Goal: Task Accomplishment & Management: Manage account settings

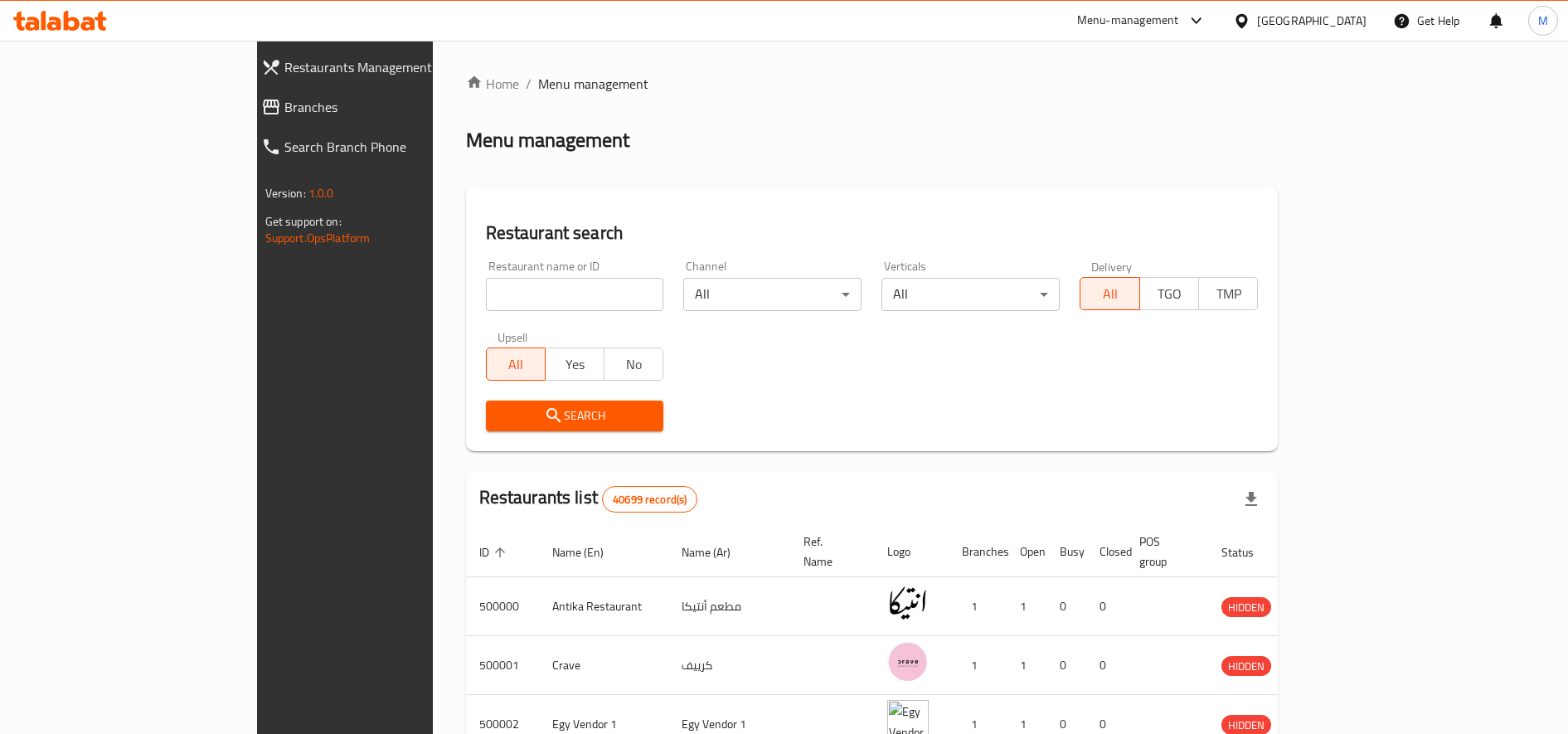
click at [528, 297] on input "search" at bounding box center [575, 295] width 178 height 34
type input "g"
type input "food station"
click at [499, 412] on span "Search" at bounding box center [574, 415] width 151 height 21
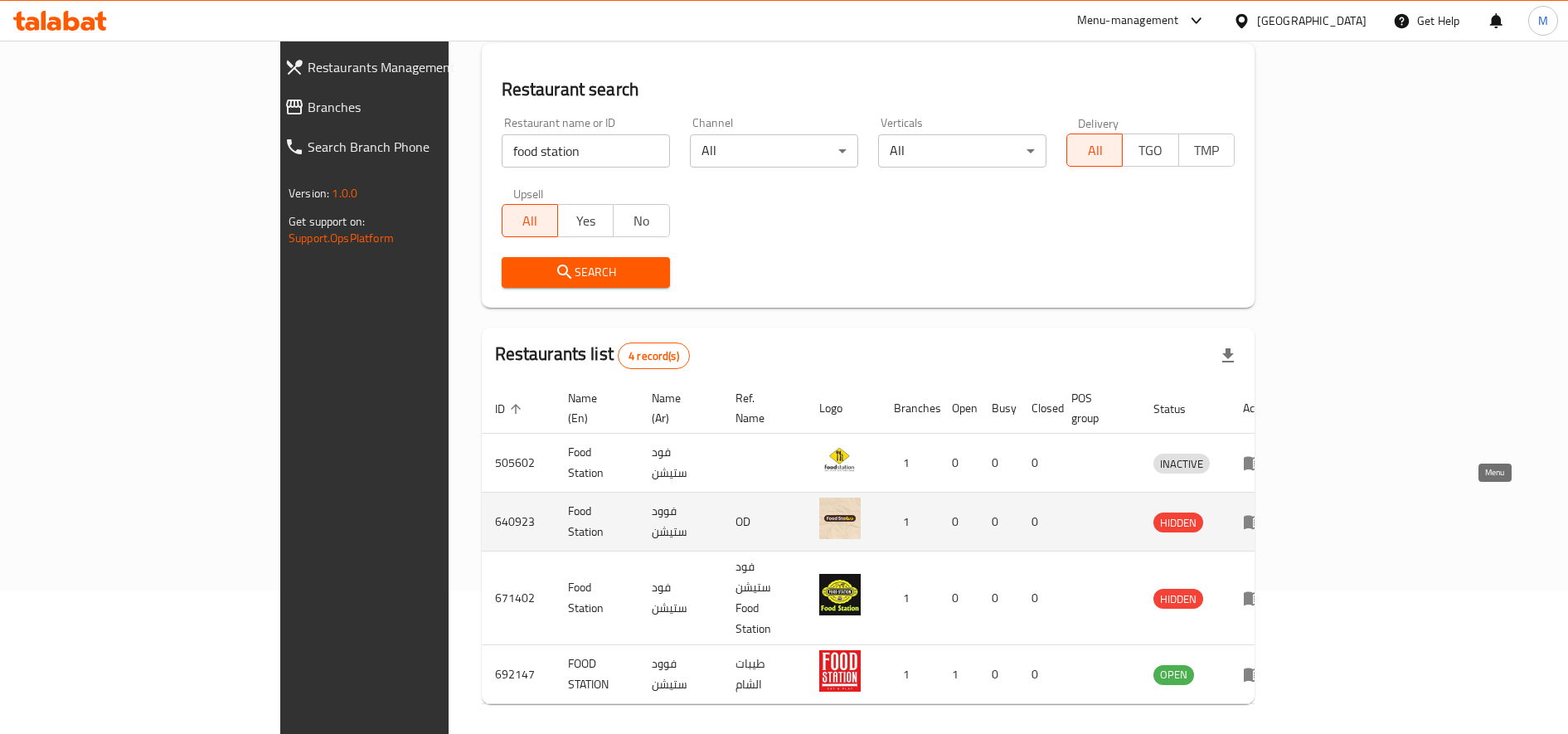
scroll to position [150, 0]
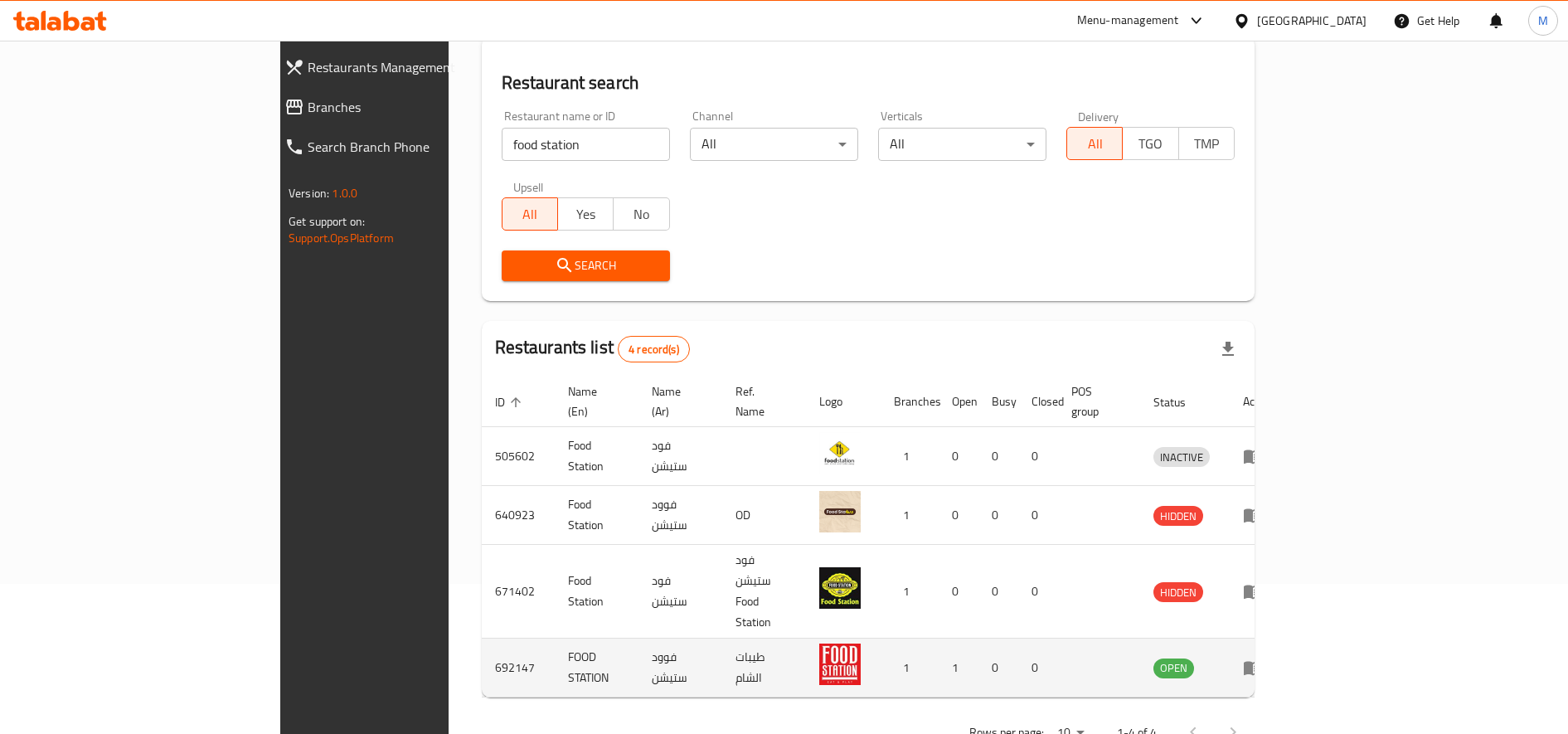
click at [1263, 662] on icon "enhanced table" at bounding box center [1253, 669] width 18 height 14
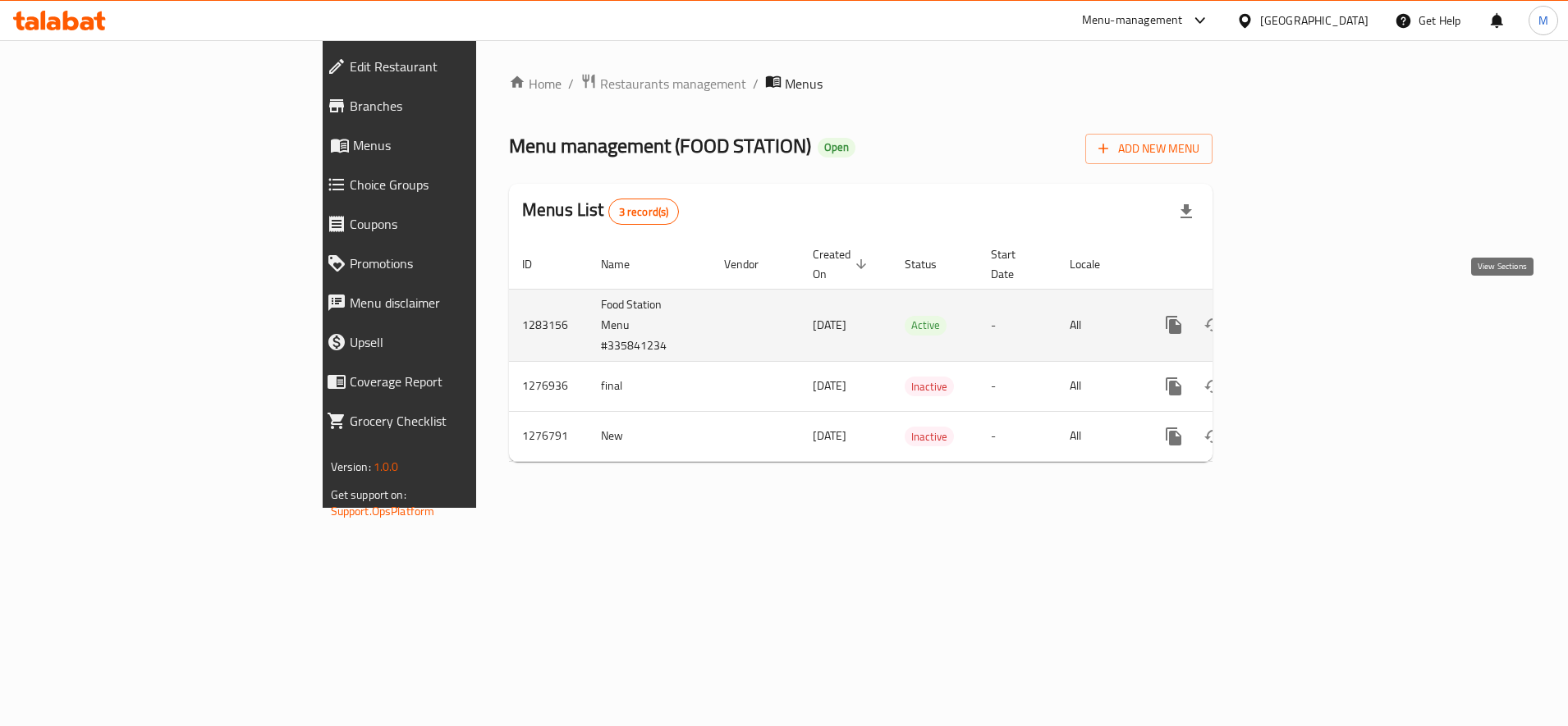
click at [1302, 315] on icon "enhanced table" at bounding box center [1292, 325] width 20 height 20
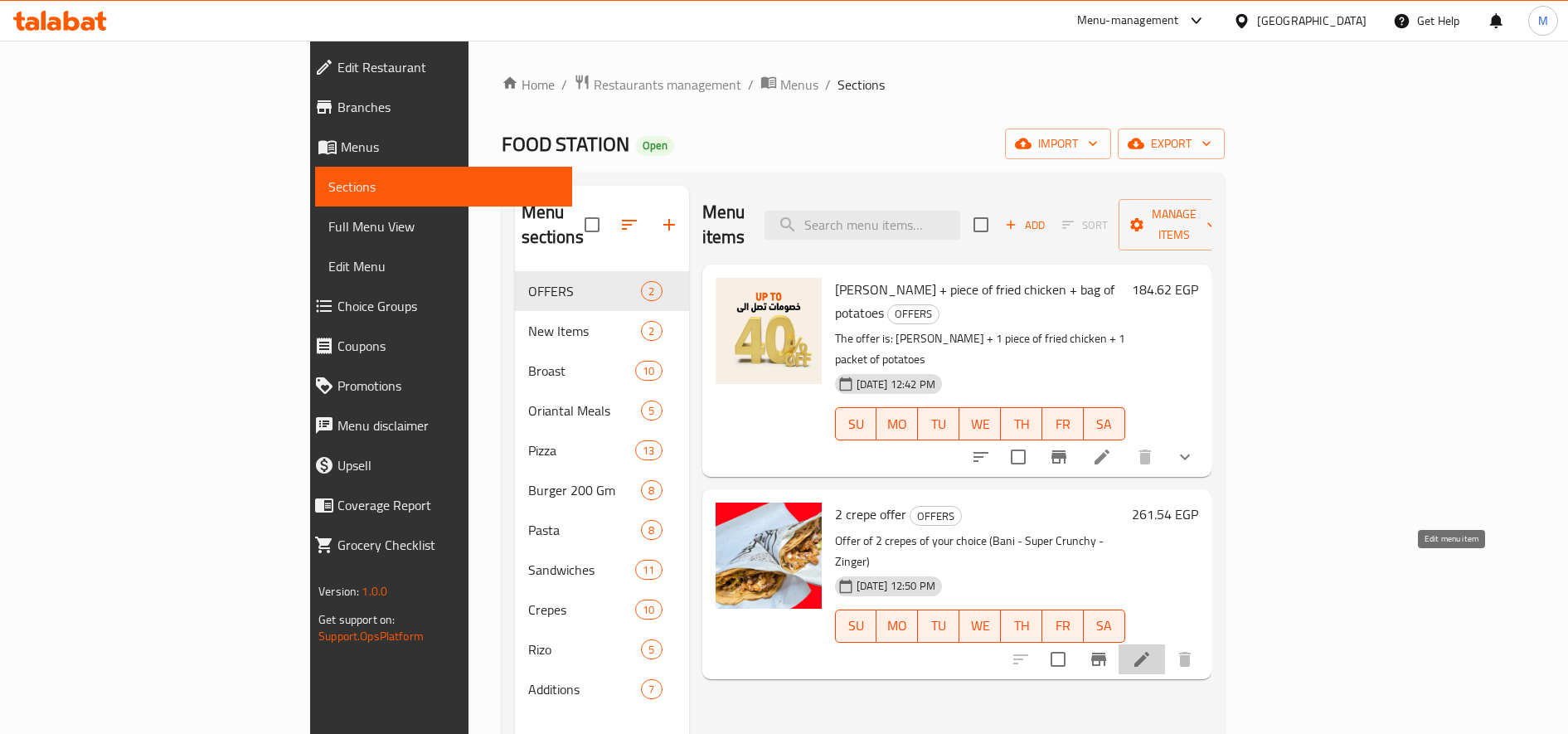
click at [1150, 652] on icon at bounding box center [1141, 659] width 15 height 15
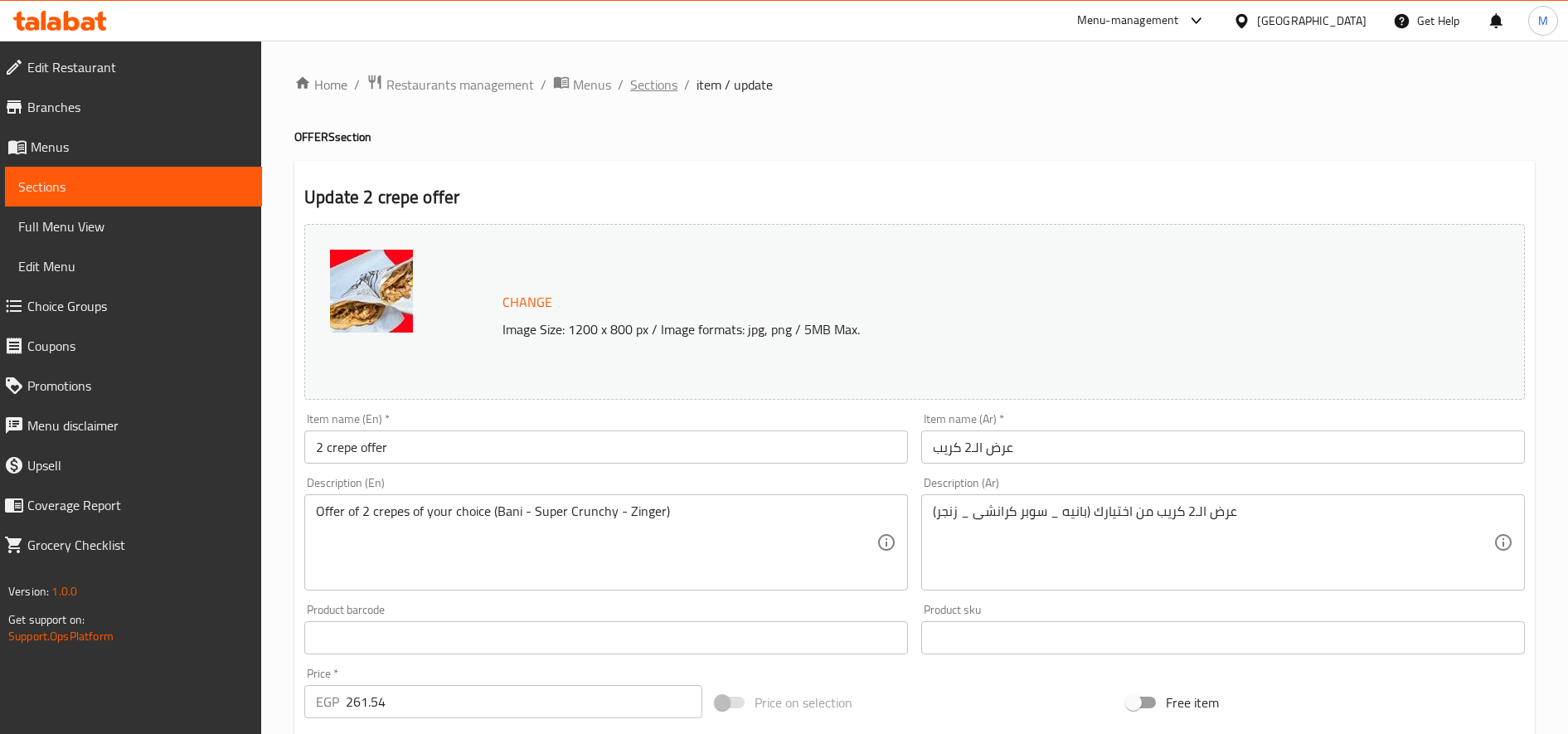
click at [643, 91] on span "Sections" at bounding box center [653, 84] width 47 height 20
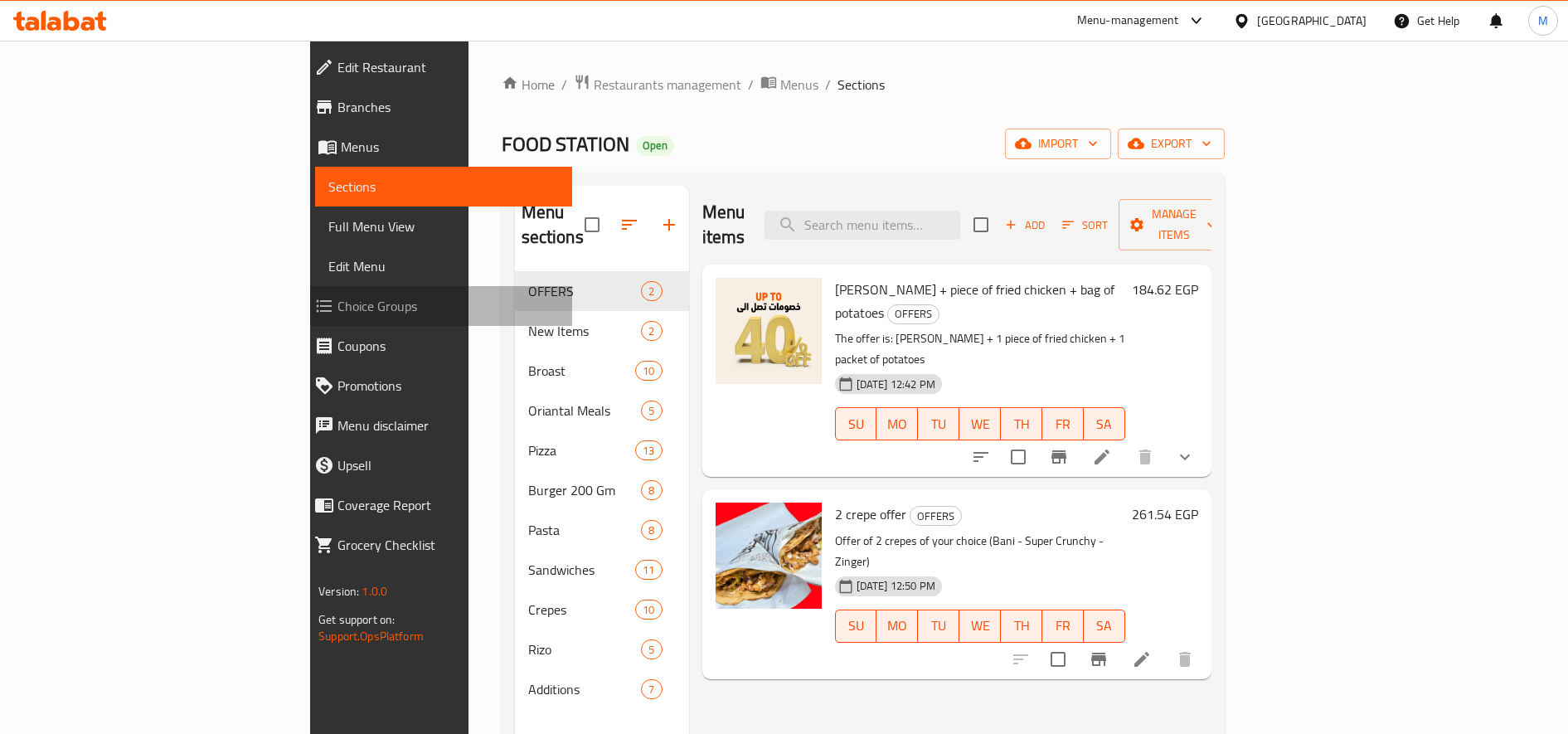
click at [337, 299] on span "Choice Groups" at bounding box center [448, 306] width 221 height 20
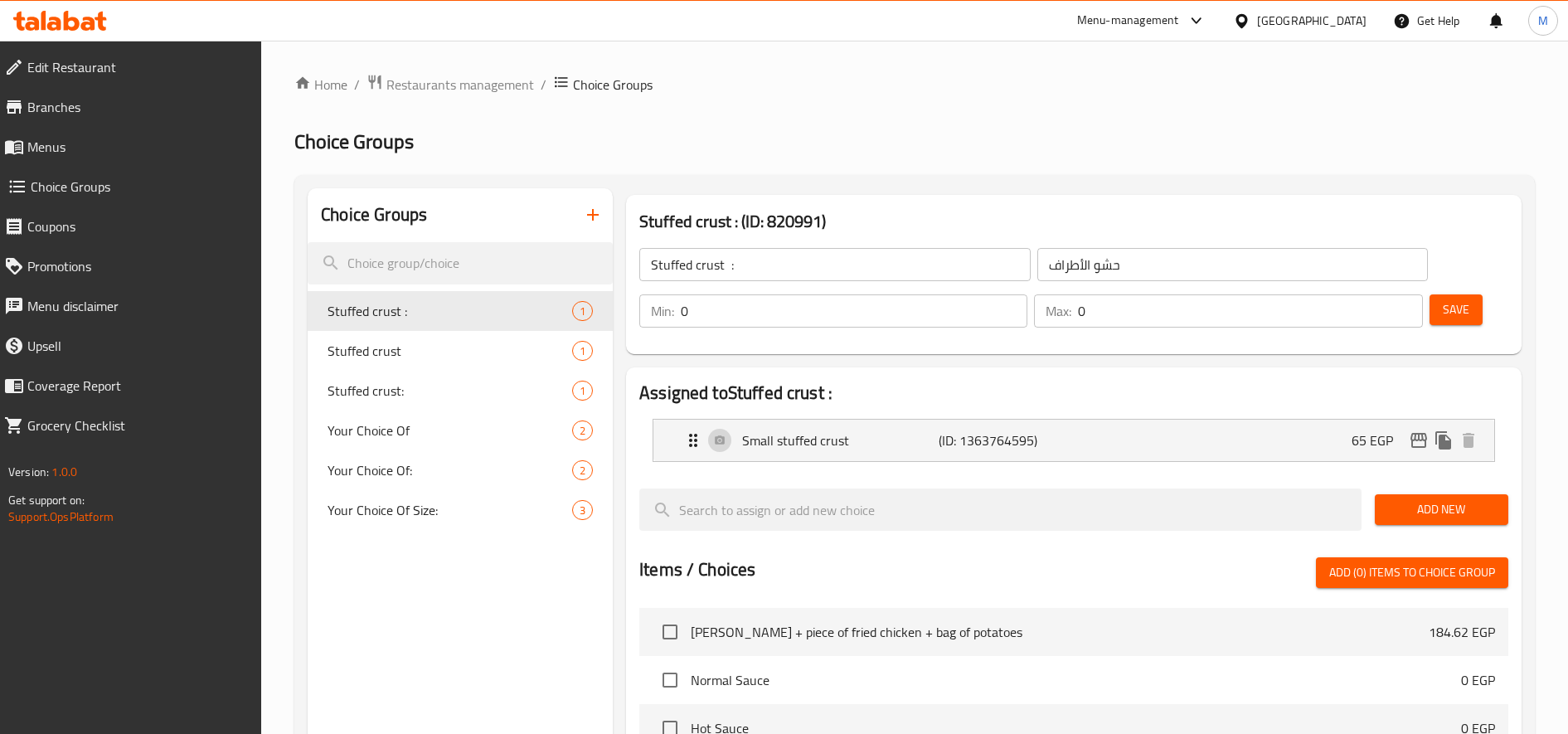
click at [576, 219] on button "button" at bounding box center [593, 215] width 40 height 40
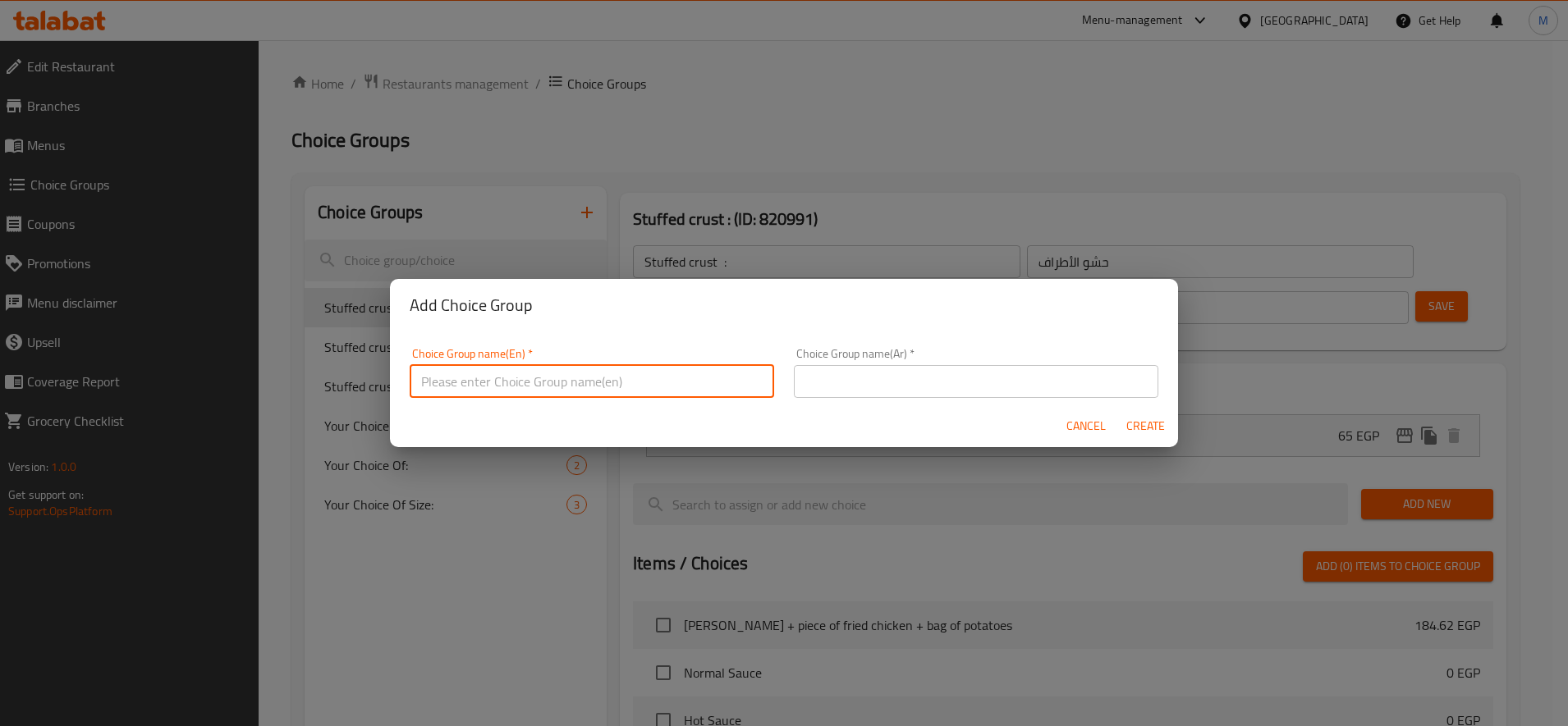
click at [585, 374] on input "text" at bounding box center [592, 382] width 364 height 33
type input "f"
click at [1090, 391] on input "text" at bounding box center [976, 382] width 364 height 33
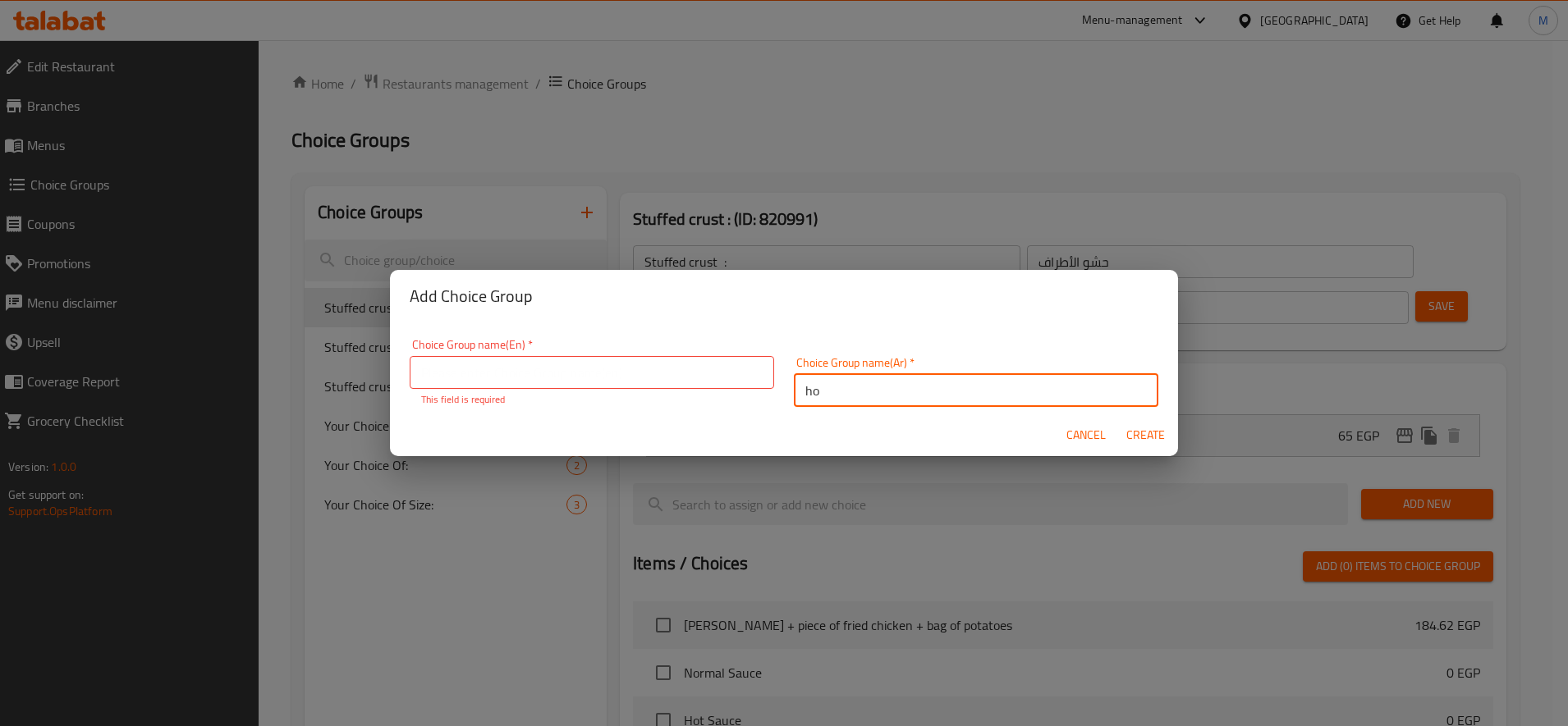
type input "h"
click at [970, 398] on input "اختار الكريب الاول" at bounding box center [976, 390] width 364 height 33
type input "اختار الكريب الاول"
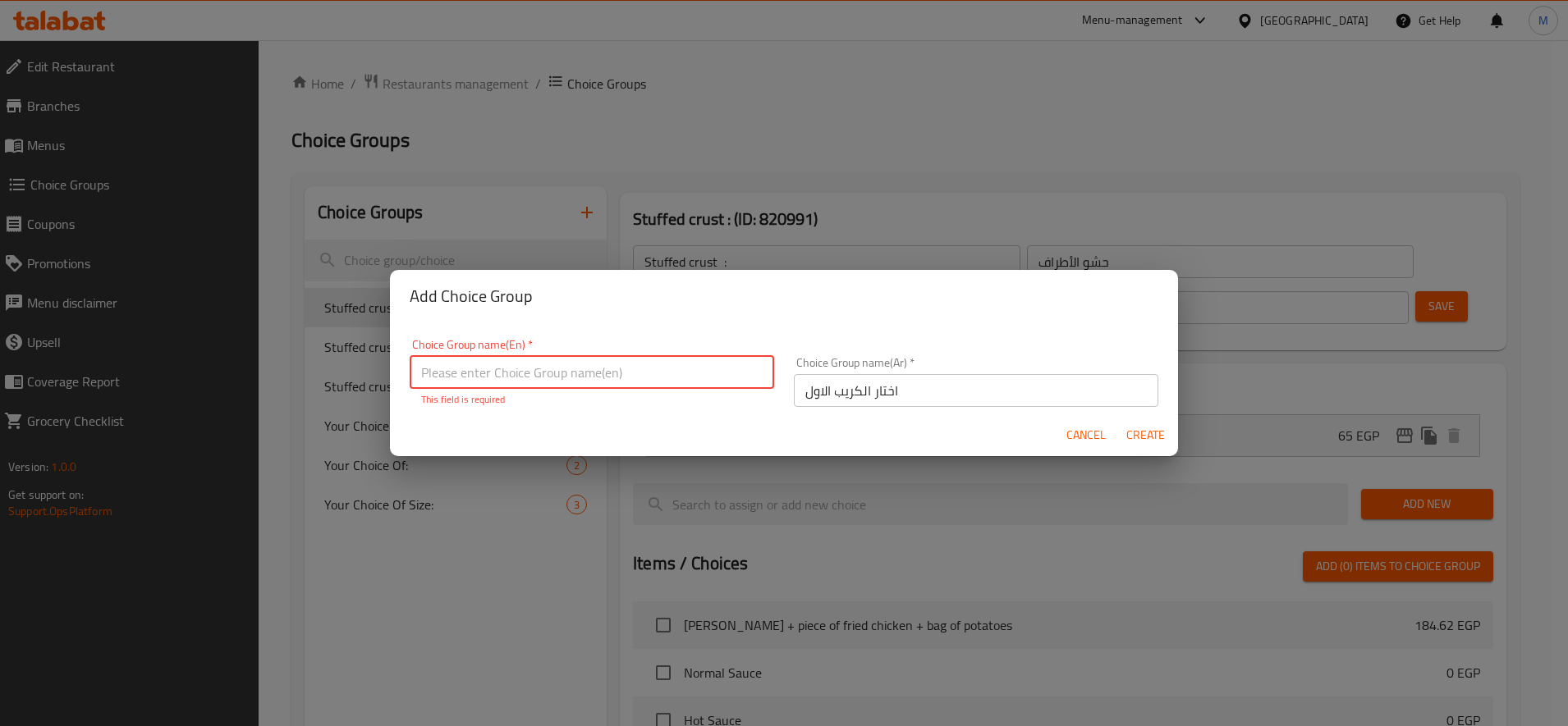
click at [508, 379] on input "text" at bounding box center [592, 373] width 364 height 33
paste input "Choose the first crepe"
type input "Choose the first crepe"
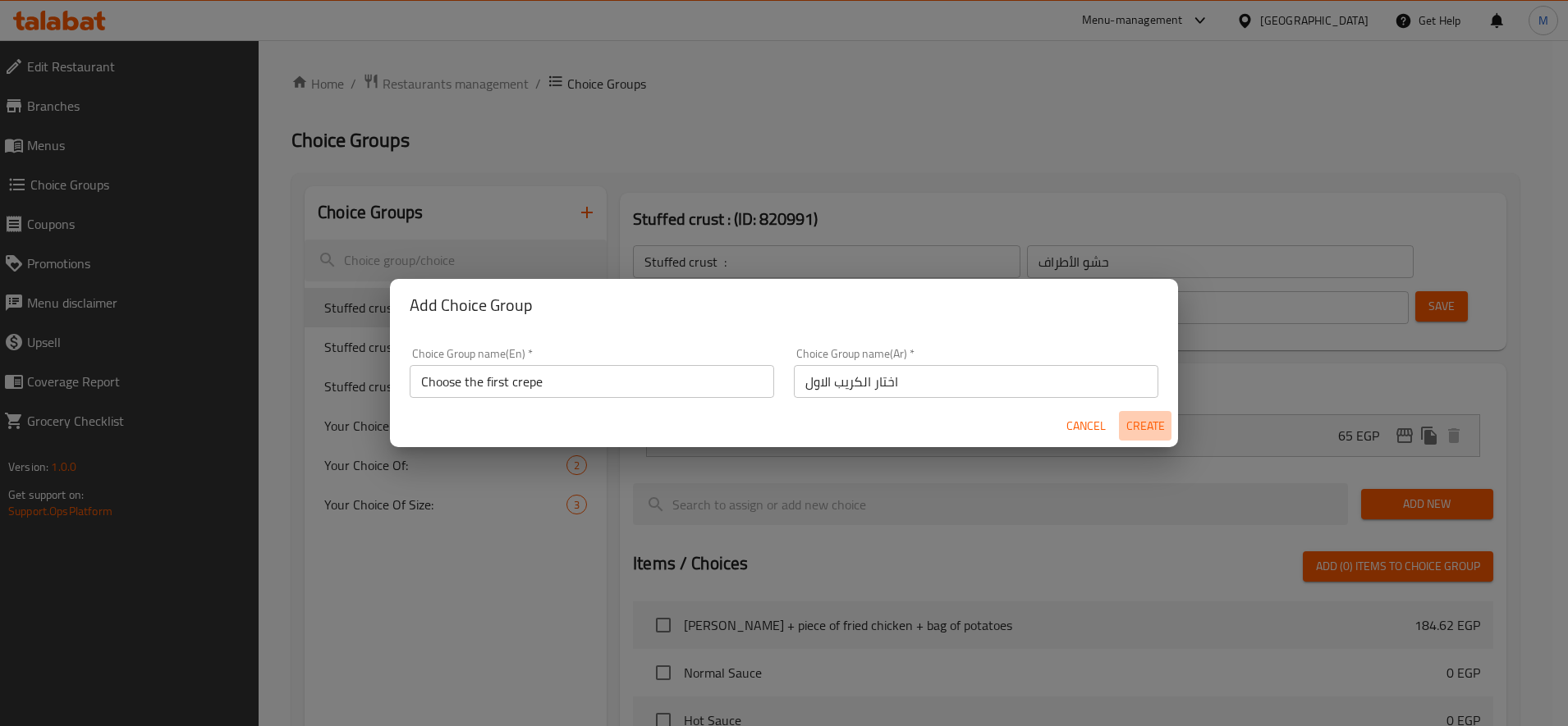
click at [1135, 433] on span "Create" at bounding box center [1145, 426] width 39 height 21
type input "Choose the first crepe"
type input "اختار الكريب الاول"
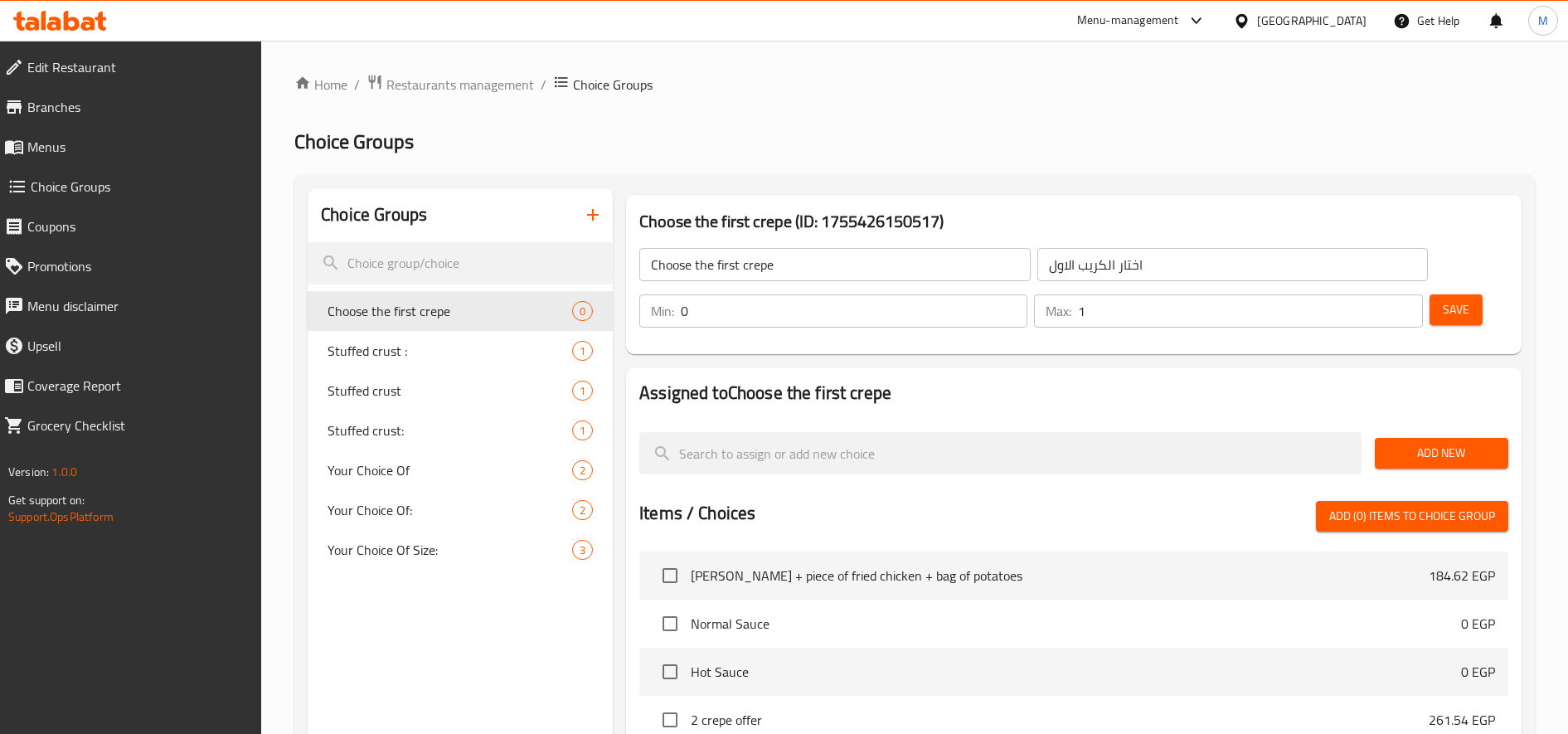
type input "1"
click at [1408, 309] on input "1" at bounding box center [1250, 312] width 344 height 34
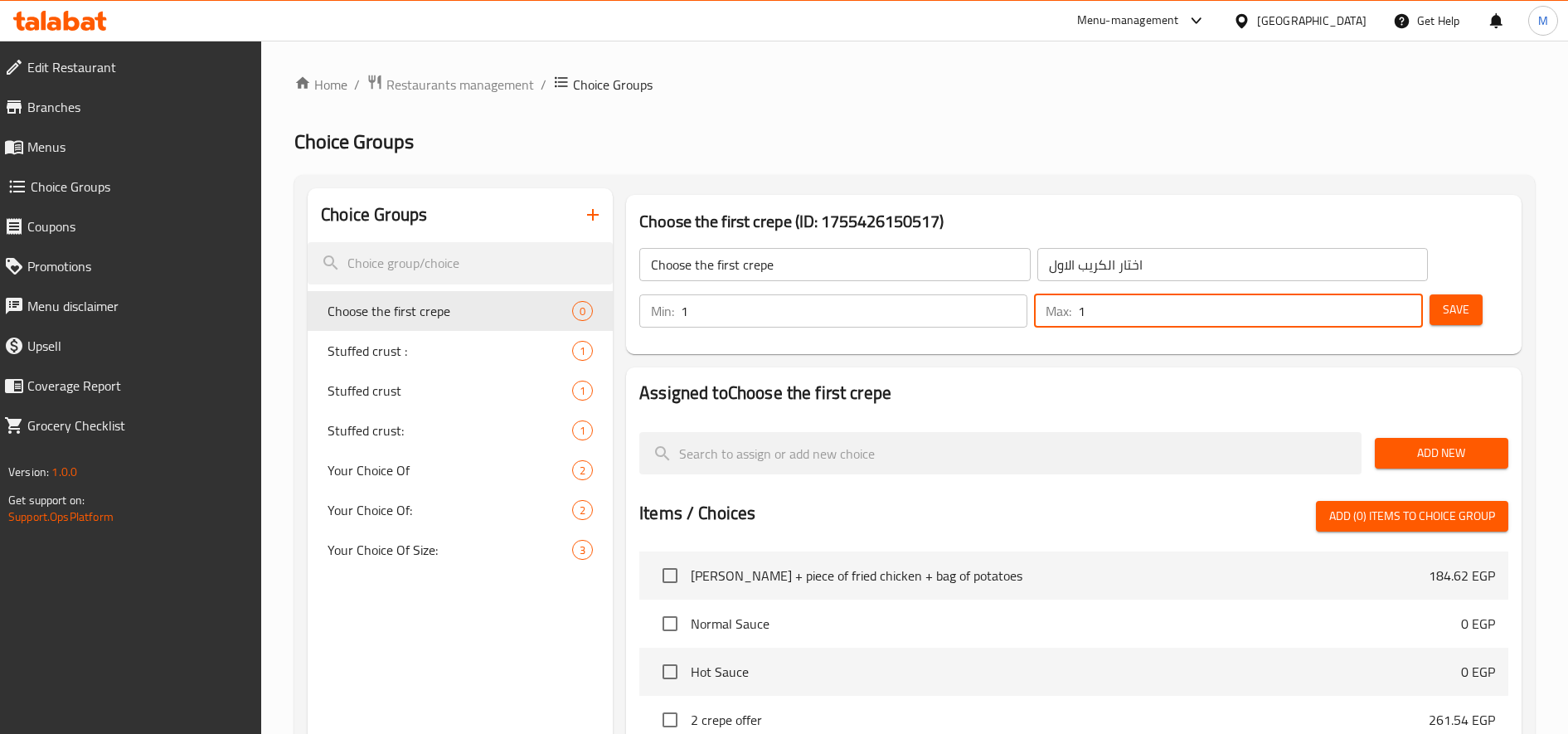
type input "1"
click at [1003, 307] on input "1" at bounding box center [854, 312] width 347 height 34
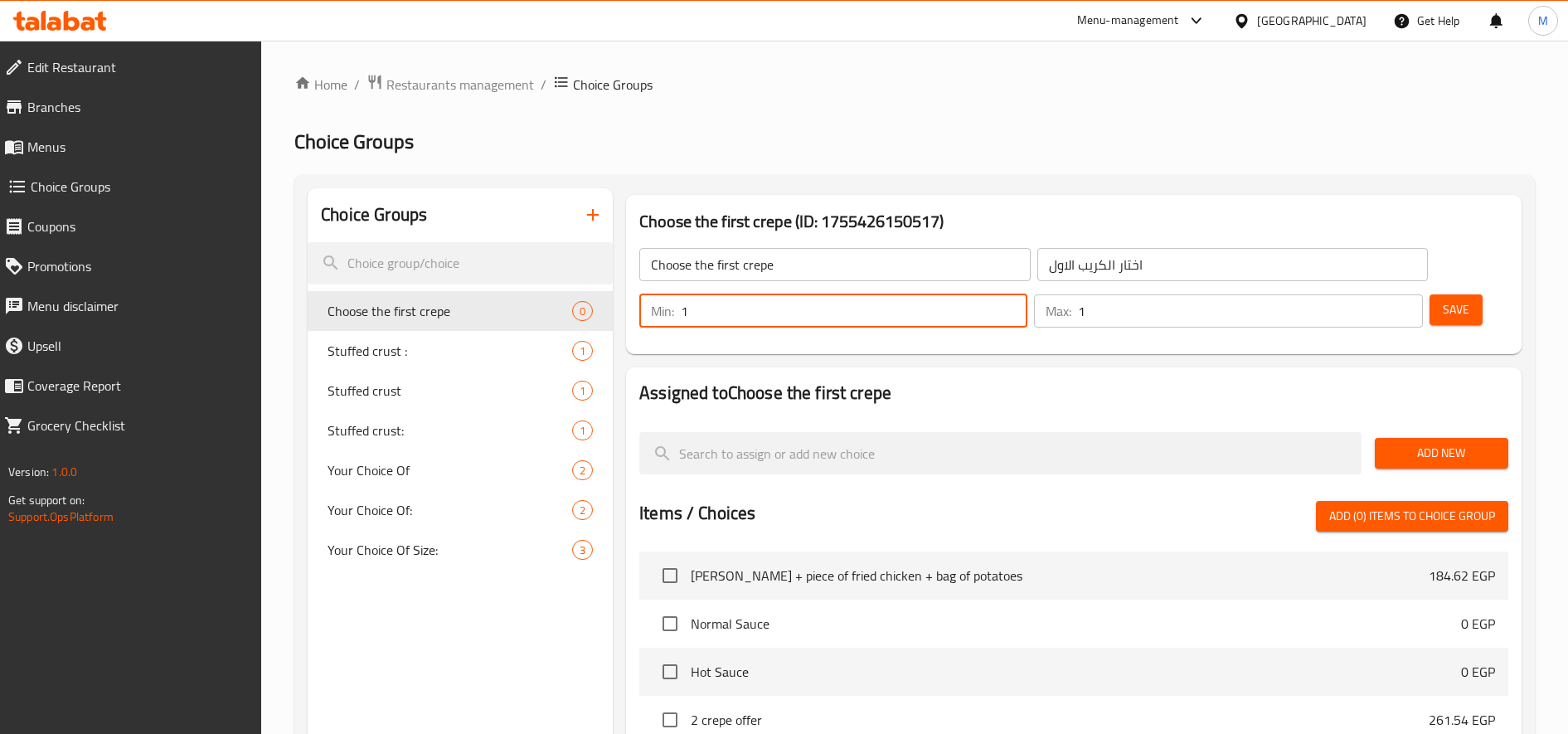
click at [1421, 440] on button "Add New" at bounding box center [1441, 453] width 133 height 31
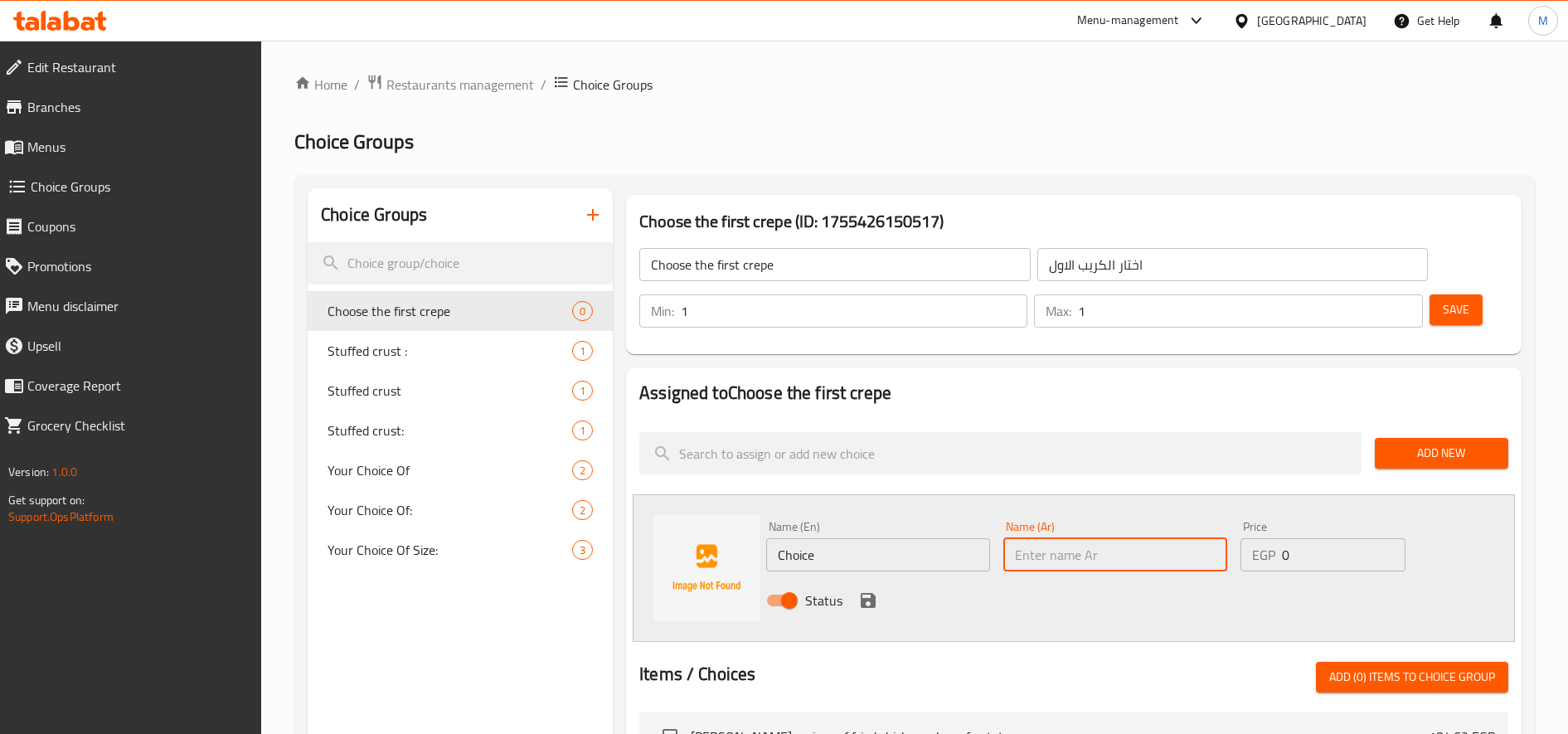
click at [1176, 558] on input "text" at bounding box center [1115, 555] width 223 height 34
paste input "بانيه"
type input "بانيه"
click at [892, 553] on input "Choice" at bounding box center [878, 555] width 223 height 34
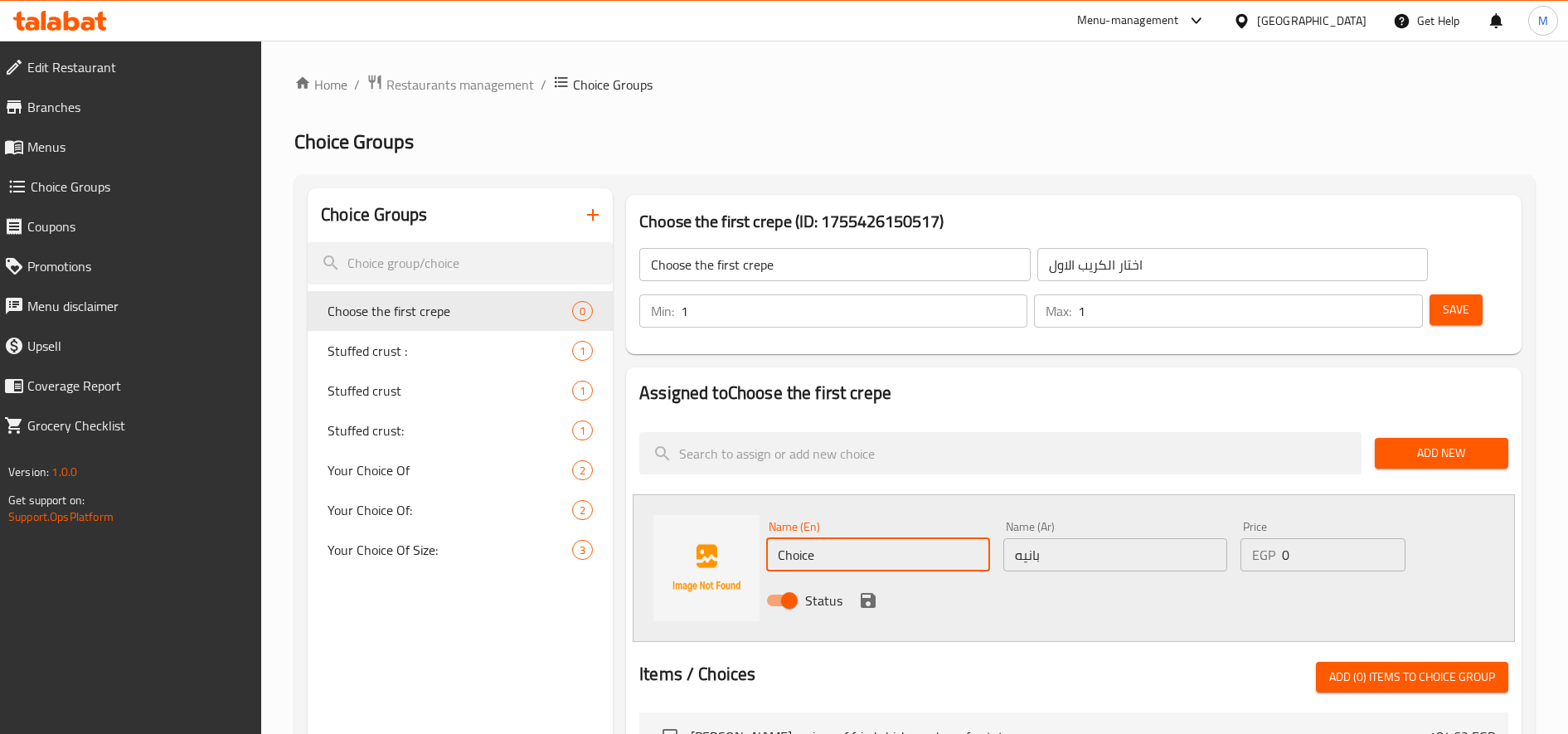
click at [892, 553] on input "Choice" at bounding box center [878, 555] width 223 height 34
type input "p"
click at [905, 551] on input "Panne" at bounding box center [878, 555] width 223 height 34
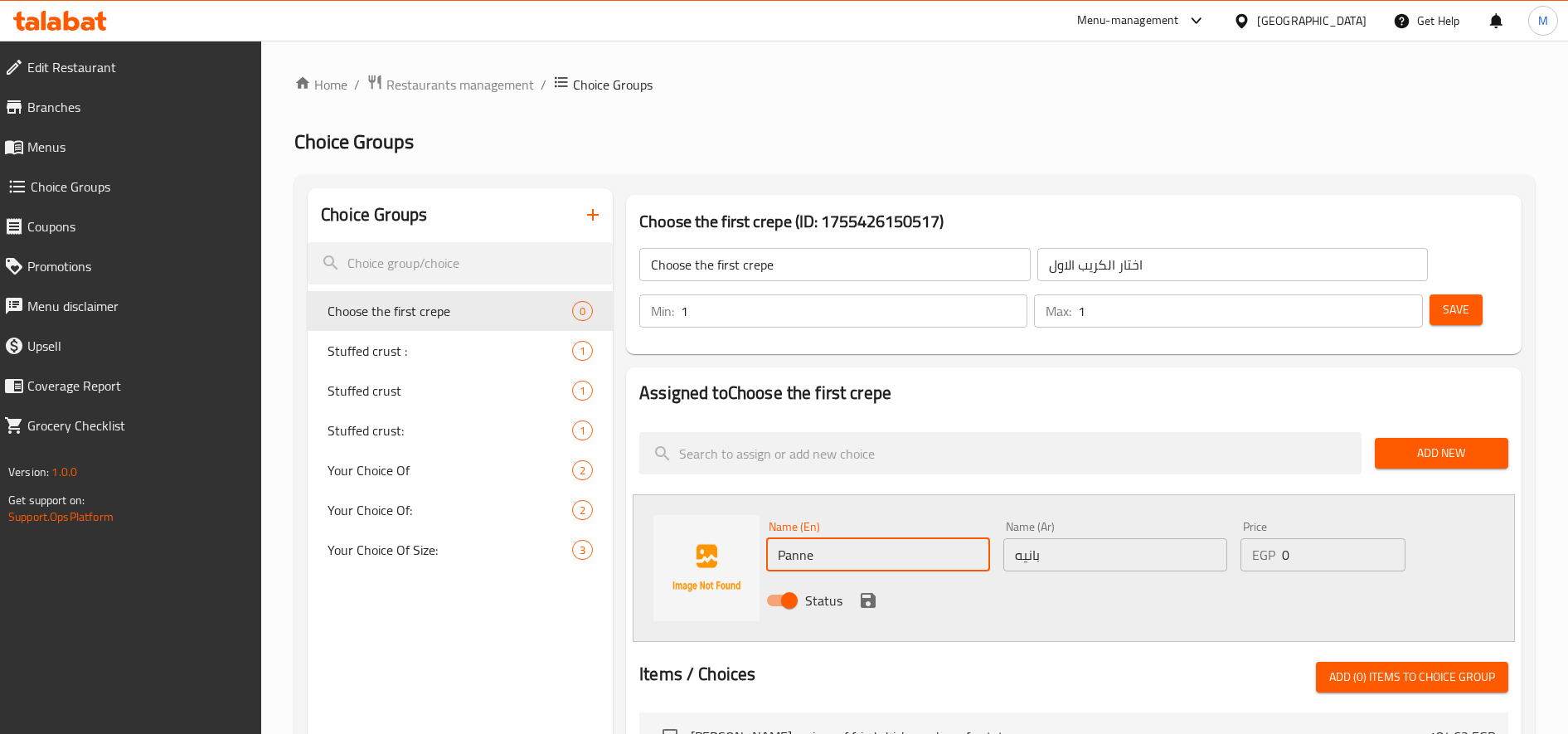
type input "Panne"
click at [866, 595] on icon "save" at bounding box center [868, 600] width 20 height 20
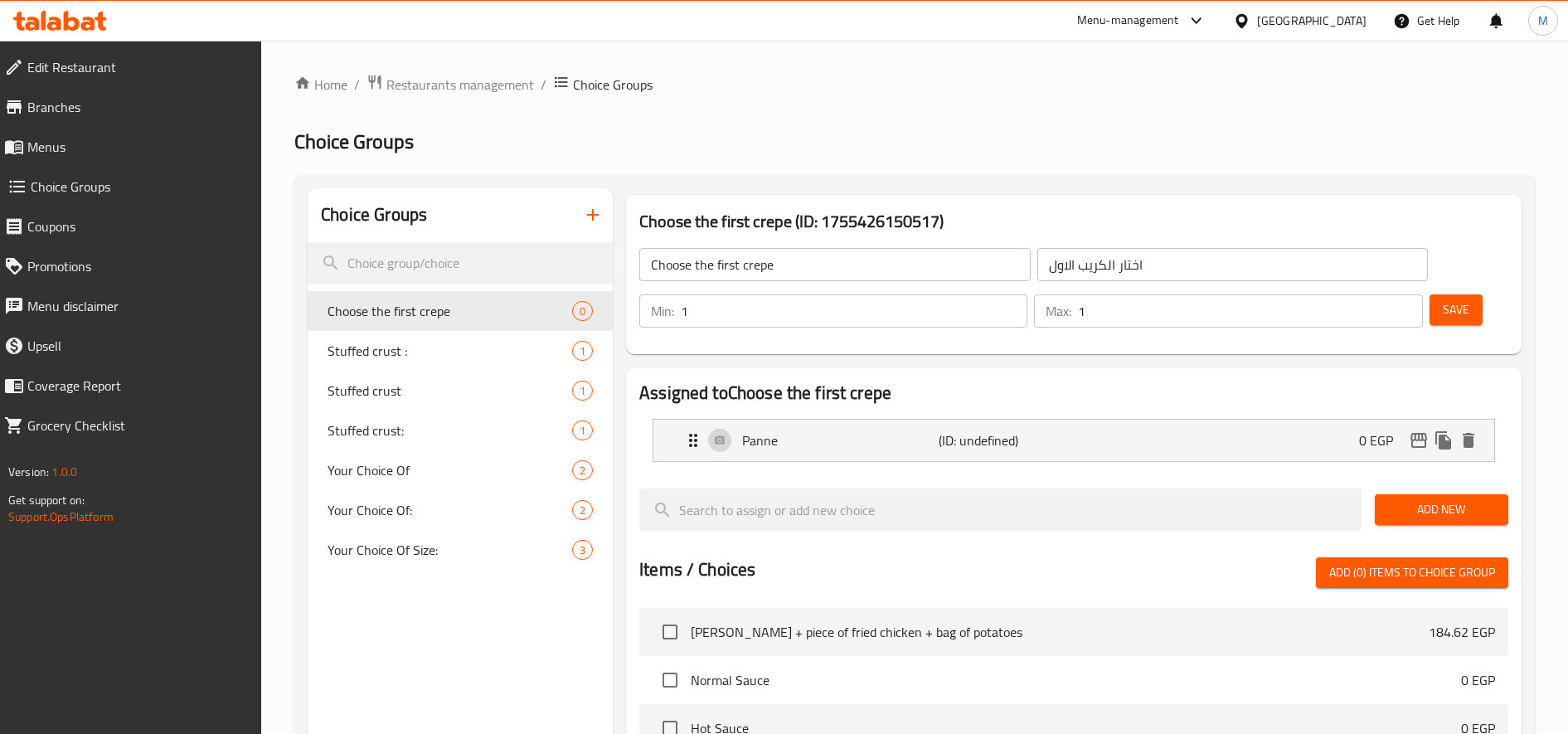
click at [1423, 506] on span "Add New" at bounding box center [1441, 509] width 107 height 21
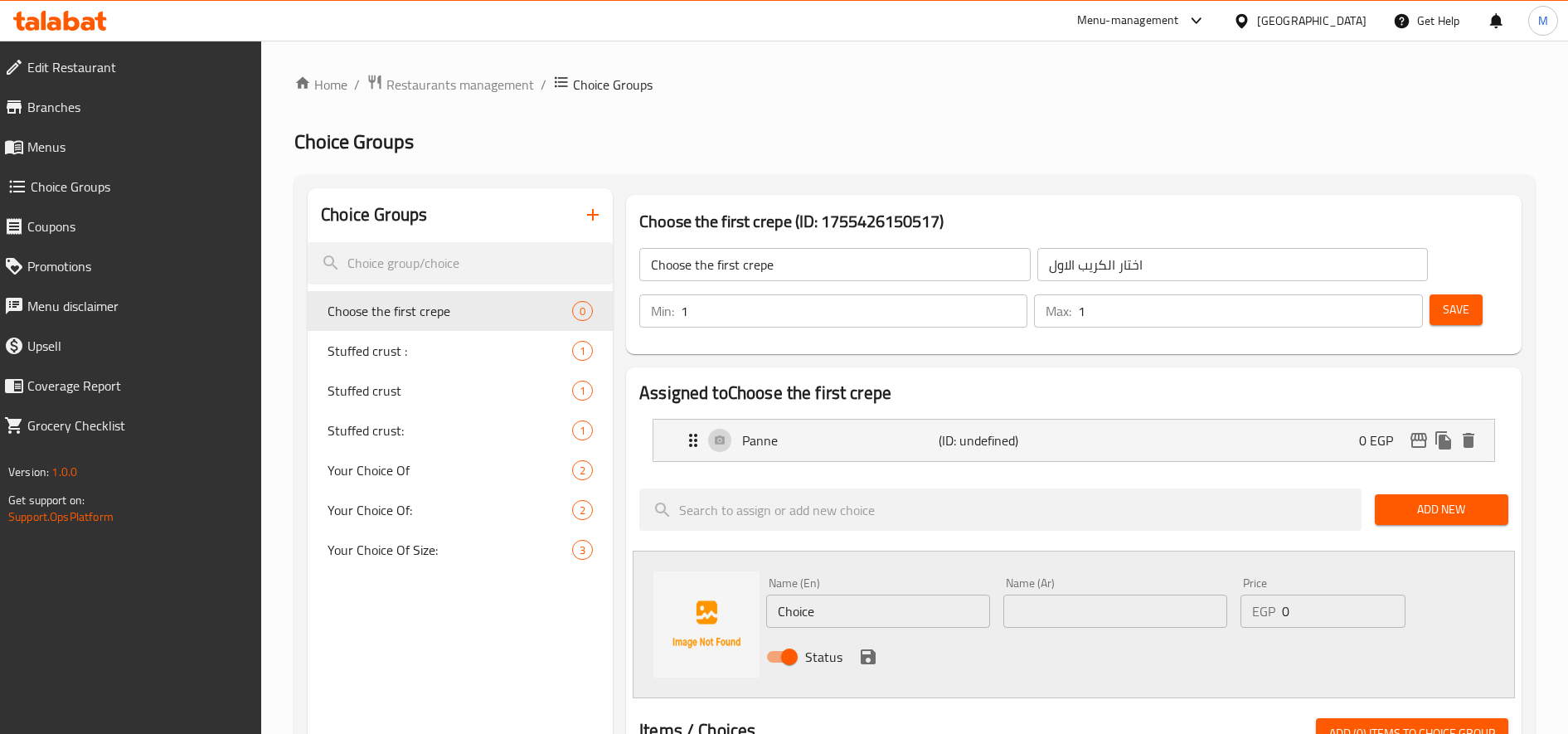
click at [1171, 609] on input "text" at bounding box center [1115, 611] width 223 height 34
paste input "سوبر كرانشى"
type input "سوبر كرانشى"
click at [862, 599] on input "Choice" at bounding box center [878, 611] width 223 height 34
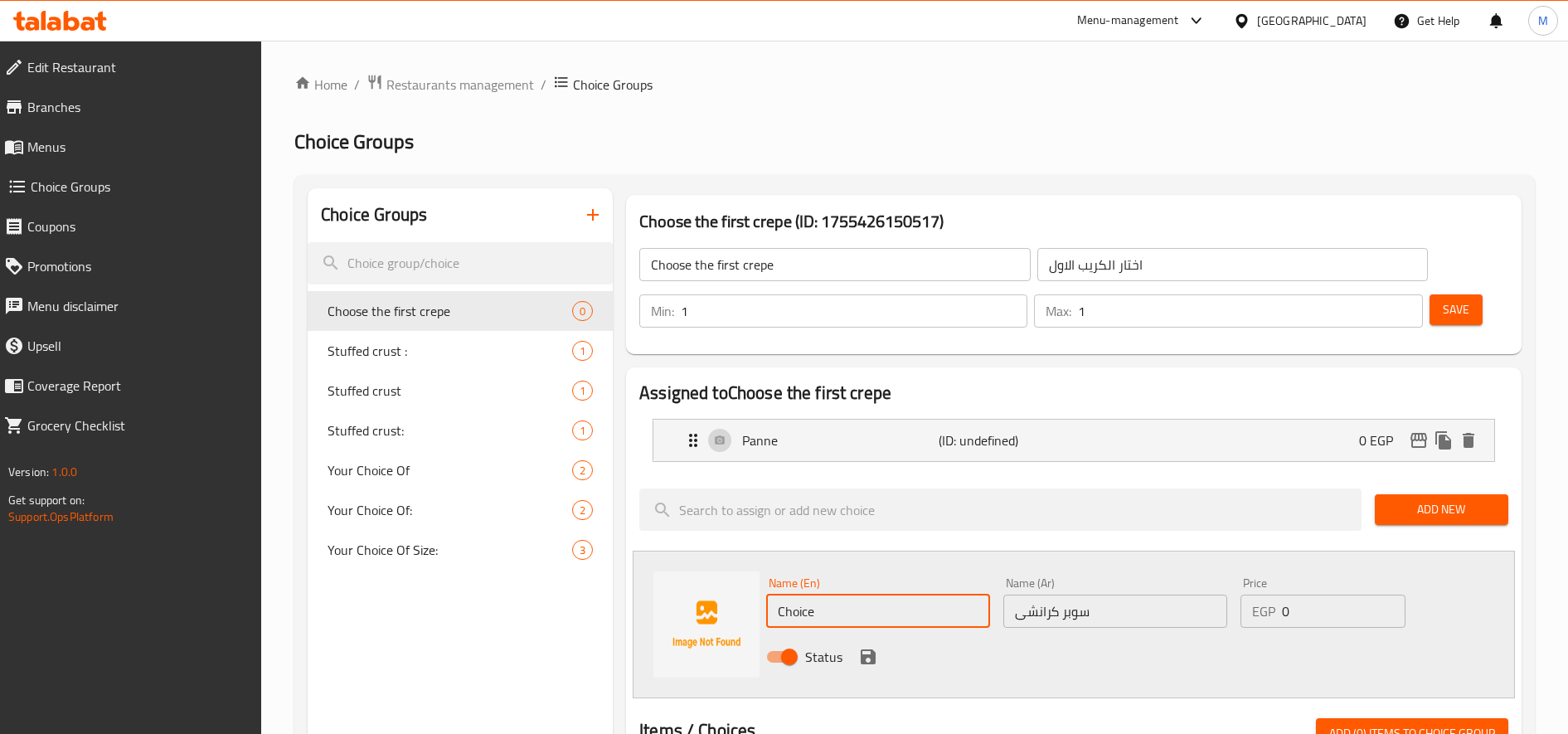
click at [862, 599] on input "Choice" at bounding box center [878, 611] width 223 height 34
paste input "Super Crunchy"
type input "Super Crunchy"
click at [866, 662] on icon "save" at bounding box center [868, 657] width 15 height 15
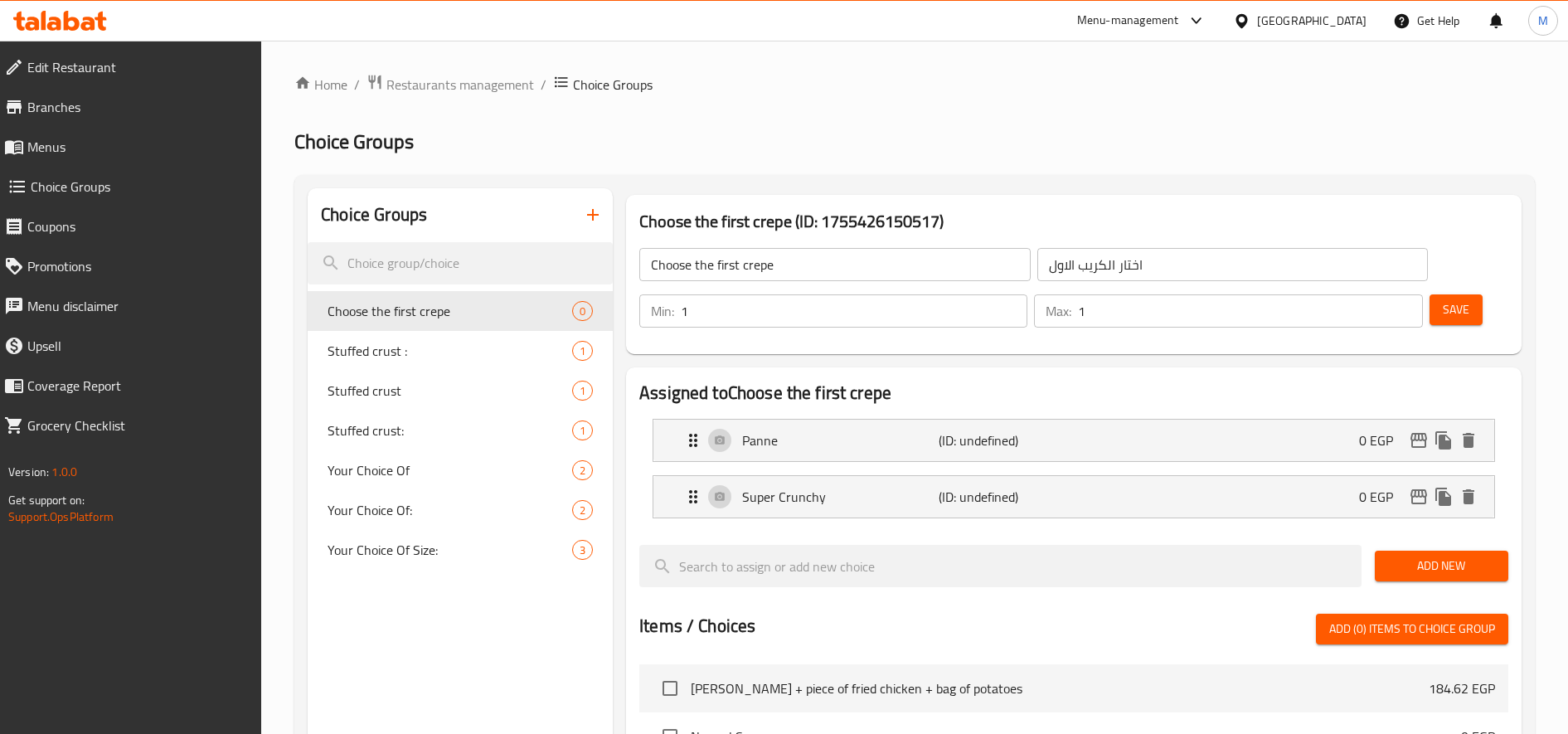
click at [1428, 557] on div "Add New" at bounding box center [1441, 566] width 146 height 55
click at [1427, 563] on span "Add New" at bounding box center [1441, 566] width 107 height 21
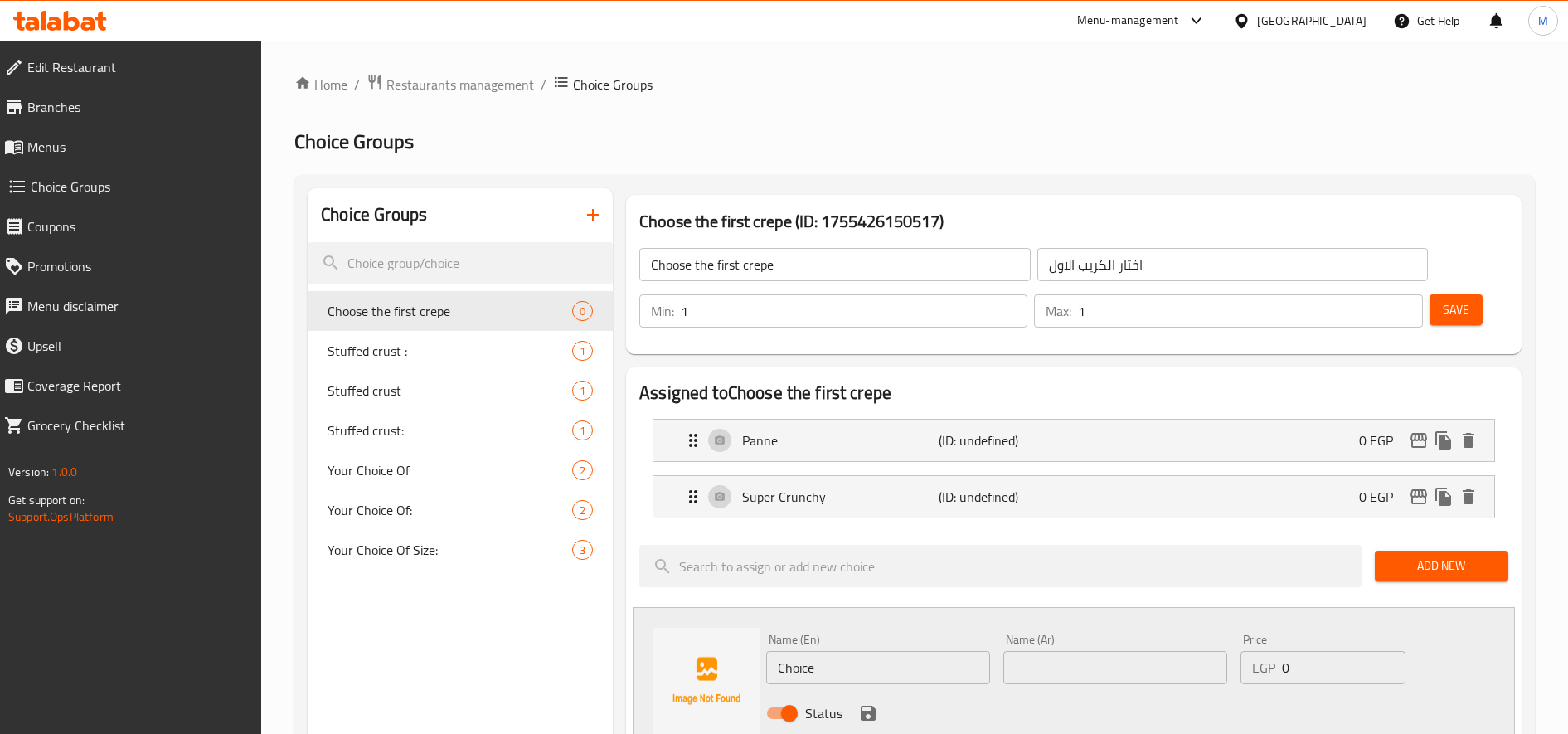
click at [803, 683] on input "Choice" at bounding box center [878, 668] width 223 height 34
click at [804, 682] on input "Choice" at bounding box center [878, 668] width 223 height 34
paste input "Zinger"
type input "Zinger"
click at [1045, 656] on input "text" at bounding box center [1115, 668] width 223 height 34
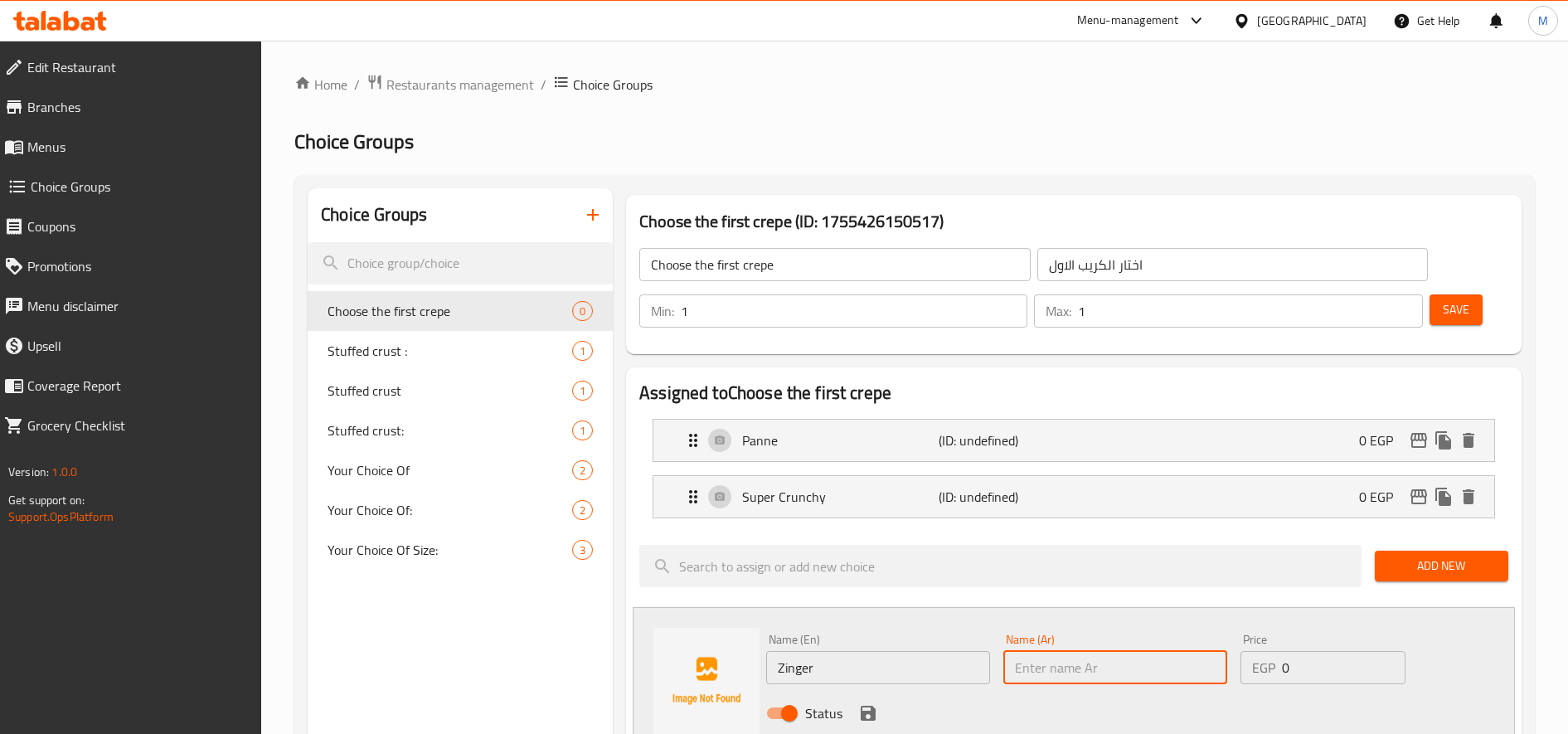
paste input "زنجر"
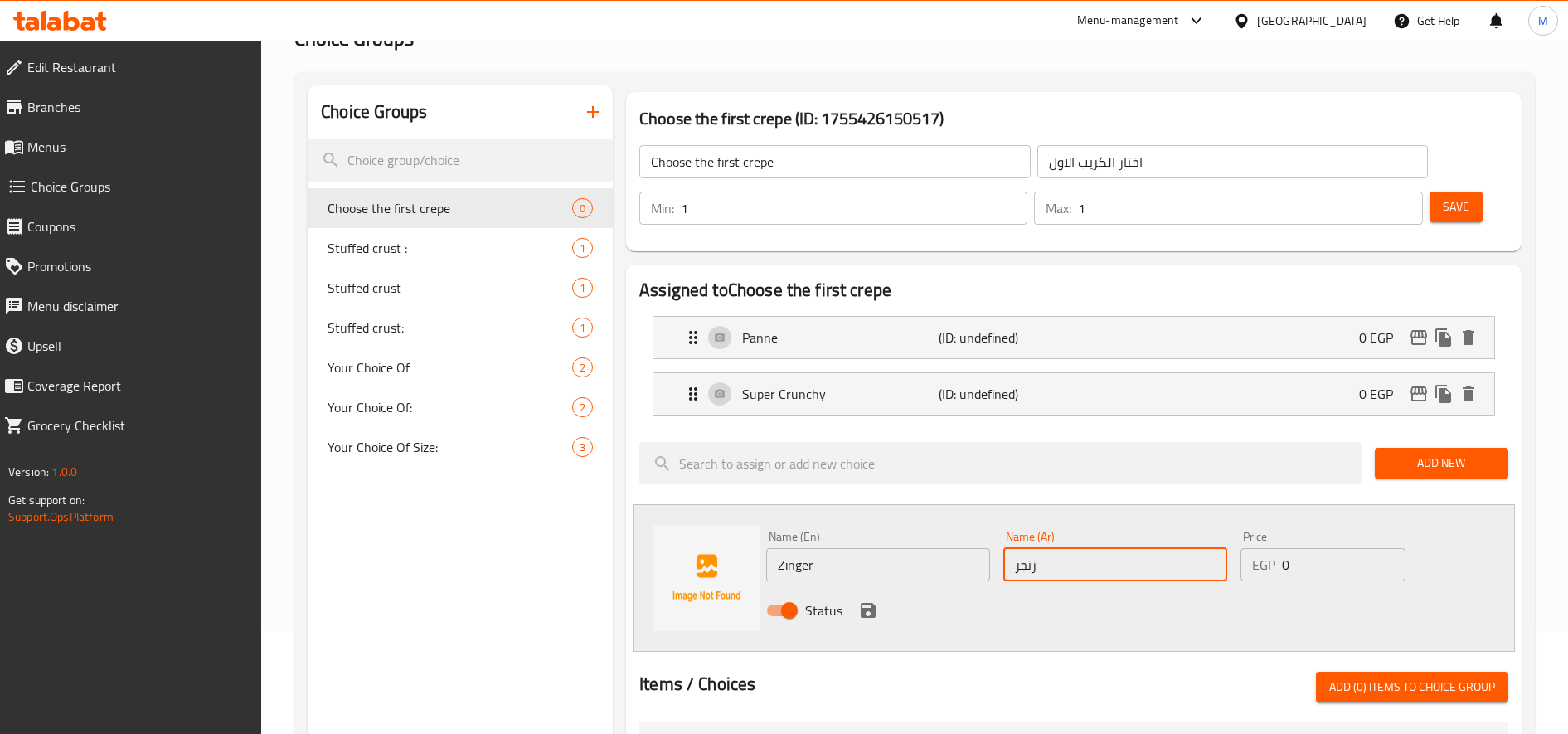
scroll to position [138, 0]
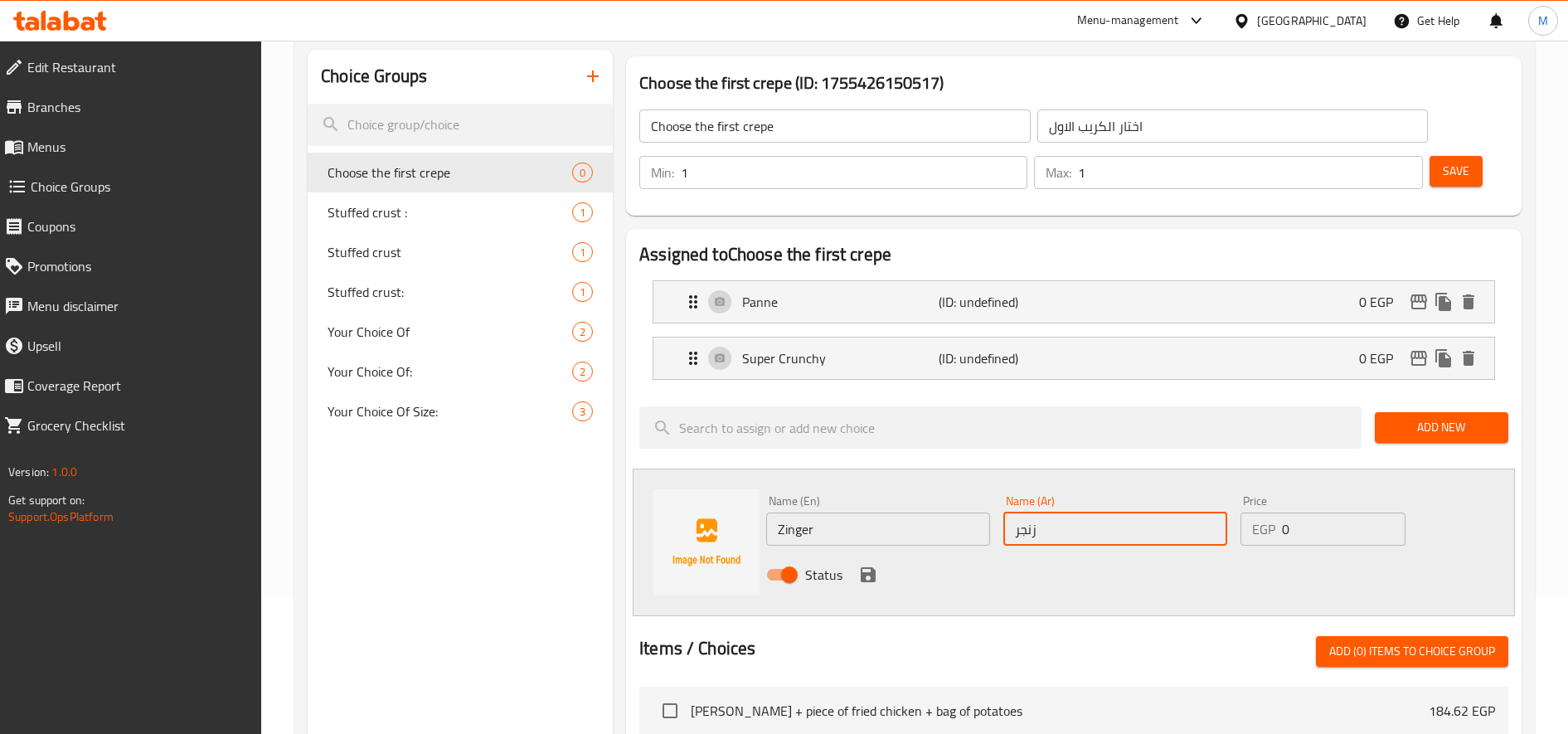
type input "زنجر"
click at [866, 579] on icon "save" at bounding box center [868, 575] width 20 height 20
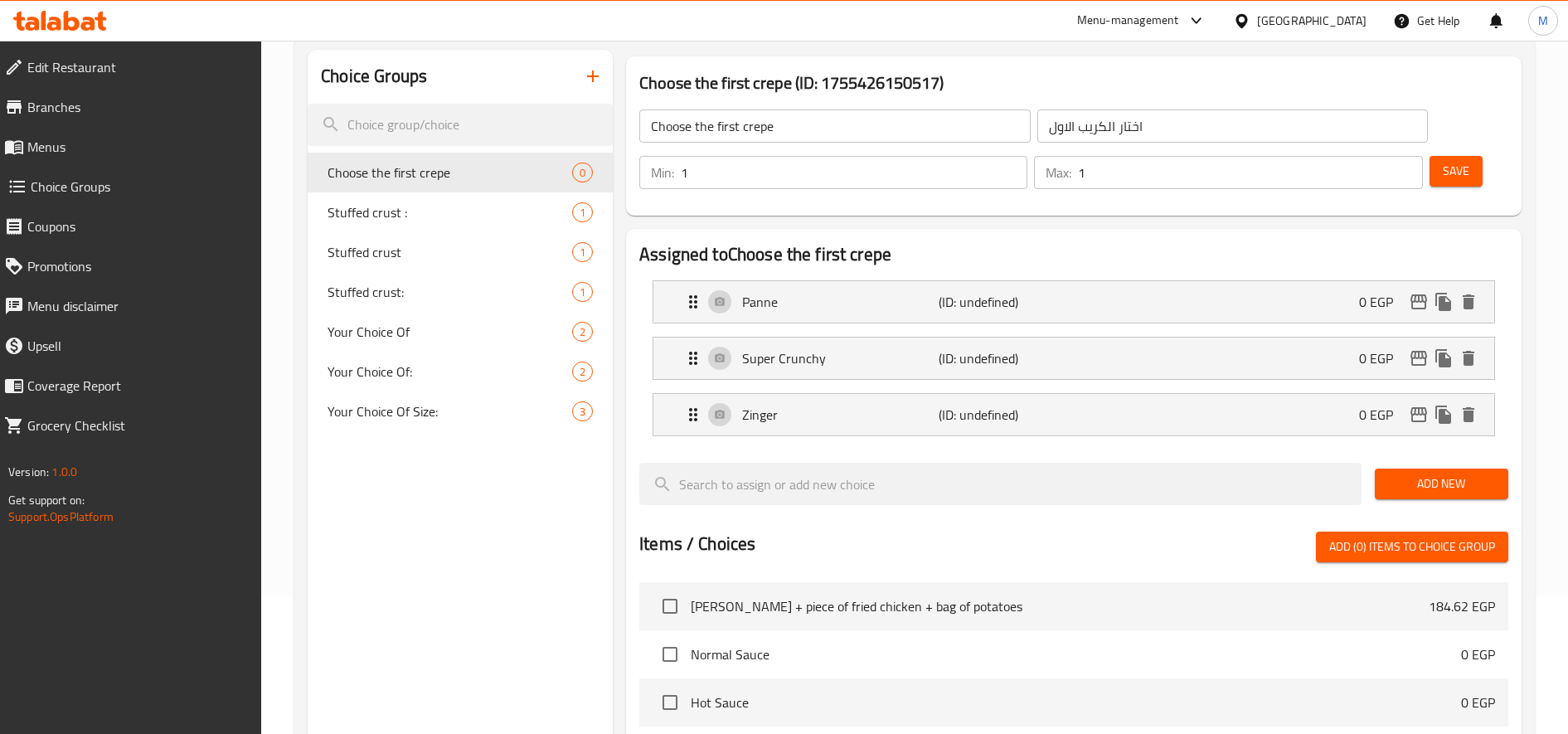
click at [1452, 162] on span "Save" at bounding box center [1455, 171] width 27 height 21
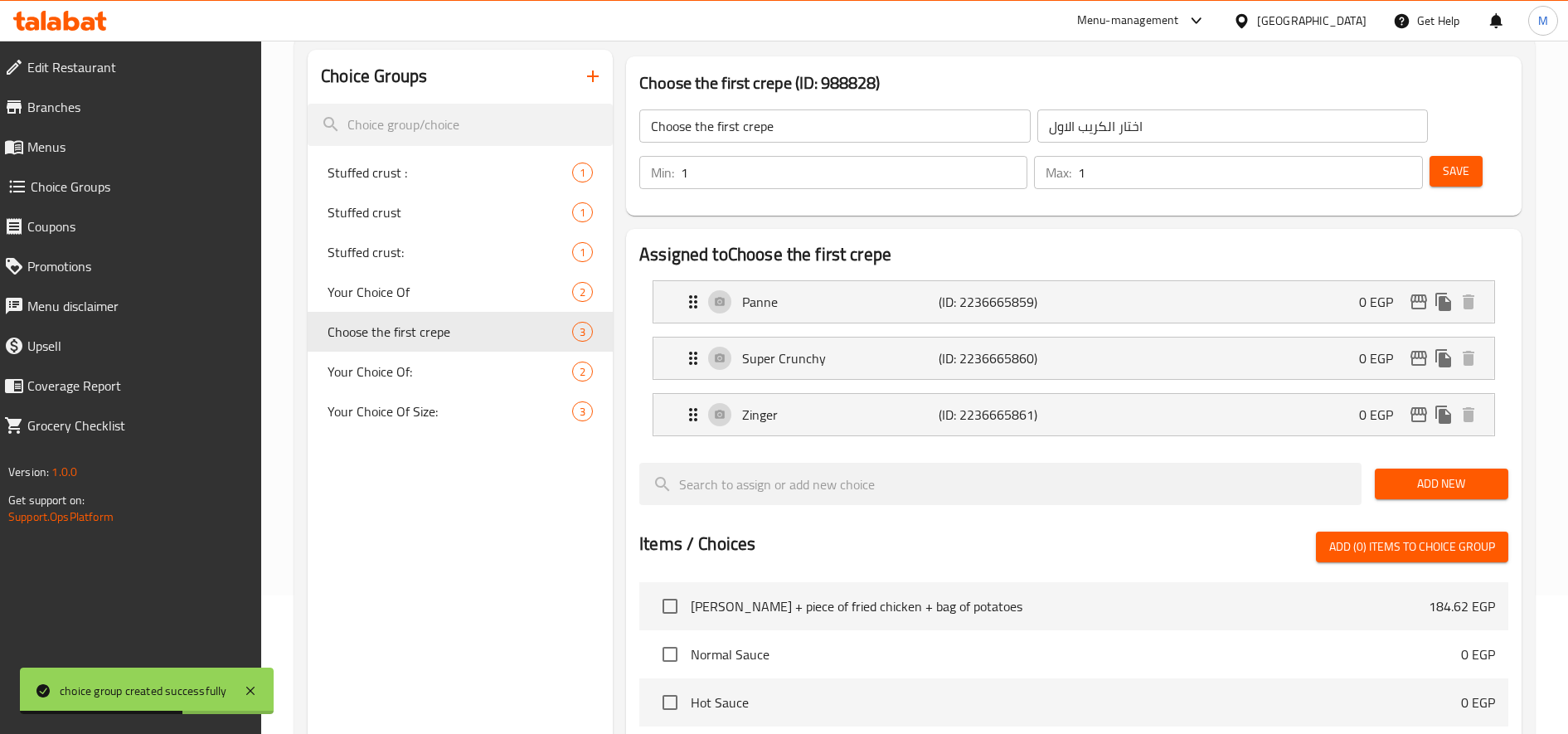
click at [588, 81] on icon "button" at bounding box center [593, 76] width 20 height 20
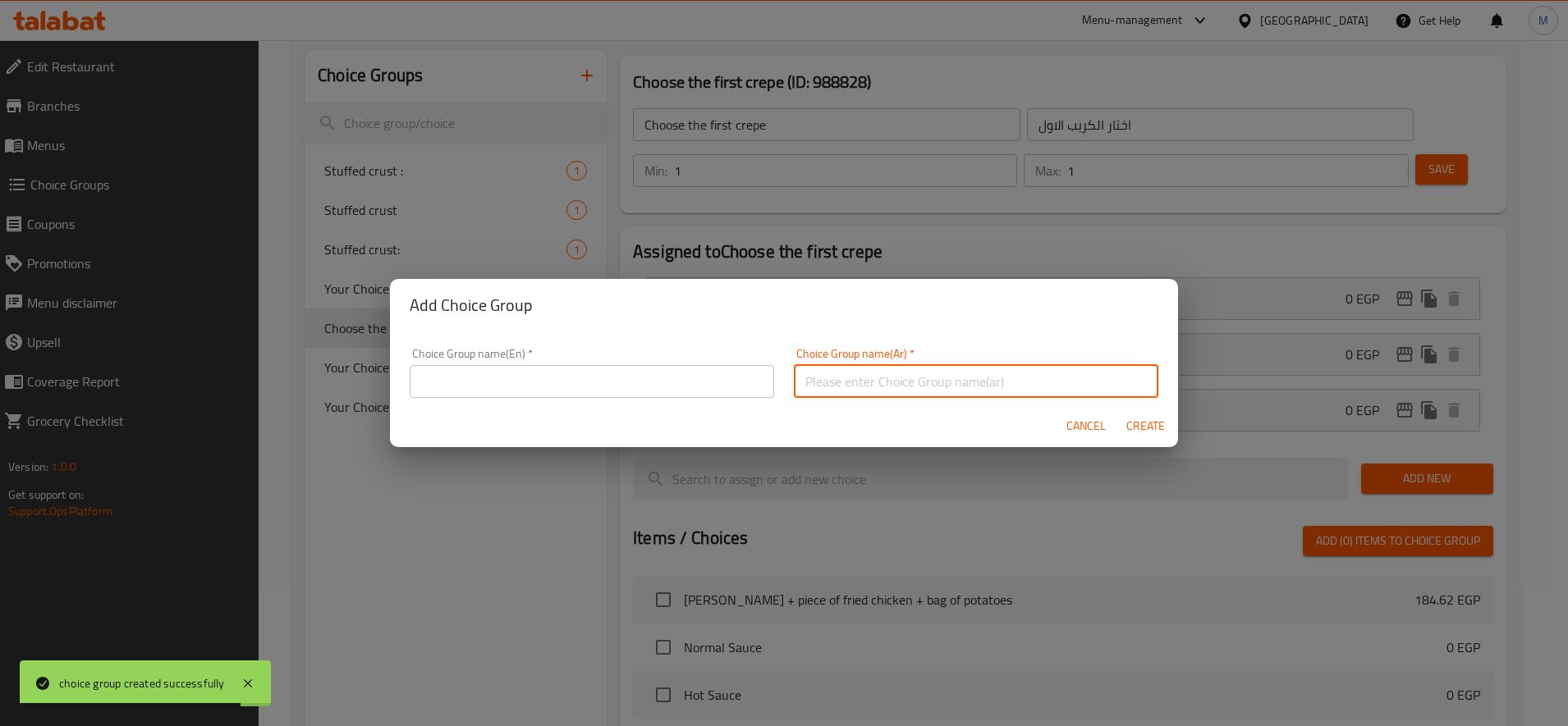
click at [882, 380] on input "text" at bounding box center [976, 382] width 364 height 33
paste input "اختار الكريب الثانى"
type input "اختار الكريب الثانى"
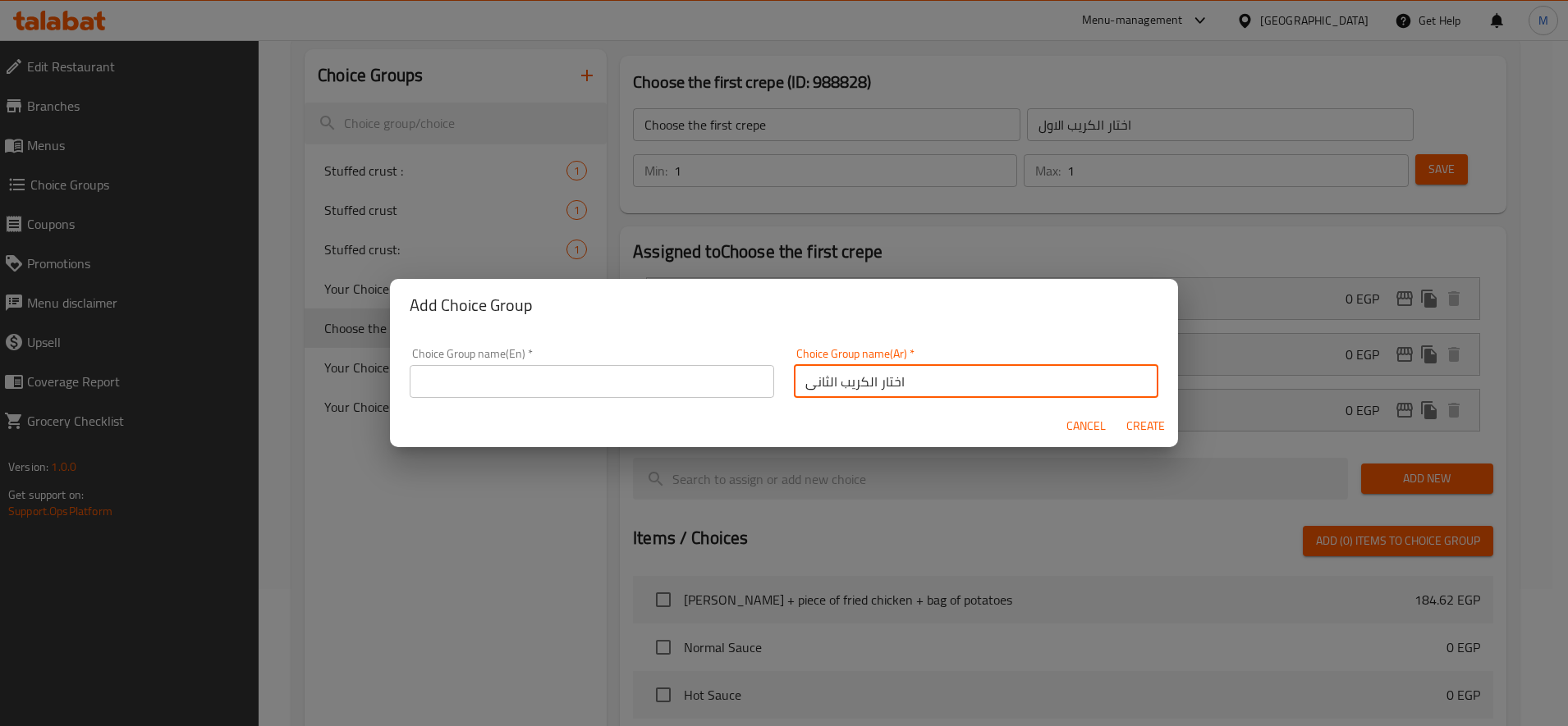
click at [580, 363] on div "Choice Group name(En)   * Choice Group name(En) *" at bounding box center [592, 373] width 364 height 50
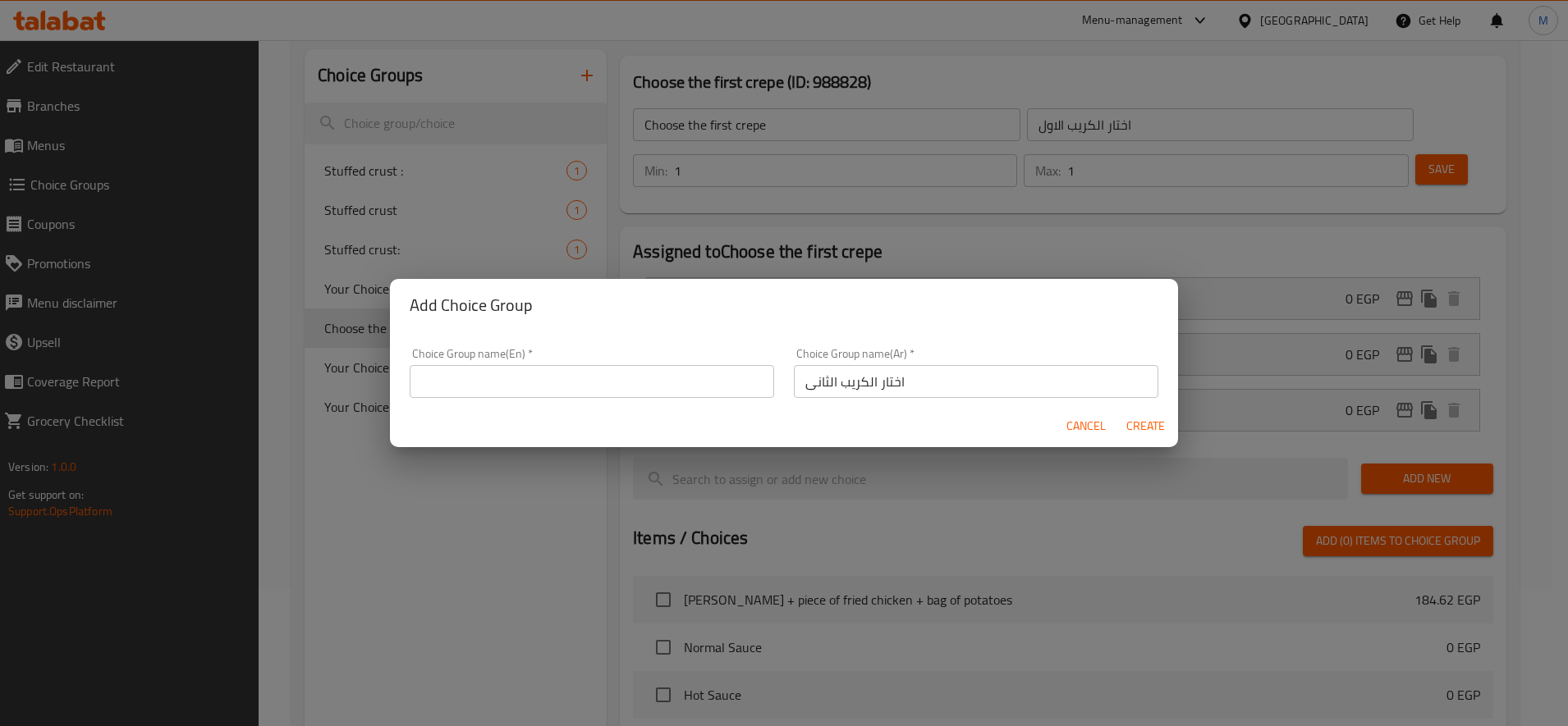
click at [578, 382] on input "text" at bounding box center [592, 382] width 364 height 33
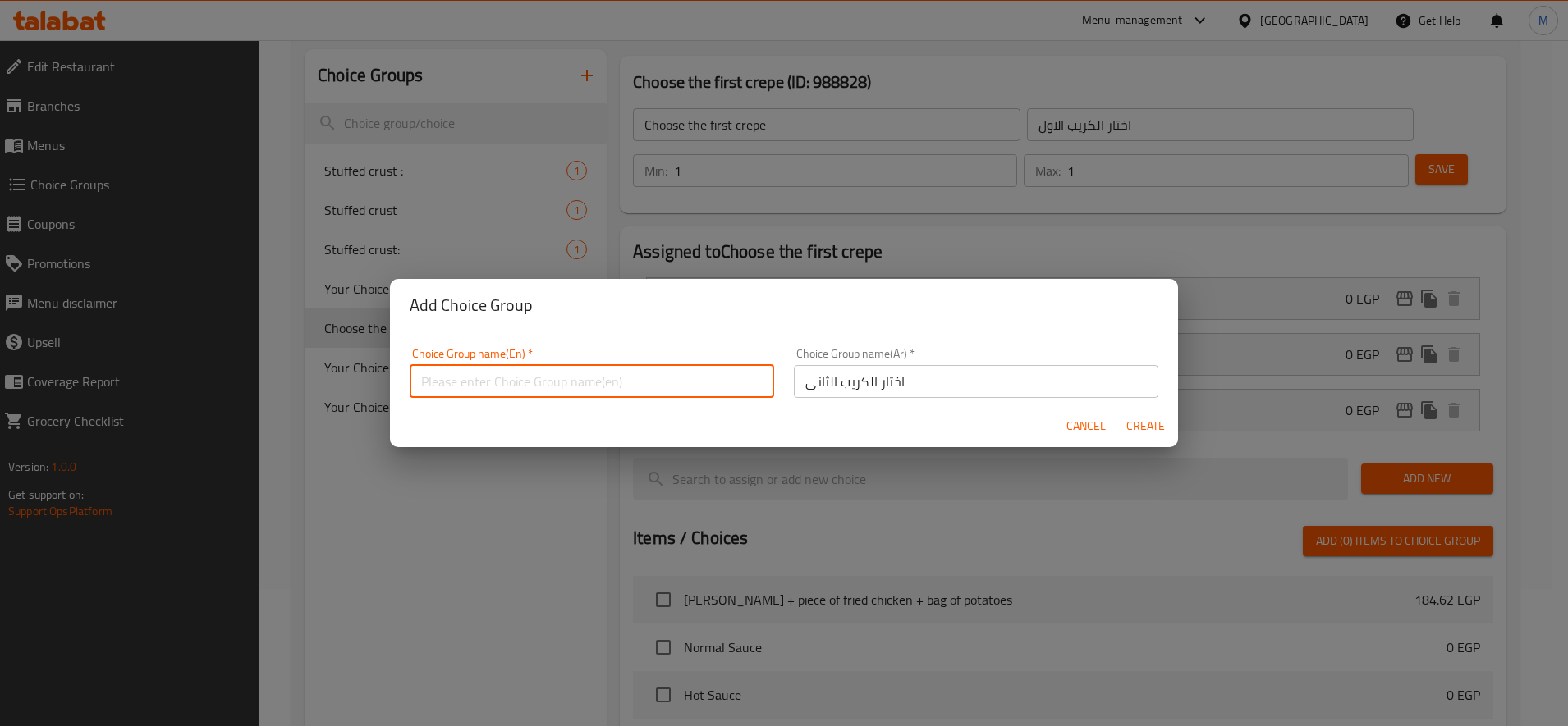
paste input "Choose the second crepe"
type input "Choose the second crepe"
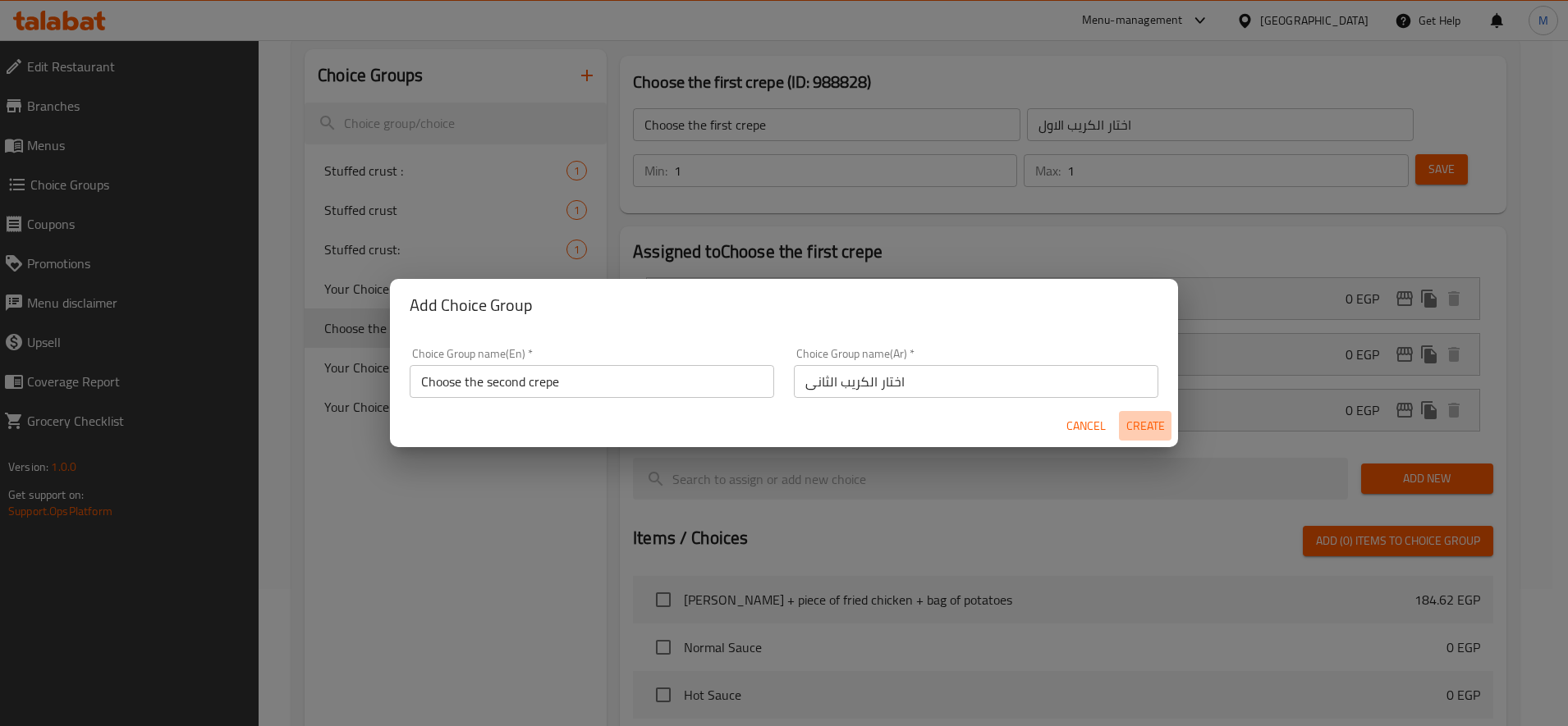
drag, startPoint x: 1160, startPoint y: 422, endPoint x: 1154, endPoint y: 436, distance: 15.2
click at [1159, 422] on span "Create" at bounding box center [1145, 426] width 39 height 21
type input "Choose the second crepe"
type input "اختار الكريب الثانى"
type input "0"
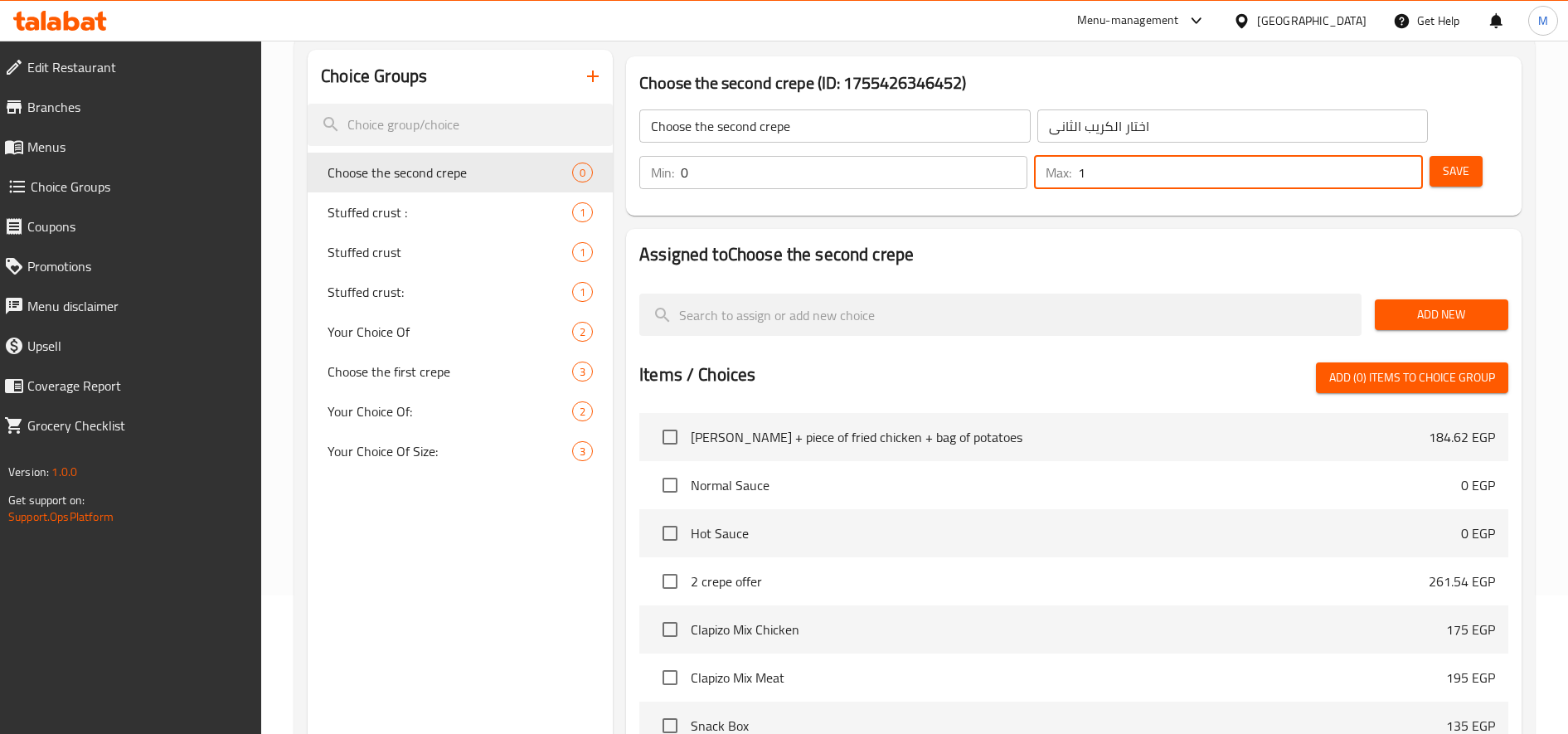
drag, startPoint x: 1407, startPoint y: 167, endPoint x: 1281, endPoint y: 169, distance: 126.0
type input "1"
click at [1407, 167] on input "1" at bounding box center [1250, 173] width 344 height 34
type input "1"
click at [1012, 167] on input "1" at bounding box center [854, 173] width 347 height 34
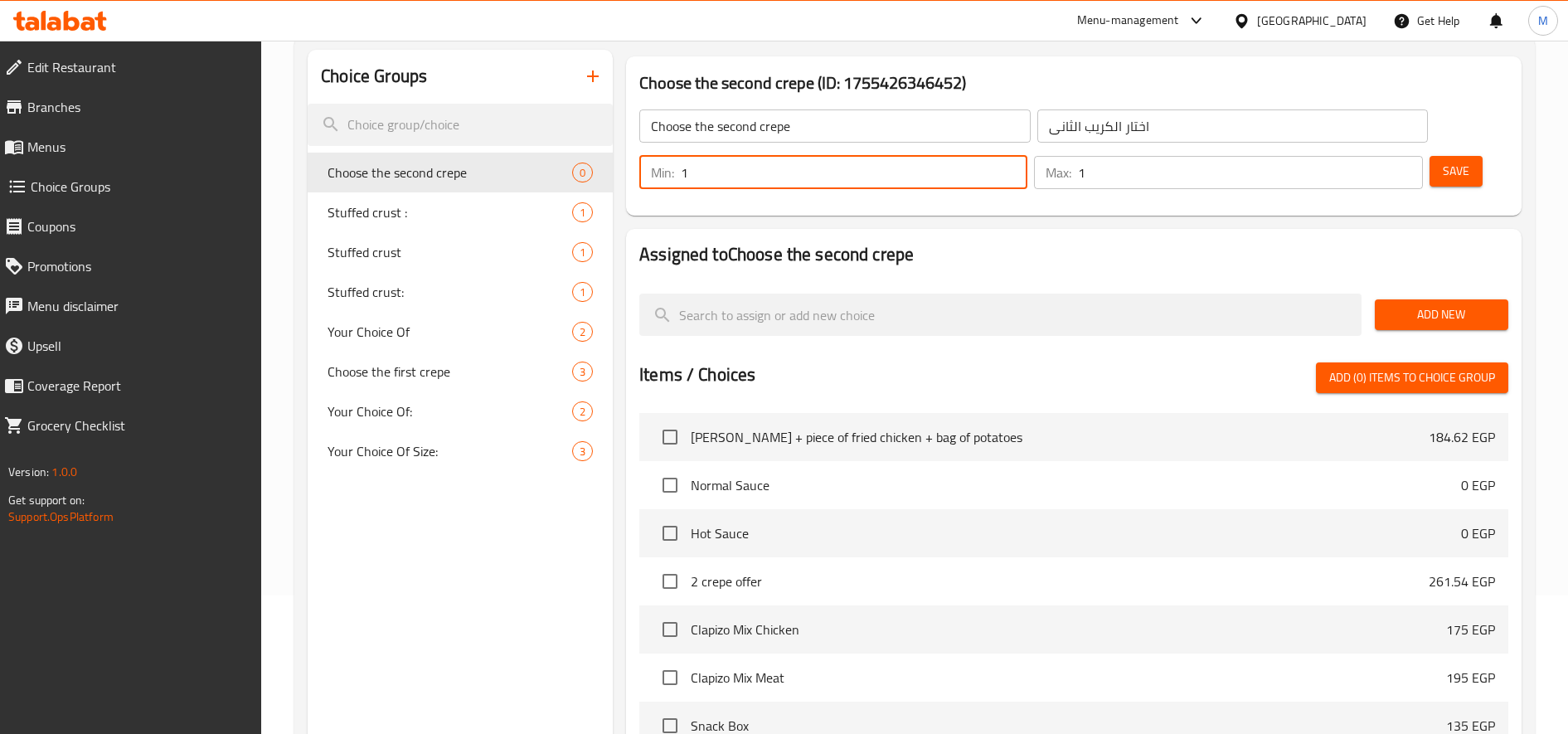
click at [1415, 307] on span "Add New" at bounding box center [1441, 315] width 107 height 21
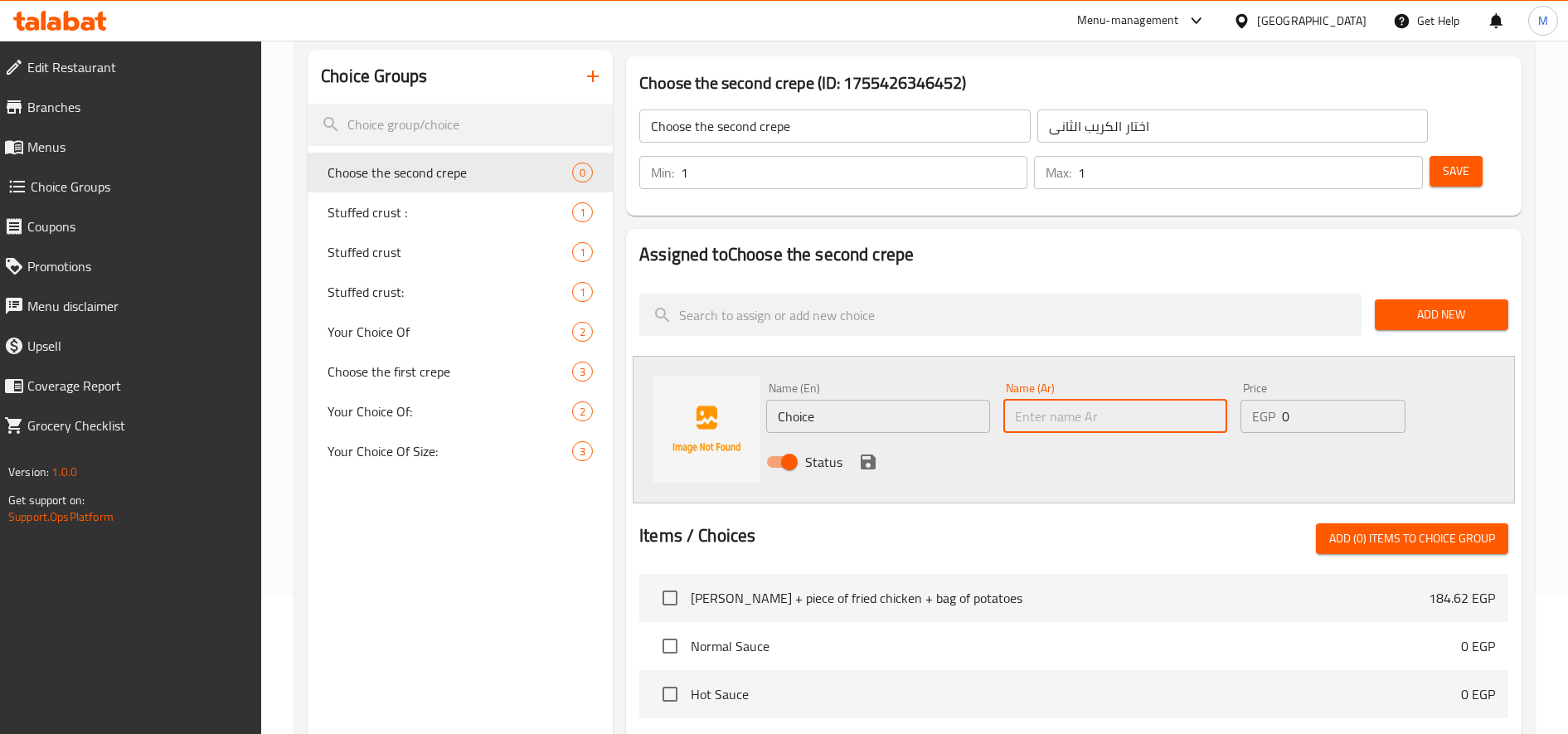
click at [1159, 403] on input "text" at bounding box center [1115, 416] width 223 height 34
paste input "(فراخ بانيه"
click at [1015, 419] on input "(فراخ بانيه" at bounding box center [1115, 416] width 223 height 34
type input "فراخ بانيه"
click at [906, 414] on input "Choice" at bounding box center [878, 416] width 223 height 34
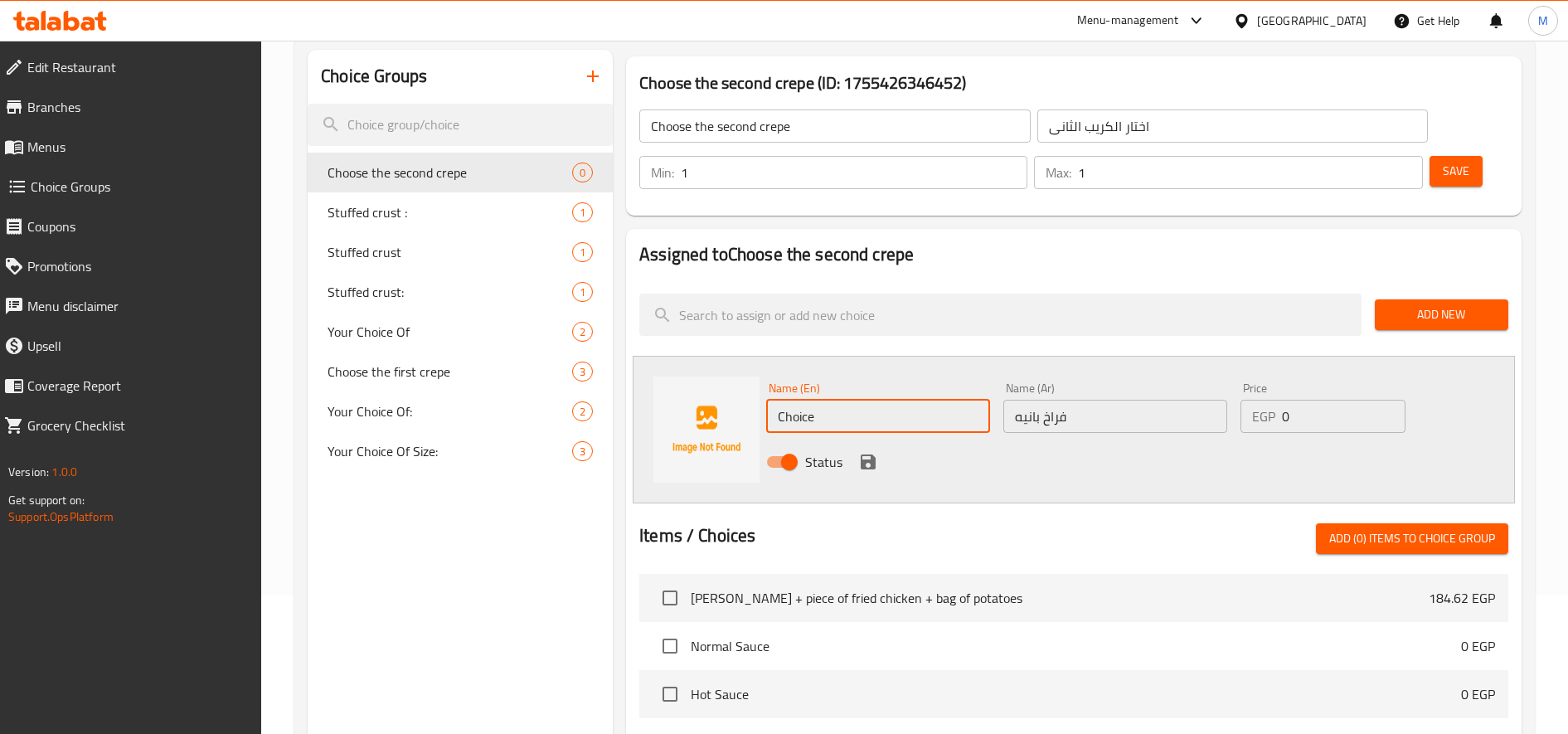
click at [906, 414] on input "Choice" at bounding box center [878, 416] width 223 height 34
type input "ح"
type input "p"
type input "{"
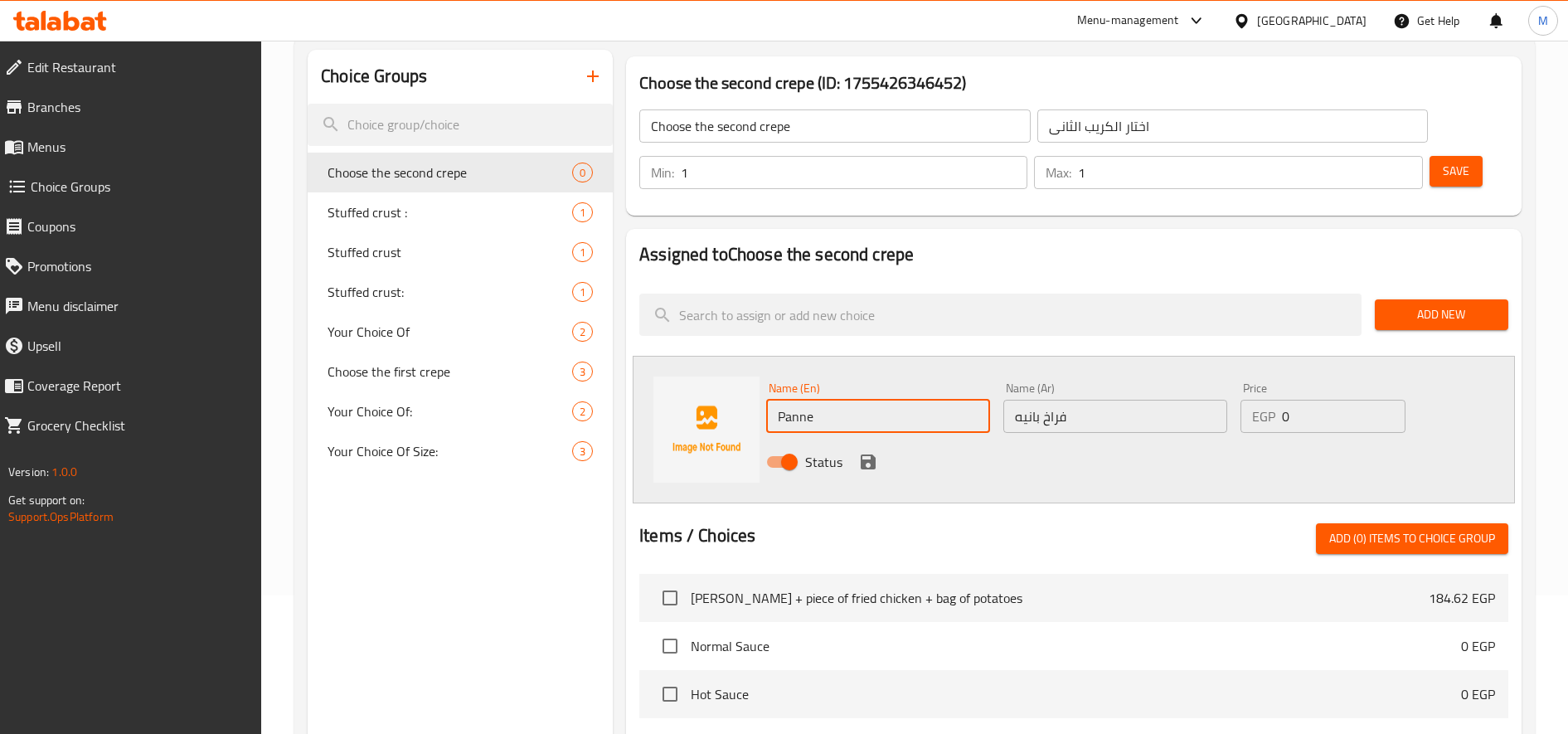
type input "Panne"
click at [1198, 464] on div "Status" at bounding box center [1115, 462] width 712 height 45
click at [856, 465] on button "save" at bounding box center [868, 462] width 25 height 25
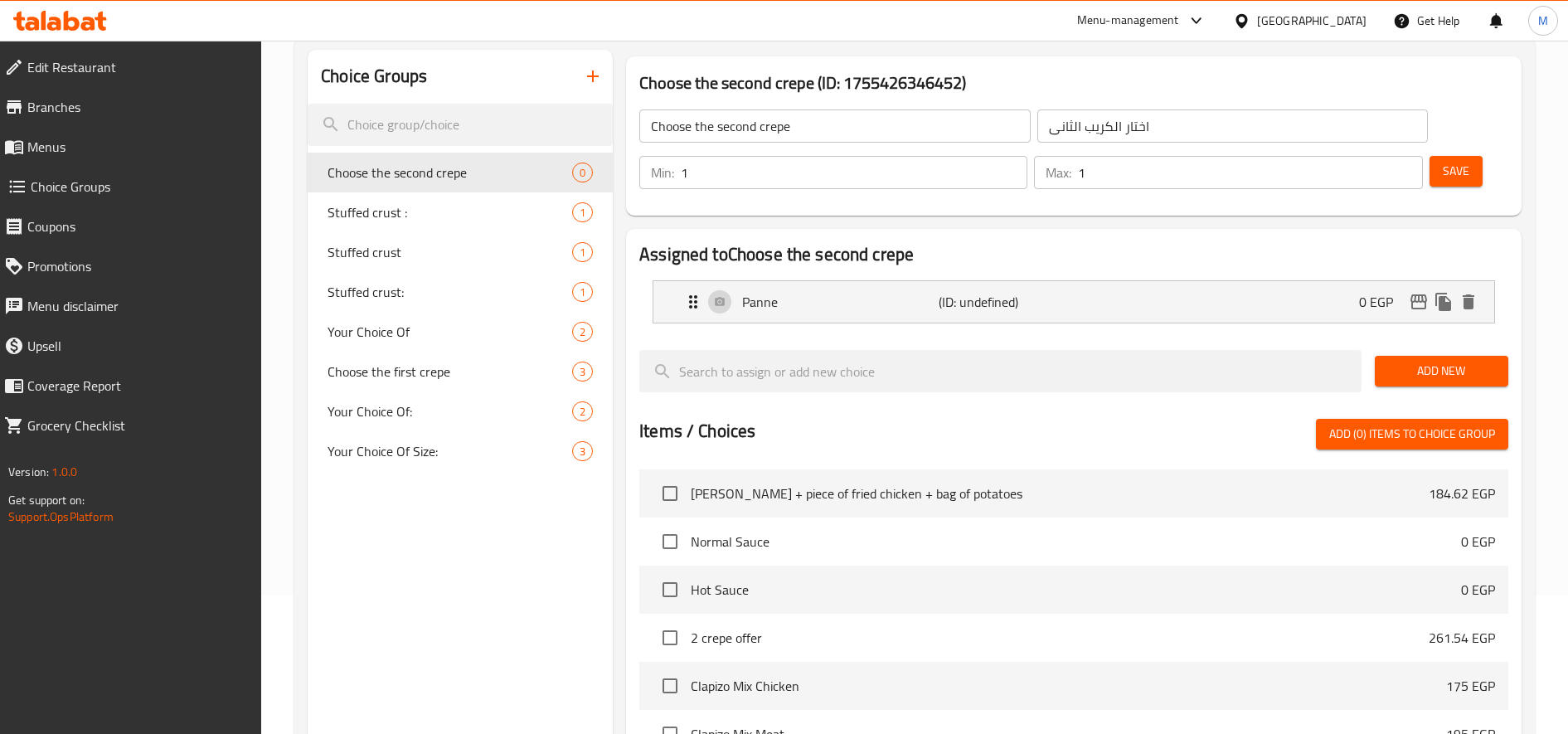
click at [1400, 376] on span "Add New" at bounding box center [1441, 371] width 107 height 21
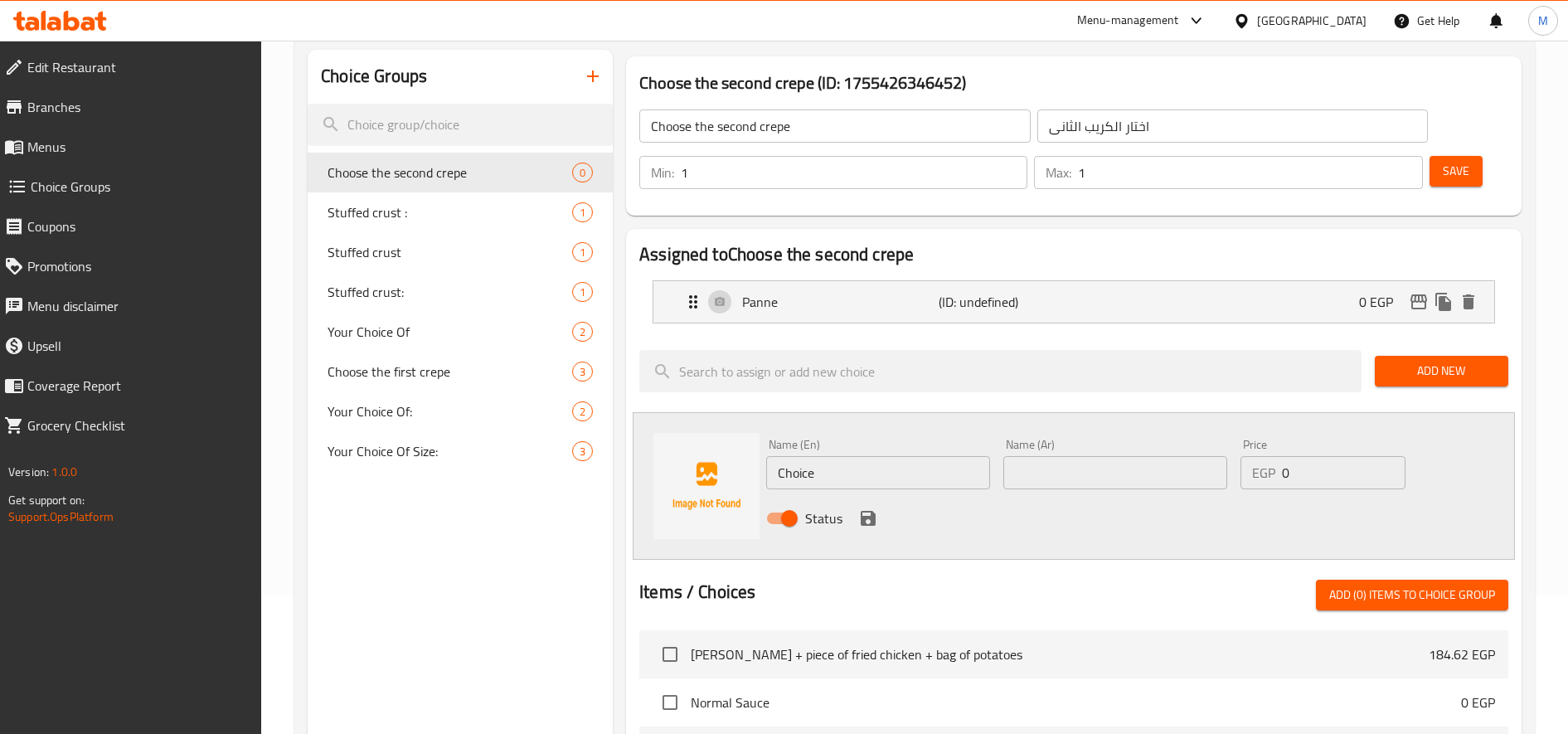
click at [1143, 478] on input "text" at bounding box center [1115, 473] width 223 height 34
paste input "سوبر كرانشى"
type input "سوبر كرانشى"
click at [851, 466] on input "Choice" at bounding box center [878, 473] width 223 height 34
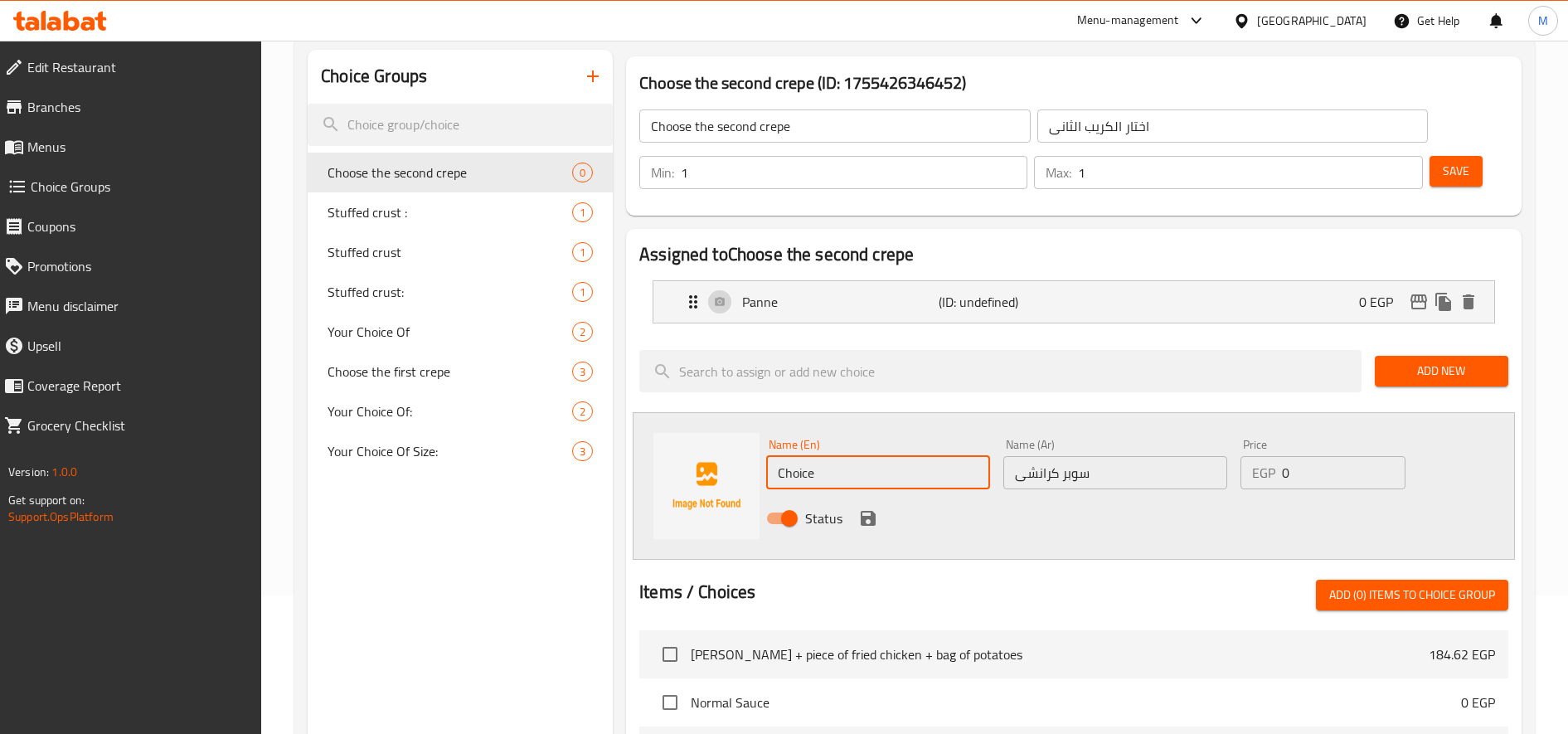
click at [851, 466] on input "Choice" at bounding box center [878, 473] width 223 height 34
paste input "Super Crunchy"
type input "Super Crunchy"
click at [861, 520] on icon "save" at bounding box center [868, 518] width 15 height 15
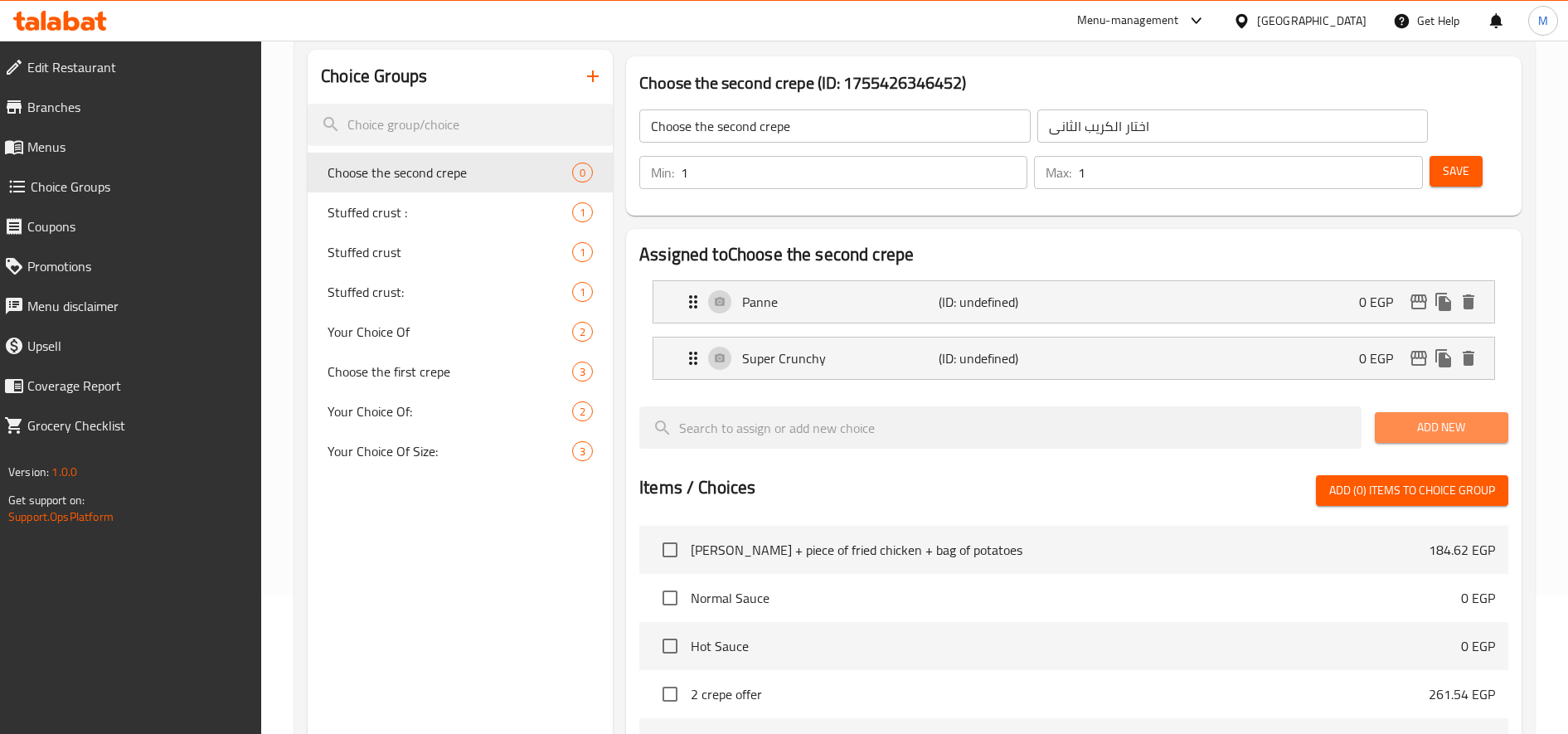
click at [1411, 426] on span "Add New" at bounding box center [1441, 427] width 107 height 21
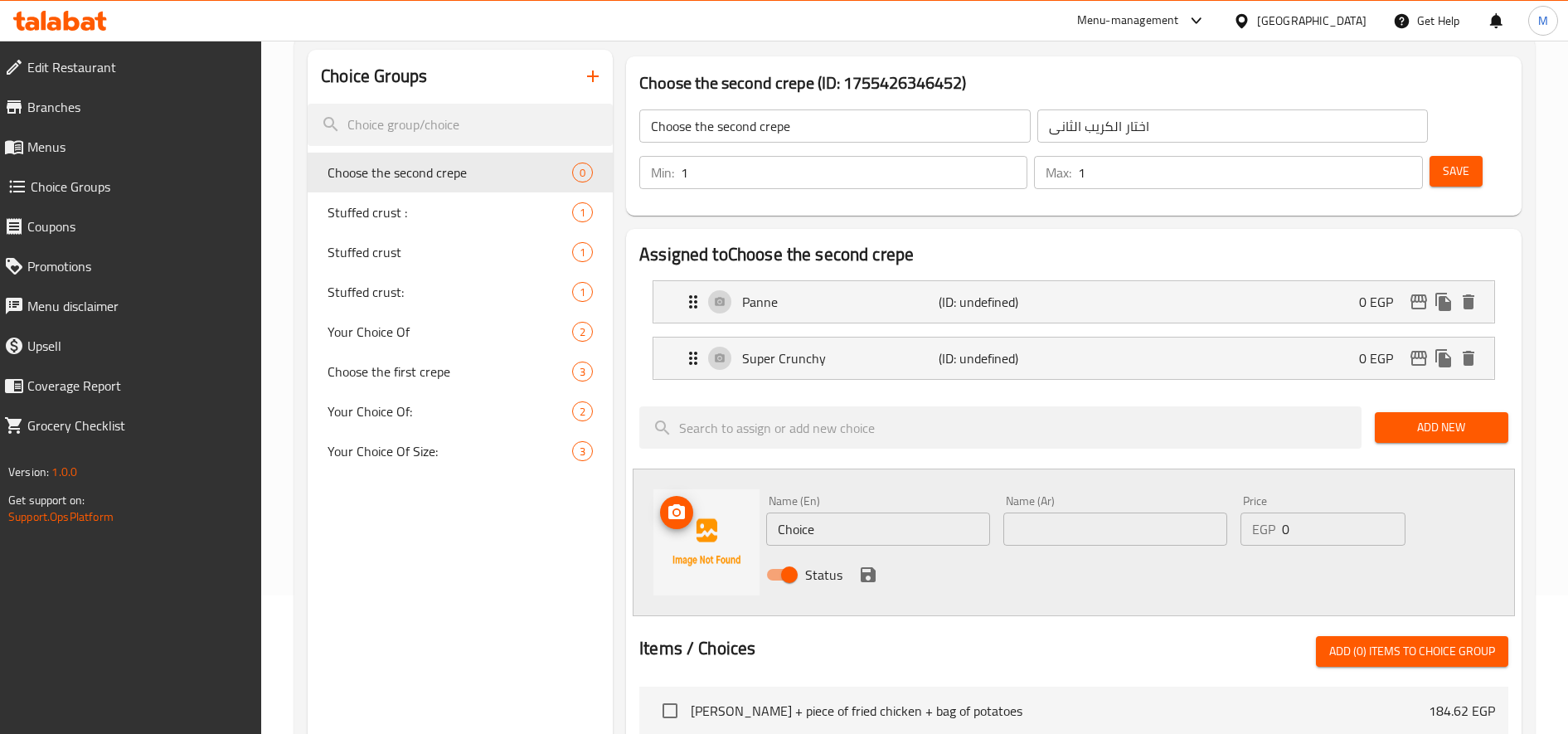
click at [816, 514] on input "Choice" at bounding box center [878, 529] width 223 height 34
click at [812, 516] on input "Choice" at bounding box center [878, 529] width 223 height 34
paste input "Zinger"
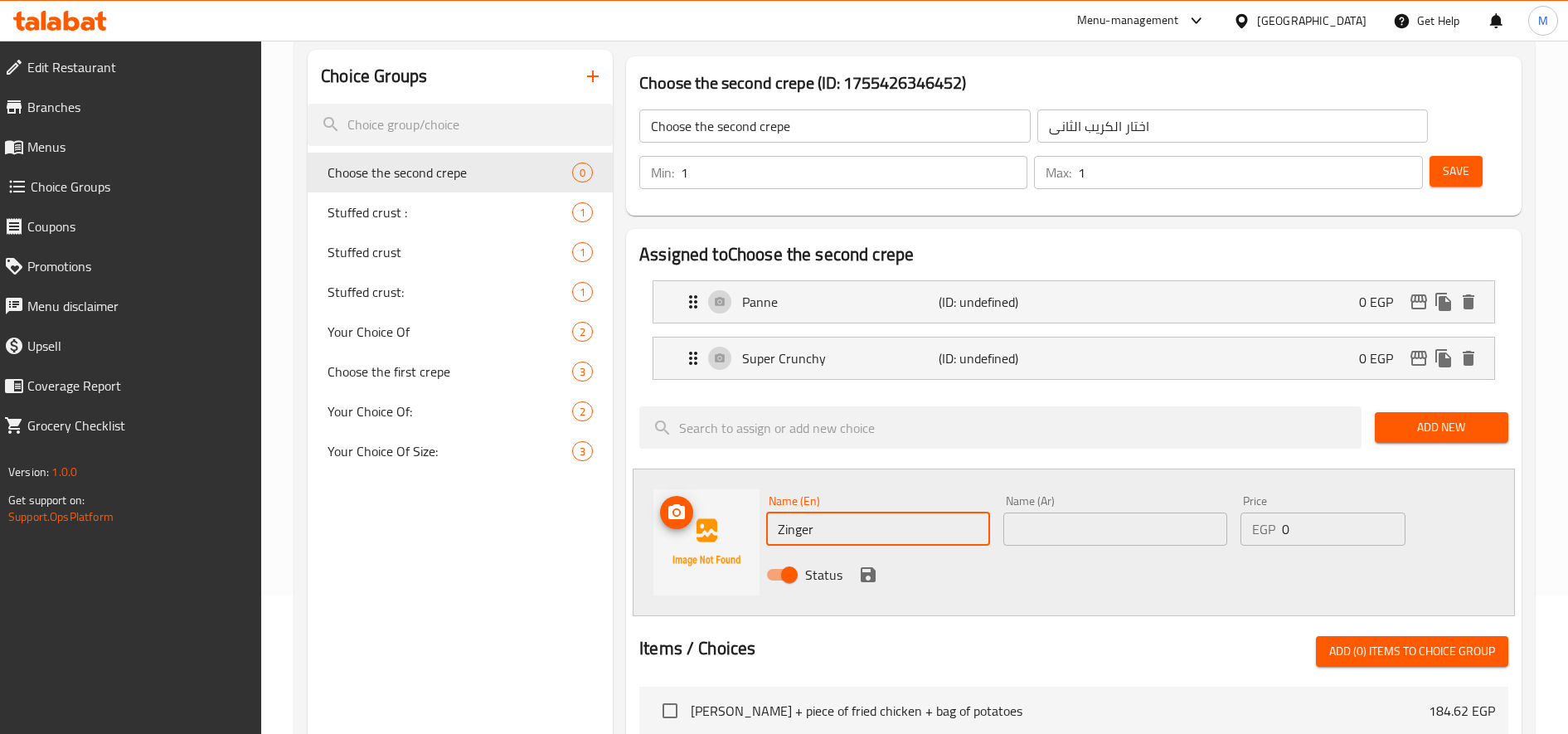
paste input "Zinger"
type input "Zinger"
click at [1064, 527] on input "text" at bounding box center [1115, 529] width 223 height 34
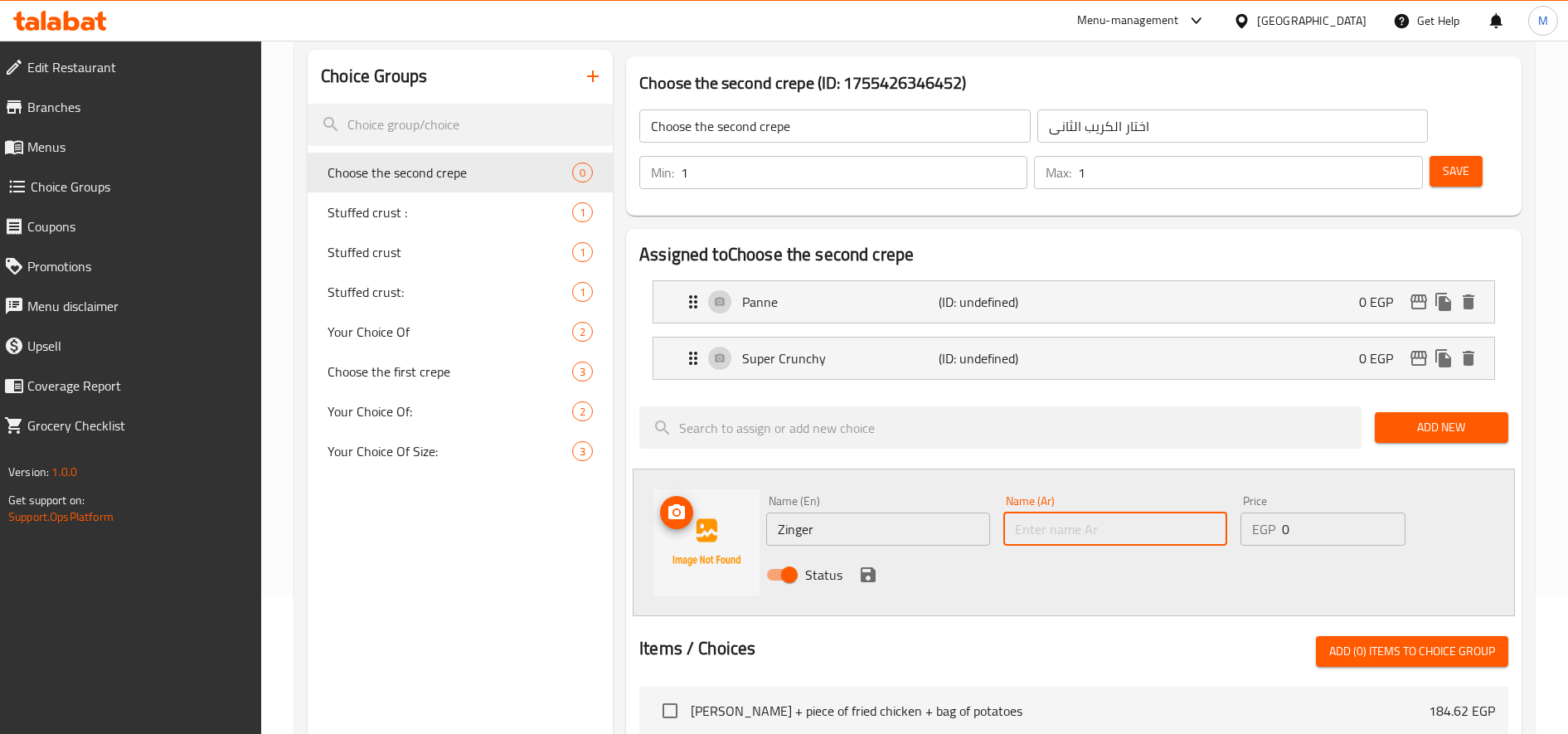
paste input "زنجر"
type input "زنجر"
click at [865, 580] on icon "save" at bounding box center [868, 575] width 15 height 15
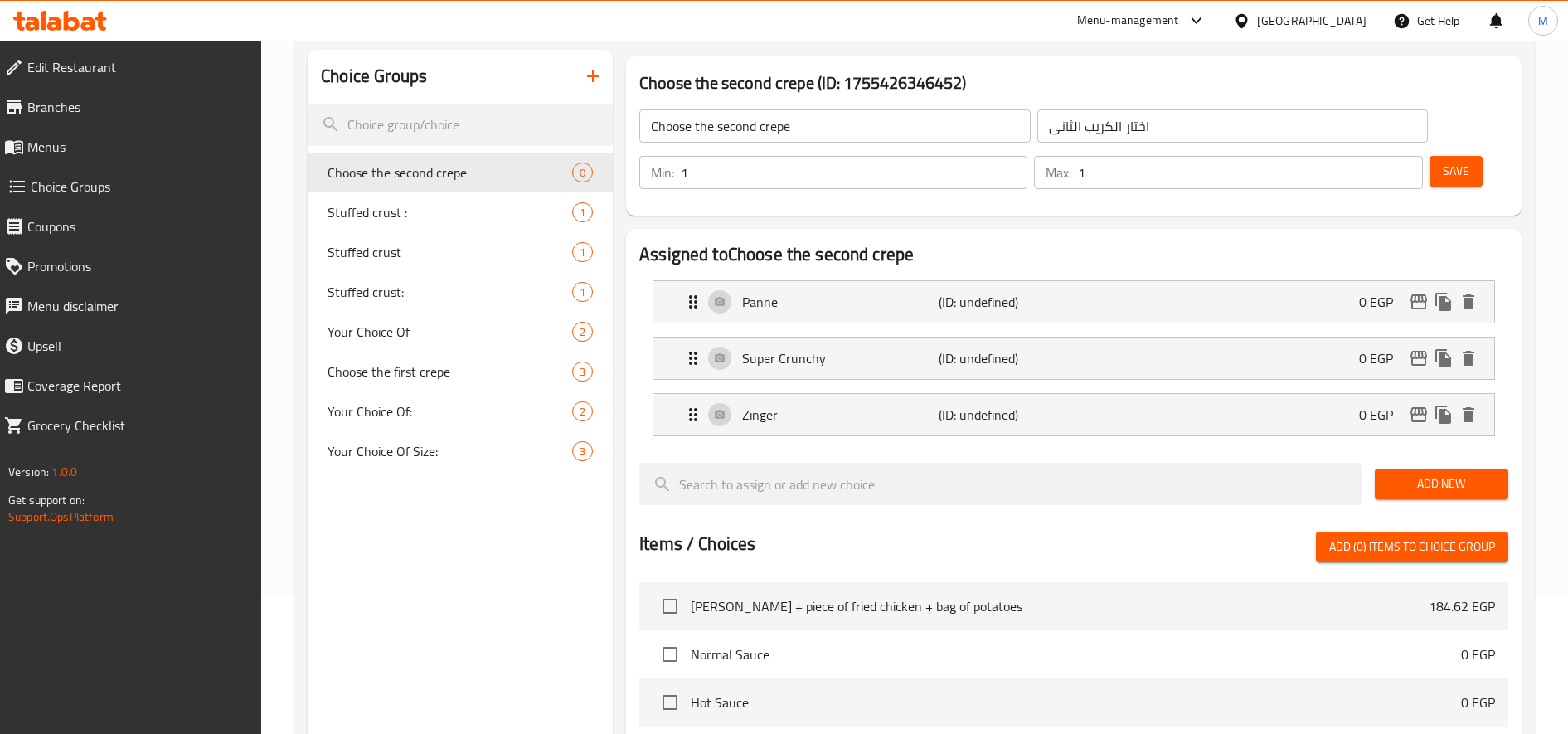
click at [1469, 172] on button "Save" at bounding box center [1456, 171] width 53 height 31
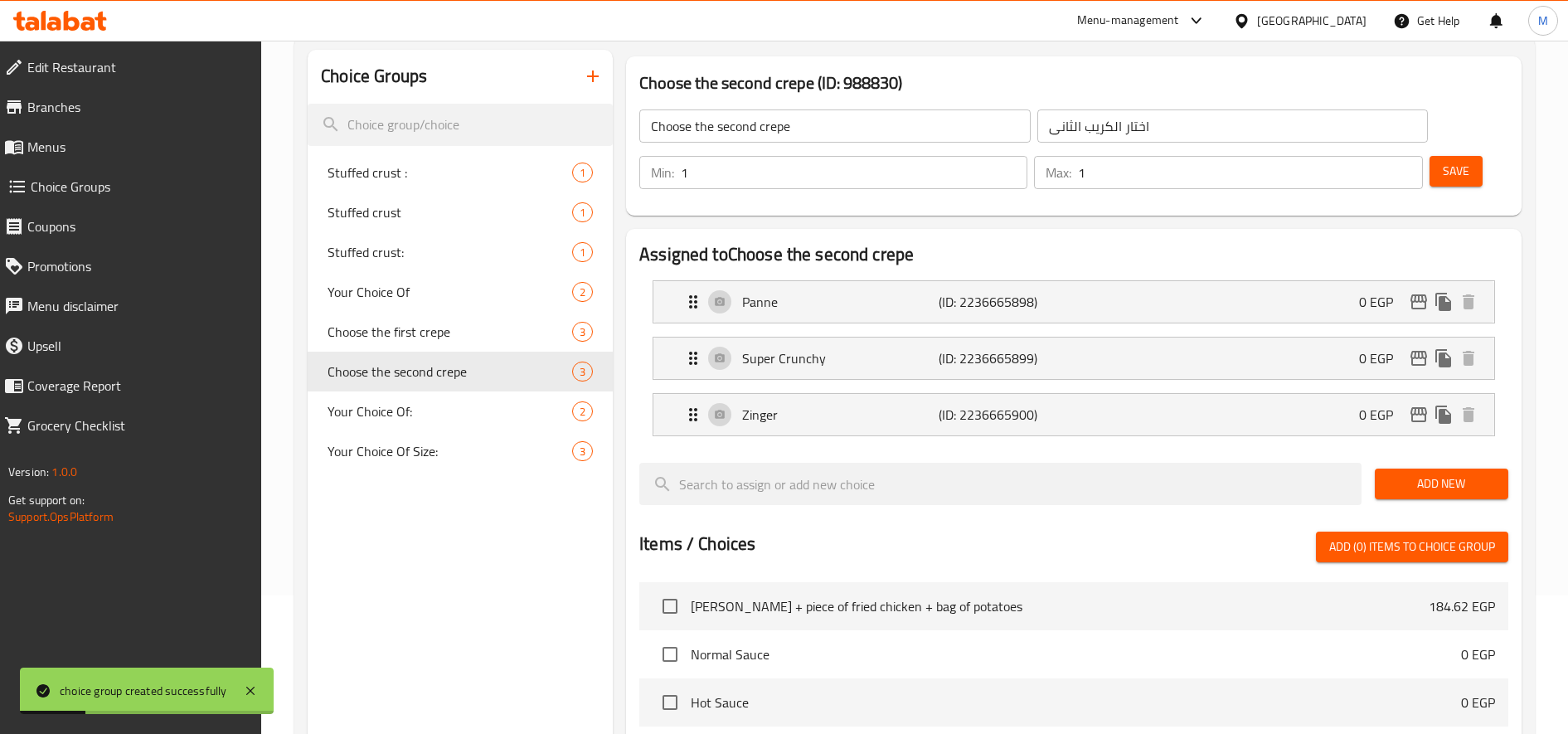
drag, startPoint x: 75, startPoint y: 155, endPoint x: 94, endPoint y: 151, distance: 19.4
click at [75, 155] on span "Menus" at bounding box center [138, 146] width 221 height 20
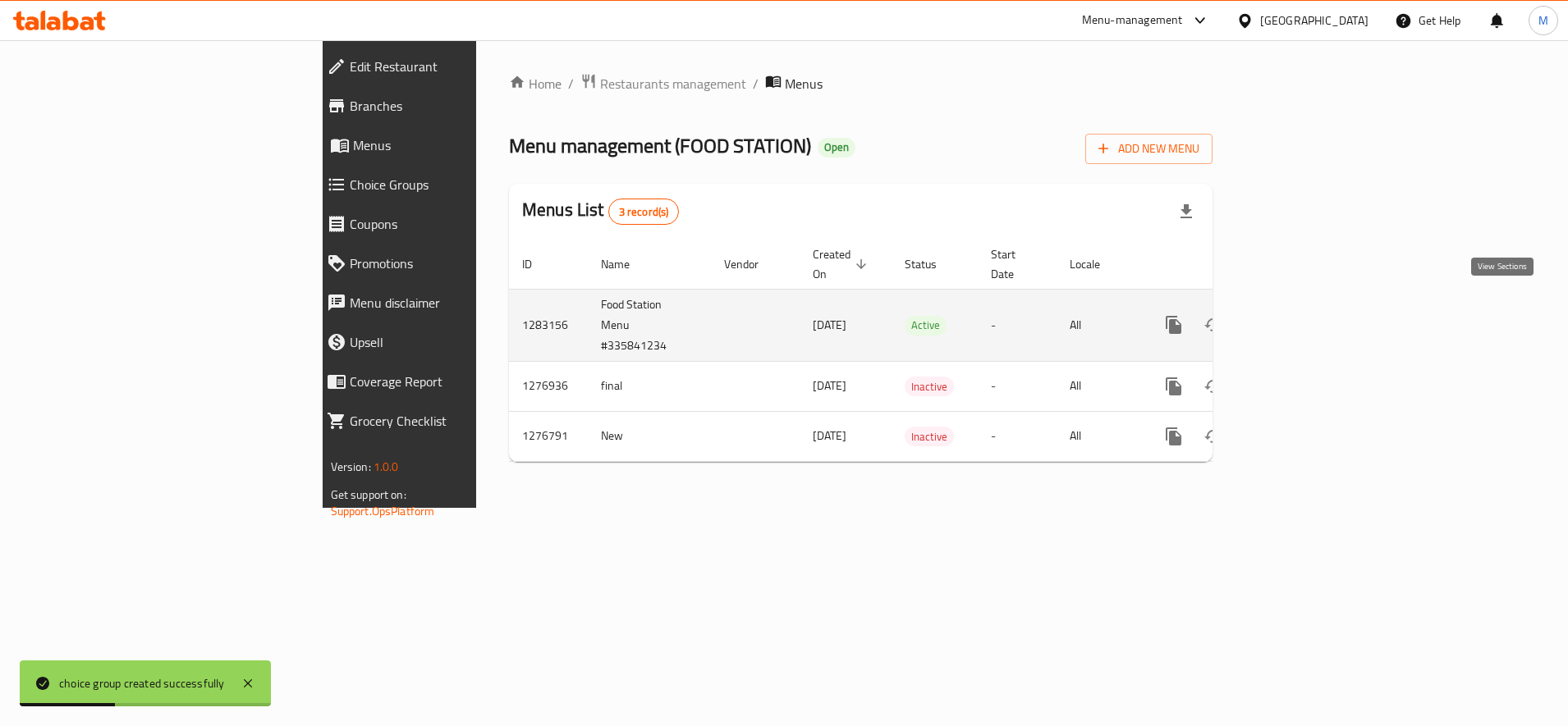
click at [1300, 318] on icon "enhanced table" at bounding box center [1292, 325] width 15 height 15
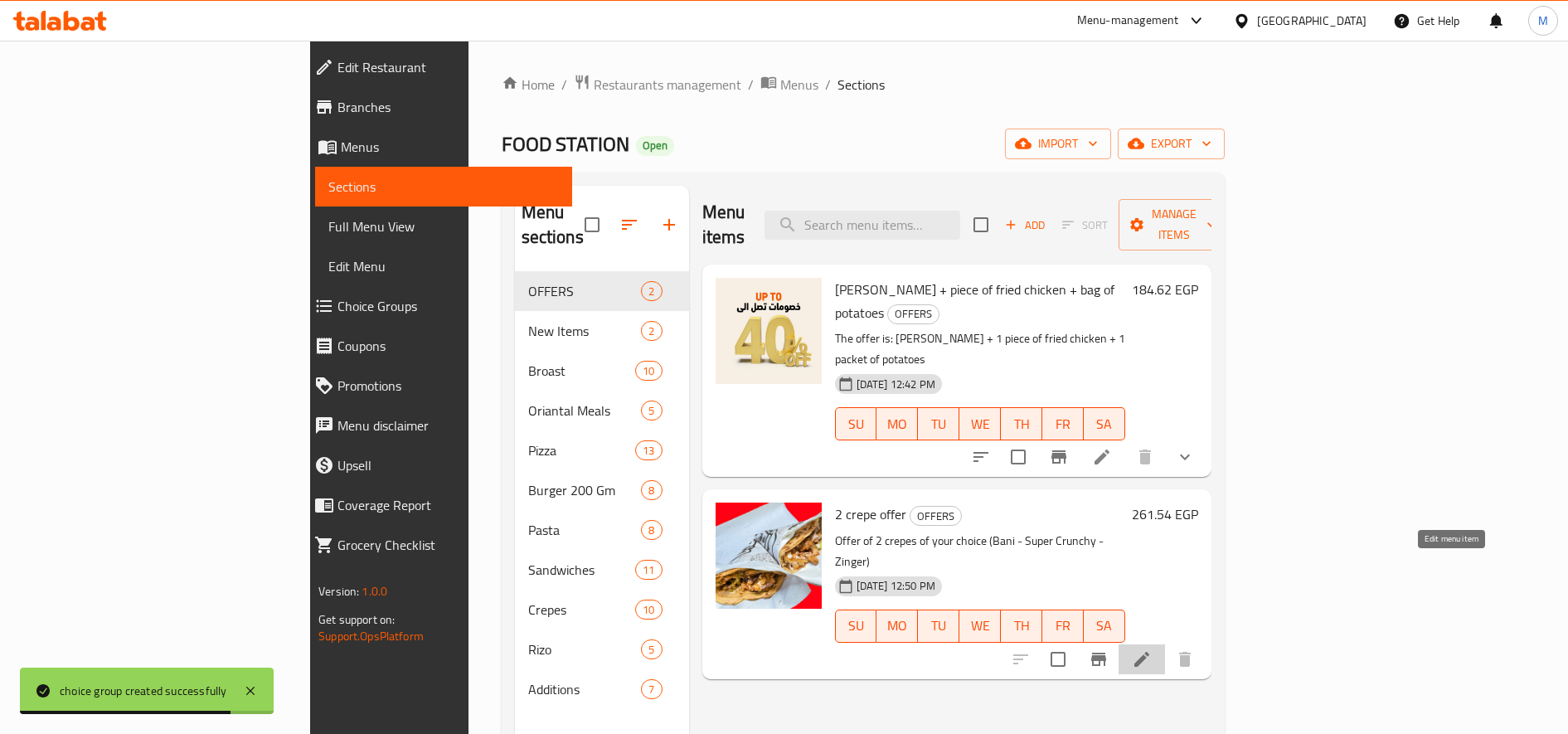
click at [1152, 650] on icon at bounding box center [1142, 660] width 20 height 20
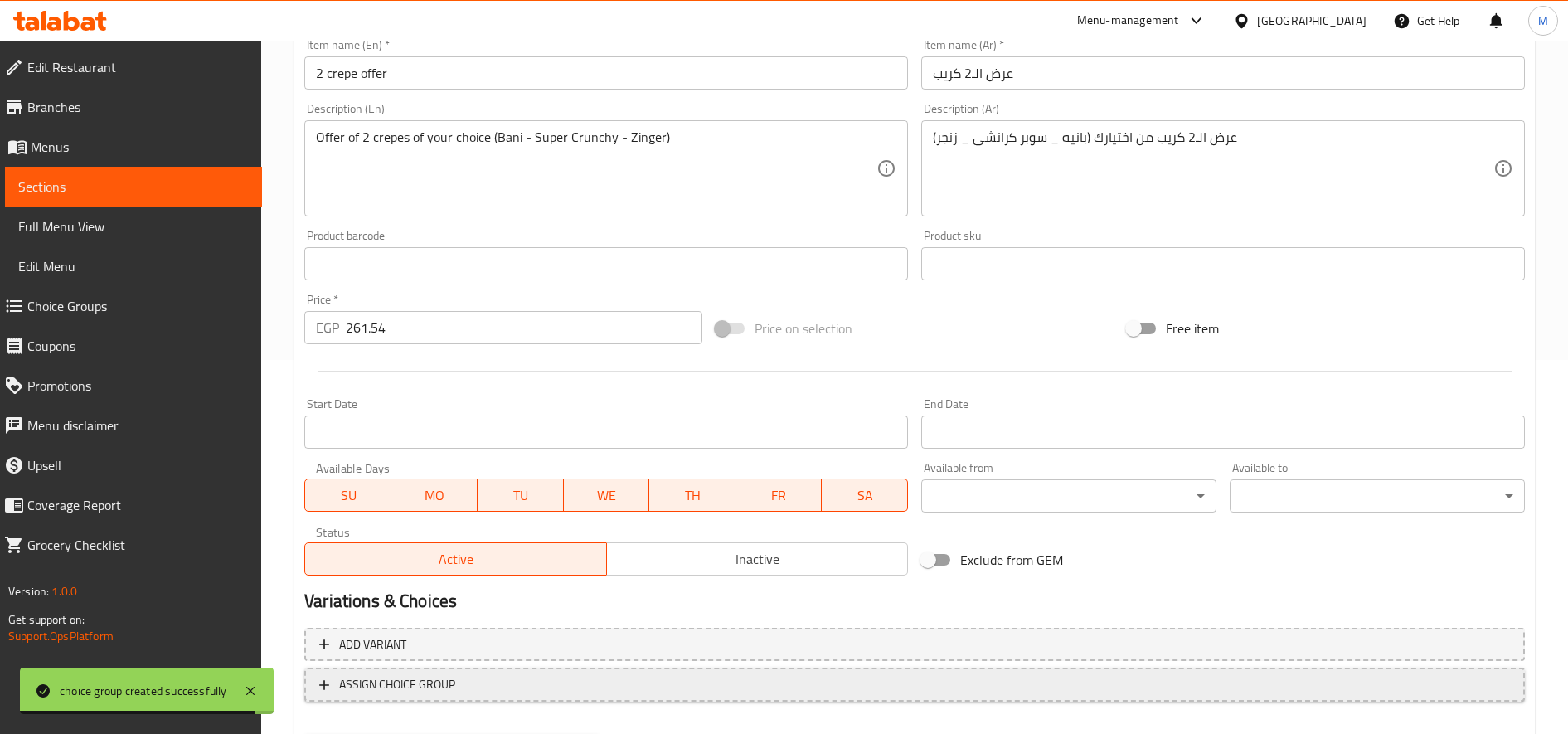
scroll to position [462, 0]
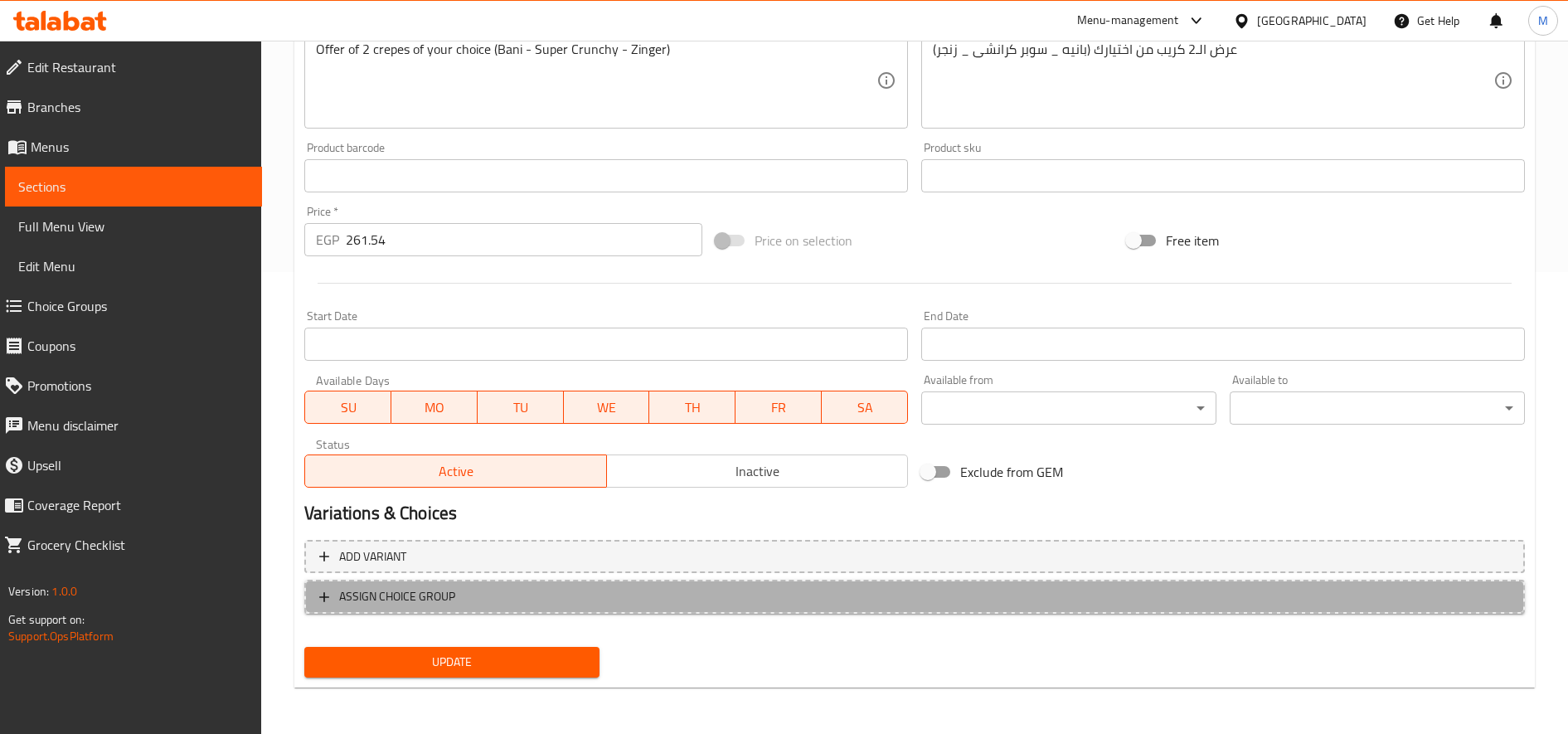
click at [638, 596] on span "ASSIGN CHOICE GROUP" at bounding box center [915, 596] width 1190 height 21
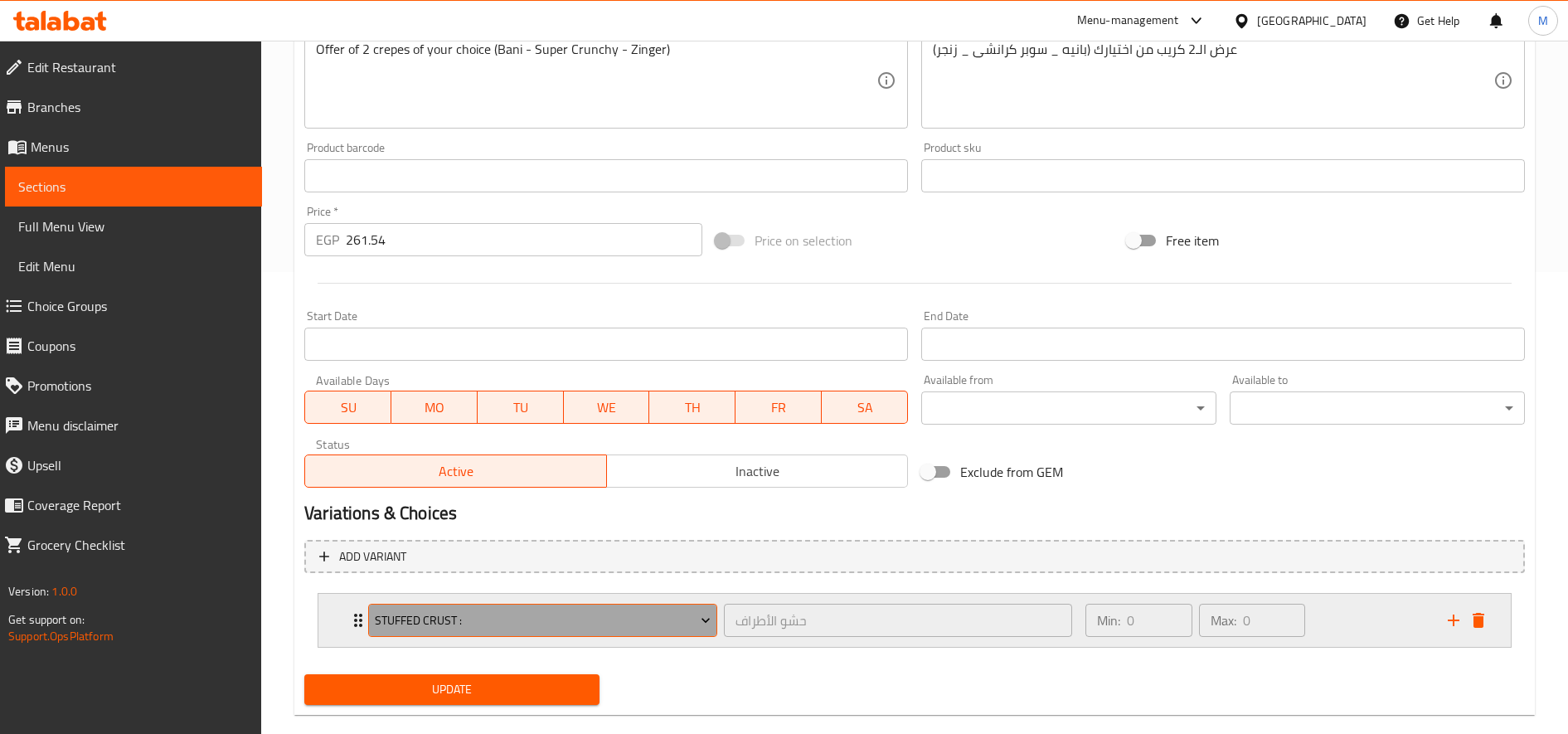
click at [646, 620] on span "Stuffed crust :" at bounding box center [543, 620] width 337 height 21
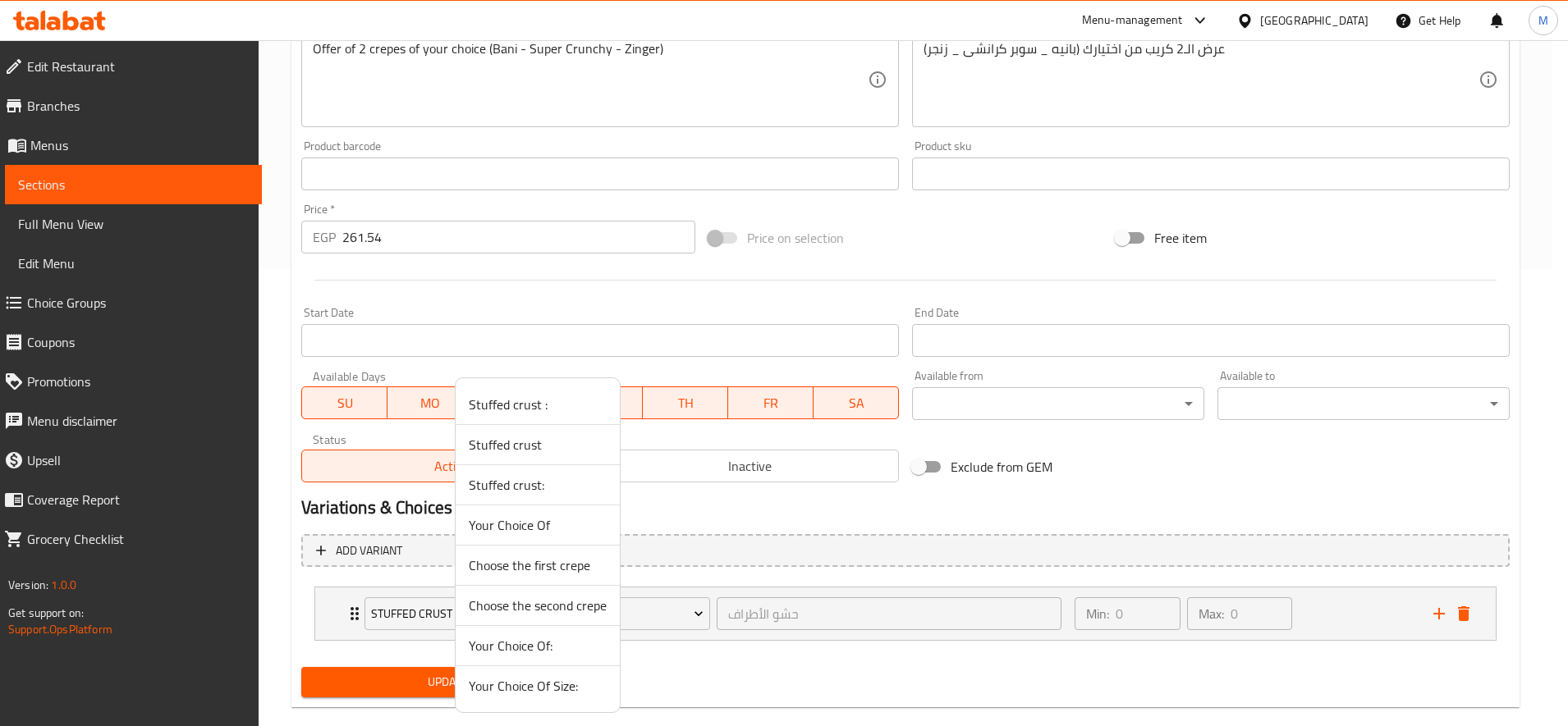
click at [559, 558] on span "Choose the first crepe" at bounding box center [537, 566] width 138 height 20
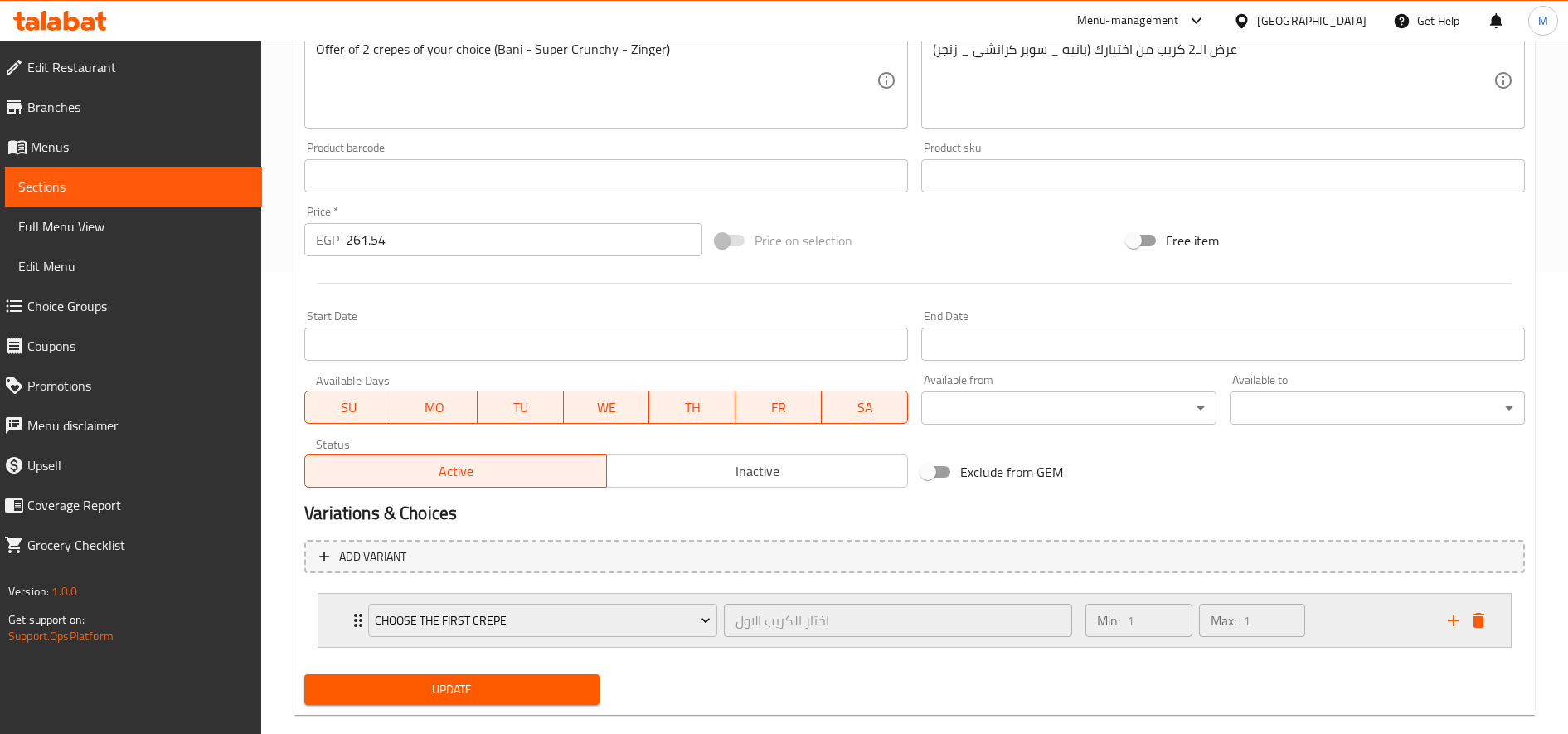
click at [1450, 631] on button "add" at bounding box center [1453, 620] width 25 height 25
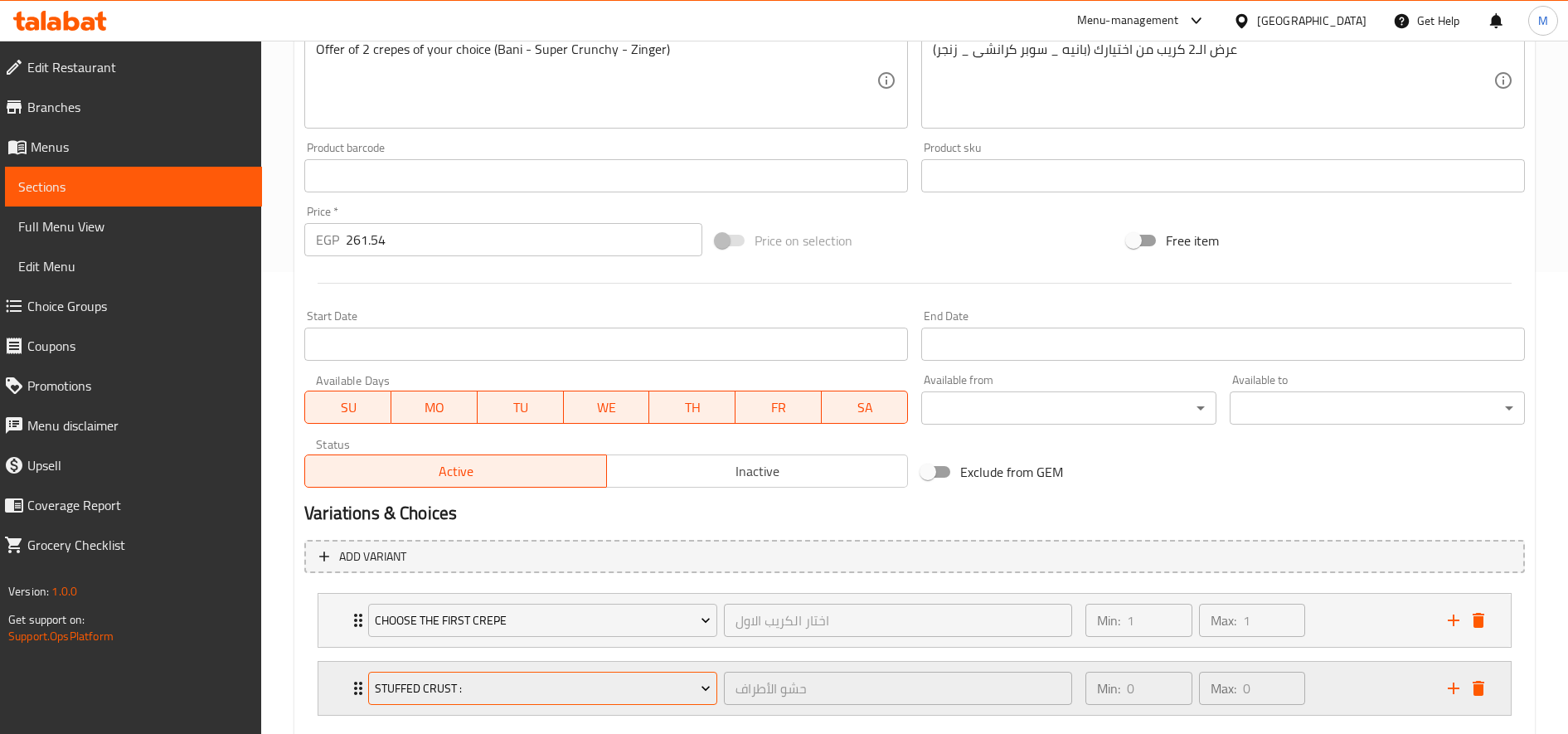
click at [592, 692] on span "Stuffed crust :" at bounding box center [543, 688] width 337 height 21
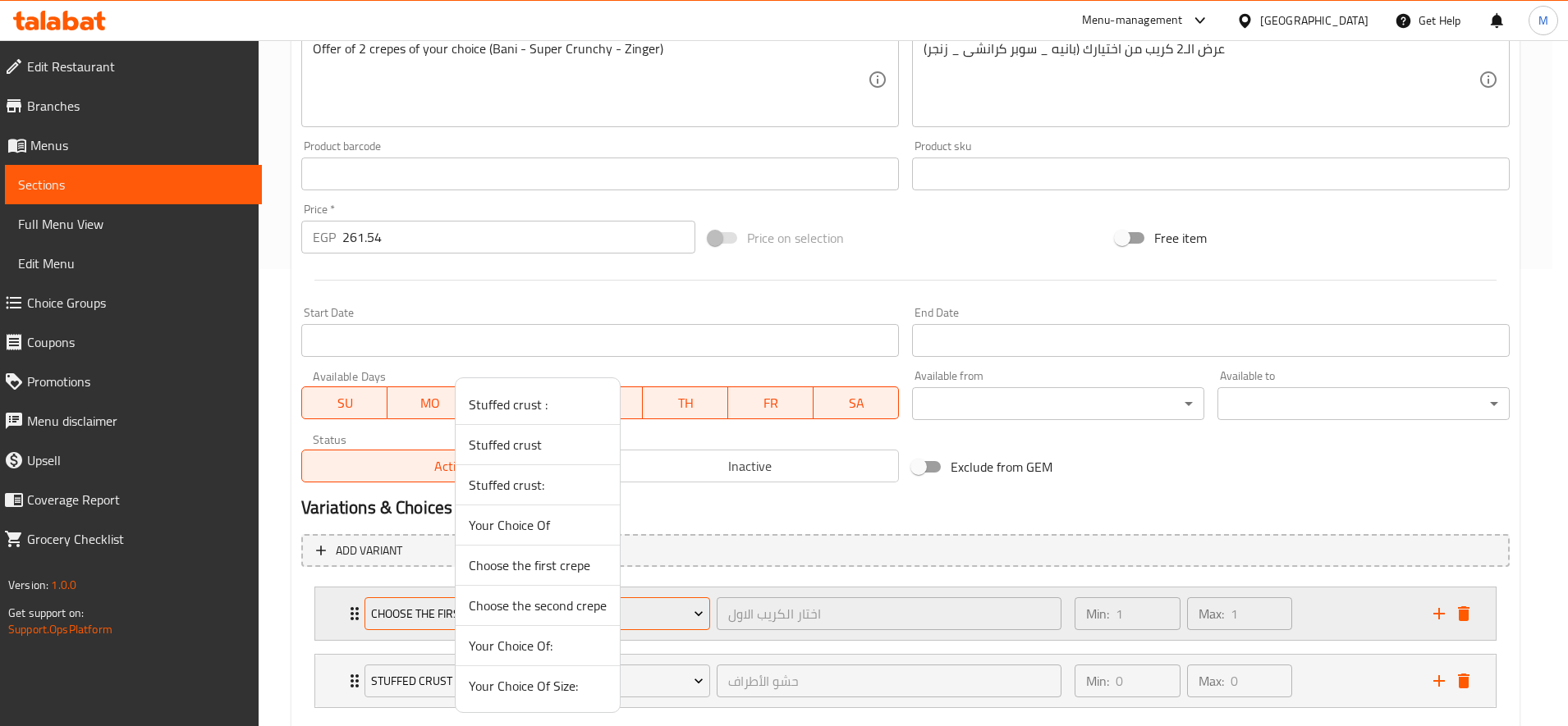
click at [584, 604] on span "Choose the second crepe" at bounding box center [537, 606] width 138 height 20
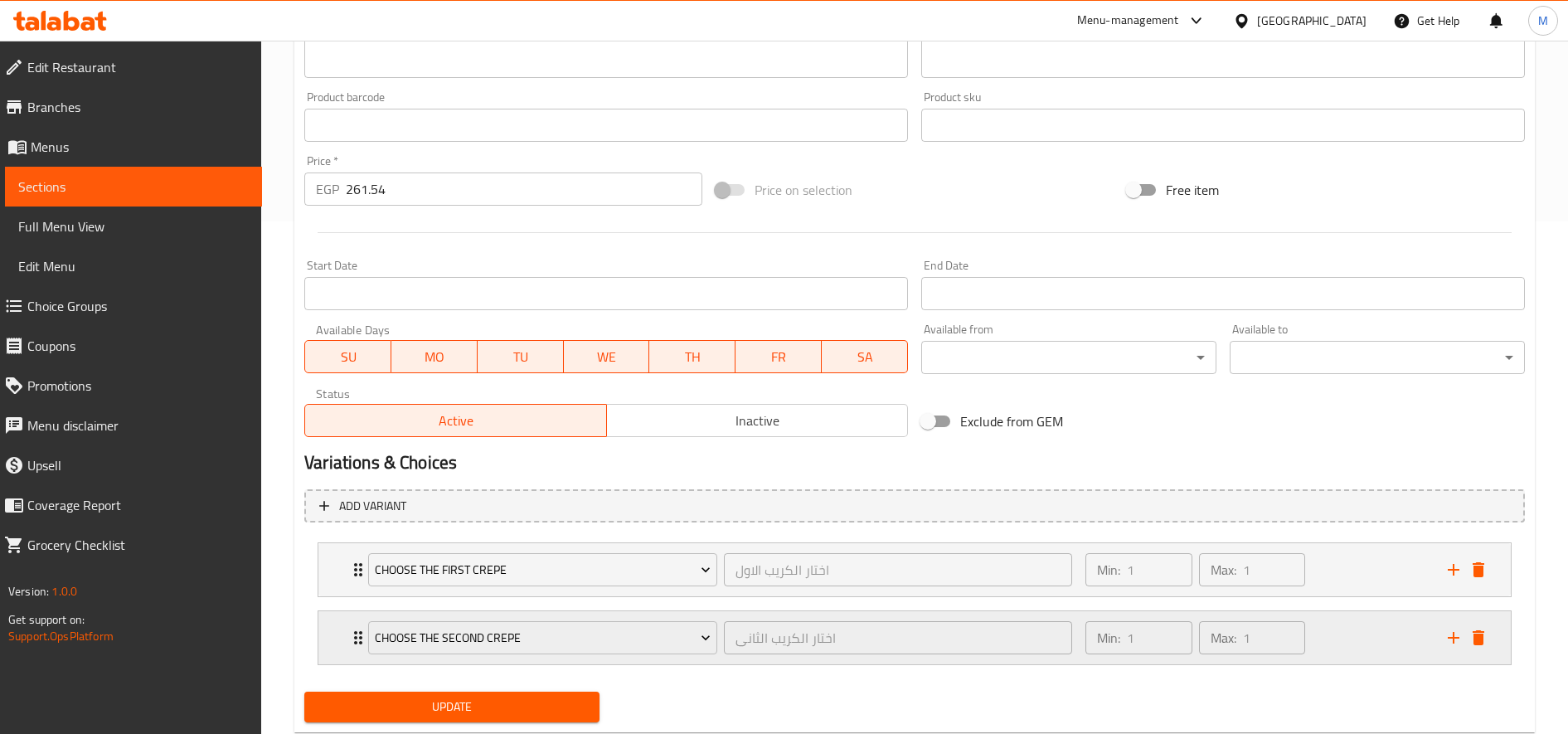
scroll to position [558, 0]
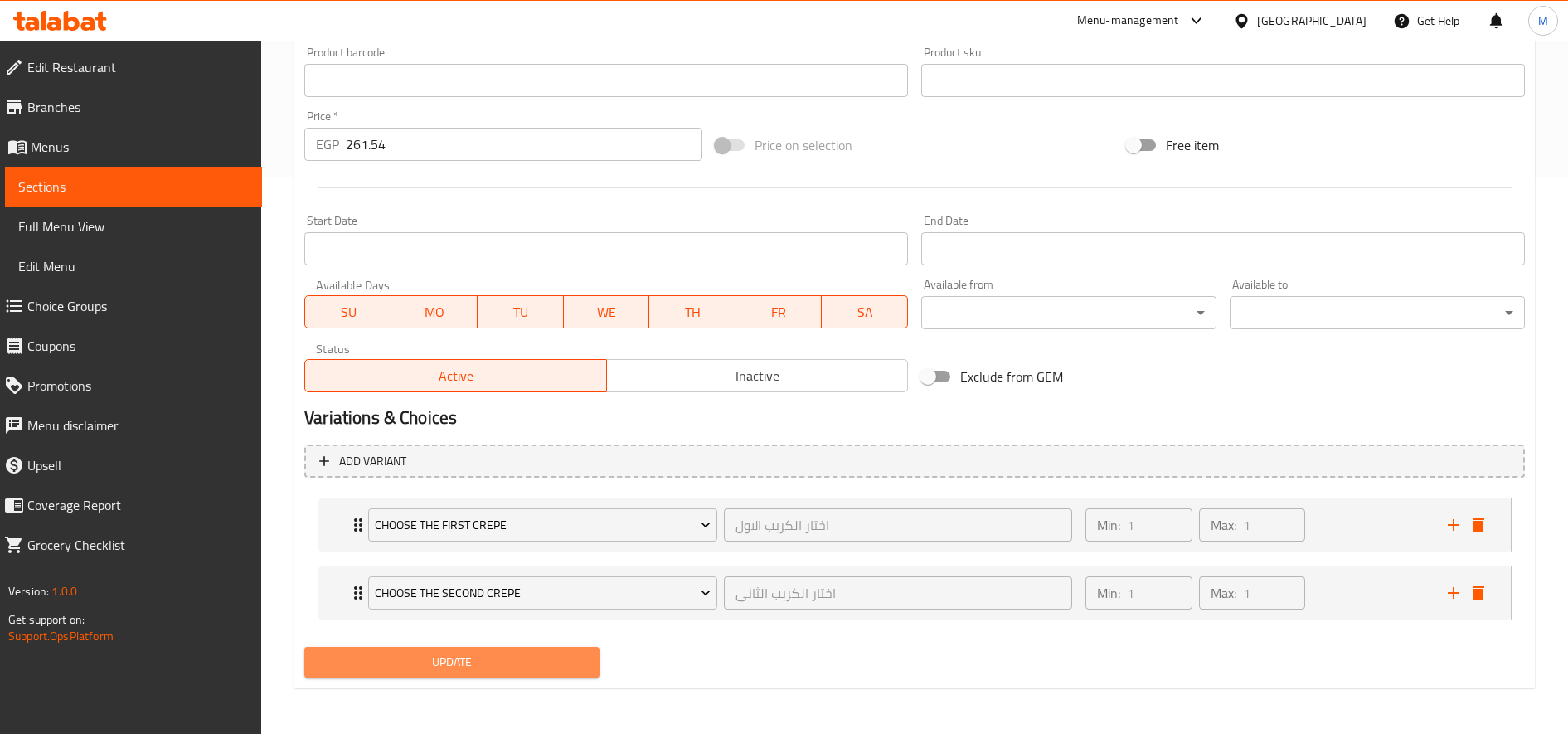
click at [491, 667] on span "Update" at bounding box center [452, 662] width 269 height 21
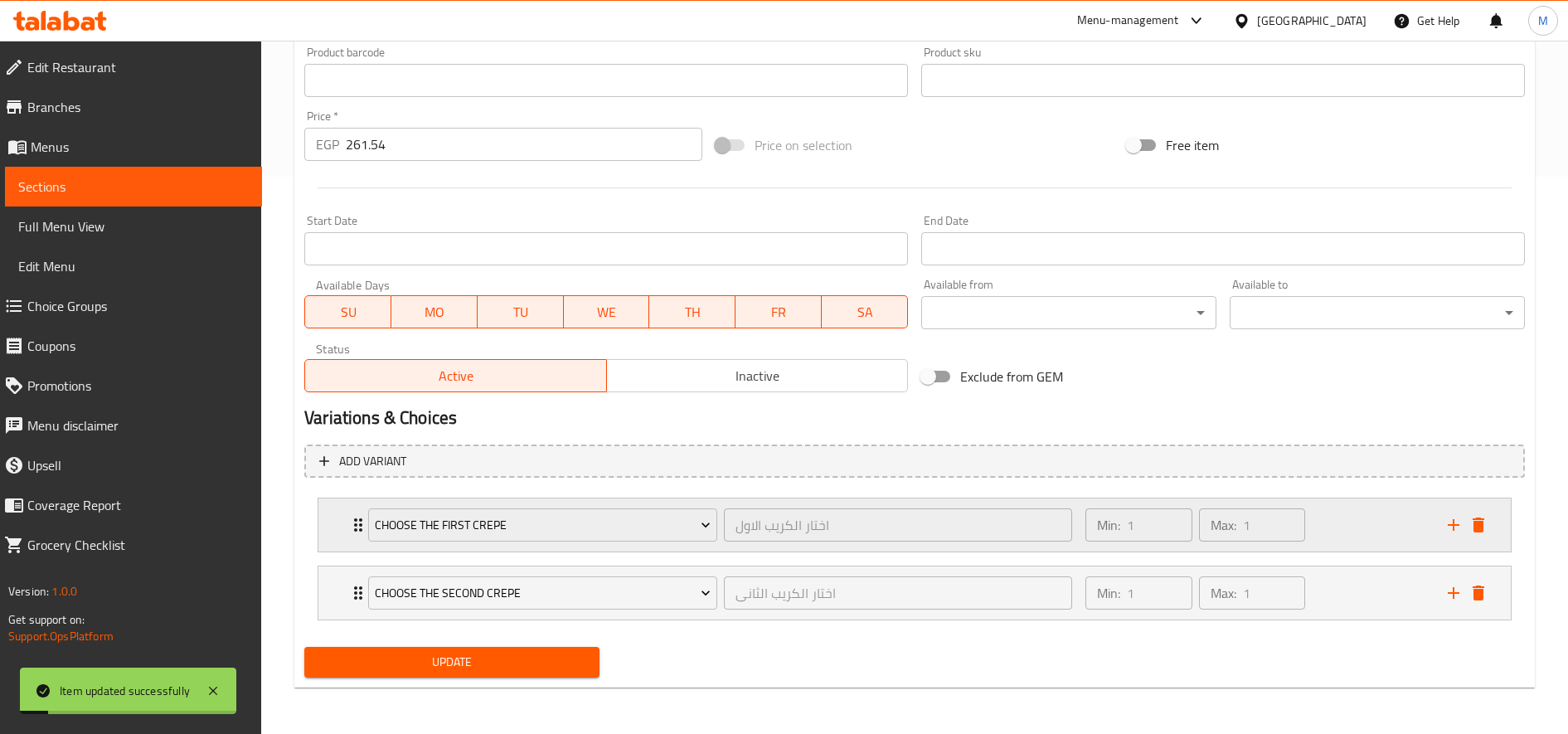
click at [1393, 520] on div "Min: 1 ​ Max: 1 ​" at bounding box center [1257, 525] width 363 height 53
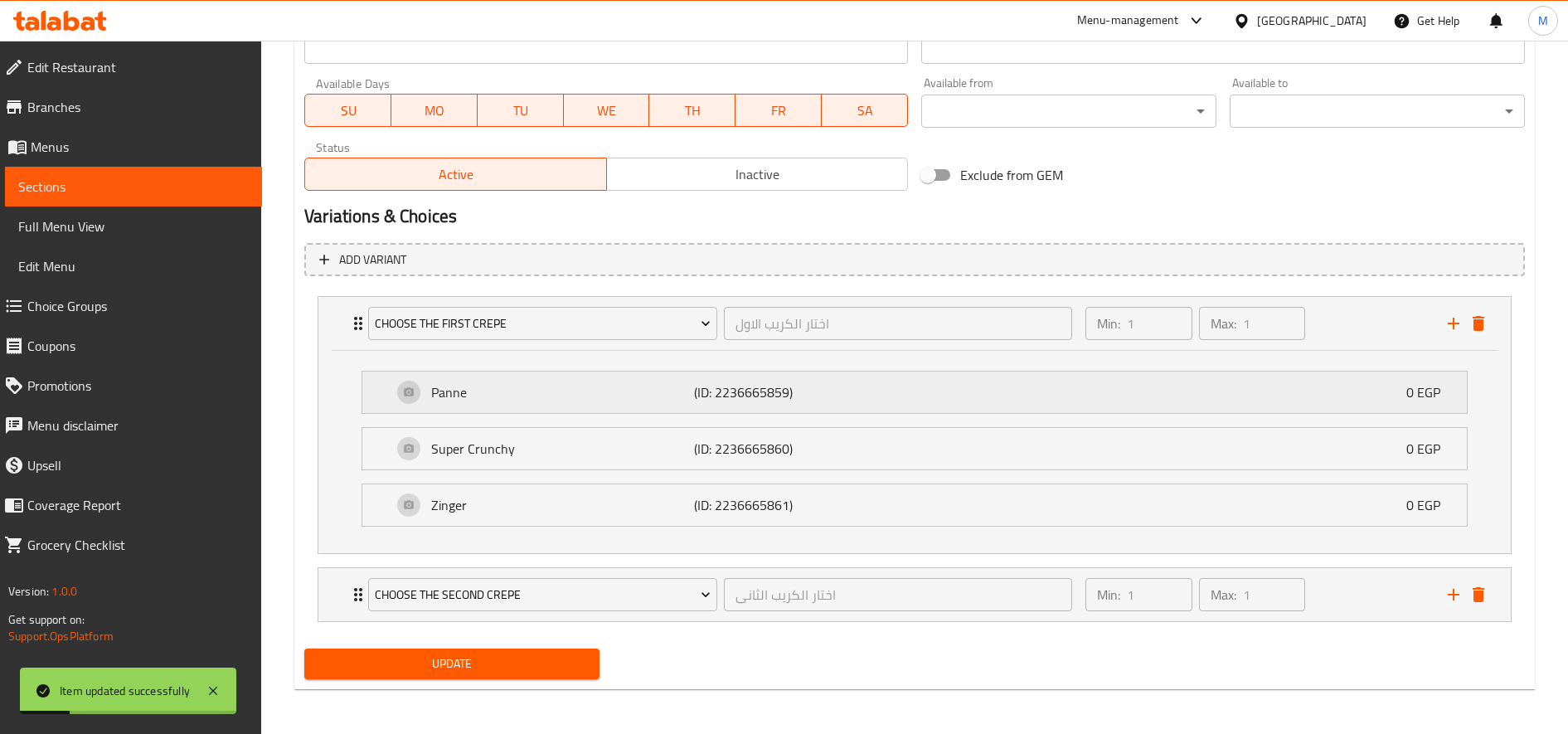
scroll to position [761, 0]
click at [1350, 611] on div "Min: 1 ​ Max: 1 ​" at bounding box center [1257, 594] width 363 height 53
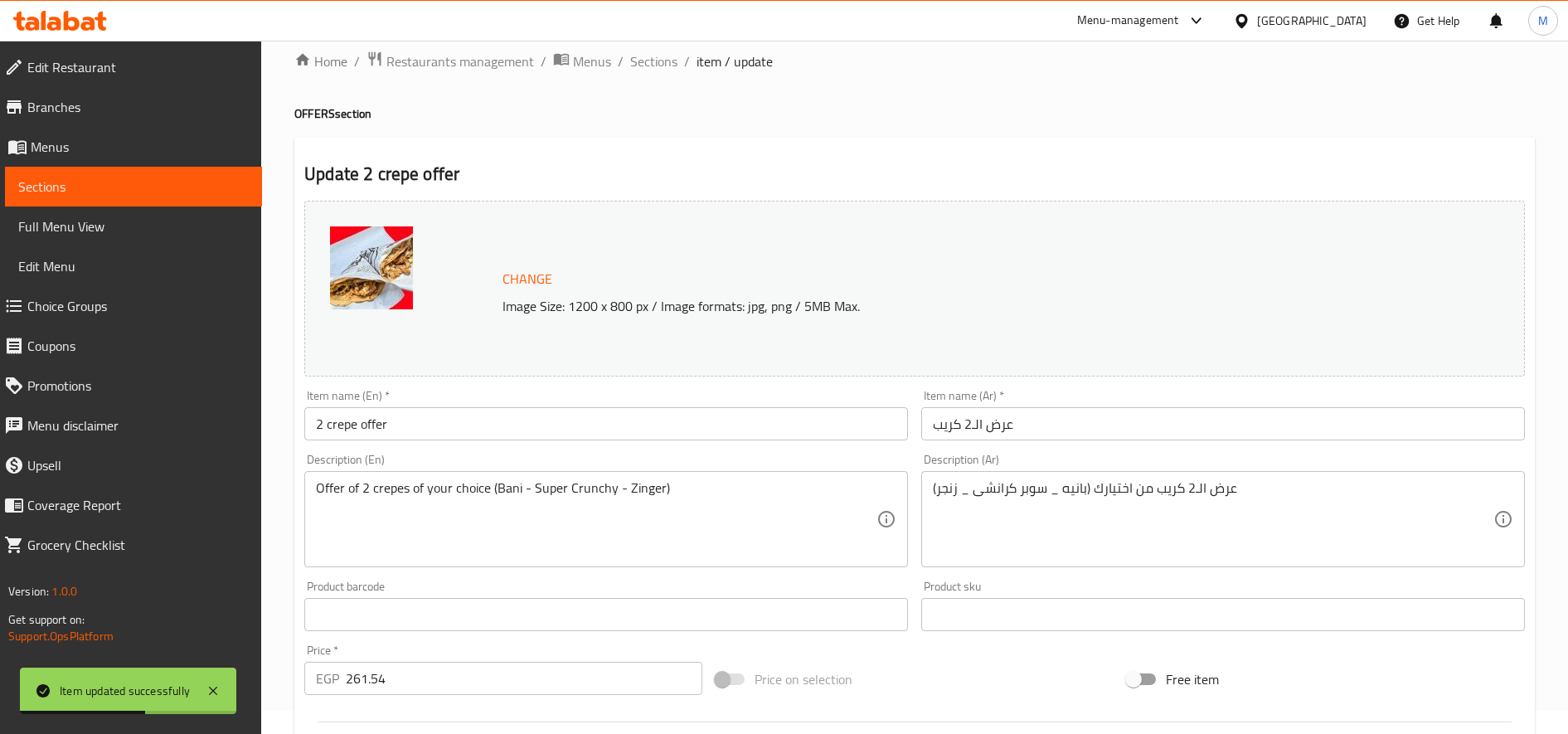
scroll to position [0, 0]
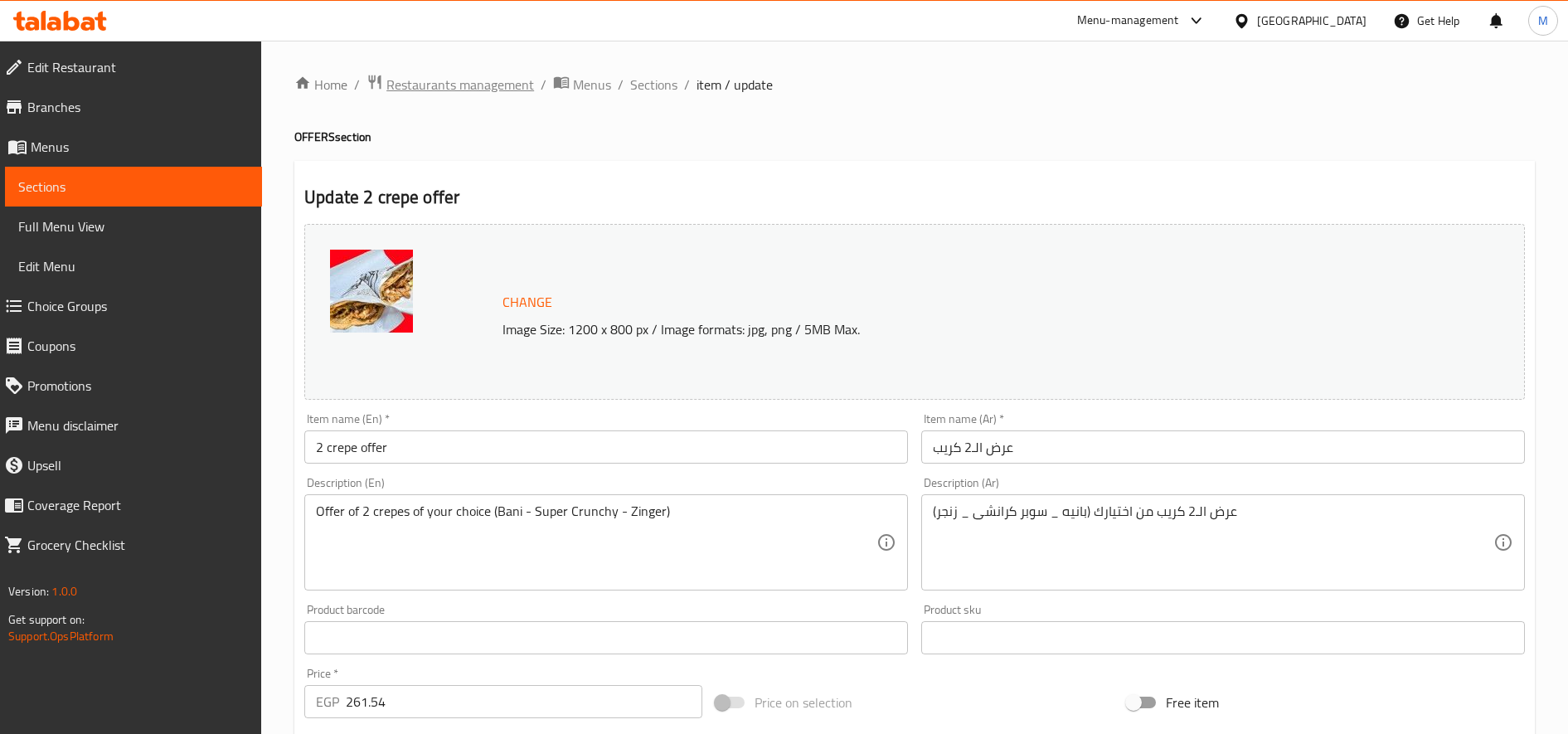
click at [414, 90] on span "Restaurants management" at bounding box center [460, 84] width 147 height 20
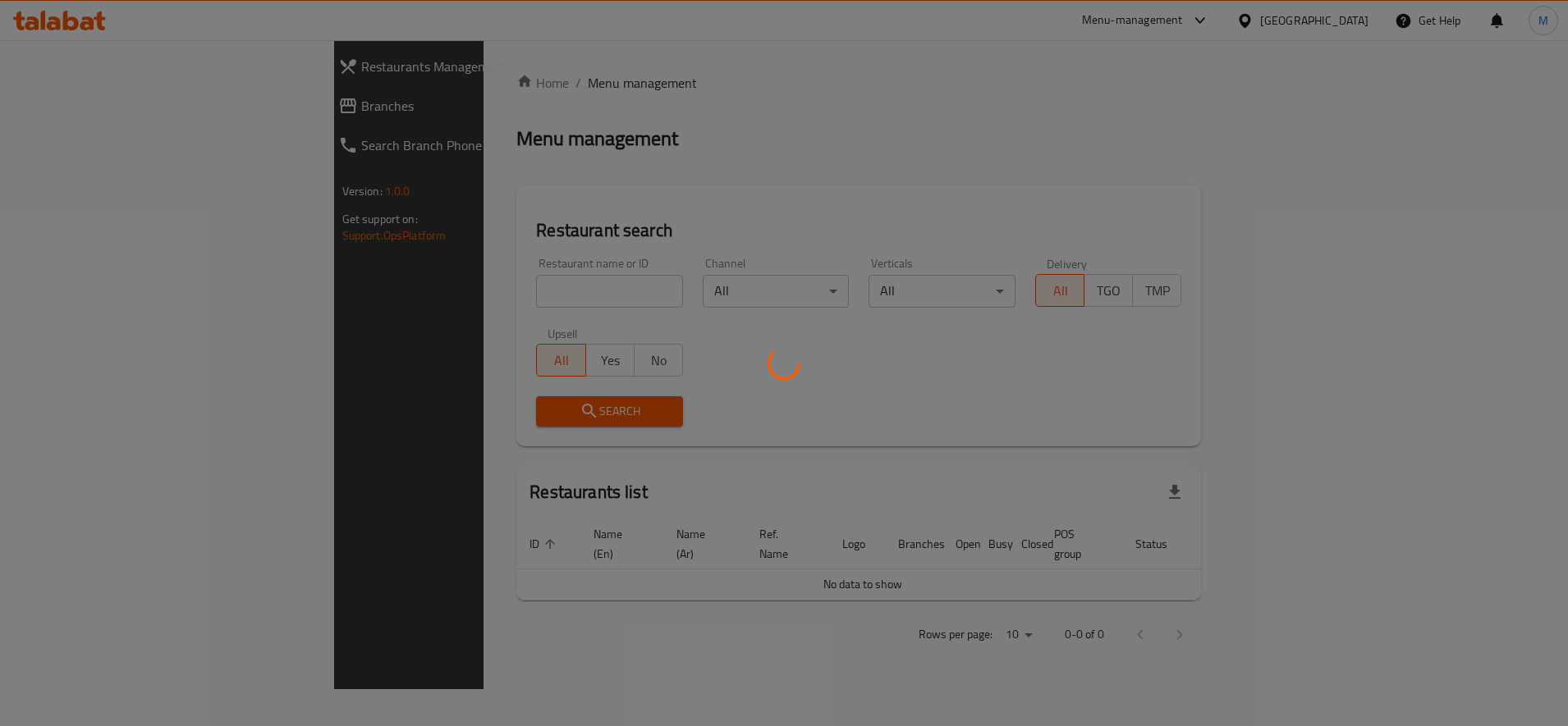
click at [449, 282] on div at bounding box center [784, 363] width 1568 height 726
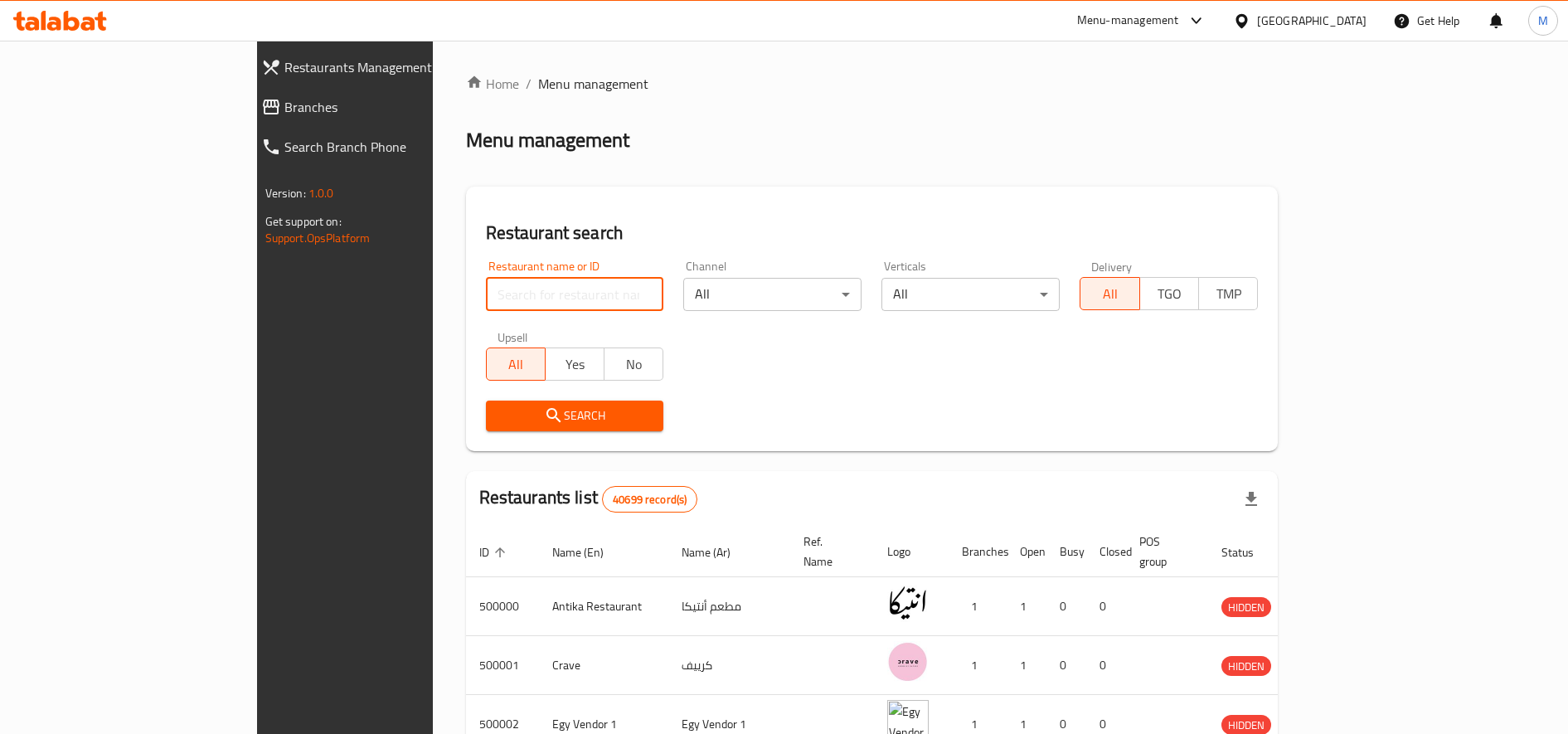
click at [486, 302] on input "search" at bounding box center [575, 295] width 178 height 34
type input "88cups"
click at [544, 423] on icon "submit" at bounding box center [554, 415] width 20 height 20
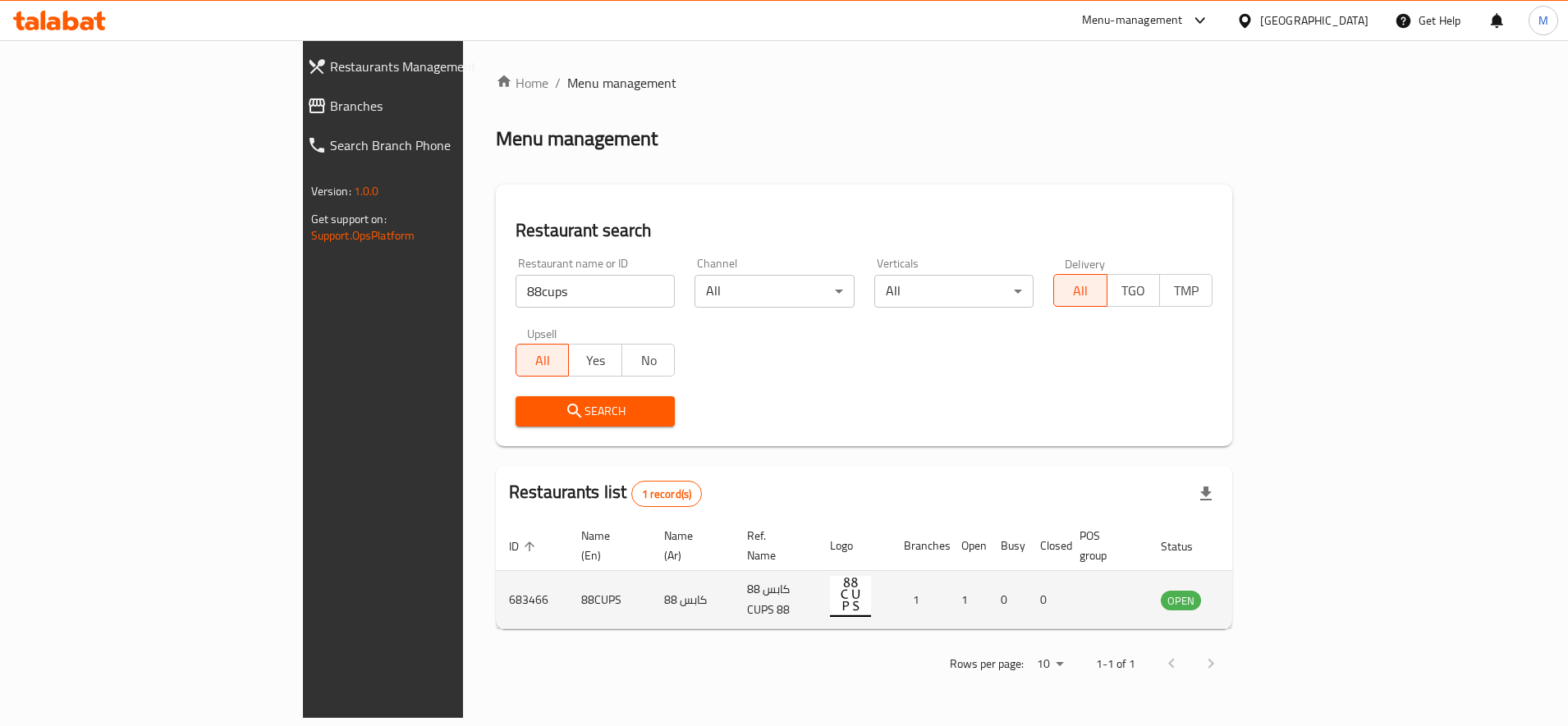
click at [1267, 590] on icon "enhanced table" at bounding box center [1257, 600] width 20 height 20
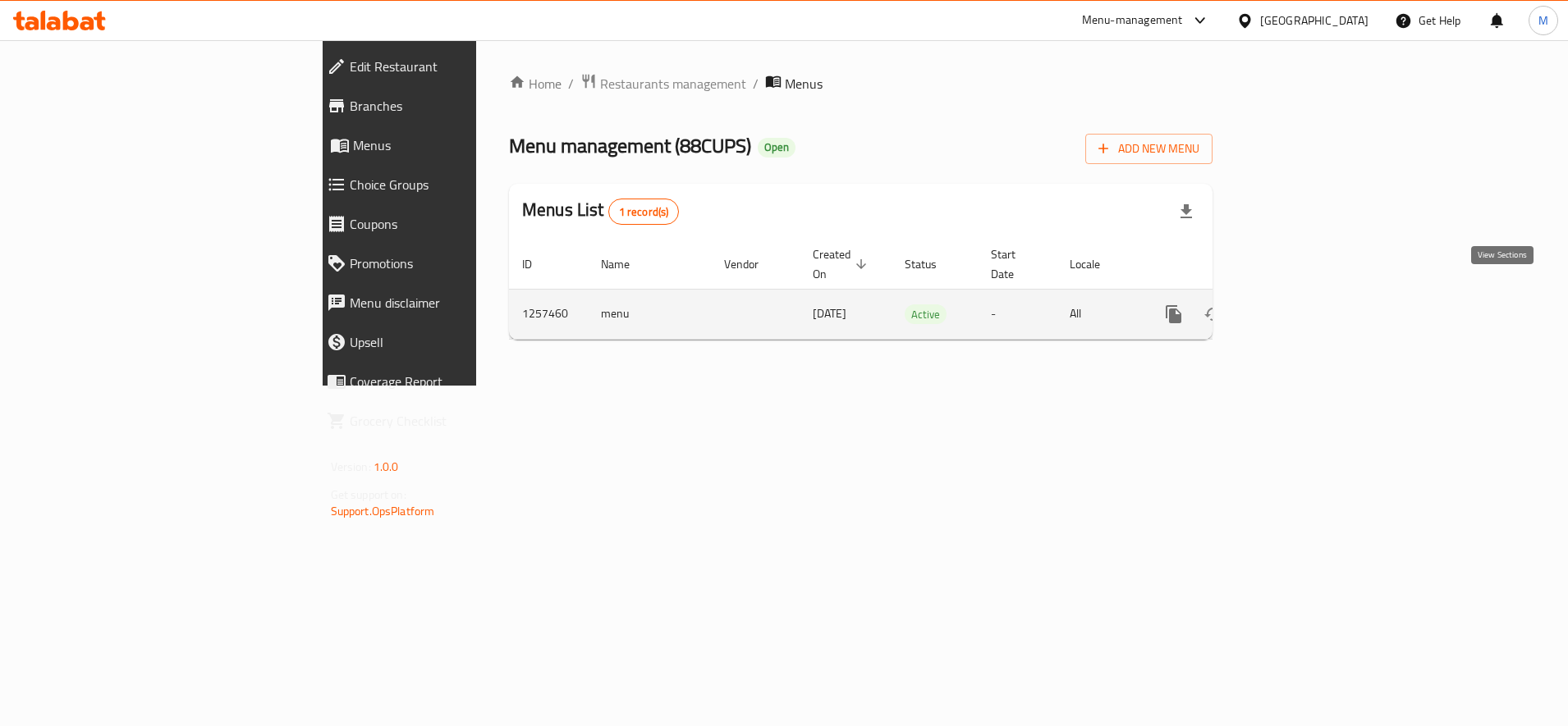
click at [1312, 295] on link "enhanced table" at bounding box center [1292, 314] width 39 height 39
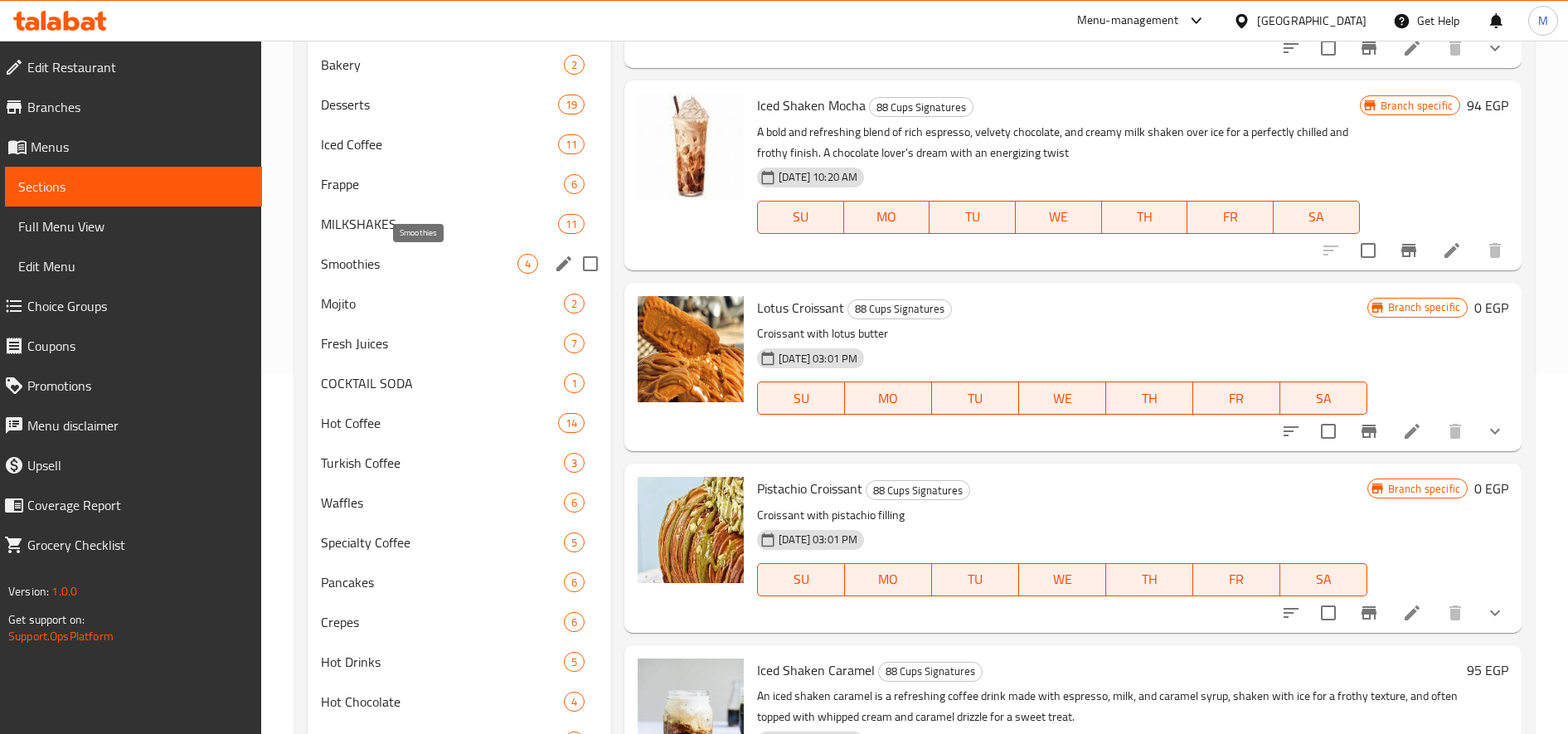
scroll to position [414, 0]
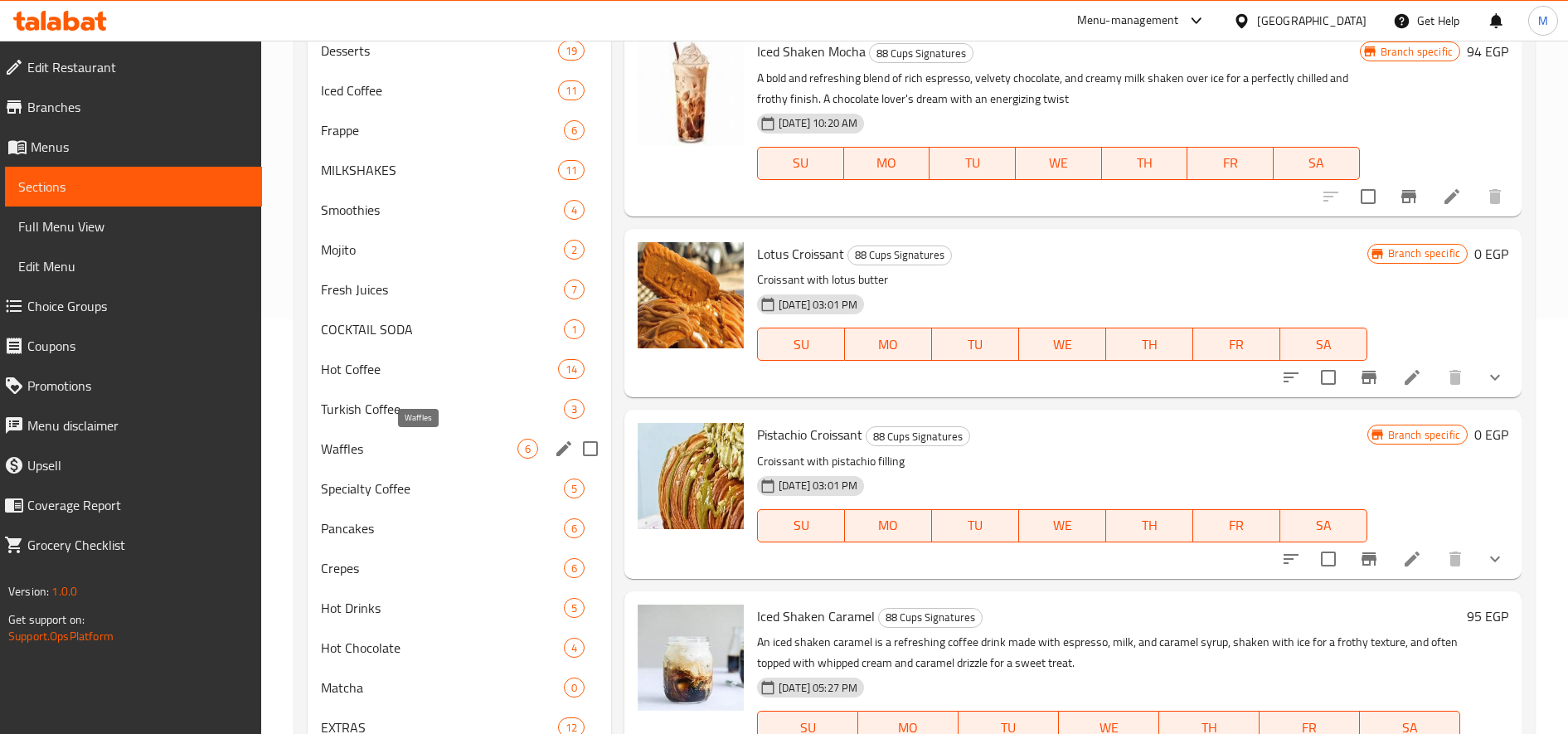
click at [383, 459] on div "Waffles 6" at bounding box center [459, 449] width 304 height 40
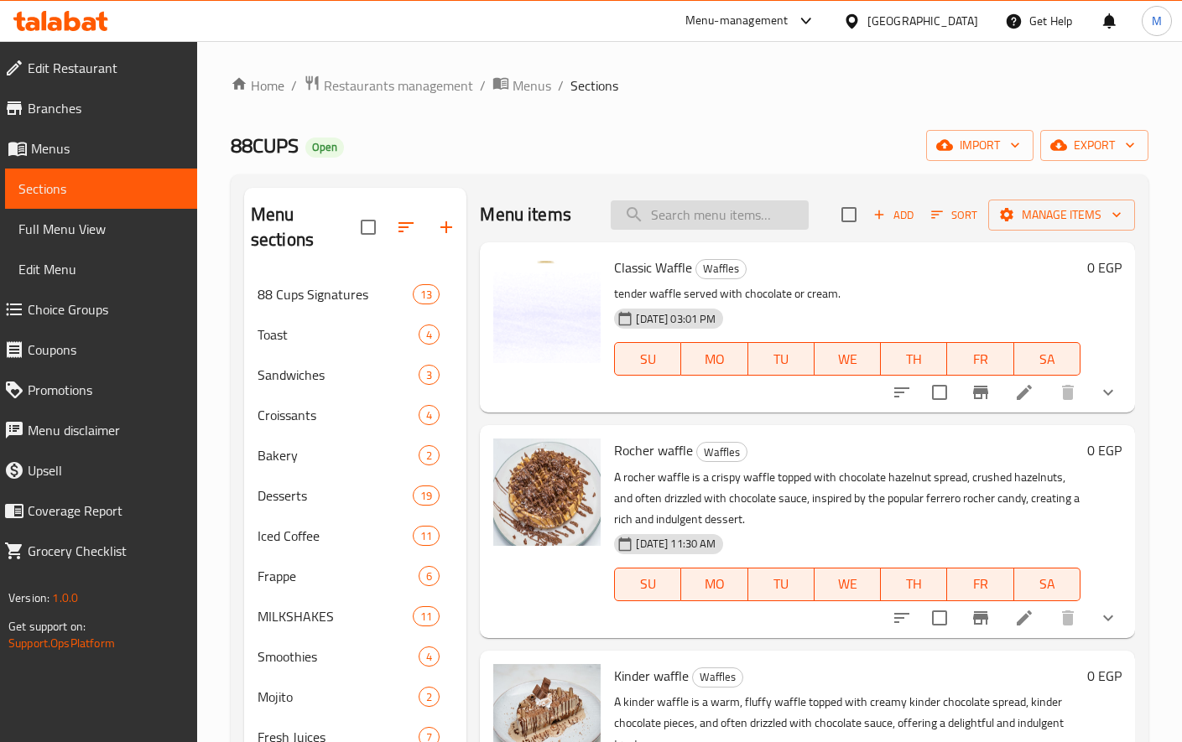
click at [709, 218] on input "search" at bounding box center [710, 214] width 198 height 29
paste input "honey"
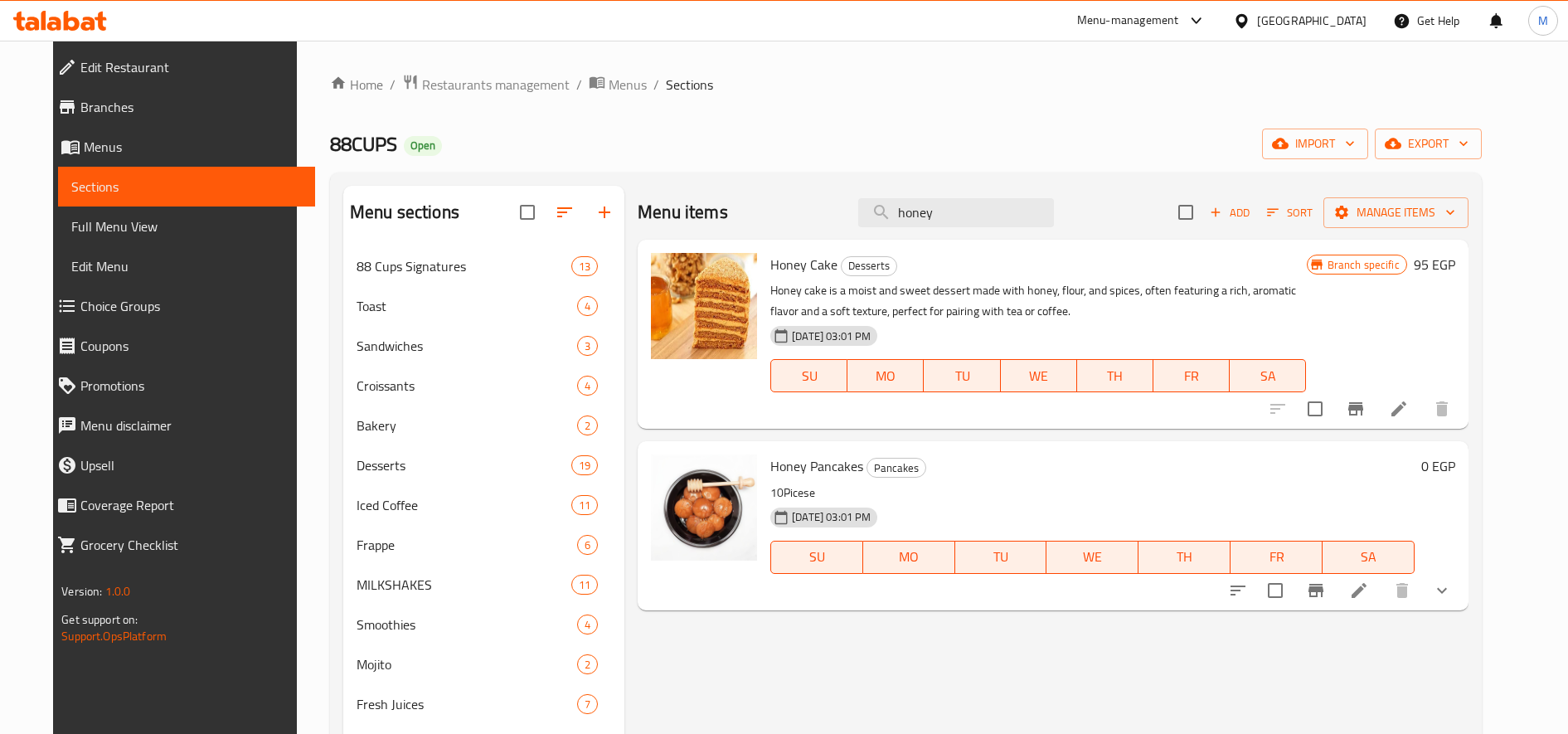
type input "honey"
click at [1365, 405] on icon "Branch-specific-item" at bounding box center [1355, 409] width 20 height 20
click at [1455, 262] on h6 "95 EGP" at bounding box center [1435, 264] width 42 height 23
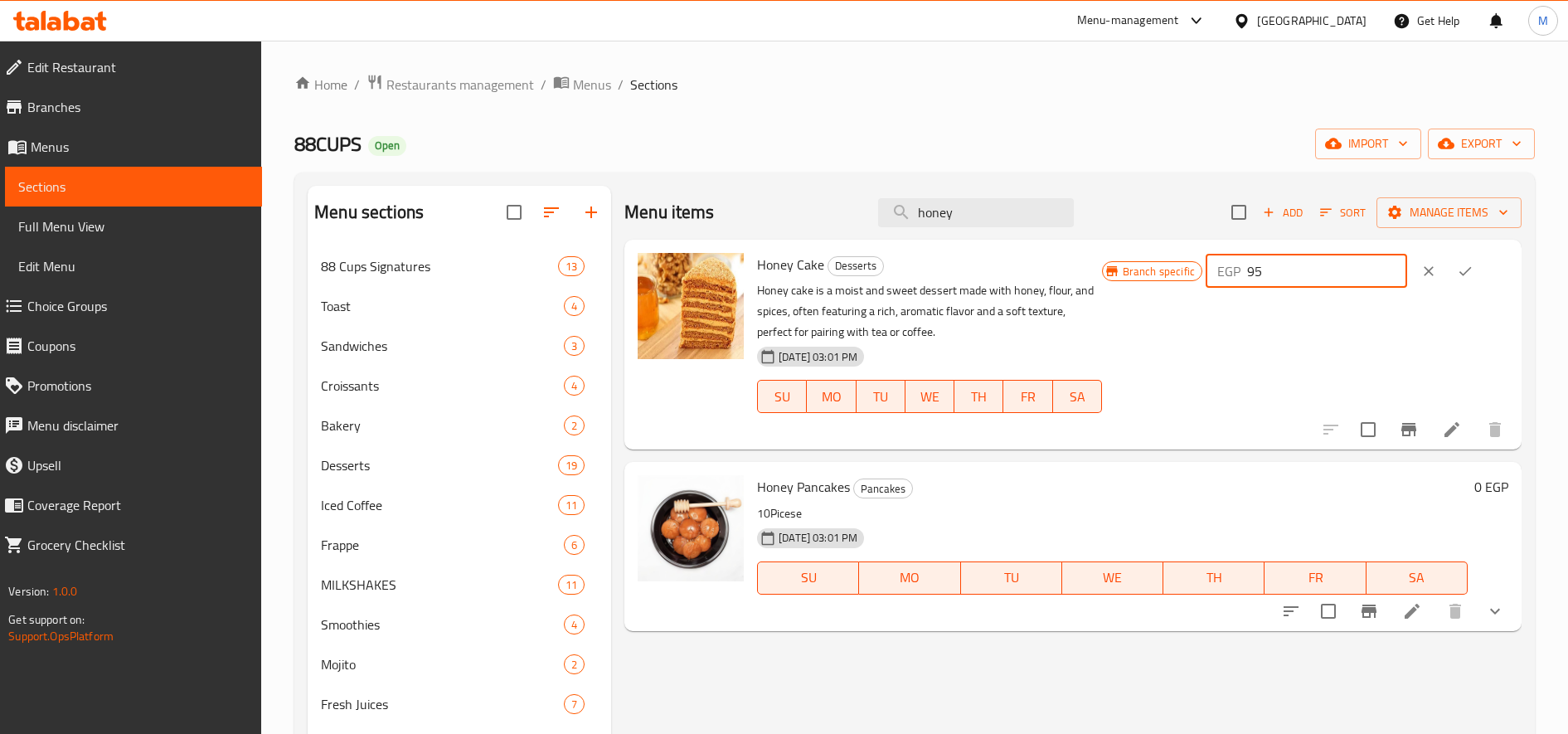
click at [1316, 277] on input "95" at bounding box center [1327, 271] width 160 height 34
paste input "11"
type input "115"
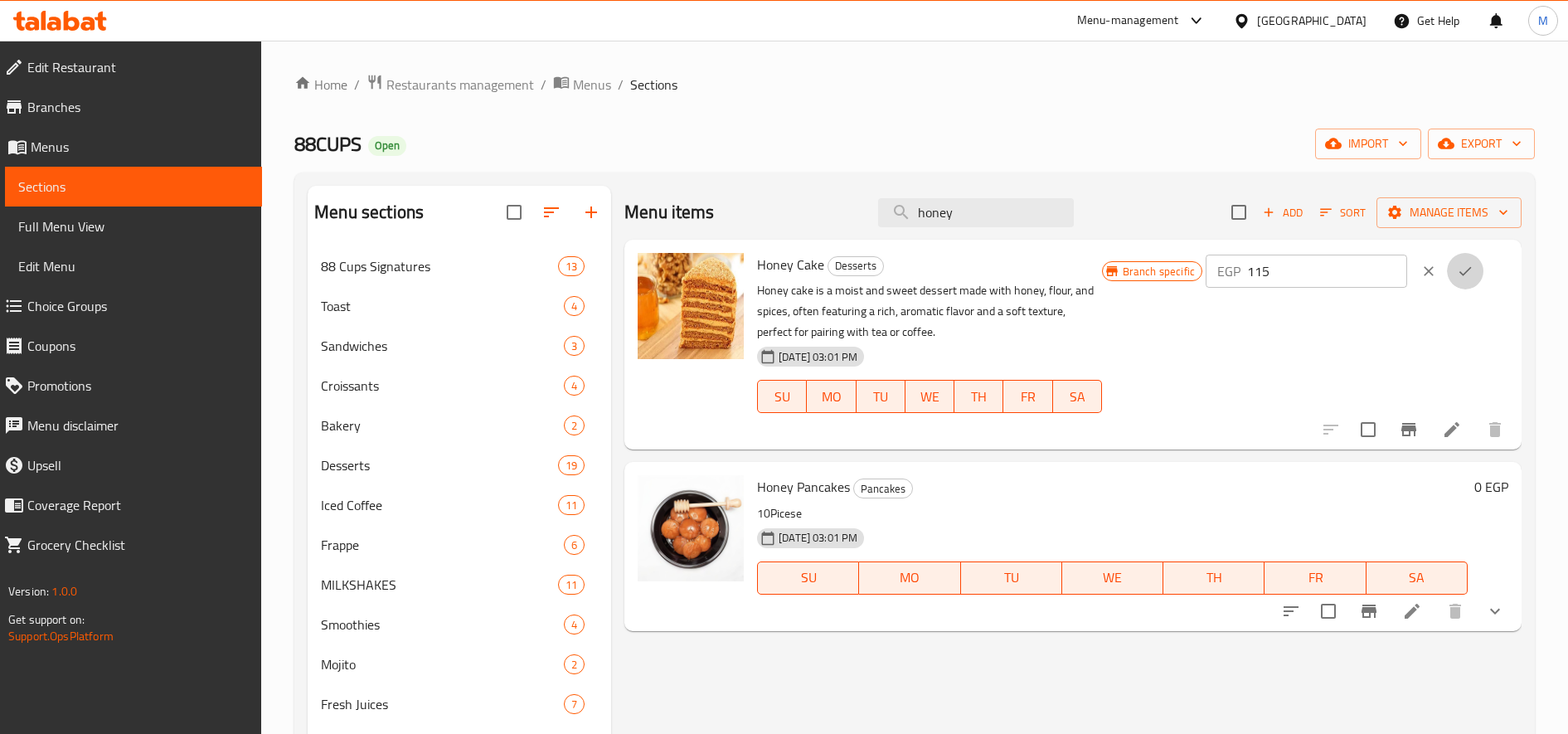
click at [1484, 271] on button "ok" at bounding box center [1465, 271] width 37 height 37
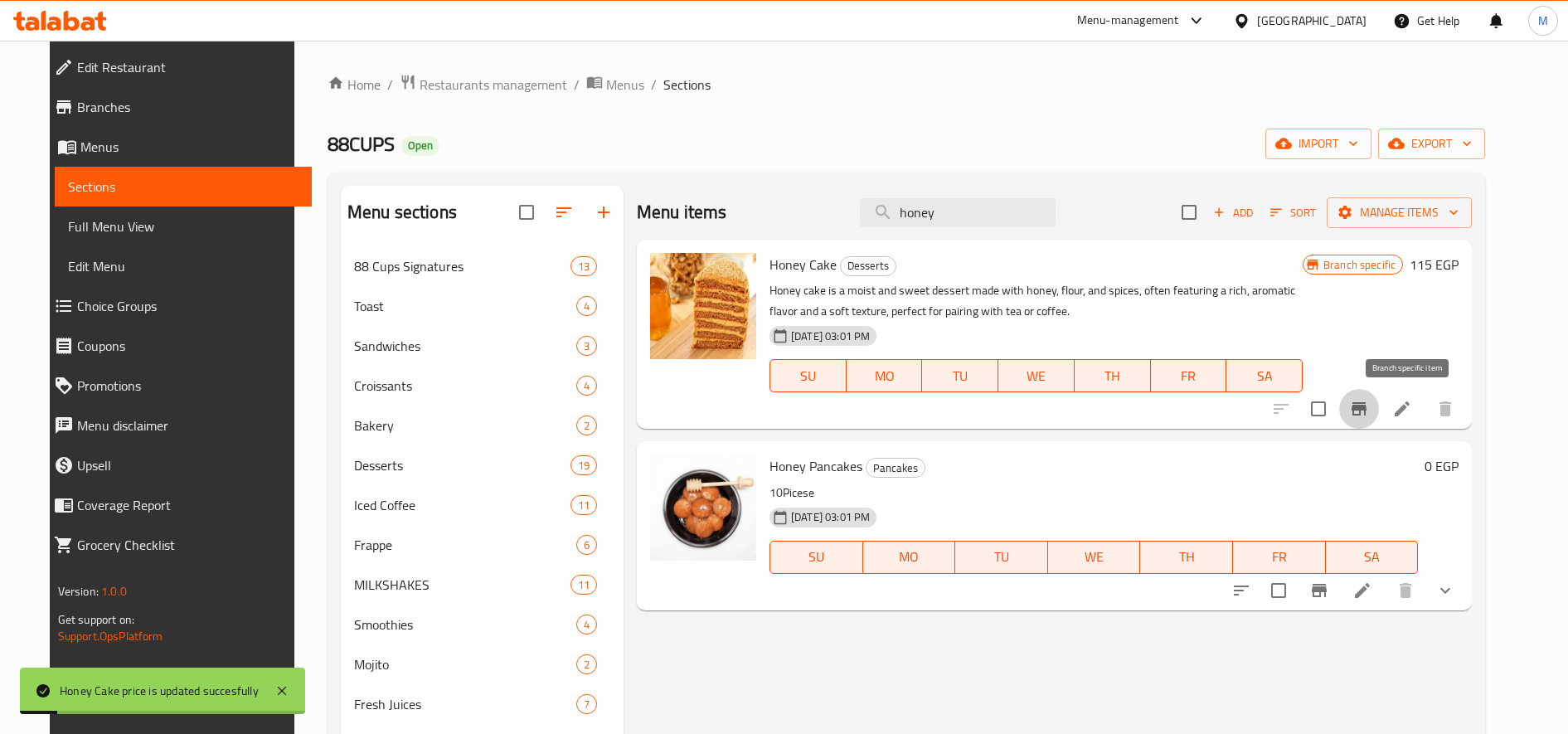
click at [1366, 414] on icon "Branch-specific-item" at bounding box center [1358, 409] width 15 height 13
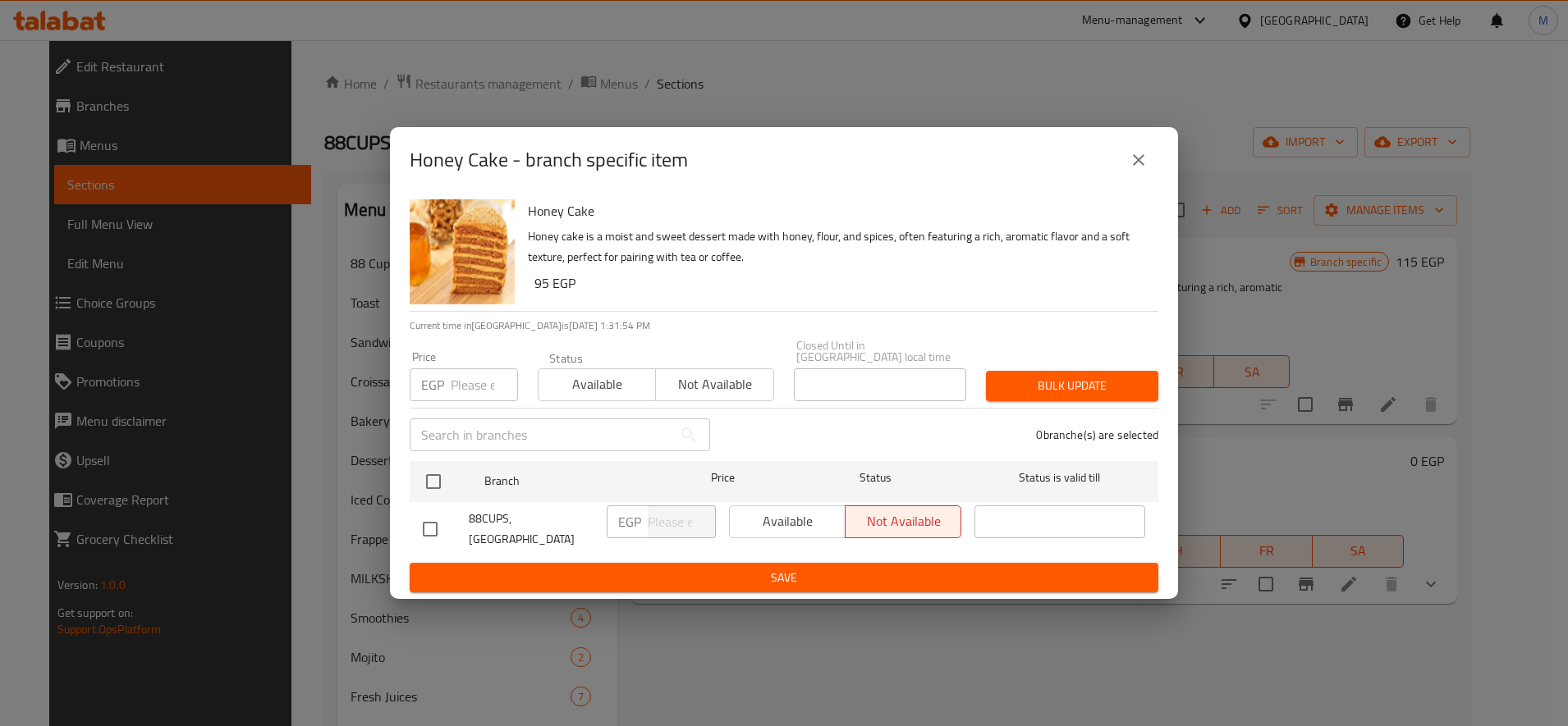
click at [624, 122] on div "Honey Cake - branch specific item Honey Cake Honey cake is a moist and sweet de…" at bounding box center [784, 363] width 1568 height 726
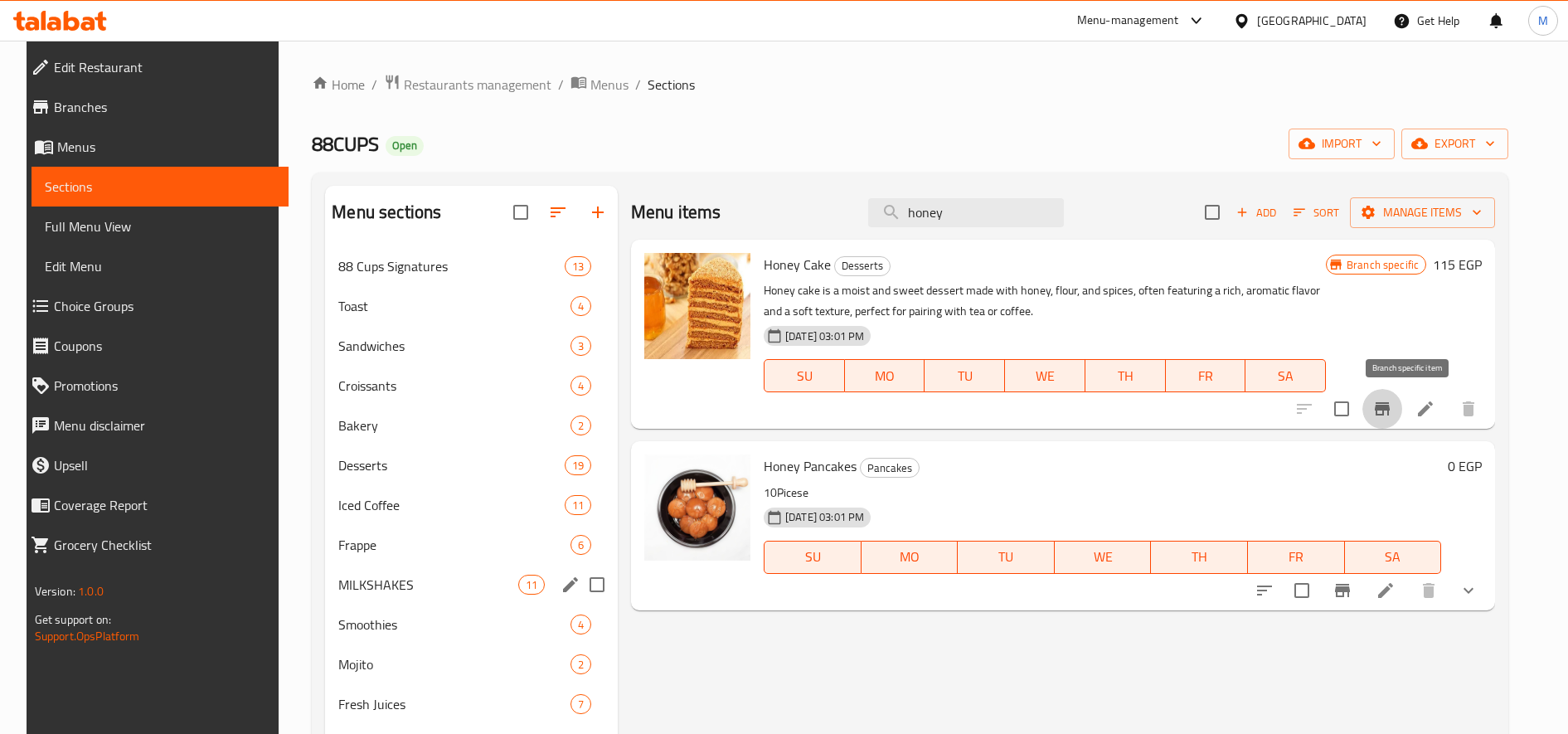
click at [377, 593] on span "MILKSHAKES" at bounding box center [427, 585] width 179 height 20
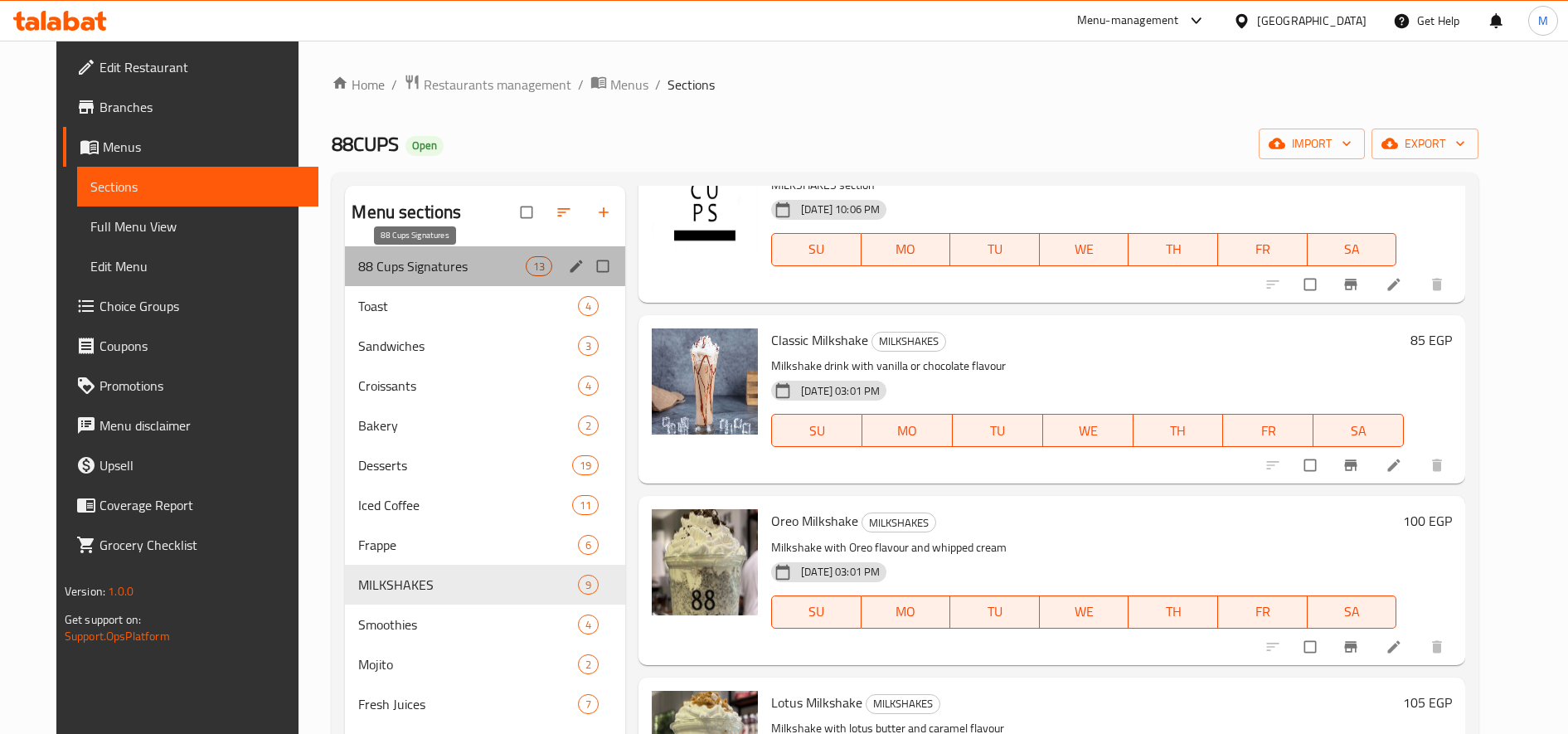
click at [399, 265] on span "88 Cups Signatures" at bounding box center [441, 266] width 167 height 20
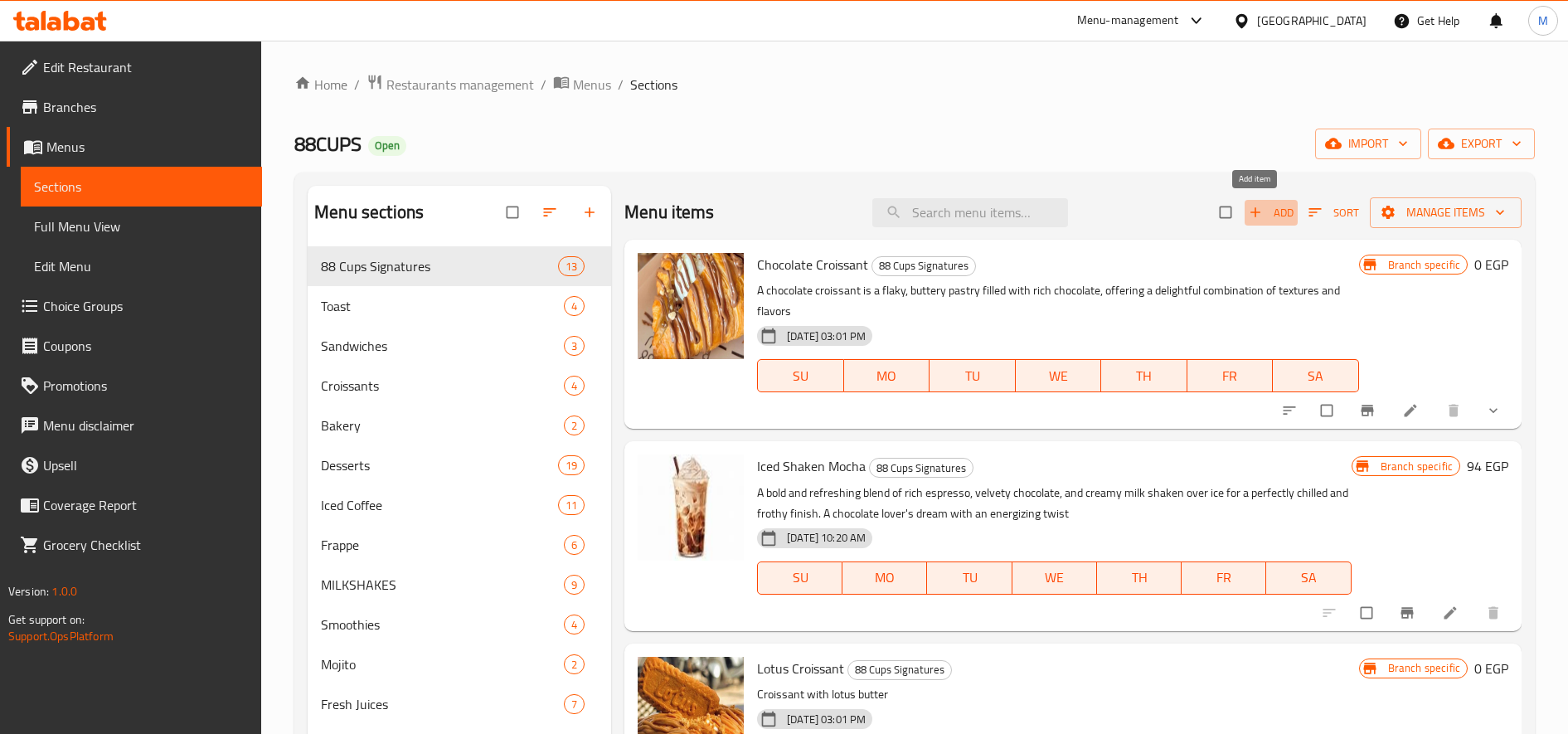
click at [1250, 212] on span "button" at bounding box center [1257, 212] width 20 height 17
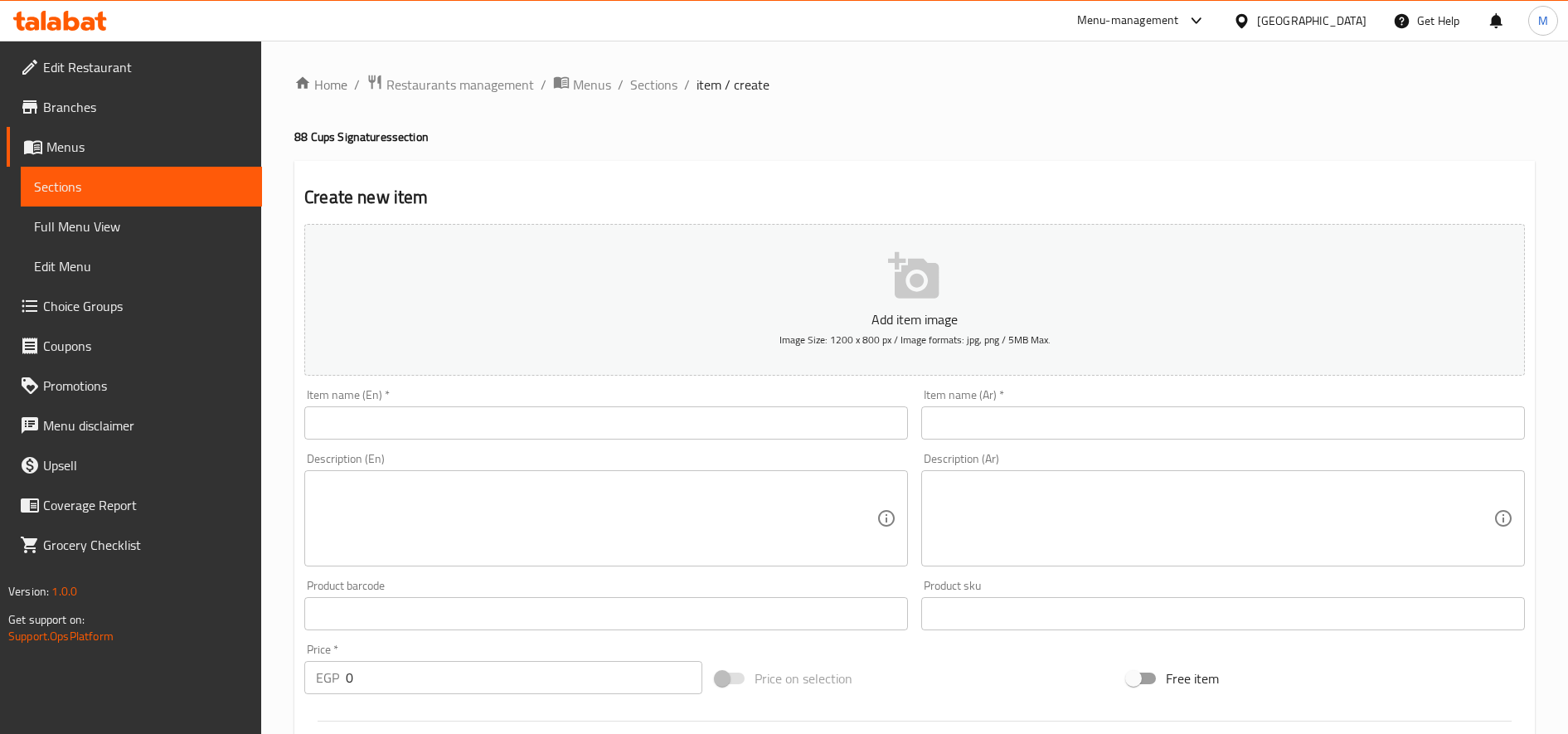
drag, startPoint x: 627, startPoint y: 400, endPoint x: 606, endPoint y: 425, distance: 32.6
click at [615, 414] on div "Item name (En)   * Item name (En) *" at bounding box center [606, 413] width 604 height 50
click at [606, 429] on input "text" at bounding box center [606, 423] width 604 height 34
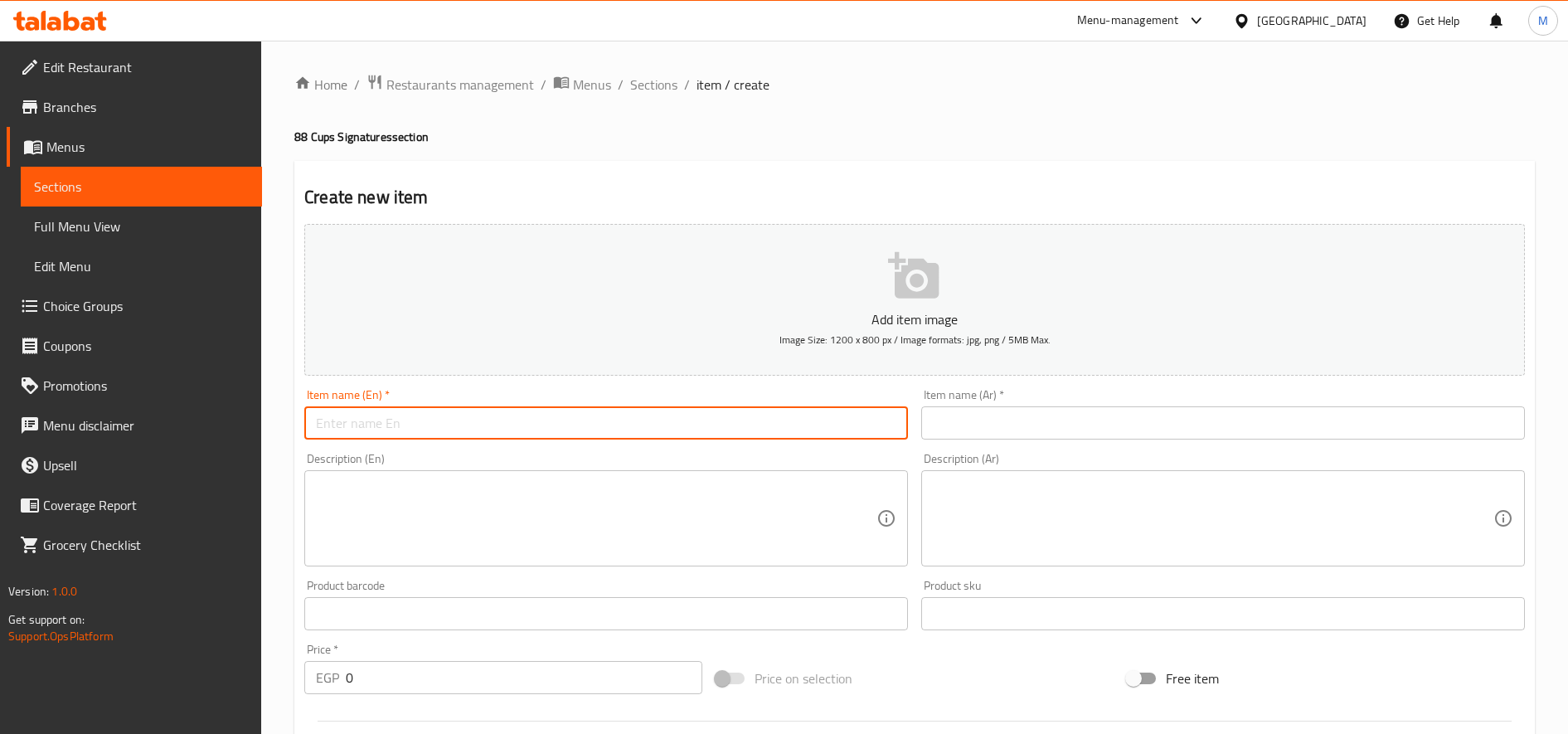
paste input "Iced Shaken Extra Tiramisu"
type input "Iced Shaken Extra Tiramisu"
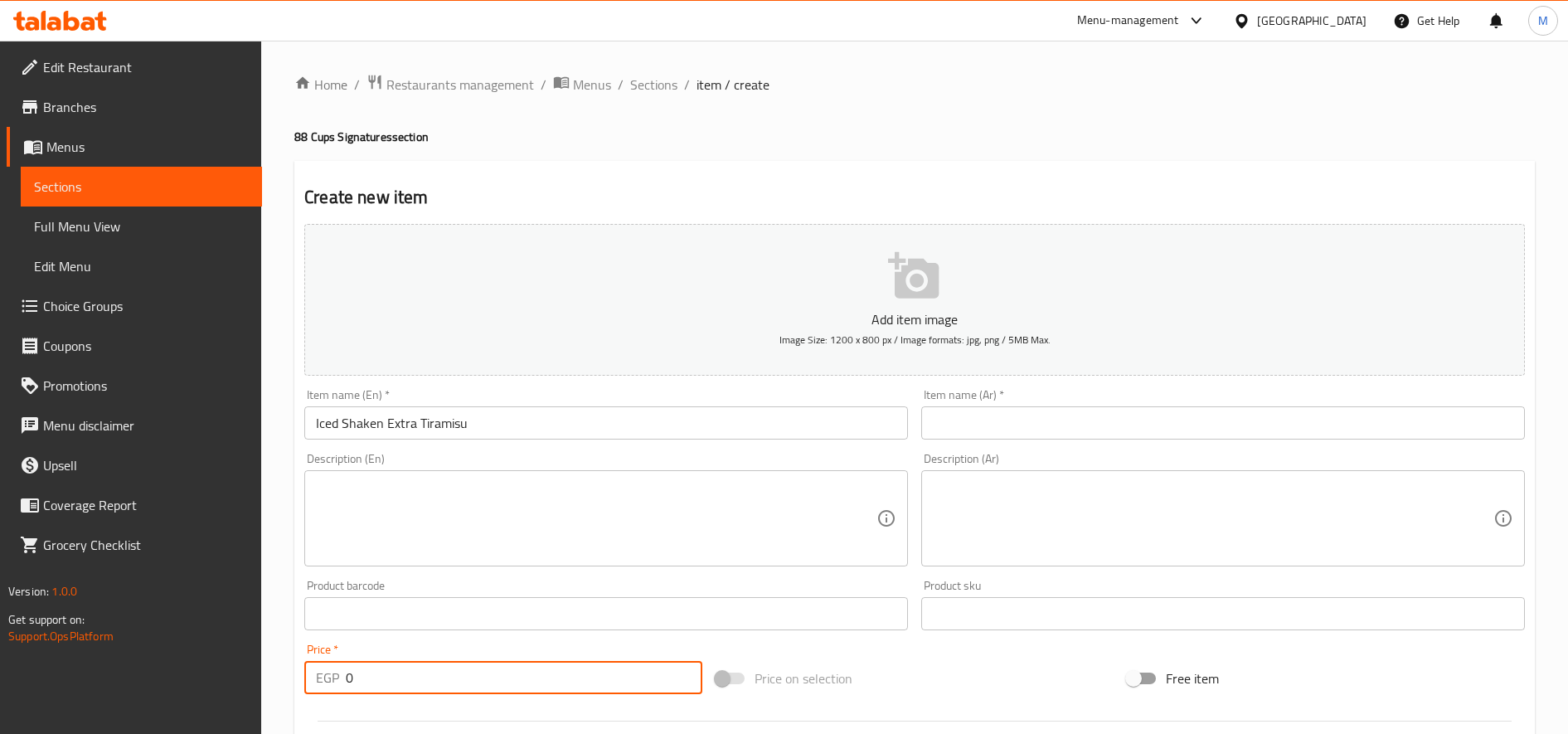
click at [357, 682] on input "0" at bounding box center [524, 678] width 357 height 34
paste input "number"
click at [376, 680] on input "number" at bounding box center [524, 678] width 357 height 34
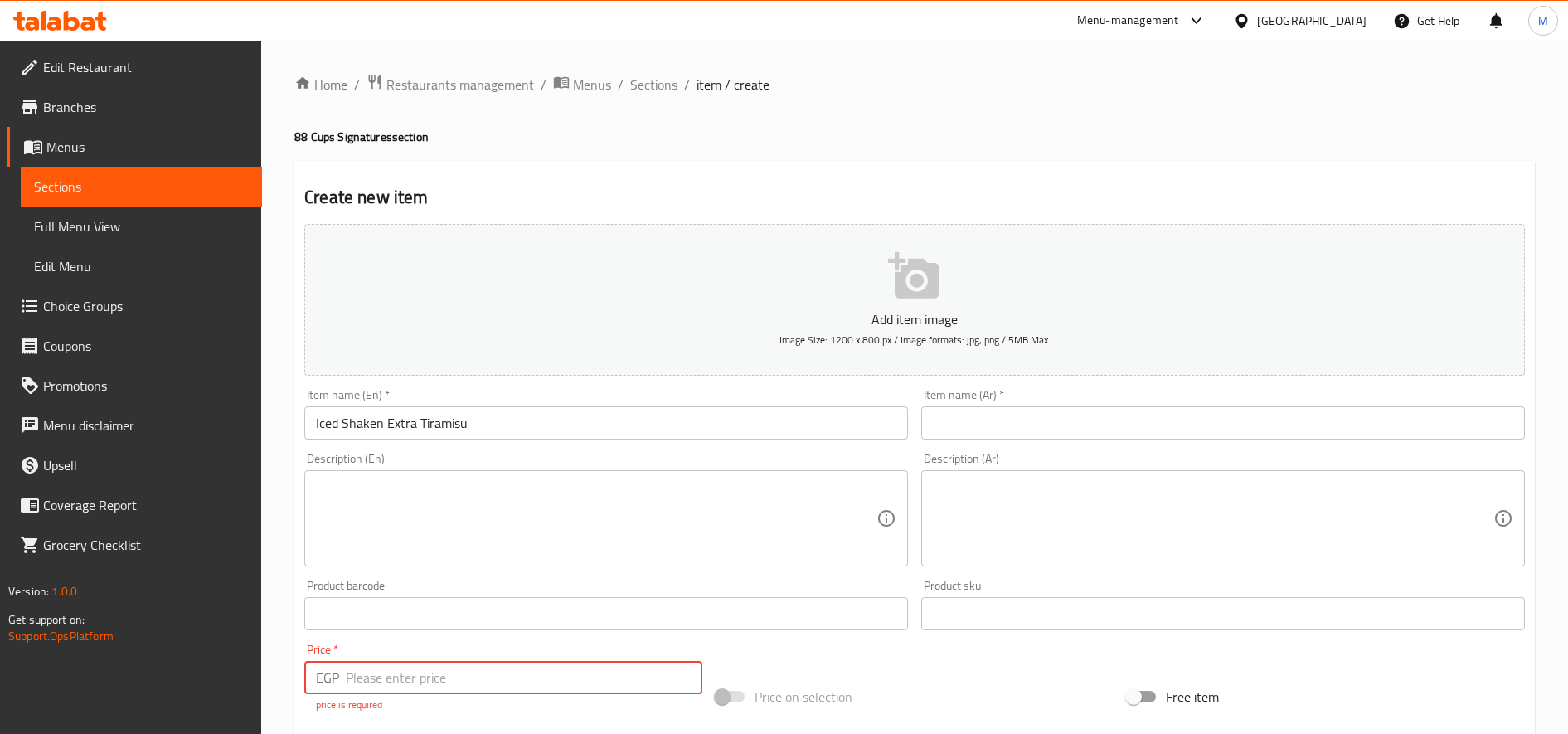
click at [376, 680] on input "number" at bounding box center [524, 678] width 357 height 34
type input "160"
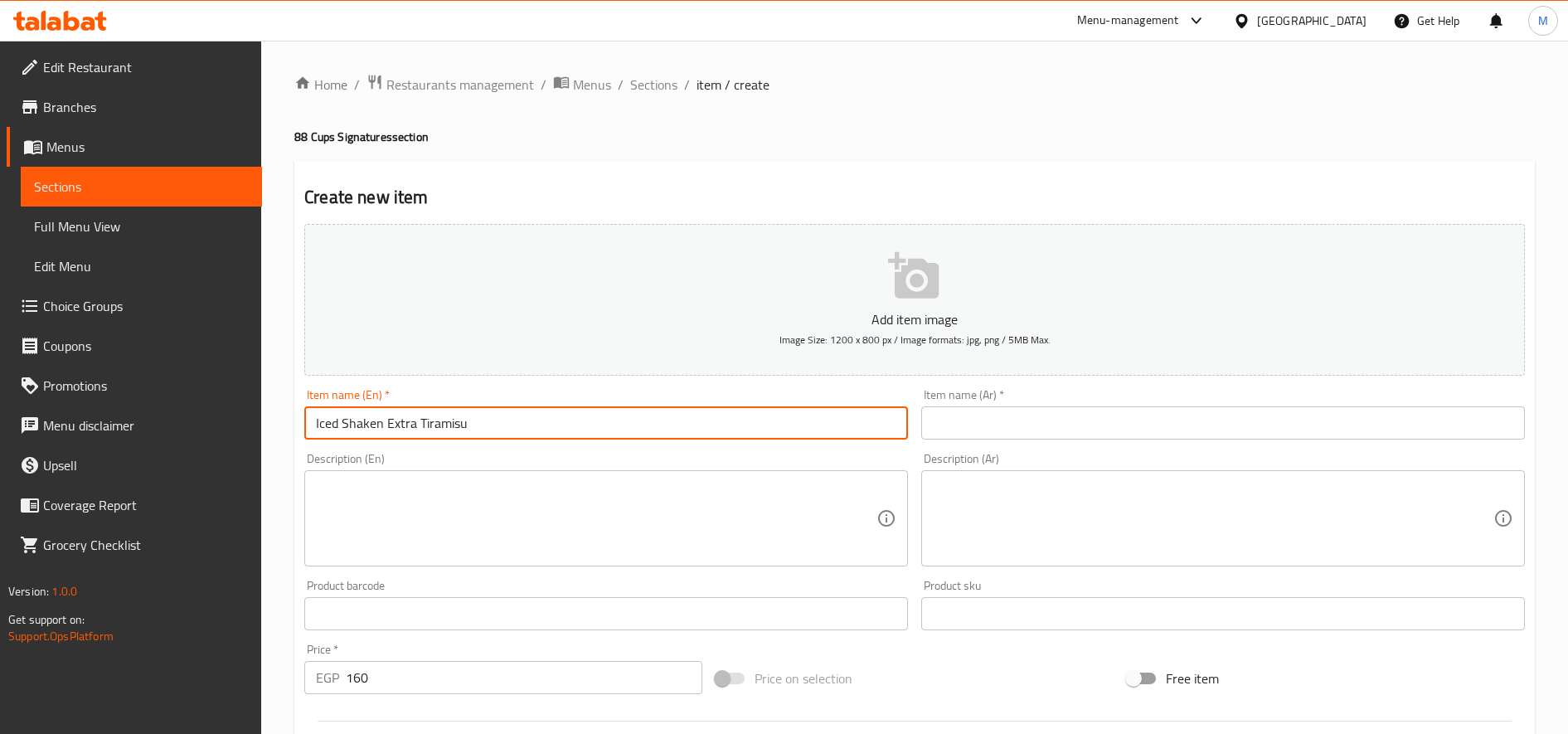
click at [653, 433] on input "Iced Shaken Extra Tiramisu" at bounding box center [606, 423] width 604 height 34
click at [634, 424] on input "Iced Shaken Extra Tiramisu" at bounding box center [606, 423] width 604 height 34
click at [1155, 421] on input "text" at bounding box center [1223, 423] width 604 height 34
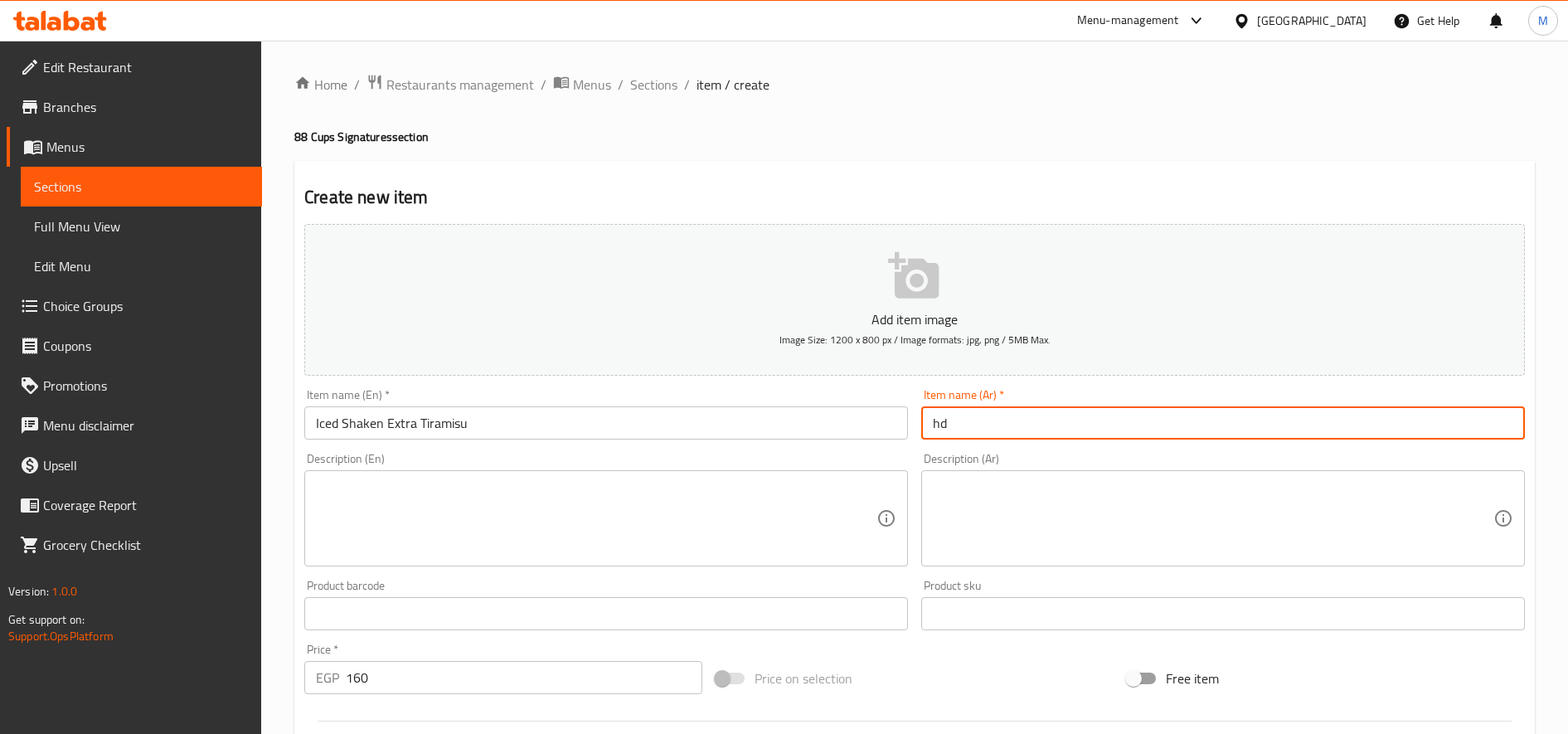
type input "h"
click at [1417, 424] on input "ايس شاك اكسترا تار" at bounding box center [1223, 423] width 604 height 34
paste input "يراميسو"
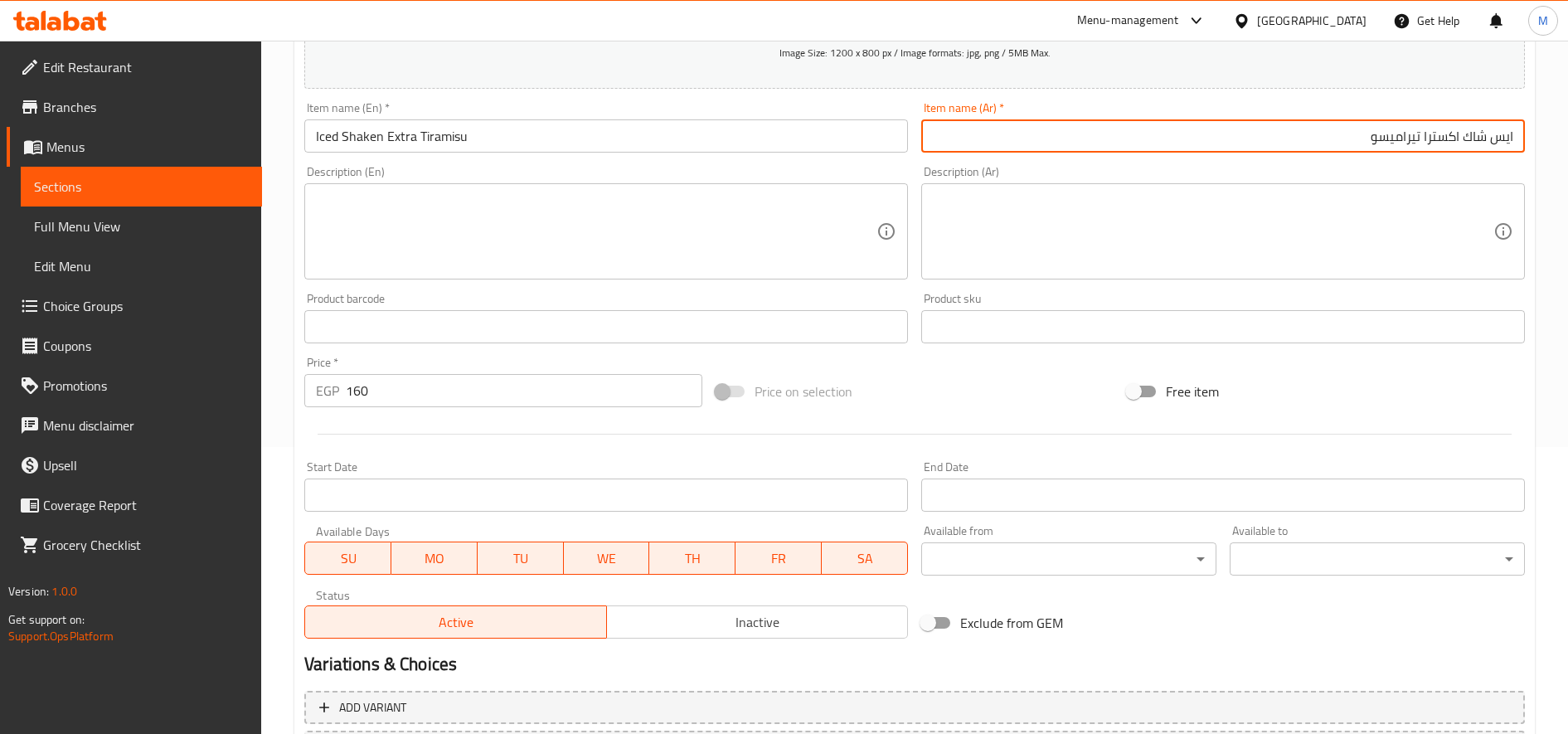
scroll to position [300, 0]
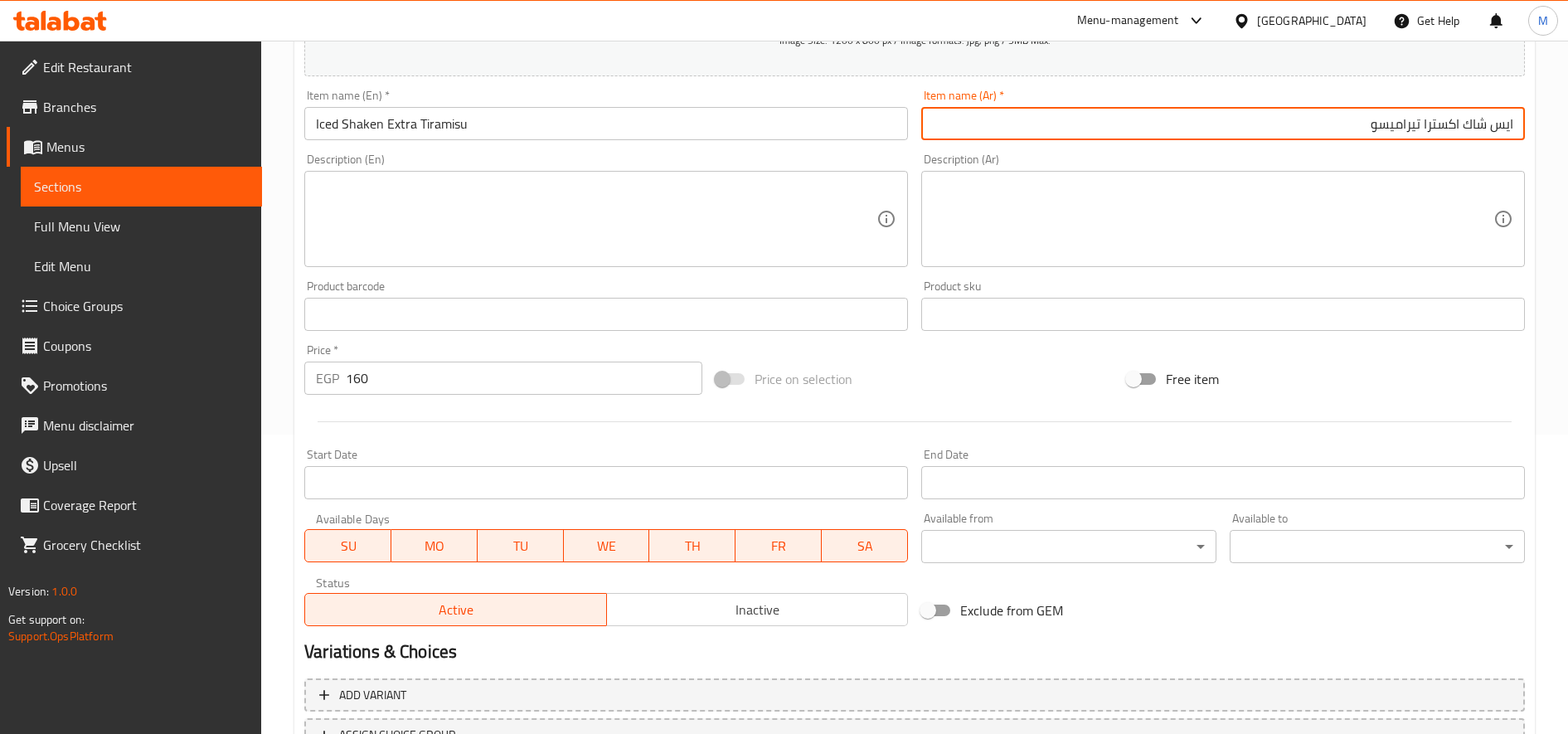
type input "ايس شاك اكسترا تيراميسو"
click at [1209, 190] on textarea at bounding box center [1213, 220] width 561 height 79
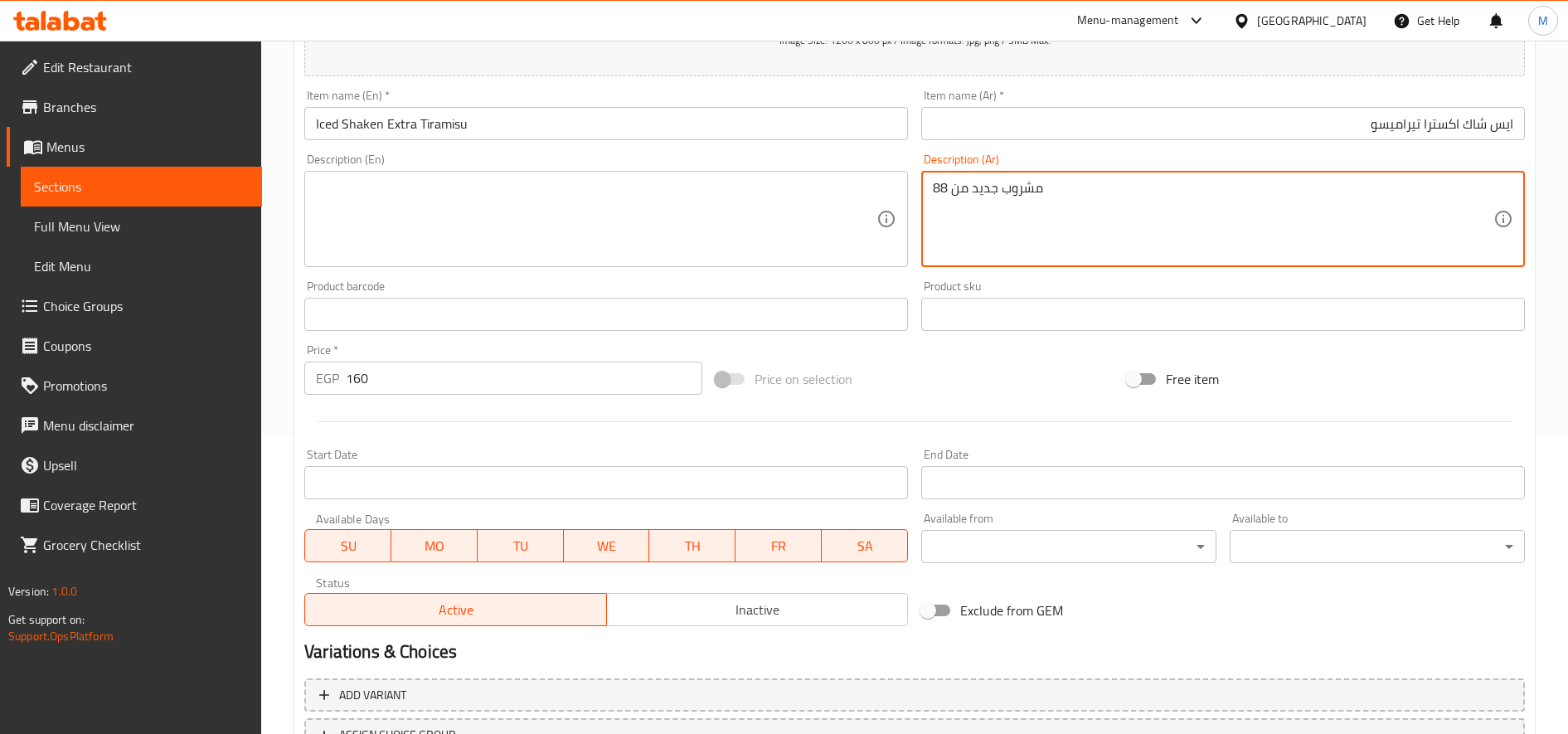
click at [1120, 194] on textarea "مشروب جديد من 88" at bounding box center [1213, 220] width 561 height 79
type textarea "مشروب جديد من 88"
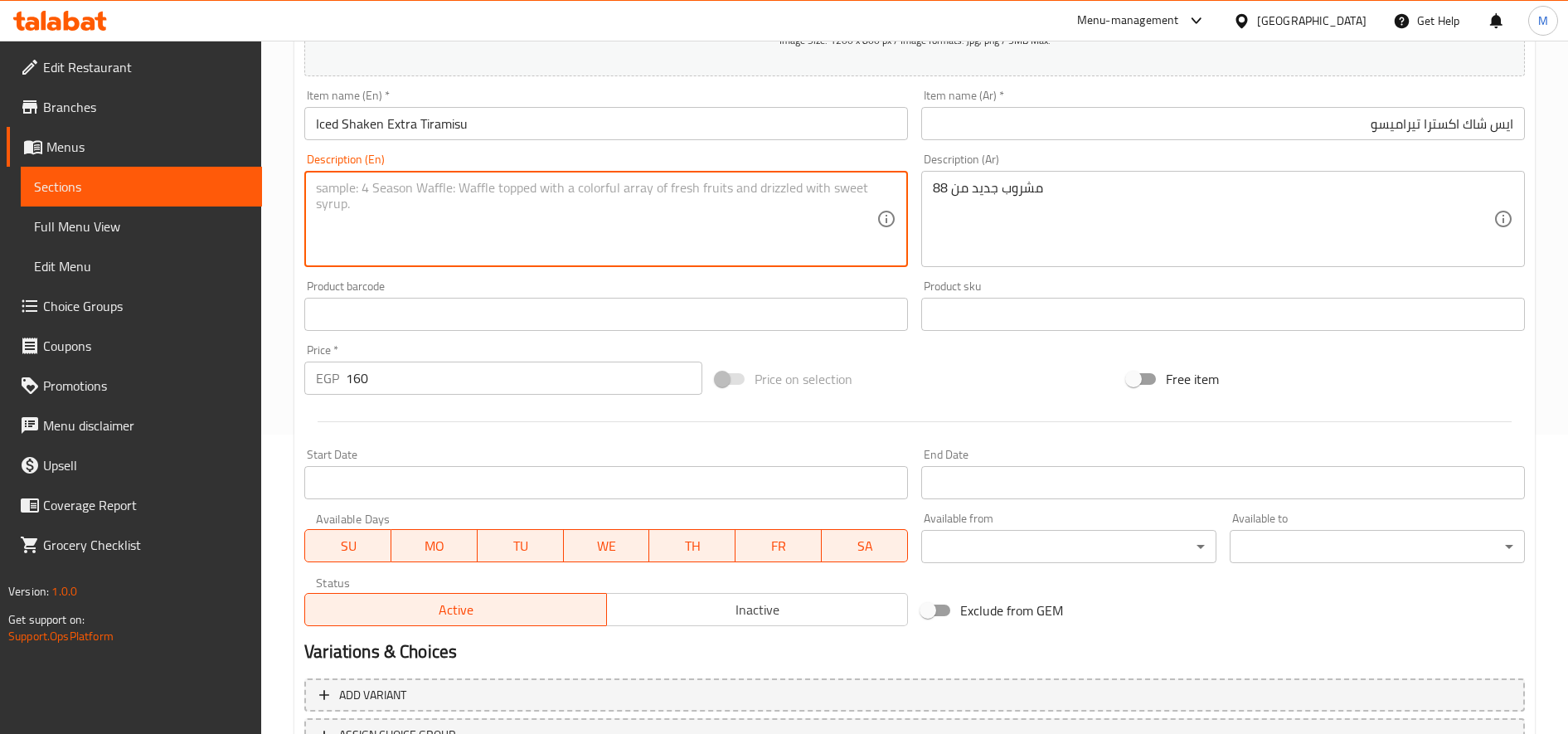
click at [506, 223] on textarea at bounding box center [596, 220] width 561 height 79
paste textarea "A new drink from 88"
type textarea "A new drink from 88"
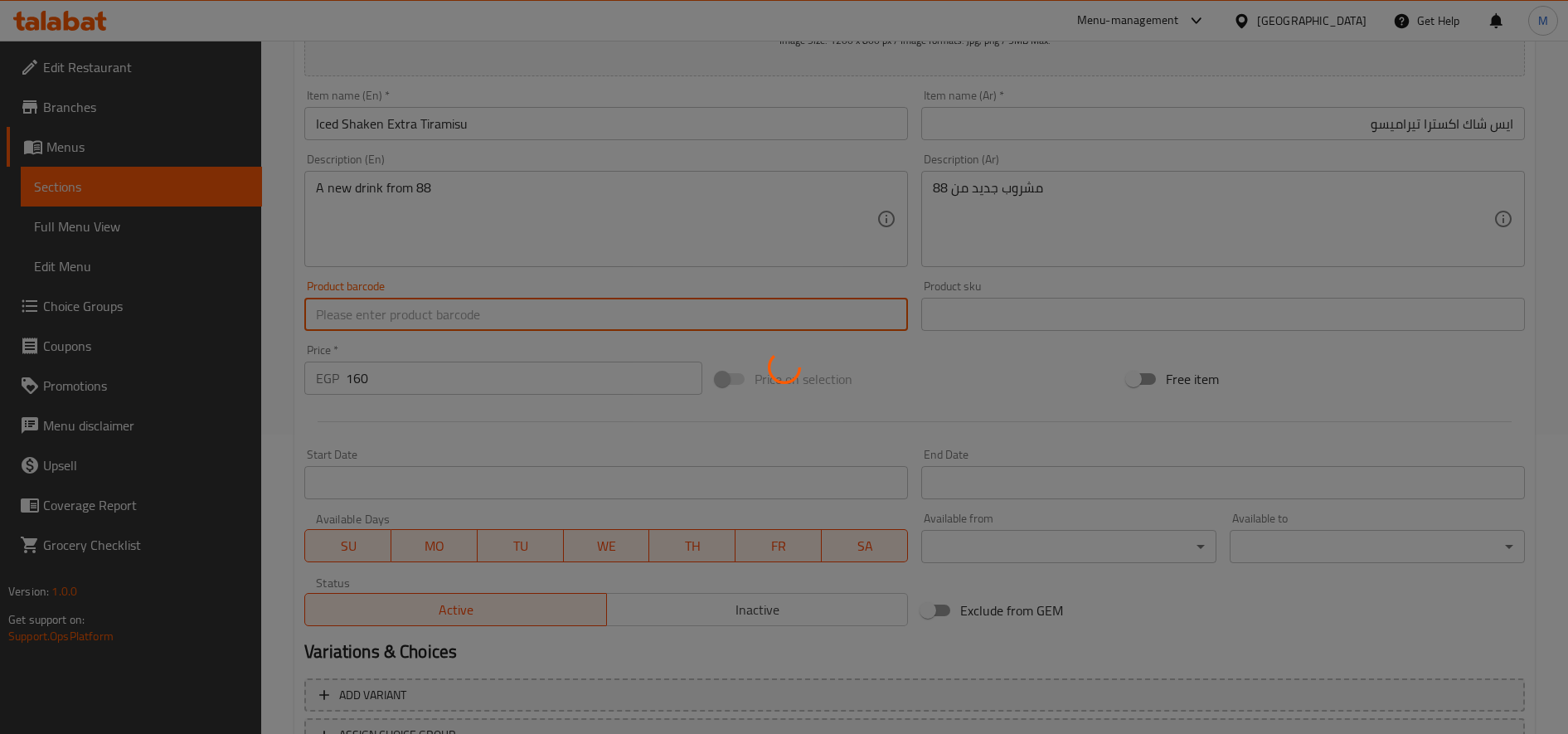
type input "0"
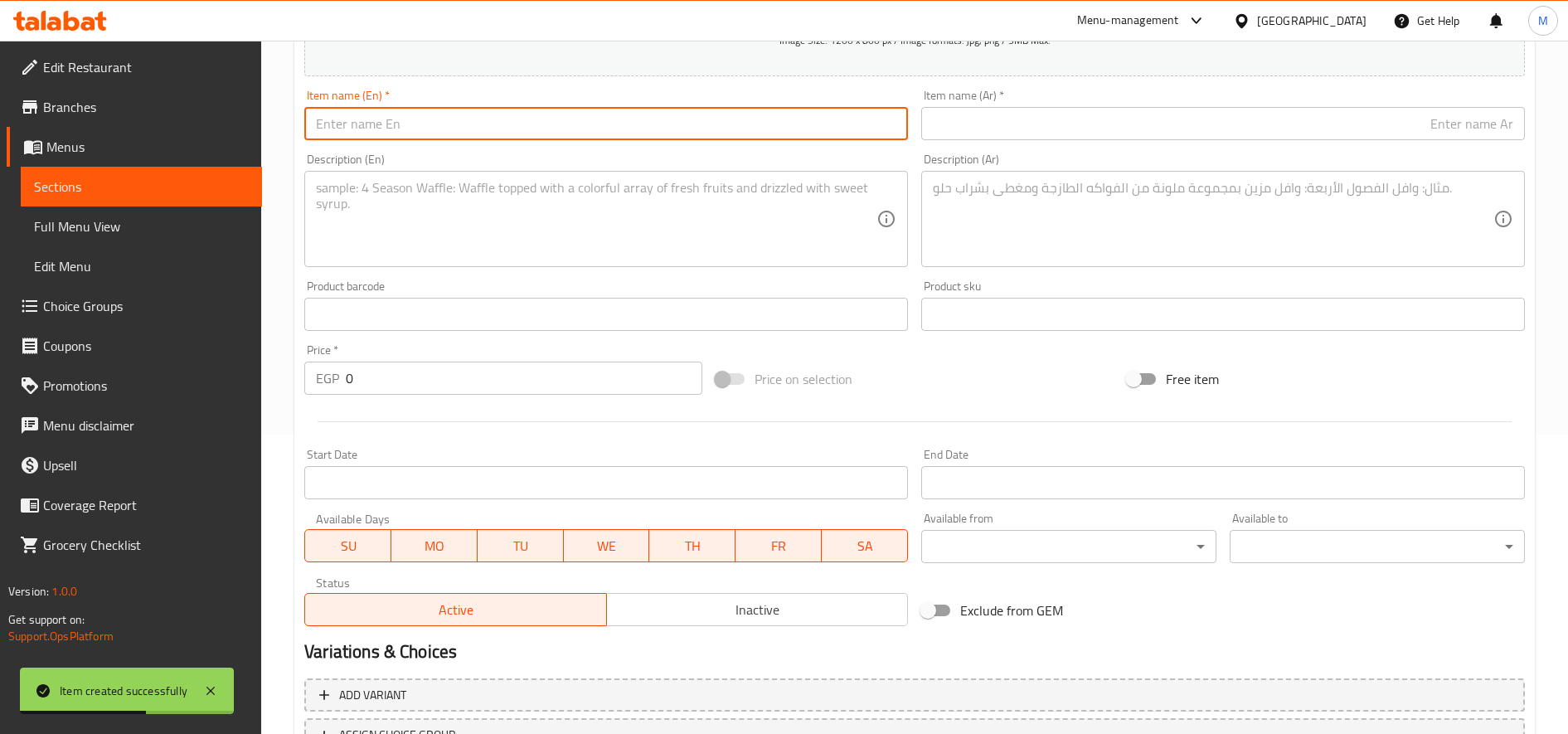
click at [593, 137] on input "text" at bounding box center [606, 124] width 604 height 34
paste input "Iced Shaken White Mocha"
type input "Iced Shaken White Mocha"
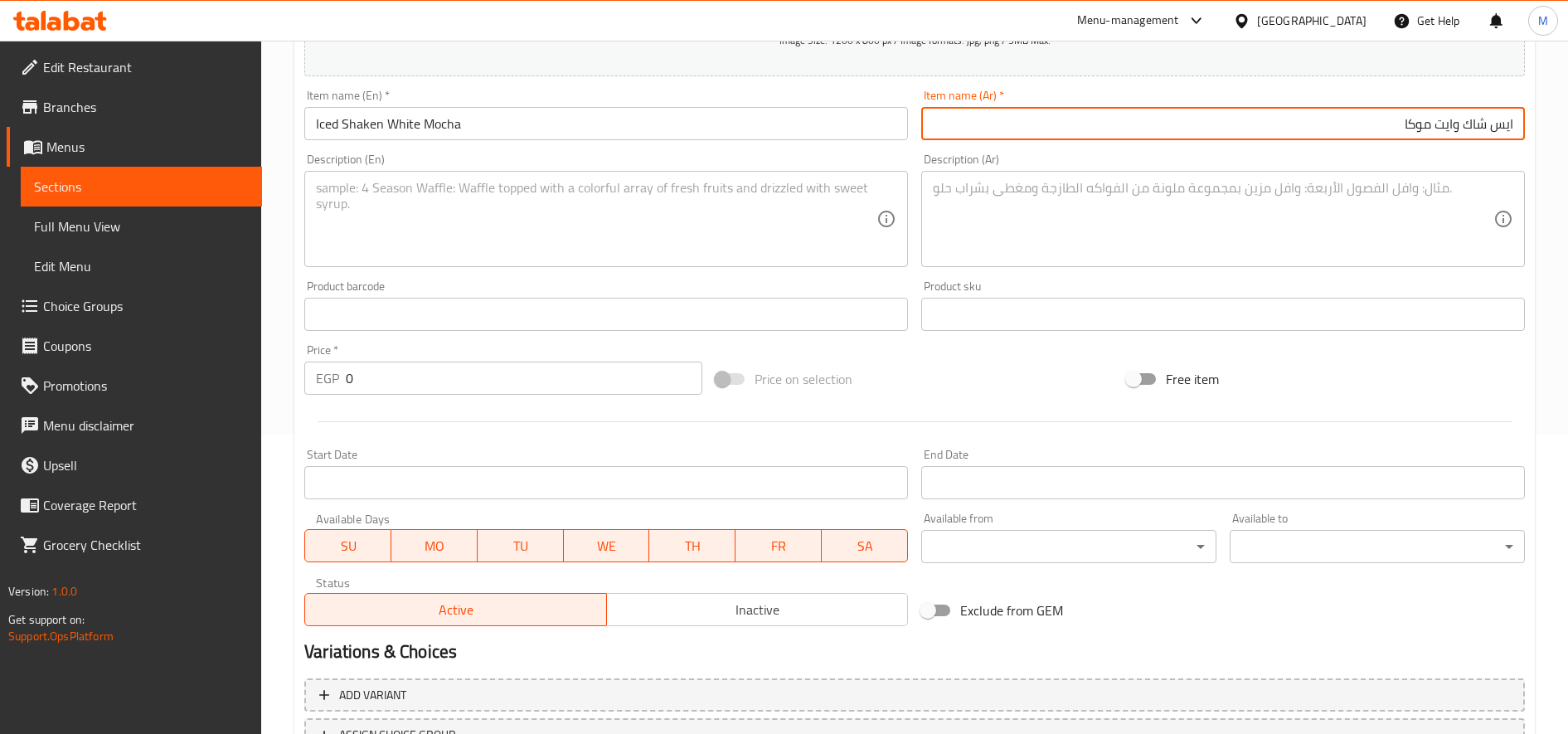
type input "ايس شاك وايت موكا"
click at [1136, 229] on textarea at bounding box center [1213, 220] width 561 height 79
paste textarea "مشروب جديد من 88"
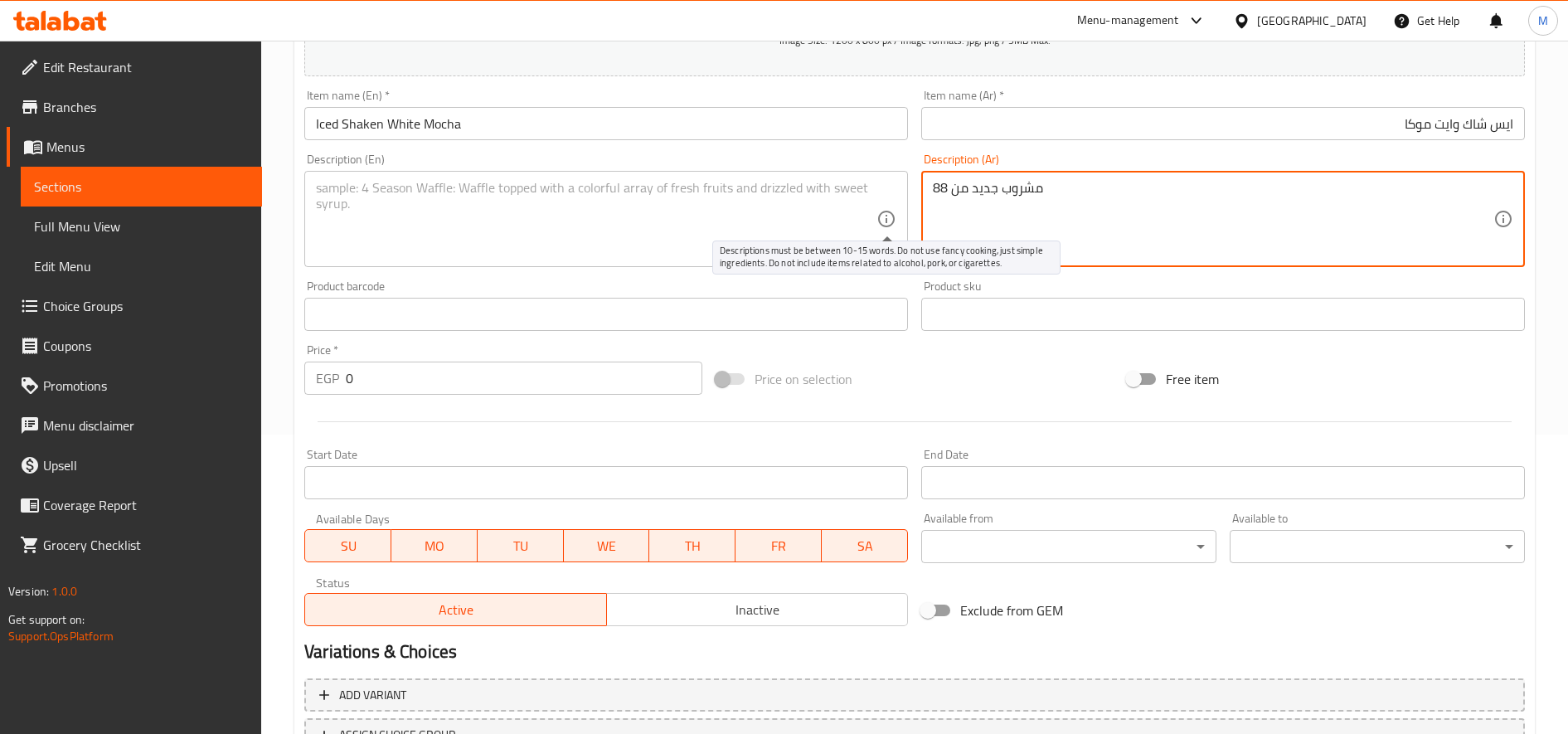
type textarea "مشروب جديد من 88"
click at [386, 374] on input "0" at bounding box center [524, 379] width 357 height 34
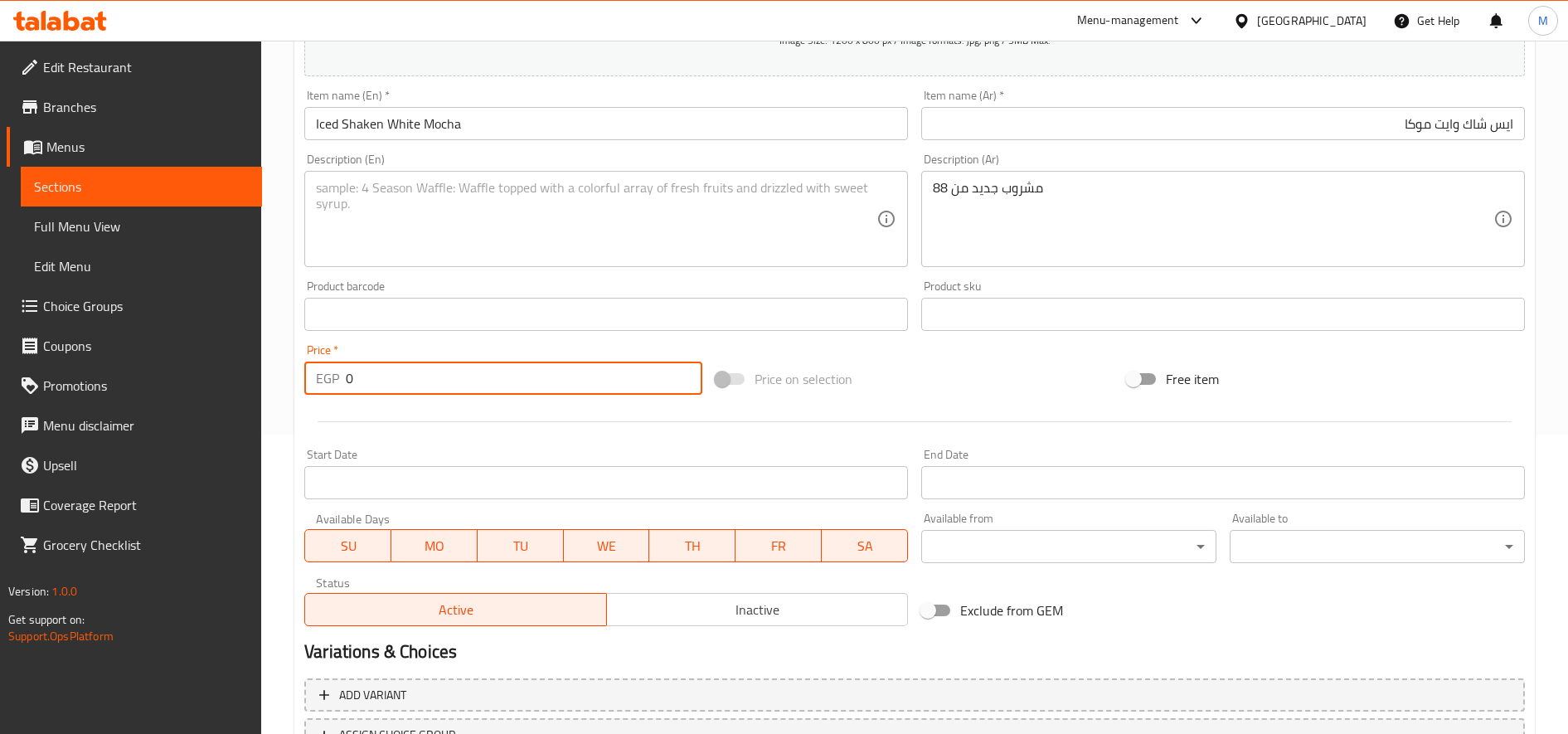
click at [386, 374] on input "0" at bounding box center [524, 379] width 357 height 34
type input "95"
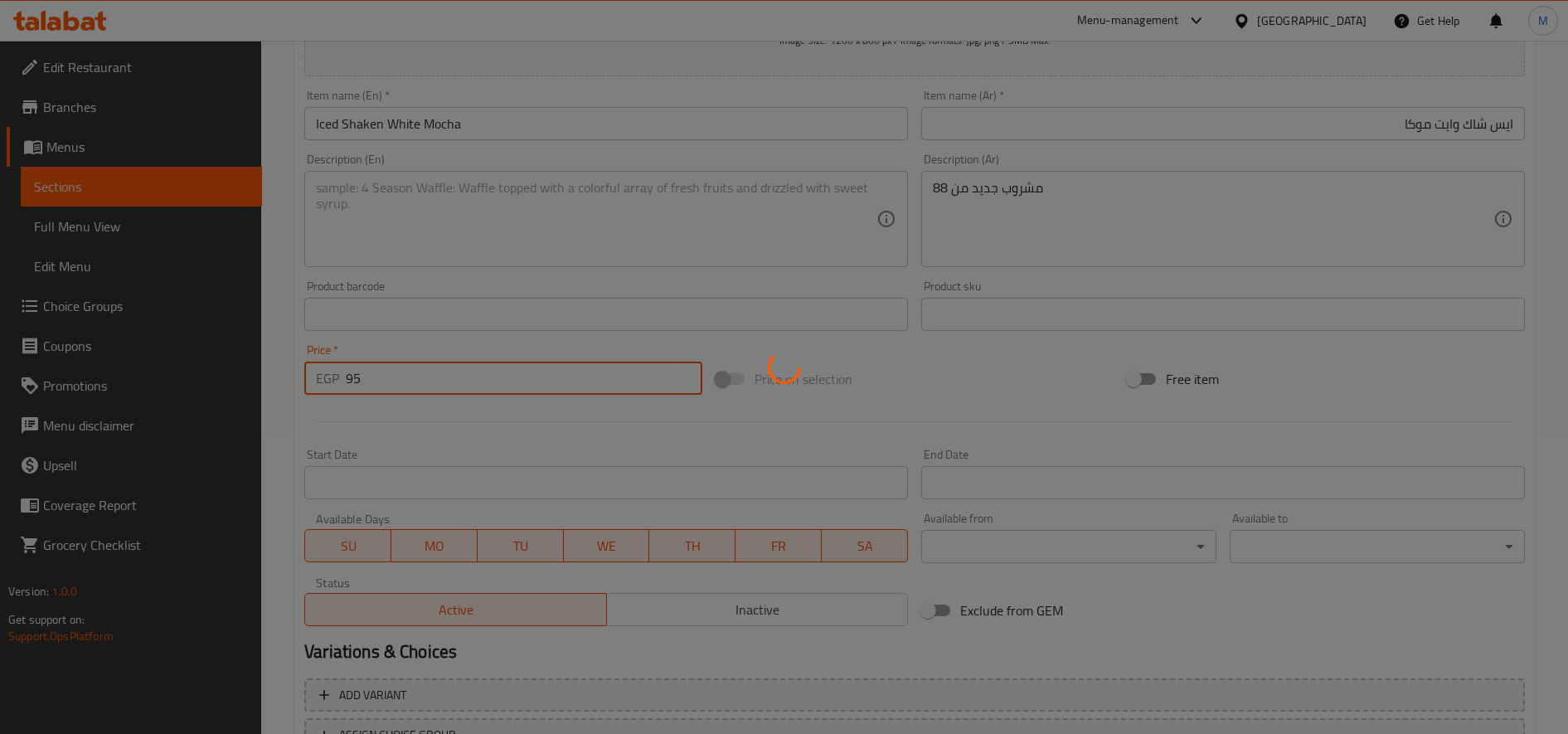
type input "0"
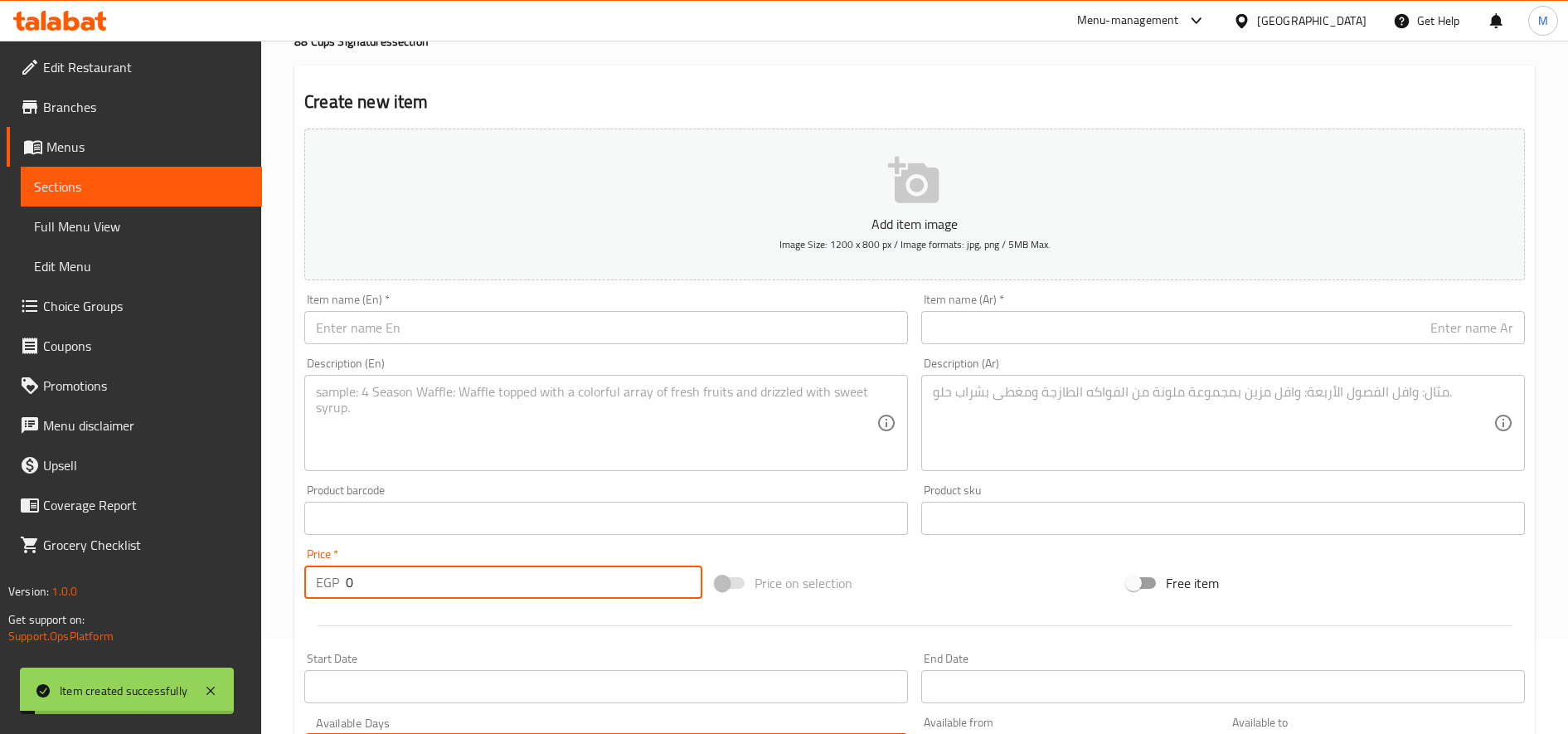
scroll to position [0, 0]
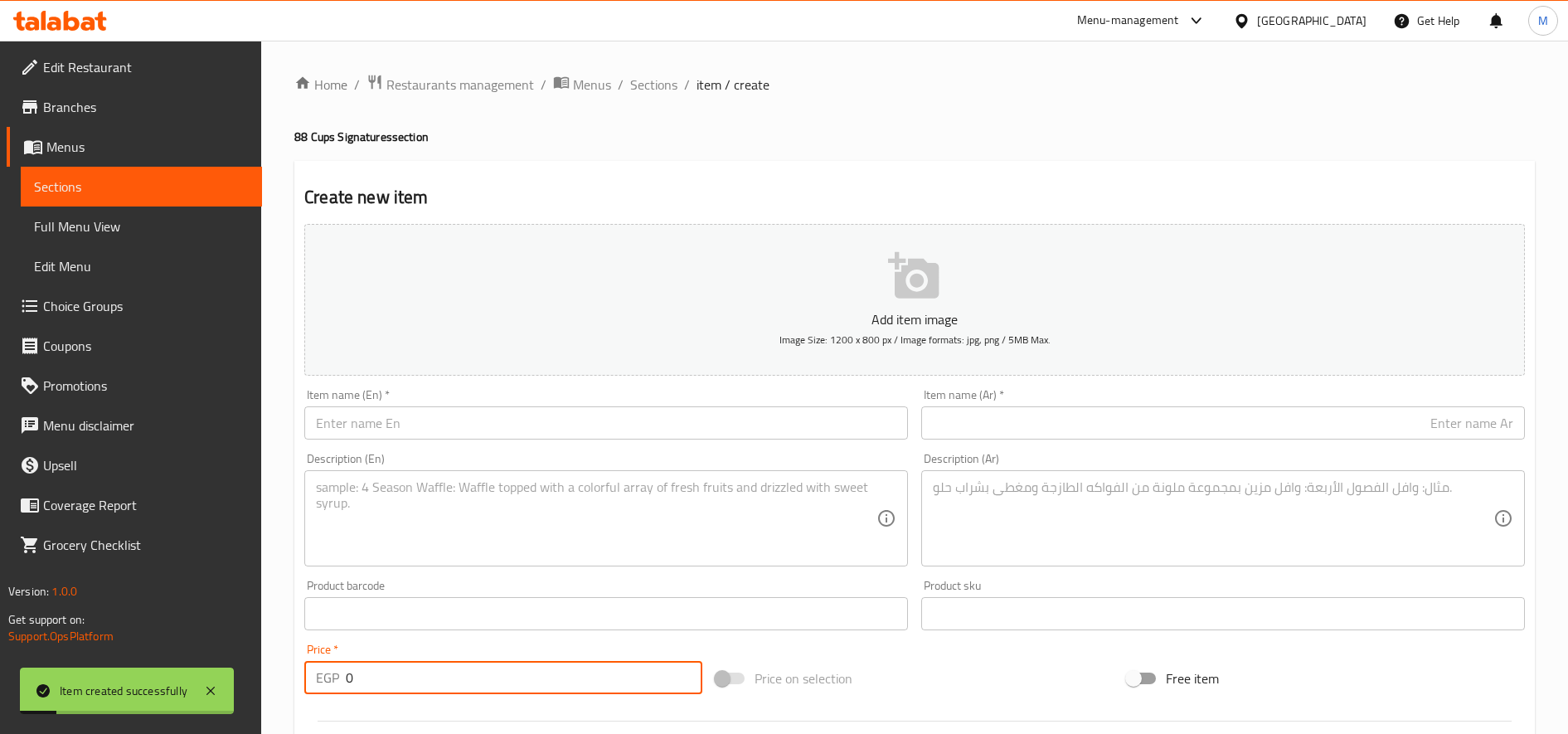
drag, startPoint x: 653, startPoint y: 88, endPoint x: 723, endPoint y: 123, distance: 78.3
click at [653, 88] on span "Sections" at bounding box center [653, 84] width 47 height 20
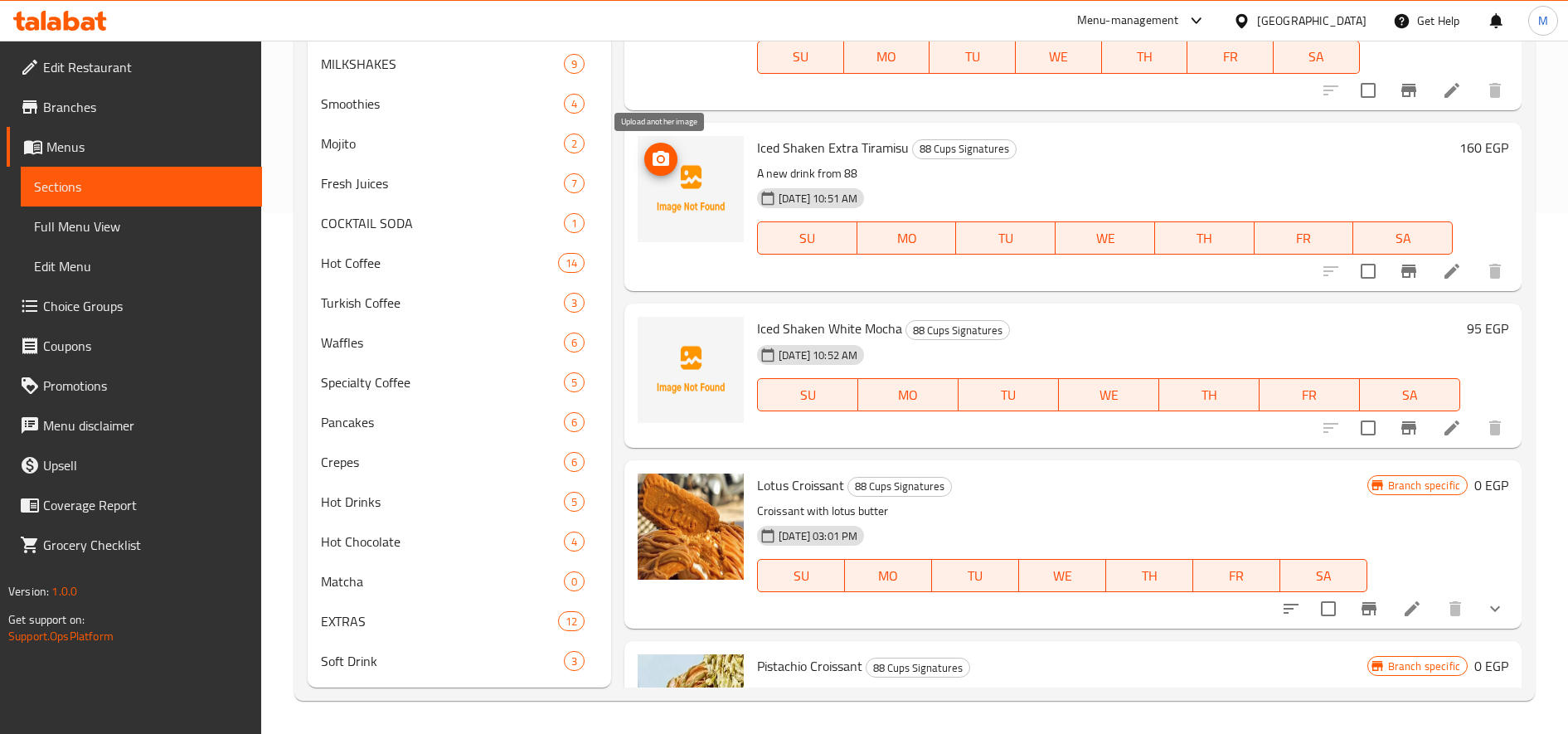
click at [673, 158] on span "upload picture" at bounding box center [661, 159] width 34 height 20
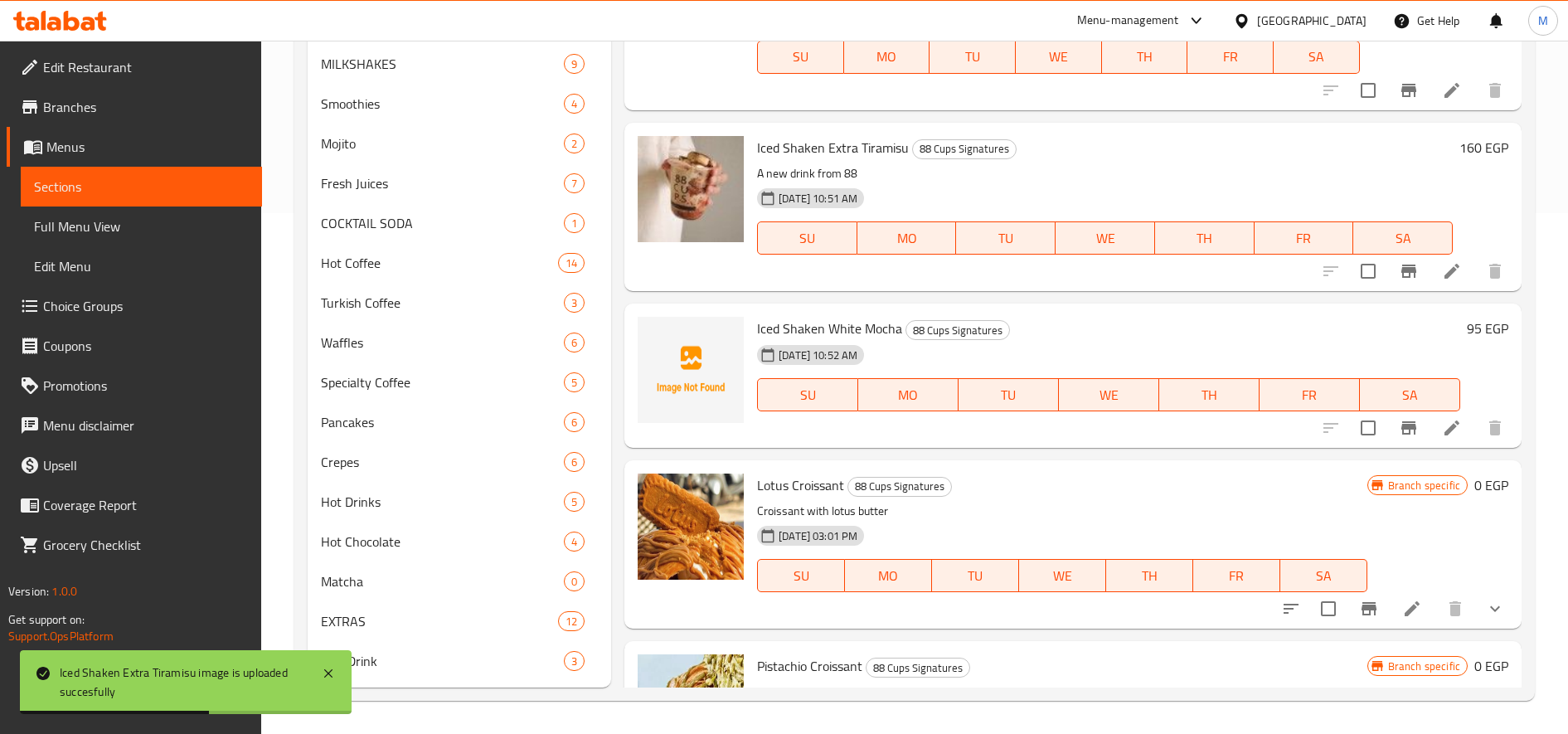
click at [831, 171] on p "A new drink from 88" at bounding box center [1105, 173] width 696 height 21
copy div "A new drink from 88"
click at [1442, 424] on icon at bounding box center [1452, 428] width 20 height 20
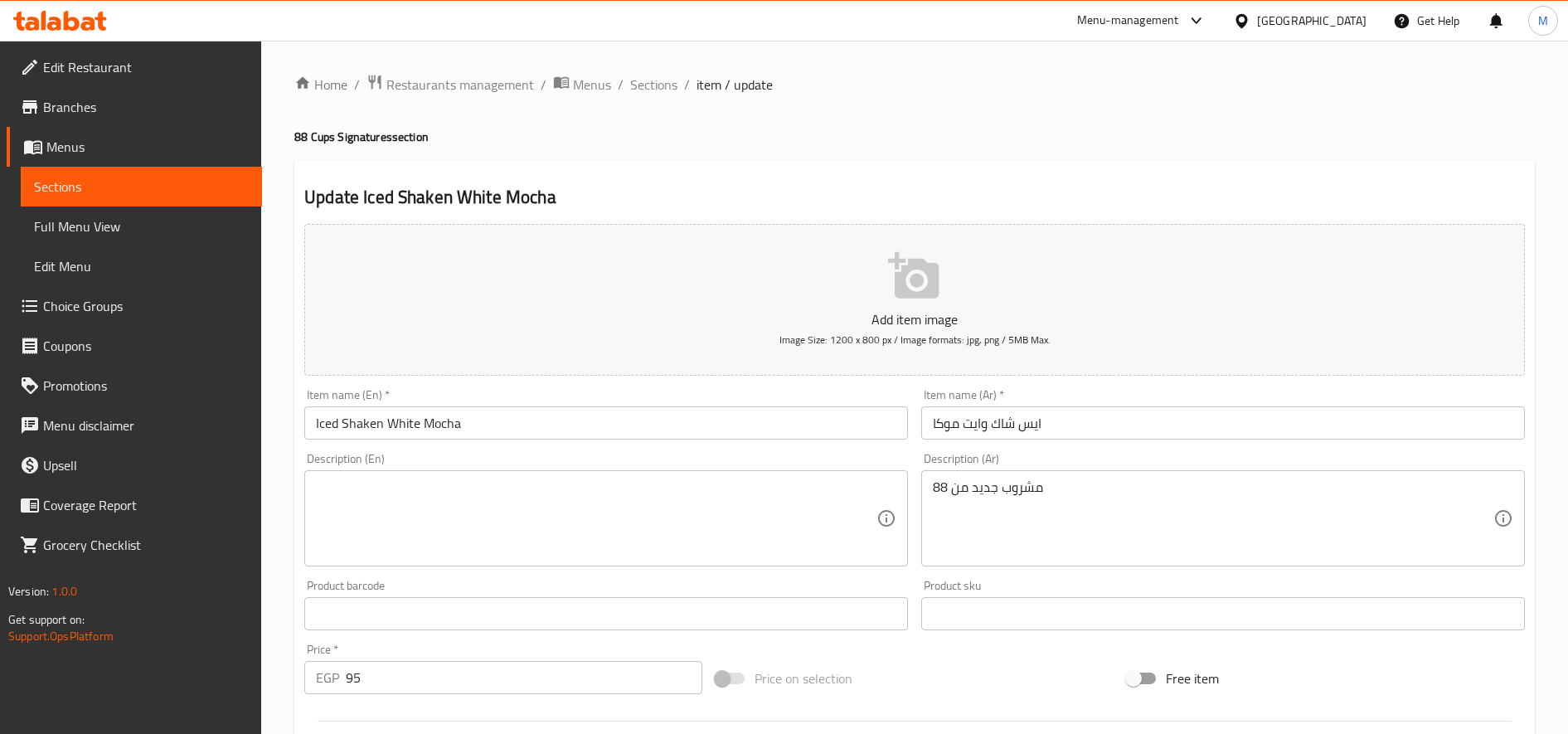
click at [702, 527] on textarea at bounding box center [596, 519] width 561 height 79
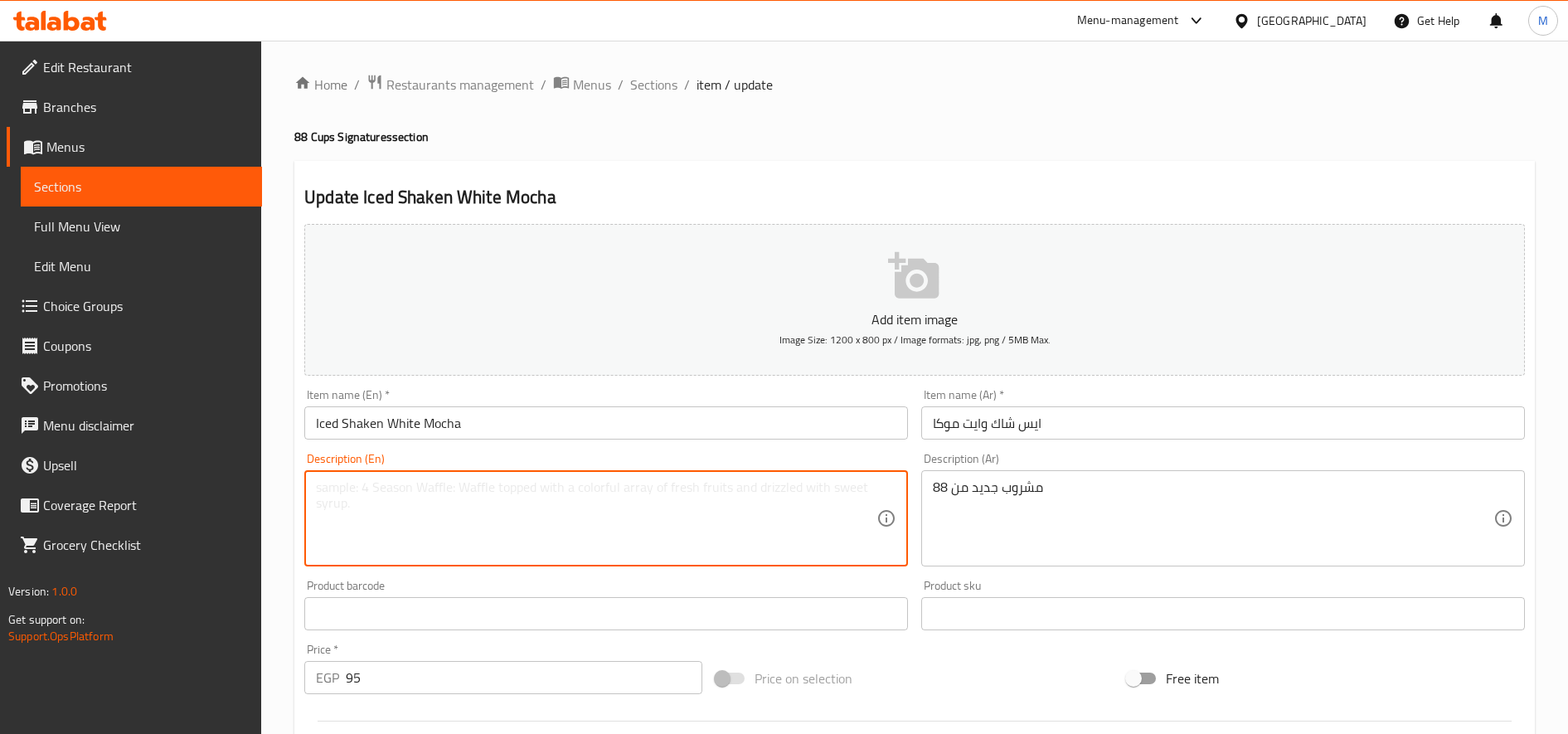
paste textarea "A new drink from 88"
type textarea "A new drink from 88"
click at [553, 600] on input "text" at bounding box center [606, 614] width 604 height 34
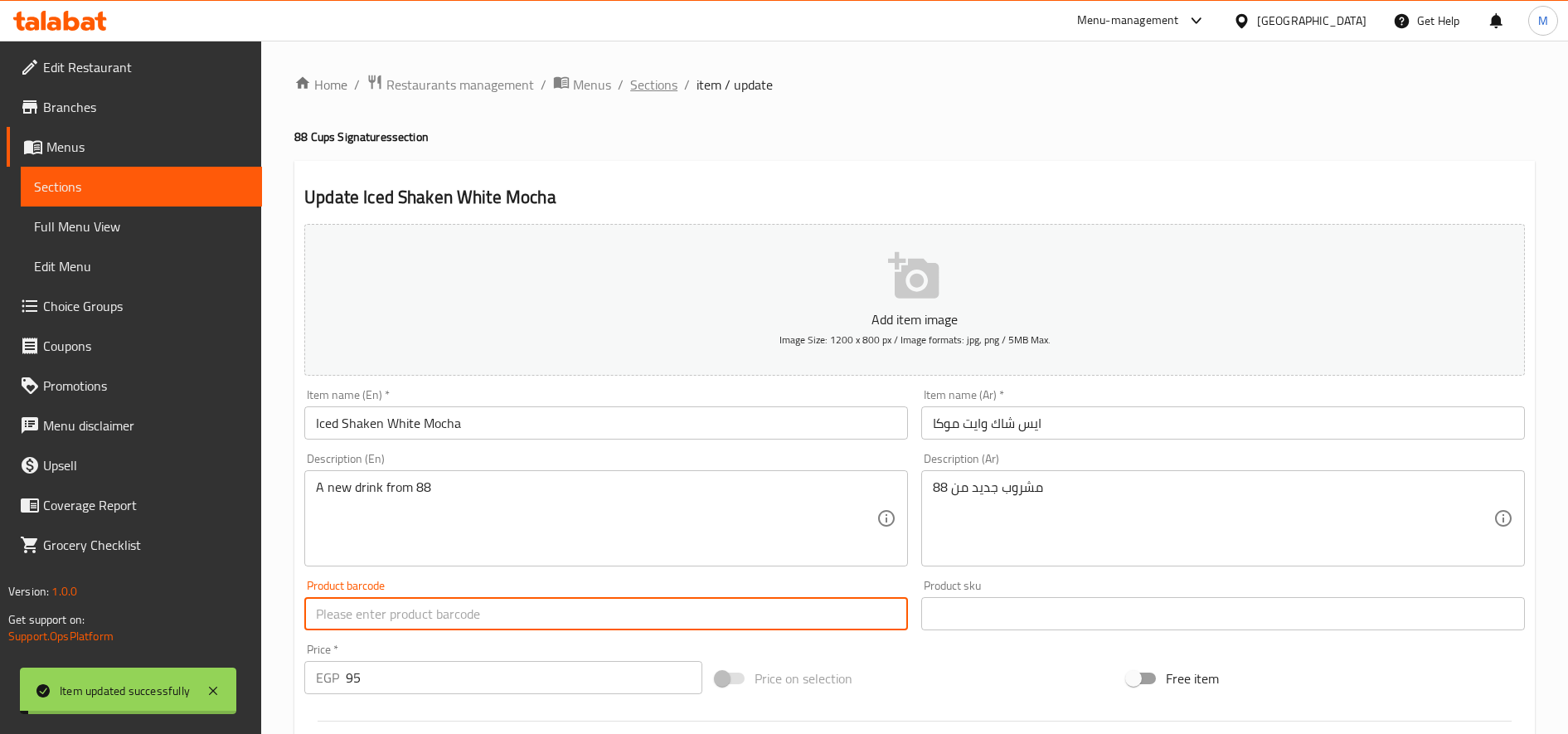
click at [670, 86] on span "Sections" at bounding box center [653, 84] width 47 height 20
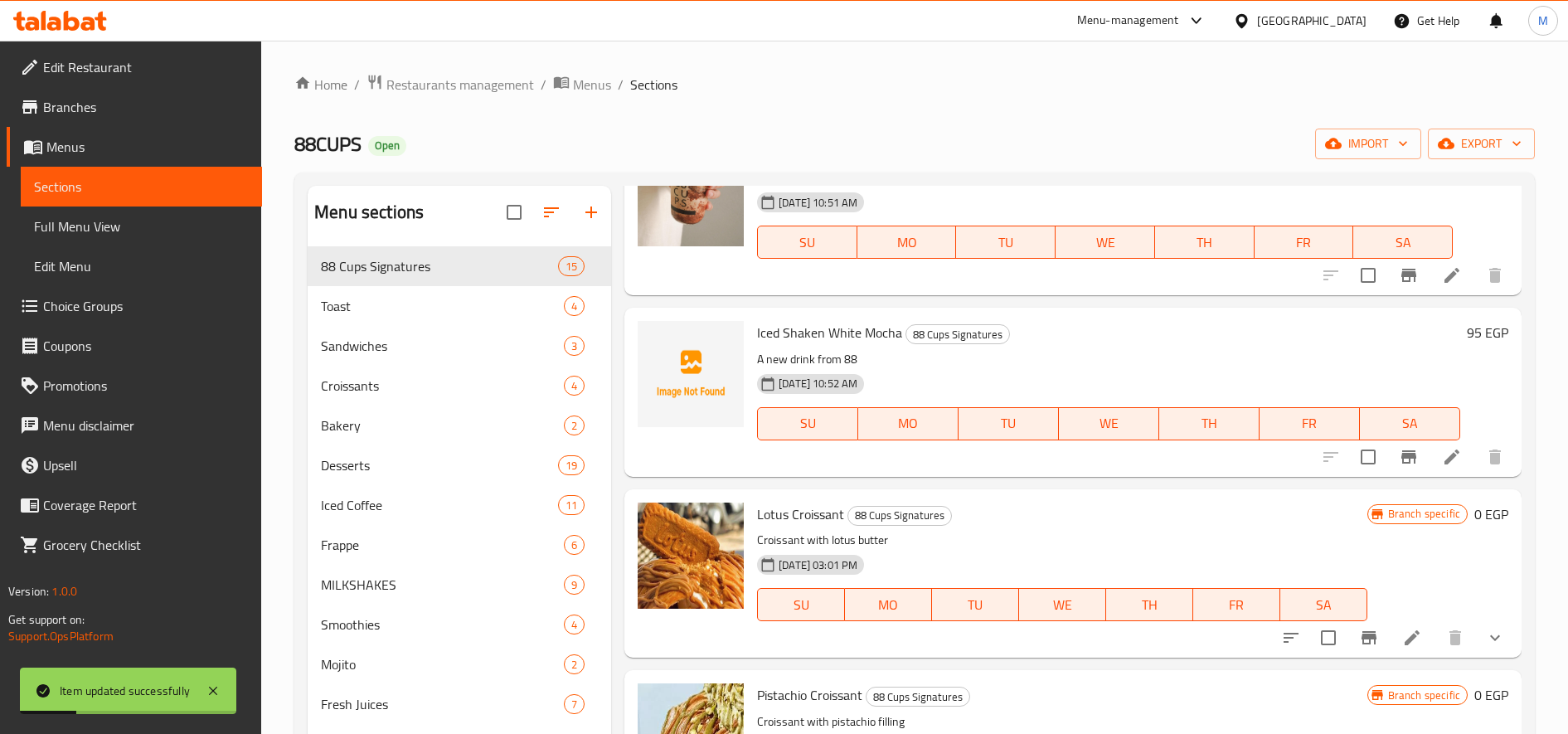
scroll to position [553, 0]
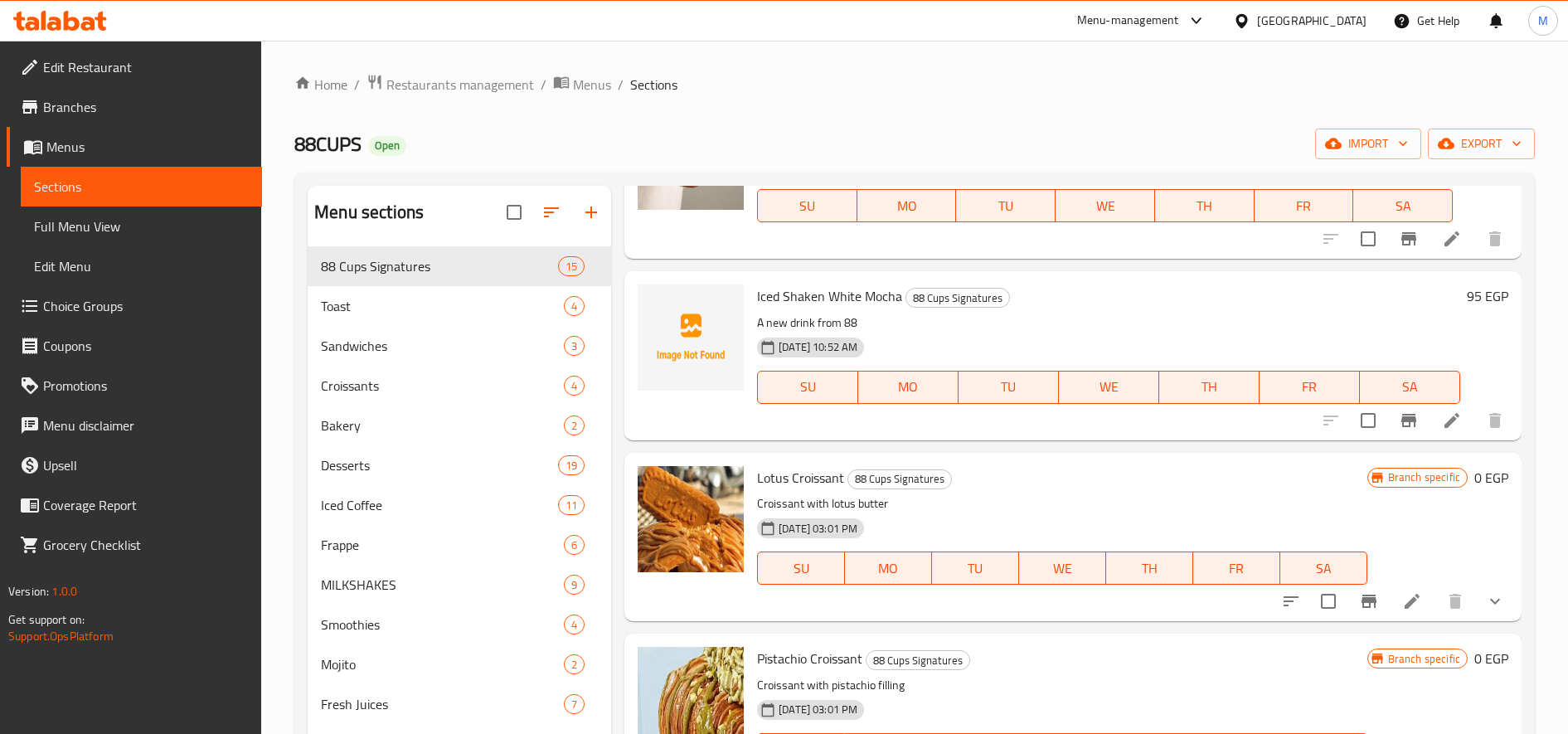
click at [852, 293] on span "Iced Shaken White Mocha" at bounding box center [829, 296] width 145 height 25
copy h6 "Iced Shaken White Mocha"
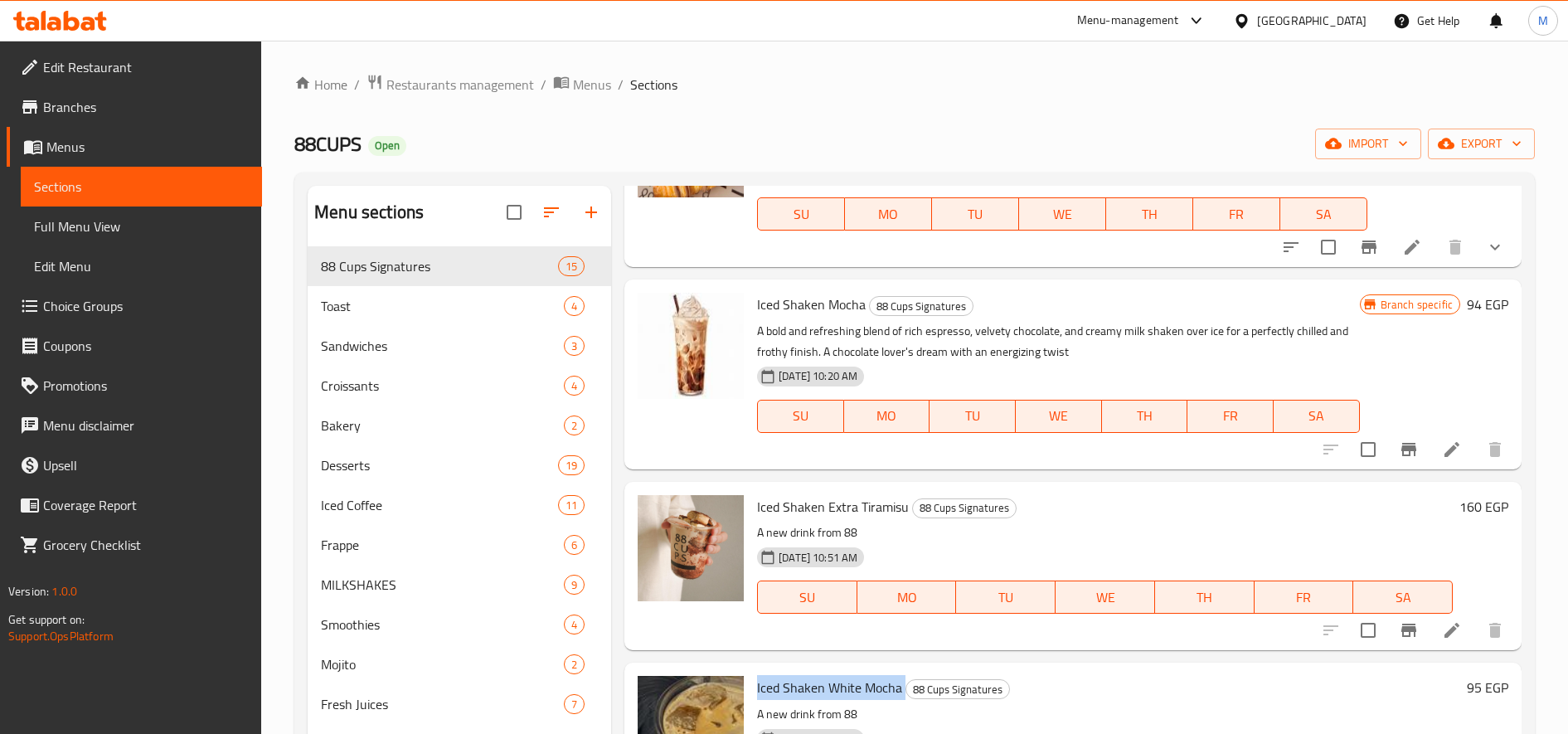
scroll to position [0, 0]
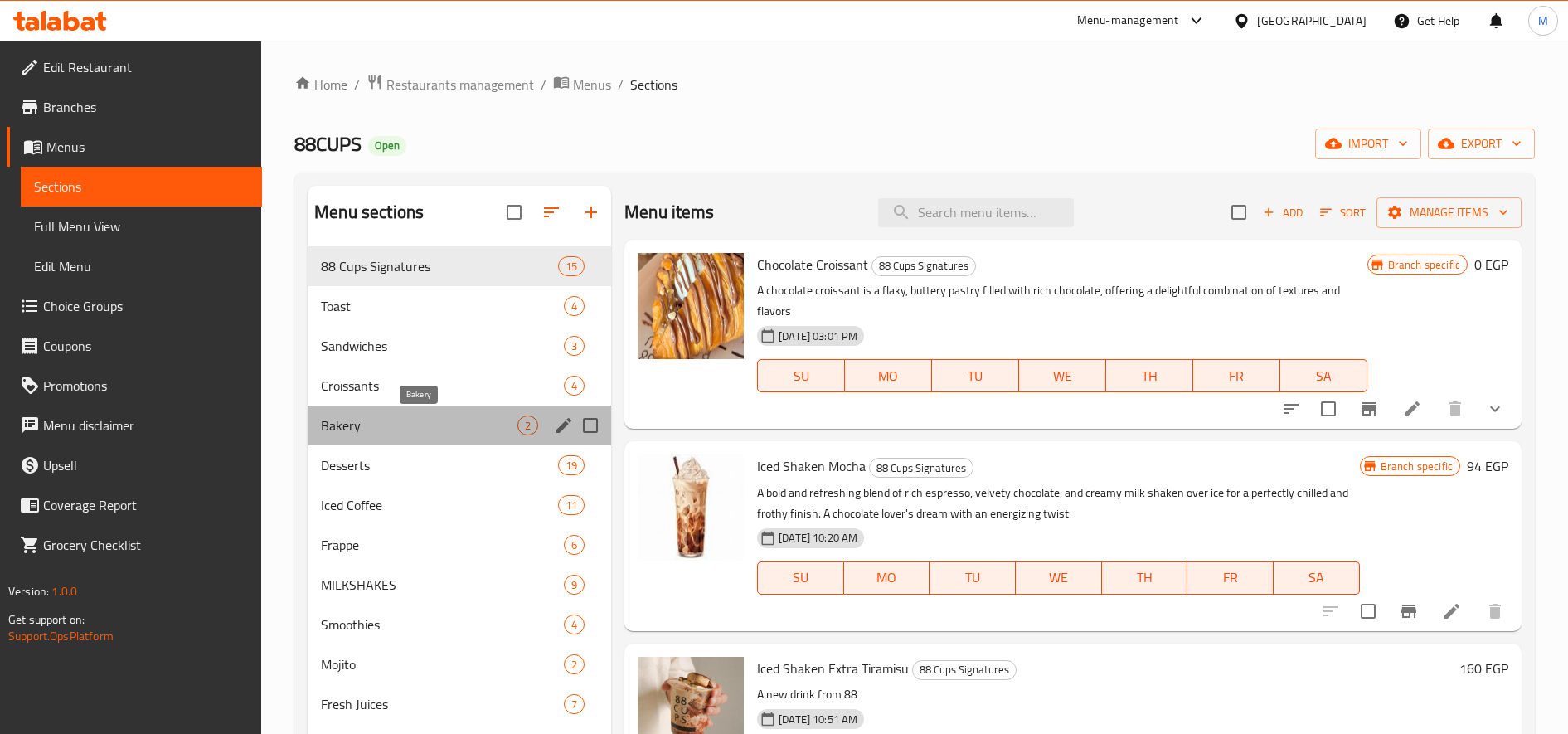
drag, startPoint x: 419, startPoint y: 434, endPoint x: 449, endPoint y: 435, distance: 30.0
click at [419, 435] on div "Bakery 2" at bounding box center [459, 425] width 304 height 40
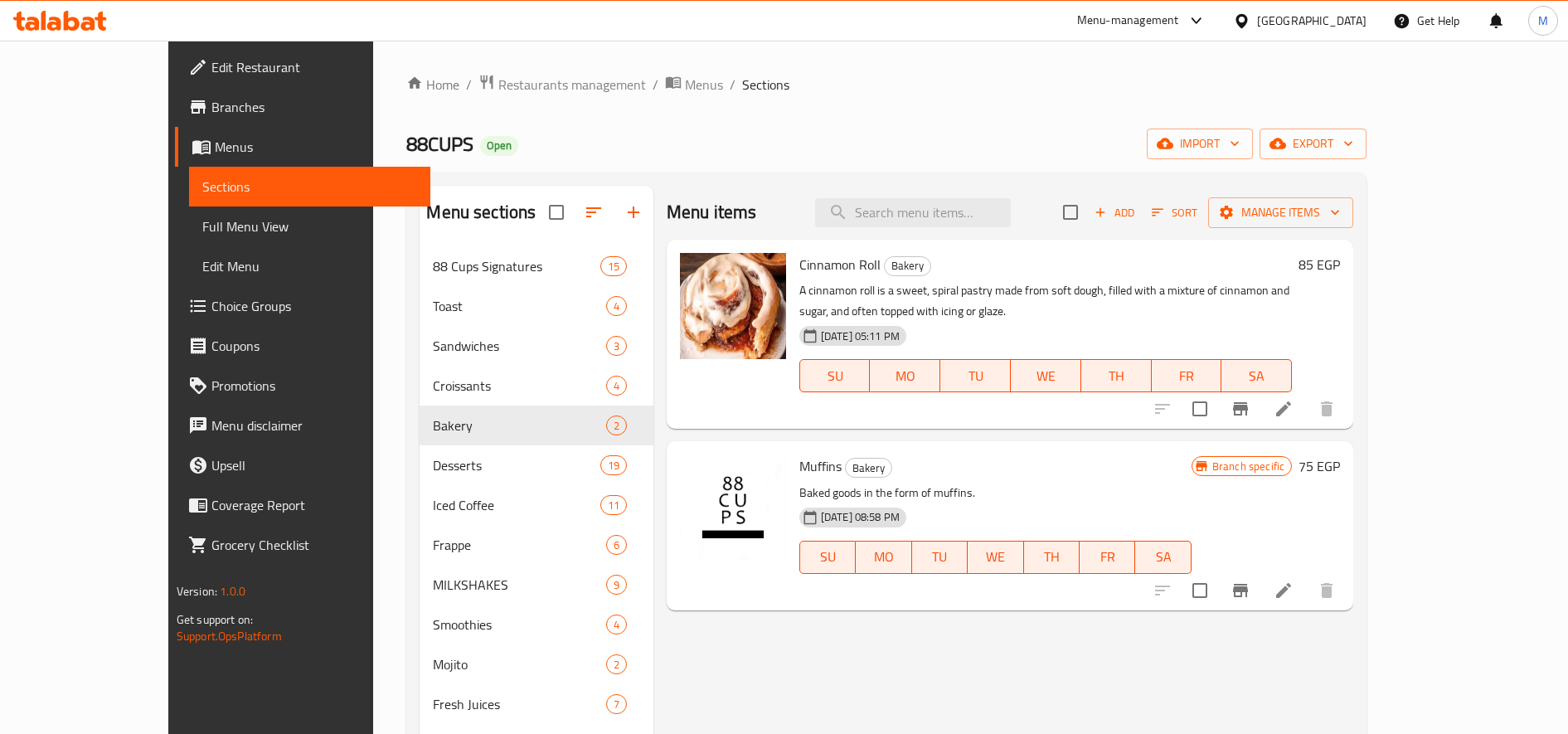
click at [918, 233] on div "Menu items Add Sort Manage items" at bounding box center [1009, 213] width 686 height 54
click at [934, 215] on input "search" at bounding box center [913, 212] width 196 height 29
paste input "Cookies Chocolate brownie"
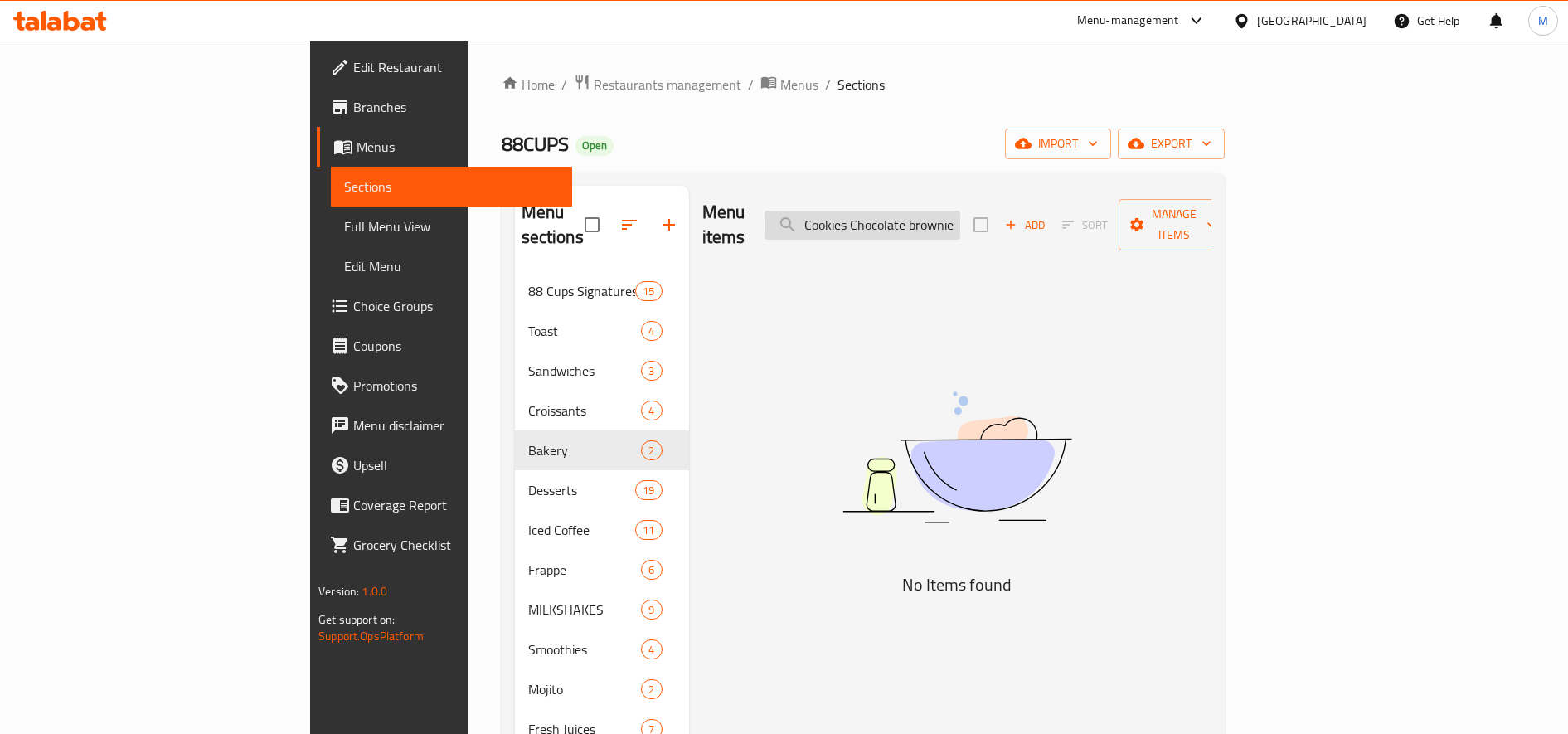
scroll to position [0, 1]
type input "Cookies Chocolate brownie"
click at [1047, 216] on span "Add" at bounding box center [1024, 225] width 44 height 19
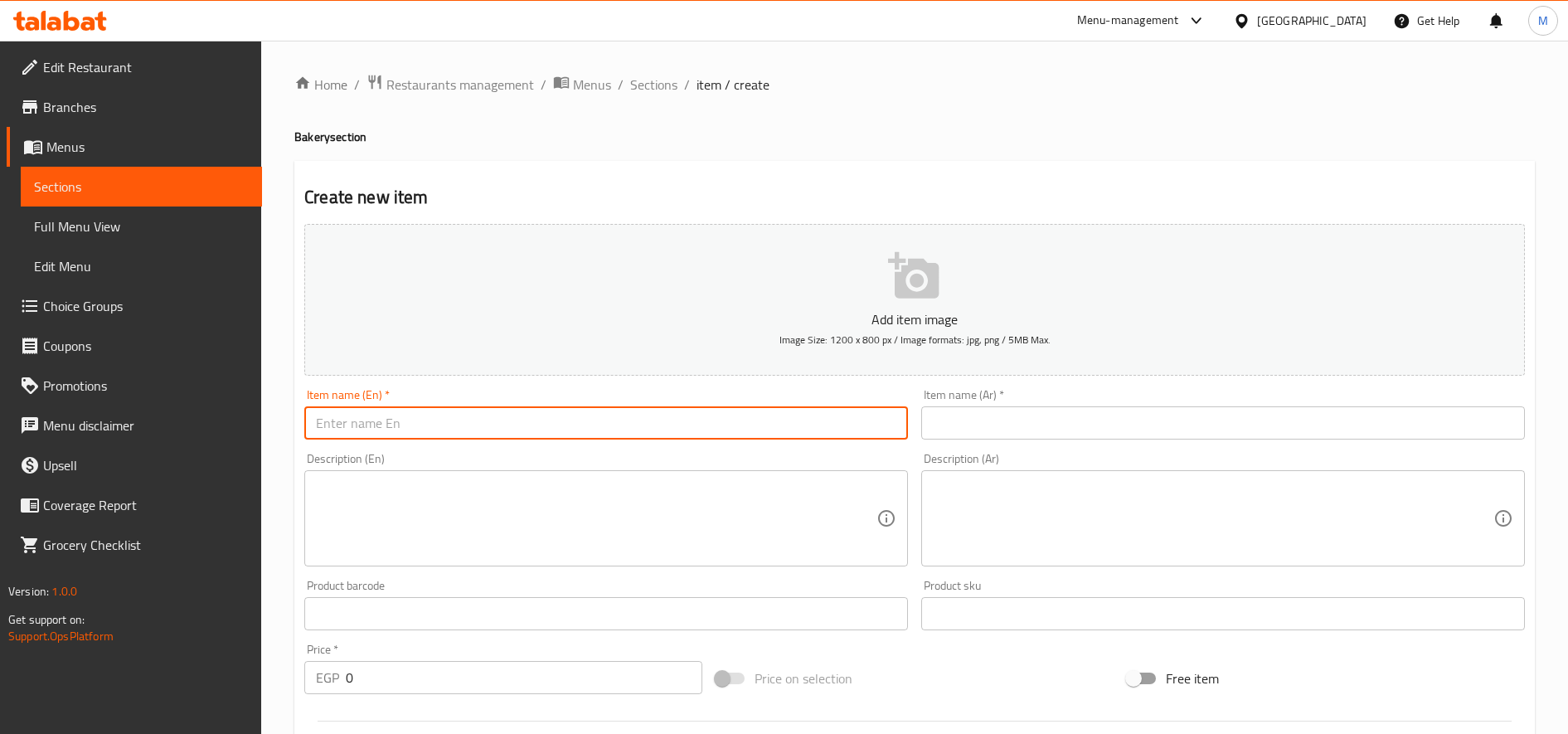
click at [444, 417] on input "text" at bounding box center [606, 423] width 604 height 34
paste input "Cookies Chocolate brownie"
type input "Cookies Chocolate brownie"
click at [1099, 423] on input "text" at bounding box center [1223, 423] width 604 height 34
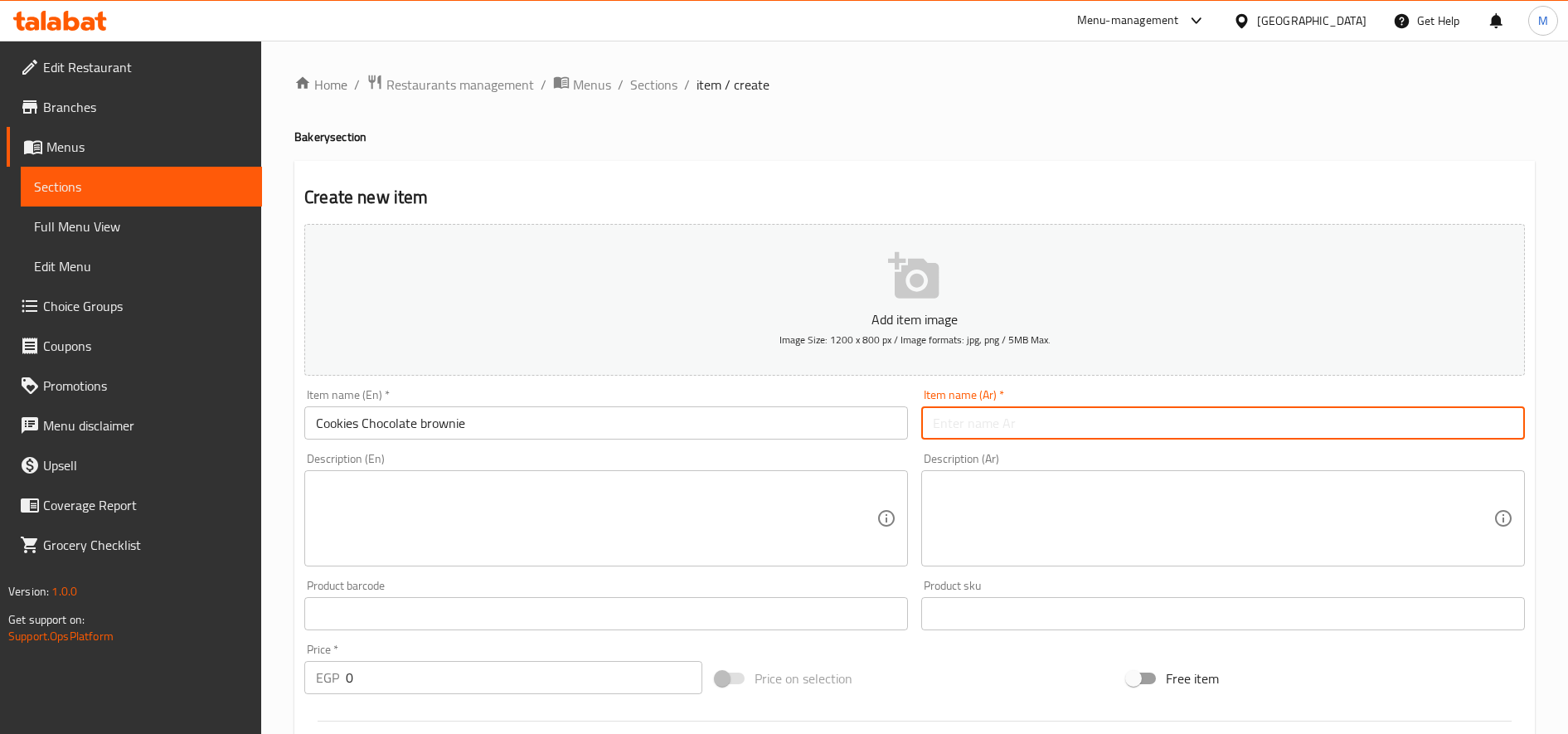
paste input "[PERSON_NAME] الشوكولاتة"
type input "[PERSON_NAME] الشوكولاتة"
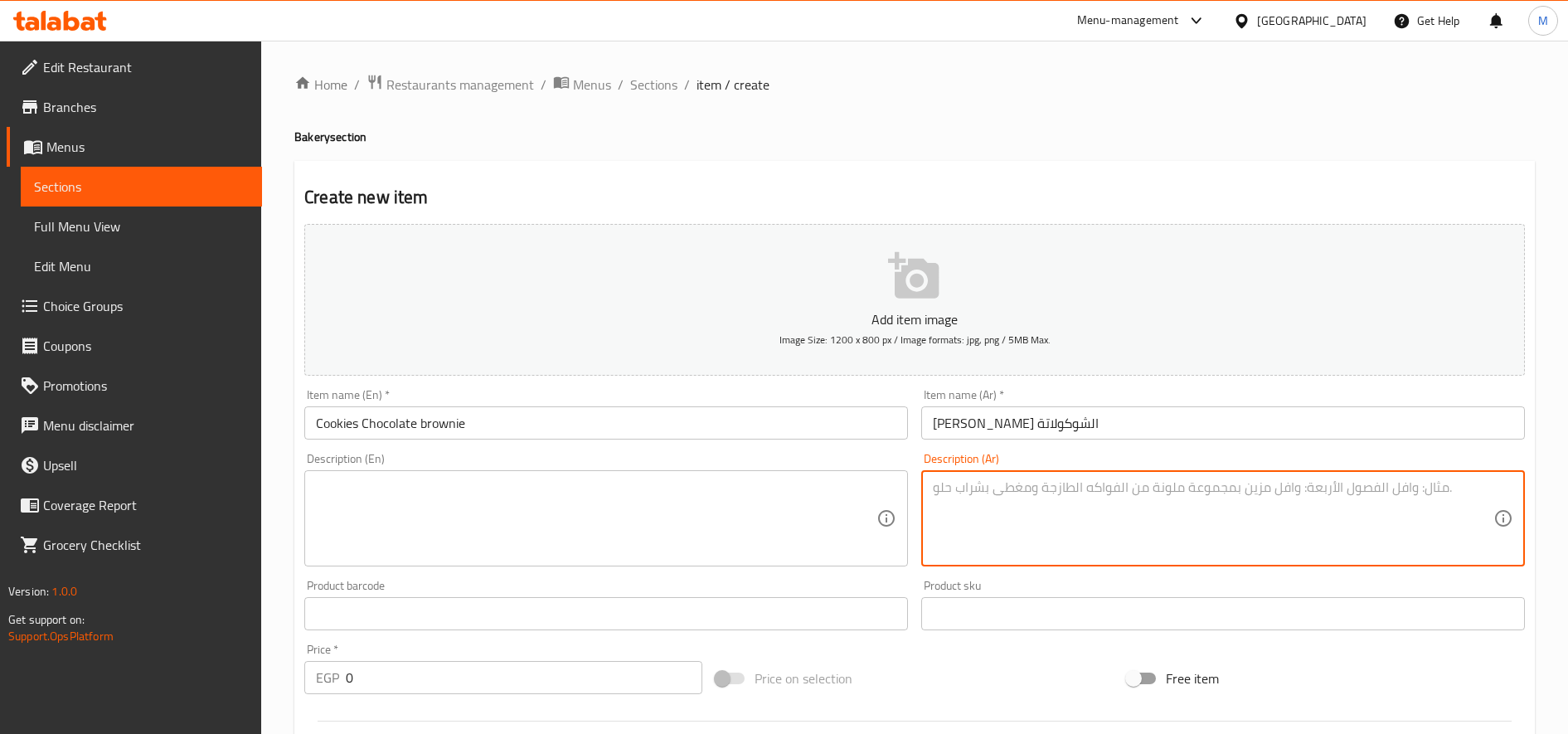
click at [1148, 538] on textarea at bounding box center [1213, 519] width 561 height 79
click at [384, 681] on input "0" at bounding box center [524, 678] width 357 height 34
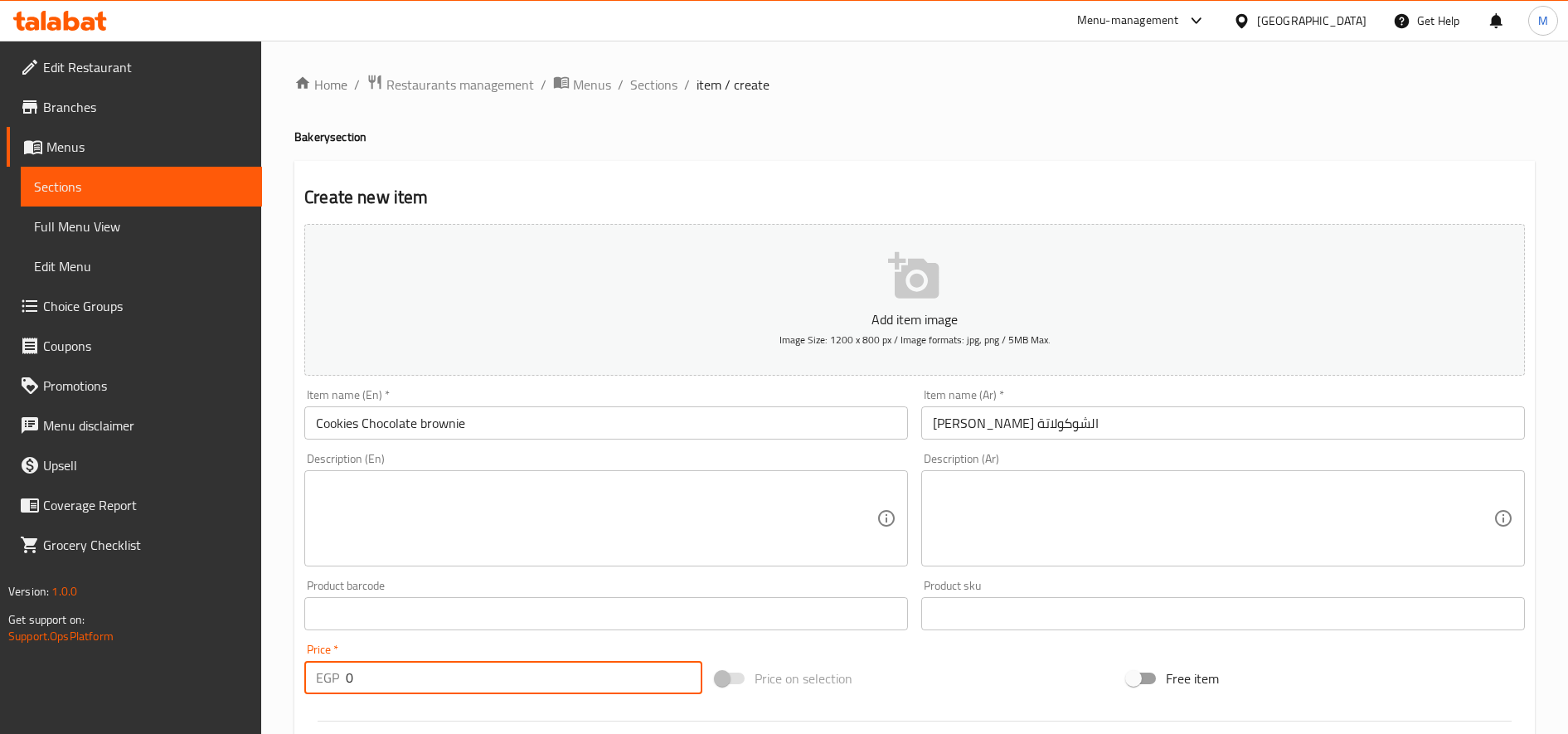
click at [384, 681] on input "0" at bounding box center [524, 678] width 357 height 34
type input "80"
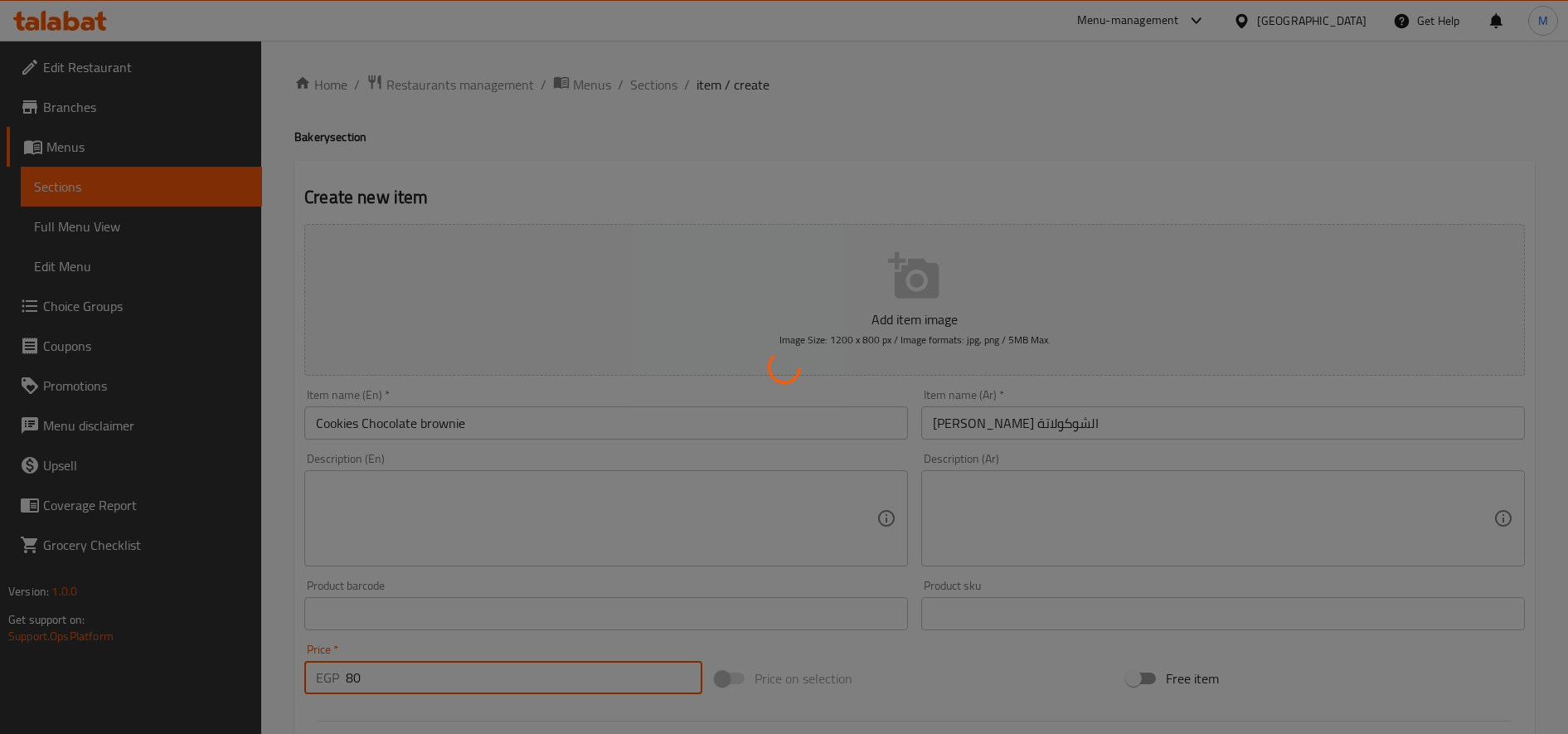
type input "0"
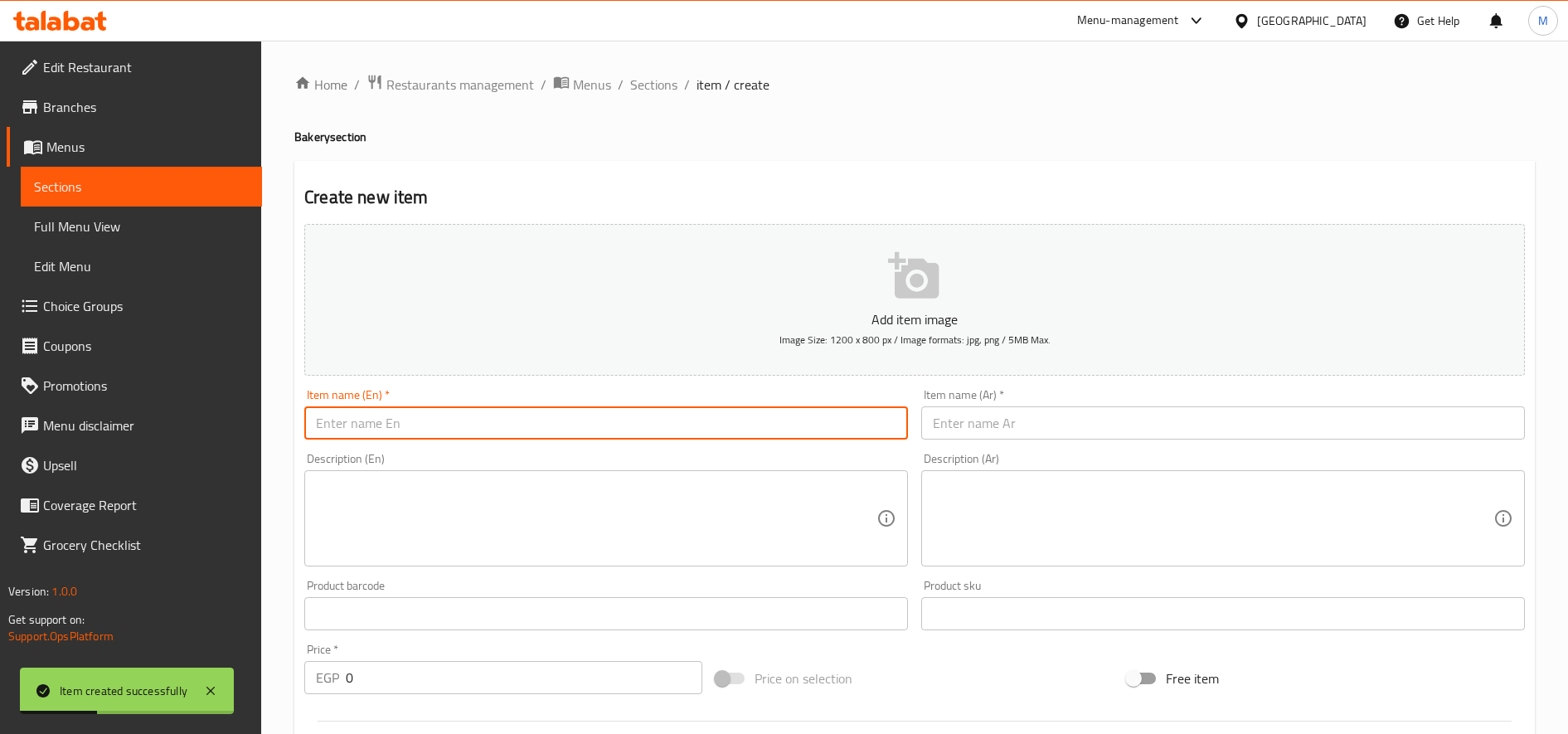
click at [651, 424] on input "text" at bounding box center [606, 423] width 604 height 34
paste input "Double Rounded Cookies Galaxy"
click at [479, 430] on input "Double Rounded Cookies Galaxy" at bounding box center [606, 423] width 604 height 34
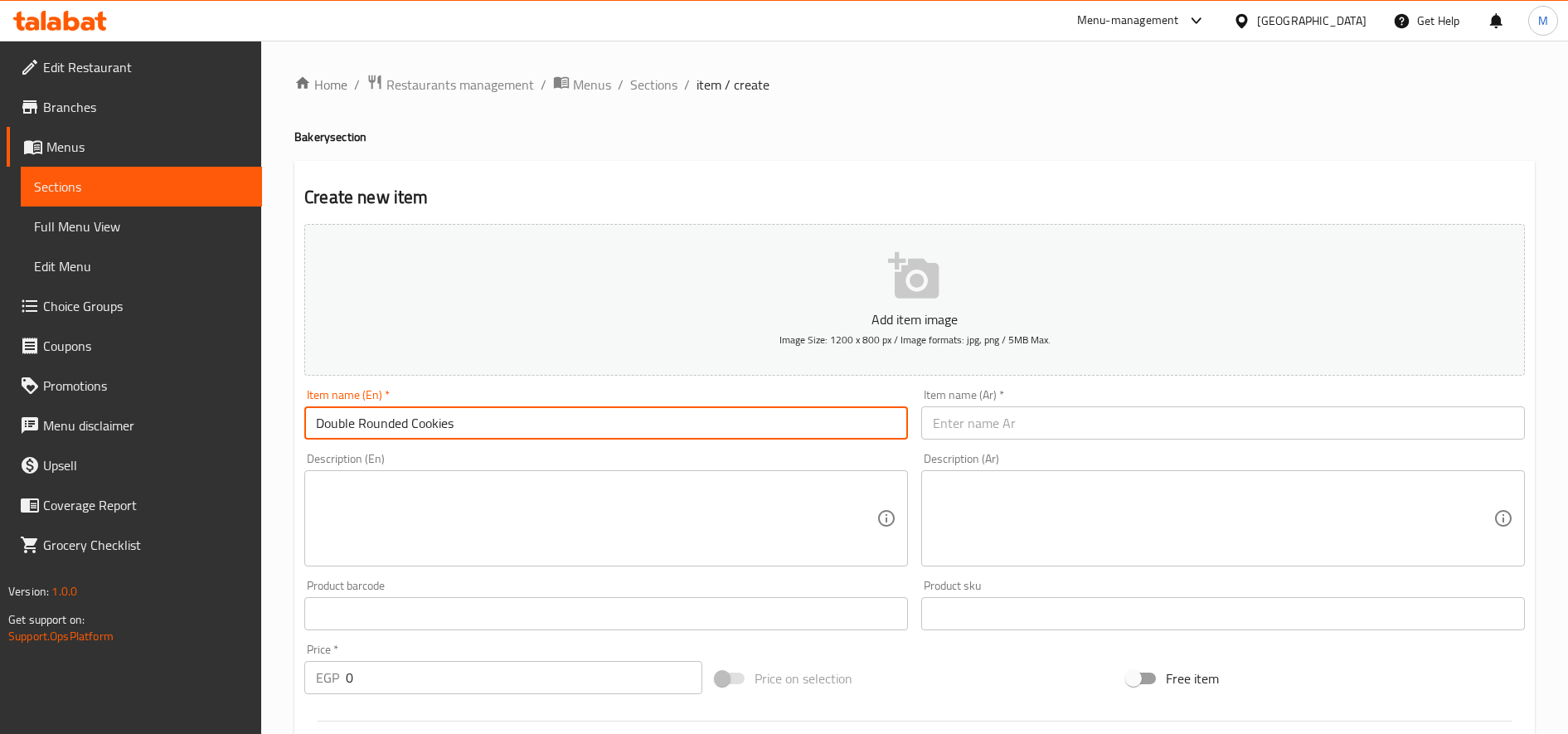
click at [409, 424] on input "Double Rounded Cookies" at bounding box center [606, 423] width 604 height 34
type input "Double Rounded Cookies"
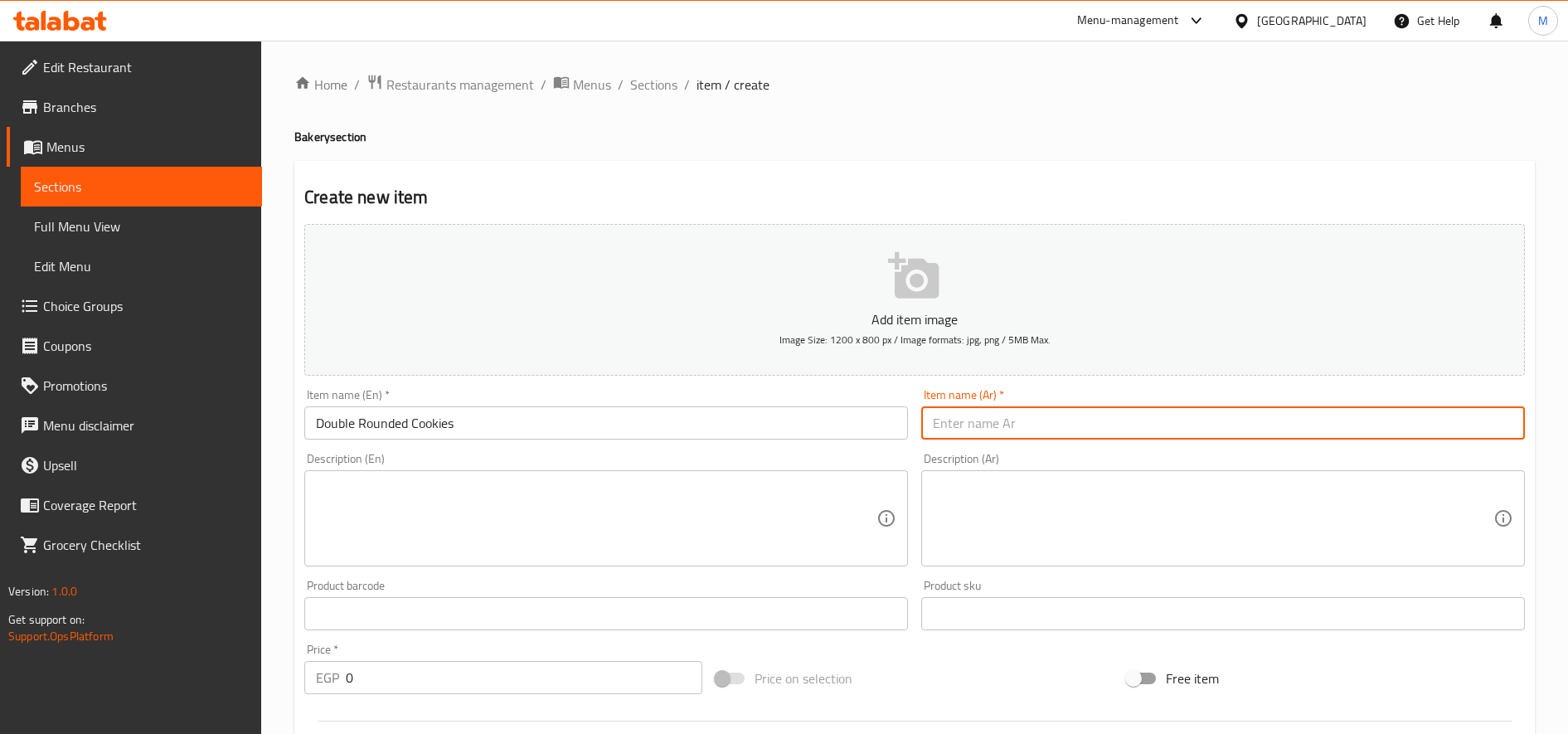
click at [1310, 415] on input "text" at bounding box center [1223, 423] width 604 height 34
type input "د"
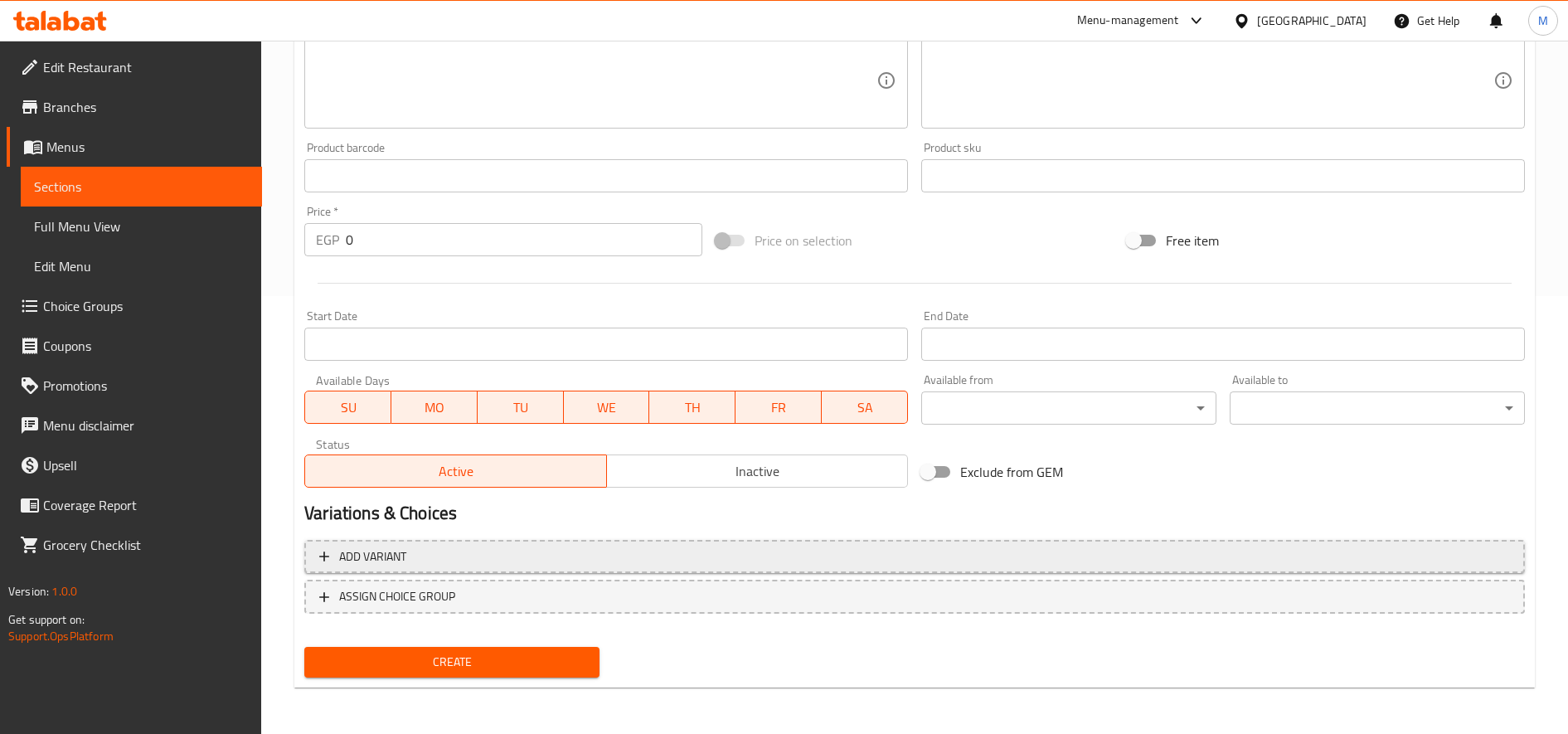
type input "دابل [PERSON_NAME]"
click at [463, 562] on span "Add variant" at bounding box center [915, 557] width 1190 height 21
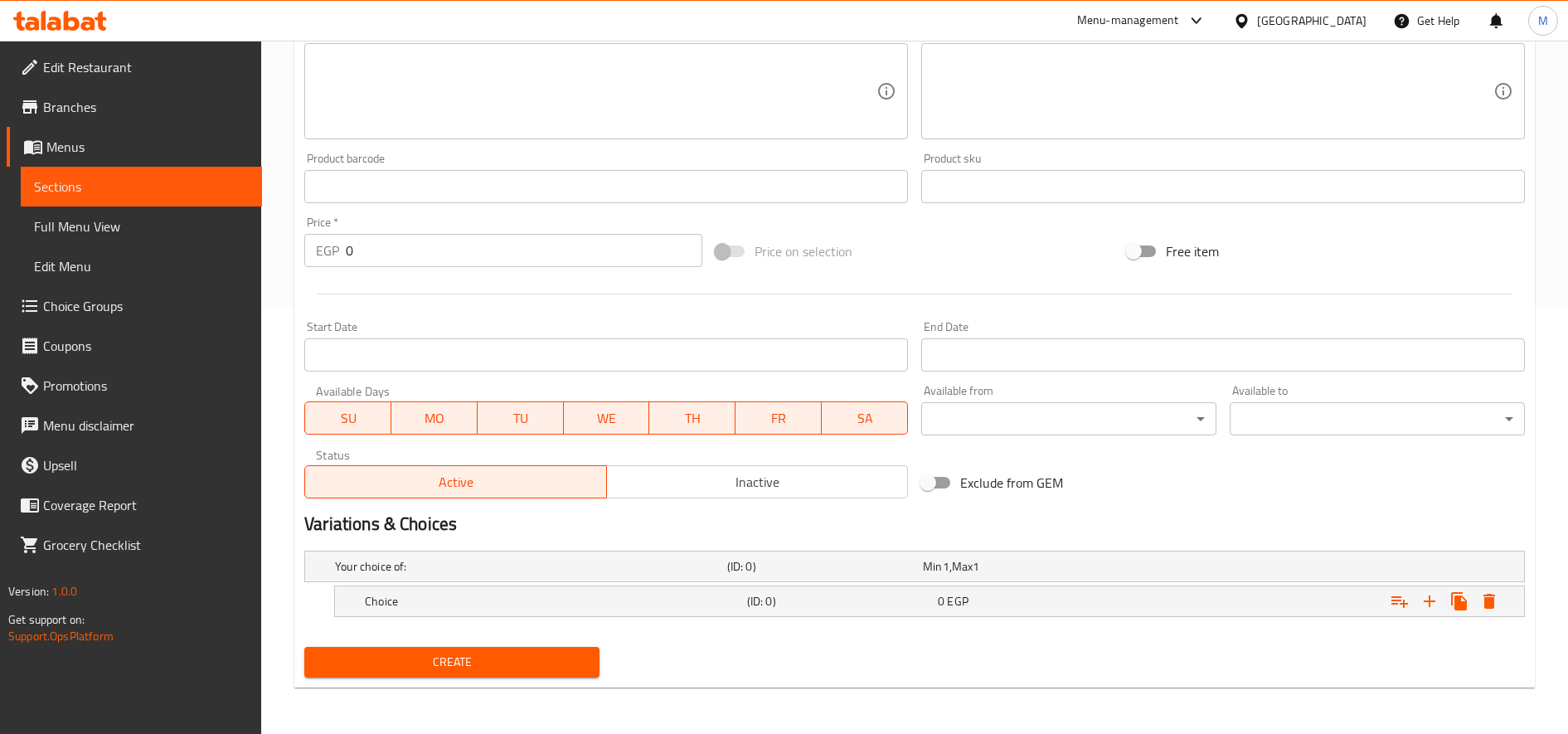
scroll to position [427, 0]
click at [1433, 596] on icon "Expand" at bounding box center [1430, 601] width 20 height 20
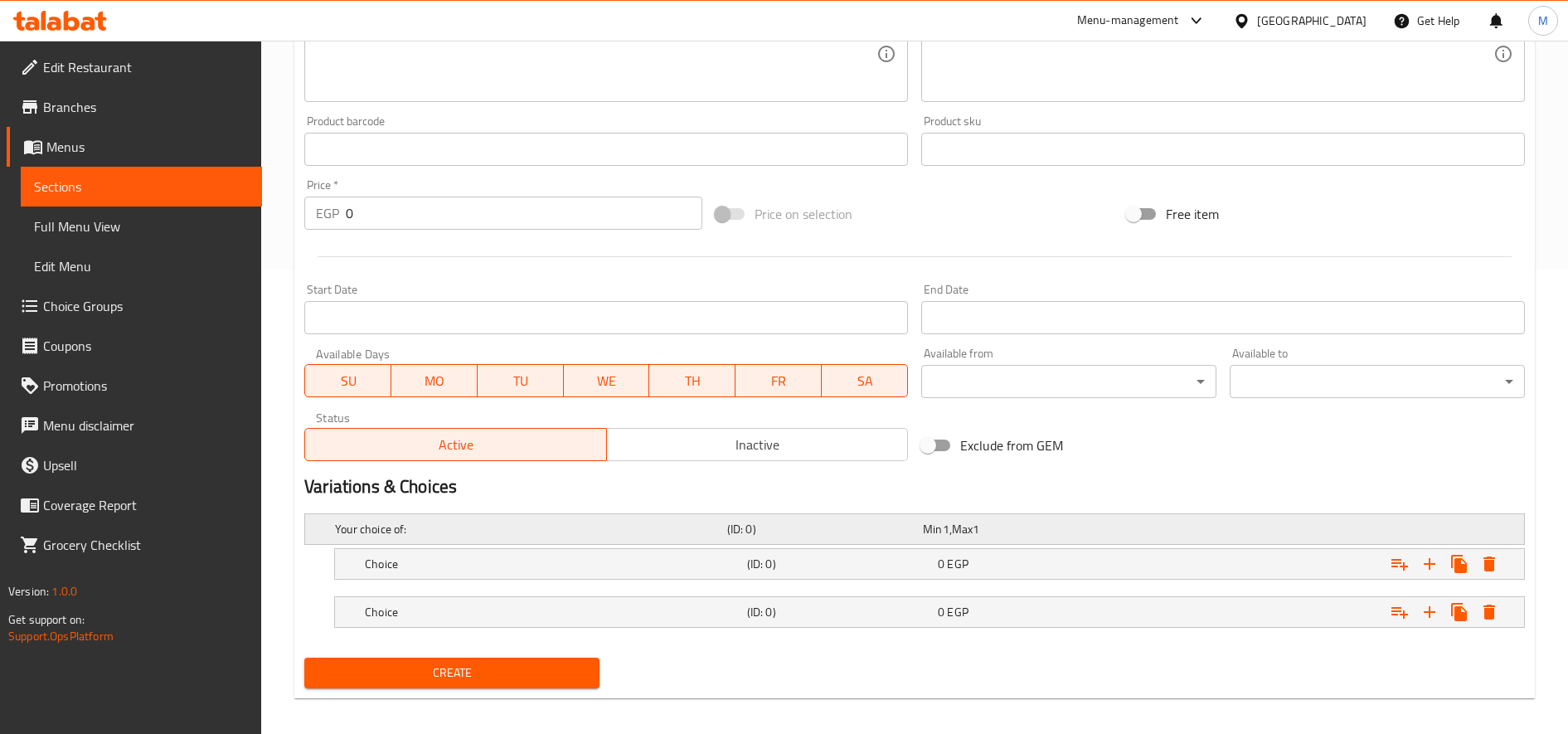
scroll to position [476, 0]
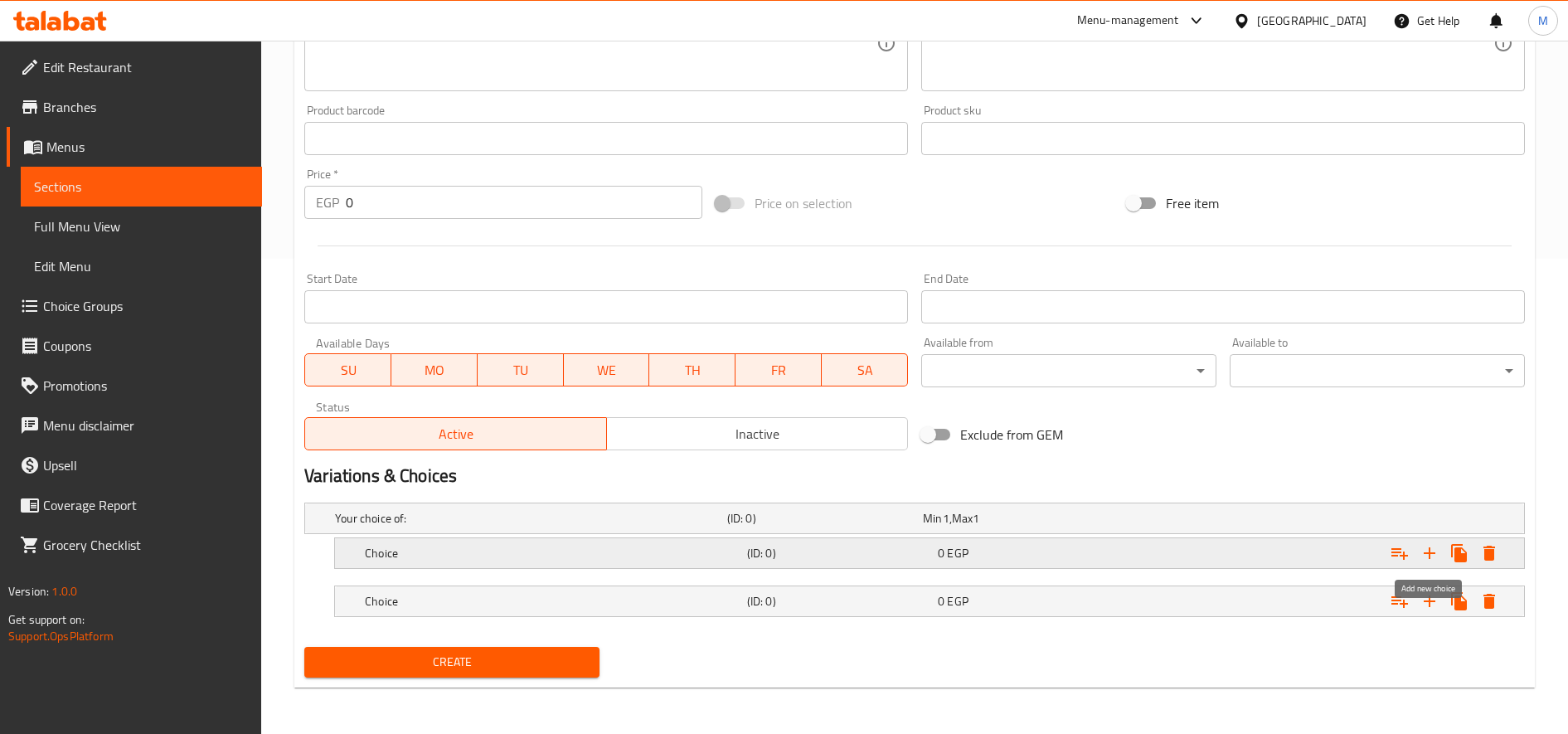
click at [1433, 553] on icon "Expand" at bounding box center [1430, 554] width 12 height 12
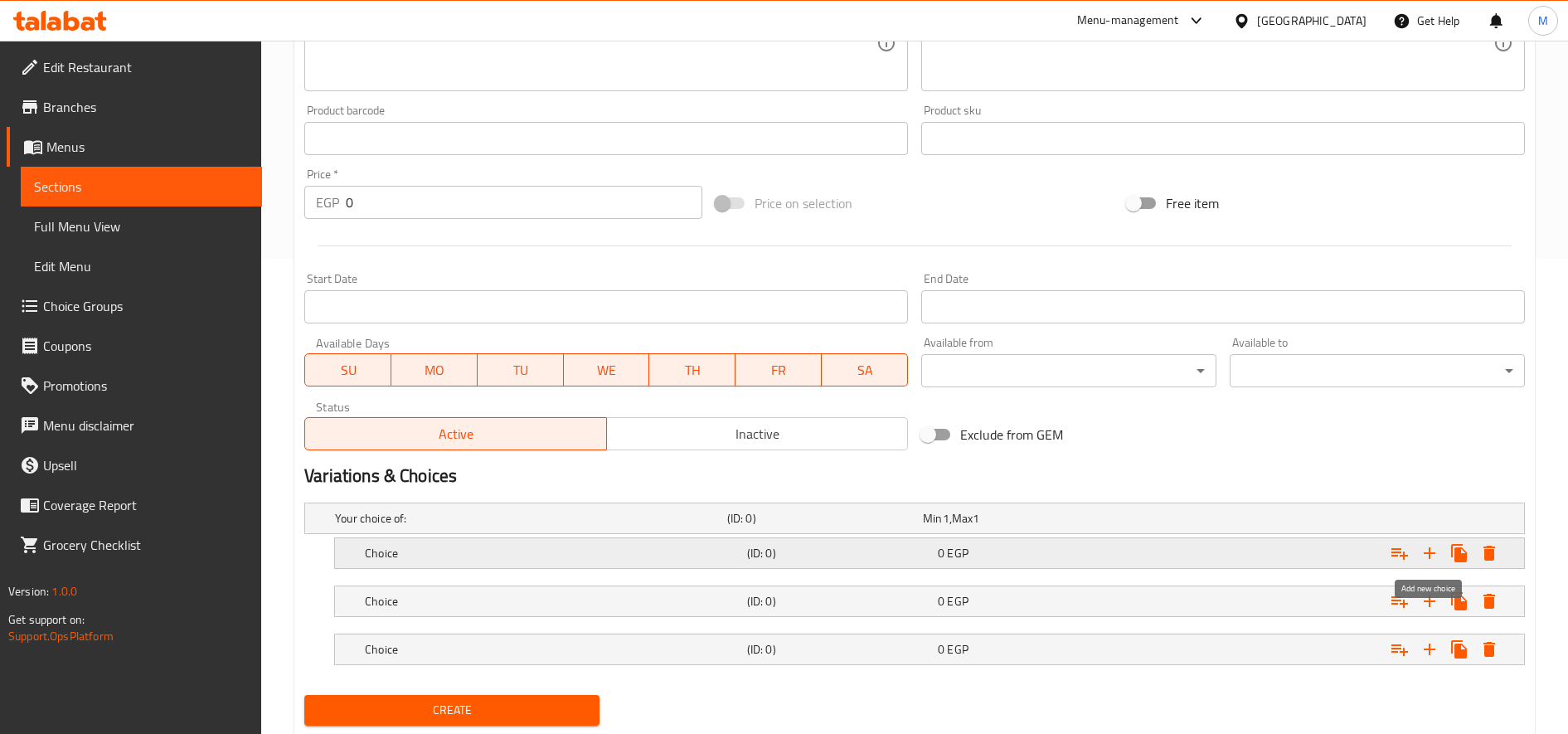
click at [1433, 553] on icon "Expand" at bounding box center [1430, 554] width 12 height 12
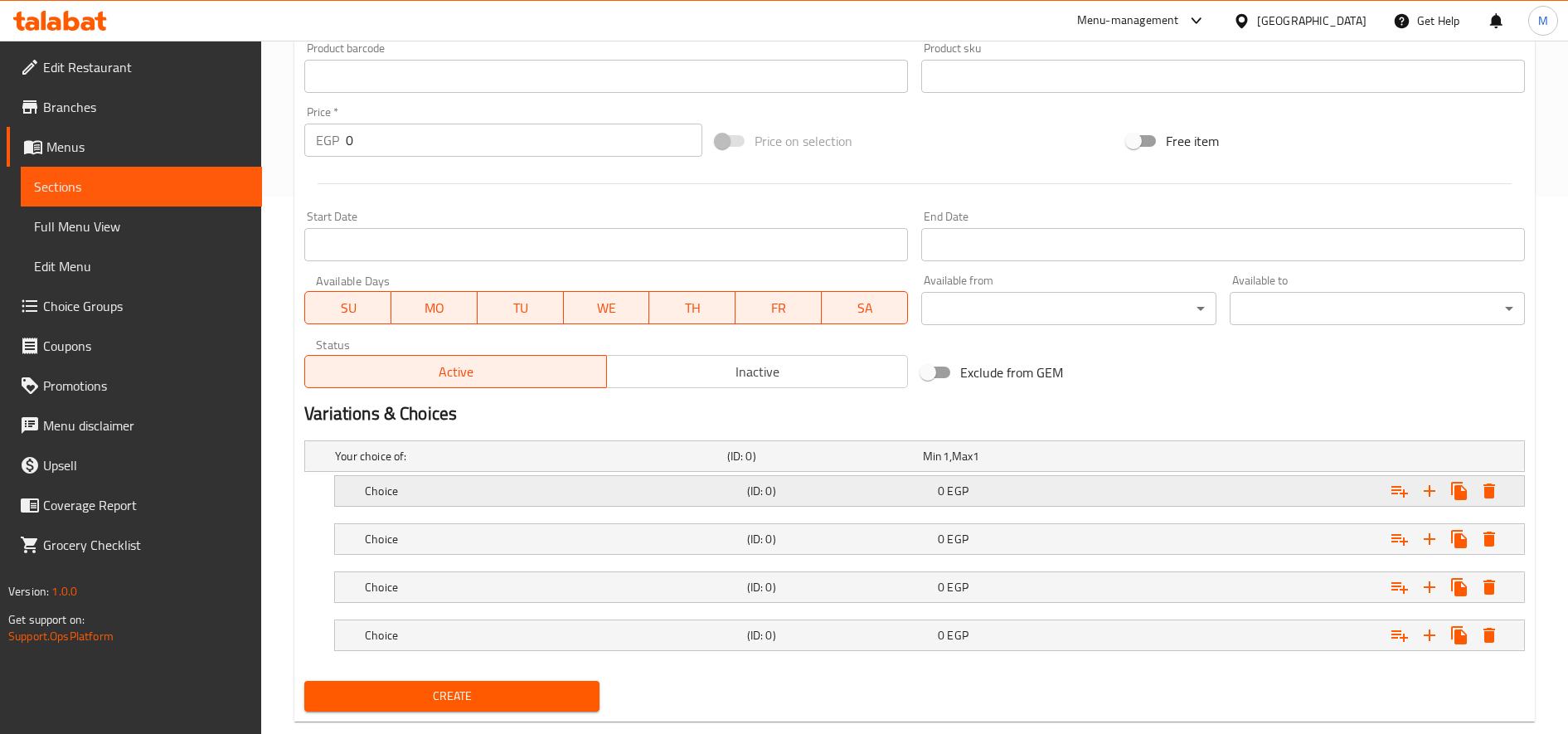
scroll to position [572, 0]
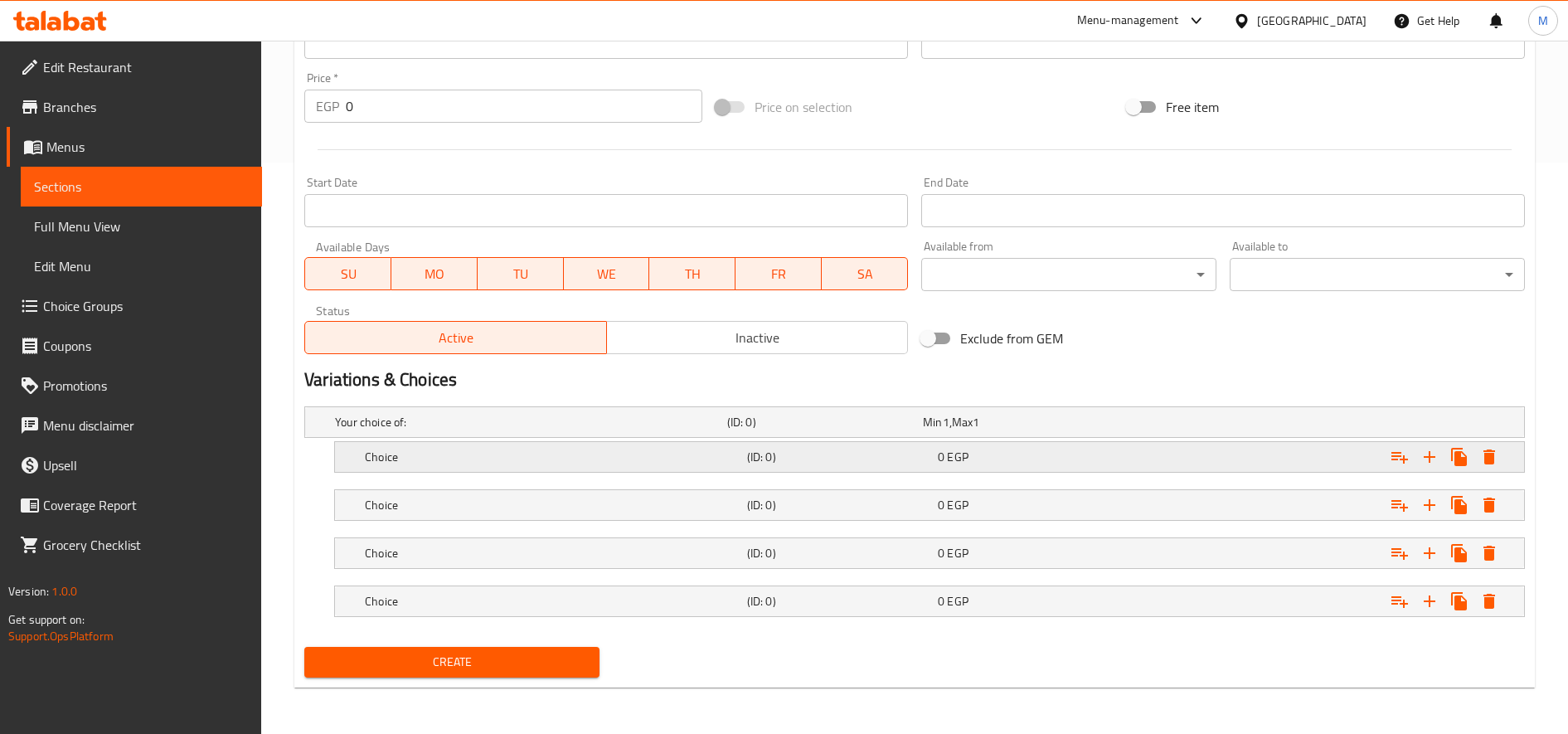
click at [668, 440] on div "Choice (ID: 0) 0 EGP" at bounding box center [919, 421] width 1176 height 37
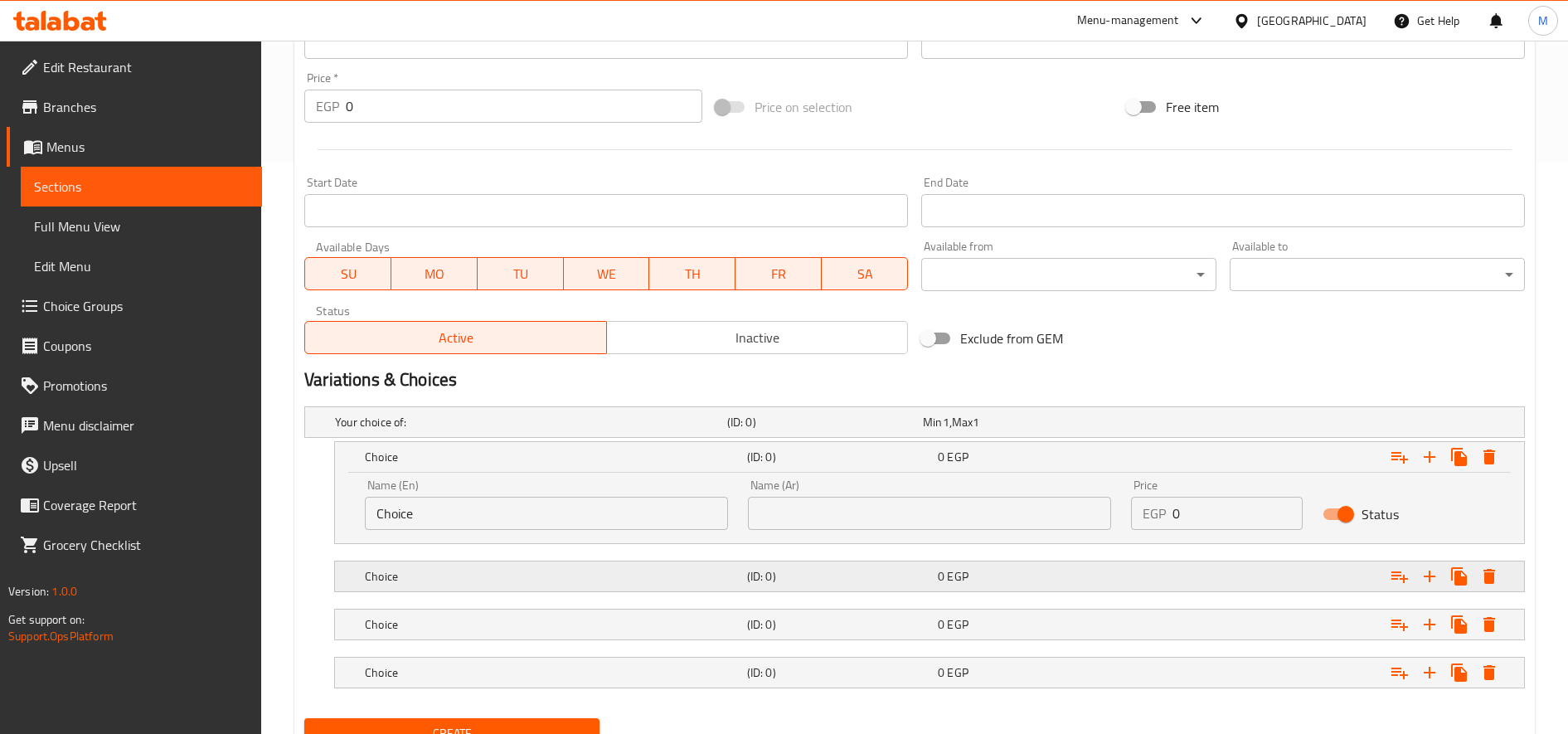
click at [631, 440] on div "Choice (ID: 0) 0 EGP" at bounding box center [919, 421] width 1176 height 37
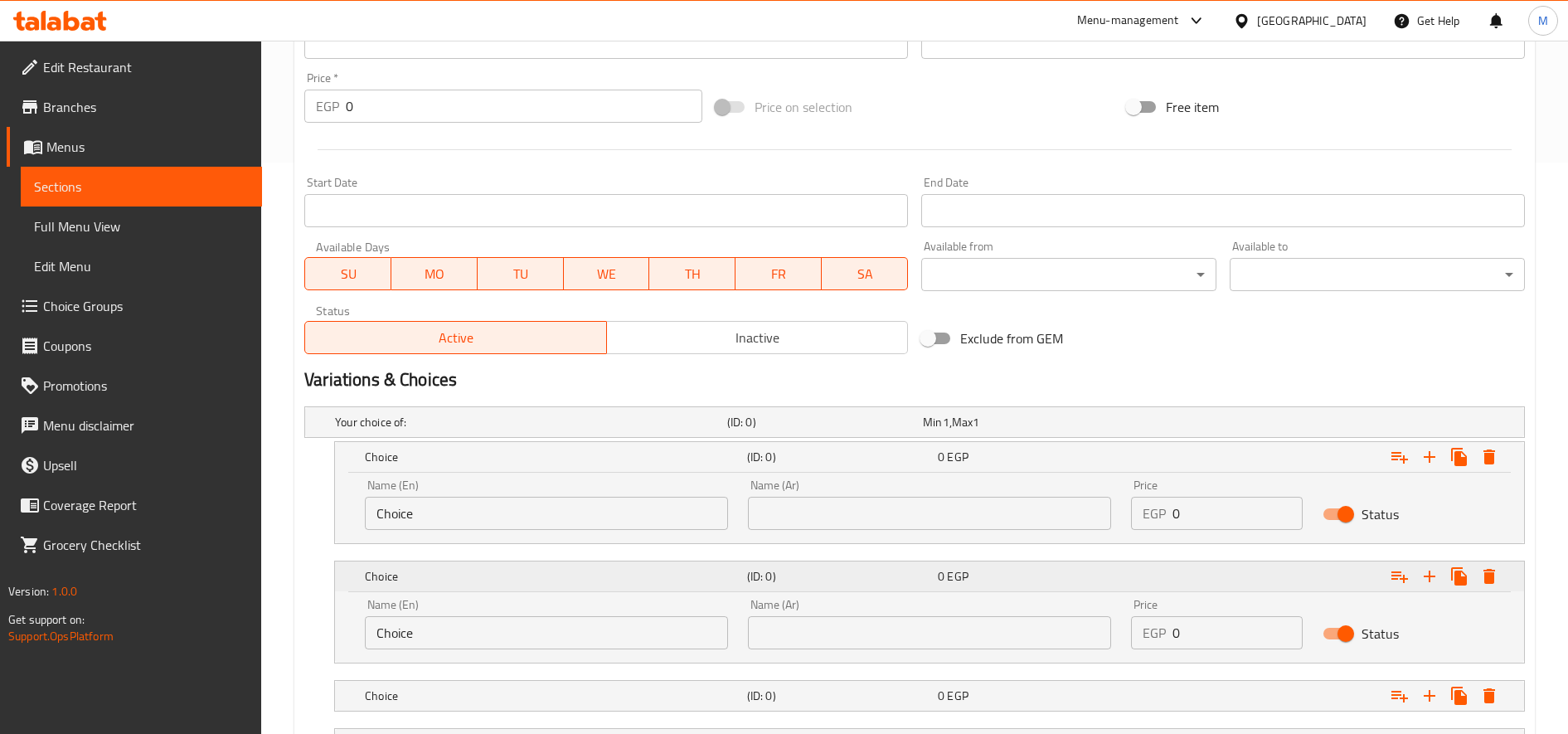
scroll to position [714, 0]
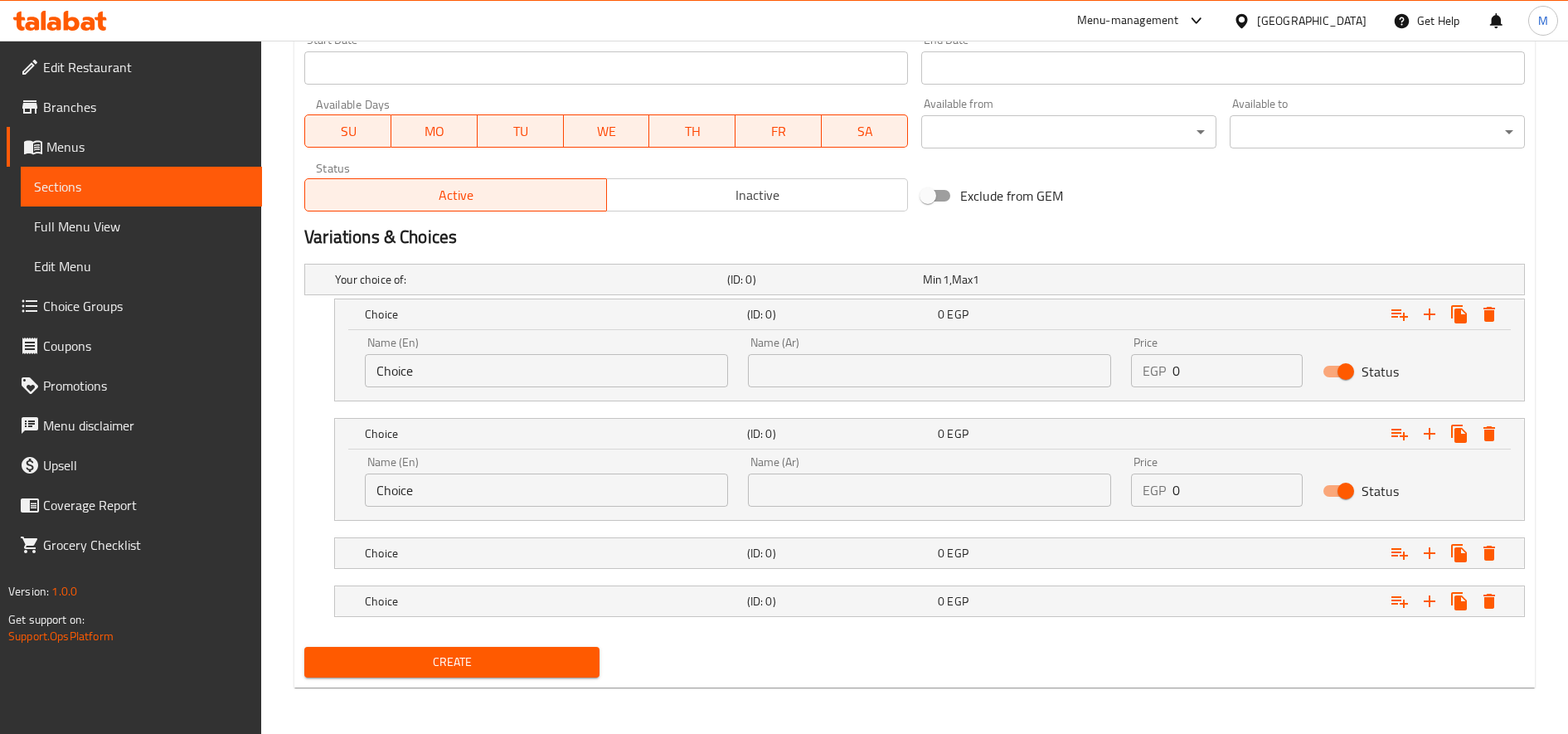
click at [621, 574] on nav at bounding box center [915, 579] width 1221 height 13
click at [635, 288] on h5 "Choice" at bounding box center [528, 279] width 386 height 17
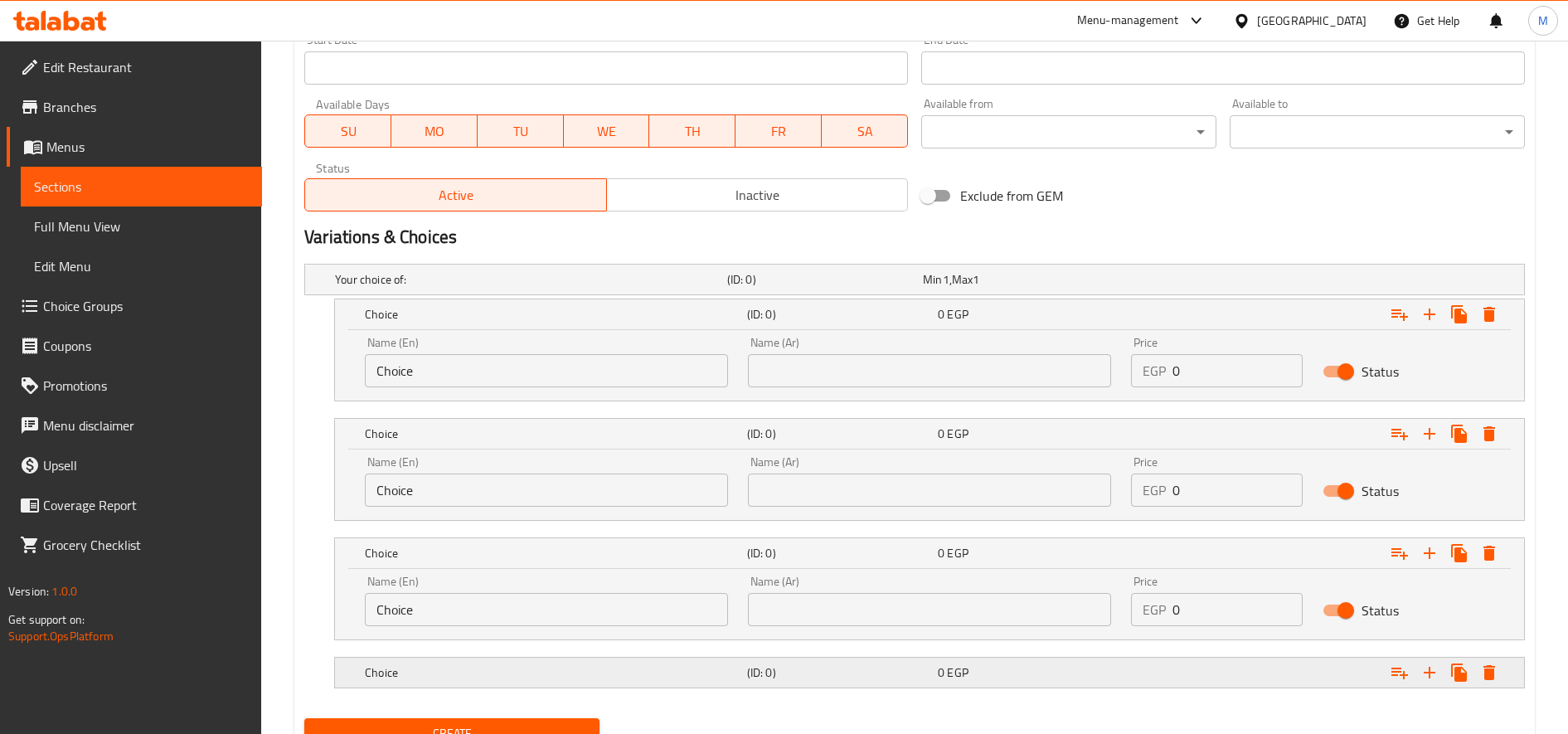
click at [662, 288] on h5 "Choice" at bounding box center [528, 279] width 386 height 17
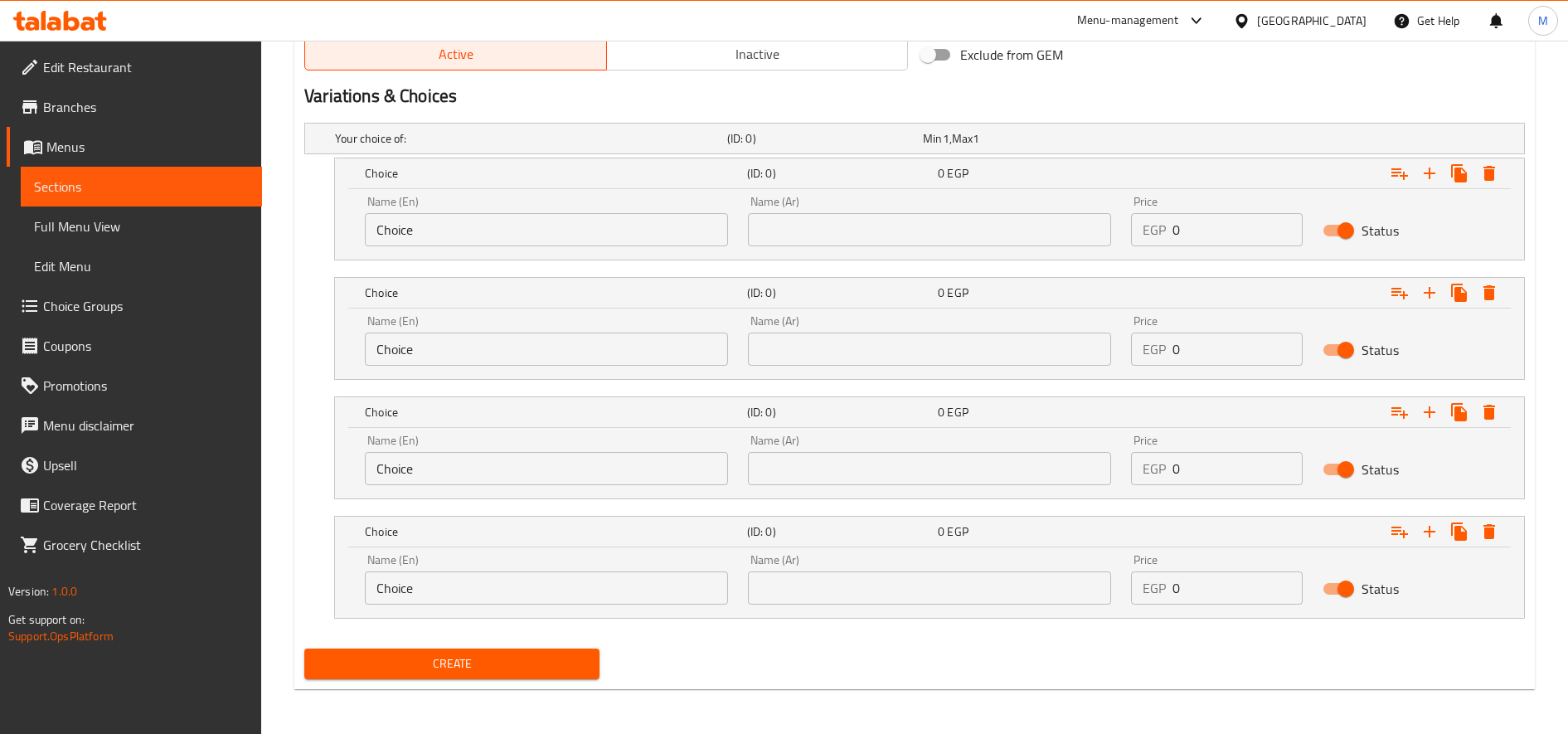
scroll to position [857, 0]
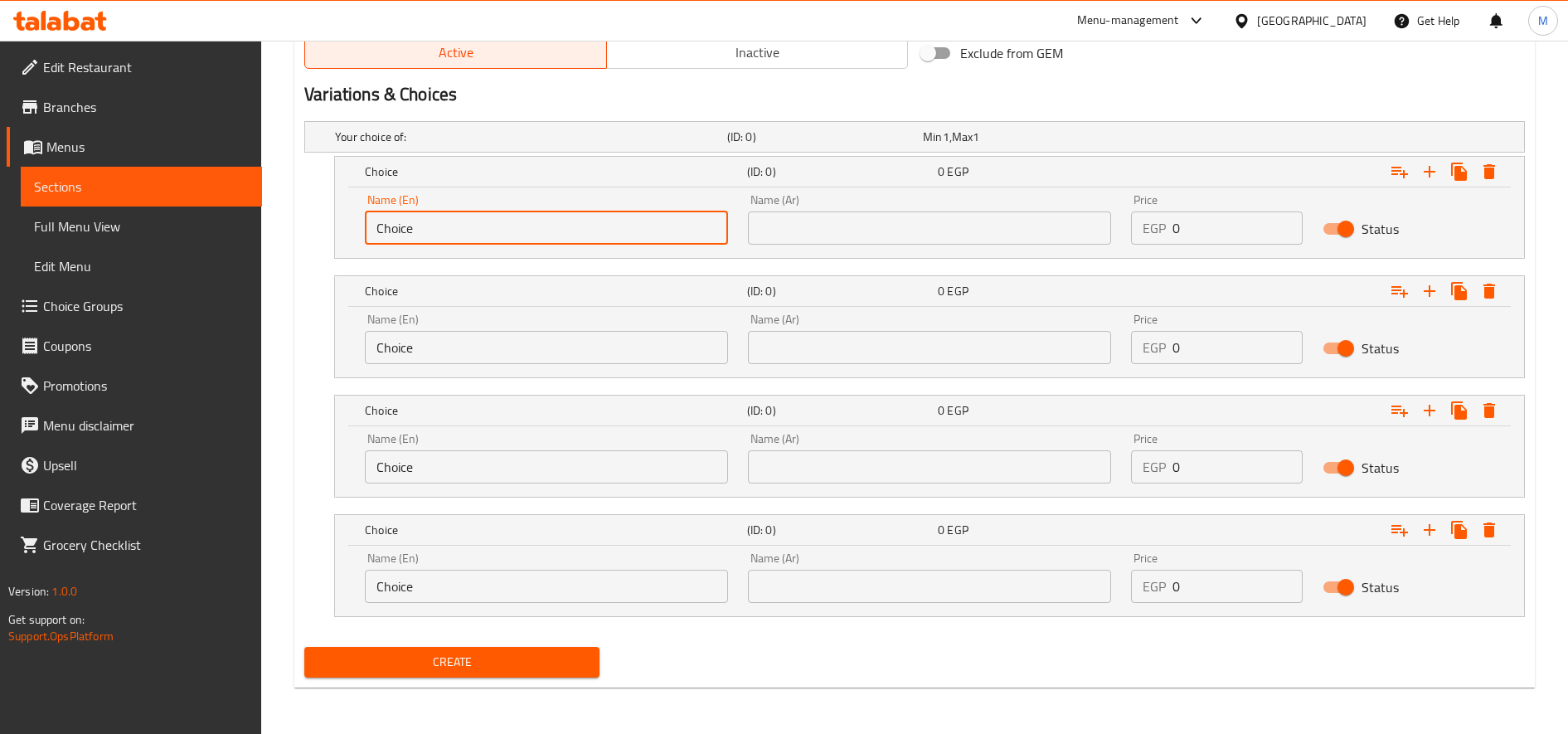
click at [502, 221] on input "Choice" at bounding box center [546, 229] width 363 height 34
paste input "Double Rounded Cookies Galaxy"
type input "Double Rounded Cookies Galaxy"
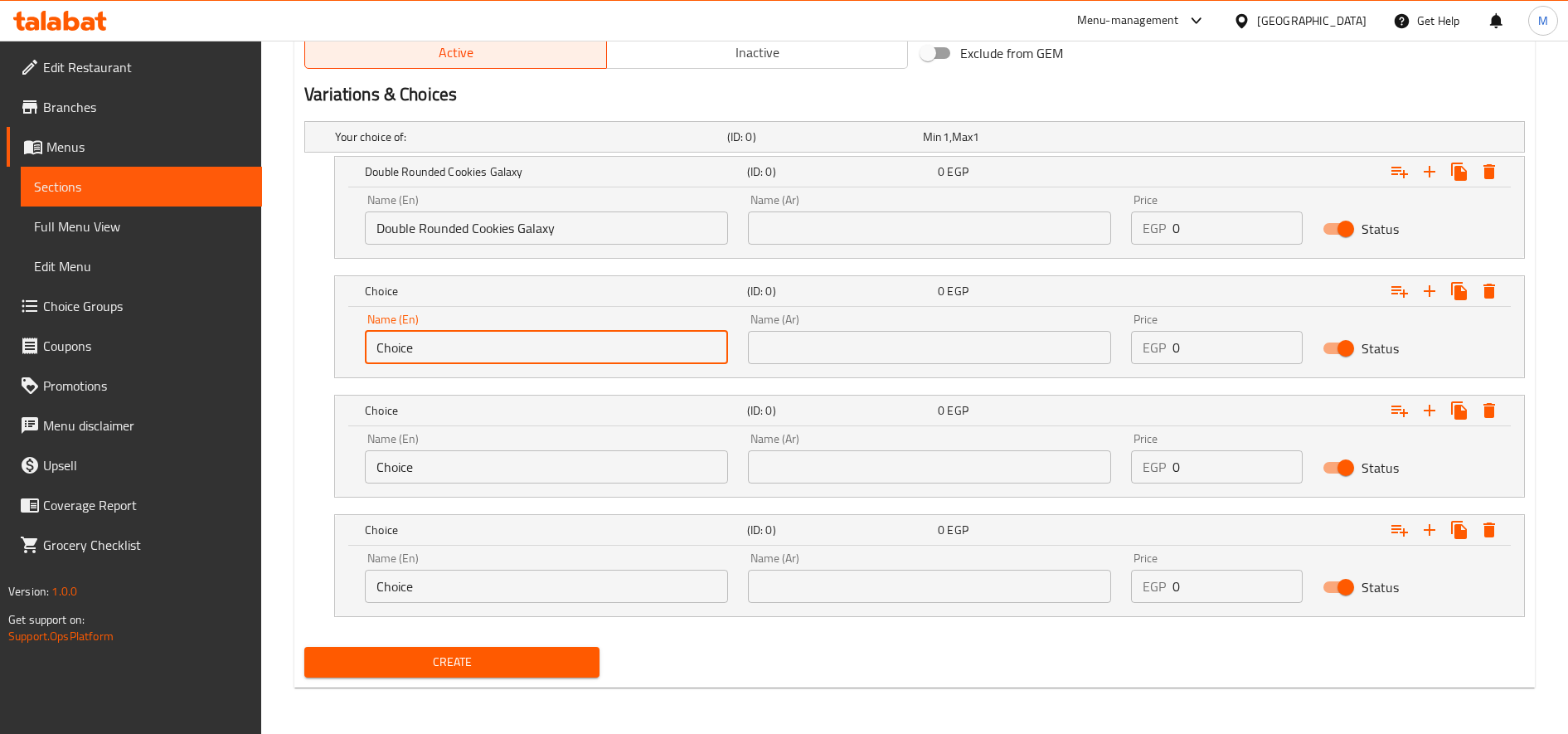
click at [459, 347] on input "Choice" at bounding box center [546, 348] width 363 height 34
paste input "Double Rounded Cookies Kinder"
type input "Double Rounded Cookies Kinder"
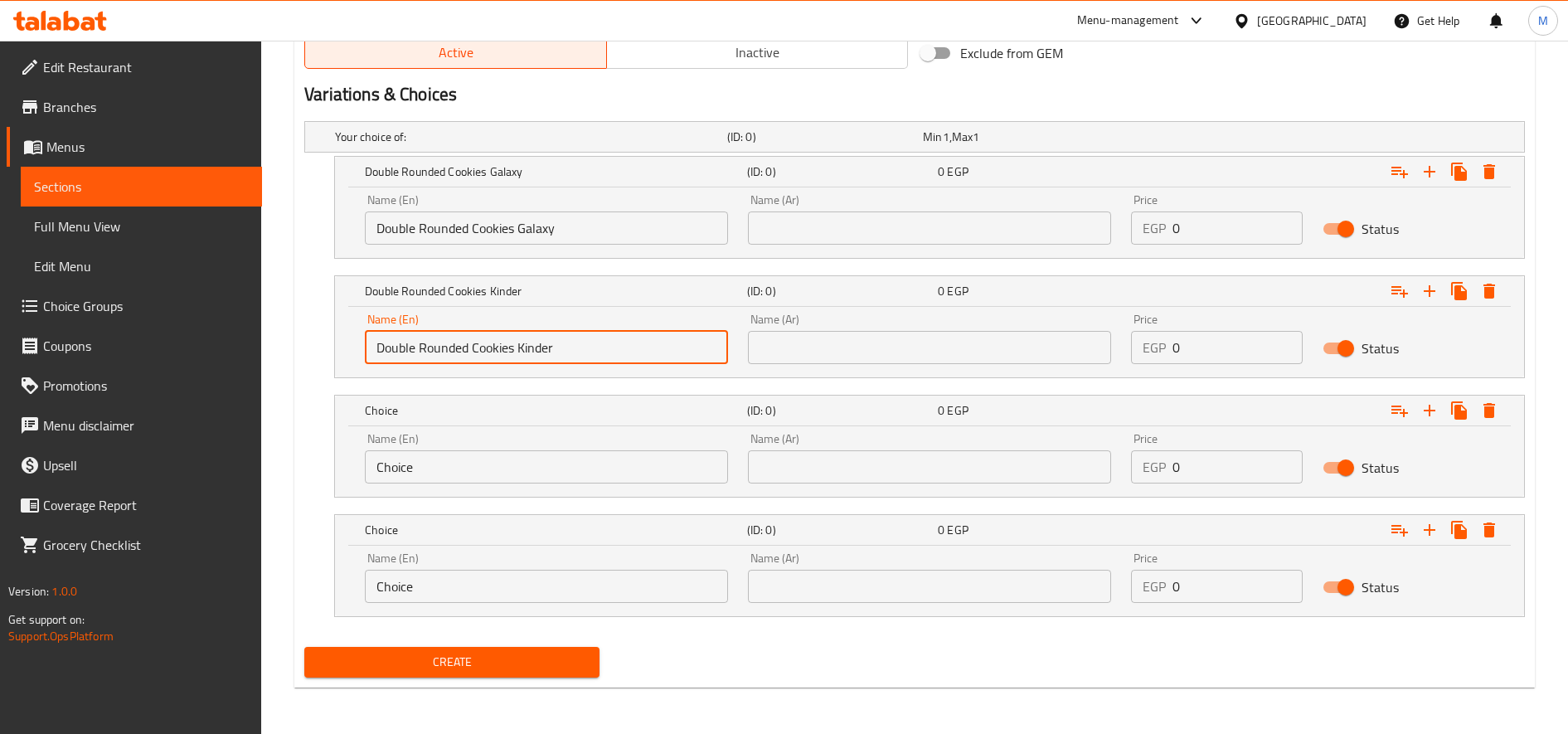
click at [463, 465] on input "Choice" at bounding box center [546, 467] width 363 height 34
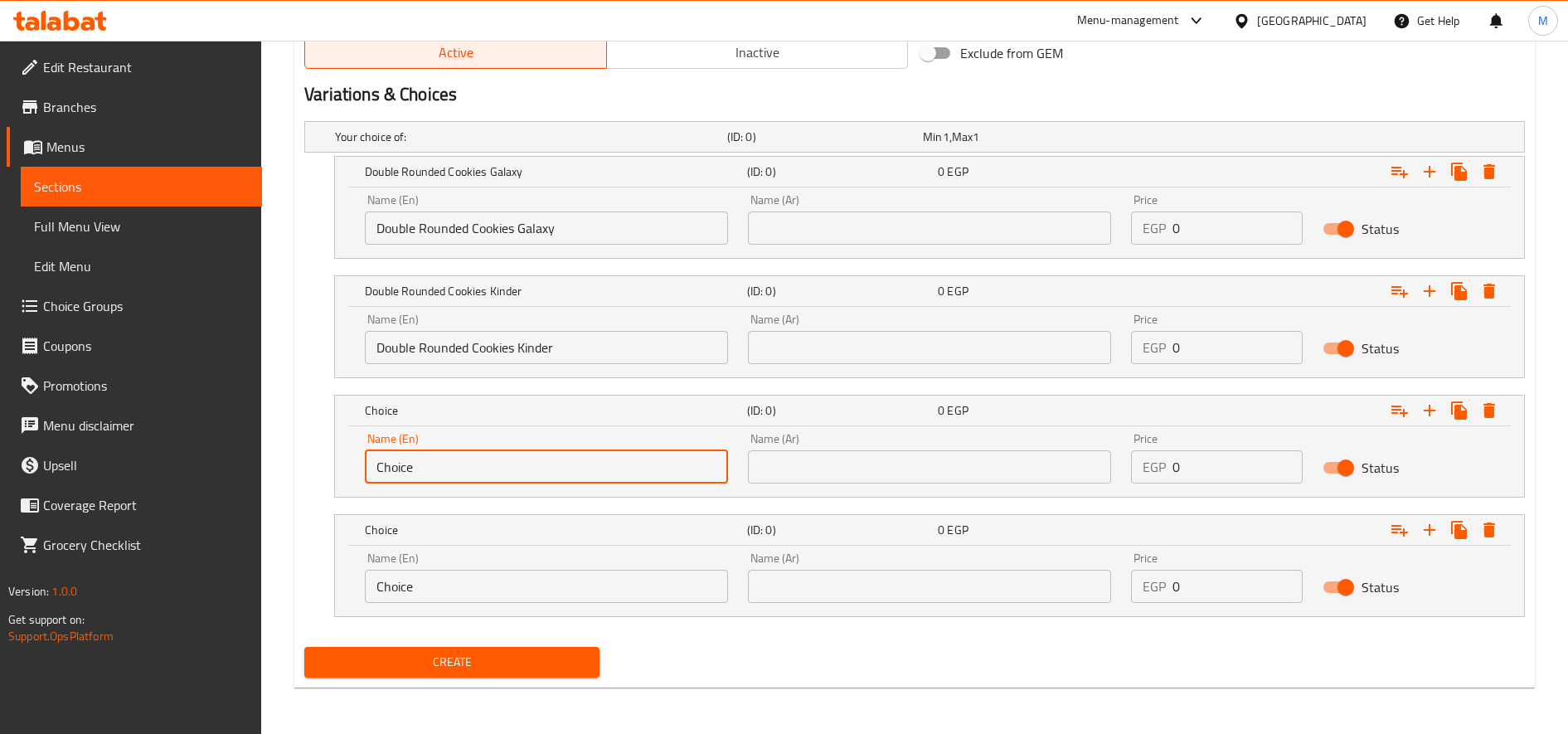
click at [463, 465] on input "Choice" at bounding box center [546, 467] width 363 height 34
paste input "Double Rounded Cookies Nutella"
type input "Double Rounded Cookies Nutella"
click at [491, 582] on input "Choice" at bounding box center [546, 587] width 363 height 34
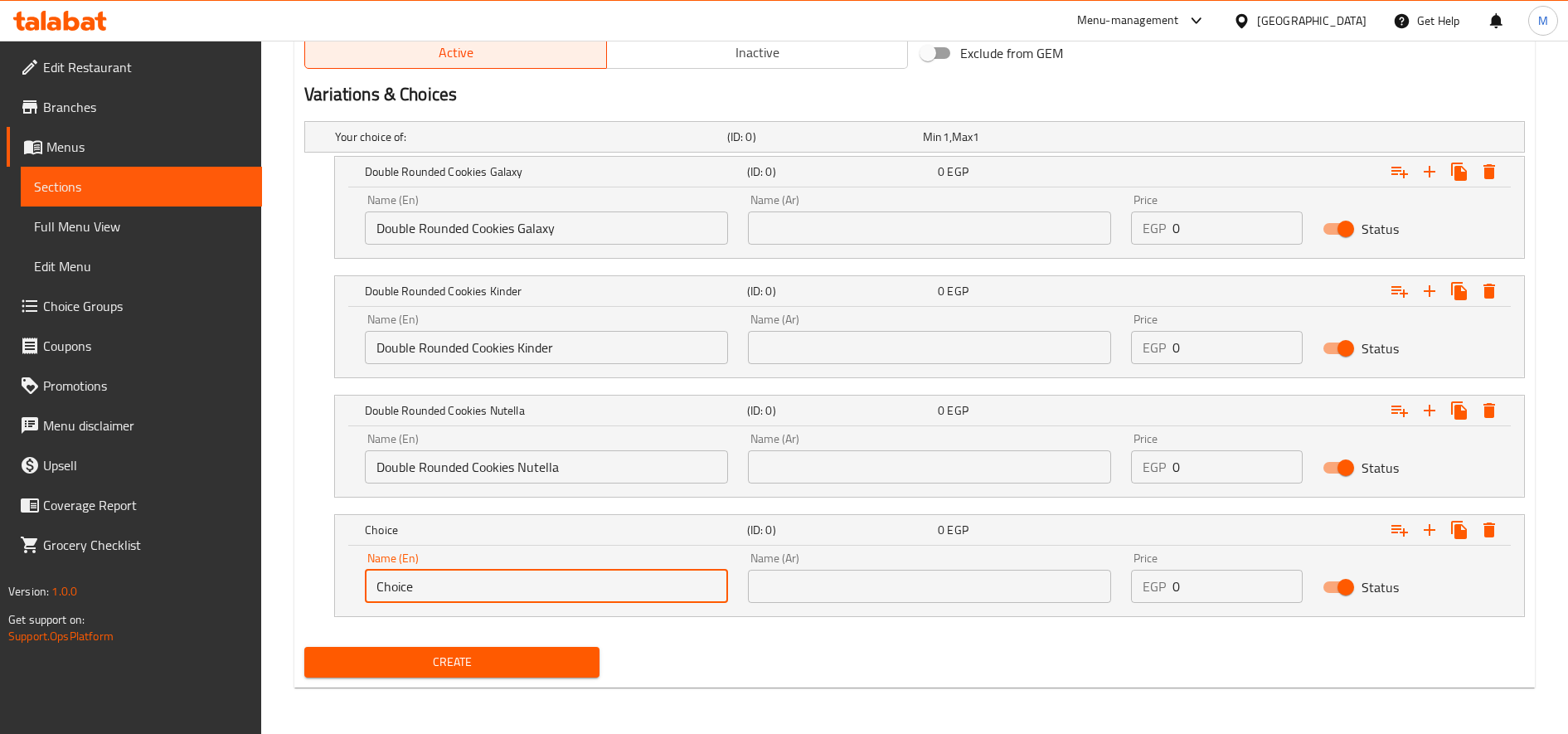
click at [491, 582] on input "Choice" at bounding box center [546, 587] width 363 height 34
paste input "Double Rounded Cookies Oreo"
type input "Double Rounded Cookies Oreo"
click at [1428, 536] on icon "Expand" at bounding box center [1430, 530] width 20 height 20
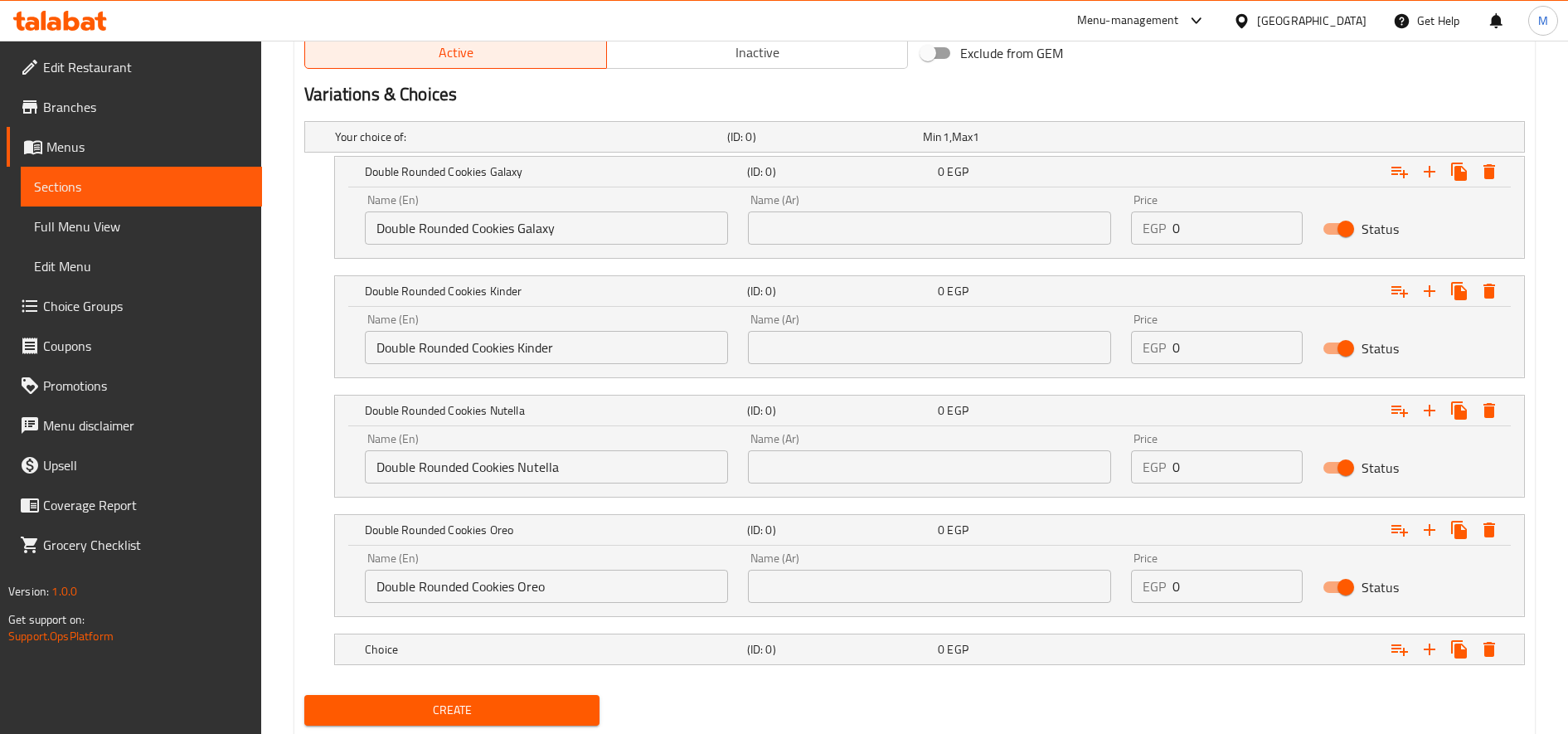
scroll to position [905, 0]
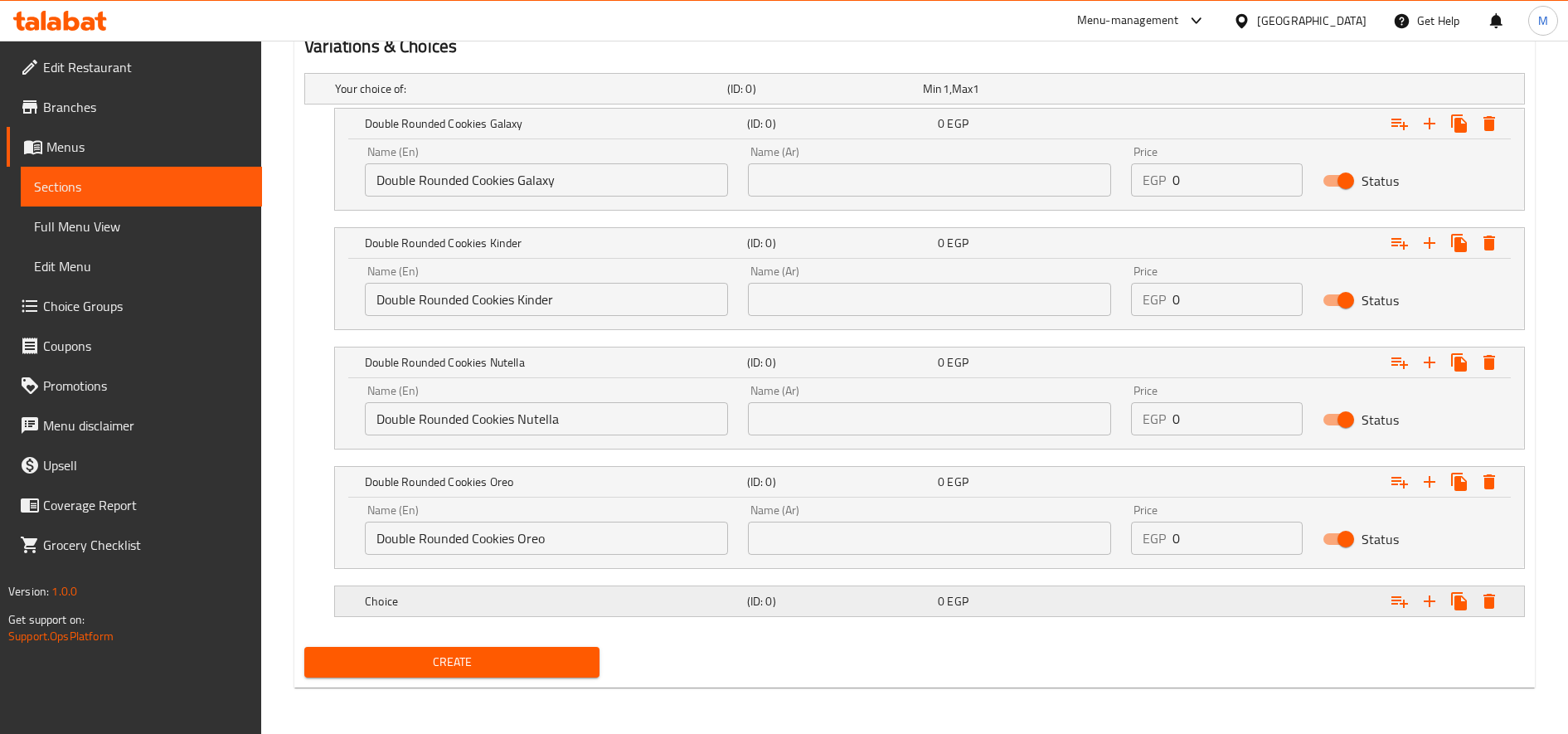
click at [778, 100] on div "(ID: 0)" at bounding box center [822, 88] width 196 height 23
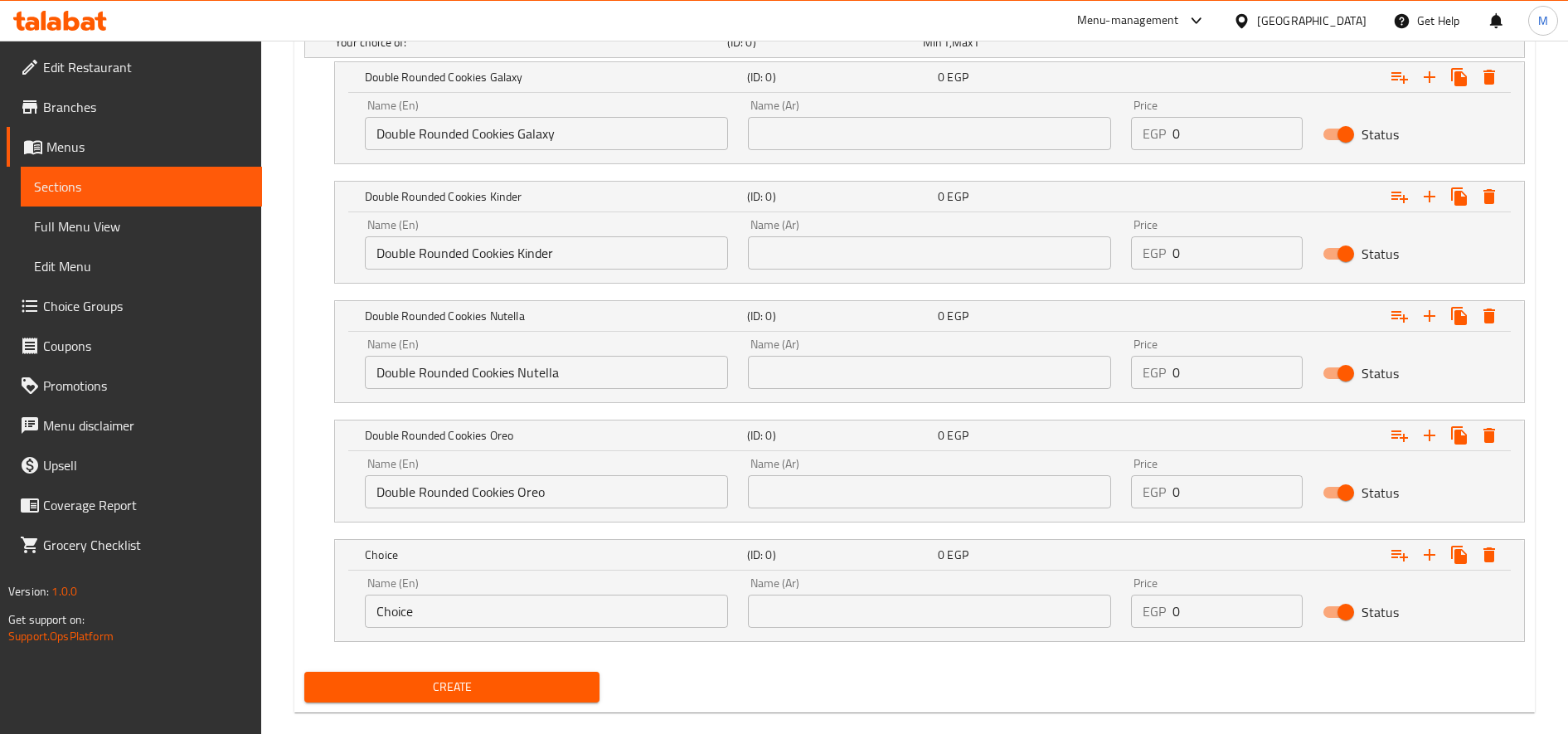
scroll to position [976, 0]
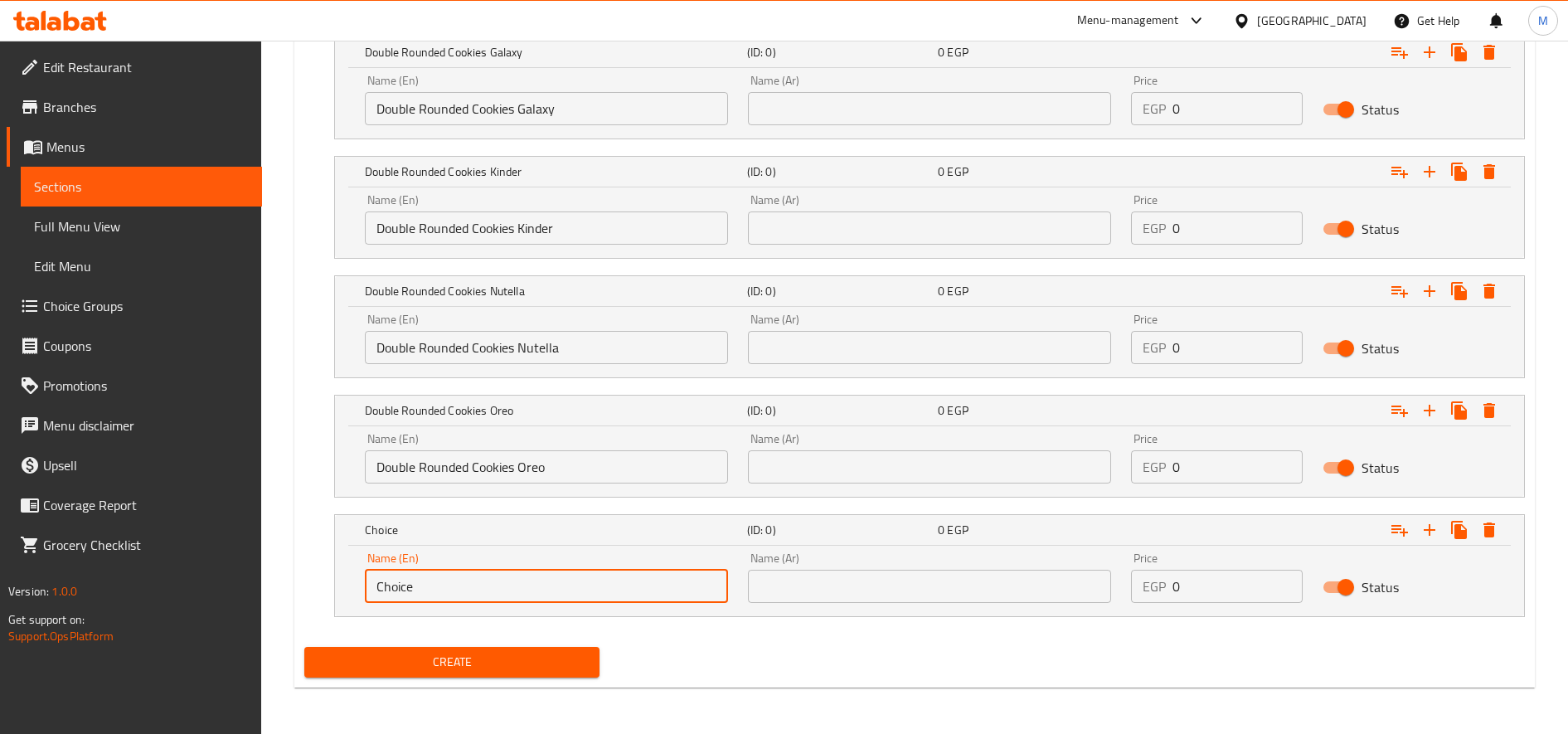
click at [579, 586] on input "Choice" at bounding box center [546, 587] width 363 height 34
paste input "Double Rounded Cookies Vanilla"
type input "Double Rounded Cookies Vanilla"
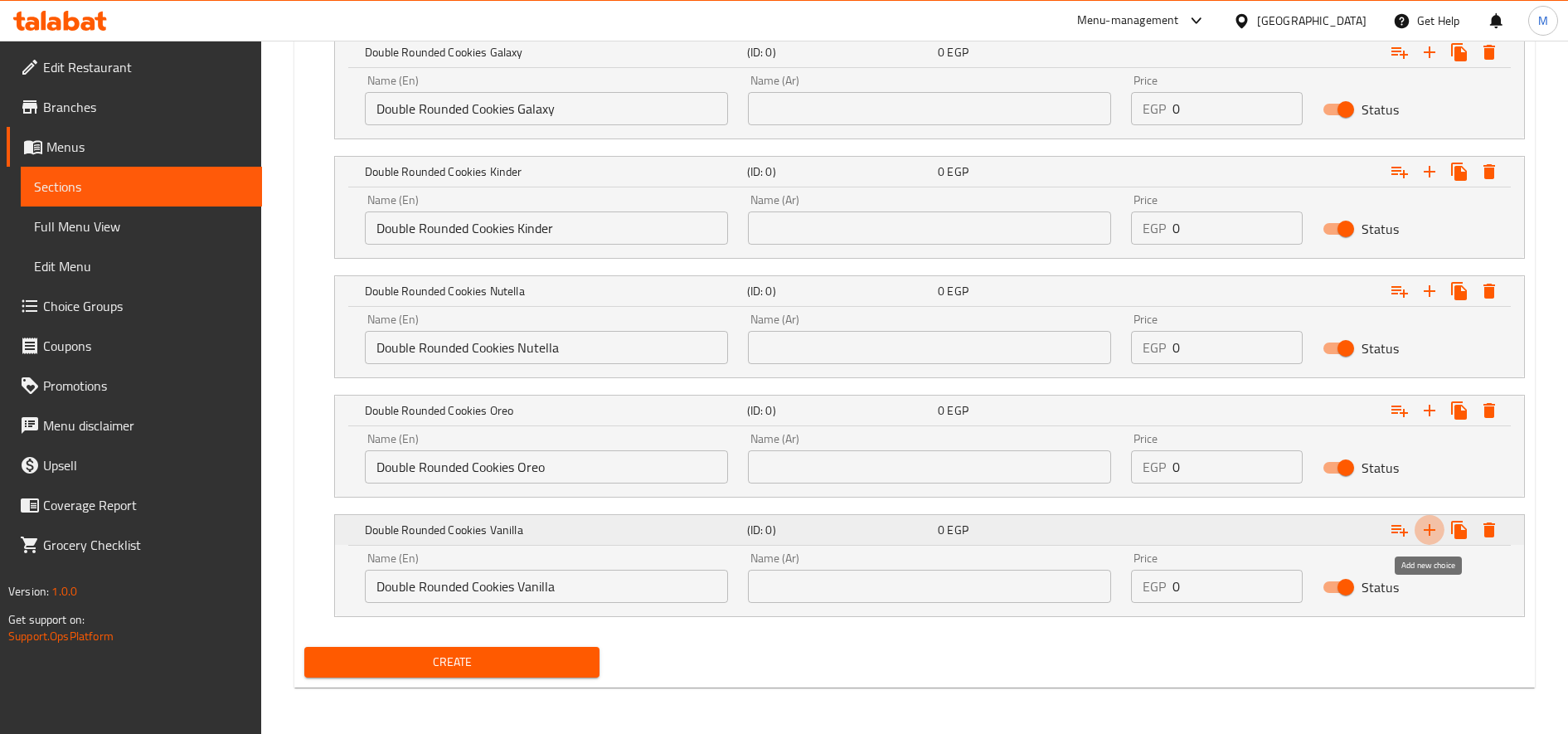
click at [1424, 527] on icon "Expand" at bounding box center [1430, 530] width 20 height 20
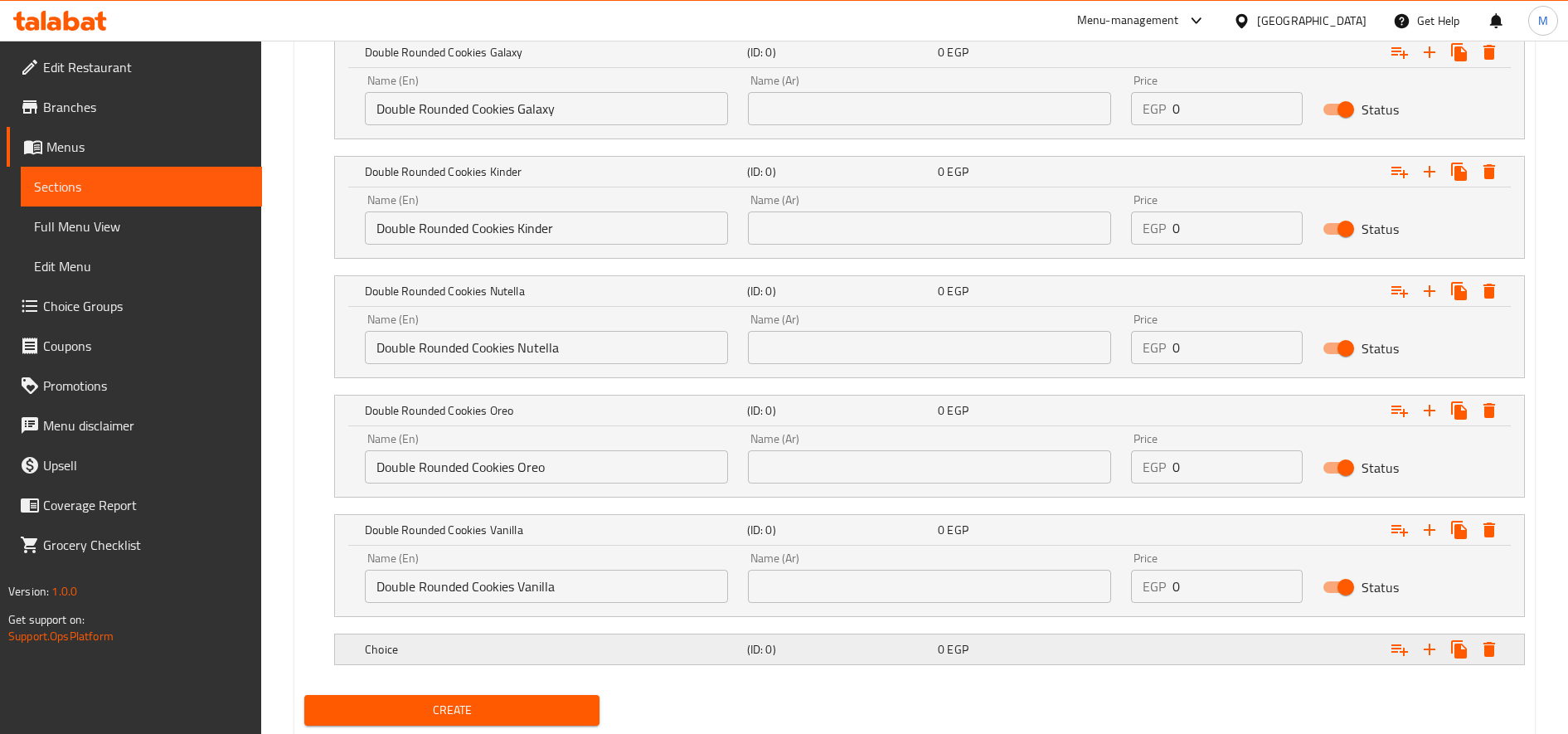
click at [635, 26] on h5 "Choice" at bounding box center [528, 17] width 386 height 17
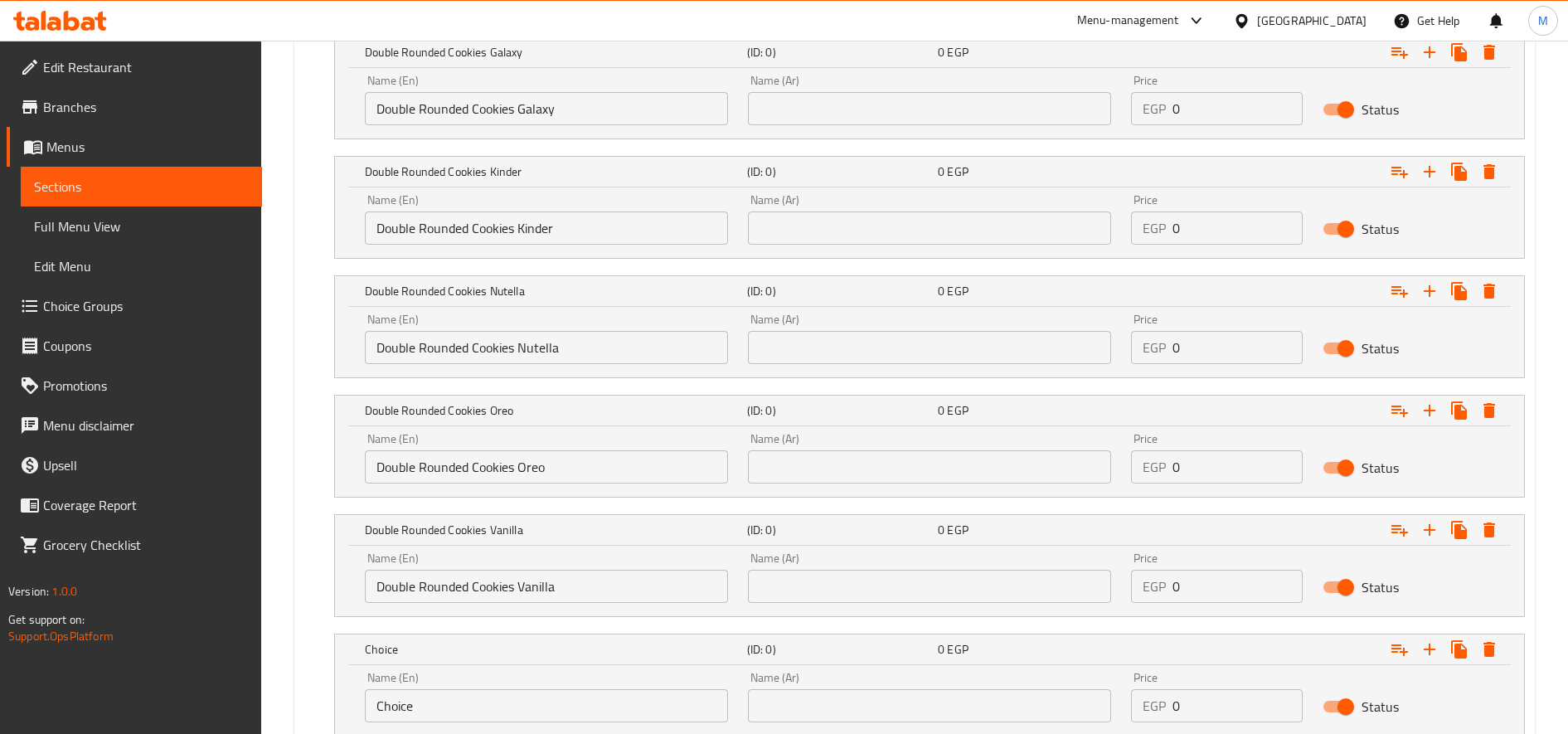
click at [461, 707] on input "Choice" at bounding box center [546, 706] width 363 height 34
paste input "Double Rounded Cookies White Chocolate"
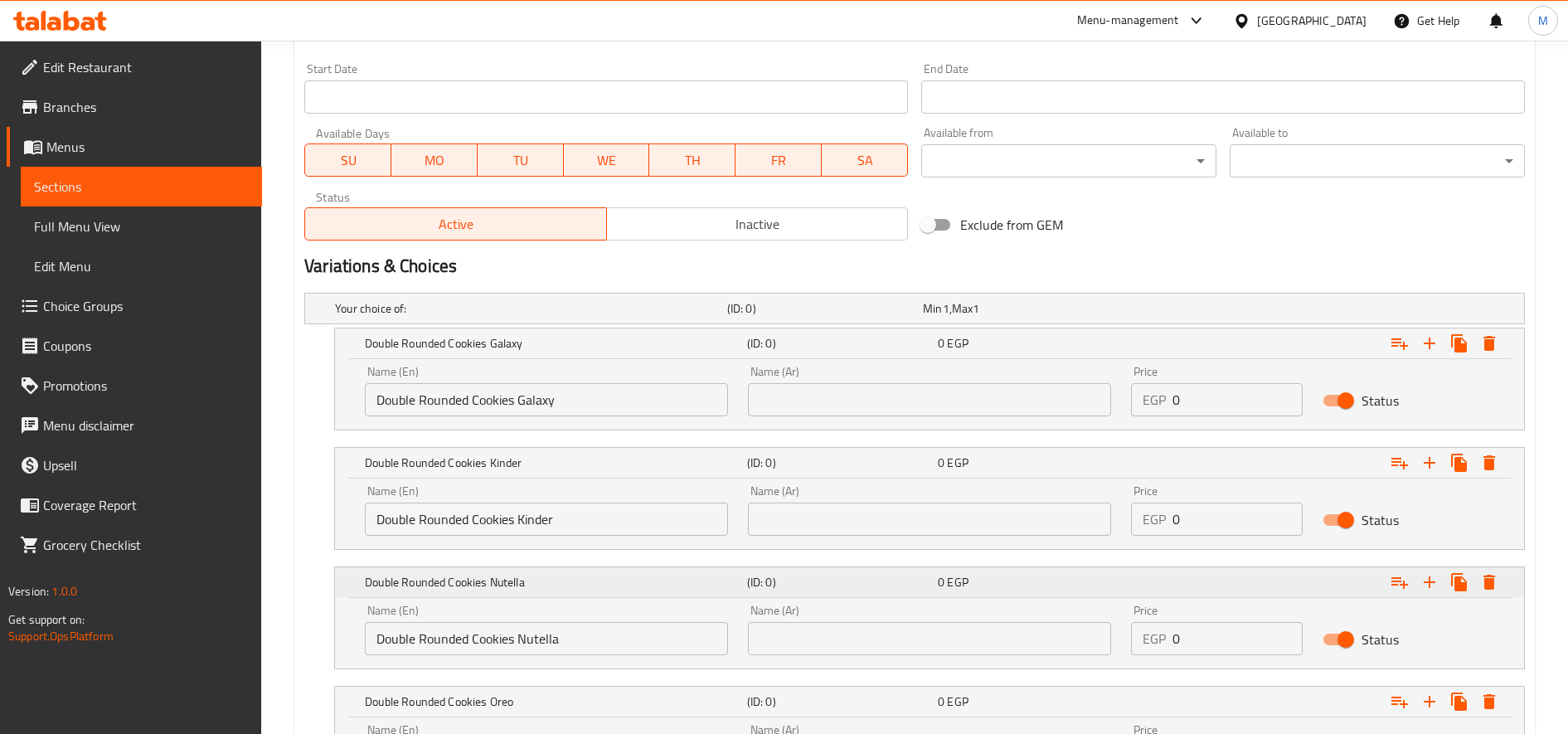
scroll to position [838, 0]
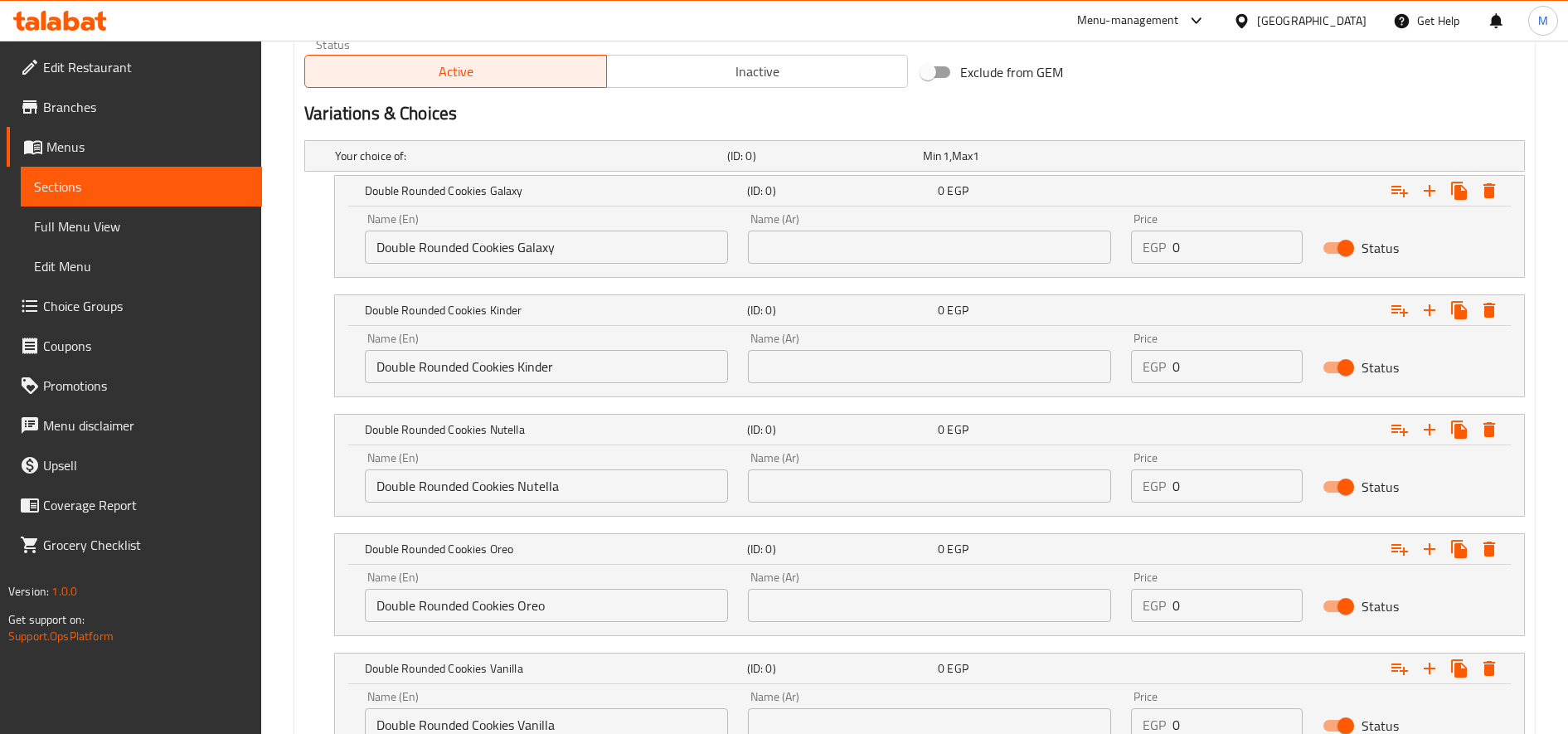
type input "Double Rounded Cookies White Chocolate"
click at [920, 257] on input "text" at bounding box center [929, 247] width 363 height 34
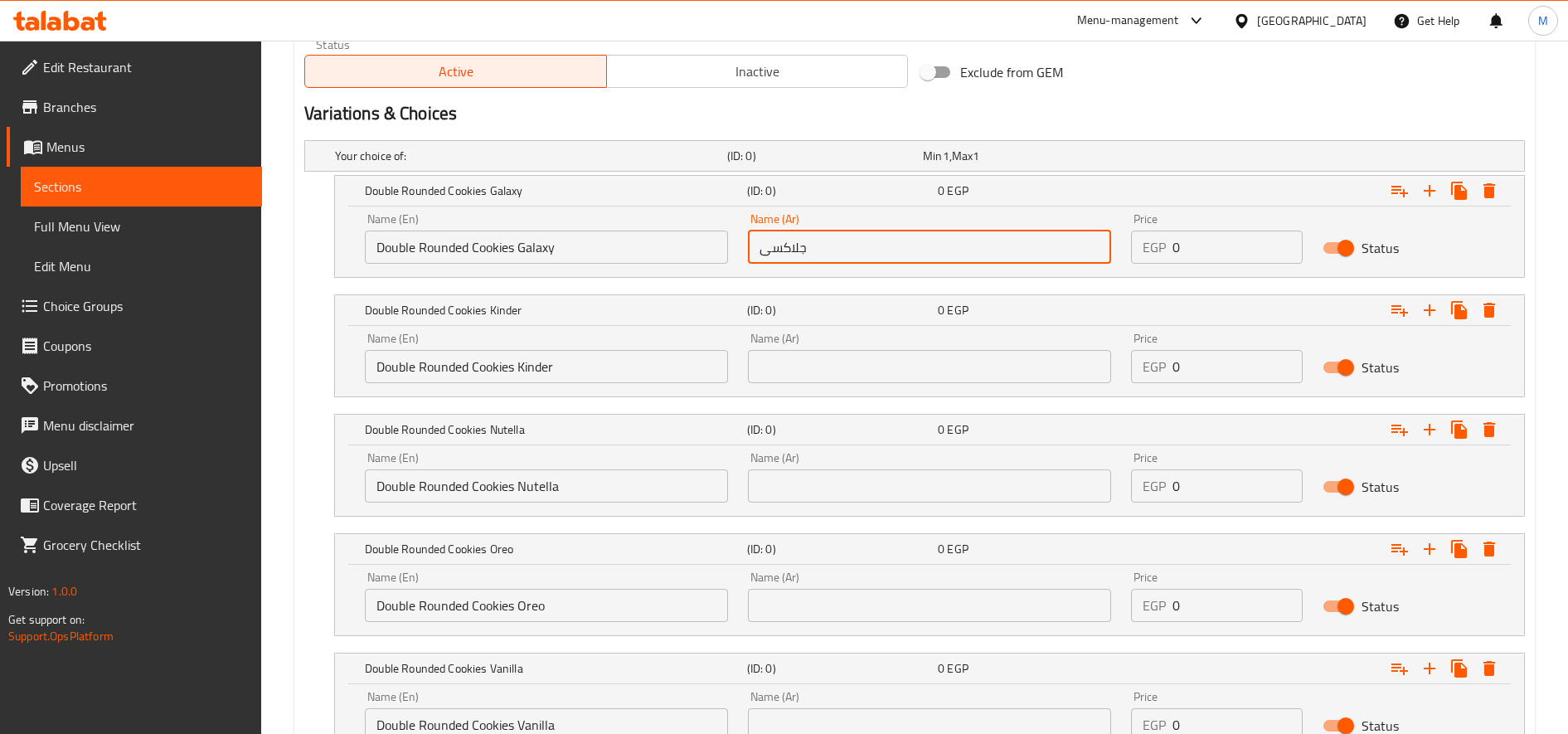
type input "جلاكسى"
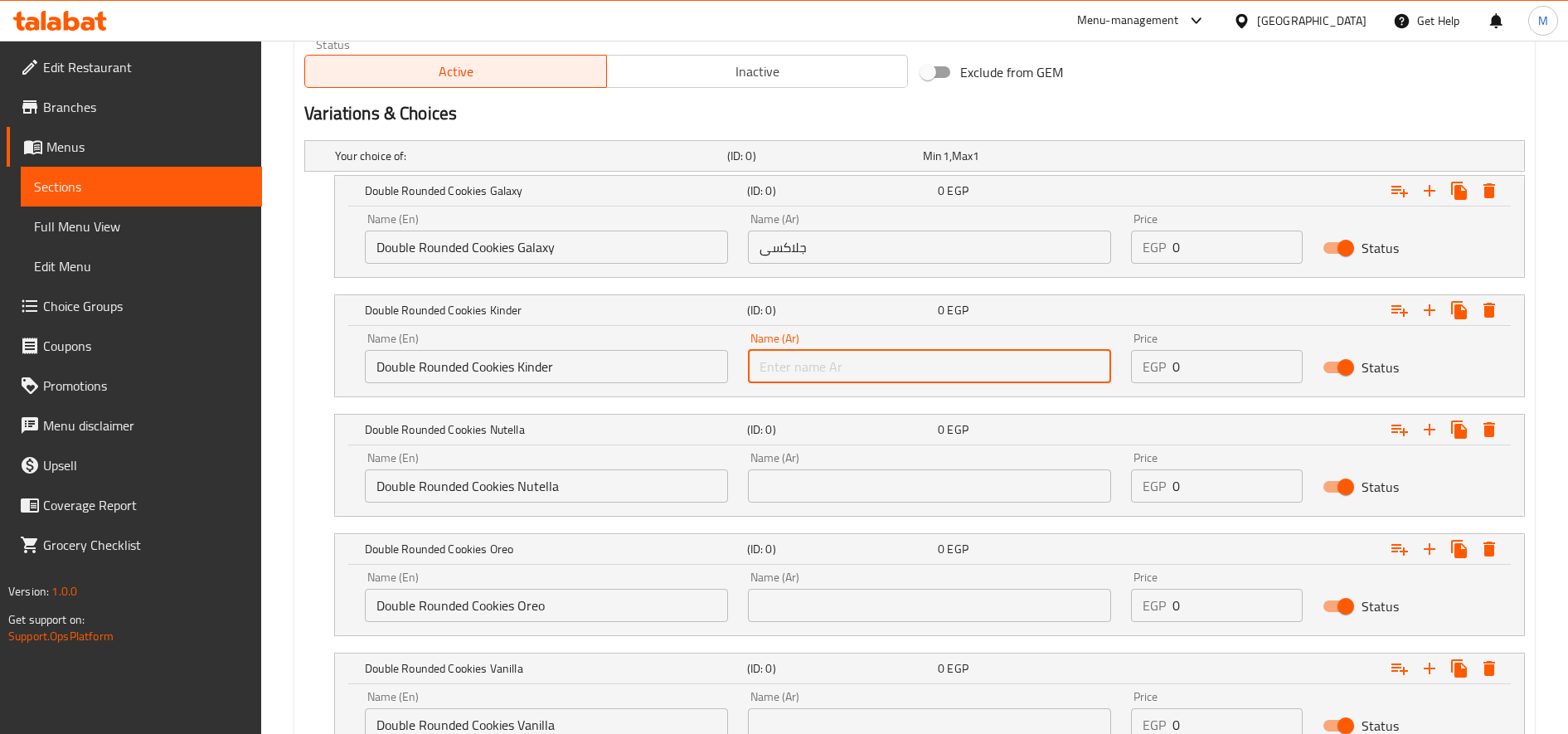
click at [923, 358] on input "text" at bounding box center [929, 367] width 363 height 34
type input "كيندر"
click at [899, 473] on input "text" at bounding box center [929, 487] width 363 height 34
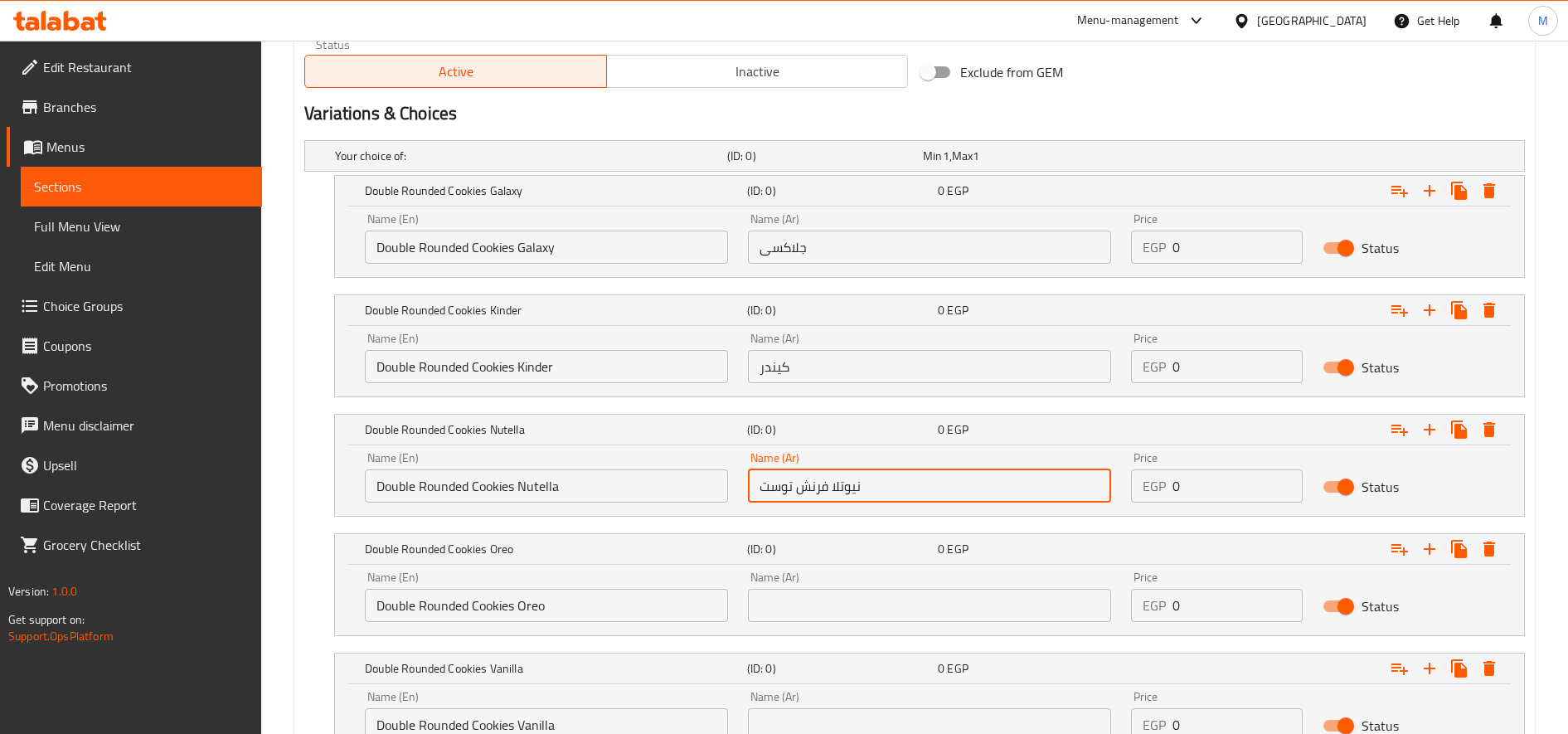
drag, startPoint x: 829, startPoint y: 488, endPoint x: 629, endPoint y: 502, distance: 200.5
click at [629, 502] on div "Name (En) Double Rounded Cookies Nutella Name (En) Name (Ar) نيوتلا فرنش توست N…" at bounding box center [929, 477] width 1150 height 70
type input "نيوتلا"
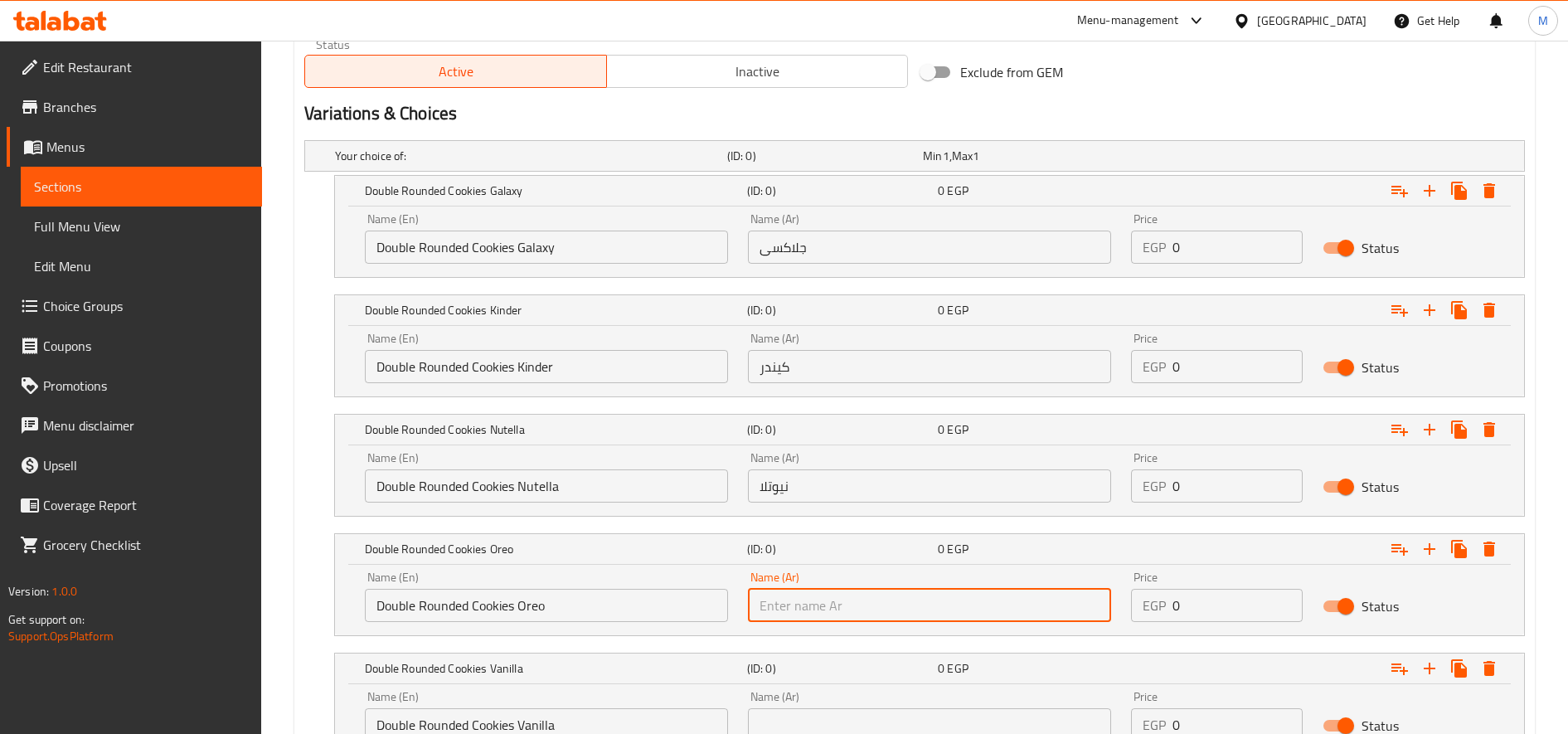
click at [803, 608] on input "text" at bounding box center [929, 606] width 363 height 34
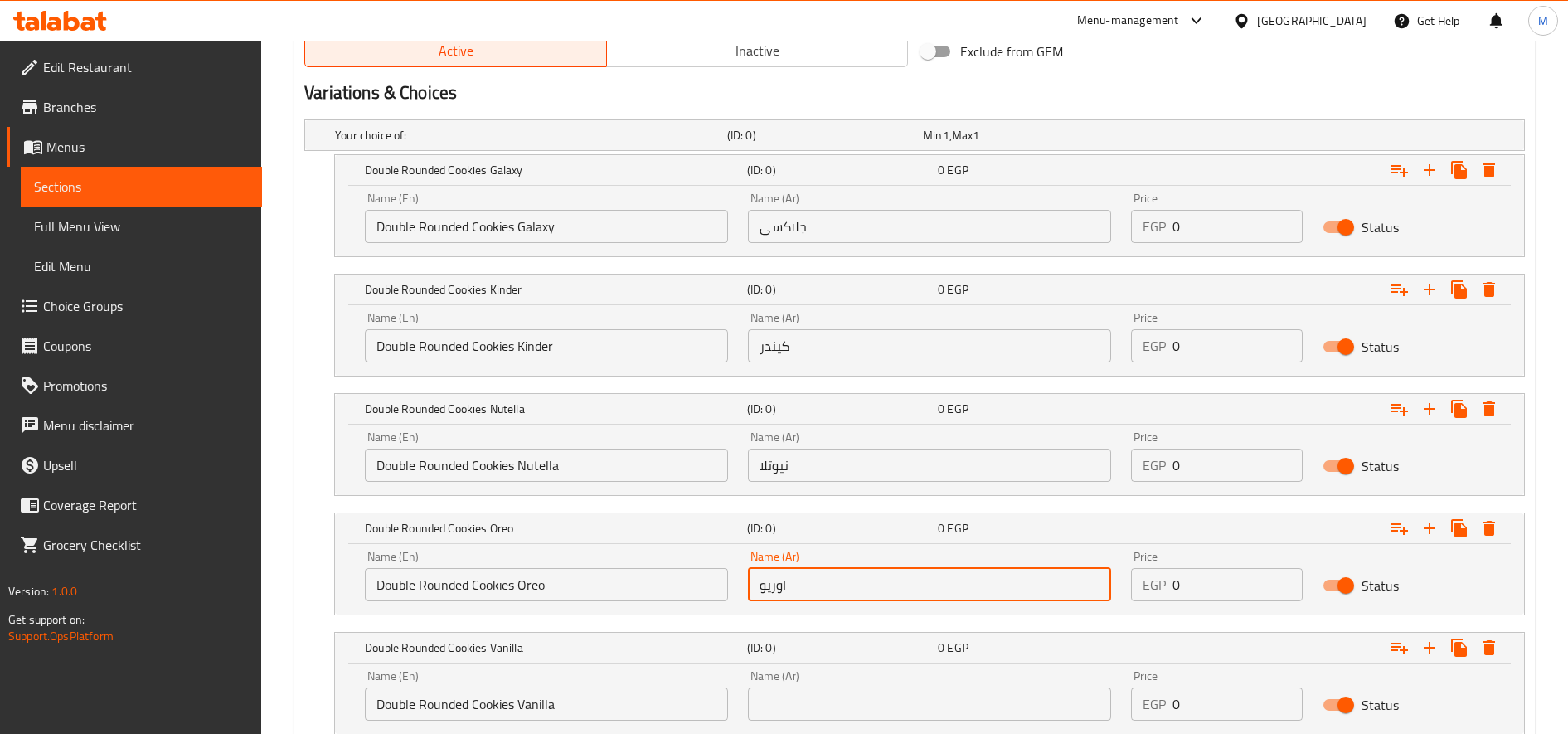
scroll to position [976, 0]
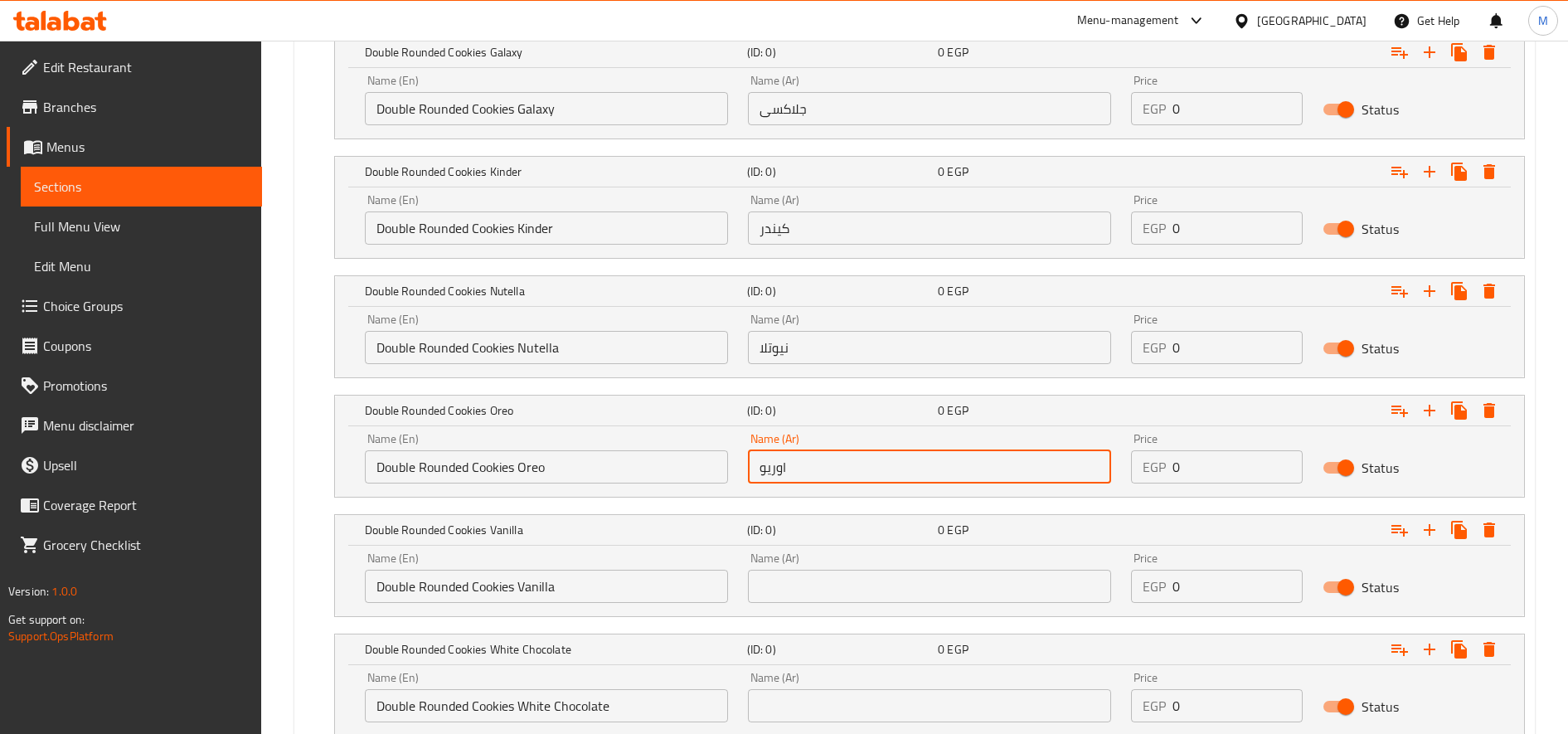
type input "اوريو"
click at [875, 586] on input "text" at bounding box center [929, 587] width 363 height 34
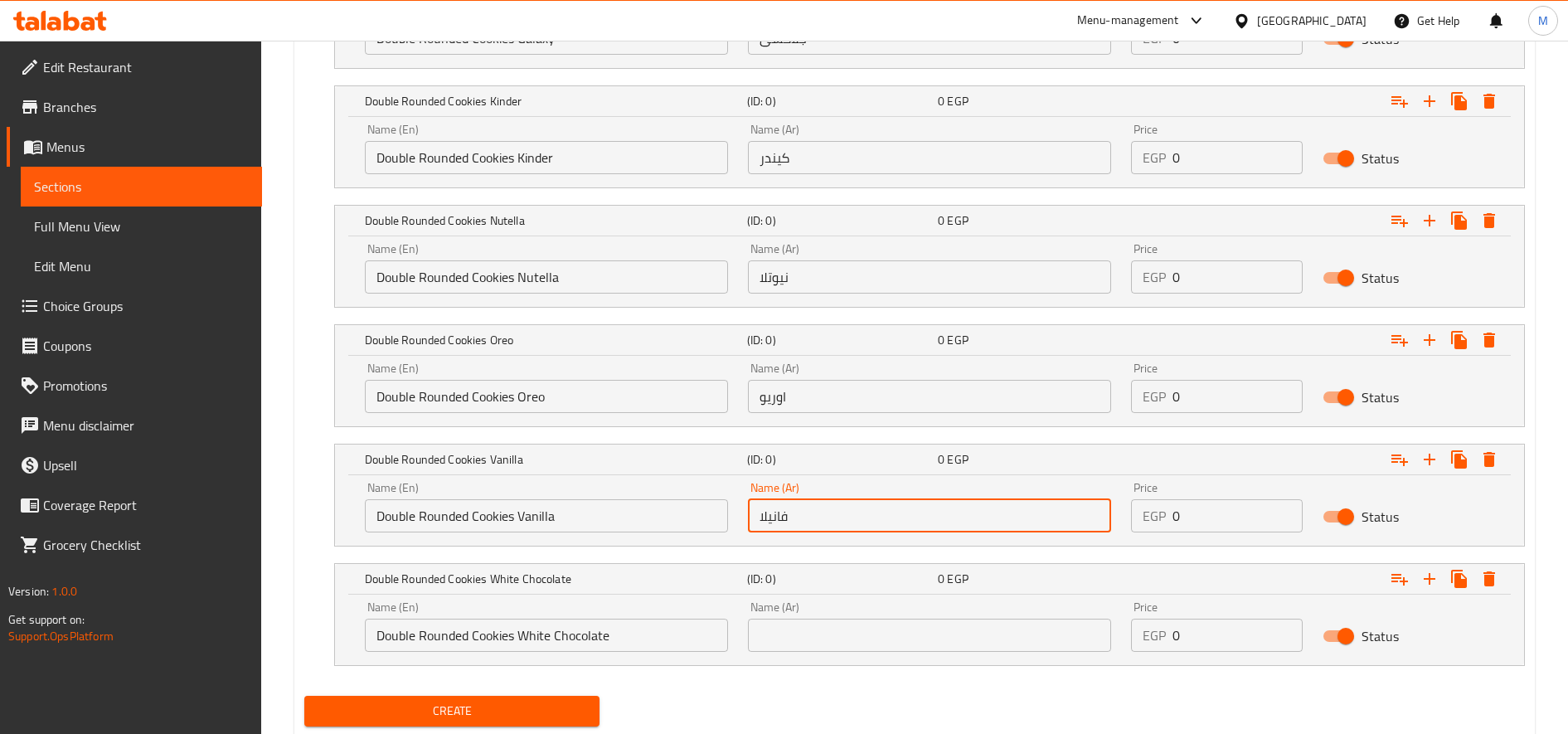
scroll to position [1096, 0]
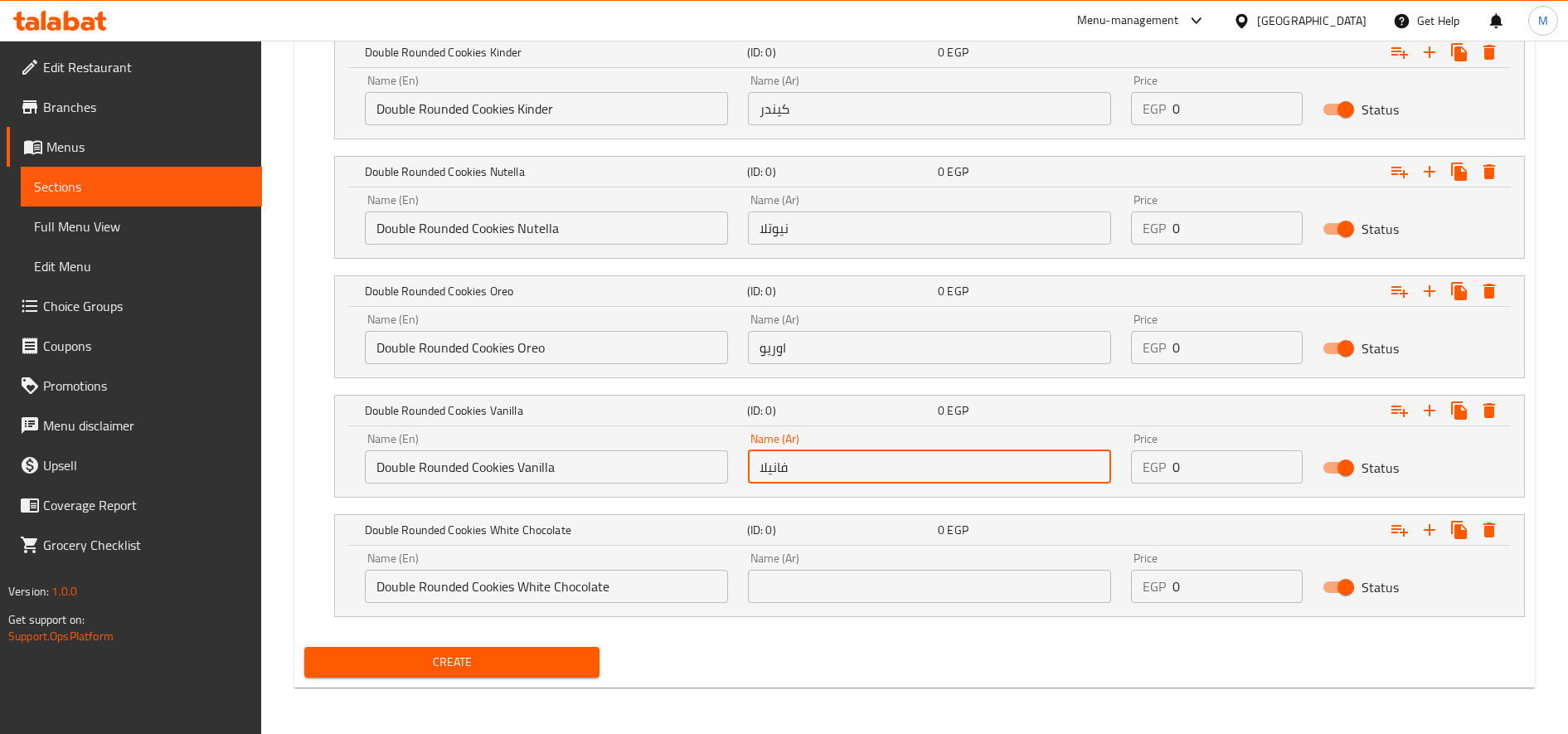
type input "فانيلا"
click at [870, 578] on input "text" at bounding box center [929, 587] width 363 height 34
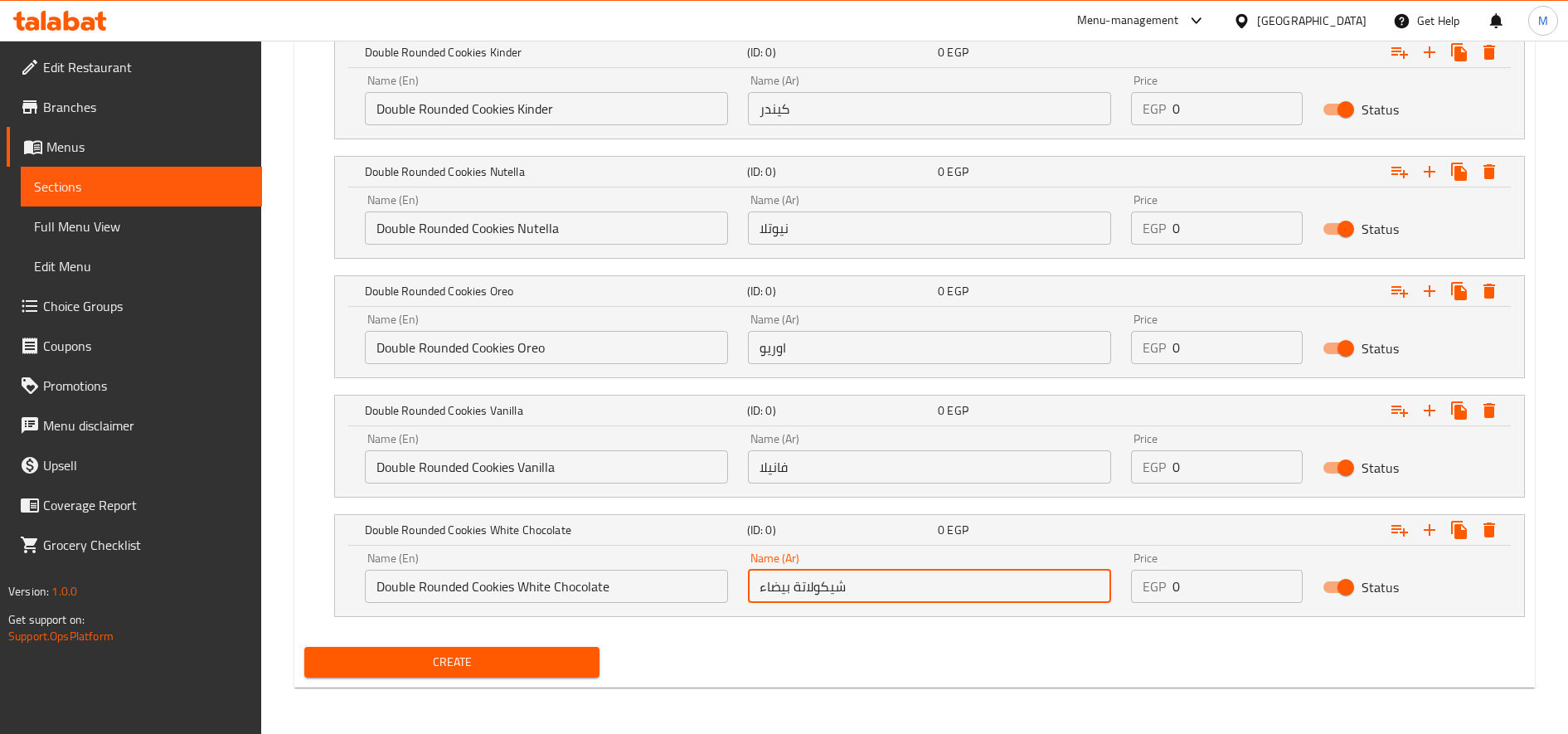
type input "شيكولاتة بيضاء"
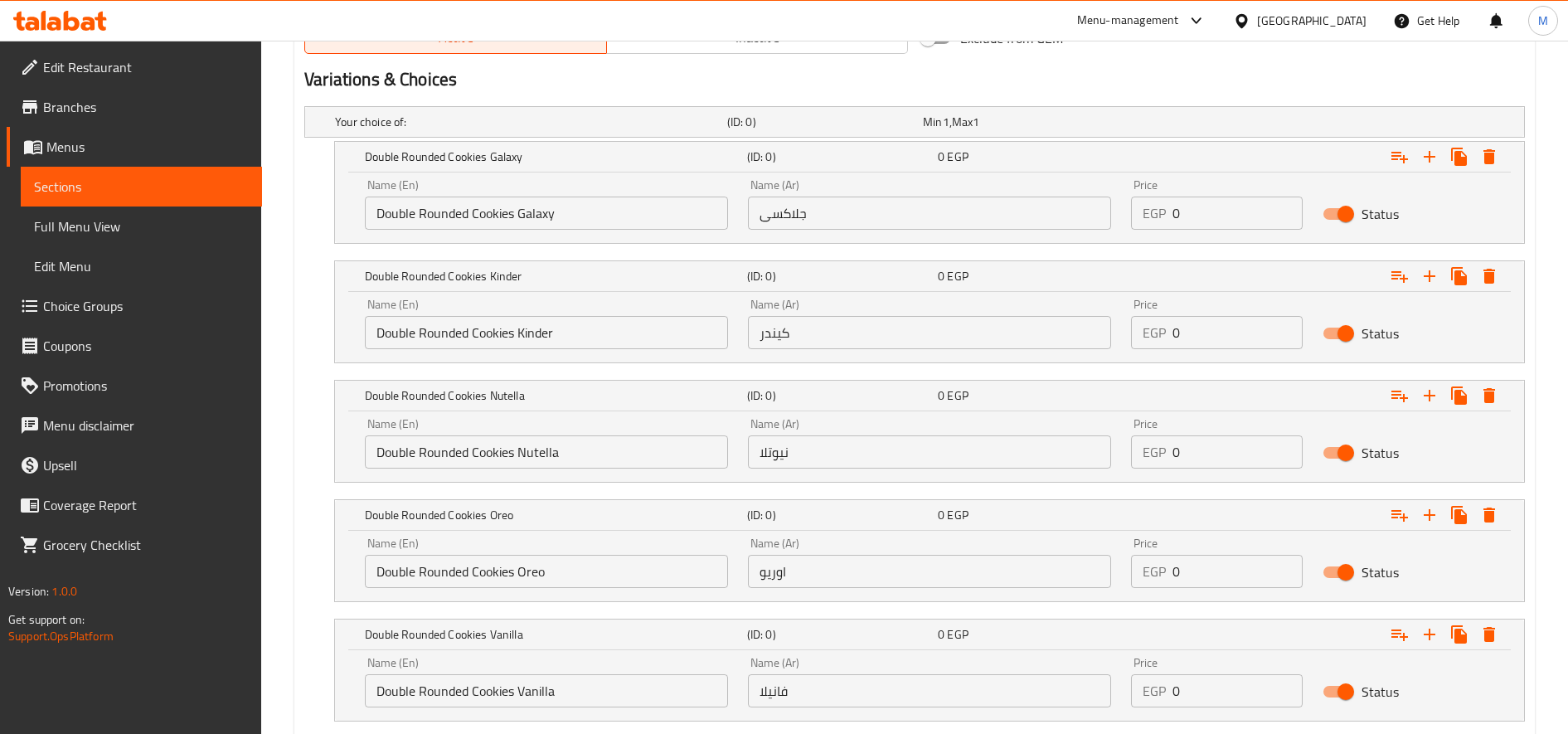
scroll to position [682, 0]
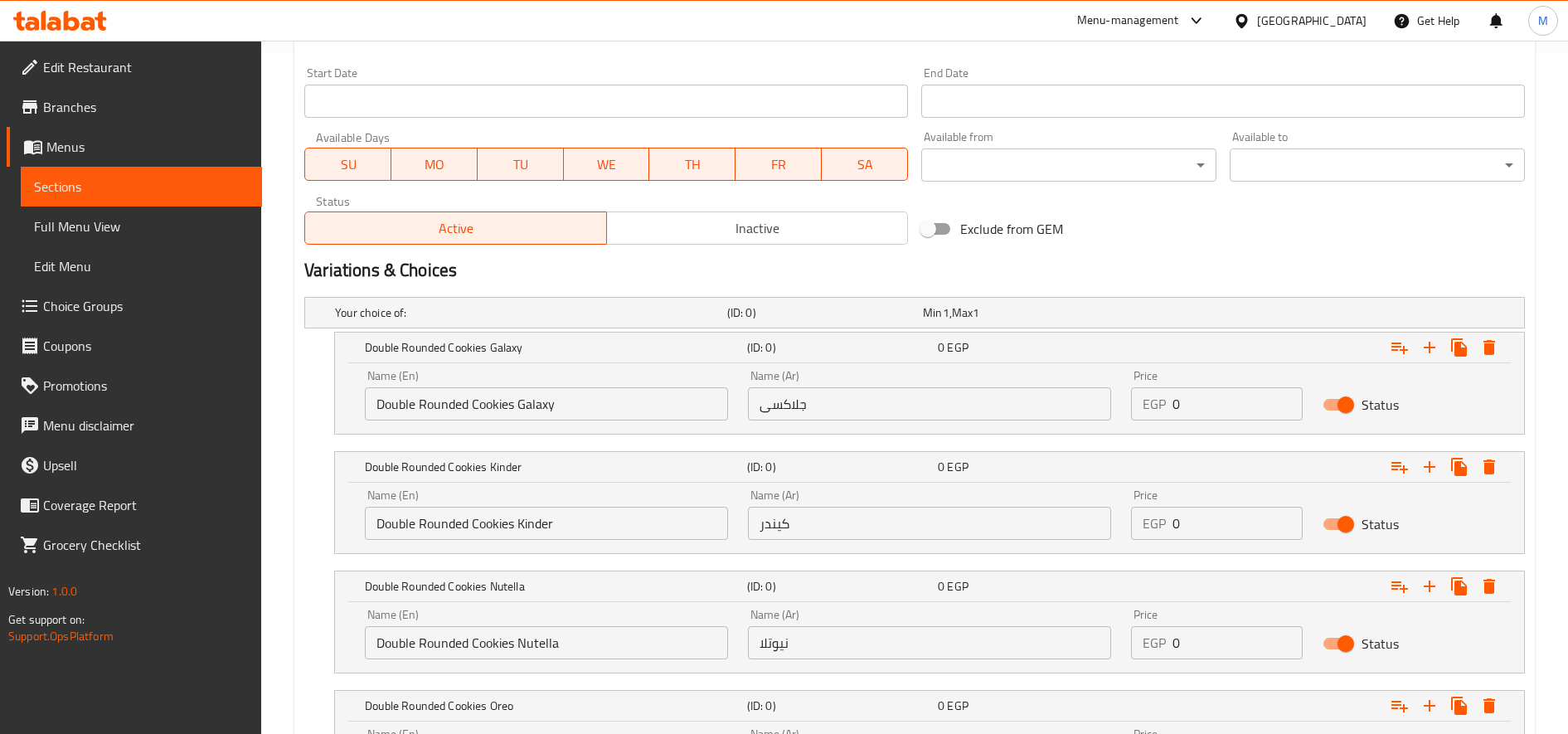
click at [1214, 415] on input "0" at bounding box center [1238, 405] width 131 height 34
type input "85"
click at [1221, 514] on input "0" at bounding box center [1238, 523] width 131 height 34
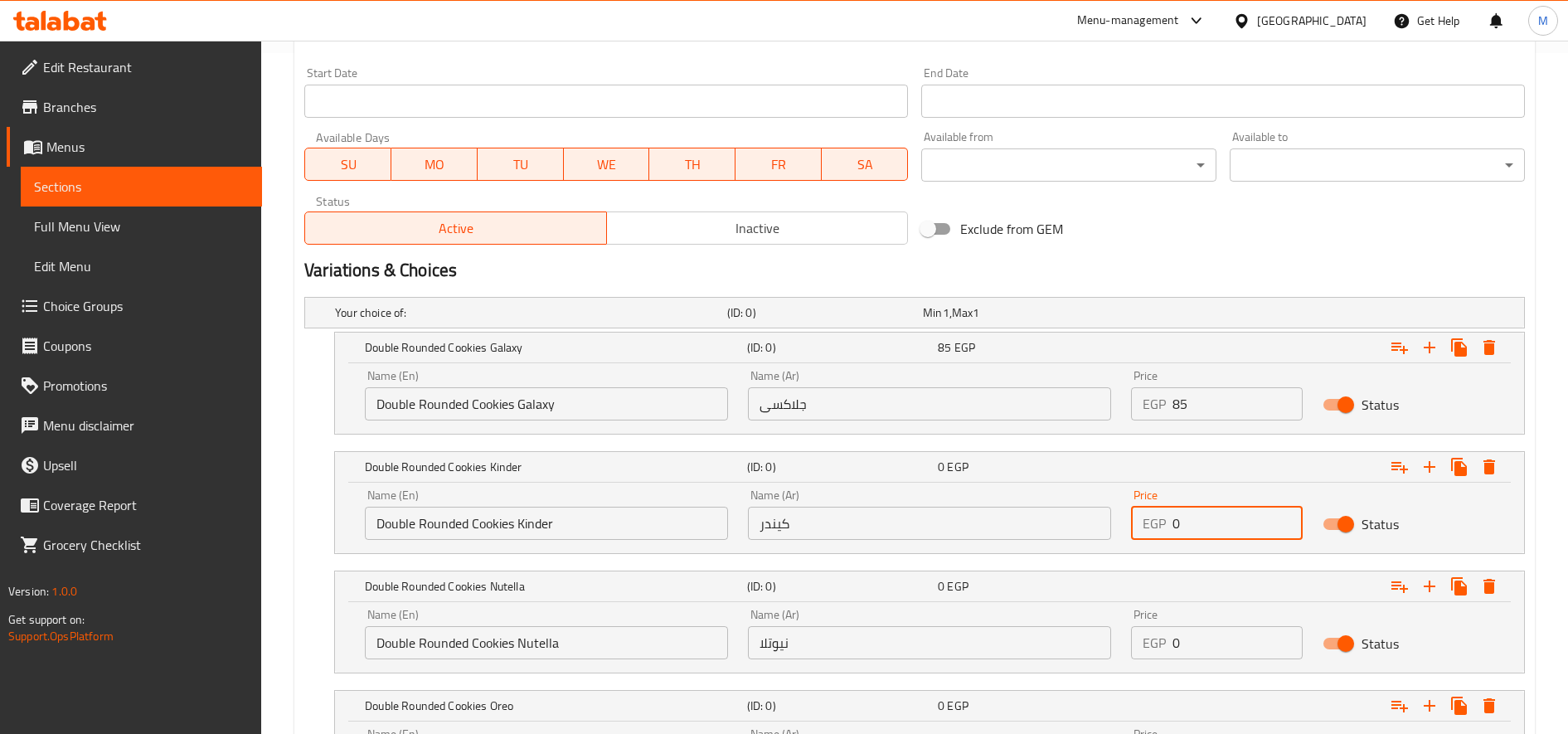
click at [1221, 514] on input "0" at bounding box center [1238, 523] width 131 height 34
click at [1221, 515] on input "80" at bounding box center [1238, 523] width 131 height 34
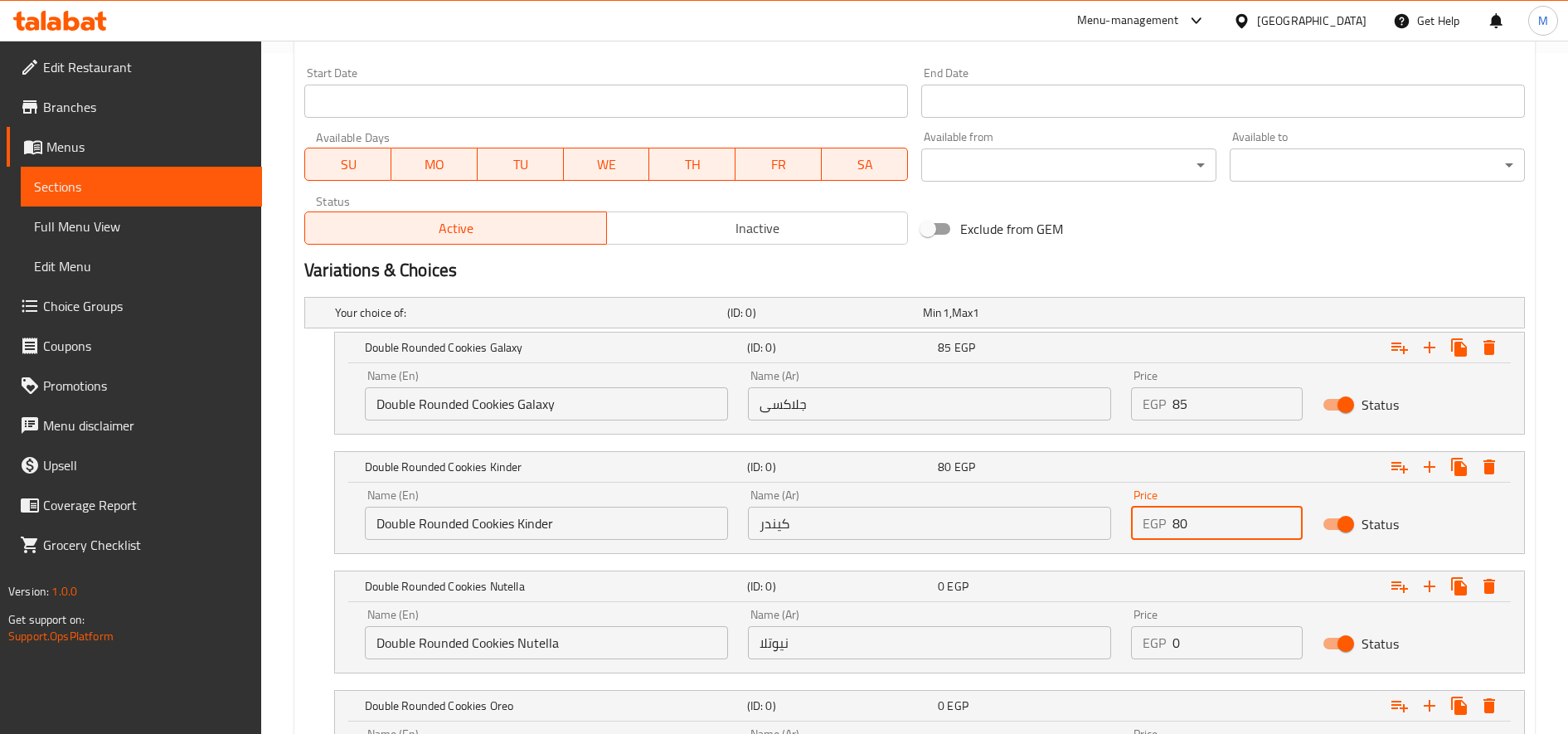
type input "80"
click at [1233, 641] on input "0" at bounding box center [1238, 643] width 131 height 34
paste input "8"
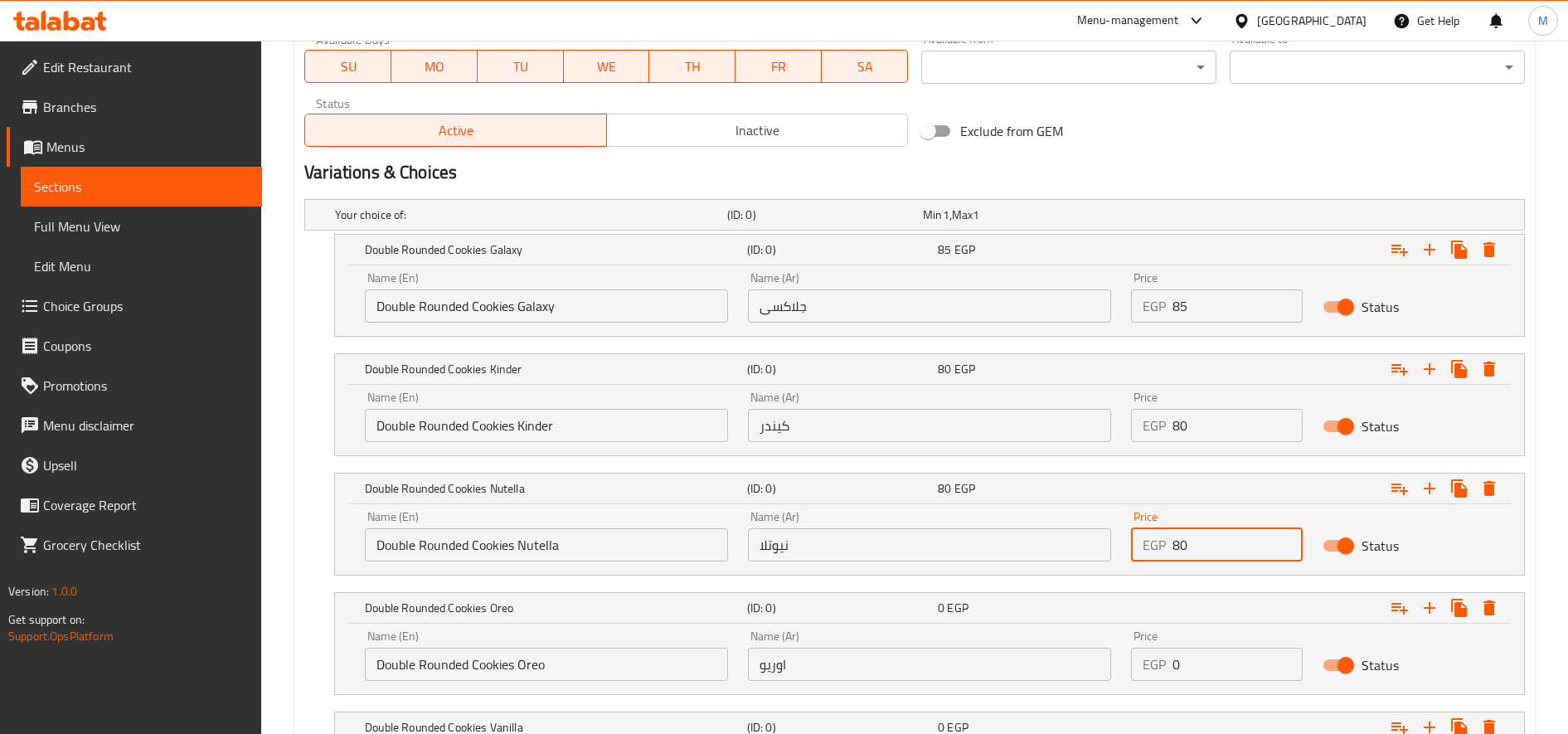
scroll to position [820, 0]
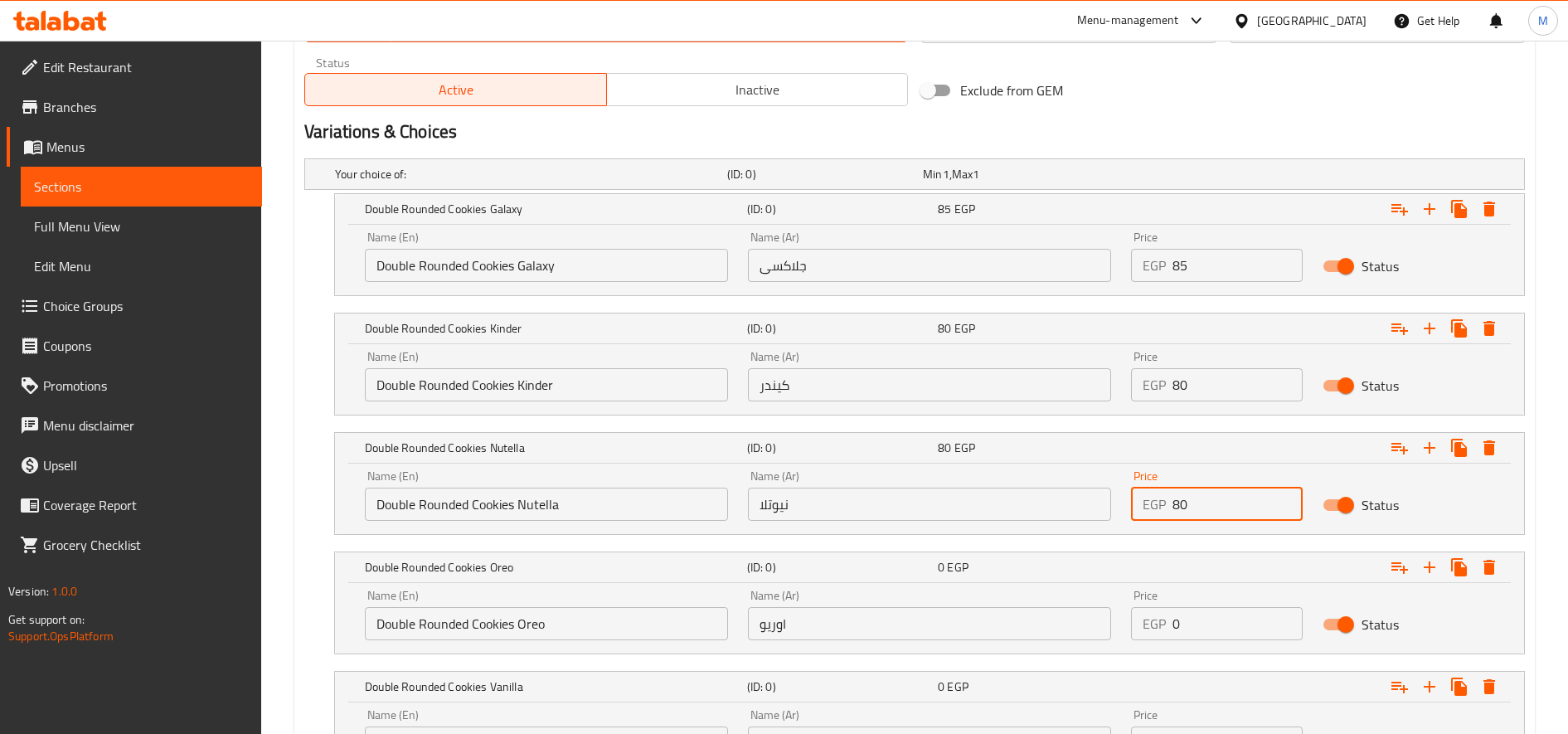
type input "80"
click at [1237, 630] on input "0" at bounding box center [1238, 624] width 131 height 34
click at [1234, 630] on input "0" at bounding box center [1238, 624] width 131 height 34
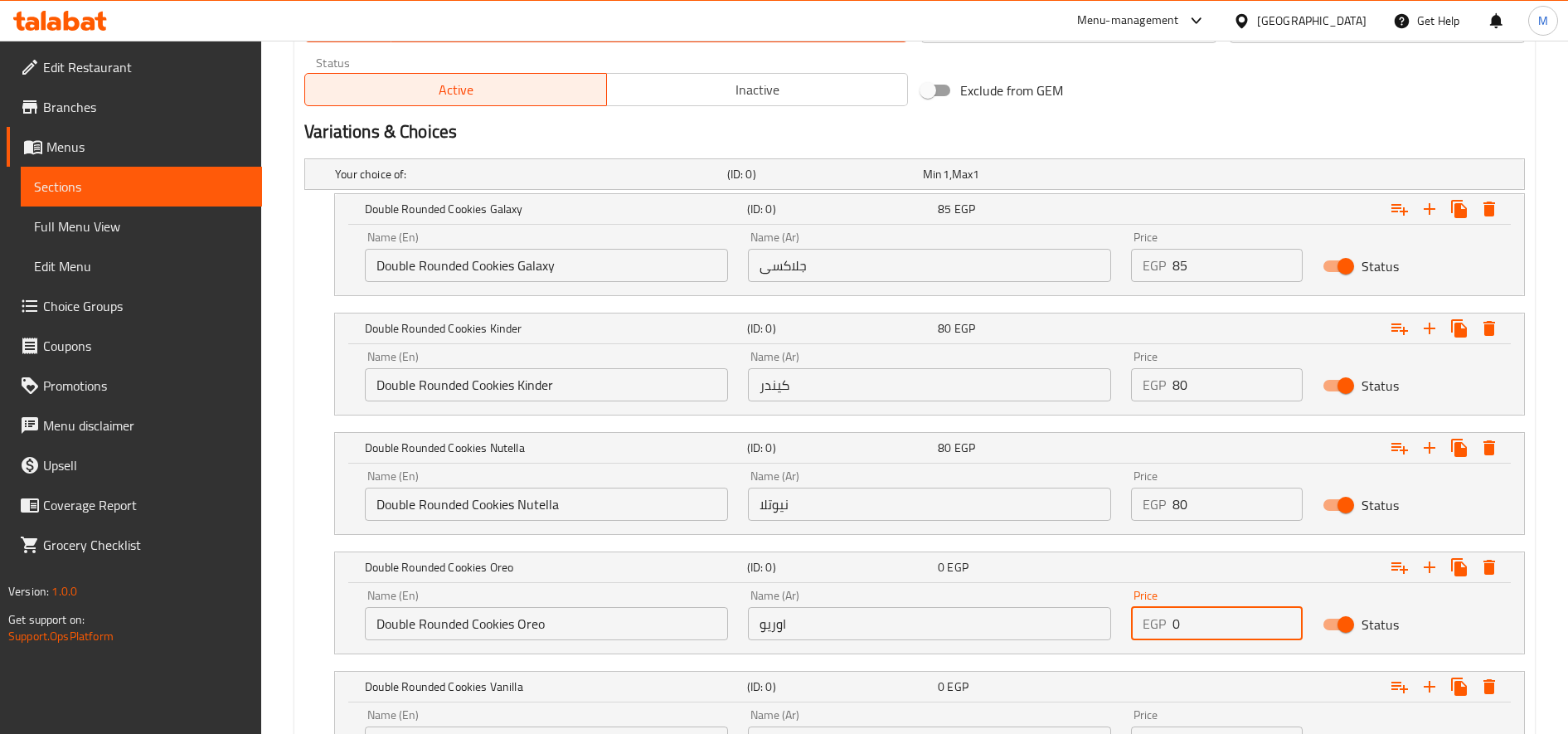
click at [1234, 630] on input "0" at bounding box center [1238, 624] width 131 height 34
paste input "8"
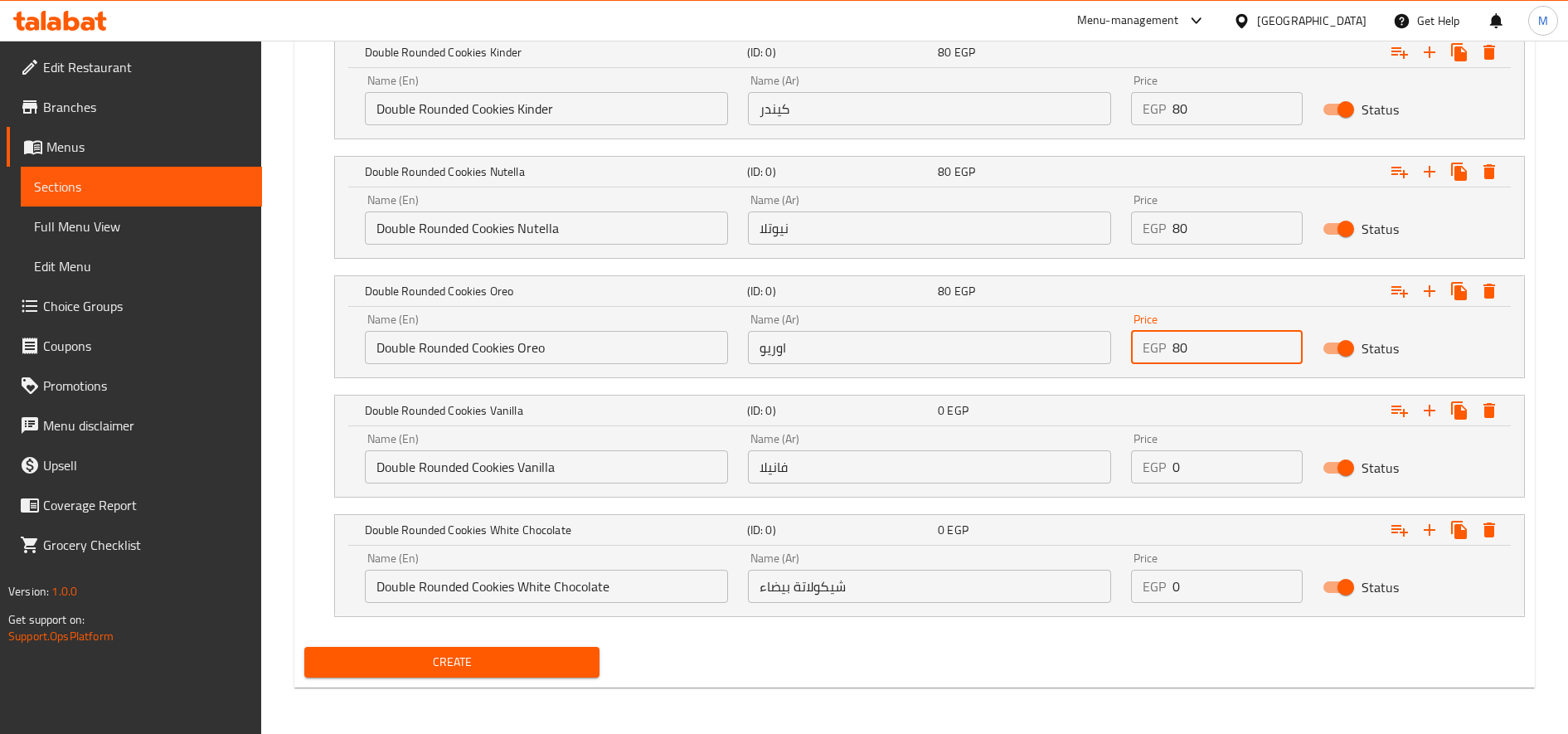
type input "80"
click at [1217, 464] on input "0" at bounding box center [1238, 467] width 131 height 34
paste input "8"
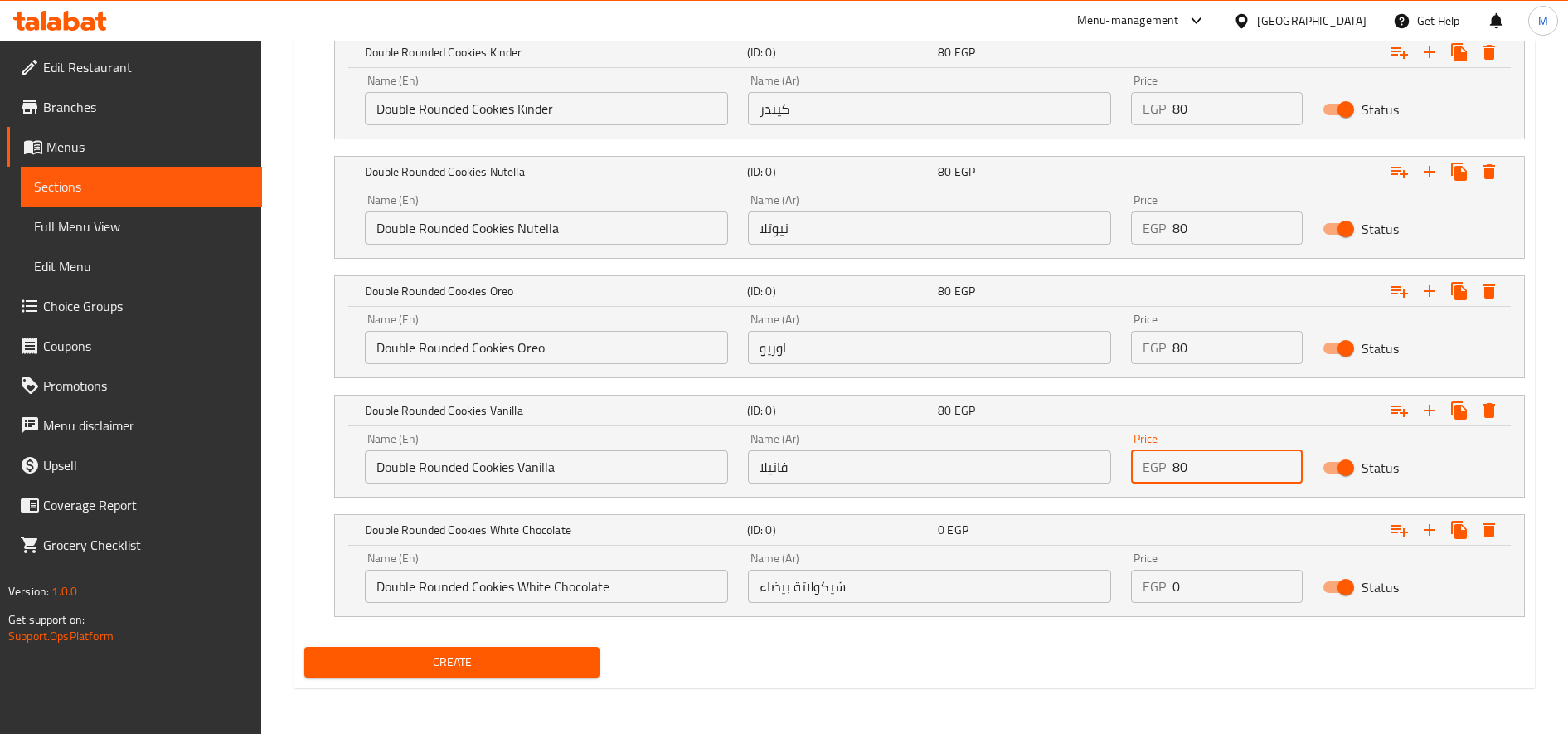
type input "80"
drag, startPoint x: 1223, startPoint y: 569, endPoint x: 1219, endPoint y: 579, distance: 10.8
click at [1223, 569] on div "Price EGP 0 Price" at bounding box center [1217, 578] width 172 height 50
click at [1219, 579] on input "0" at bounding box center [1238, 587] width 131 height 34
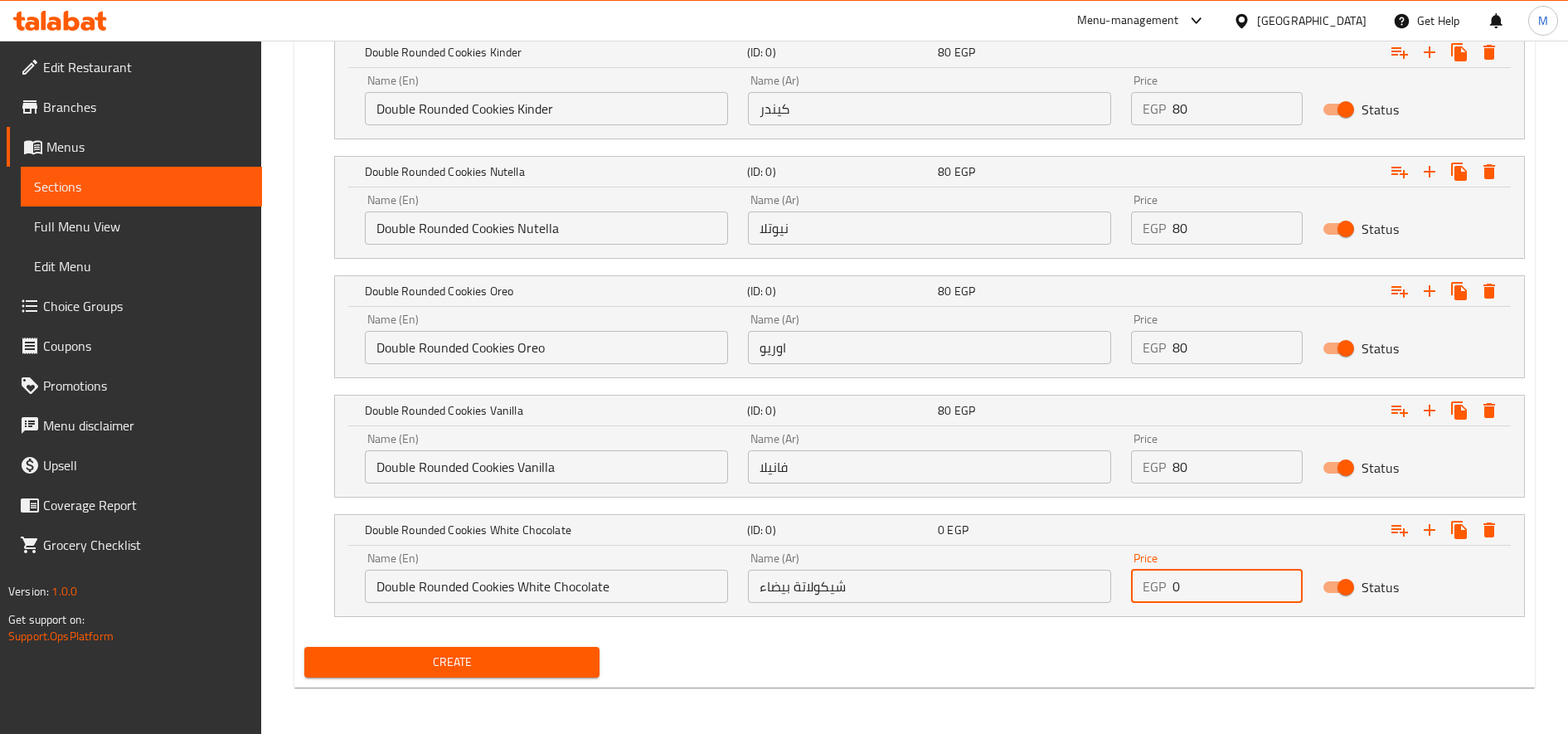
click at [1219, 579] on input "0" at bounding box center [1238, 587] width 131 height 34
paste input "8"
type input "80"
click at [305, 647] on button "Create" at bounding box center [452, 662] width 296 height 31
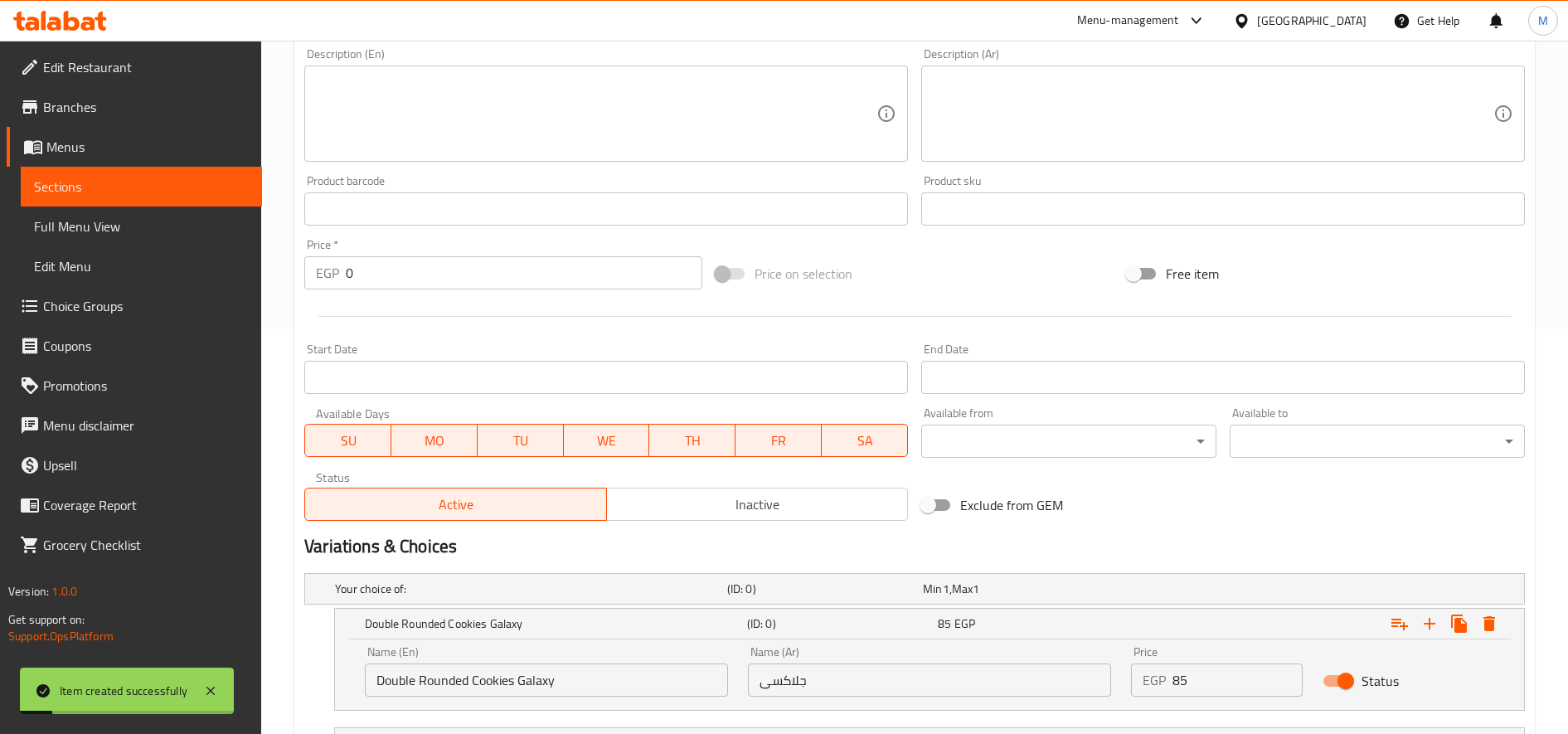
scroll to position [0, 0]
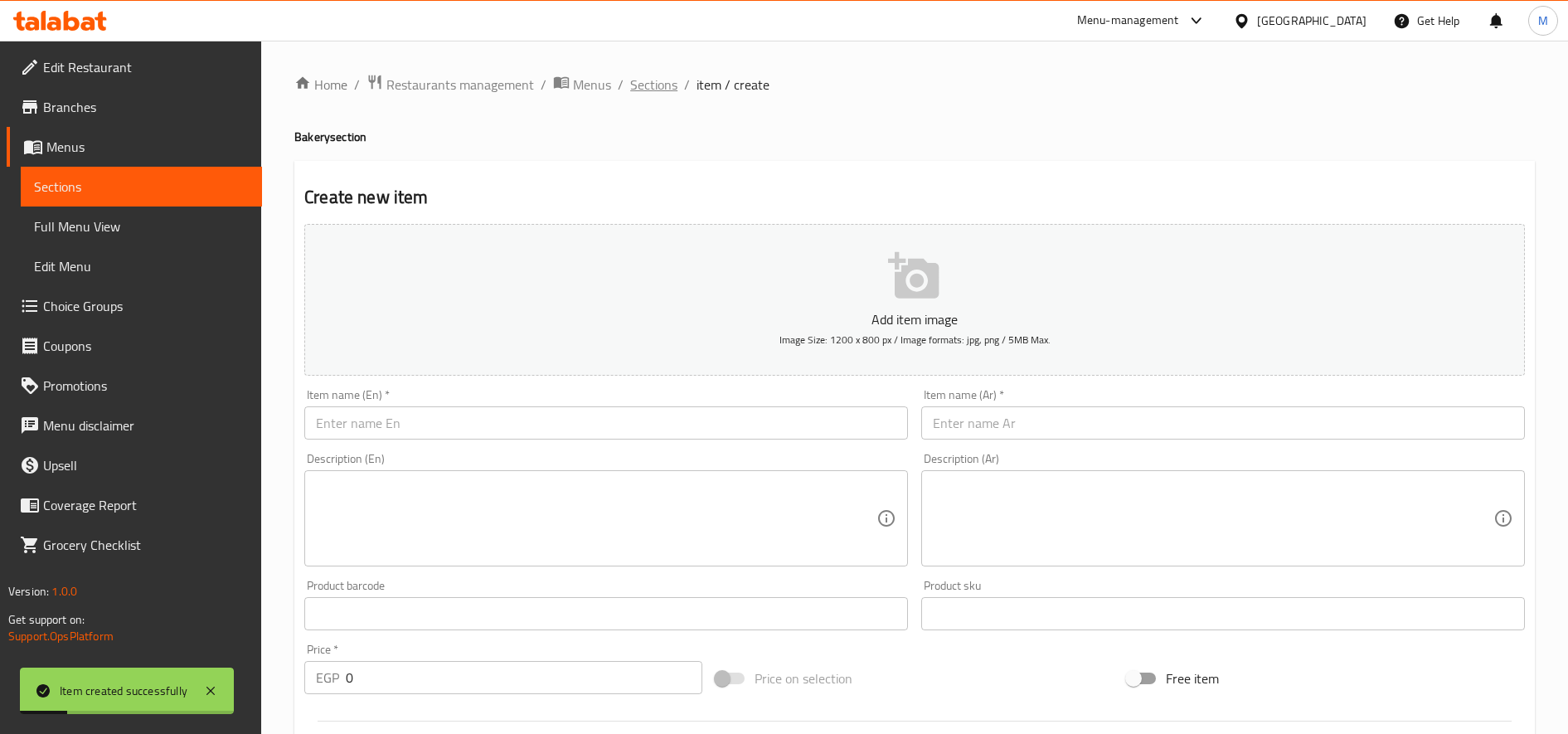
click at [651, 84] on span "Sections" at bounding box center [653, 84] width 47 height 20
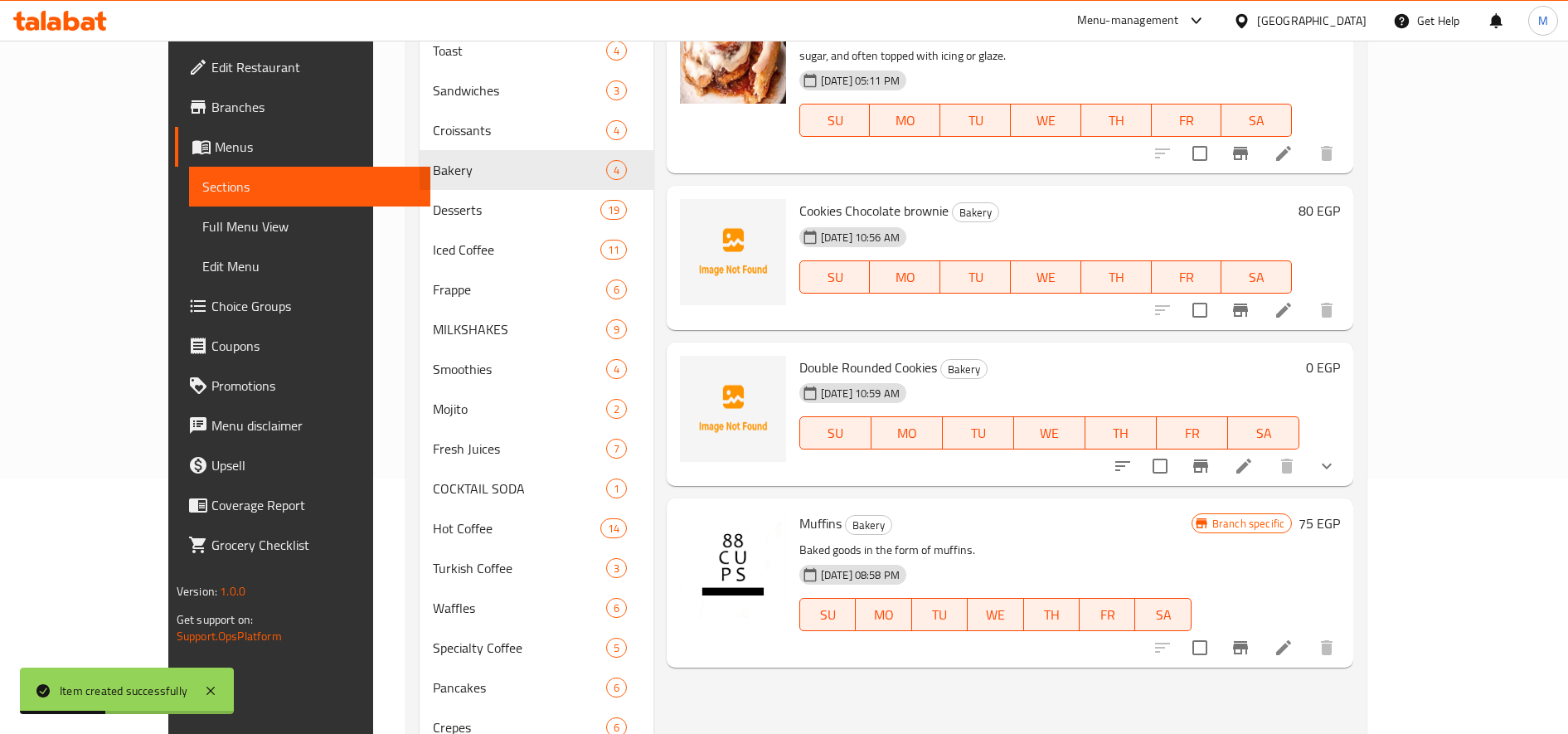
scroll to position [276, 0]
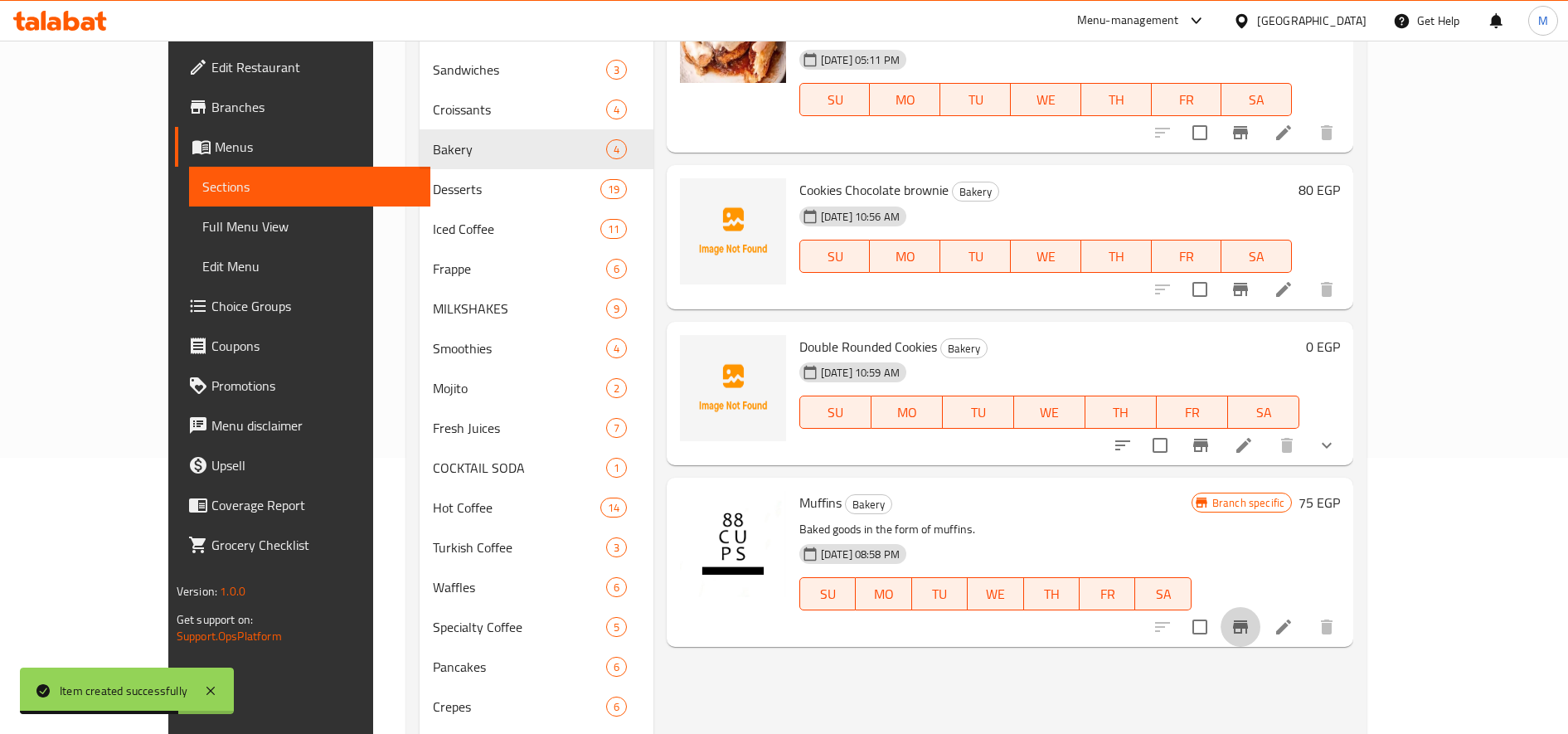
click at [1251, 617] on icon "Branch-specific-item" at bounding box center [1241, 627] width 20 height 20
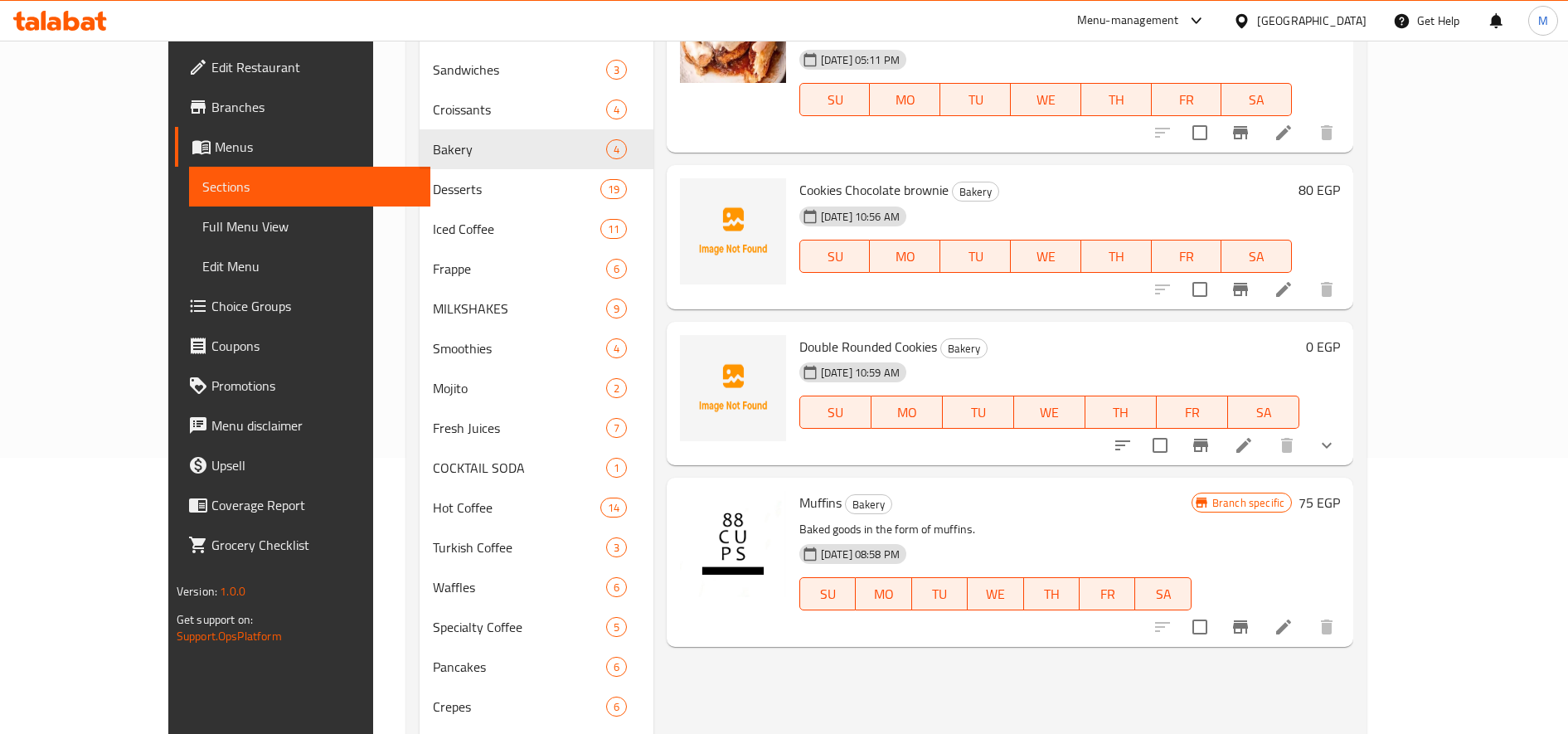
click at [810, 177] on span "Cookies Chocolate brownie" at bounding box center [874, 189] width 149 height 25
copy h6 "Cookies Chocolate brownie"
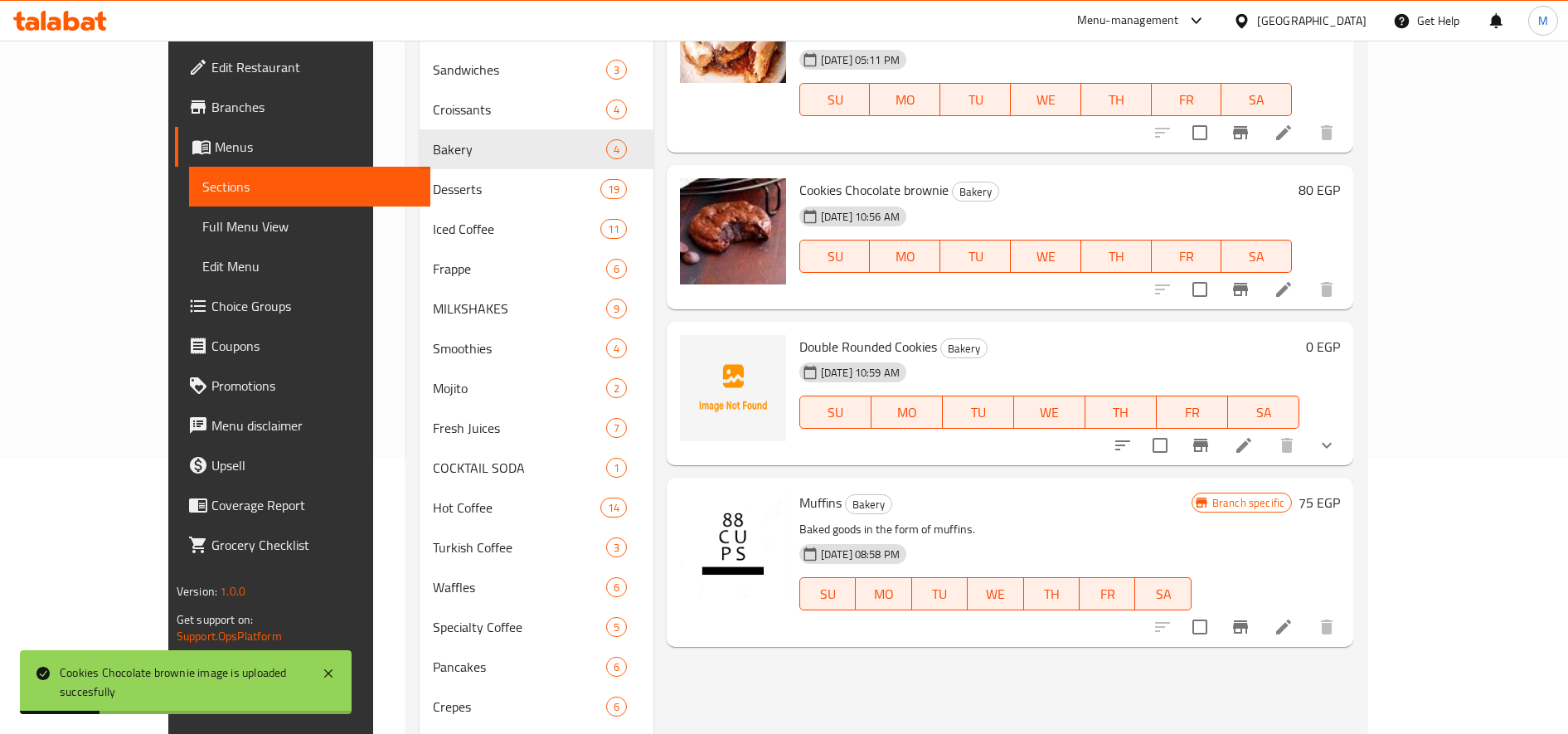
click at [832, 334] on span "Double Rounded Cookies" at bounding box center [868, 346] width 137 height 25
copy h6 "Double Rounded Cookies"
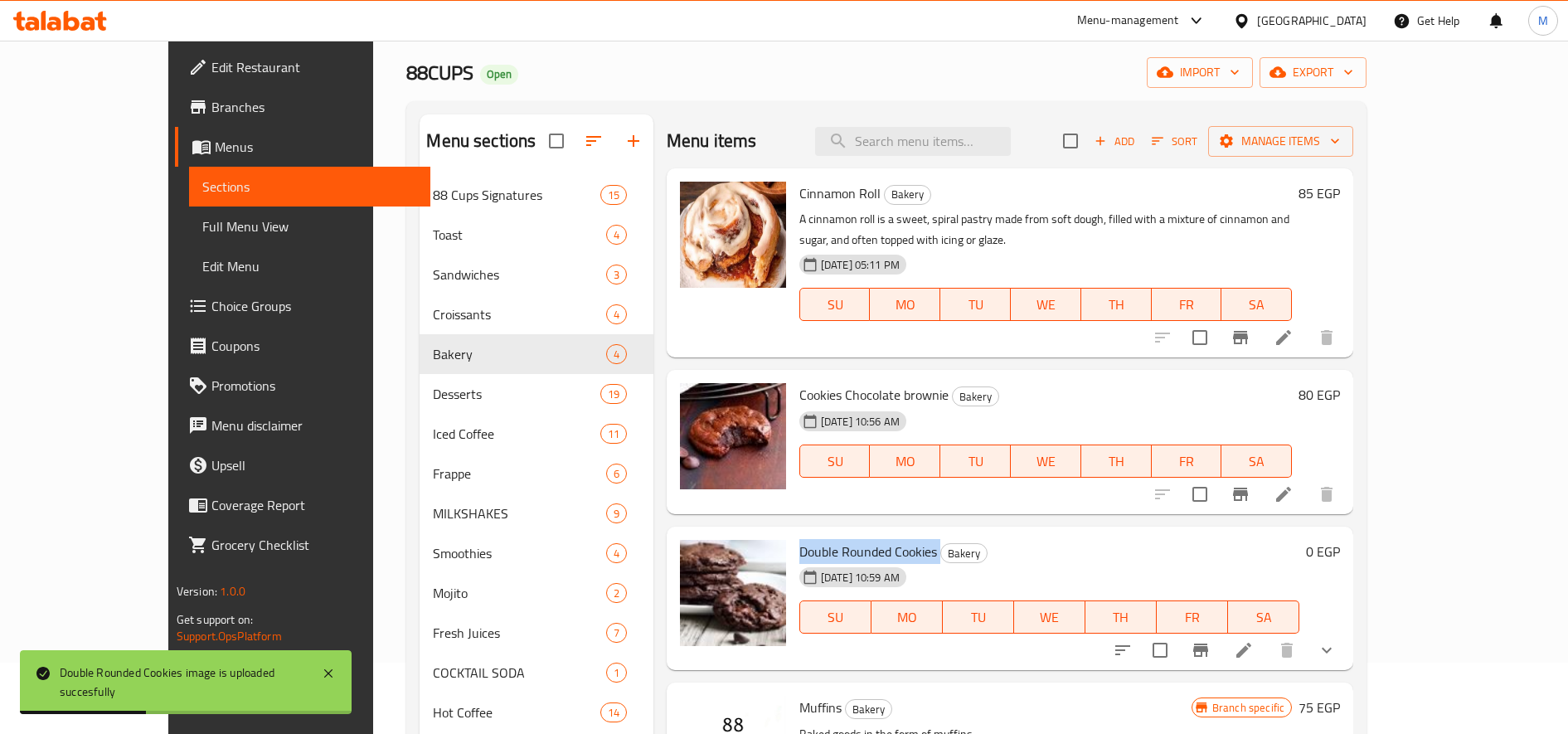
scroll to position [0, 0]
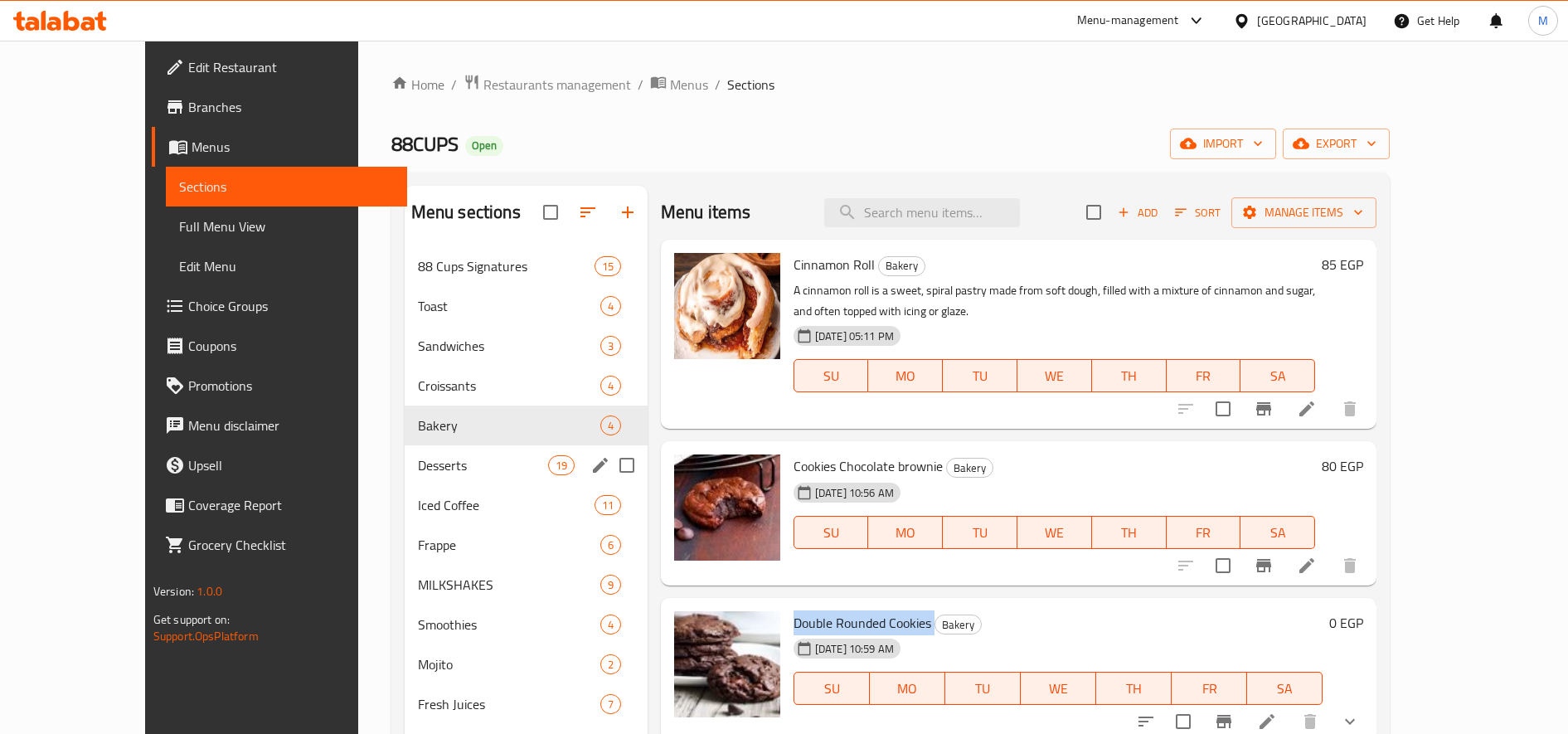
click at [404, 476] on div "Desserts 19" at bounding box center [526, 465] width 243 height 40
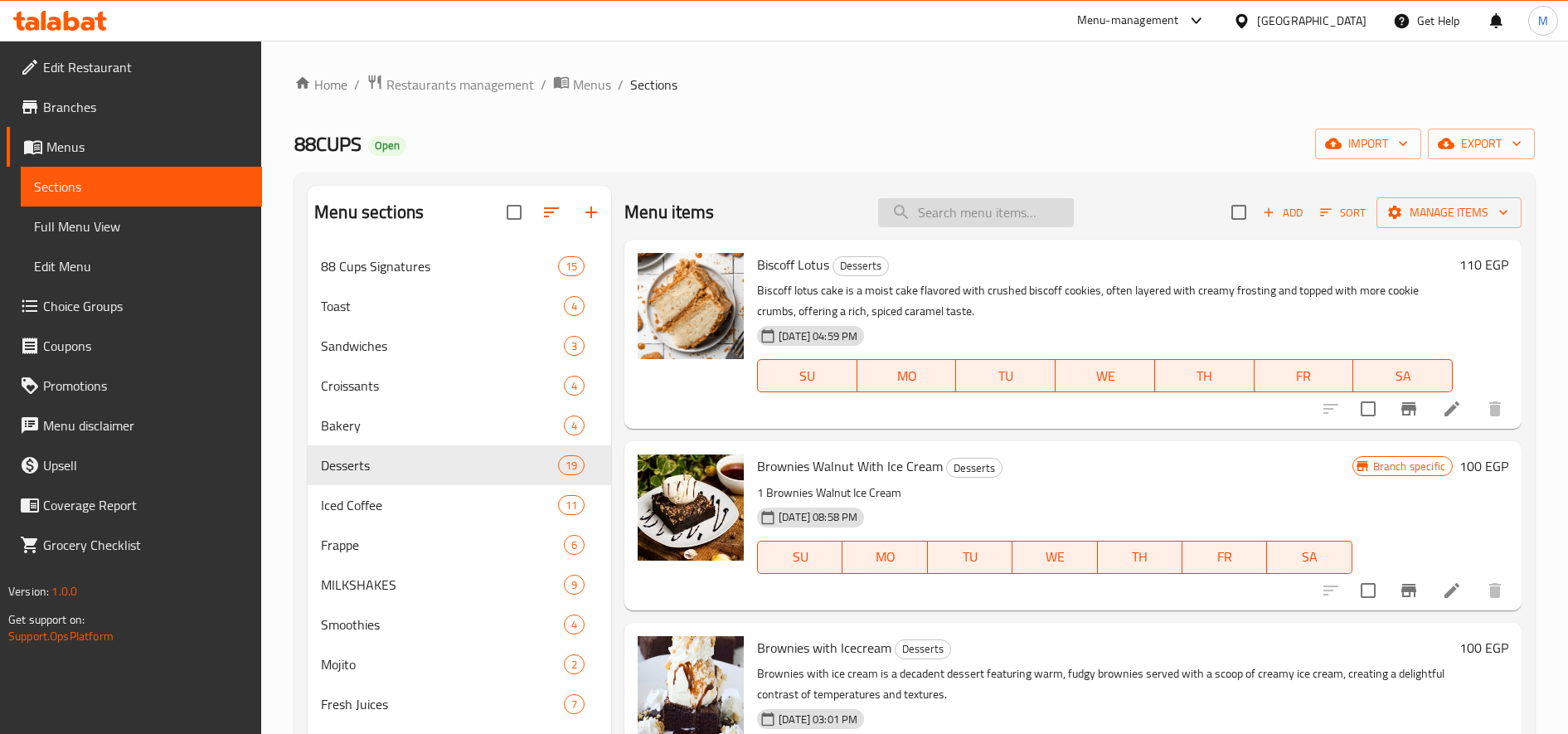
click at [906, 213] on input "search" at bounding box center [976, 212] width 196 height 29
paste input "Chocolate Fudge"
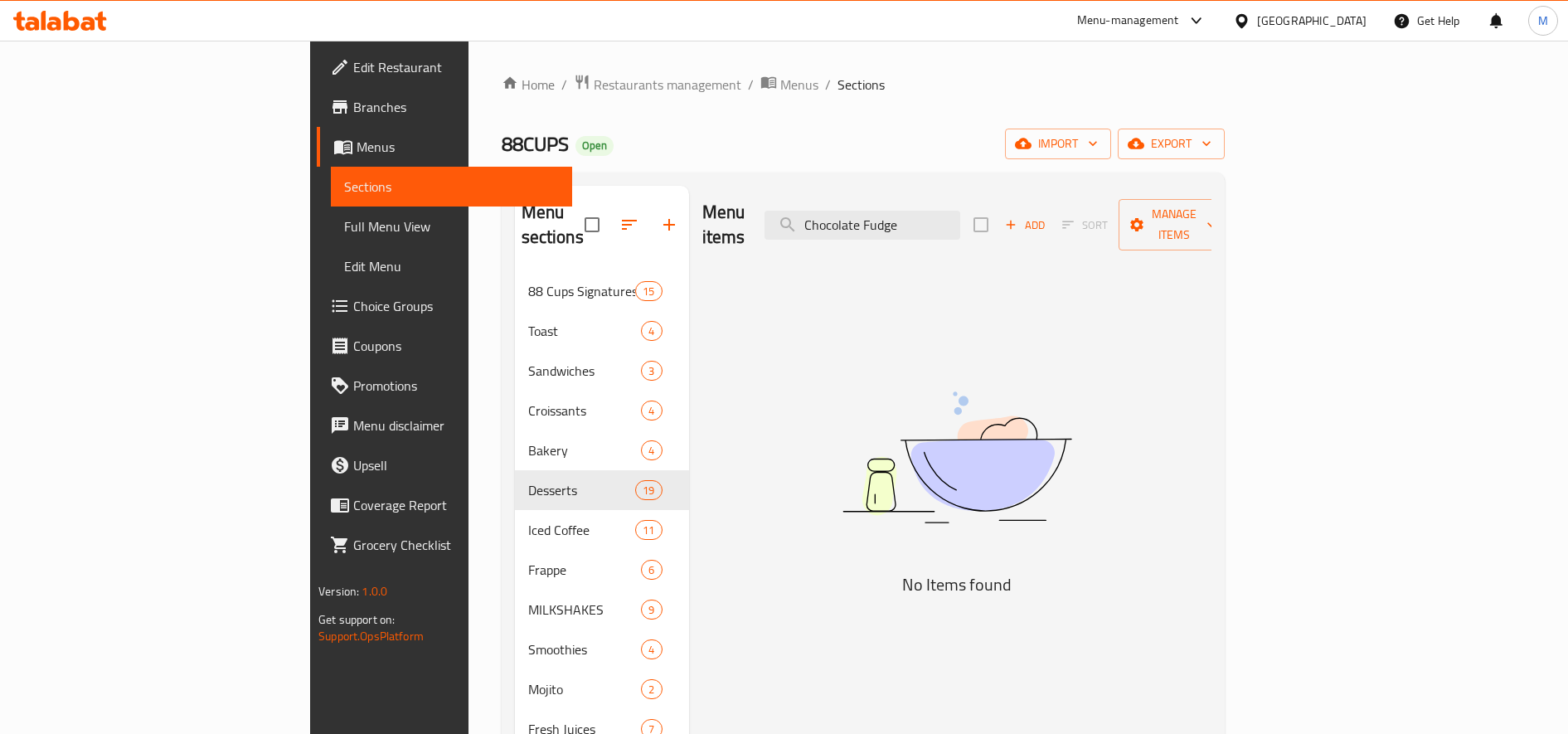
type input "Chocolate Fudge"
click at [960, 216] on input "Chocolate Fudge" at bounding box center [862, 225] width 196 height 29
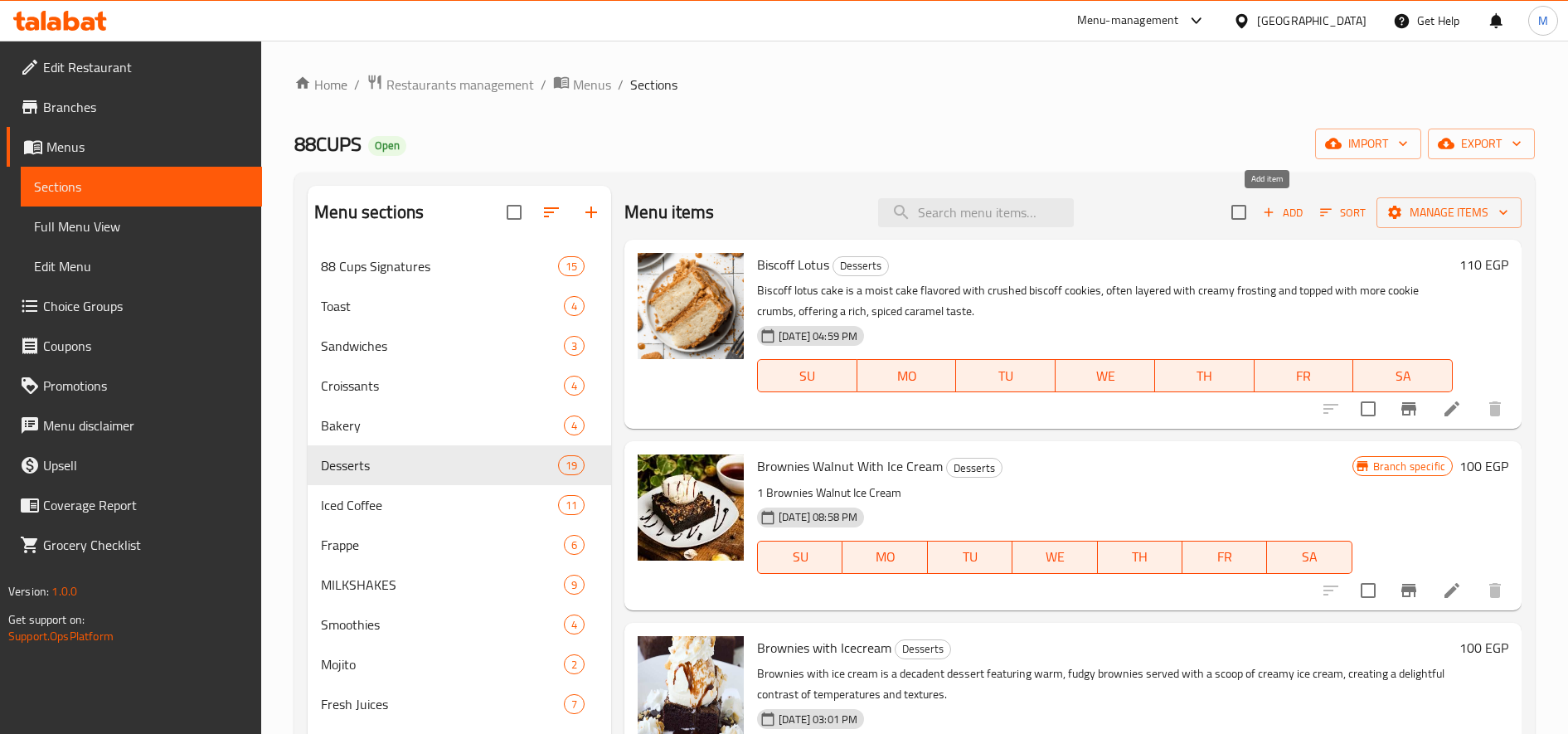
click at [1262, 209] on icon "button" at bounding box center [1268, 212] width 15 height 15
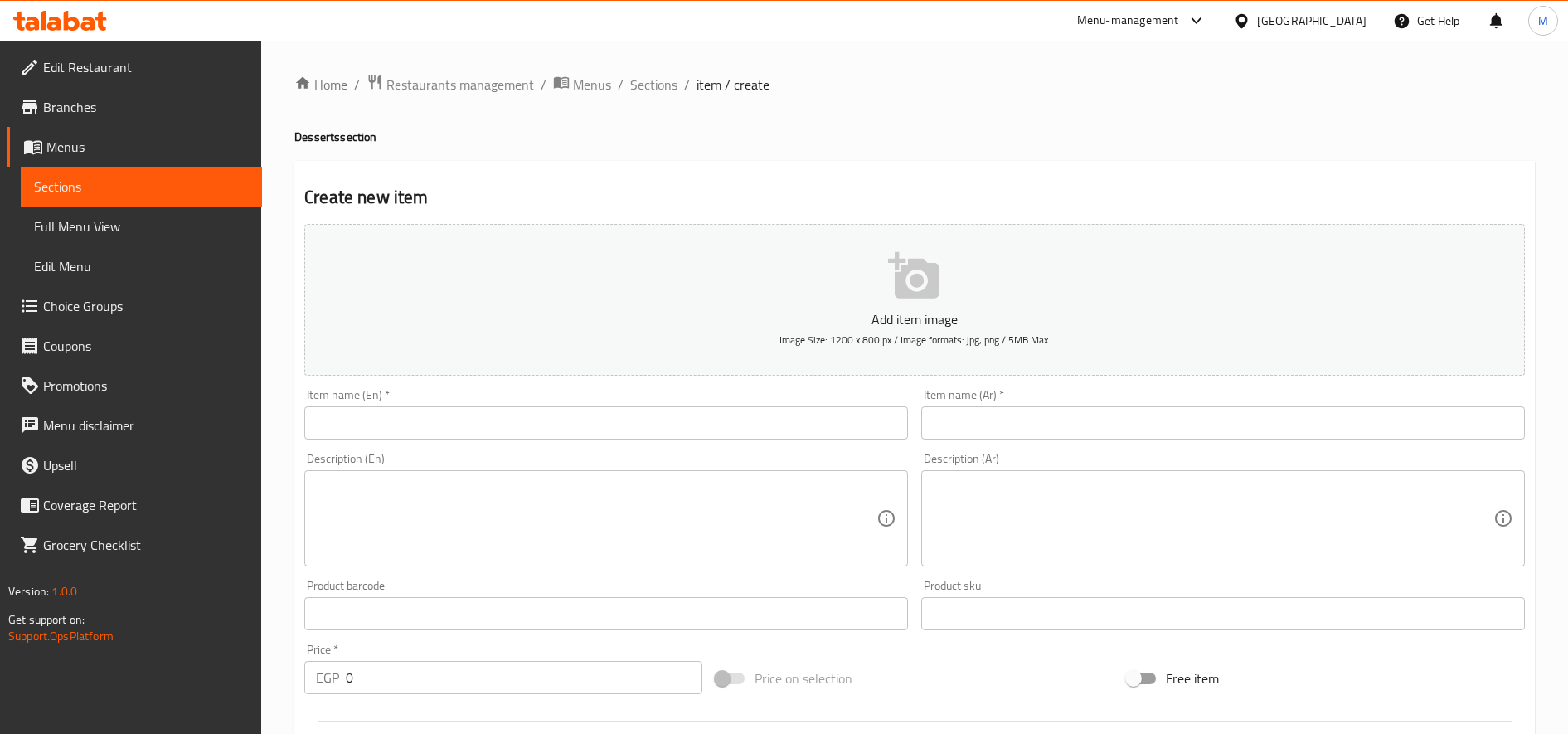
click at [626, 419] on input "text" at bounding box center [606, 423] width 604 height 34
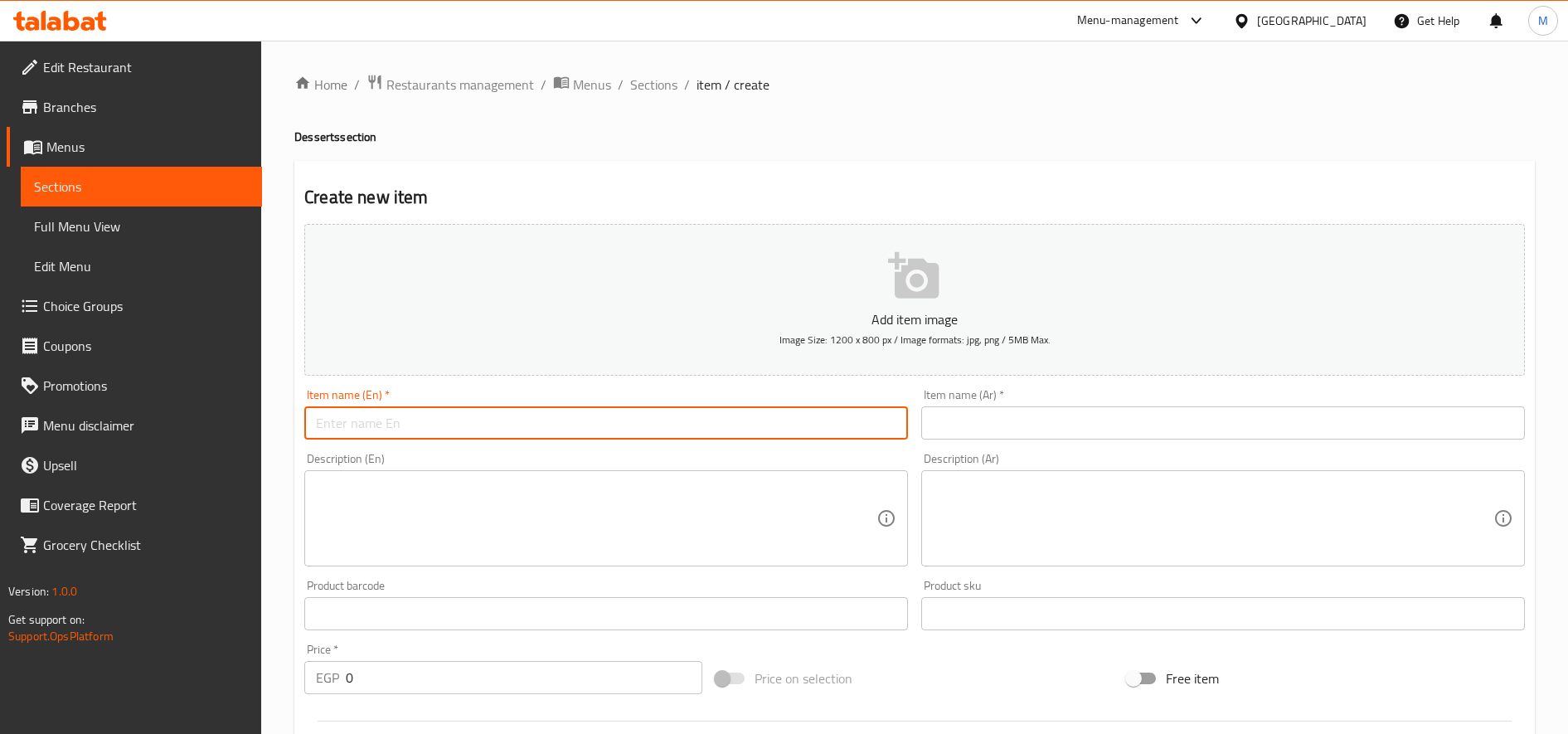
paste input "Chocolate Fudge"
type input "Chocolate Fudge"
drag, startPoint x: 1207, startPoint y: 397, endPoint x: 1201, endPoint y: 406, distance: 10.8
click at [1206, 398] on div "Item name (Ar)   * Item name (Ar) *" at bounding box center [1223, 413] width 604 height 50
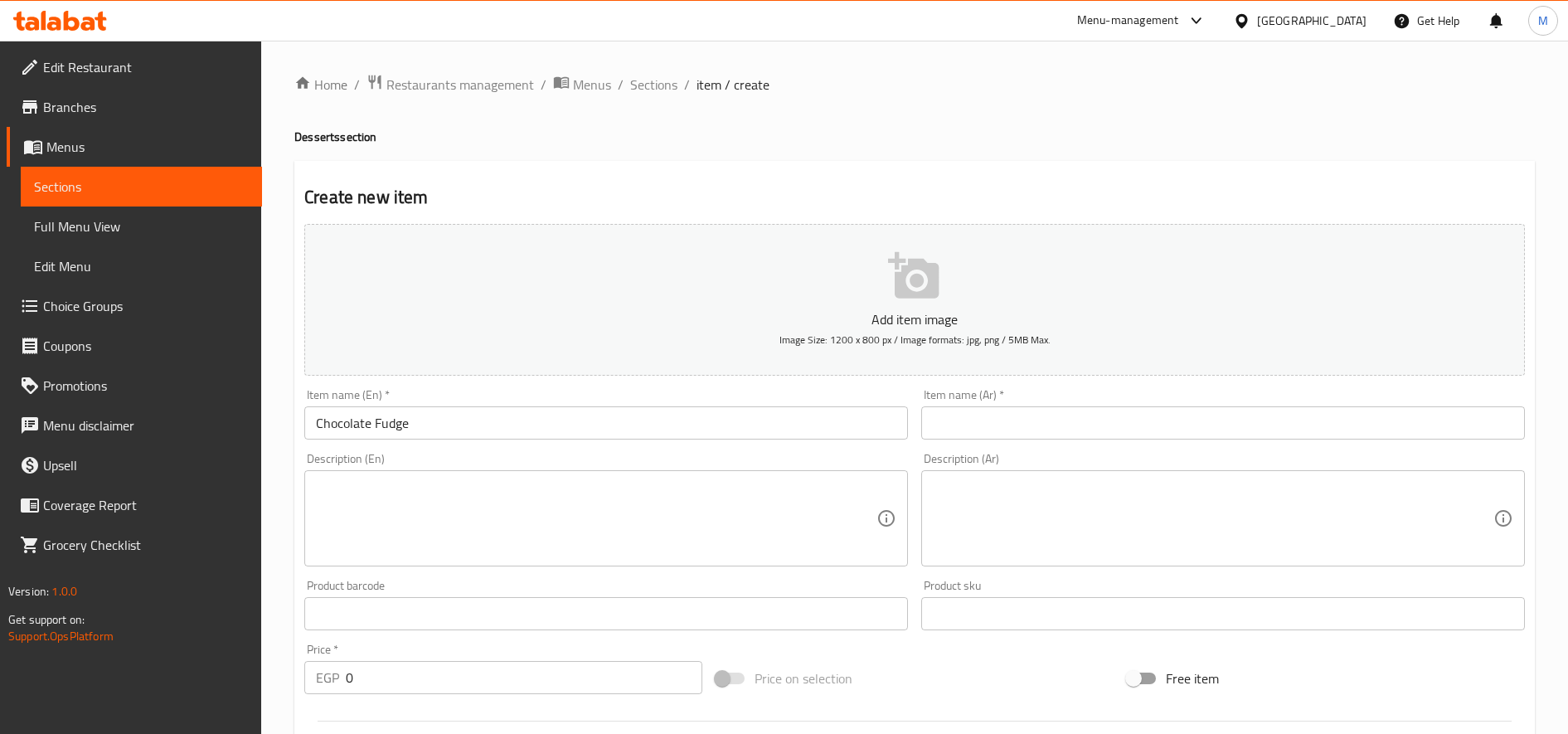
click at [1199, 411] on input "text" at bounding box center [1223, 423] width 604 height 34
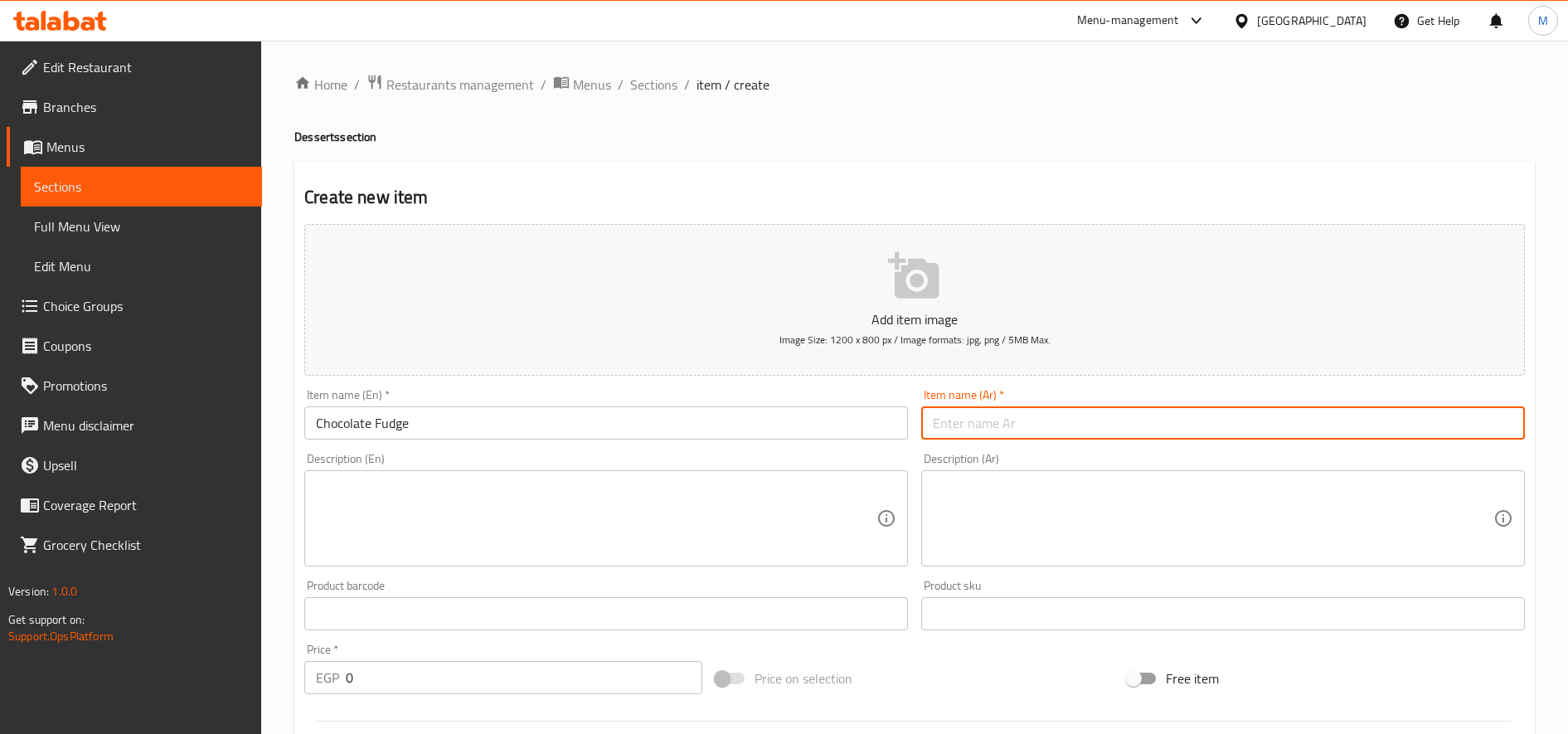
paste input "فادج الشوكولاتة"
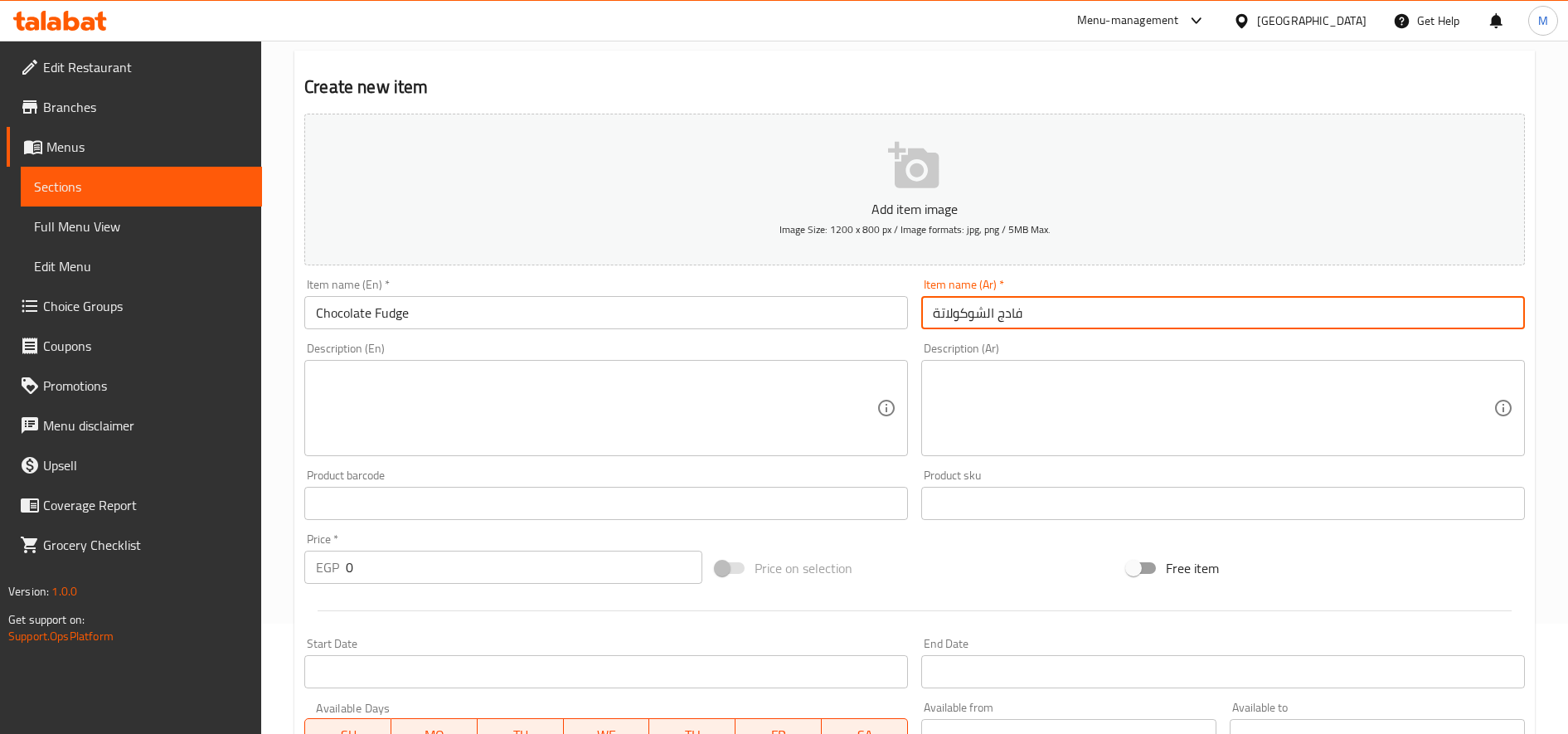
scroll to position [276, 0]
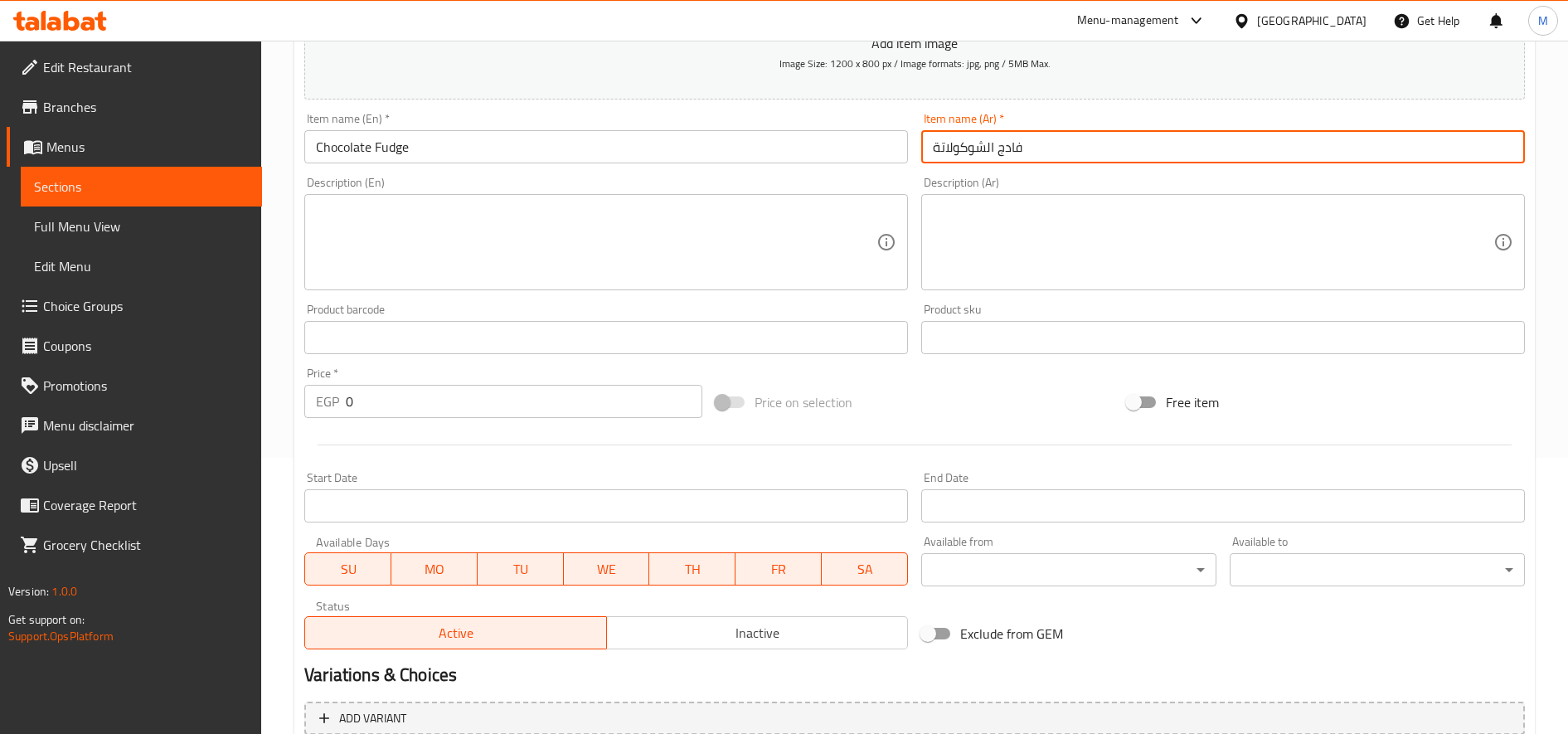
type input "فادج الشوكولاتة"
click at [522, 407] on input "0" at bounding box center [524, 402] width 357 height 34
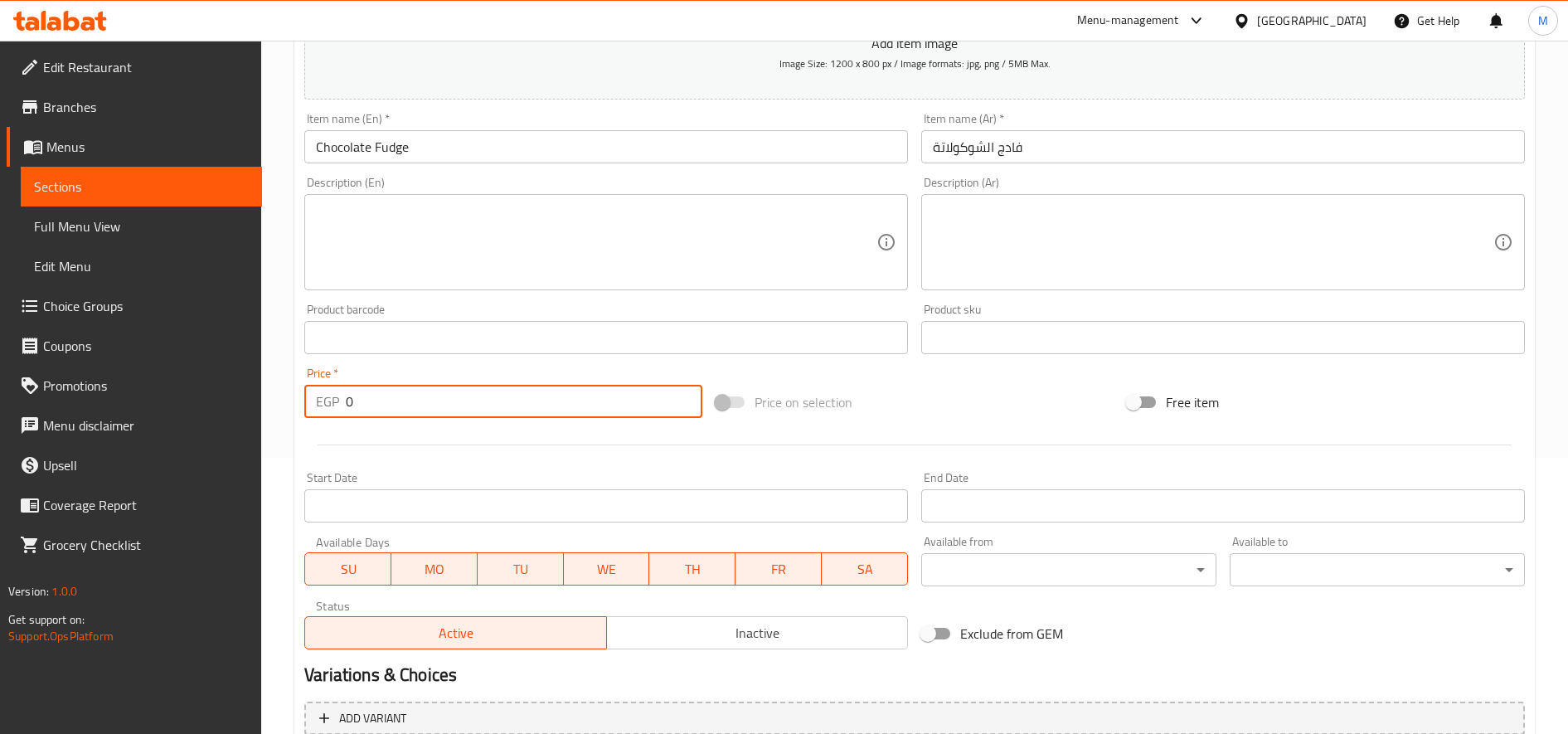
click at [522, 407] on input "0" at bounding box center [524, 402] width 357 height 34
type input "120"
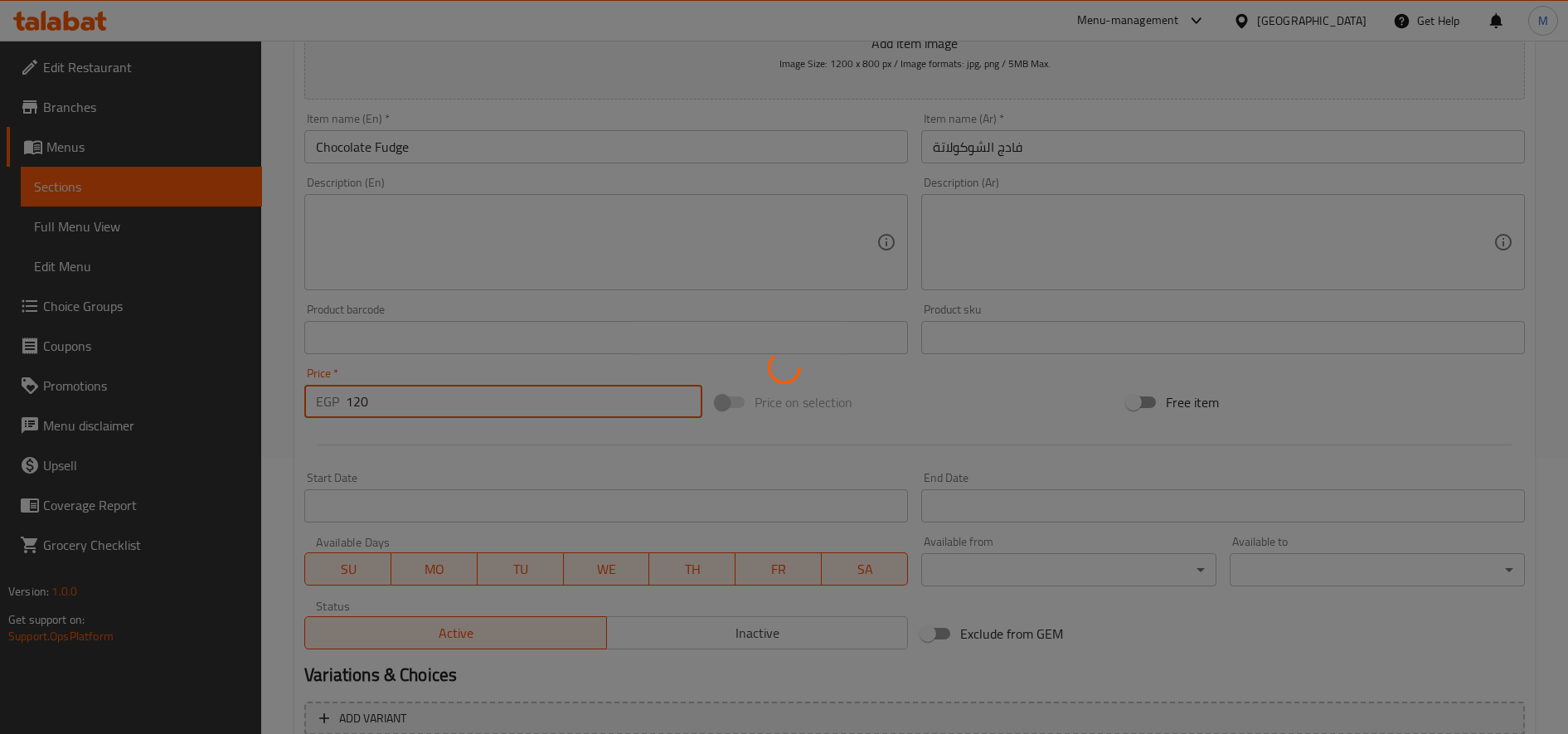
type input "0"
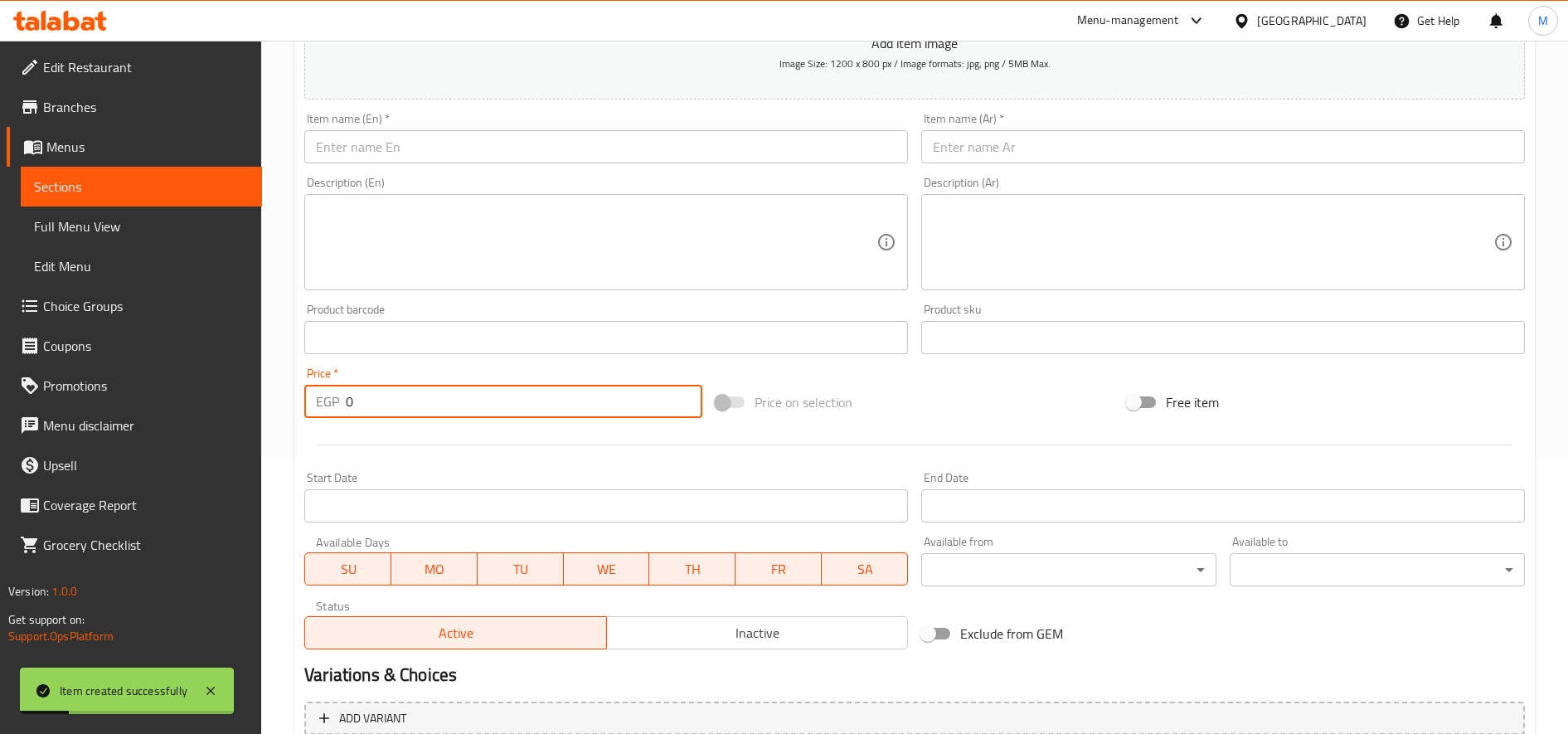
click at [532, 146] on input "text" at bounding box center [606, 147] width 604 height 34
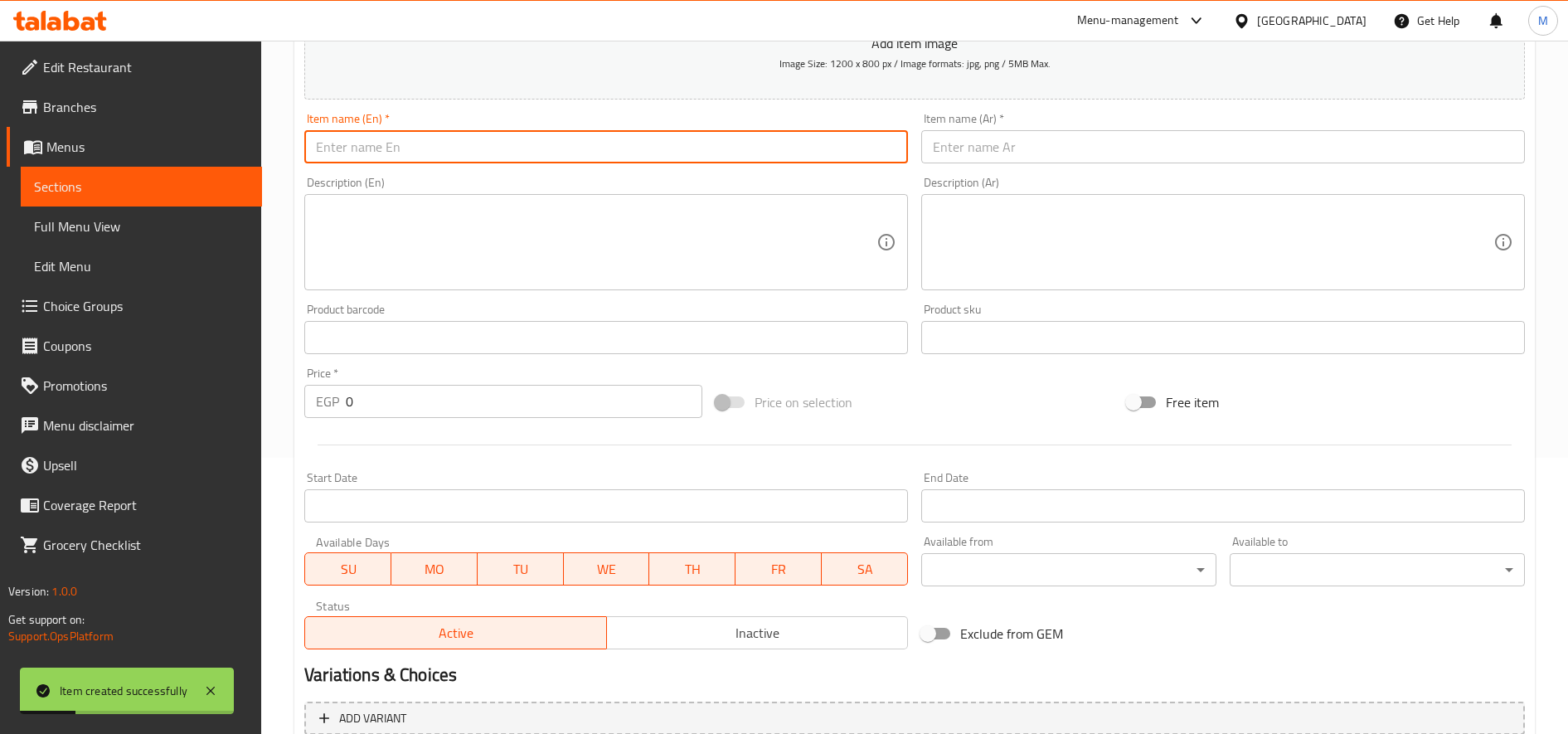
paste input "Coffee brownies chocolate"
type input "Coffee brownies chocolate"
click at [1113, 151] on input "text" at bounding box center [1223, 147] width 604 height 34
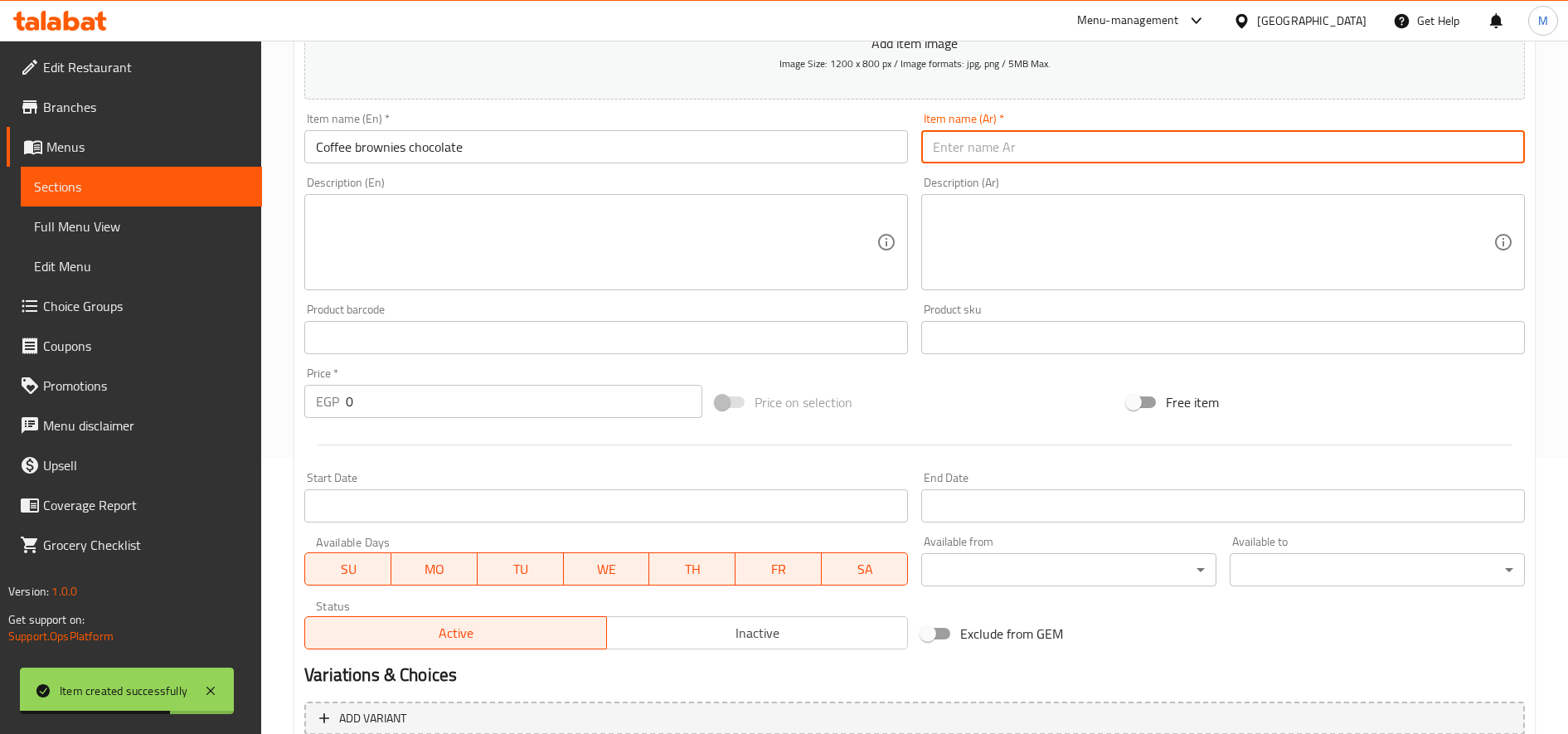
paste input "براونيز القهوة والشوكولاتة"
type input "براونيز القهوة والشوكولاتة"
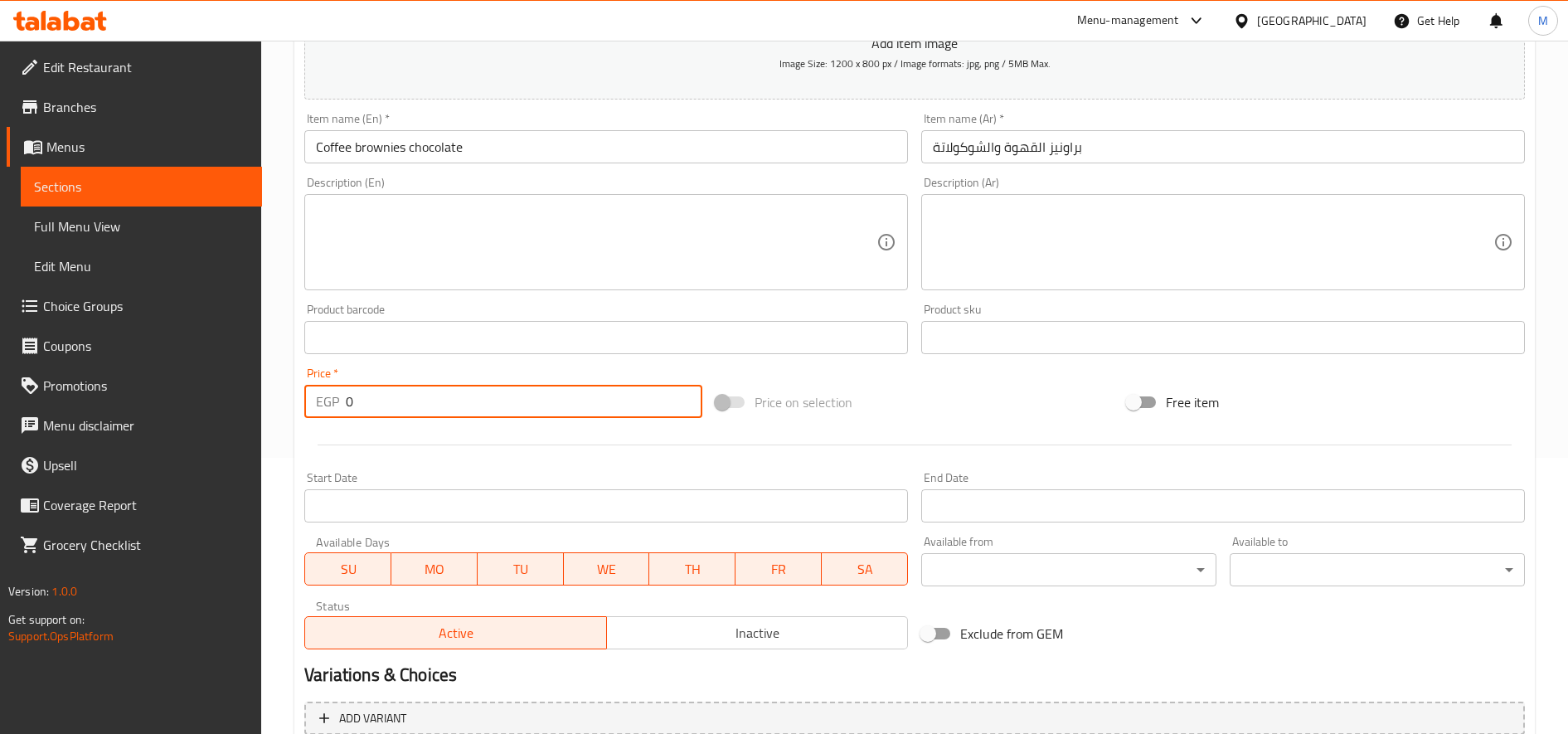
click at [411, 397] on input "0" at bounding box center [524, 402] width 357 height 34
type input "135"
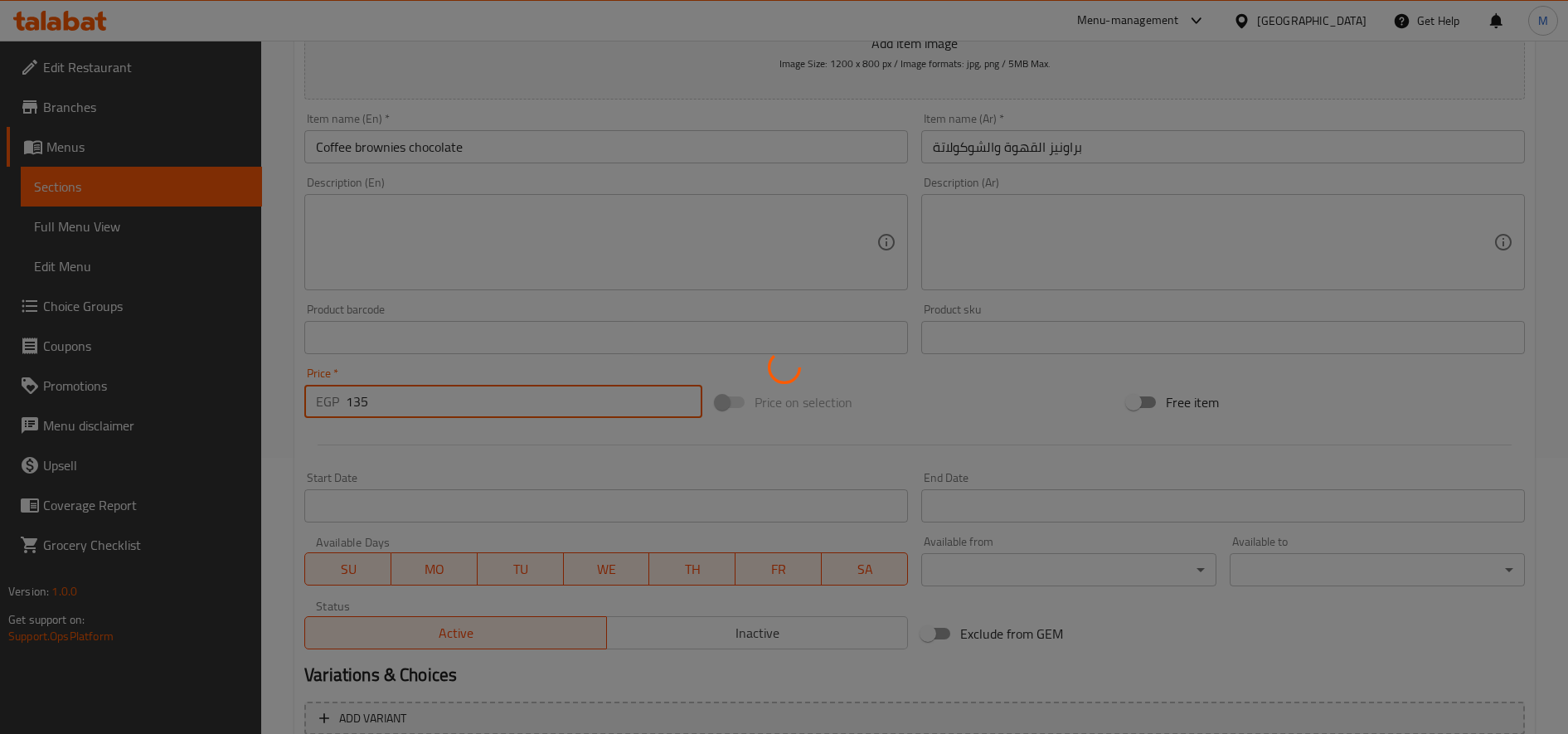
type input "0"
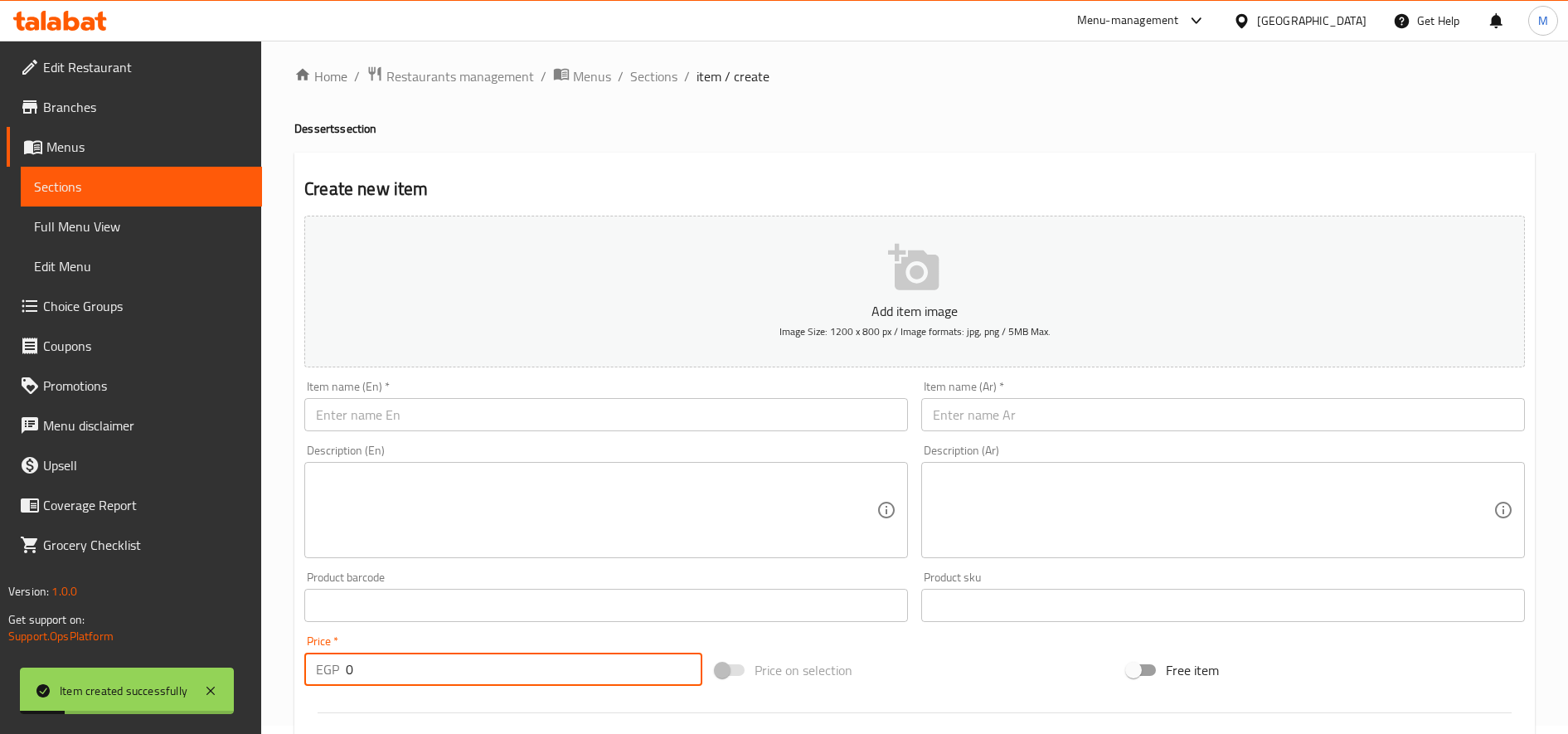
scroll to position [0, 0]
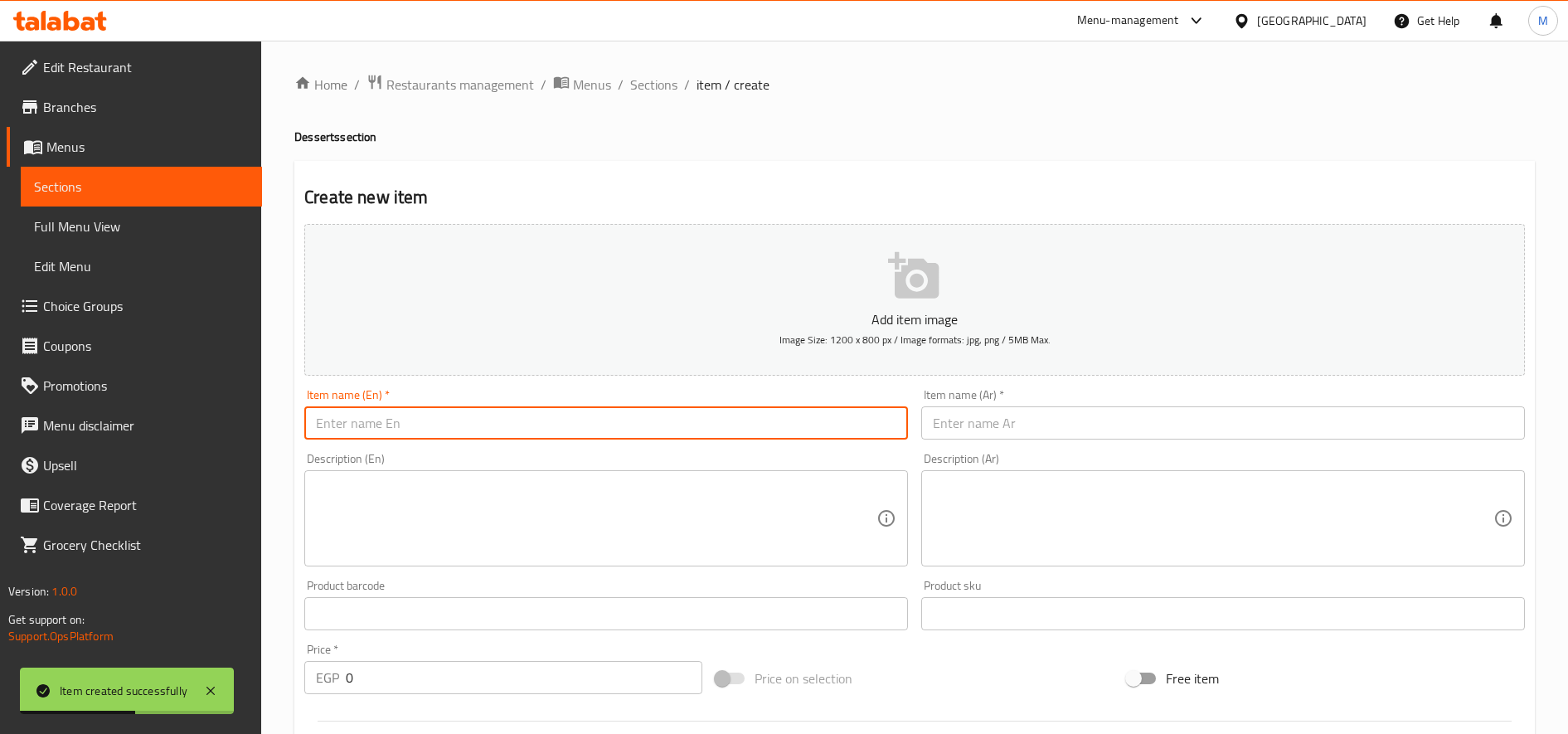
click at [434, 414] on input "text" at bounding box center [606, 423] width 604 height 34
paste input "Mini Eclair Chocolate"
type input "Mini Eclair Chocolate"
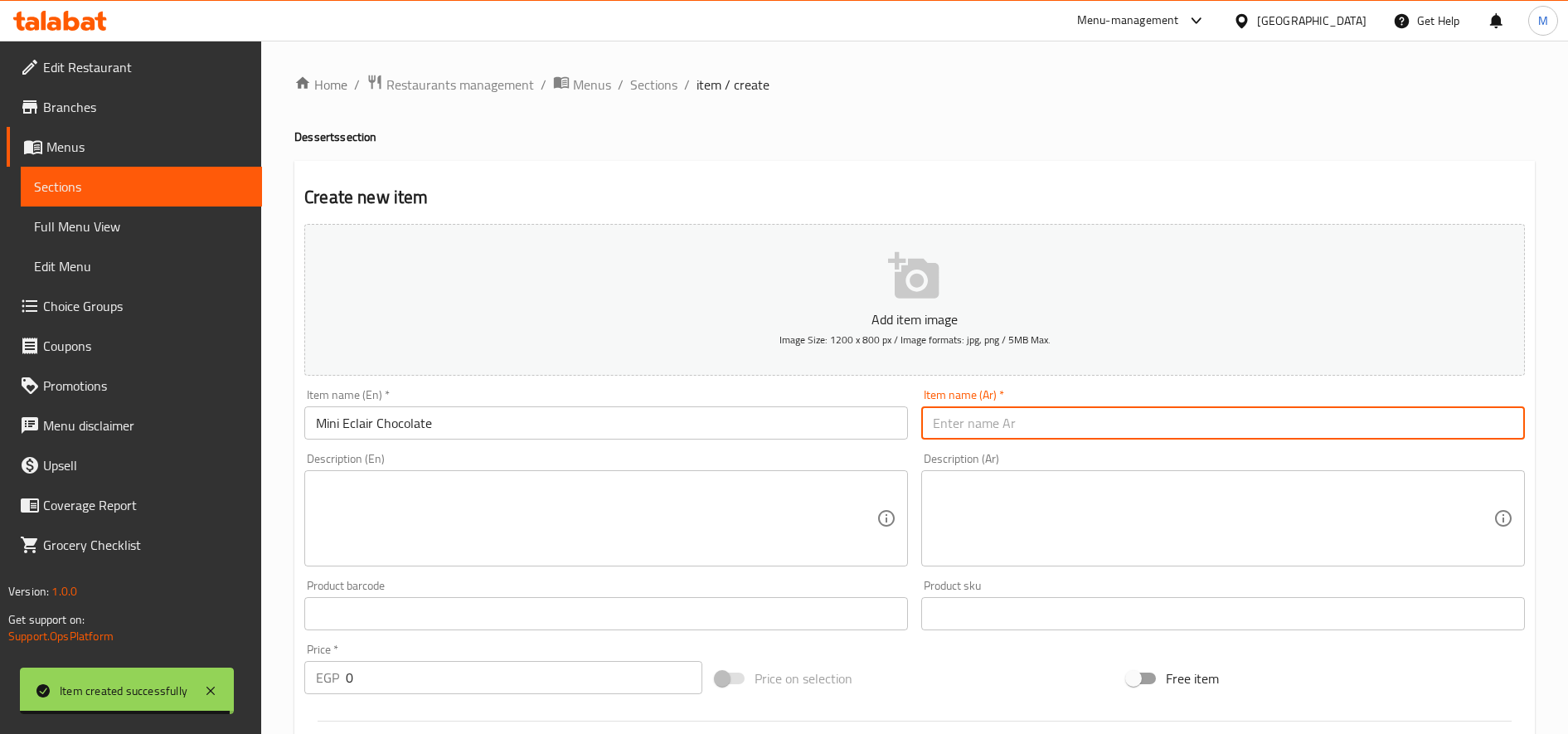
click at [1160, 436] on input "text" at bounding box center [1223, 423] width 604 height 34
paste input "ميني إكلير شوكولاتة"
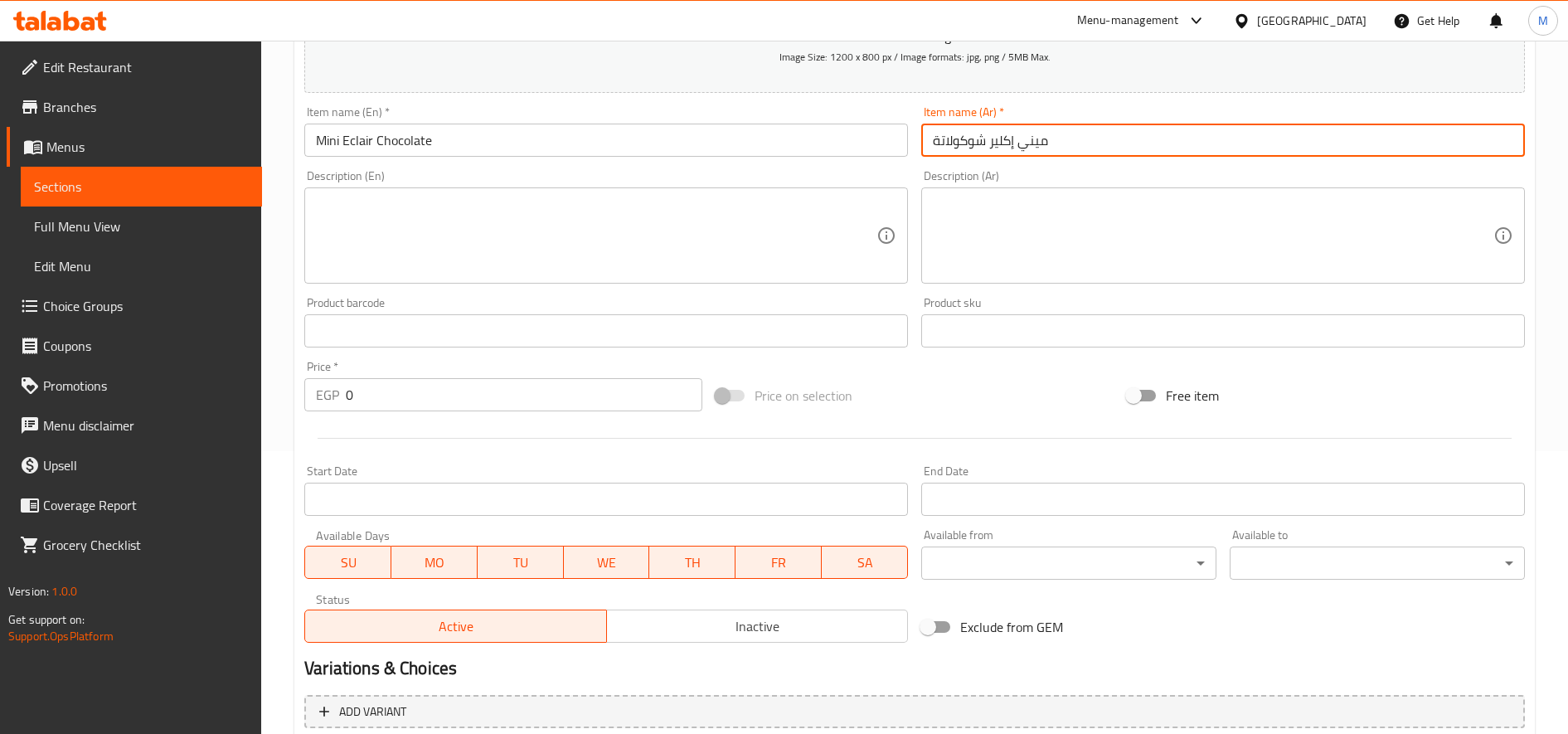
scroll to position [438, 0]
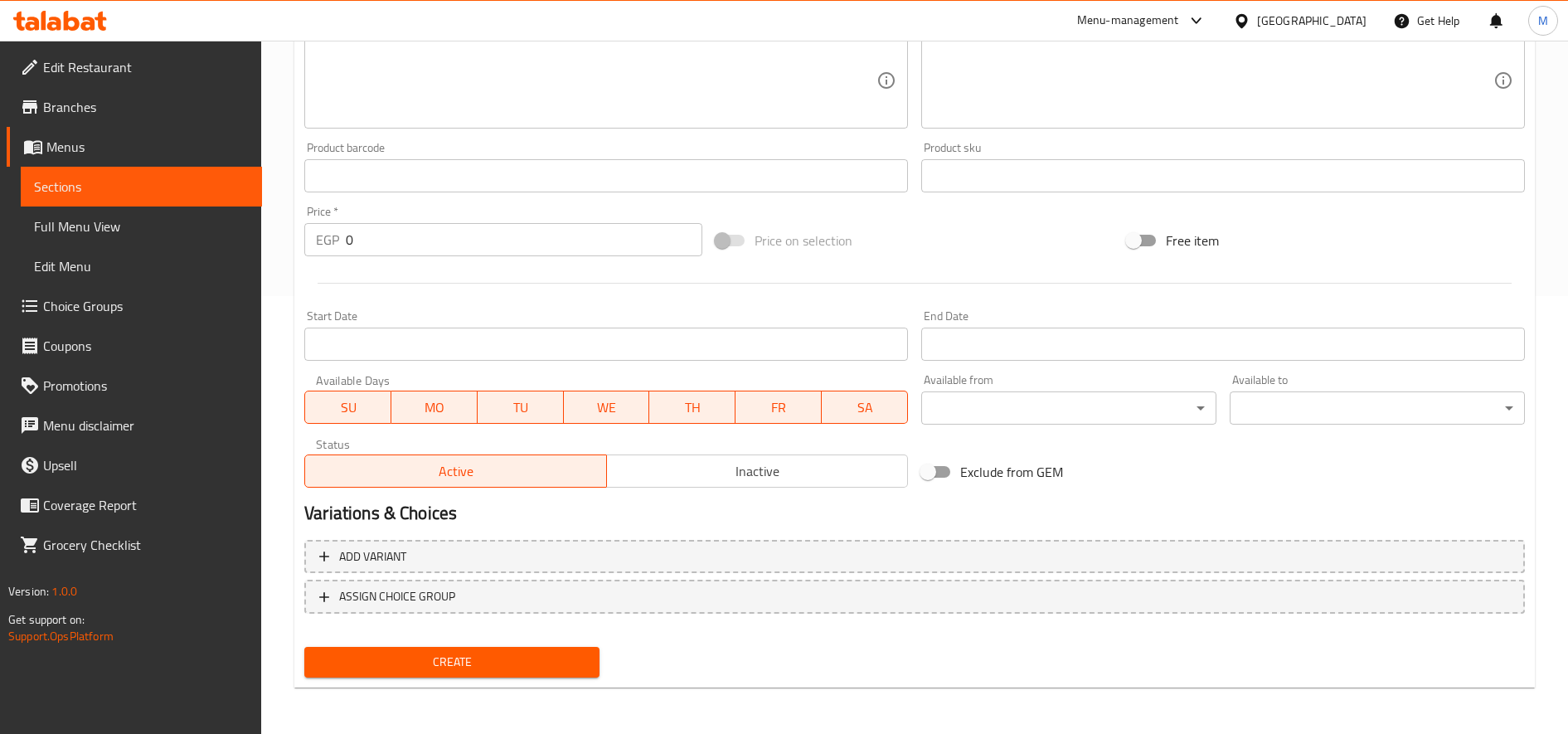
type input "ميني إكلير شوكولاتة"
click at [420, 221] on div "Price   * EGP 0 Price *" at bounding box center [503, 230] width 398 height 50
click at [421, 230] on input "0" at bounding box center [524, 240] width 357 height 34
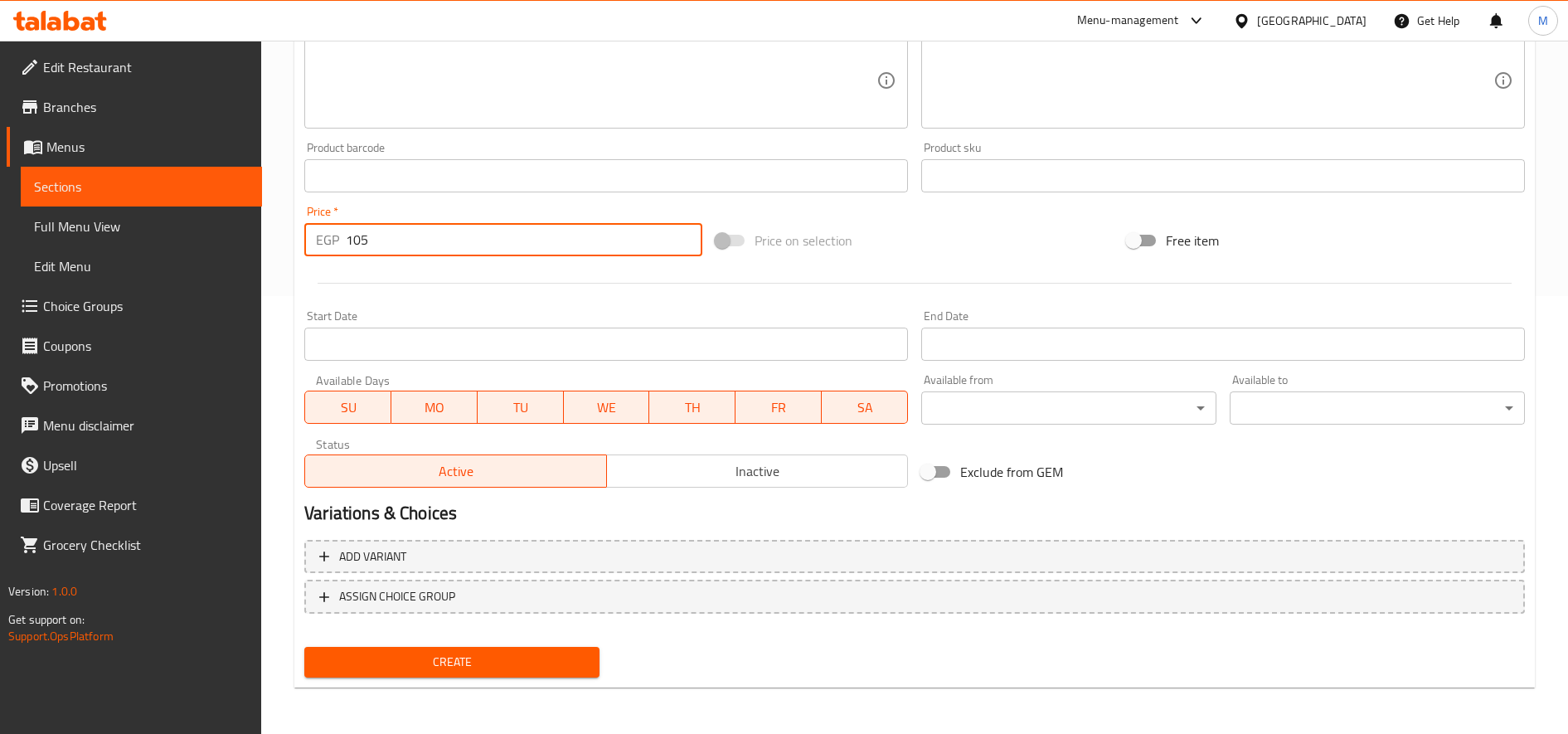
type input "105"
click at [305, 647] on button "Create" at bounding box center [452, 662] width 296 height 31
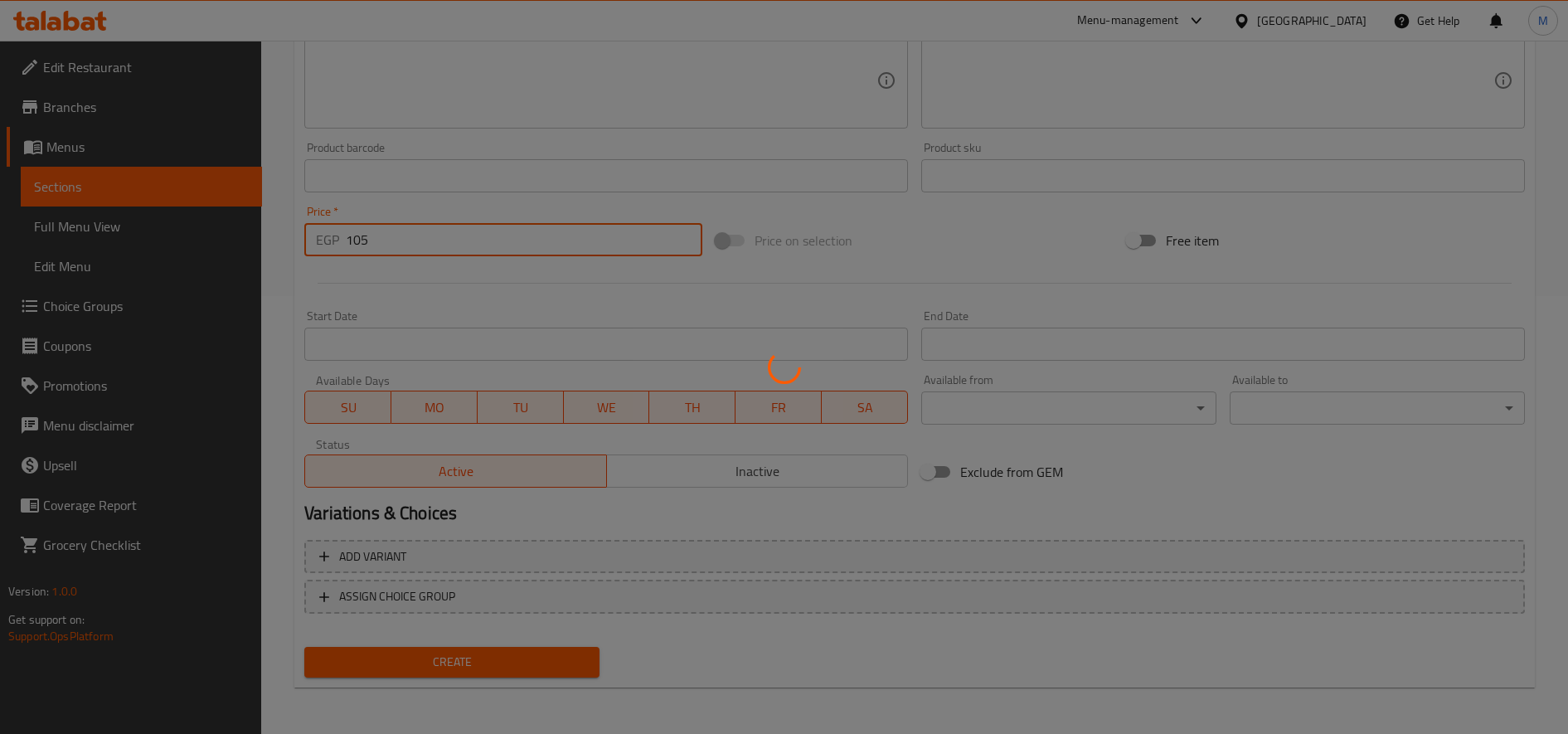
type input "0"
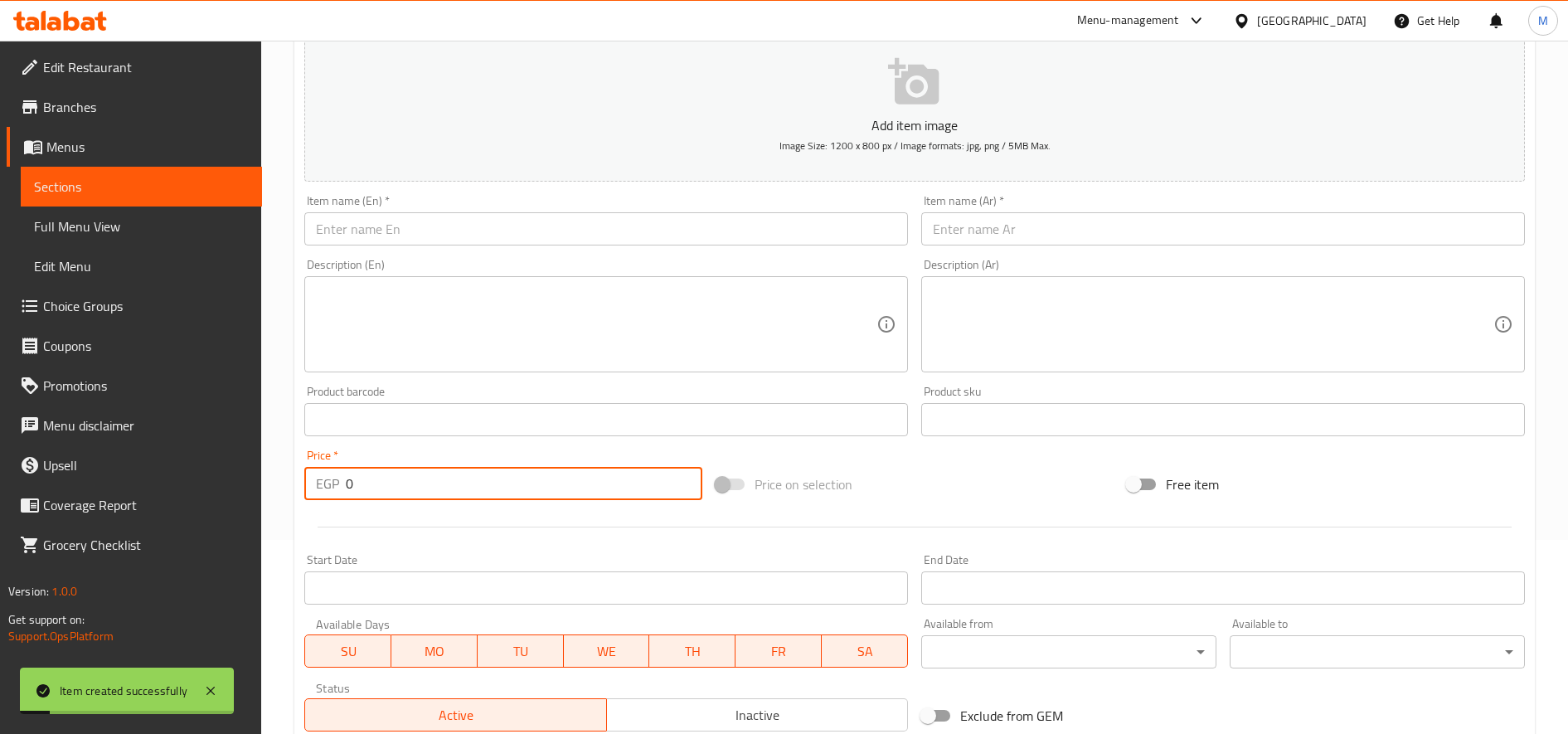
scroll to position [0, 0]
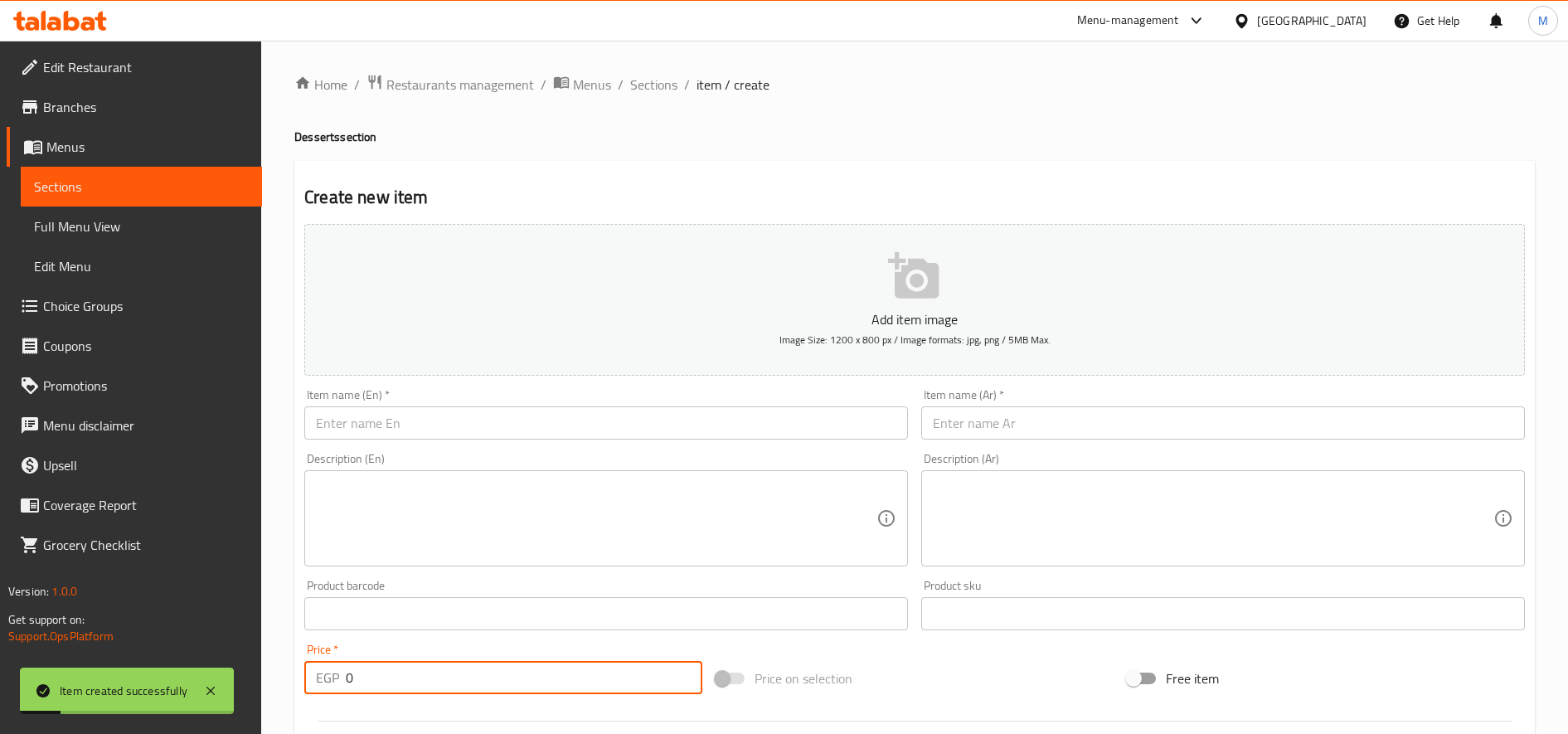
click at [429, 433] on input "text" at bounding box center [606, 423] width 604 height 34
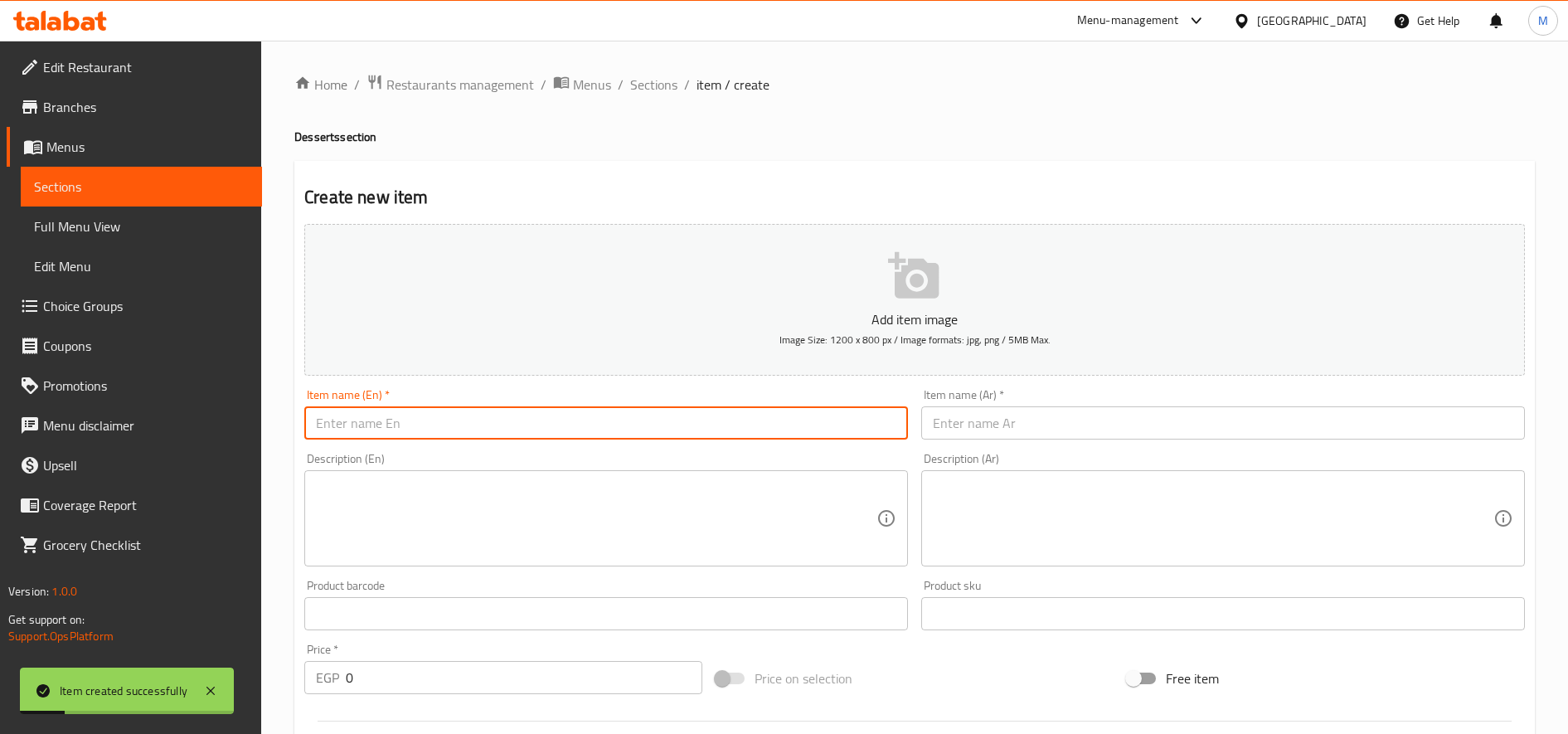
paste input "Mini Eclair Lotus"
type input "Mini Eclair Lotus"
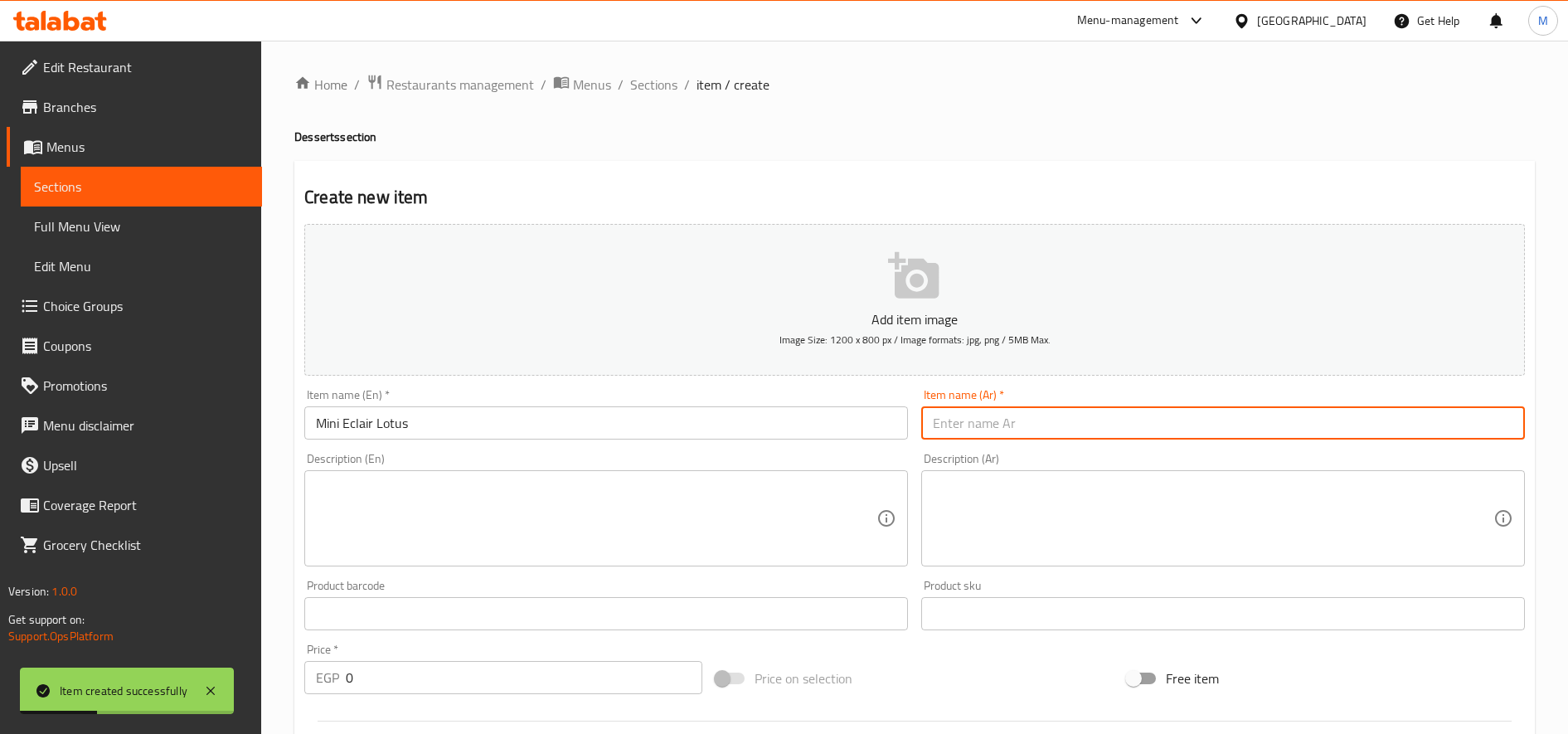
click at [1089, 423] on input "text" at bounding box center [1223, 423] width 604 height 34
paste input "[PERSON_NAME]"
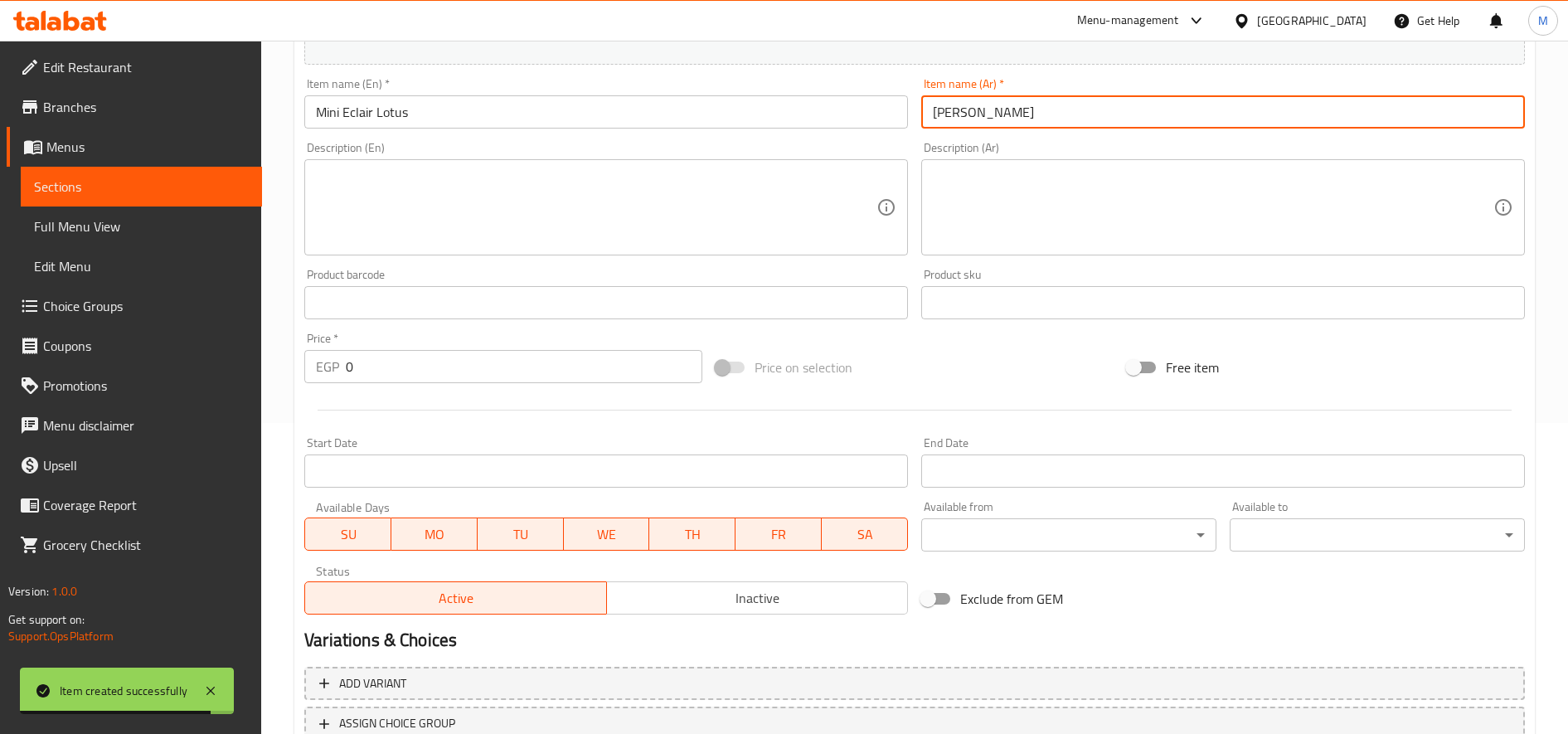
scroll to position [438, 0]
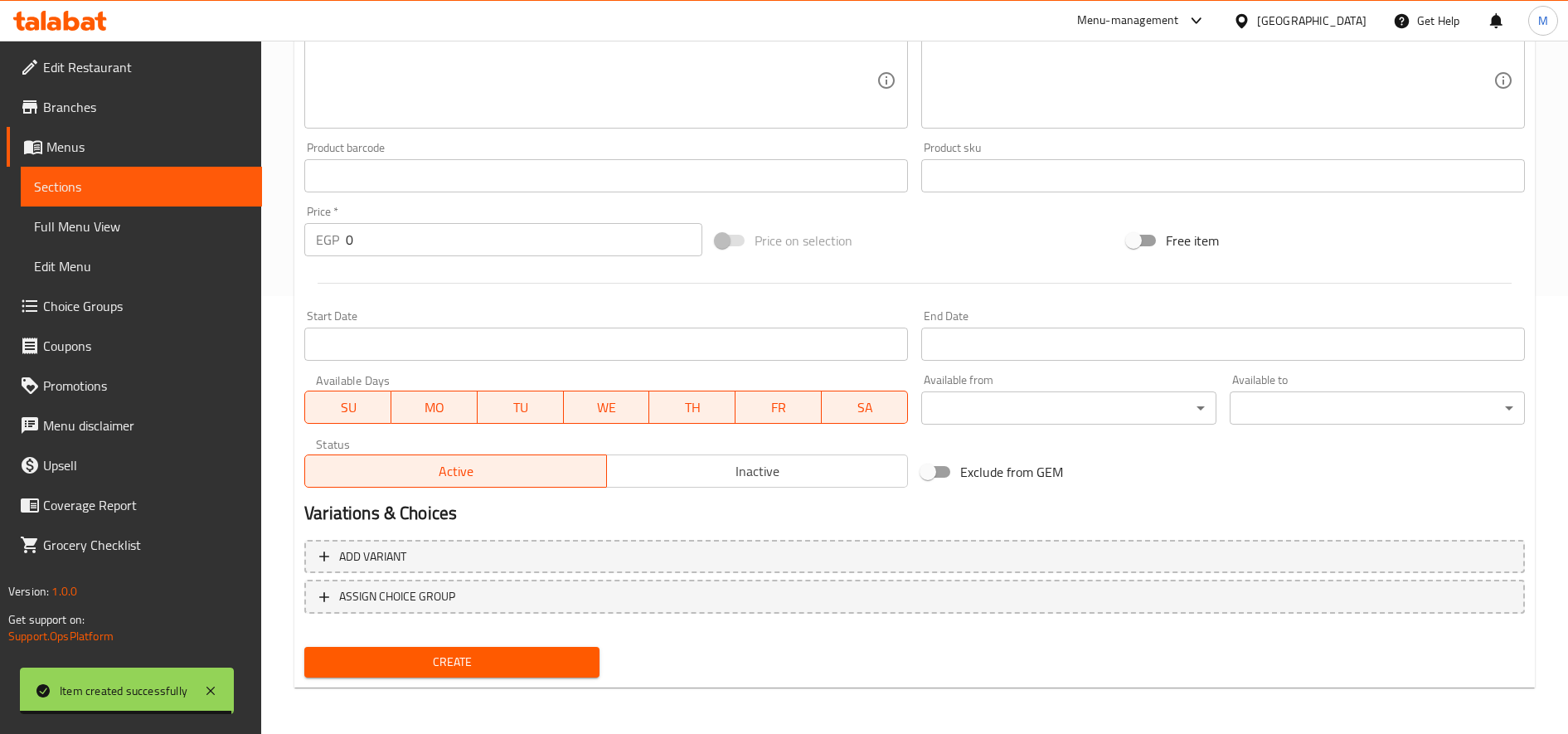
type input "[PERSON_NAME]"
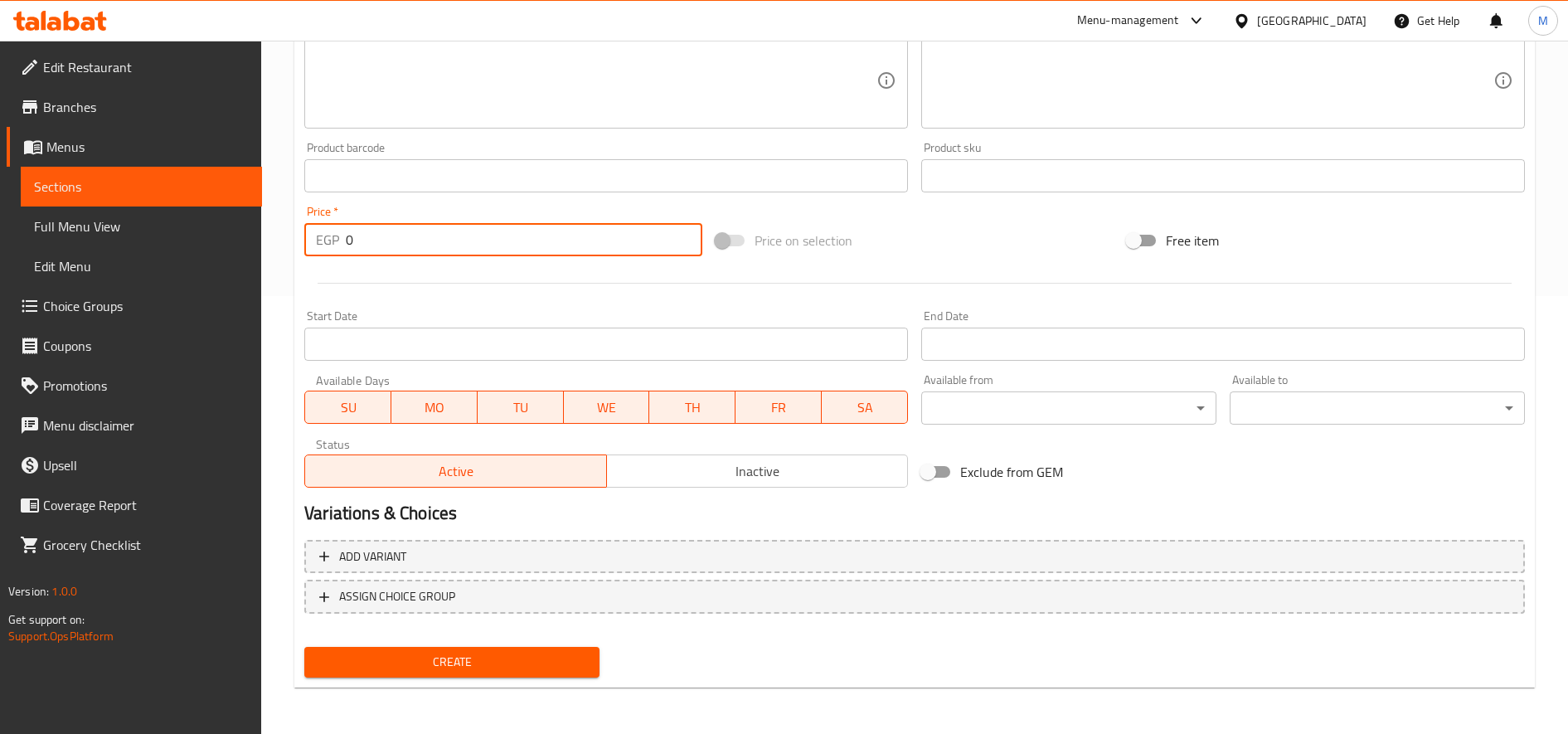
click at [453, 239] on input "0" at bounding box center [524, 240] width 357 height 34
click at [450, 241] on input "1" at bounding box center [524, 240] width 357 height 34
type input "110"
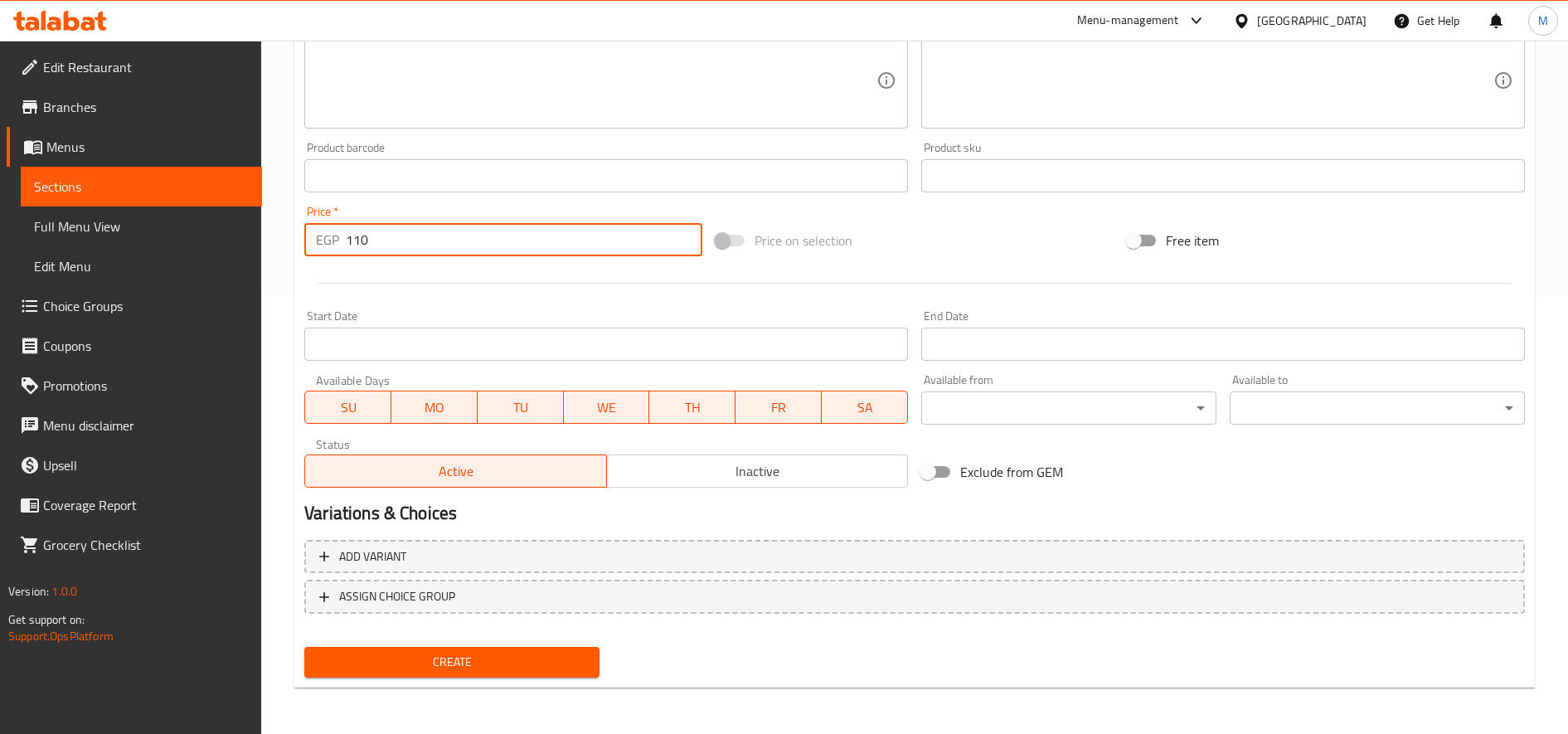
click at [305, 647] on button "Create" at bounding box center [452, 662] width 296 height 31
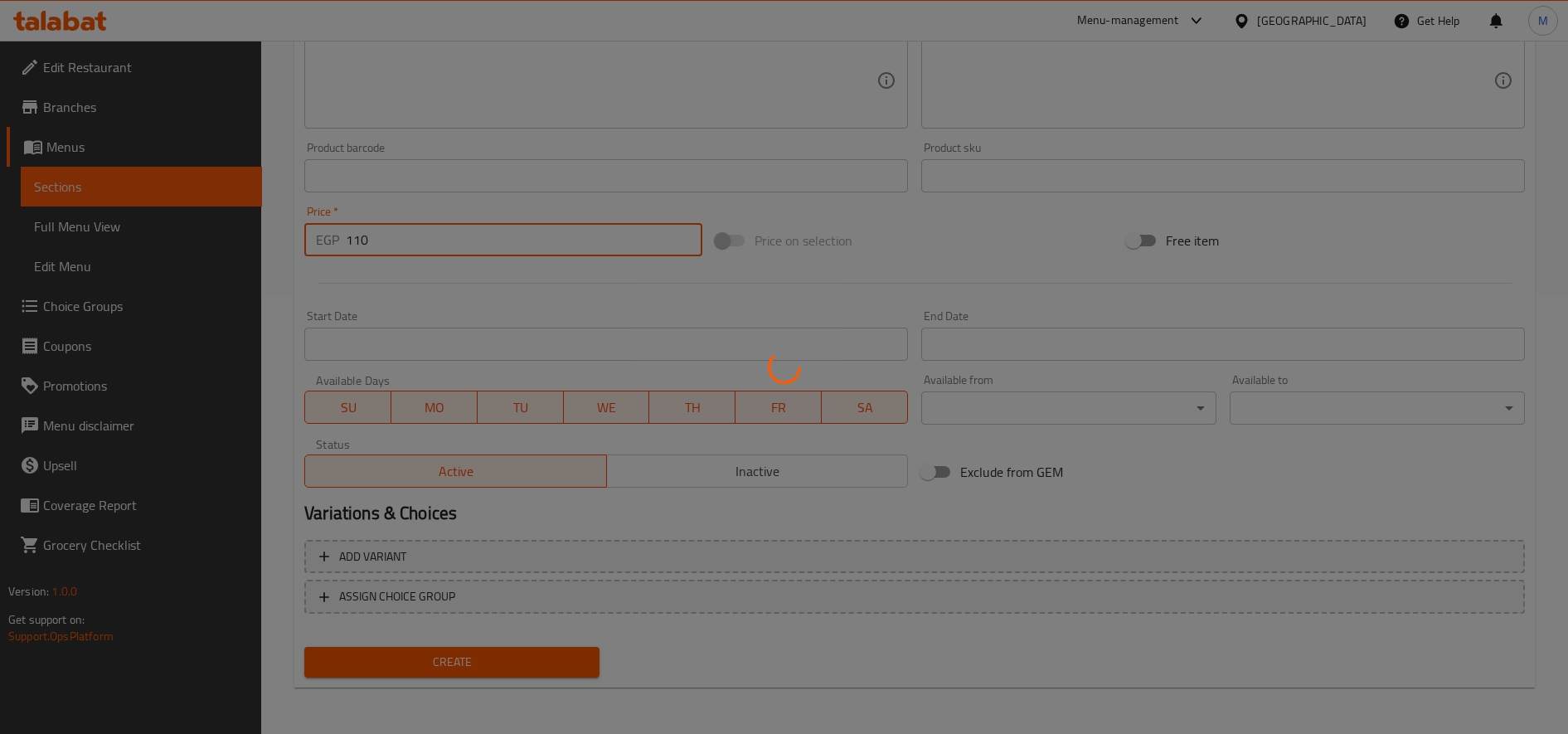
type input "0"
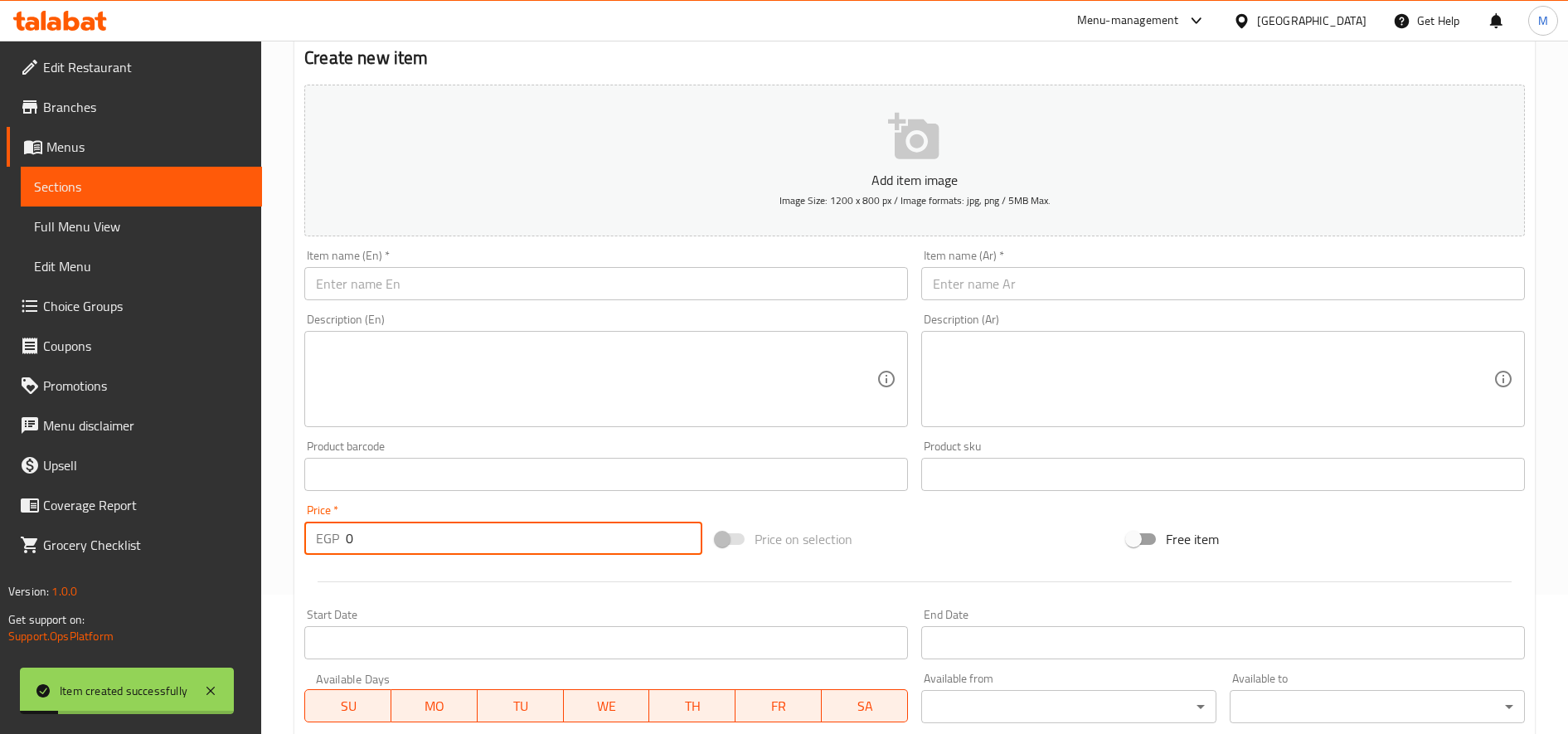
scroll to position [0, 0]
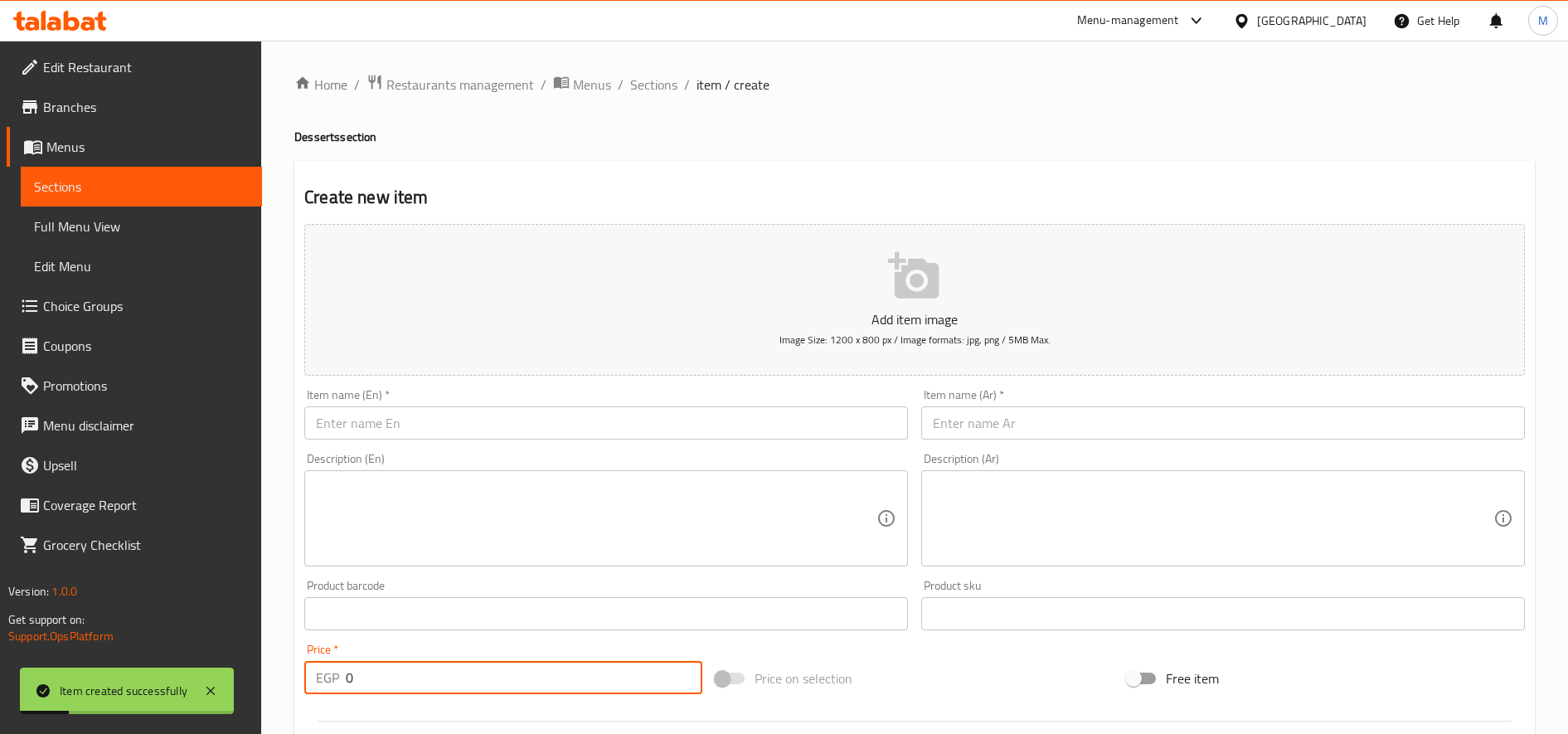
click at [445, 428] on input "text" at bounding box center [606, 423] width 604 height 34
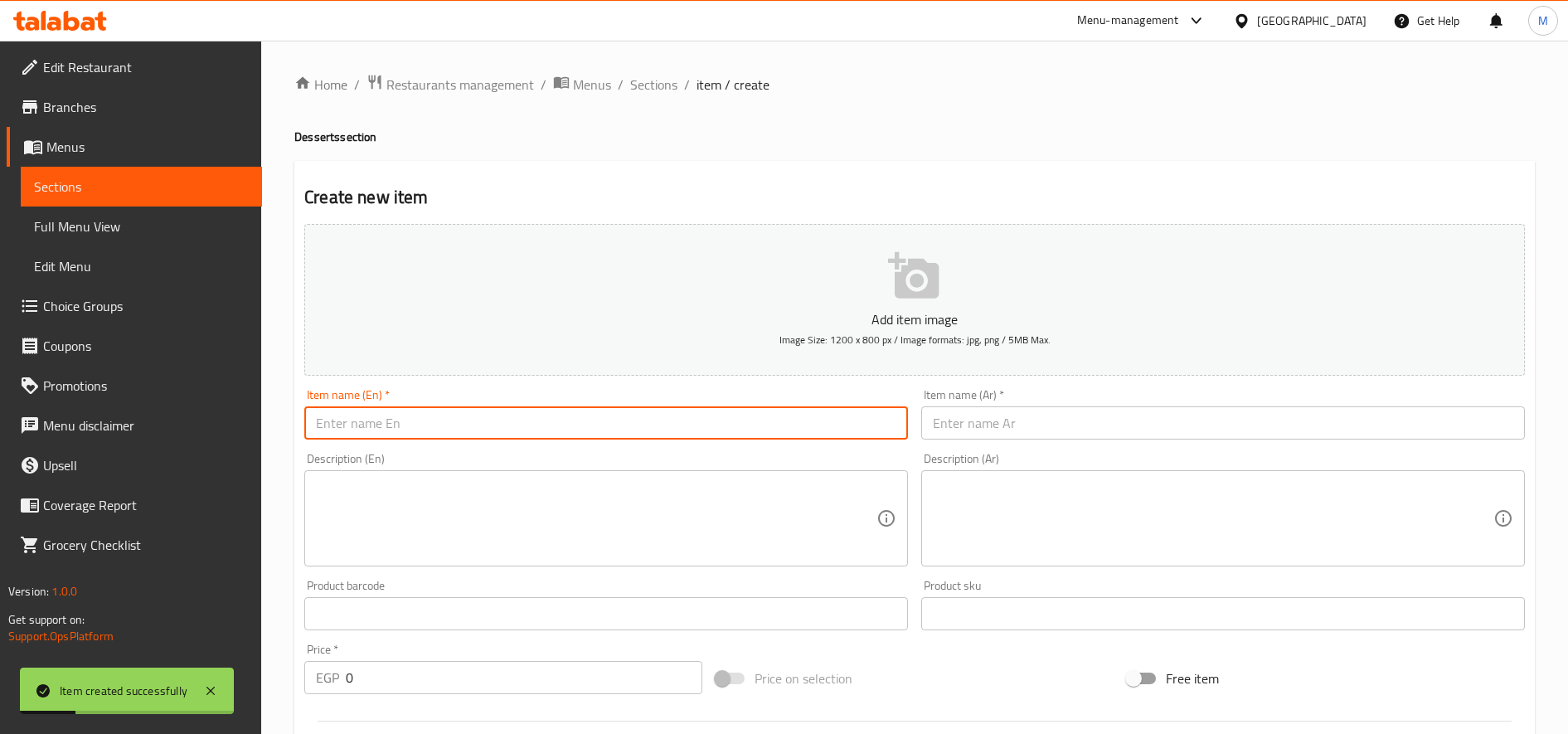
paste input "Mini Eclair Pistachio"
type input "Mini Eclair Pistachio"
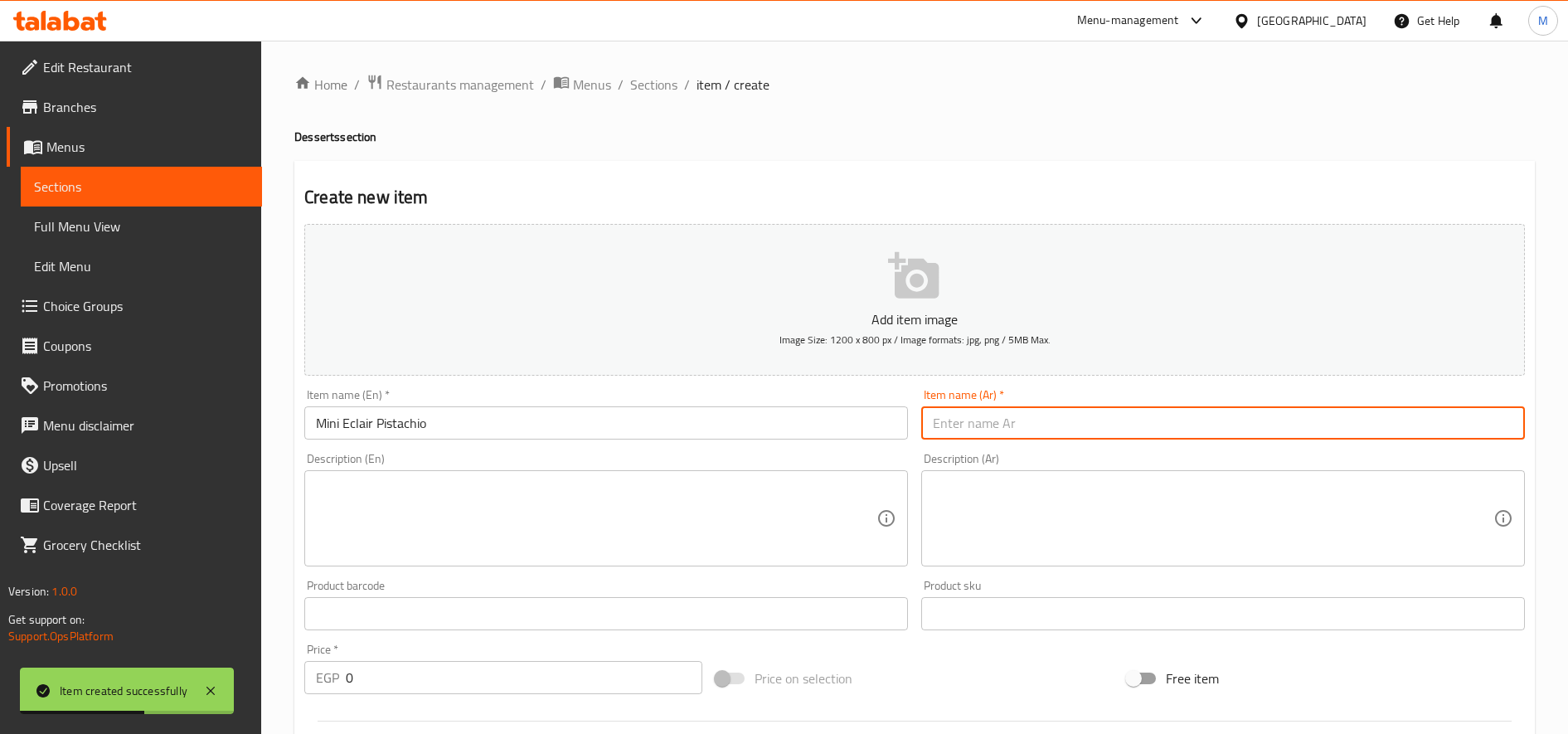
click at [1097, 427] on input "text" at bounding box center [1223, 423] width 604 height 34
paste input "ميني إكلير بالفستق"
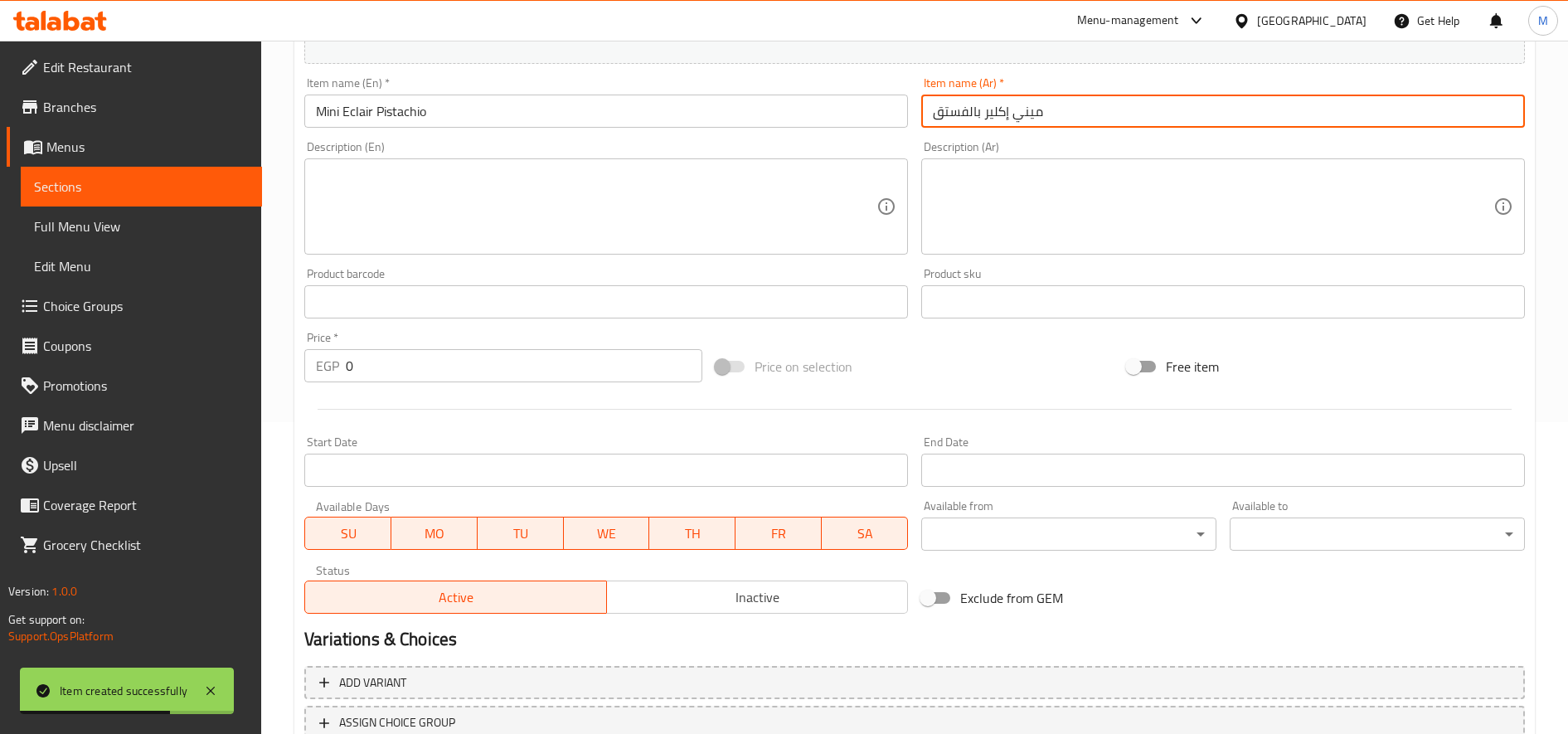
scroll to position [438, 0]
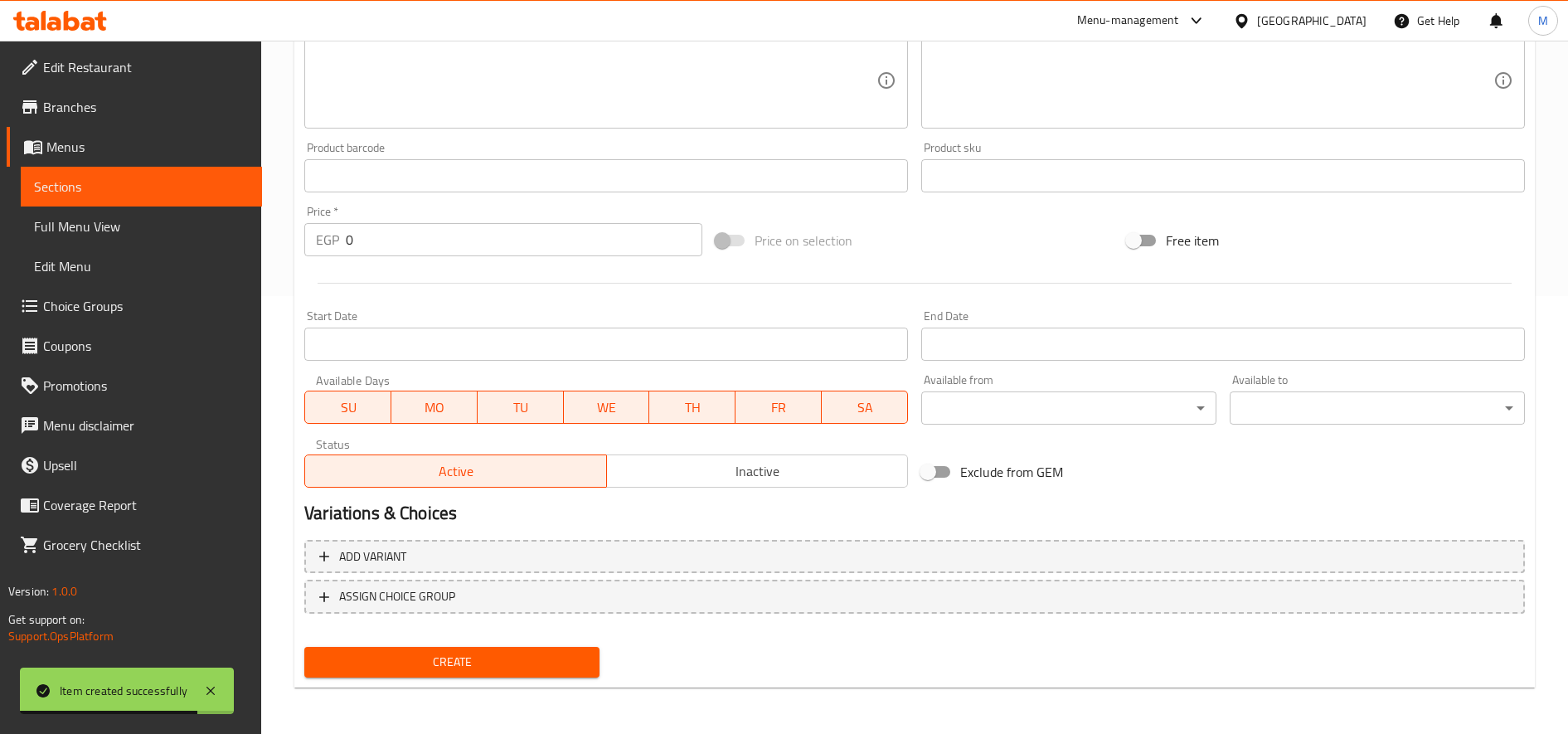
type input "ميني إكلير بالفستق"
click at [393, 231] on input "0" at bounding box center [524, 240] width 357 height 34
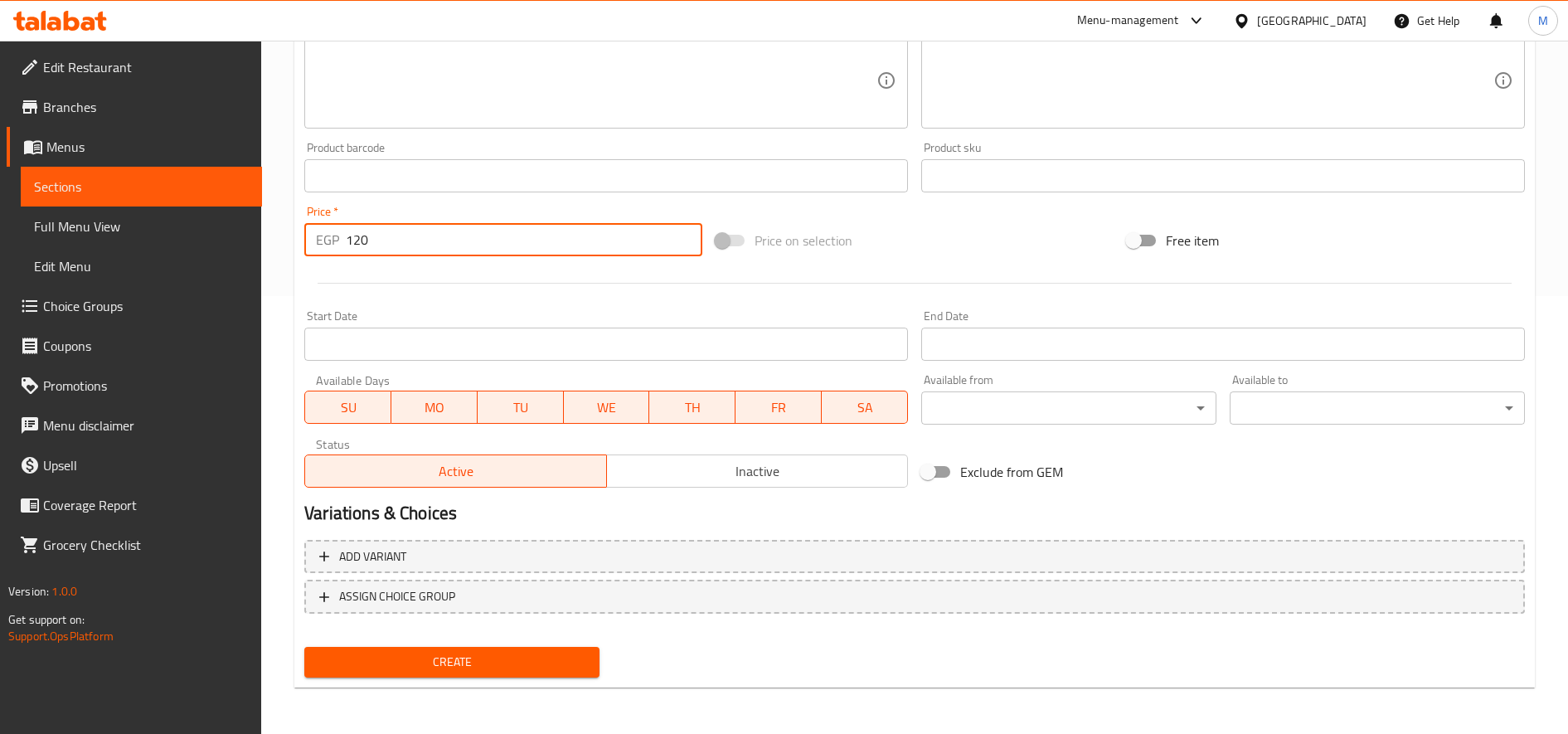
type input "120"
click at [305, 647] on button "Create" at bounding box center [452, 662] width 296 height 31
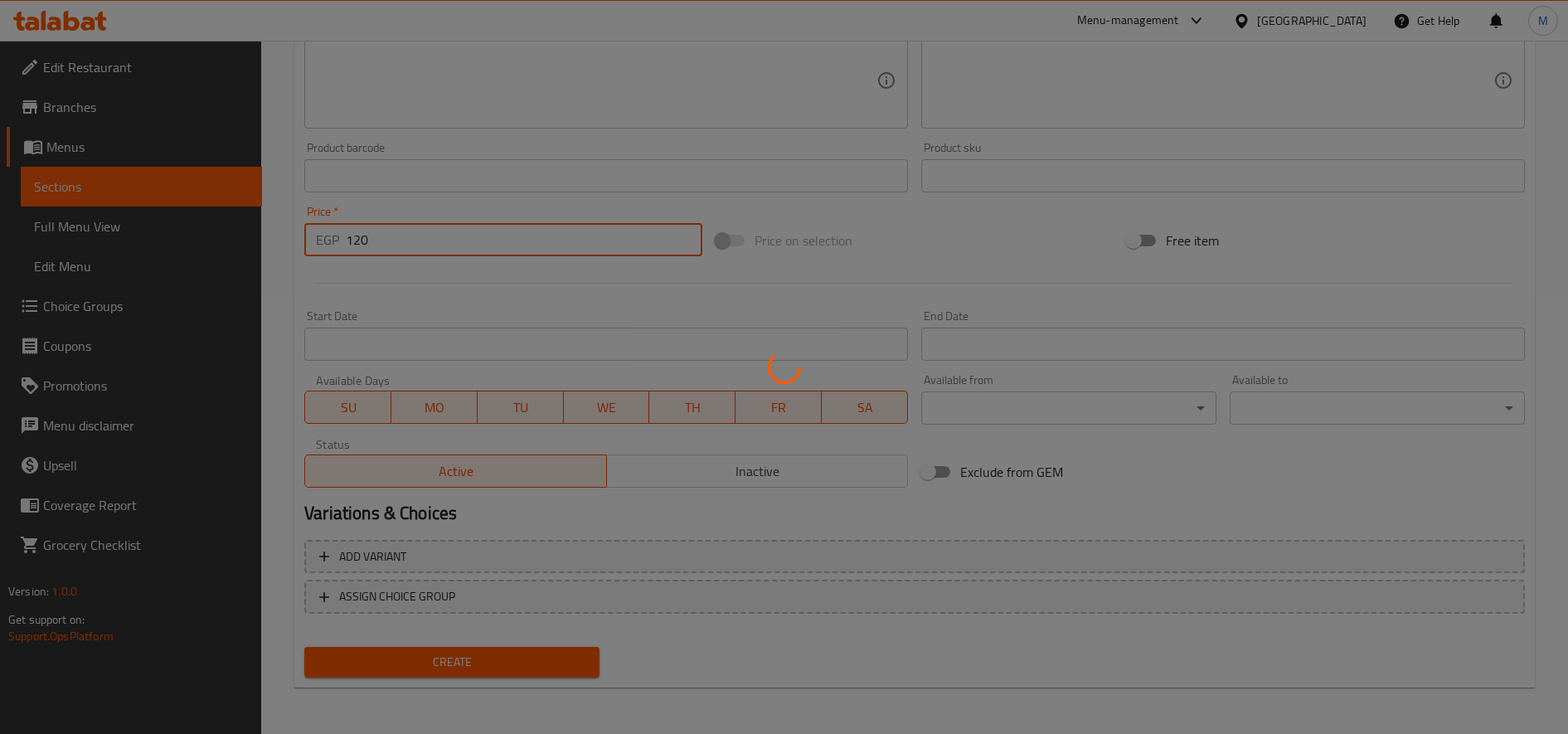
type input "0"
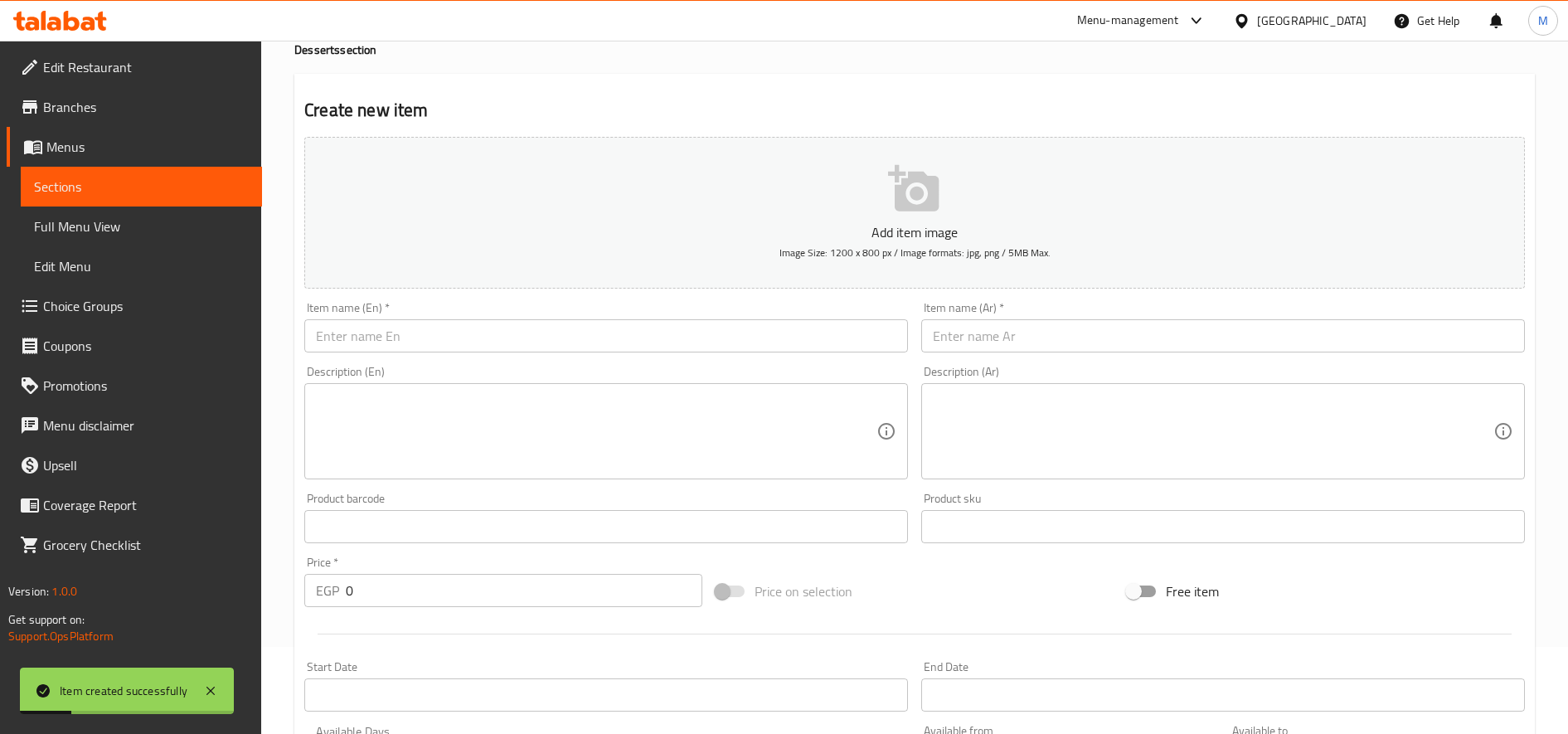
scroll to position [0, 0]
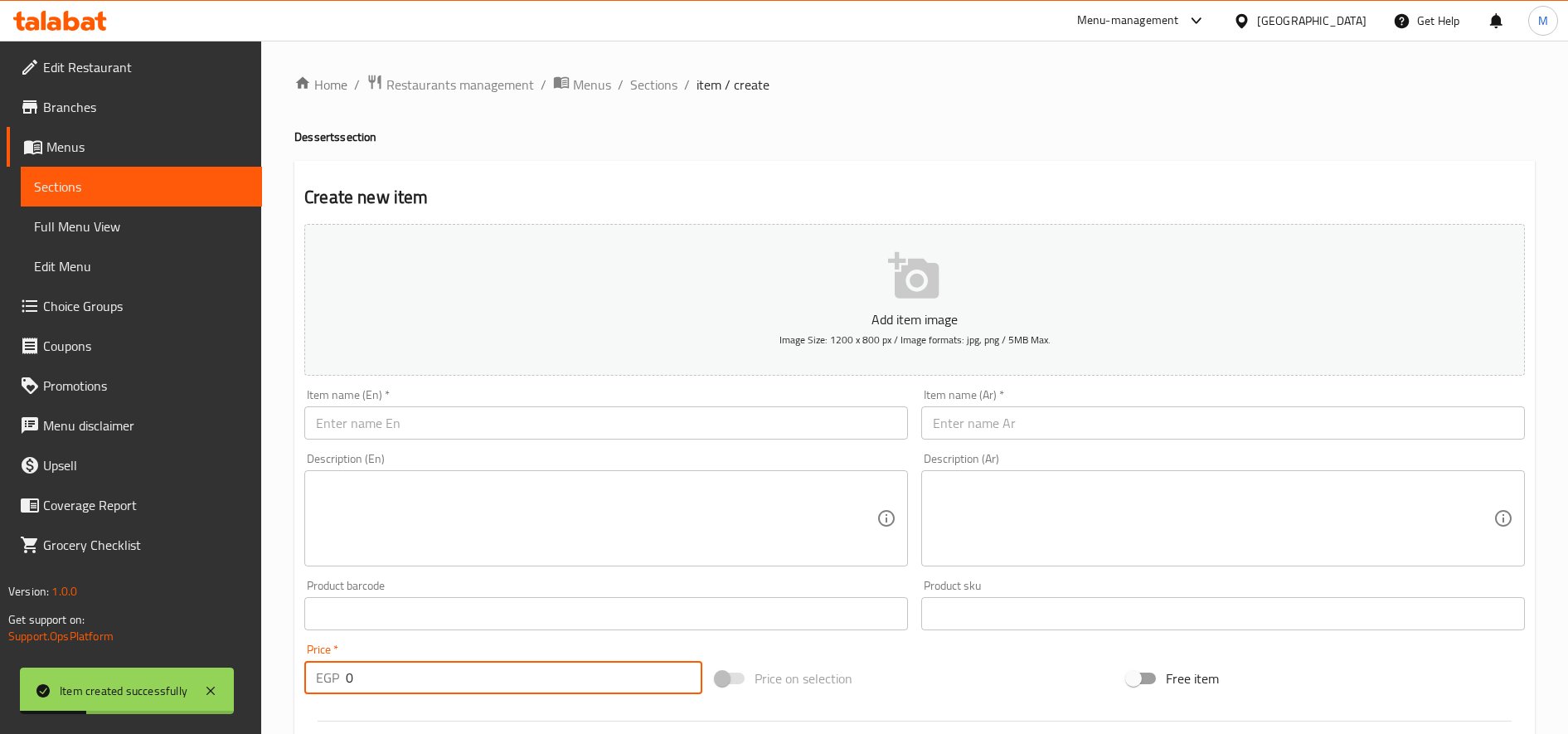
drag, startPoint x: 665, startPoint y: 94, endPoint x: 689, endPoint y: 112, distance: 30.0
click at [665, 94] on span "Sections" at bounding box center [653, 84] width 47 height 20
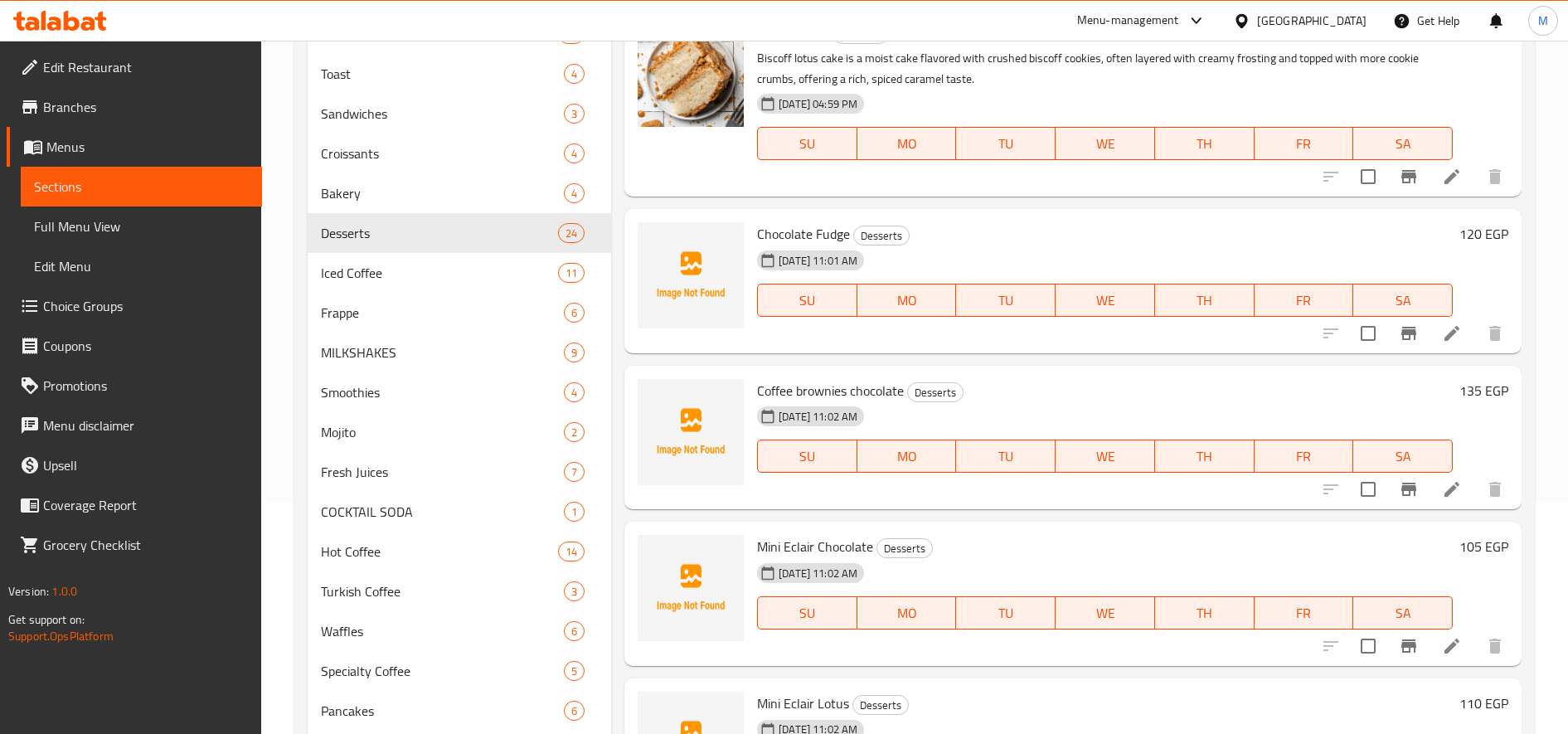
scroll to position [383, 0]
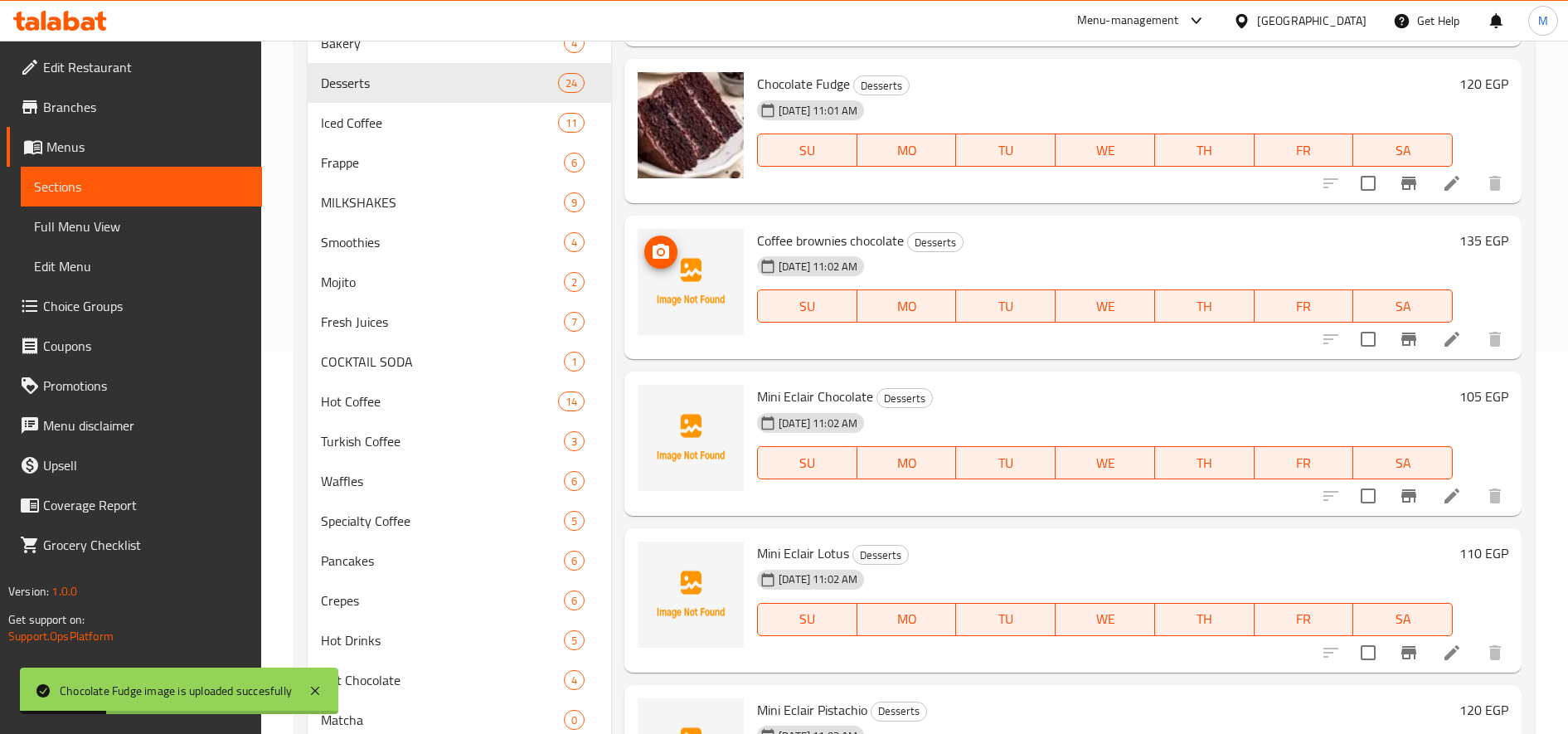
click at [812, 242] on span "Coffee brownies chocolate" at bounding box center [830, 240] width 146 height 25
copy h6 "Coffee brownies chocolate"
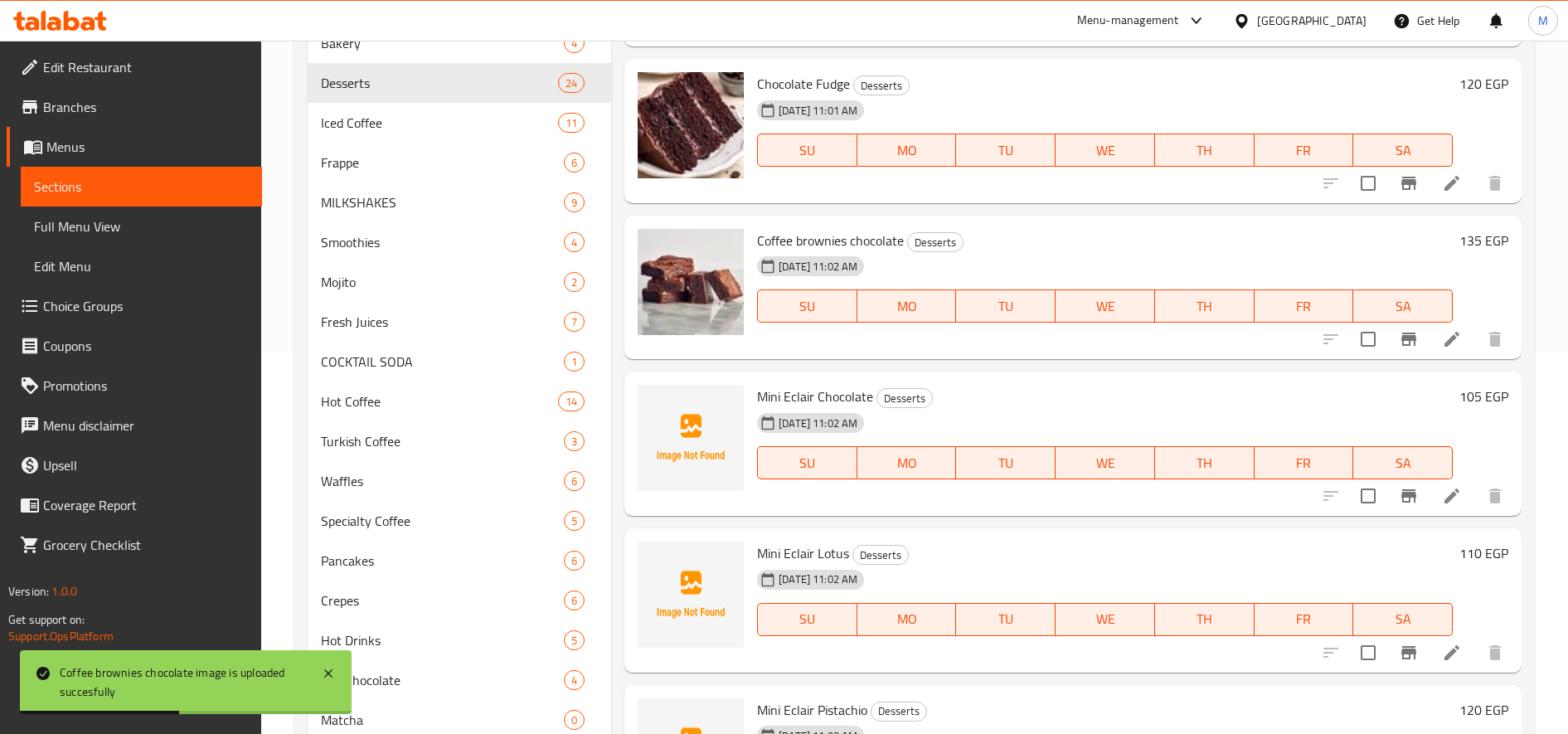
click at [783, 402] on span "Mini Eclair Chocolate" at bounding box center [815, 396] width 116 height 25
copy h6 "Mini Eclair Chocolate"
click at [797, 549] on span "Mini Eclair Lotus" at bounding box center [803, 553] width 92 height 25
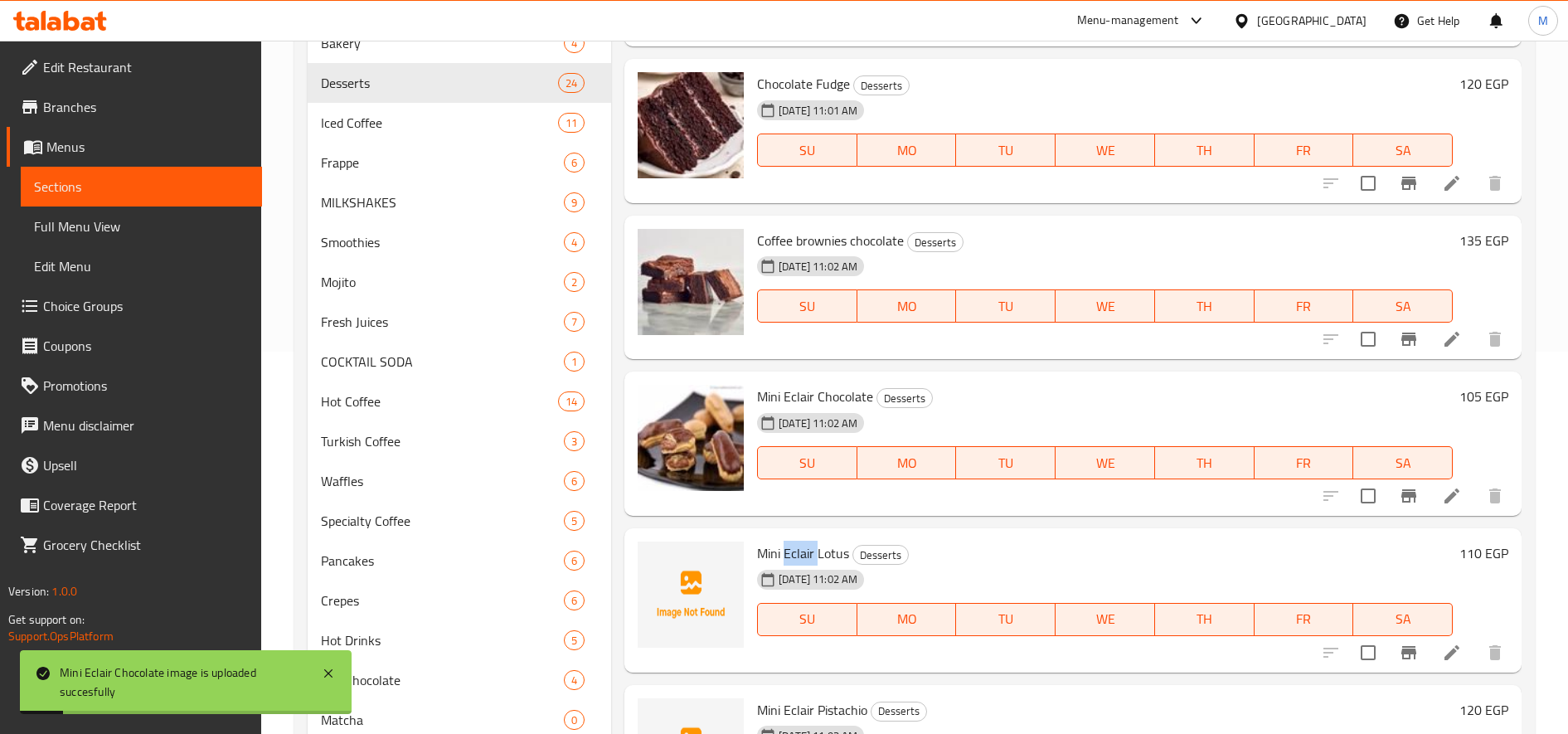
click at [797, 549] on span "Mini Eclair Lotus" at bounding box center [803, 553] width 92 height 25
copy h6 "Mini Eclair Lotus"
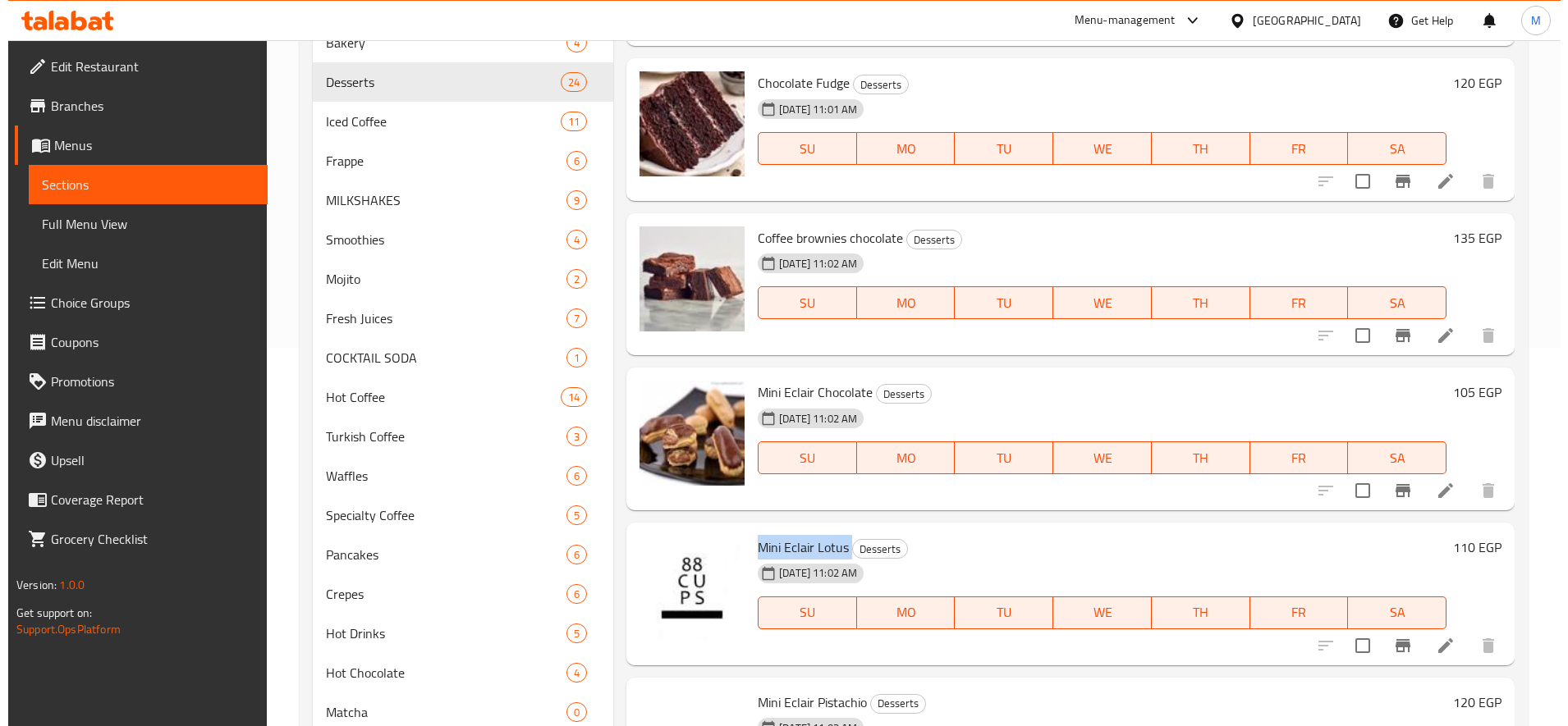
scroll to position [0, 0]
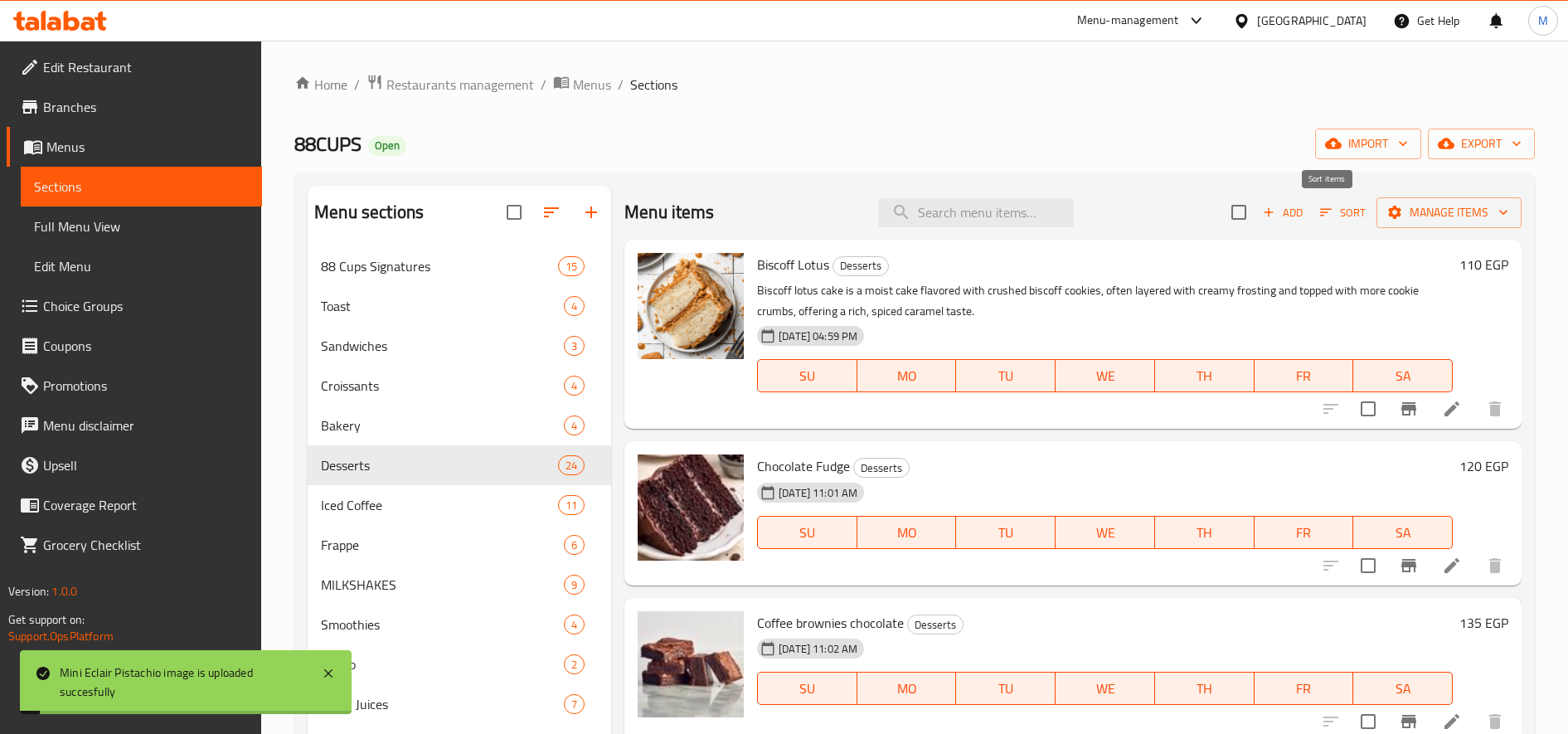
click at [1319, 213] on icon "button" at bounding box center [1326, 212] width 15 height 15
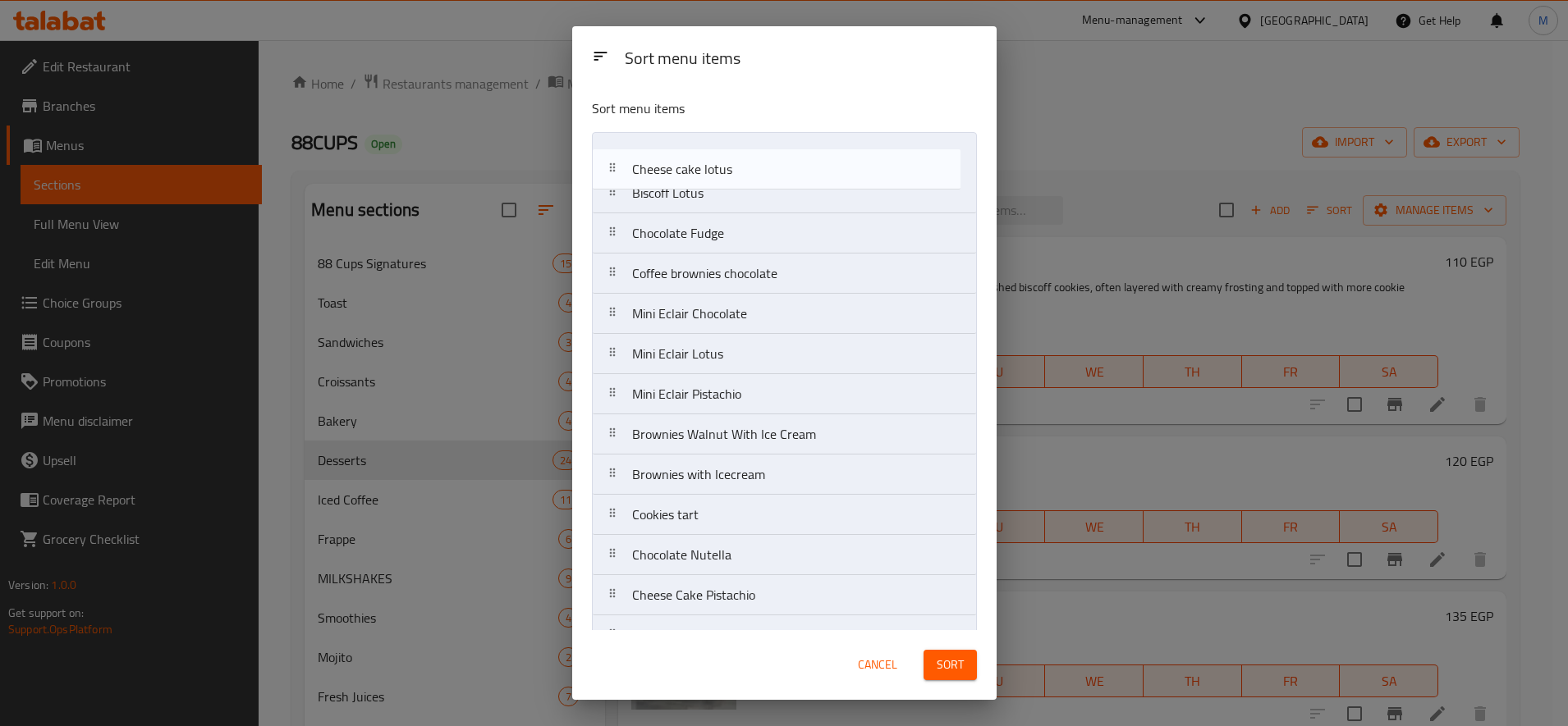
drag, startPoint x: 622, startPoint y: 484, endPoint x: 619, endPoint y: 171, distance: 313.0
click at [619, 171] on nav "Biscoff Lotus Chocolate Fudge Coffee brownies chocolate Mini Eclair Chocolate M…" at bounding box center [784, 615] width 385 height 967
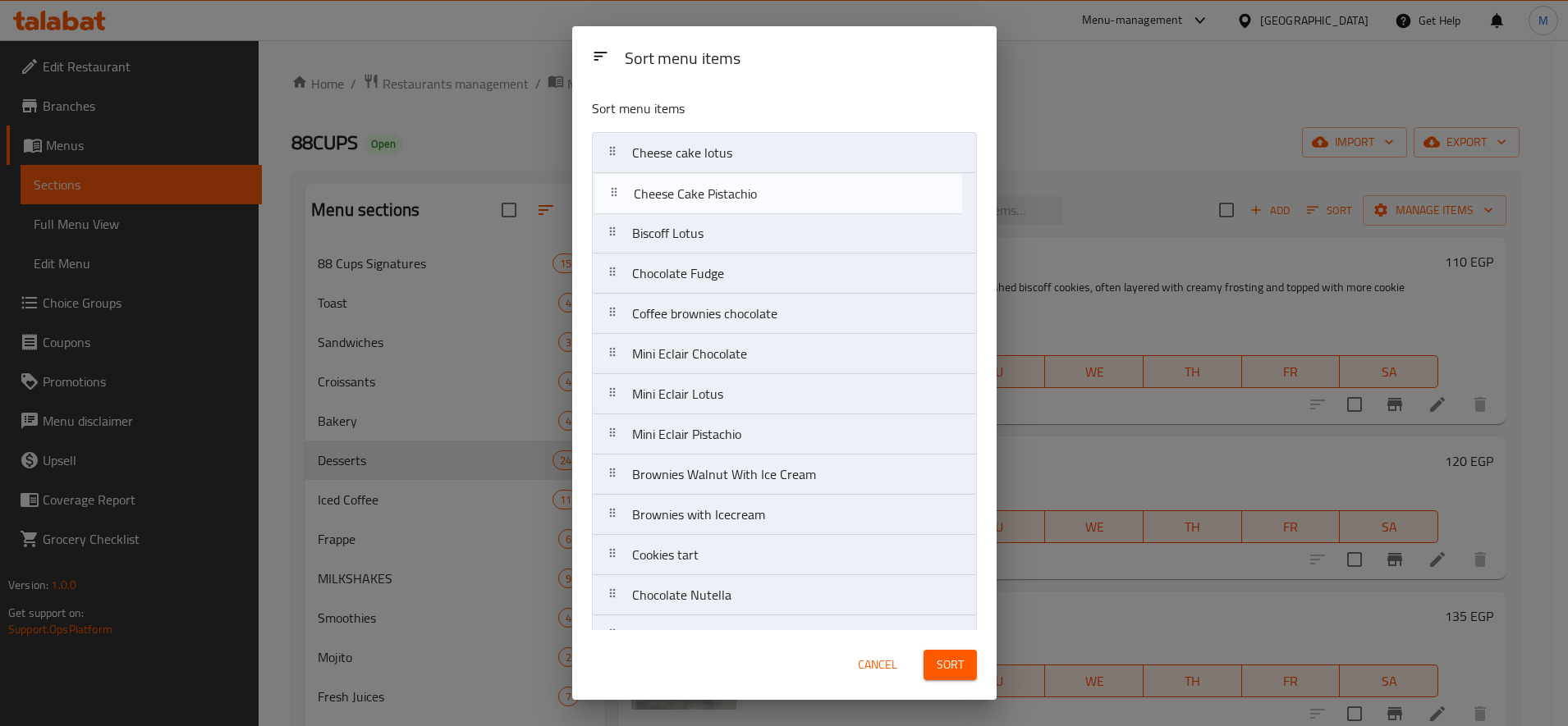
drag, startPoint x: 612, startPoint y: 604, endPoint x: 613, endPoint y: 198, distance: 406.0
click at [613, 198] on nav "Cheese cake lotus Biscoff Lotus Chocolate Fudge Coffee brownies chocolate Mini …" at bounding box center [784, 615] width 385 height 967
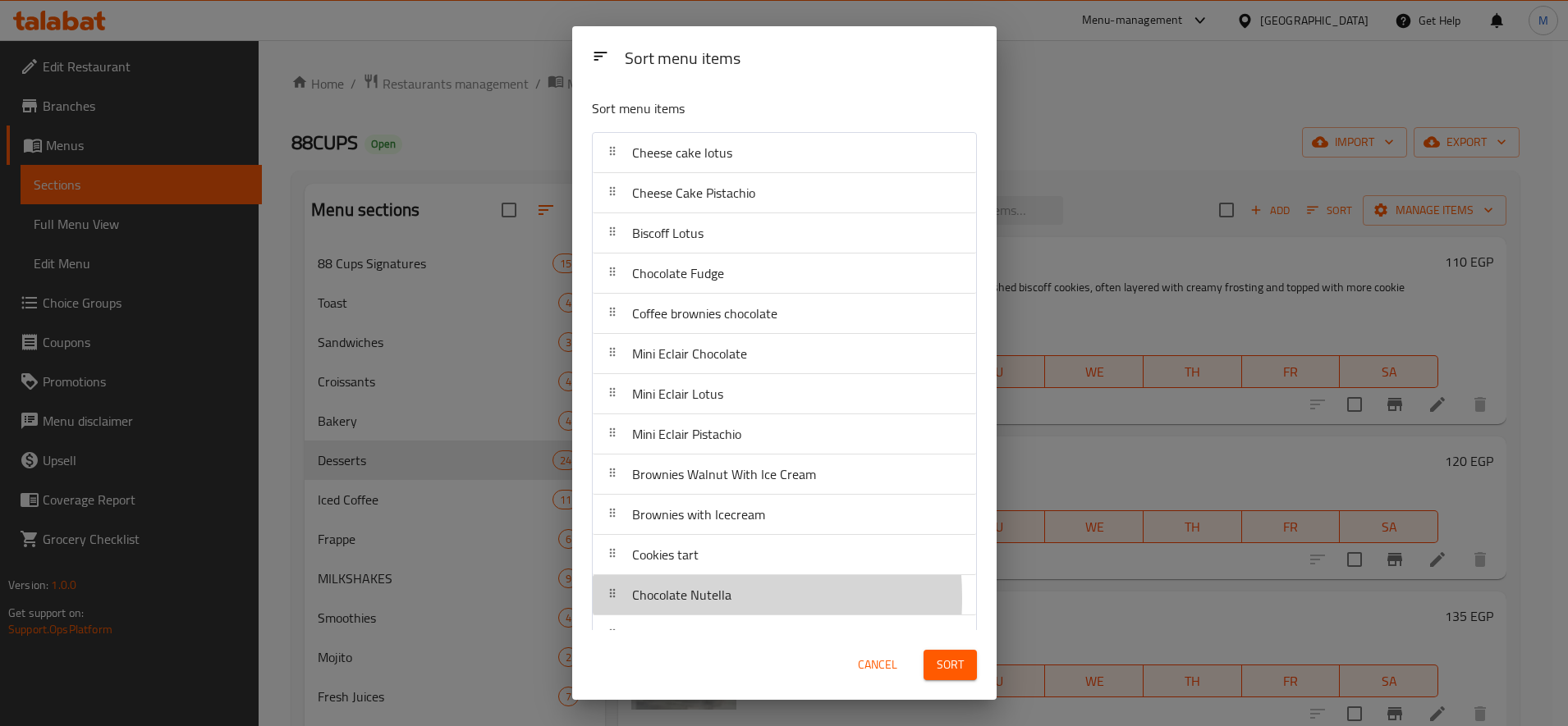
scroll to position [5, 0]
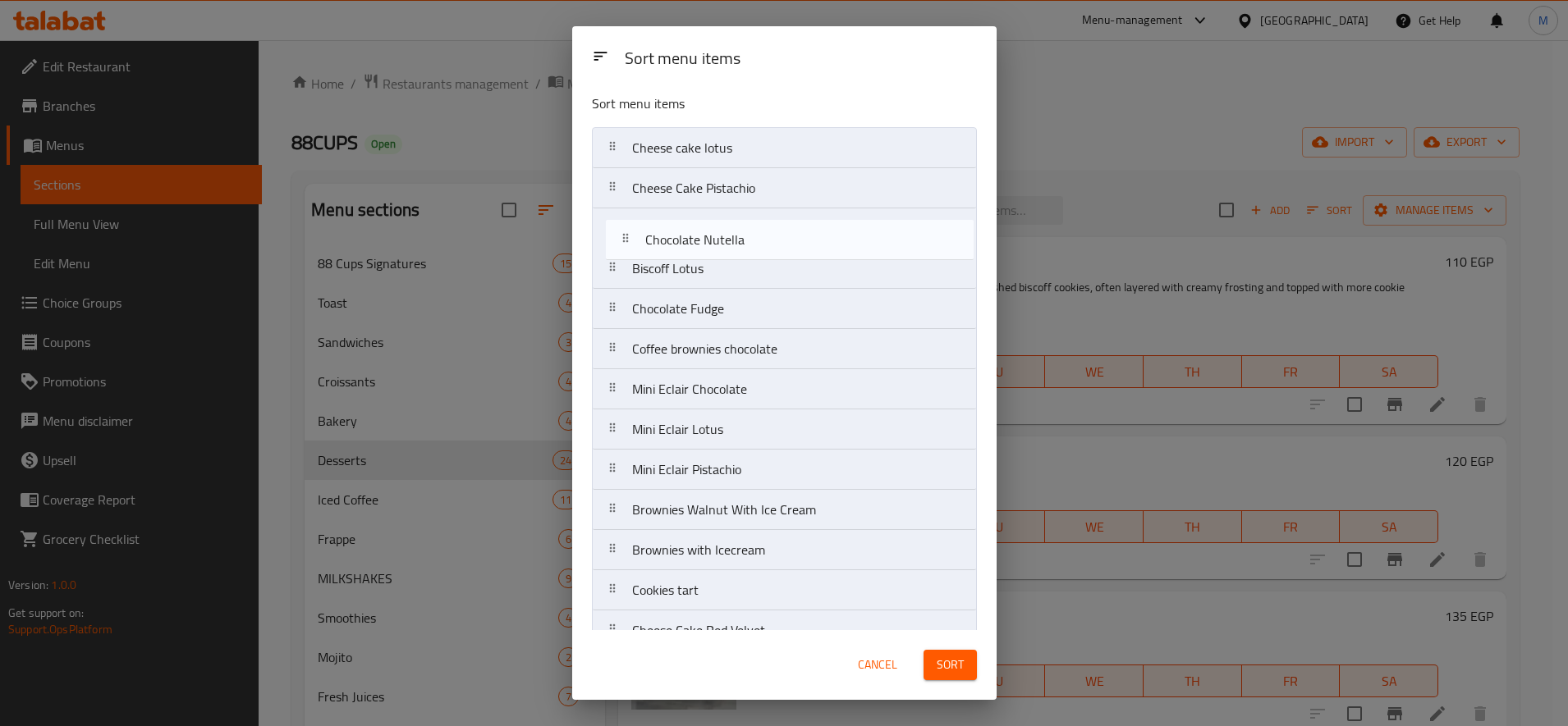
drag, startPoint x: 626, startPoint y: 598, endPoint x: 641, endPoint y: 237, distance: 361.3
click at [641, 237] on nav "Cheese cake lotus Cheese Cake Pistachio Biscoff Lotus Chocolate Fudge Coffee br…" at bounding box center [784, 611] width 385 height 967
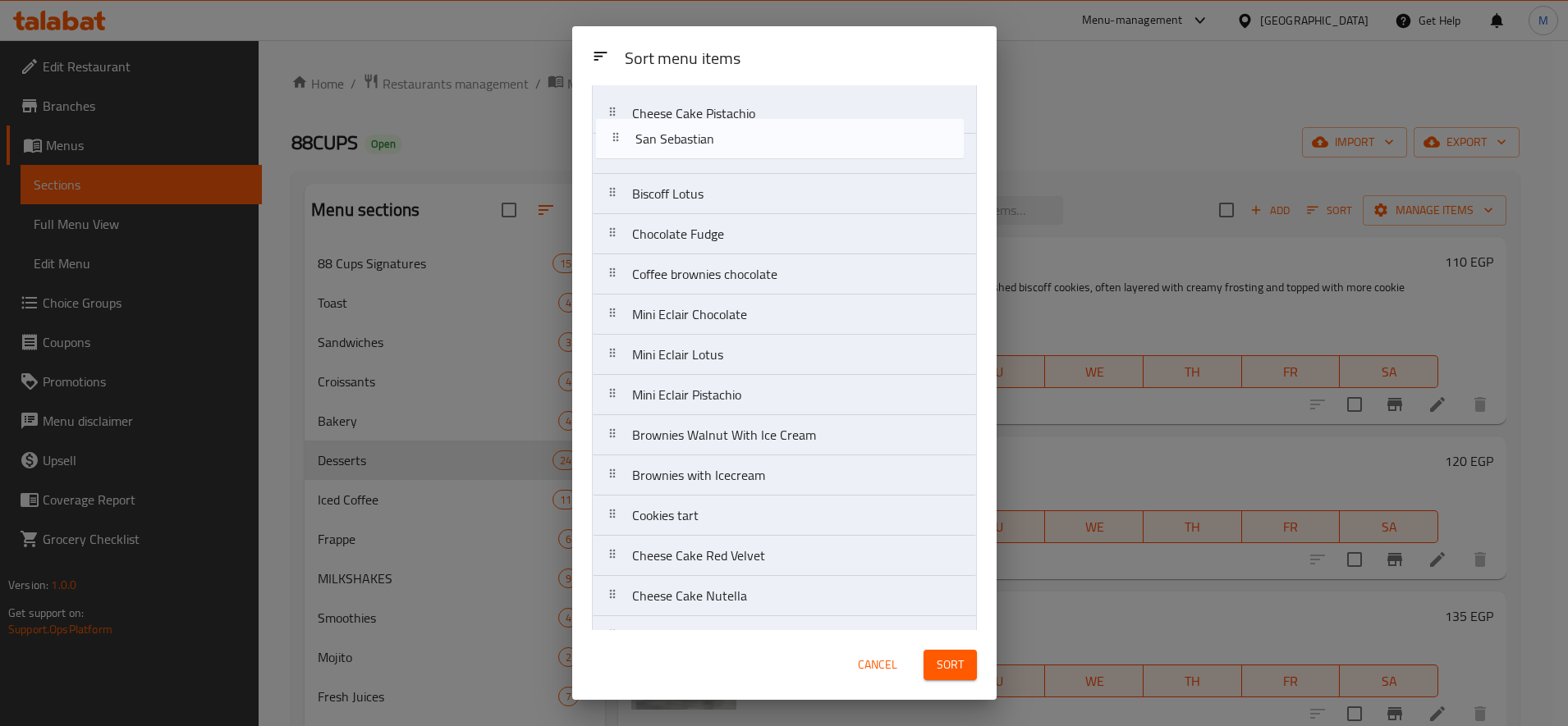
scroll to position [0, 0]
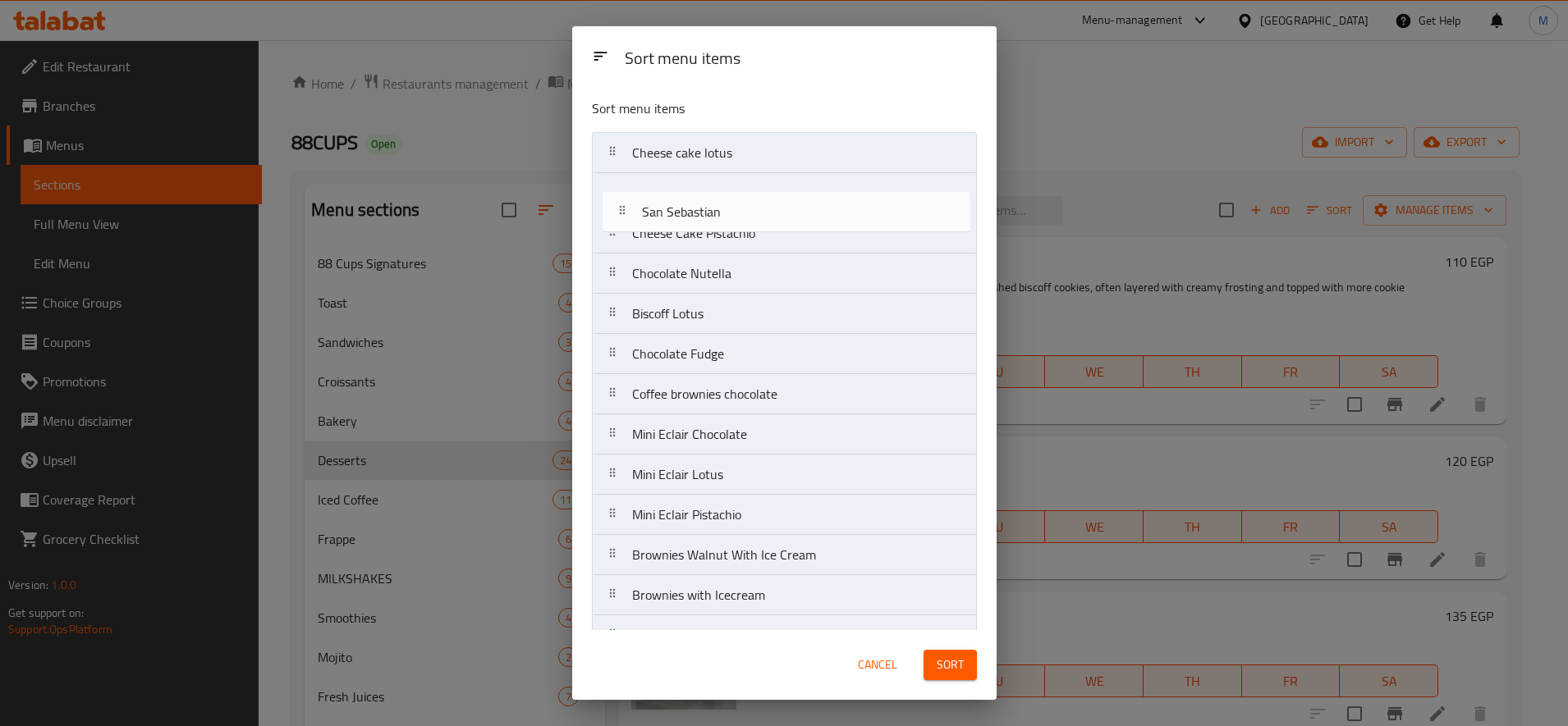
drag, startPoint x: 606, startPoint y: 389, endPoint x: 621, endPoint y: 198, distance: 191.6
click at [621, 198] on nav "Cheese cake lotus Cheese Cake Pistachio Chocolate Nutella Biscoff Lotus Chocola…" at bounding box center [784, 615] width 385 height 967
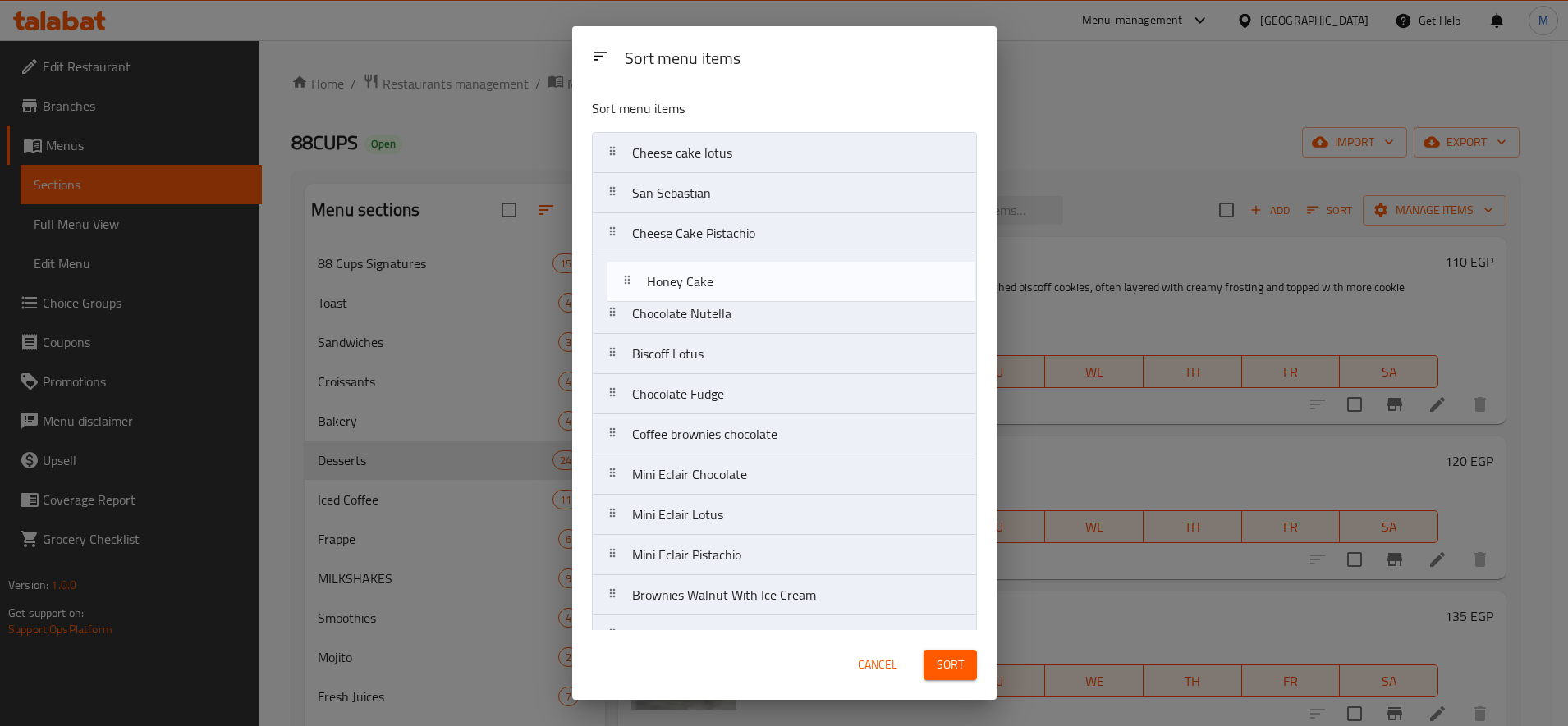
drag, startPoint x: 619, startPoint y: 327, endPoint x: 632, endPoint y: 283, distance: 45.9
click at [632, 283] on nav "Cheese cake lotus San Sebastian Cheese Cake Pistachio Chocolate Nutella Biscoff…" at bounding box center [784, 615] width 385 height 967
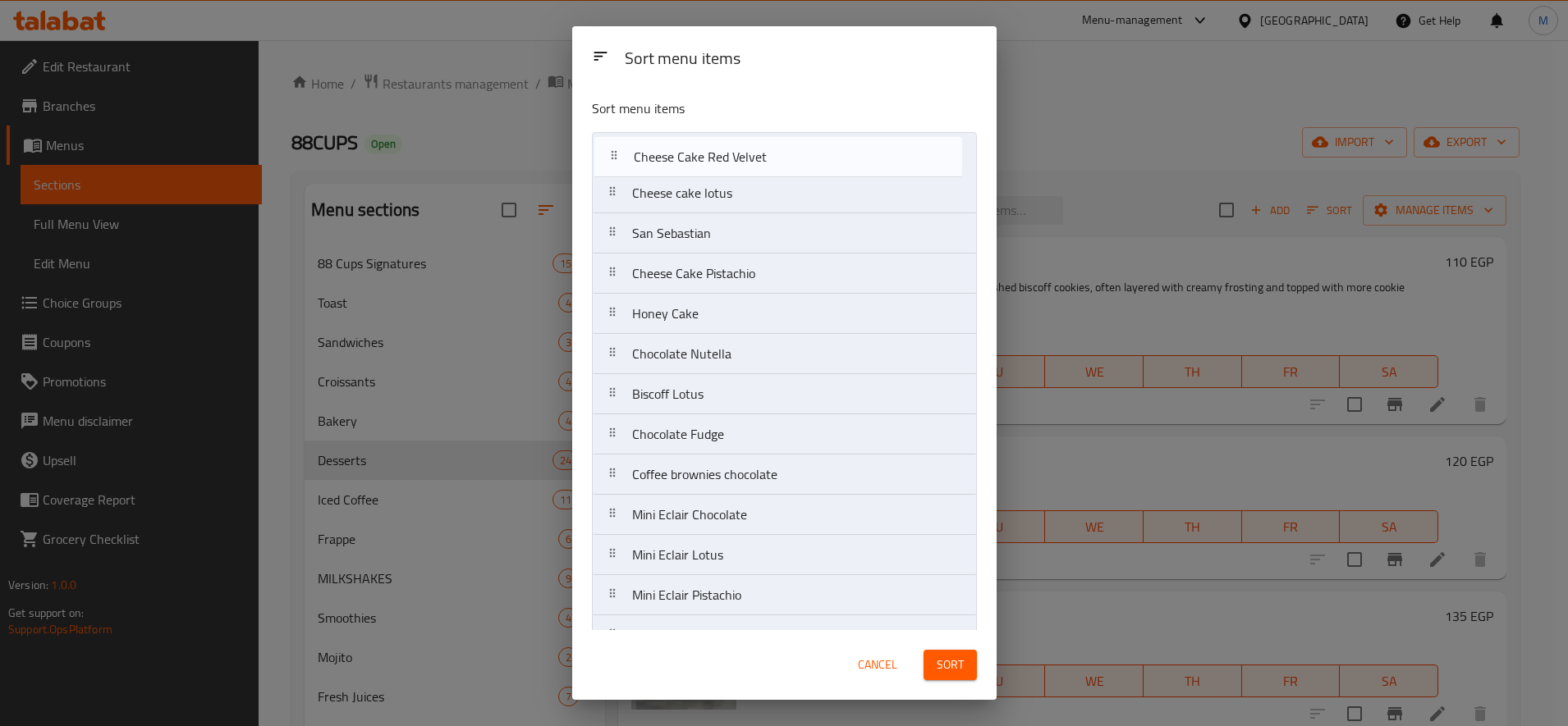
drag, startPoint x: 617, startPoint y: 306, endPoint x: 615, endPoint y: 148, distance: 158.0
click at [615, 148] on nav "Cheese cake lotus San Sebastian Cheese Cake Pistachio Honey Cake Chocolate Nute…" at bounding box center [784, 615] width 385 height 967
drag, startPoint x: 619, startPoint y: 286, endPoint x: 620, endPoint y: 144, distance: 142.0
click at [620, 144] on nav "Cheese Cake Red Velvet Cheese cake lotus San Sebastian Cheese Cake Pistachio Ho…" at bounding box center [784, 615] width 385 height 967
drag, startPoint x: 619, startPoint y: 328, endPoint x: 626, endPoint y: 178, distance: 150.2
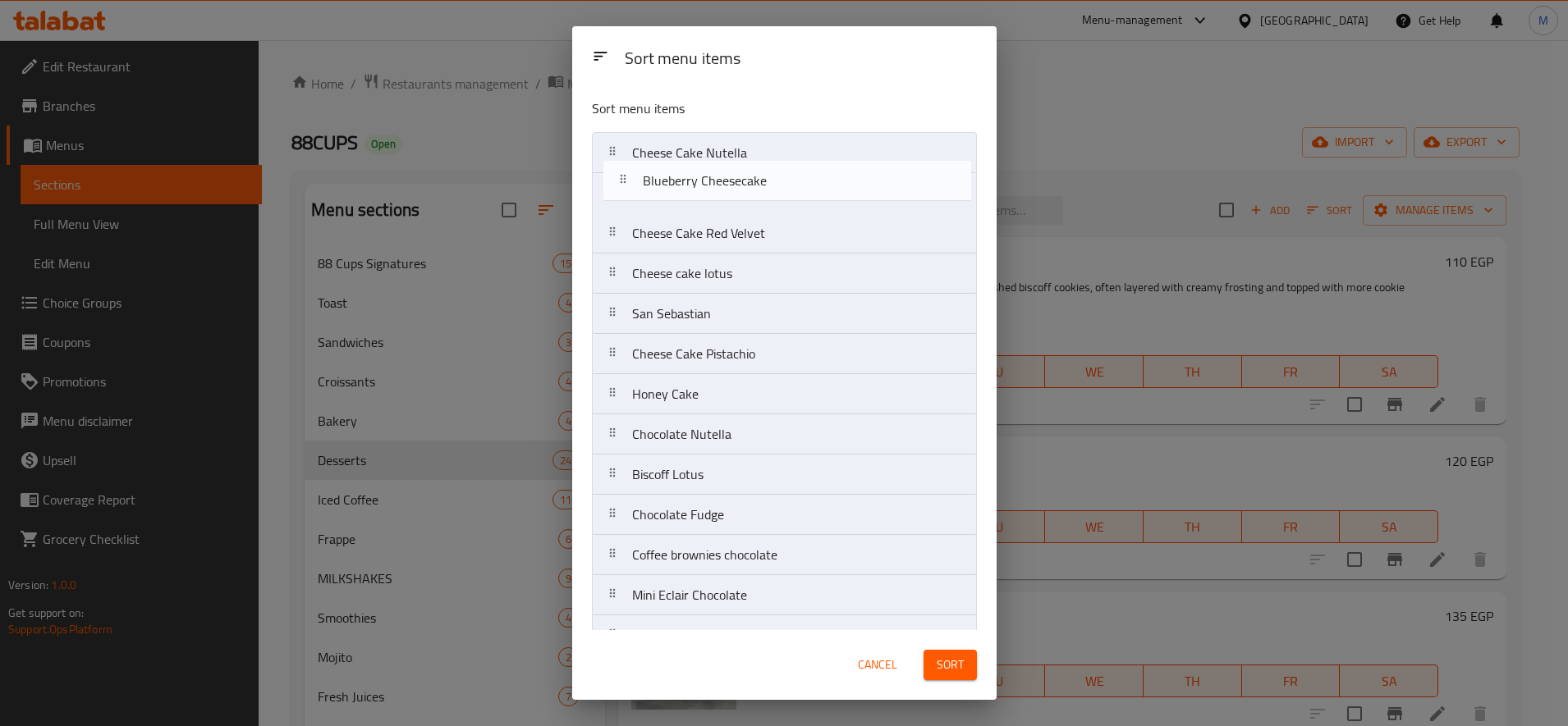
click at [626, 178] on nav "Cheese Cake Nutella Cheese Cake Red Velvet Cheese cake lotus San Sebastian Chee…" at bounding box center [784, 615] width 385 height 967
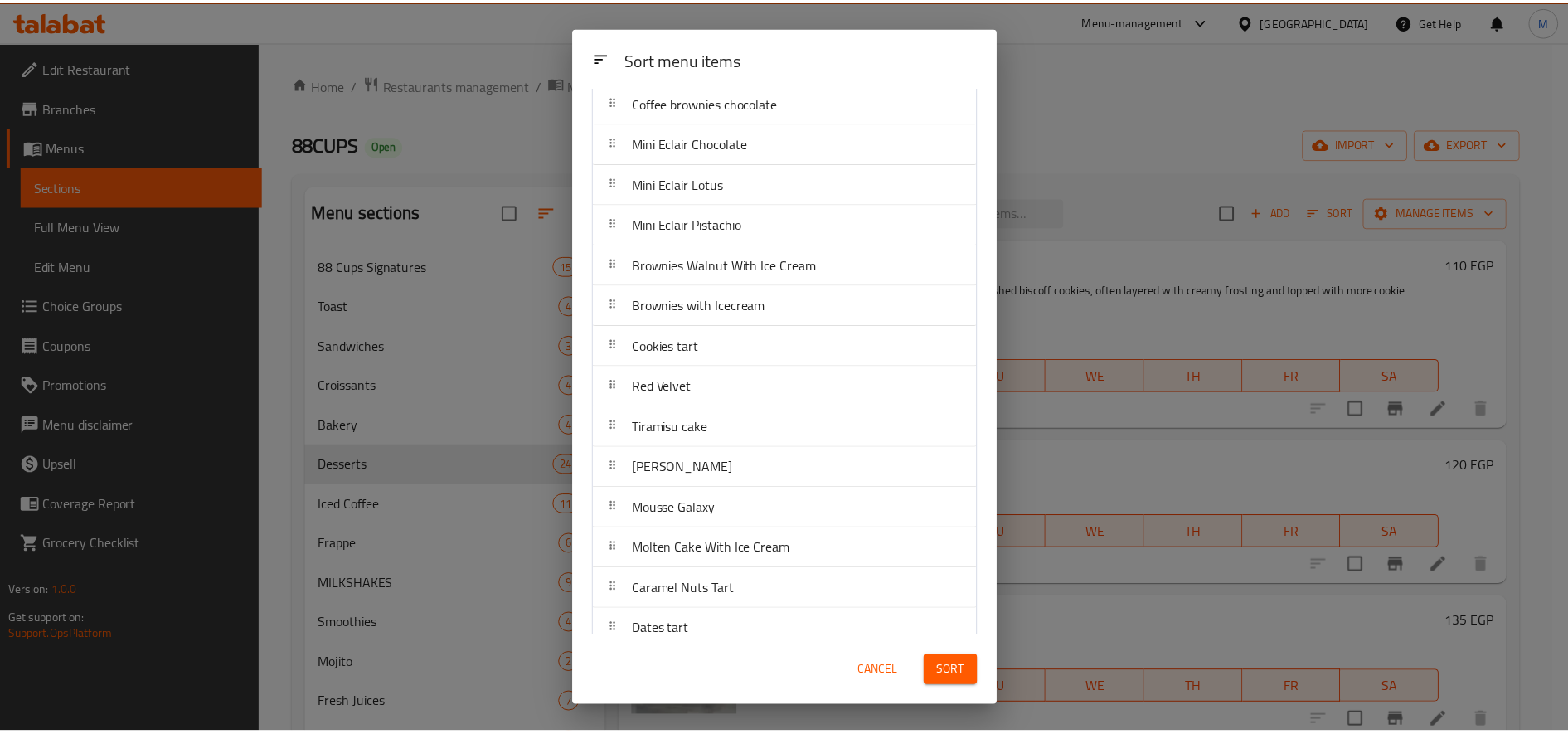
scroll to position [481, 0]
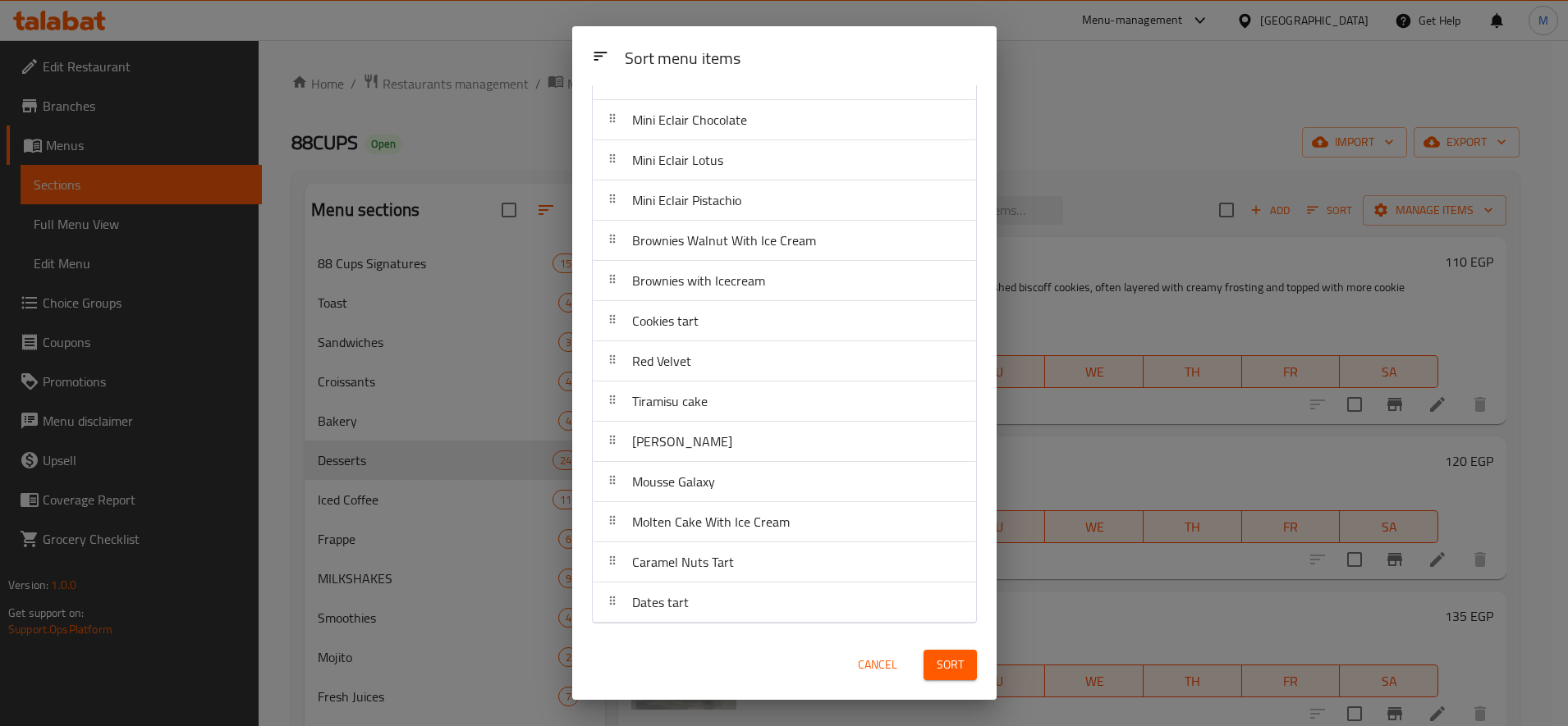
click at [960, 663] on span "Sort" at bounding box center [950, 664] width 27 height 21
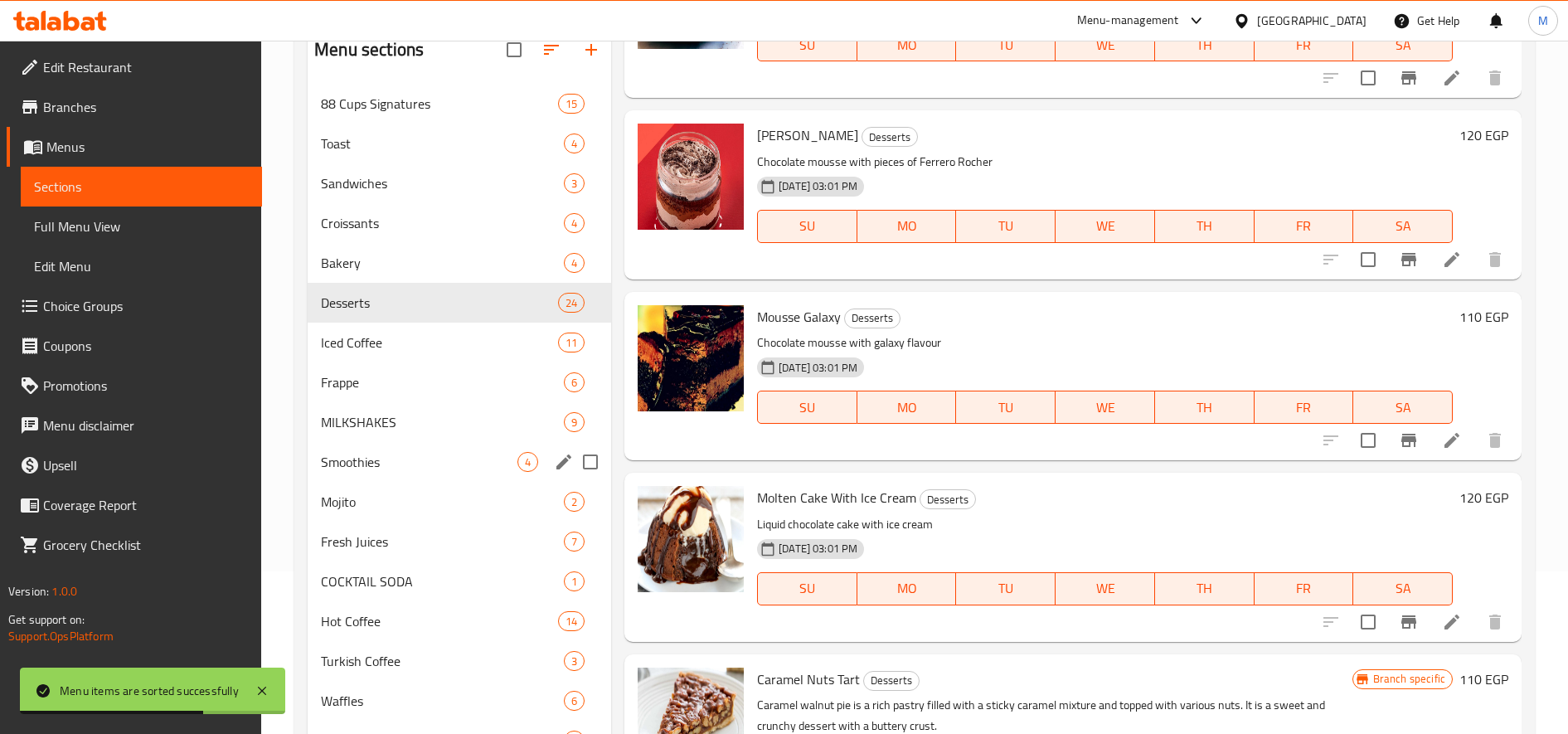
scroll to position [276, 0]
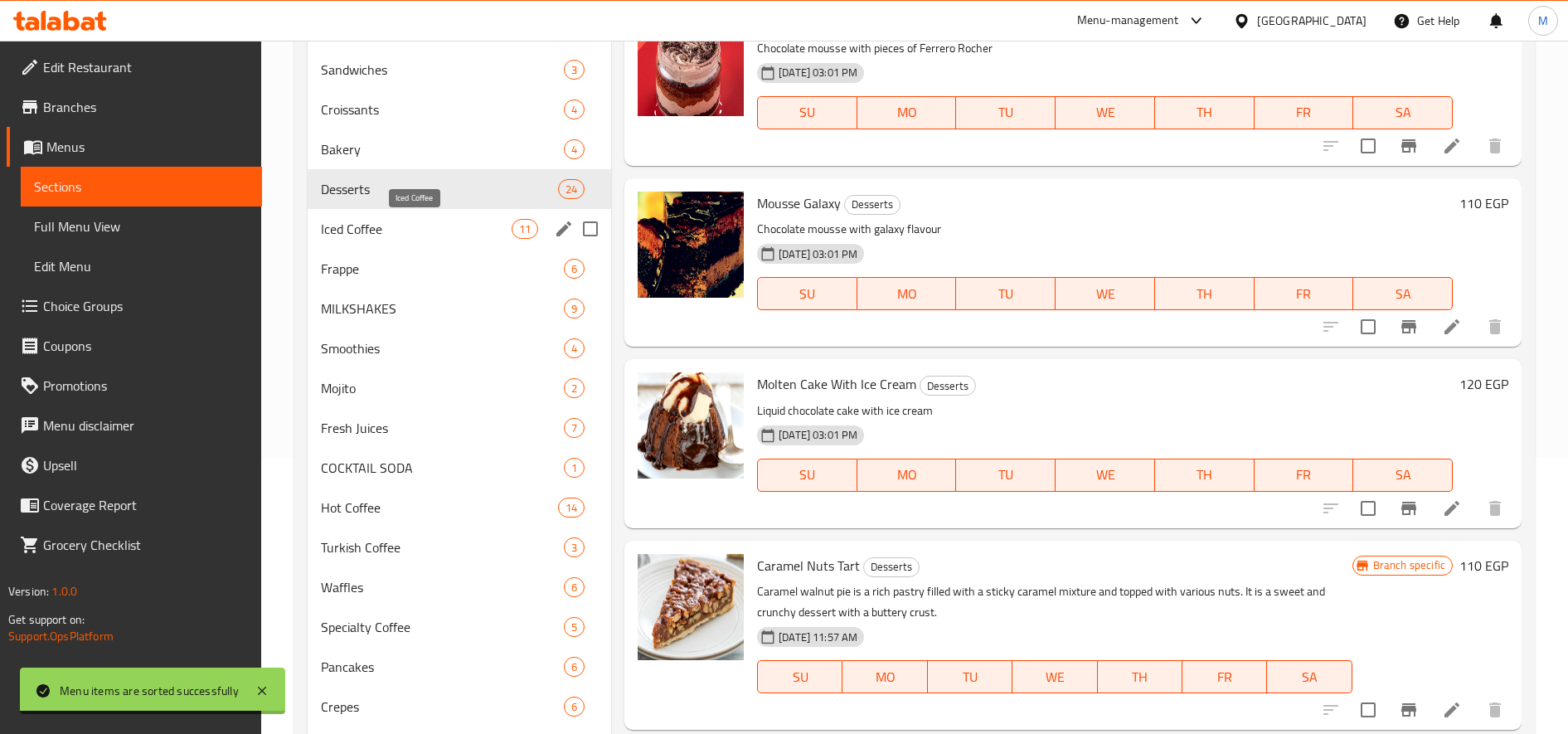
click at [384, 234] on span "Iced Coffee" at bounding box center [416, 229] width 191 height 20
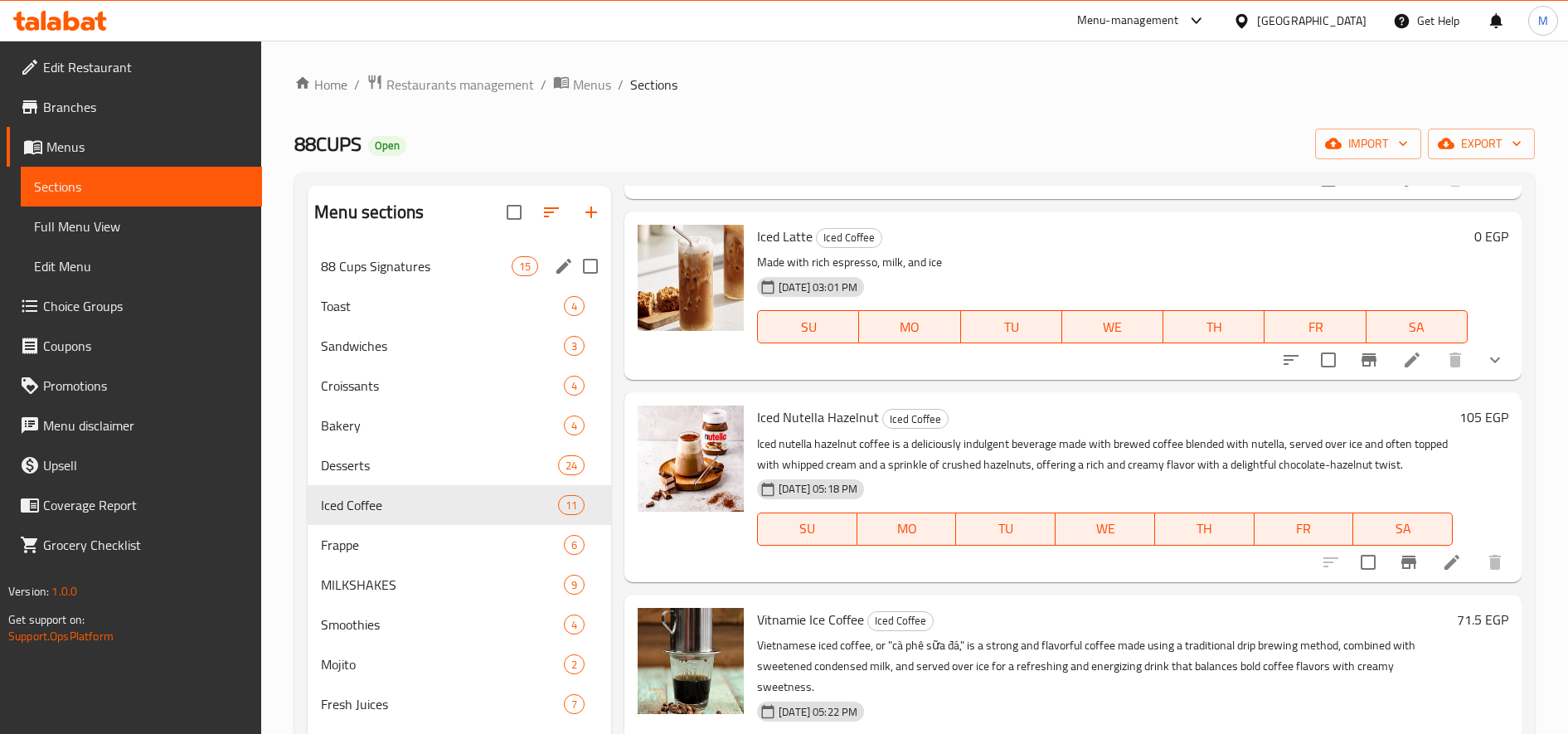
click at [378, 280] on div "88 Cups Signatures 15" at bounding box center [459, 266] width 304 height 40
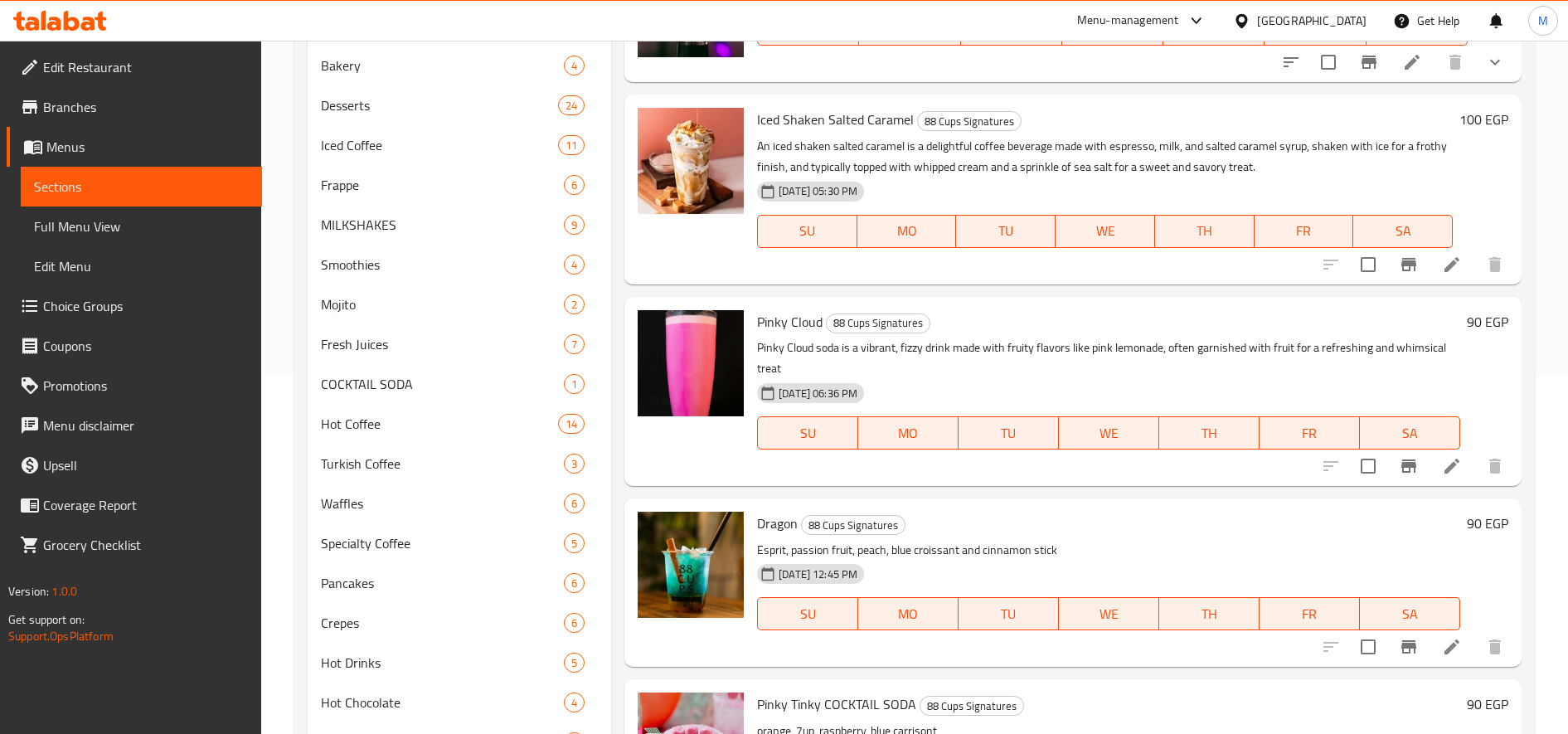
scroll to position [521, 0]
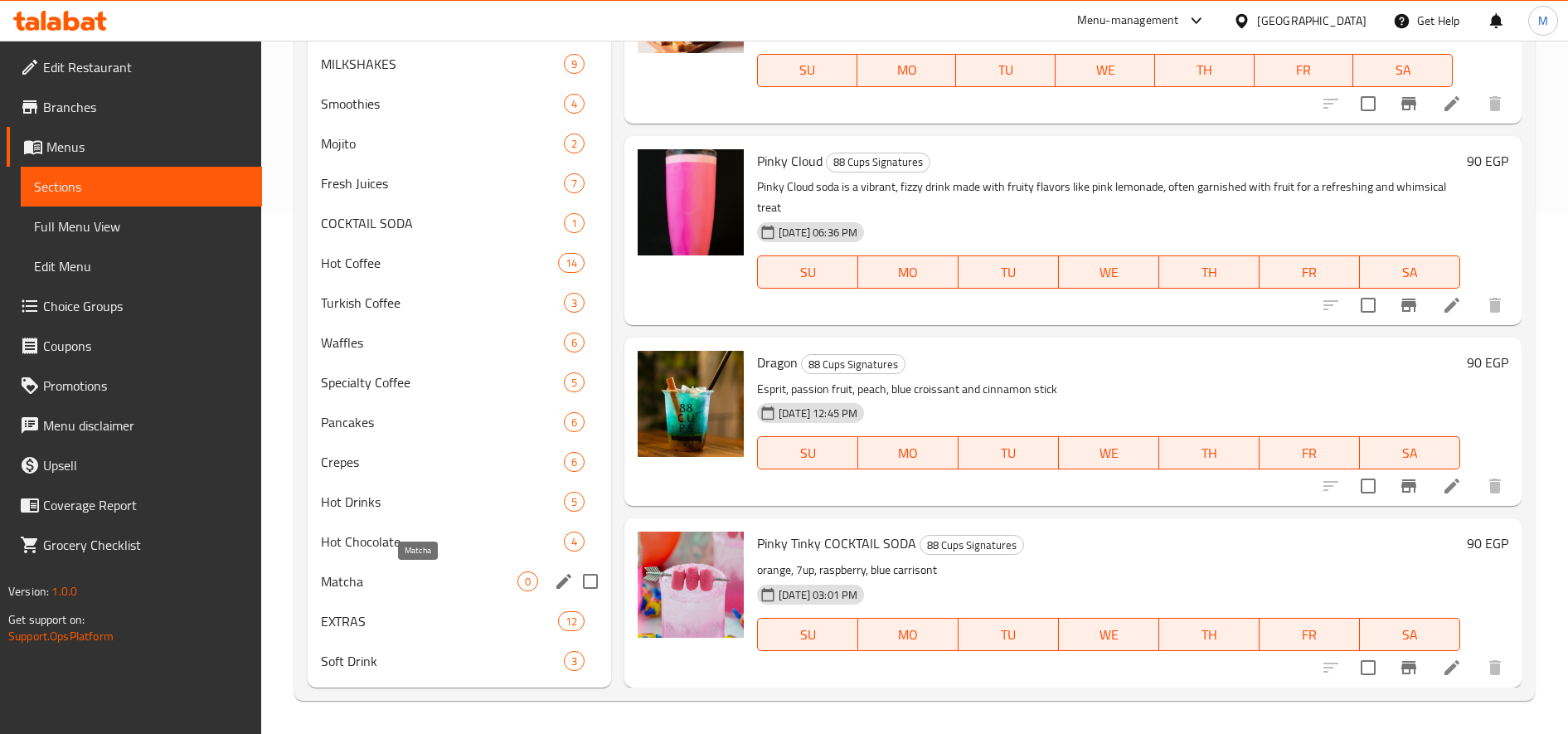
click at [372, 573] on span "Matcha" at bounding box center [419, 582] width 197 height 20
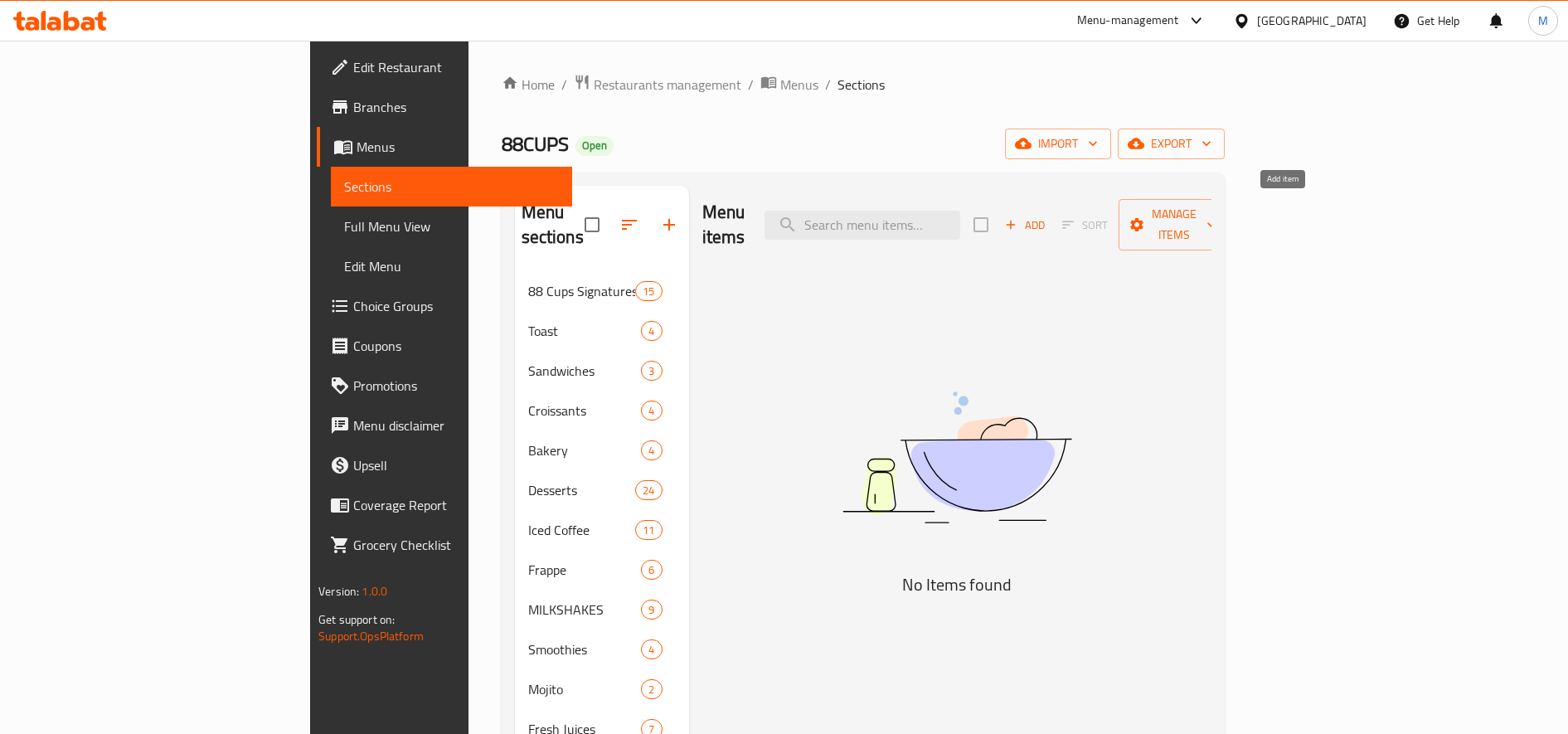
click at [1047, 219] on span "Add" at bounding box center [1024, 225] width 44 height 19
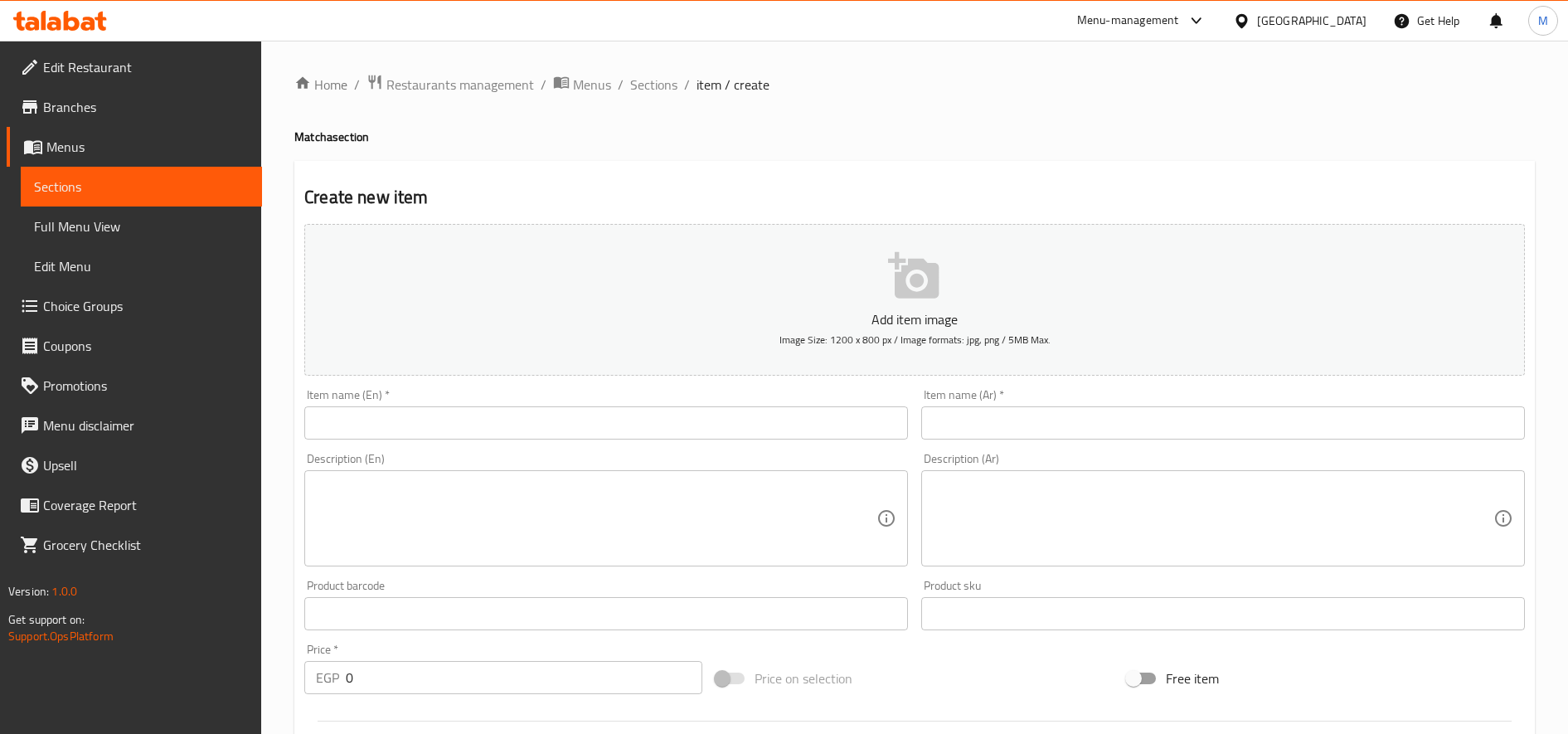
click at [424, 436] on input "text" at bounding box center [606, 423] width 604 height 34
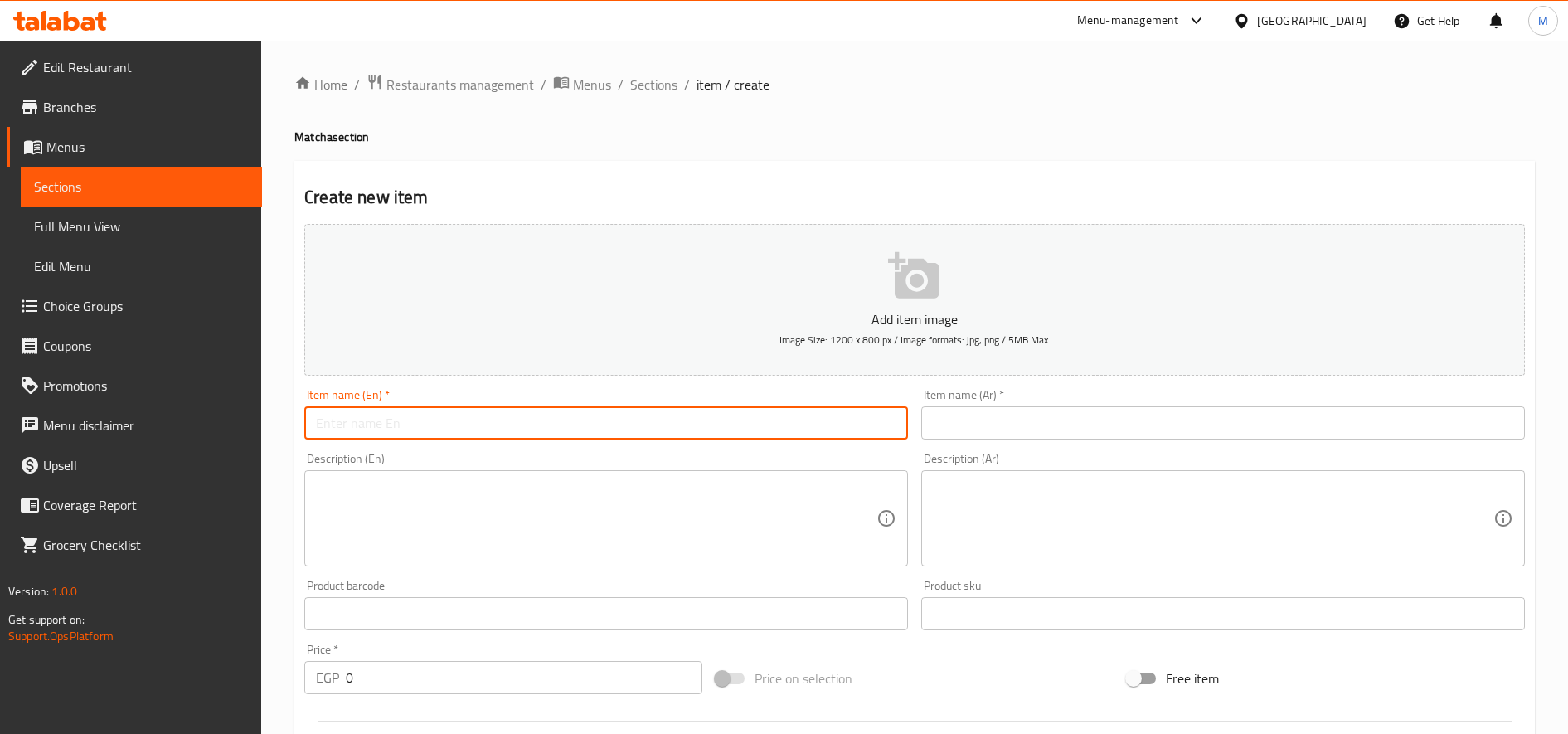
paste input "Ice Latte Matcha"
click at [325, 422] on input "Ice Latte Matcha" at bounding box center [606, 423] width 604 height 34
click at [415, 426] on input "Latte Matcha" at bounding box center [606, 423] width 604 height 34
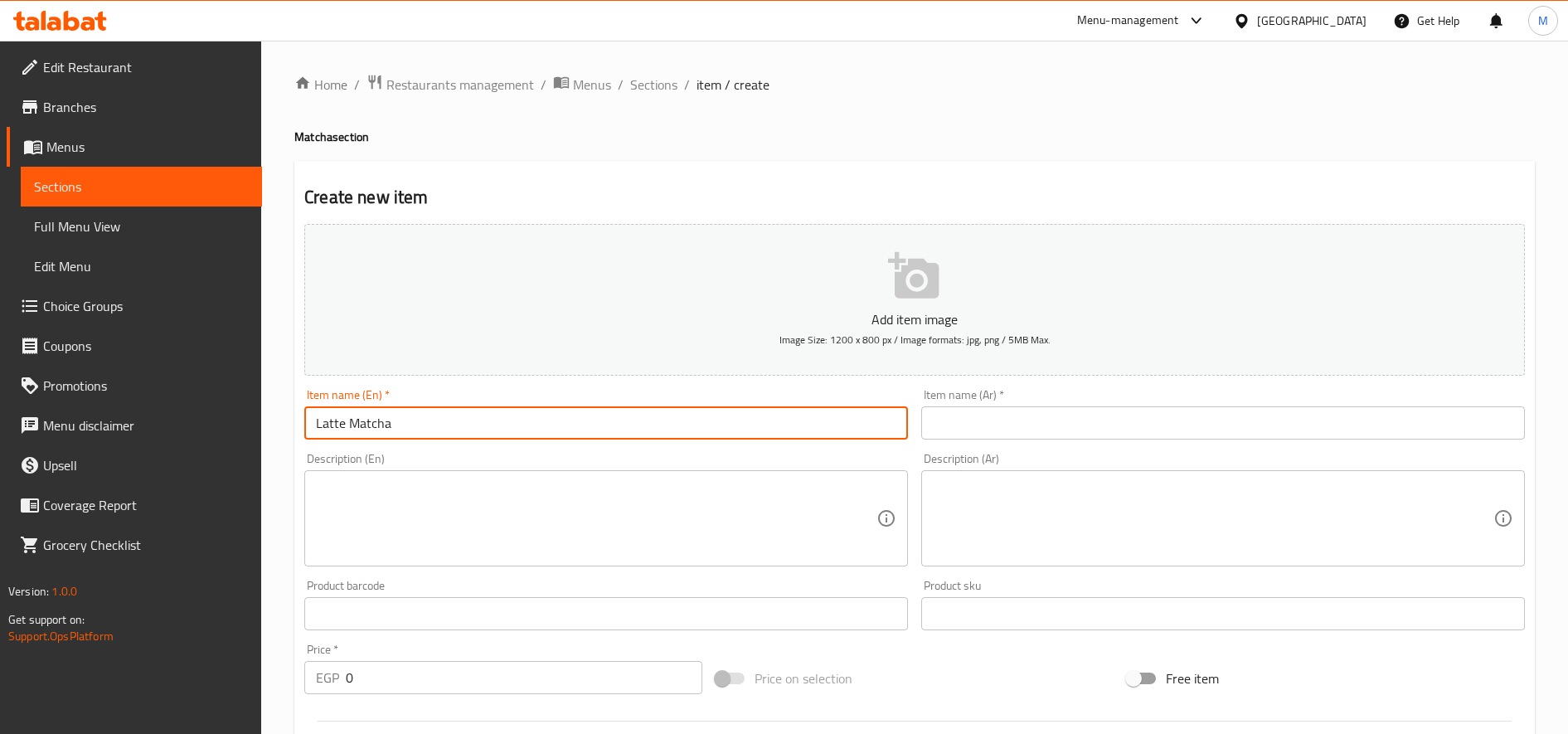
click at [415, 426] on input "Latte Matcha" at bounding box center [606, 423] width 604 height 34
click at [426, 426] on input "Latte Matcha" at bounding box center [606, 423] width 604 height 34
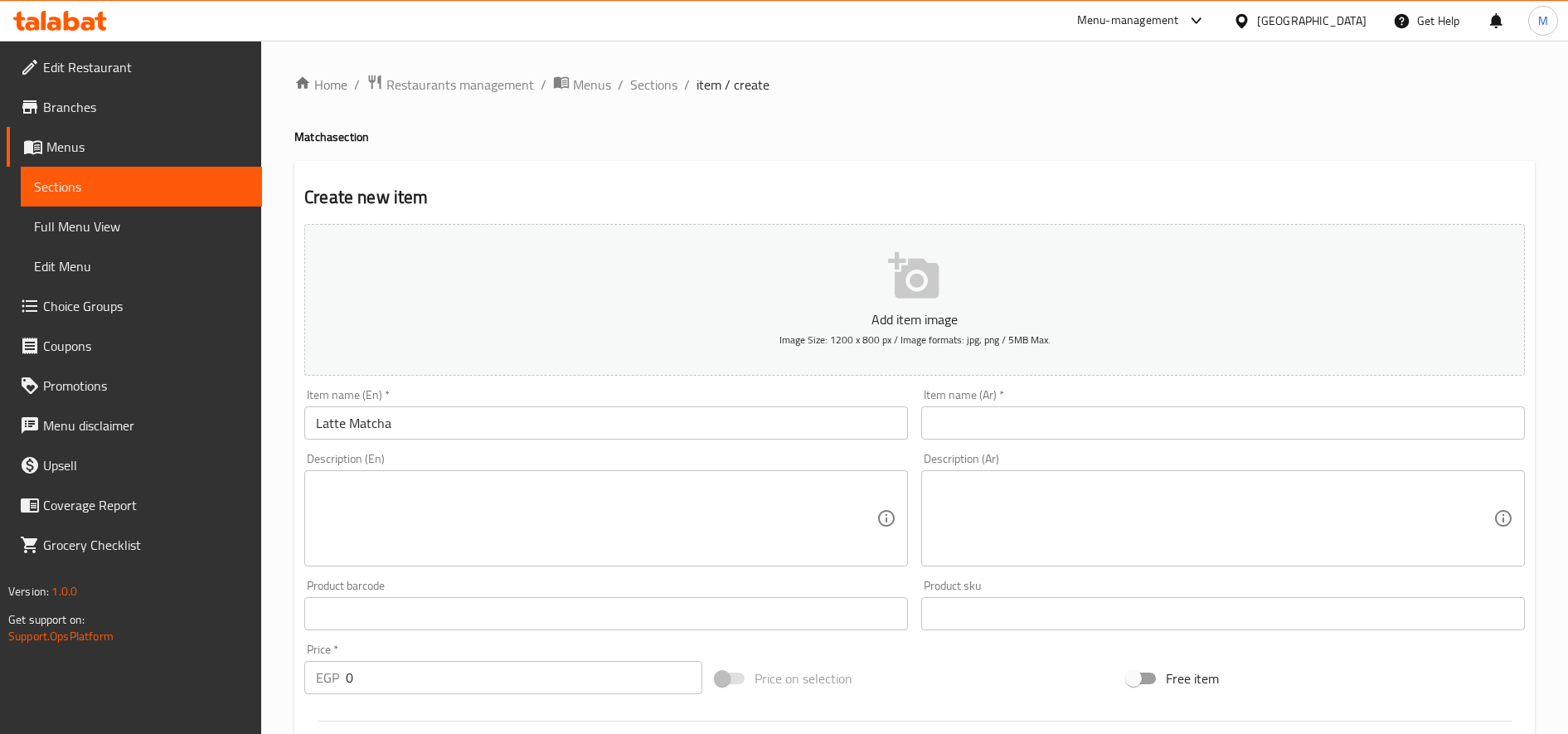
click at [424, 462] on div "Description (En) Description (En)" at bounding box center [606, 509] width 604 height 114
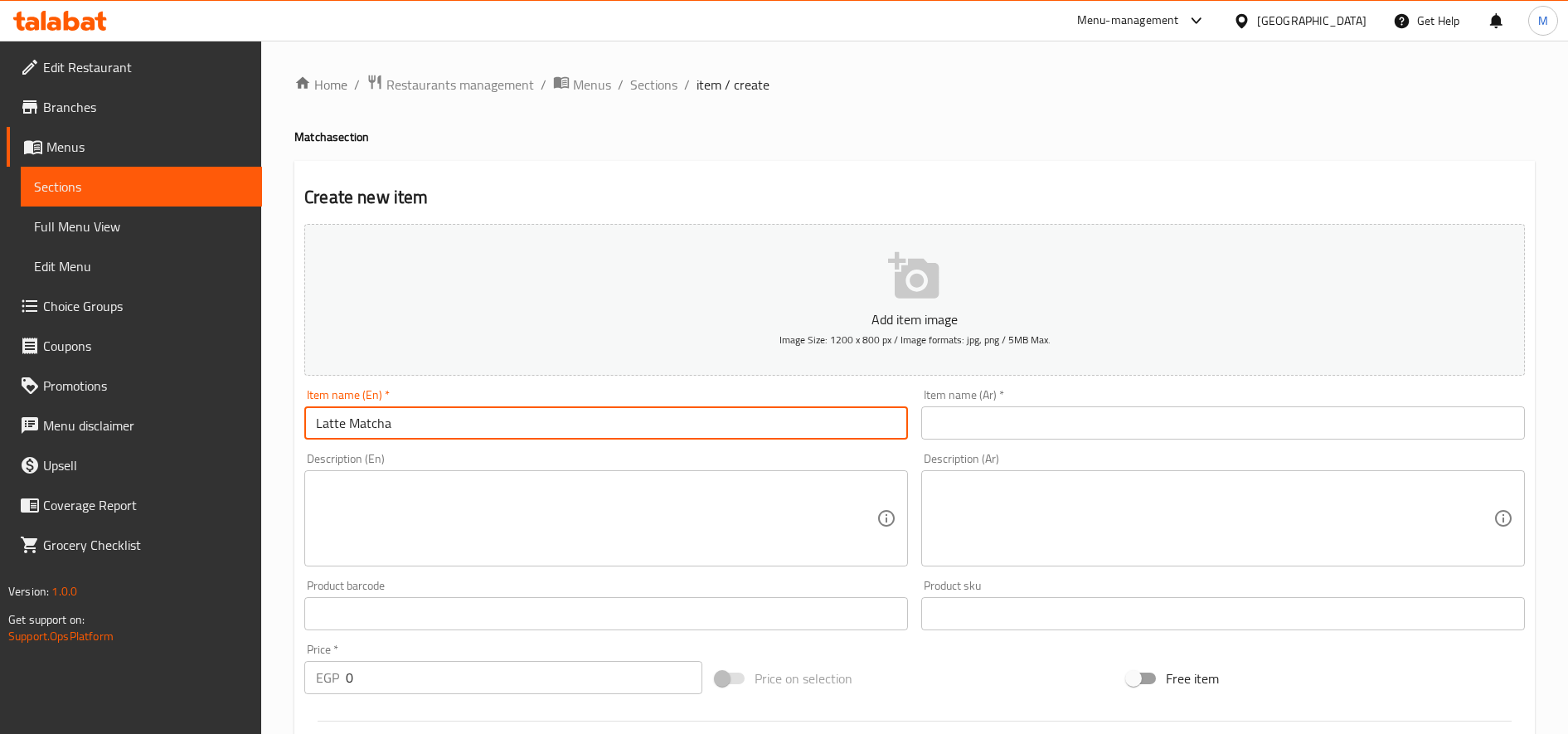
click at [438, 410] on input "Latte Matcha" at bounding box center [606, 423] width 604 height 34
click at [363, 435] on input "Latte Matcha" at bounding box center [606, 423] width 604 height 34
type input "Latte Matcha"
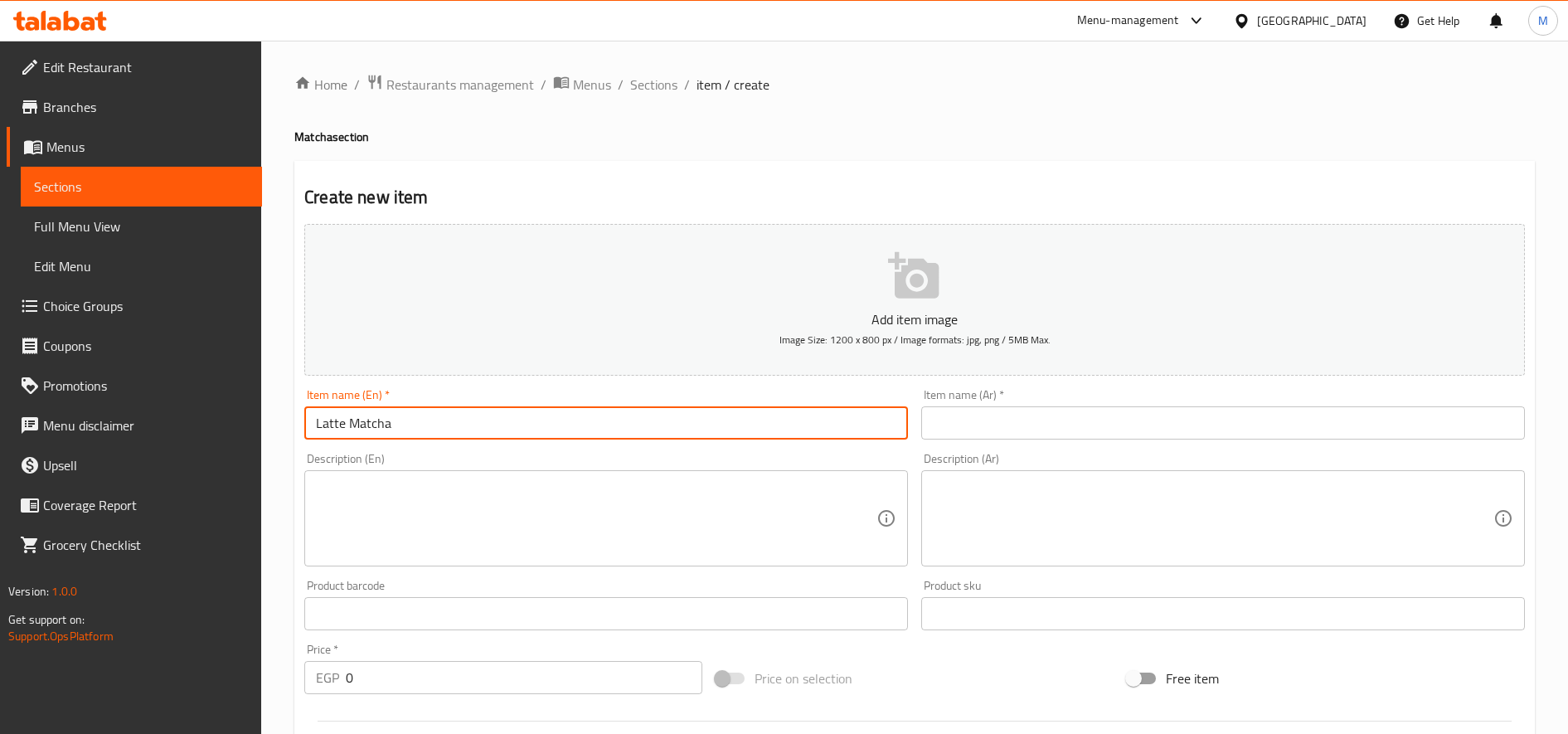
click at [1049, 417] on input "text" at bounding box center [1223, 423] width 604 height 34
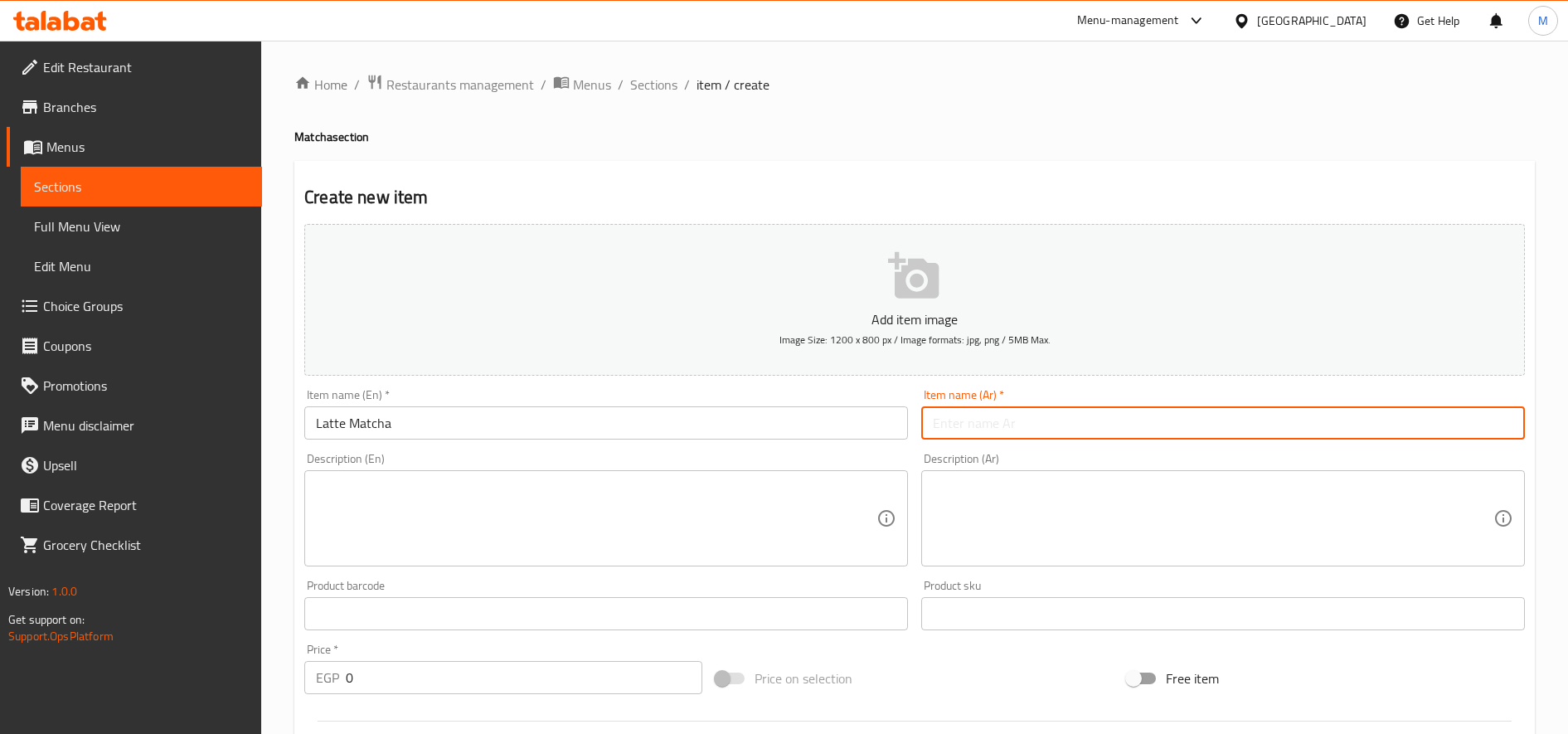
paste input "لاتيه ماتشا"
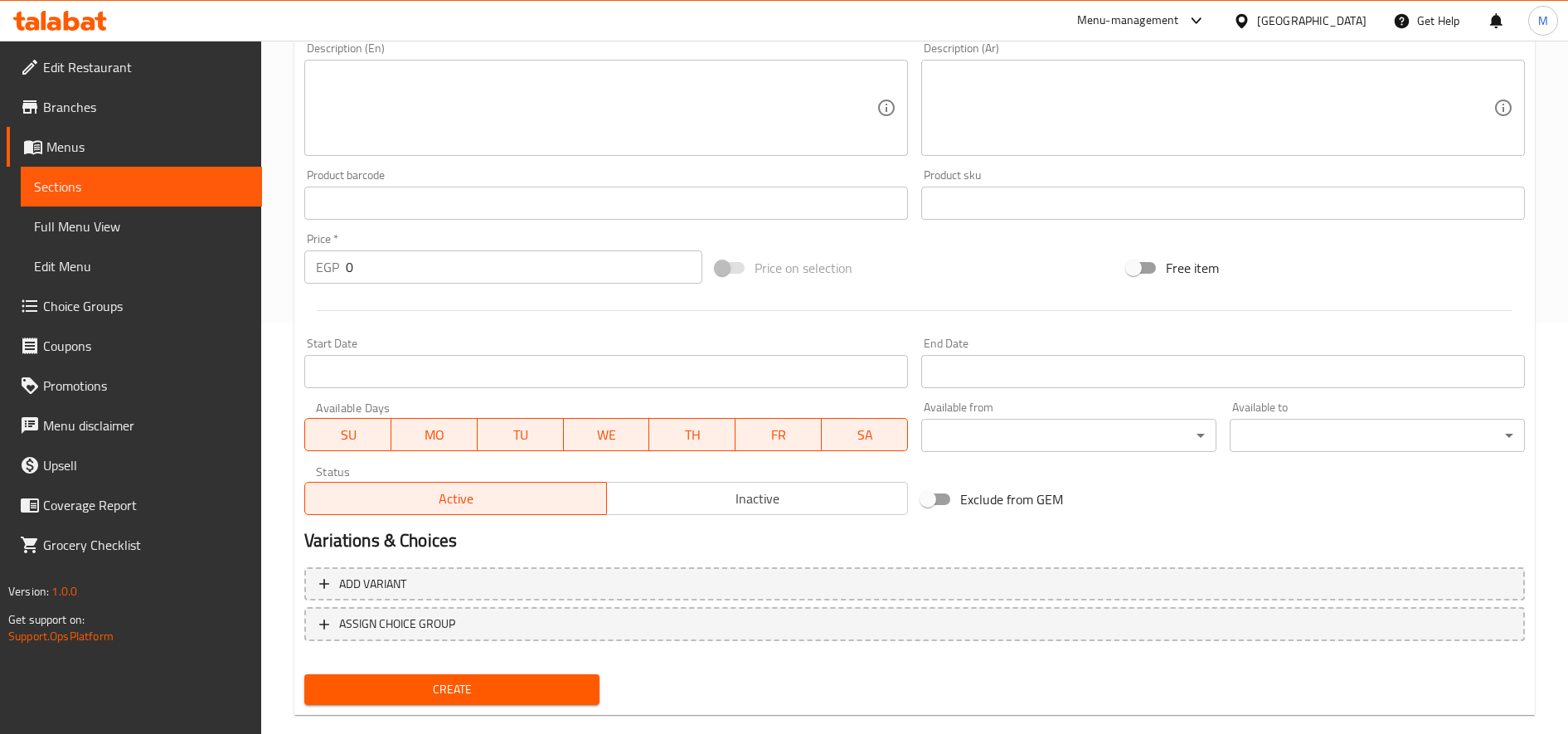
scroll to position [414, 0]
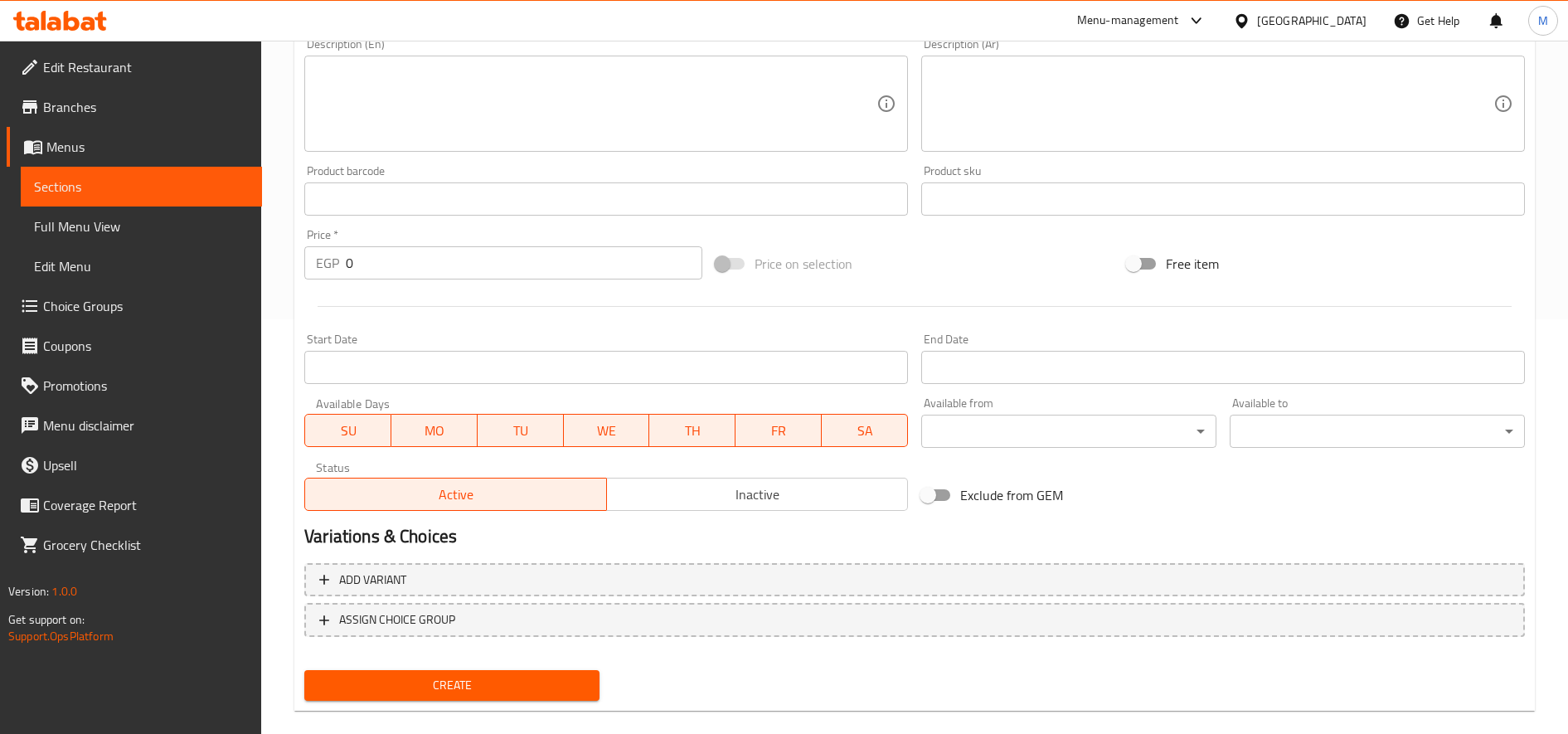
type input "لاتيه ماتشا"
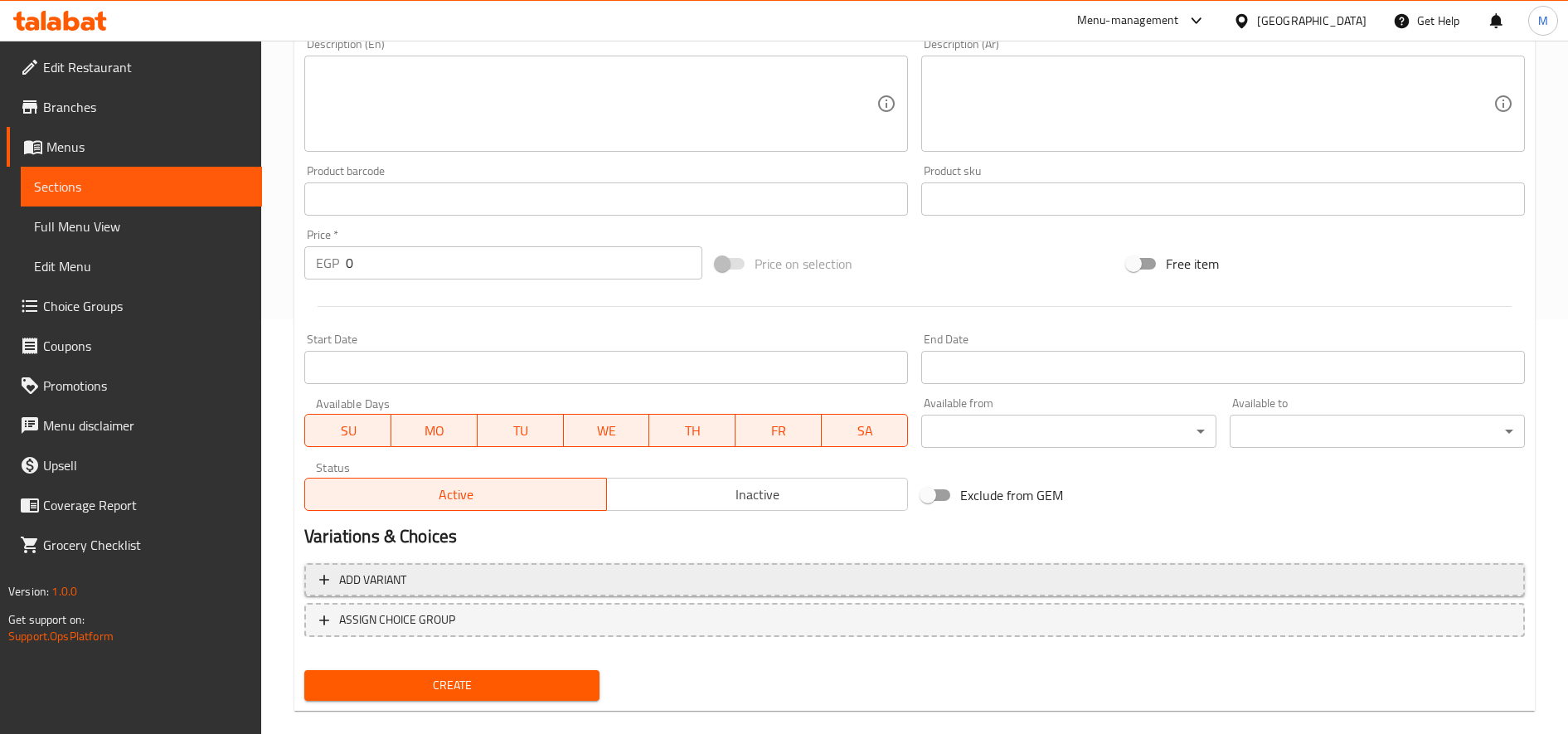
click at [417, 578] on span "Add variant" at bounding box center [915, 580] width 1190 height 21
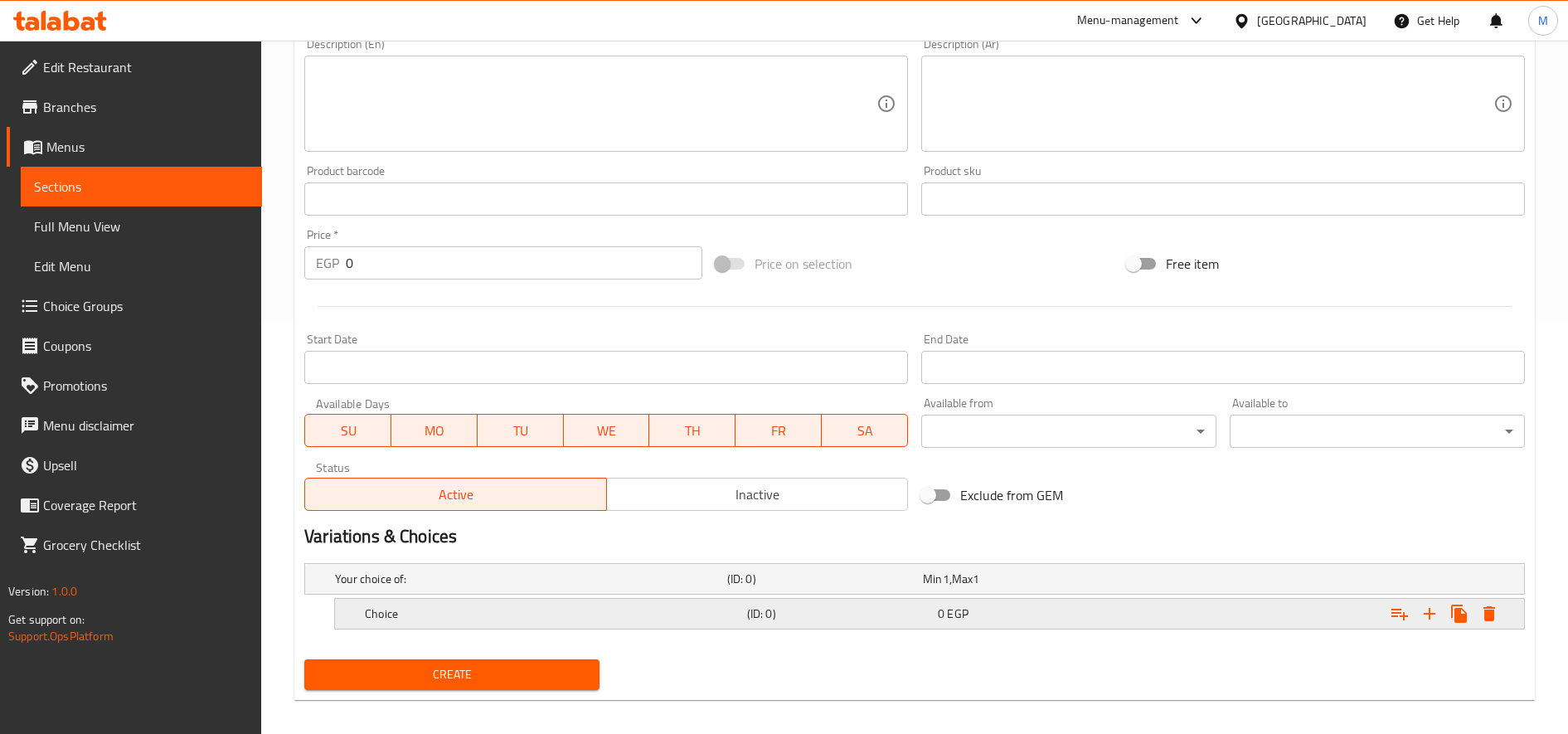
click at [491, 591] on div "Choice" at bounding box center [528, 579] width 392 height 23
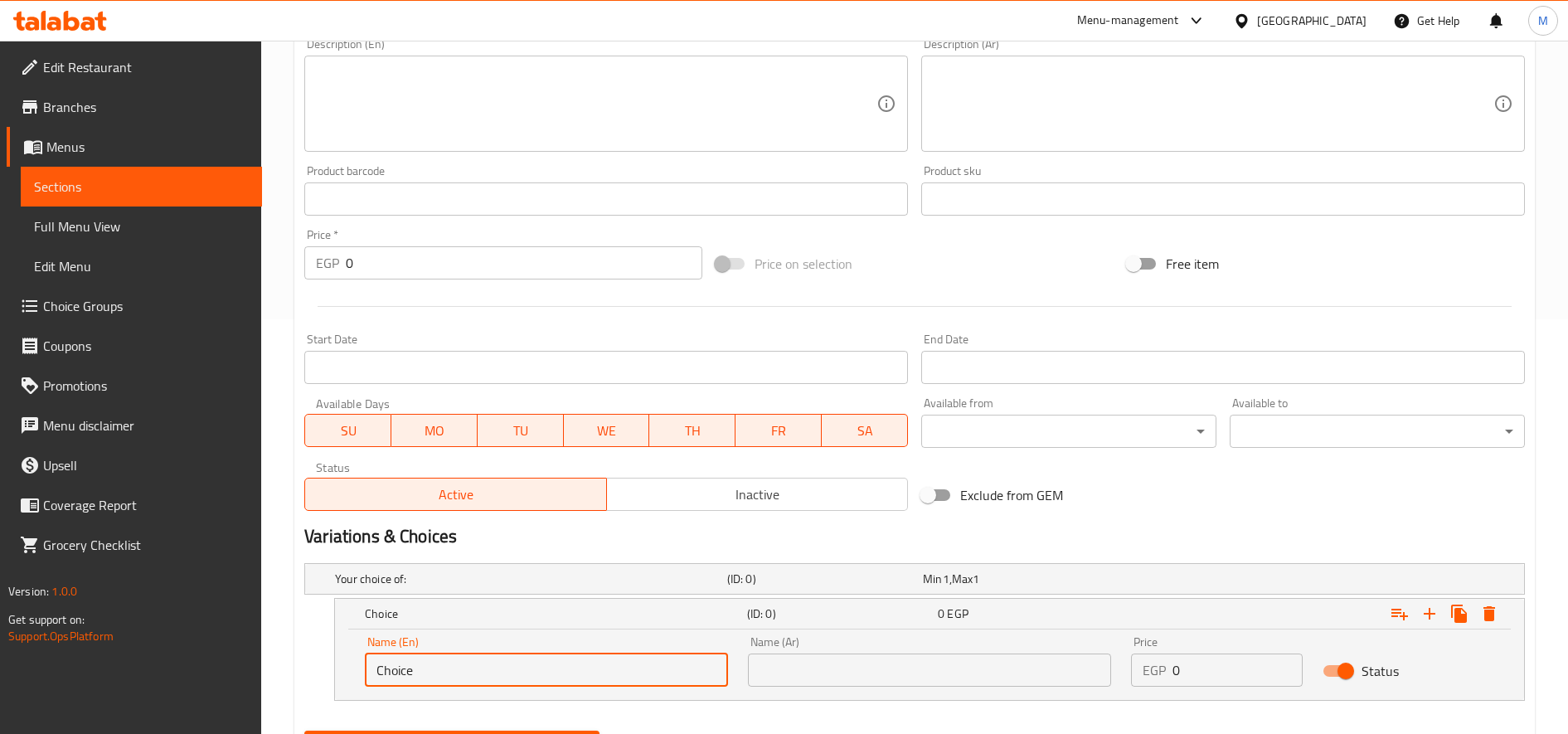
click at [489, 677] on input "Choice" at bounding box center [546, 671] width 363 height 34
paste input "Iced"
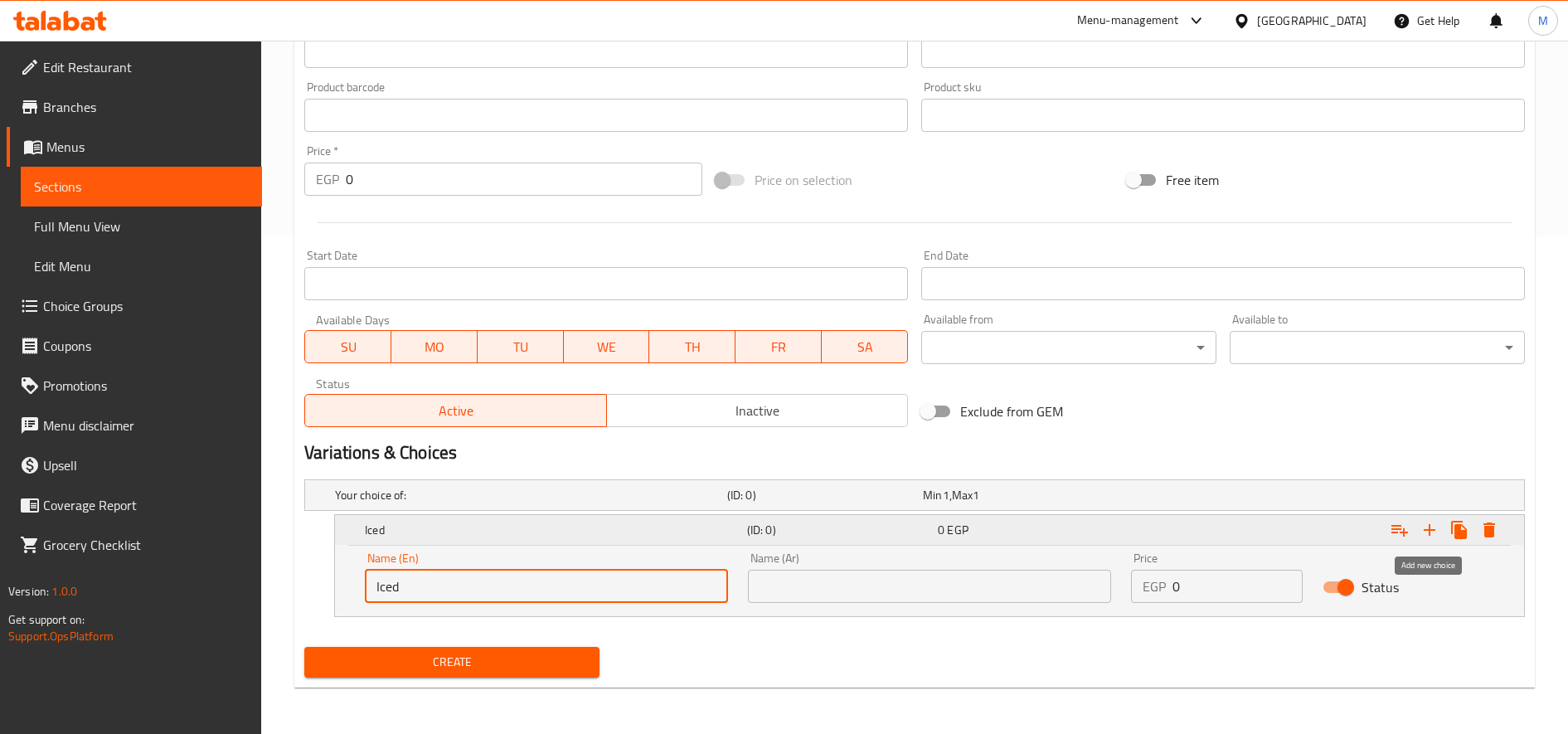
type input "Iced"
click at [1431, 527] on icon "Expand" at bounding box center [1430, 530] width 20 height 20
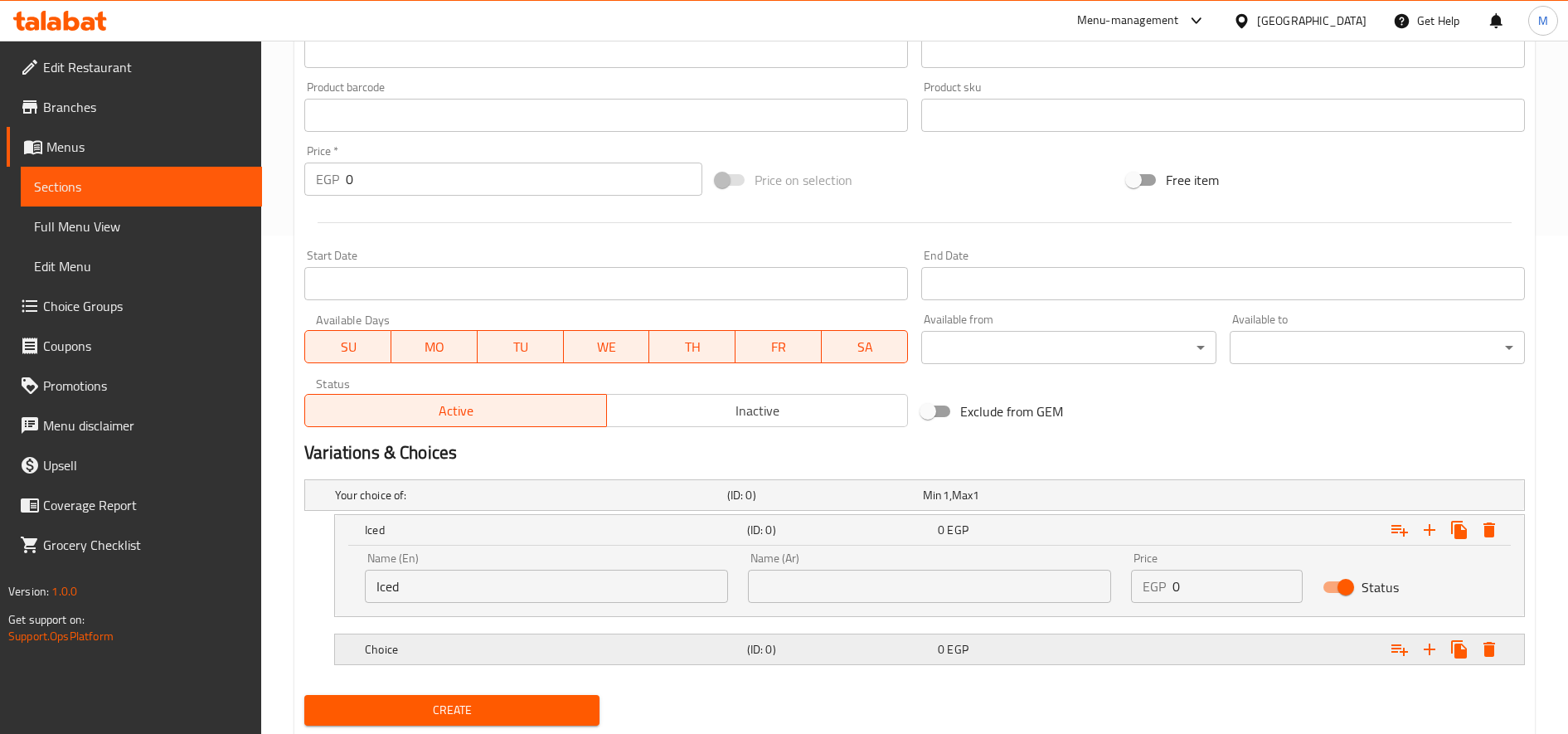
click at [486, 506] on div "Choice" at bounding box center [528, 495] width 392 height 23
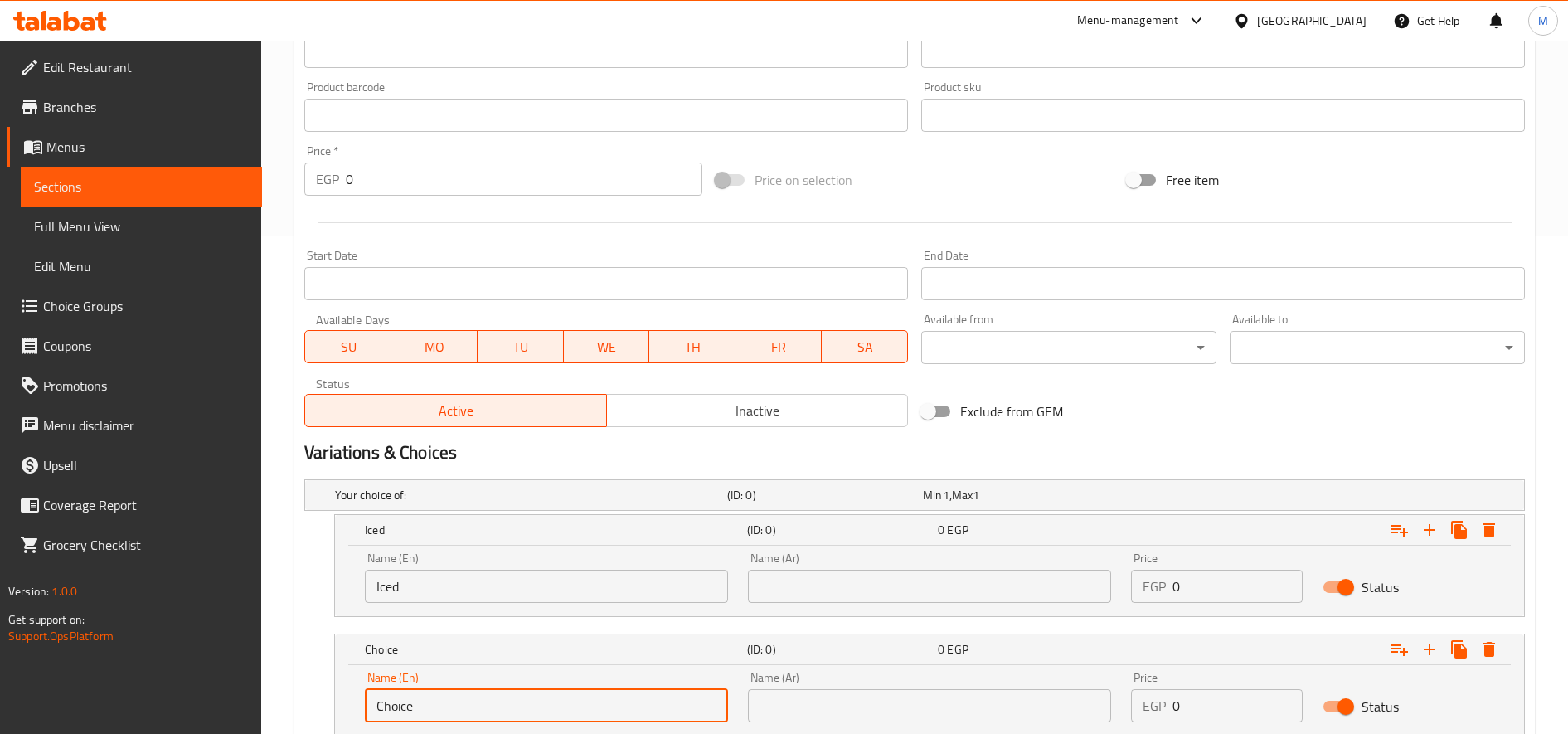
click at [508, 700] on input "Choice" at bounding box center [546, 706] width 363 height 34
paste input "Hot"
type input "Hot"
click at [979, 583] on input "text" at bounding box center [929, 587] width 363 height 34
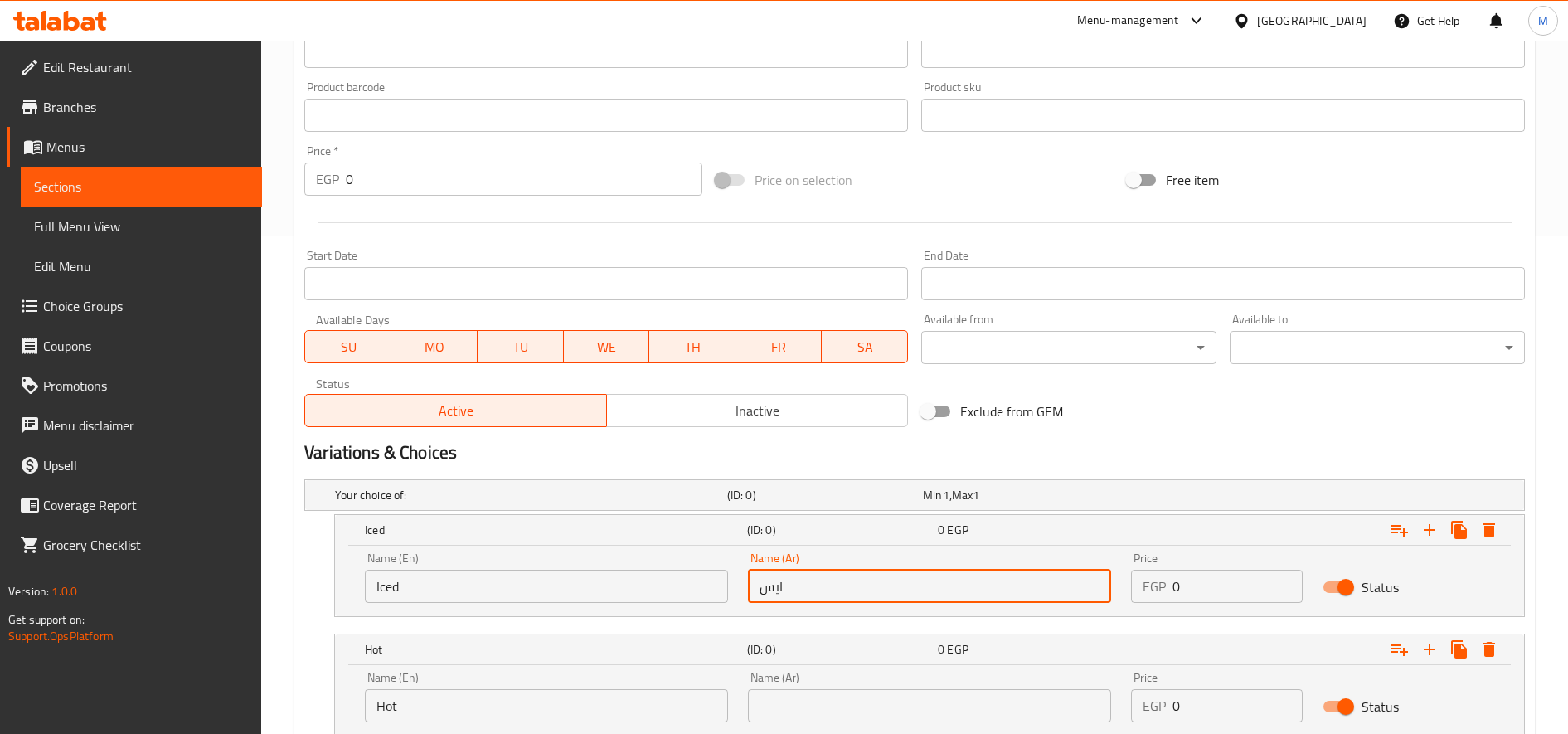
type input "ايس"
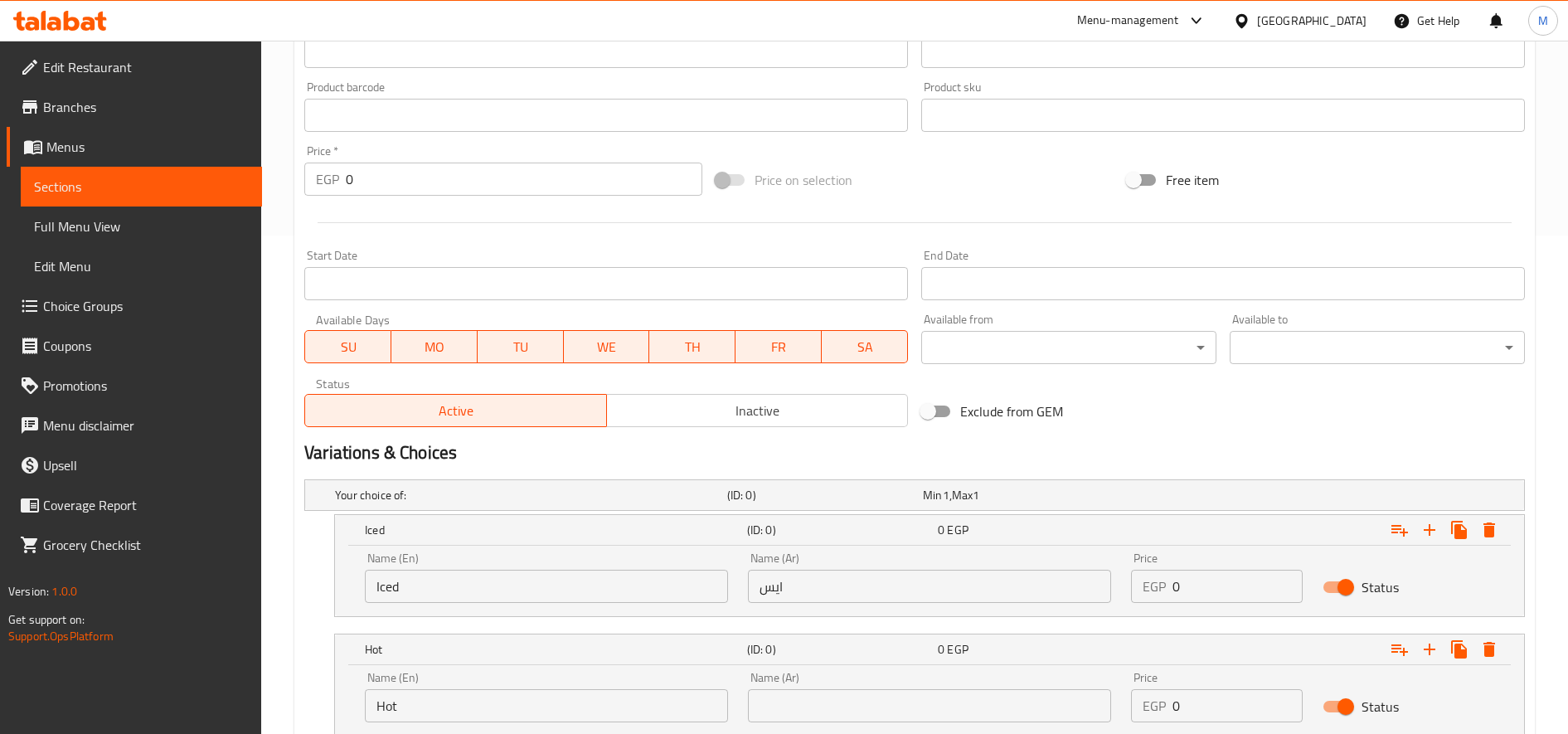
click at [933, 687] on div "Name (Ar) Name (Ar)" at bounding box center [929, 696] width 363 height 50
click at [930, 701] on input "text" at bounding box center [929, 706] width 363 height 34
type input "ساخن"
click at [1263, 590] on input "0" at bounding box center [1238, 587] width 131 height 34
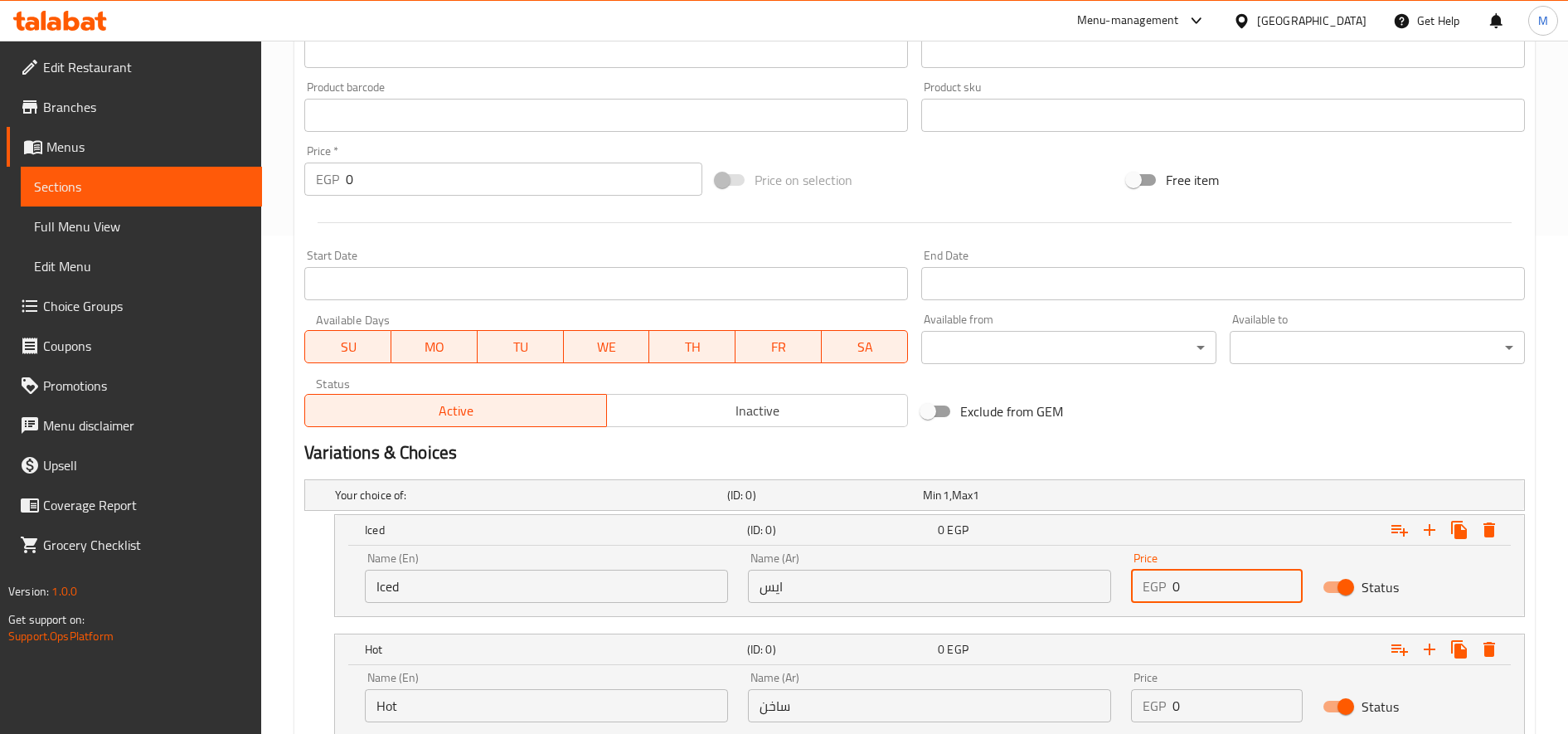
click at [1263, 590] on input "0" at bounding box center [1238, 587] width 131 height 34
click at [1242, 587] on input "110" at bounding box center [1238, 587] width 131 height 34
type input "110"
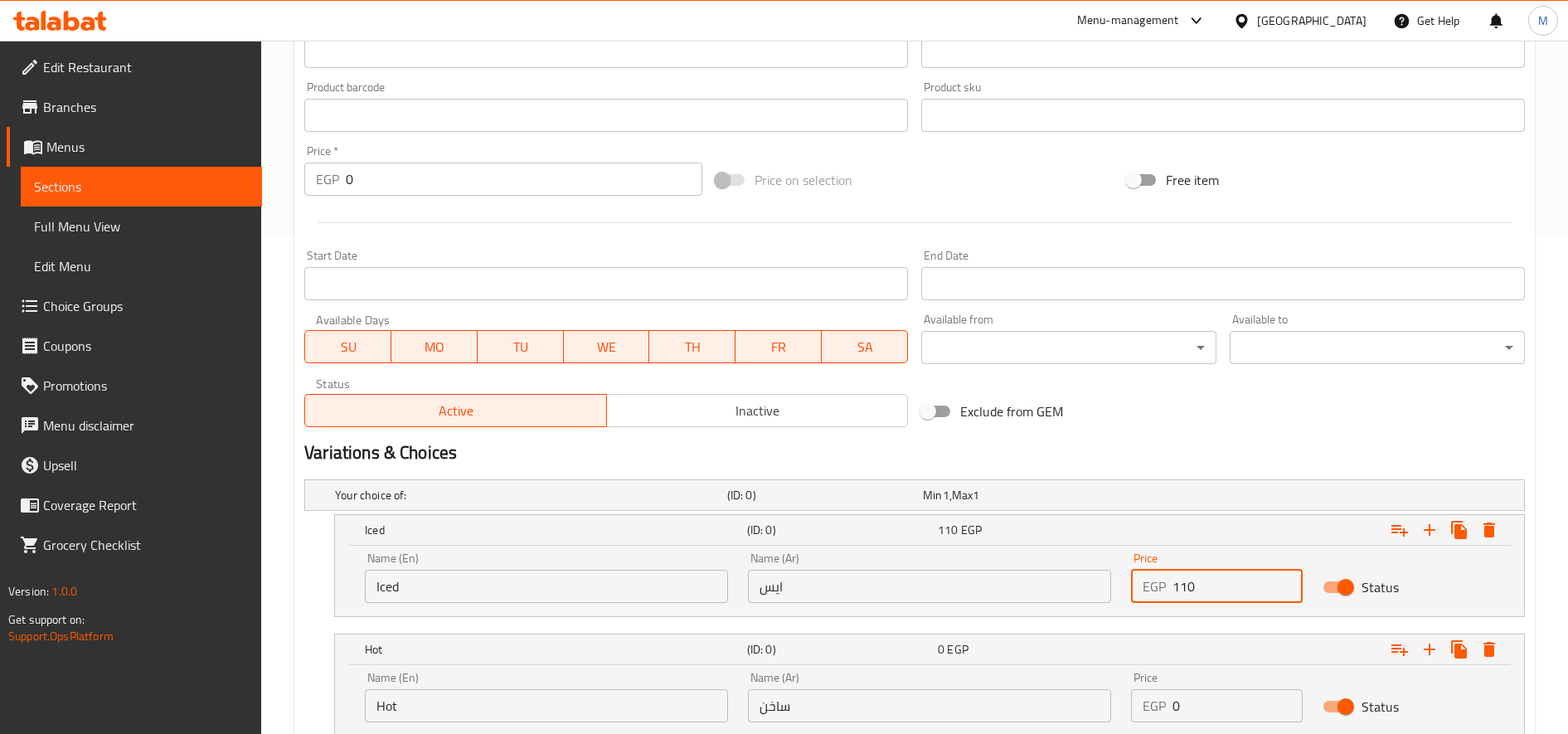
click at [1197, 702] on input "0" at bounding box center [1238, 706] width 131 height 34
paste input "11"
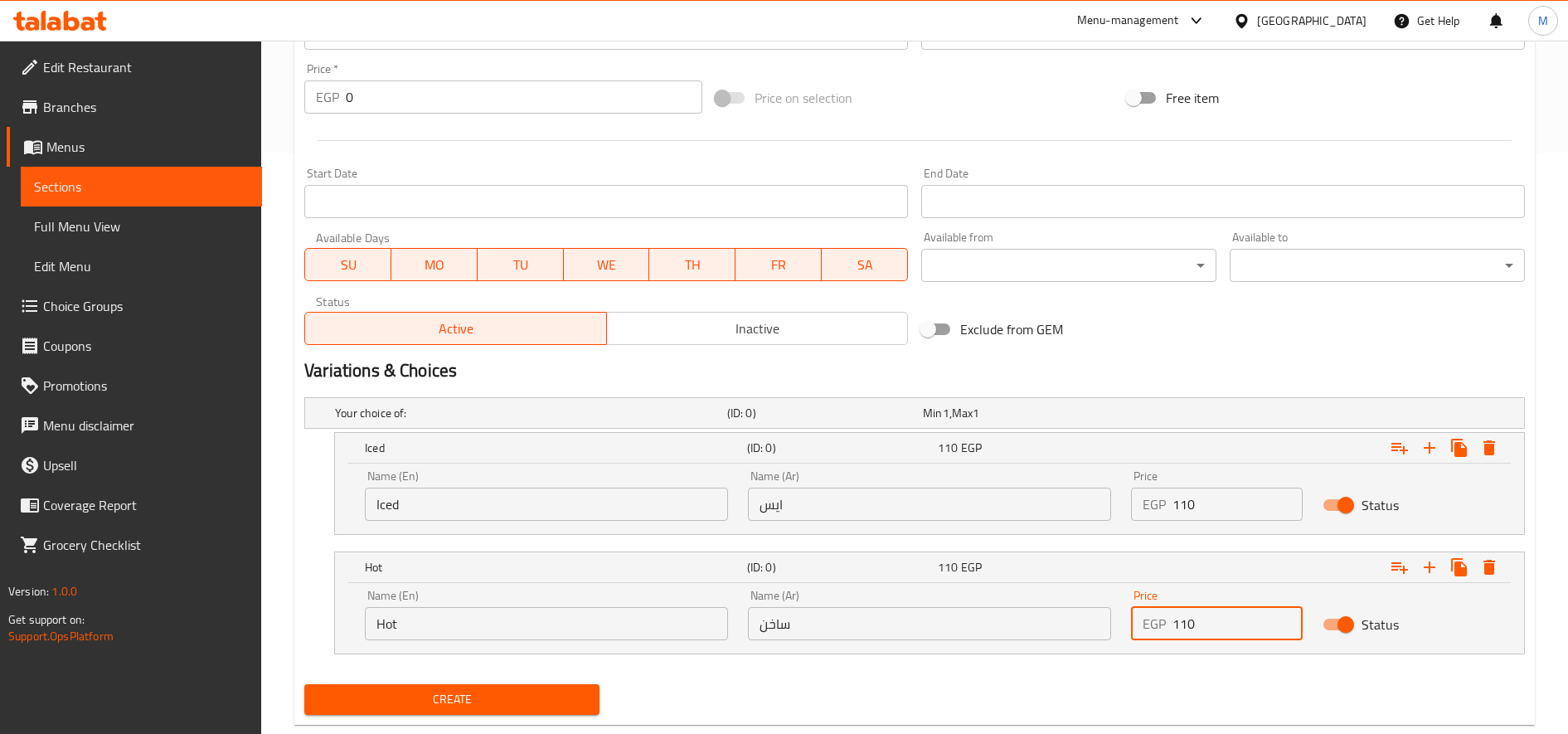
scroll to position [618, 0]
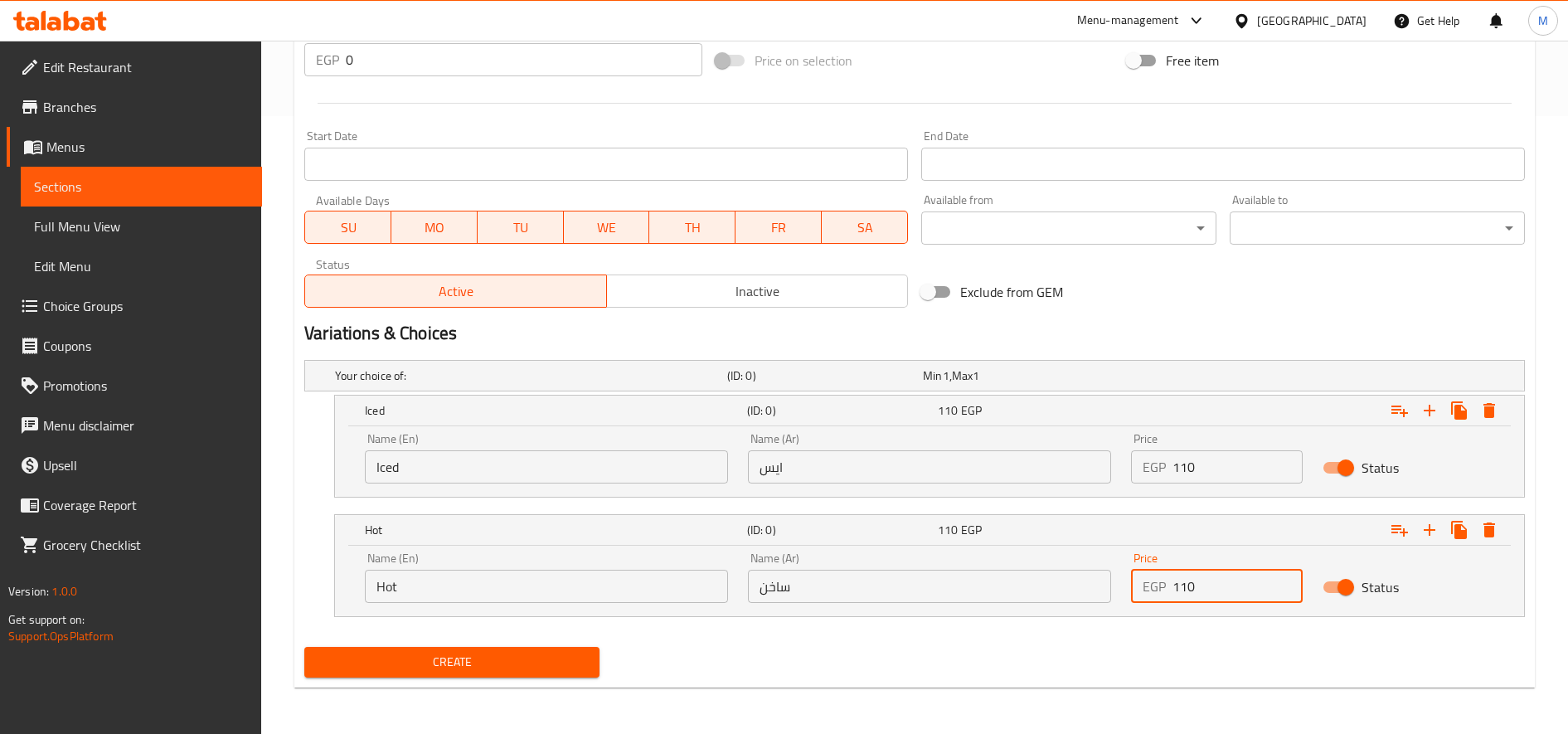
type input "110"
click at [305, 647] on button "Create" at bounding box center [452, 662] width 296 height 31
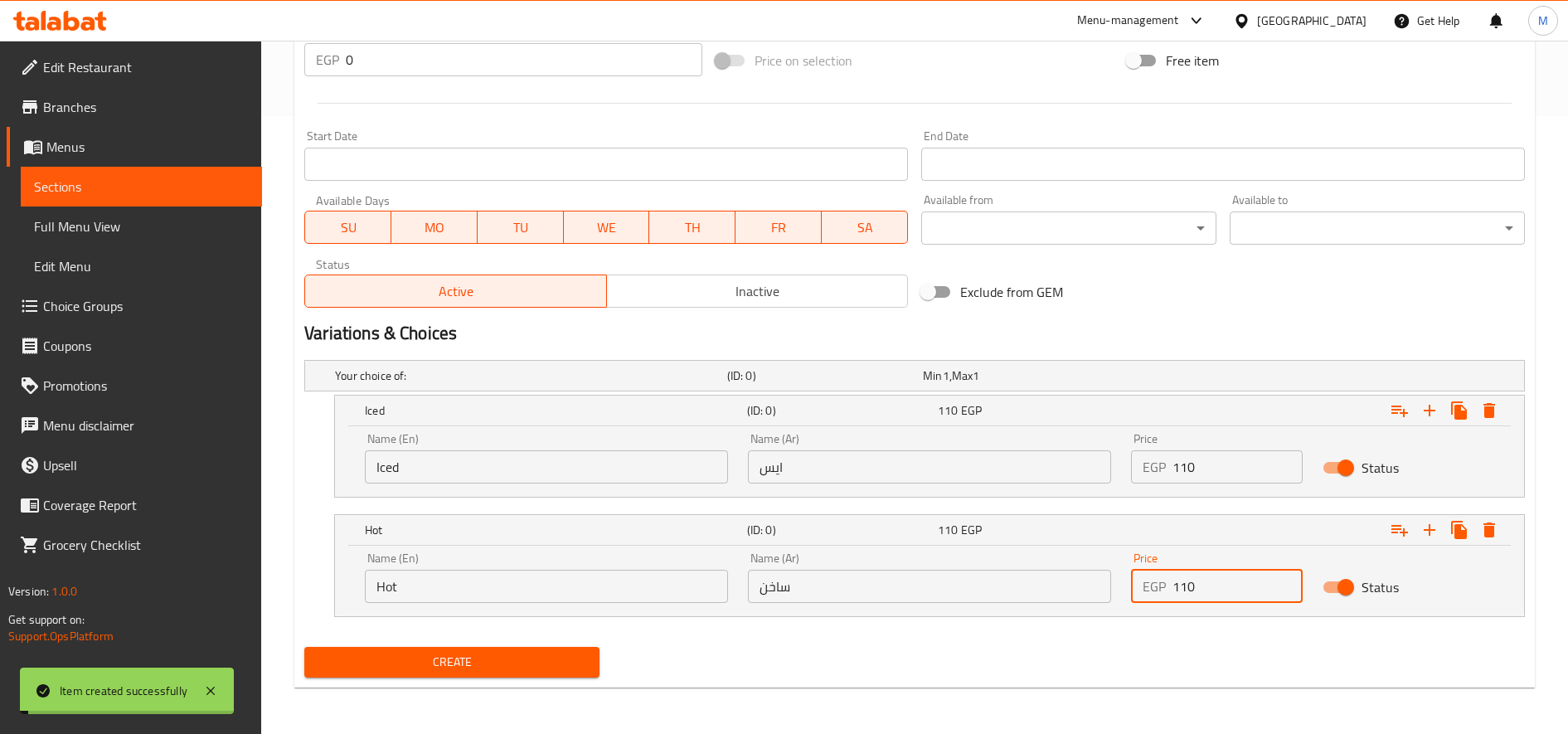
type input "0"
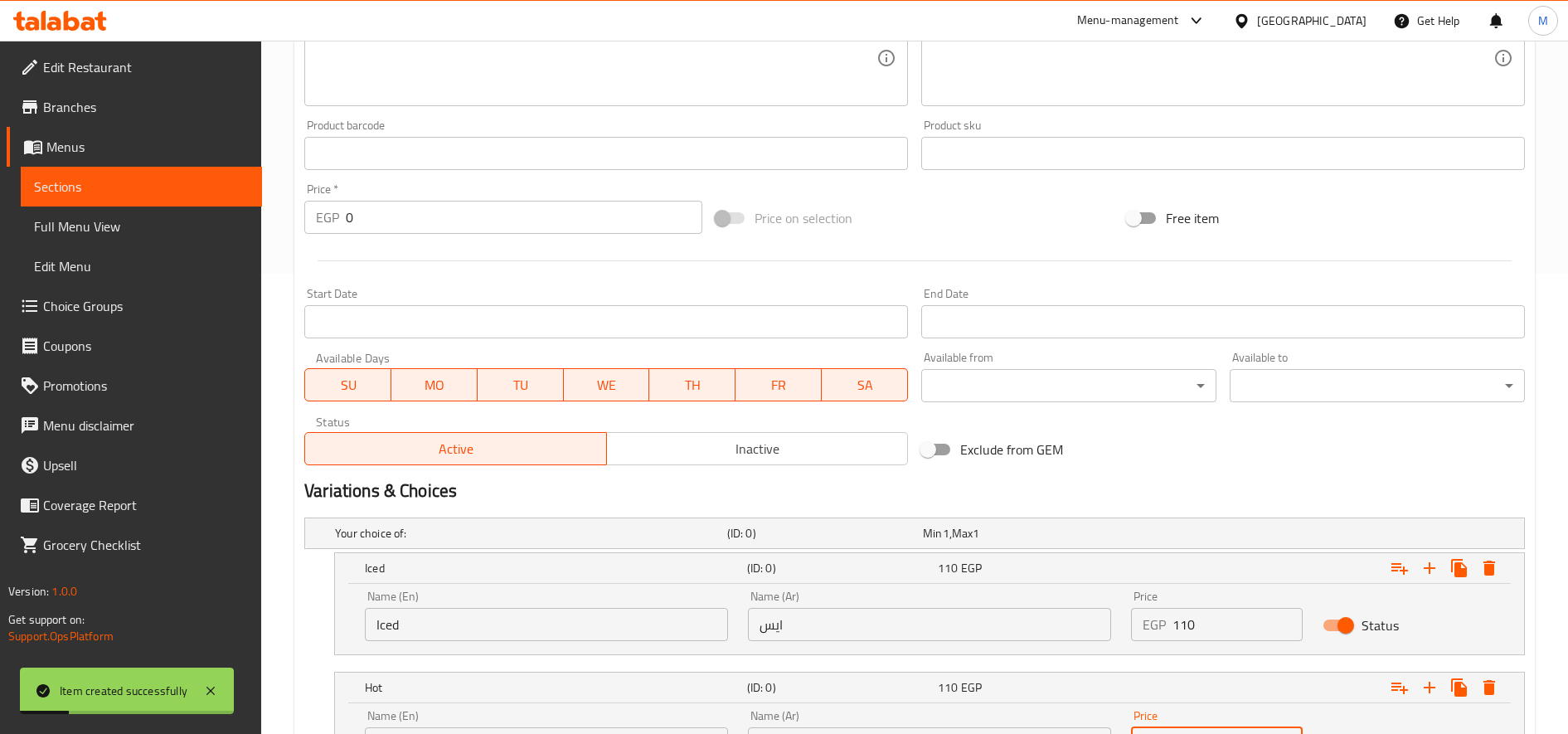
scroll to position [0, 0]
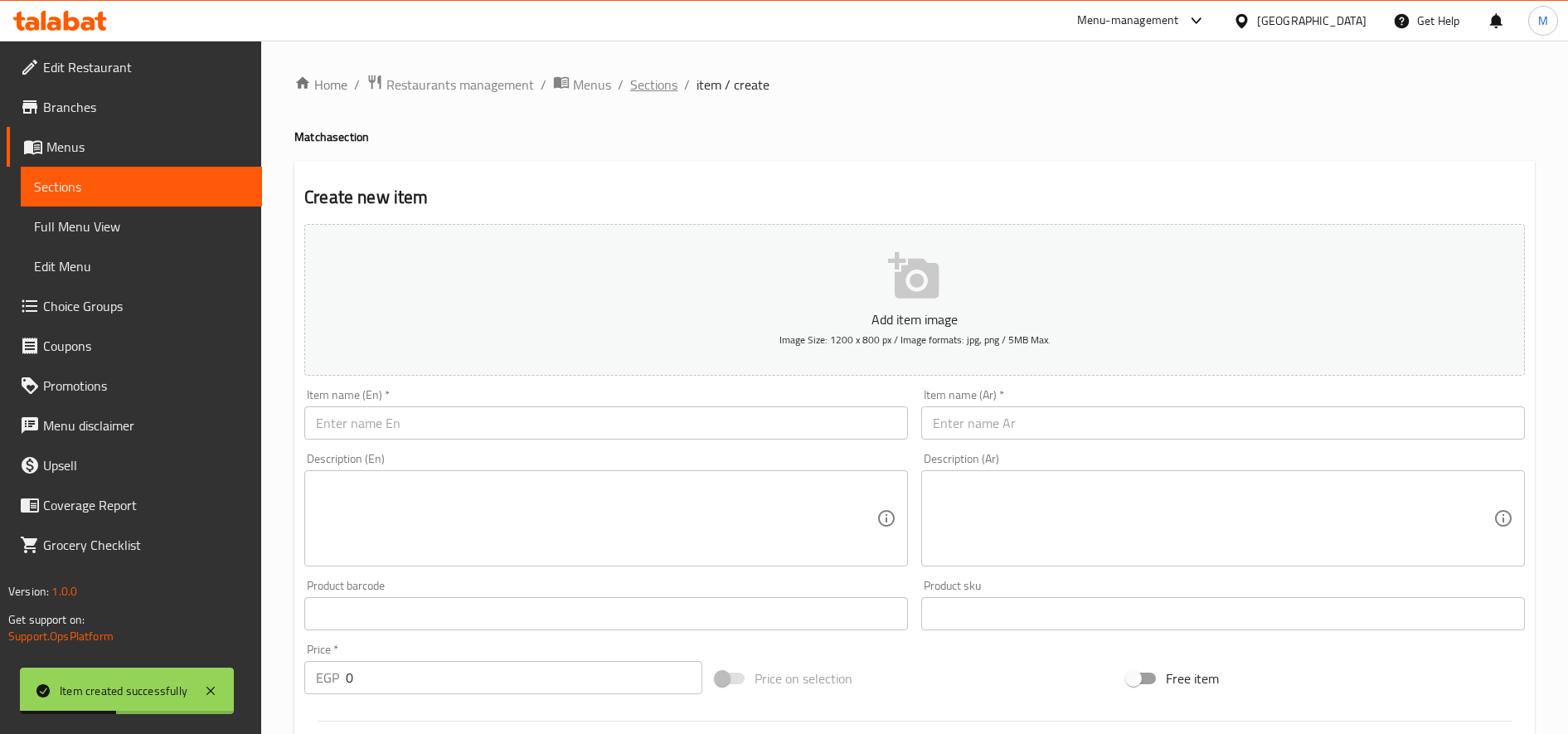
click at [661, 81] on span "Sections" at bounding box center [653, 84] width 47 height 20
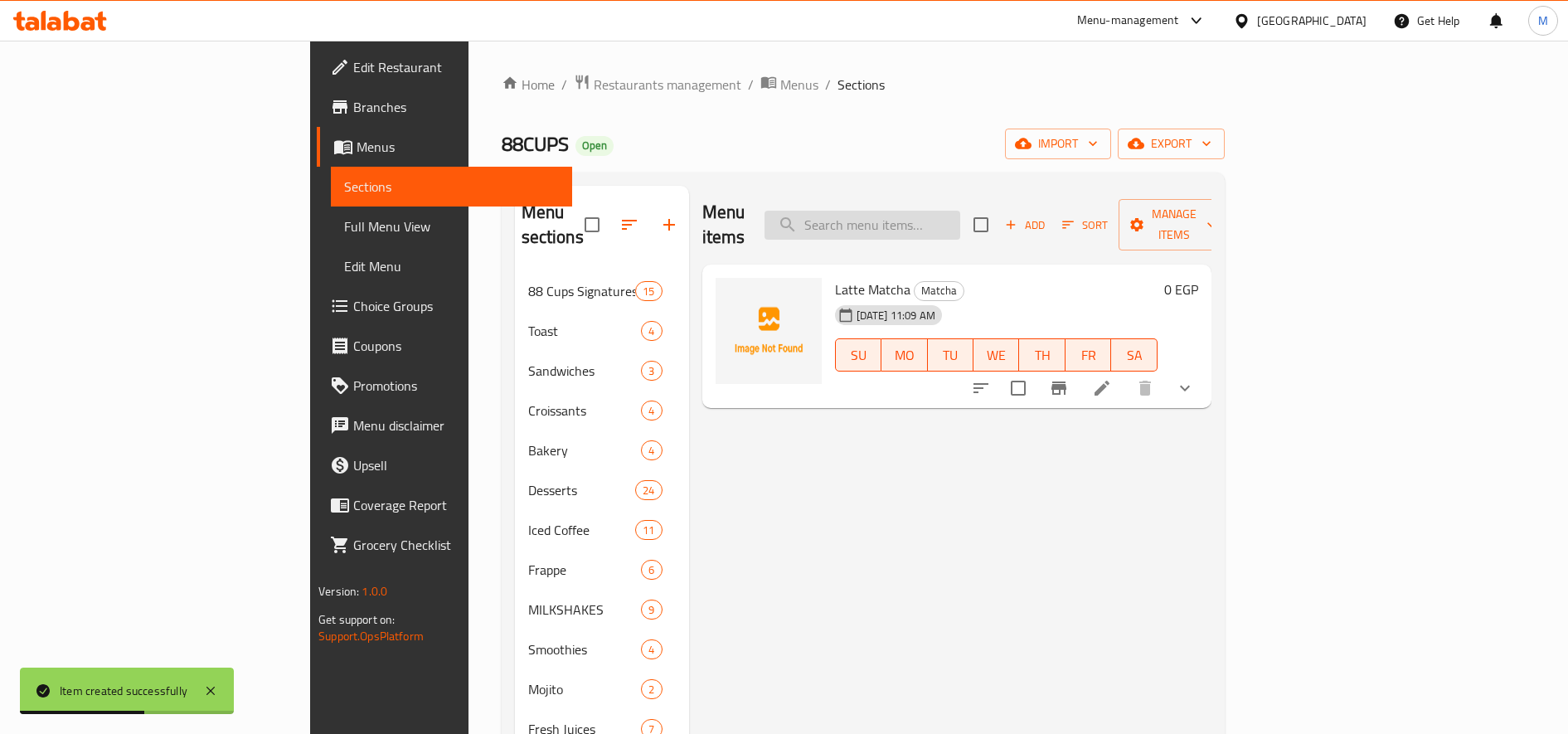
click at [953, 211] on input "search" at bounding box center [862, 225] width 196 height 29
paste input "Ice Latte Matcha Flavor"
type input "Ice Latte Matcha Flavor"
click at [1047, 216] on span "Add" at bounding box center [1024, 225] width 44 height 19
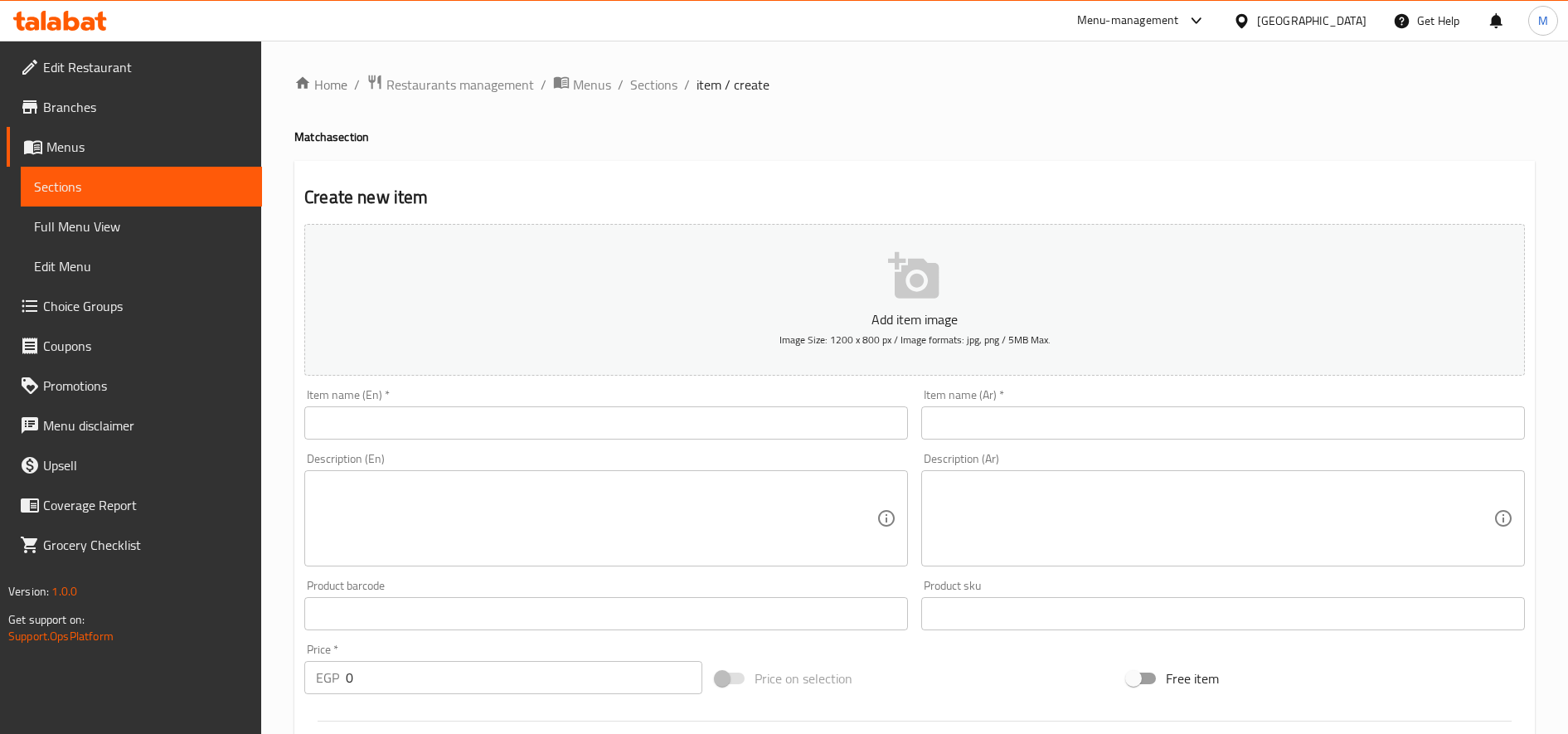
click at [789, 424] on input "text" at bounding box center [606, 423] width 604 height 34
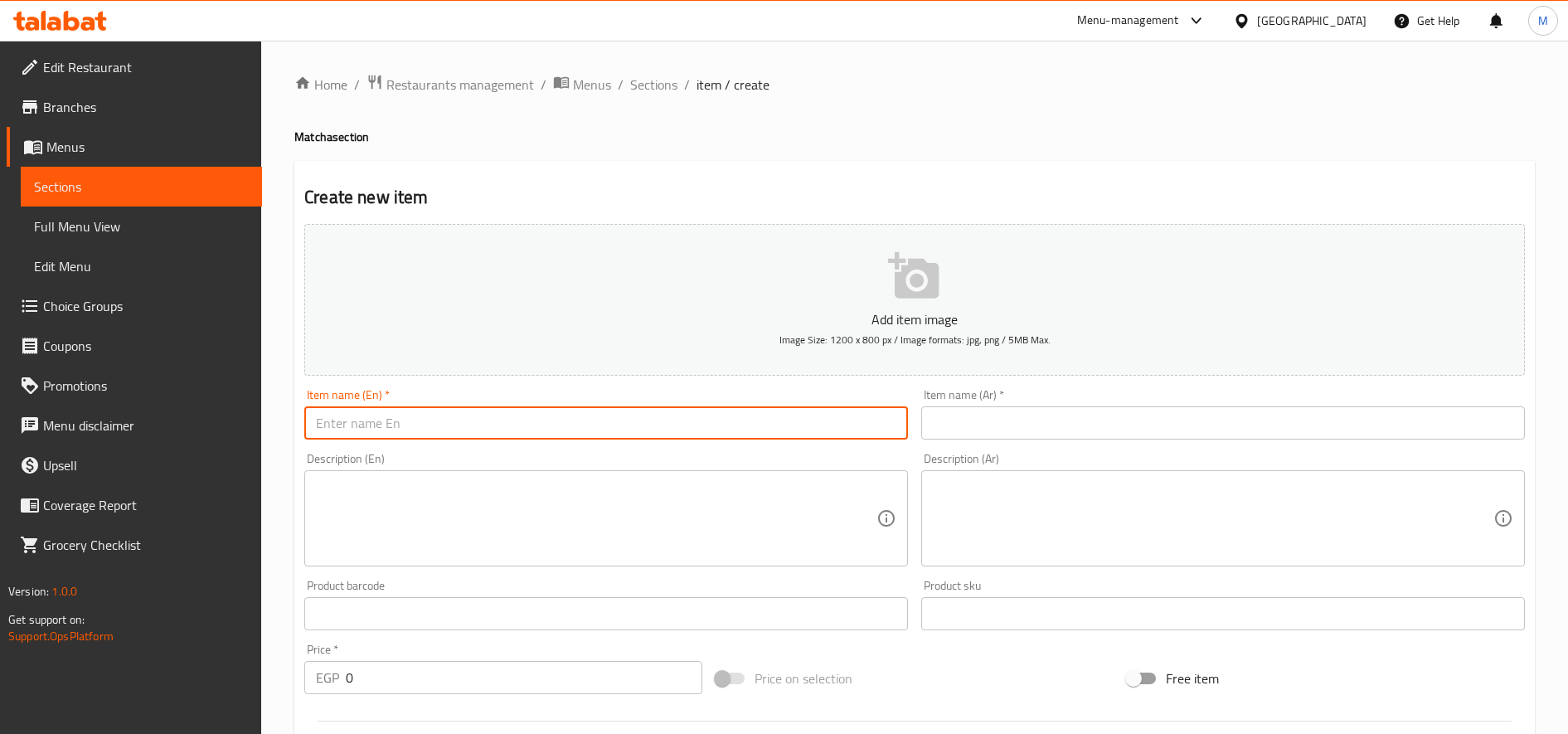
paste input "Ice Latte Matcha Flavor"
type input "Ice Latte Matcha Flavor"
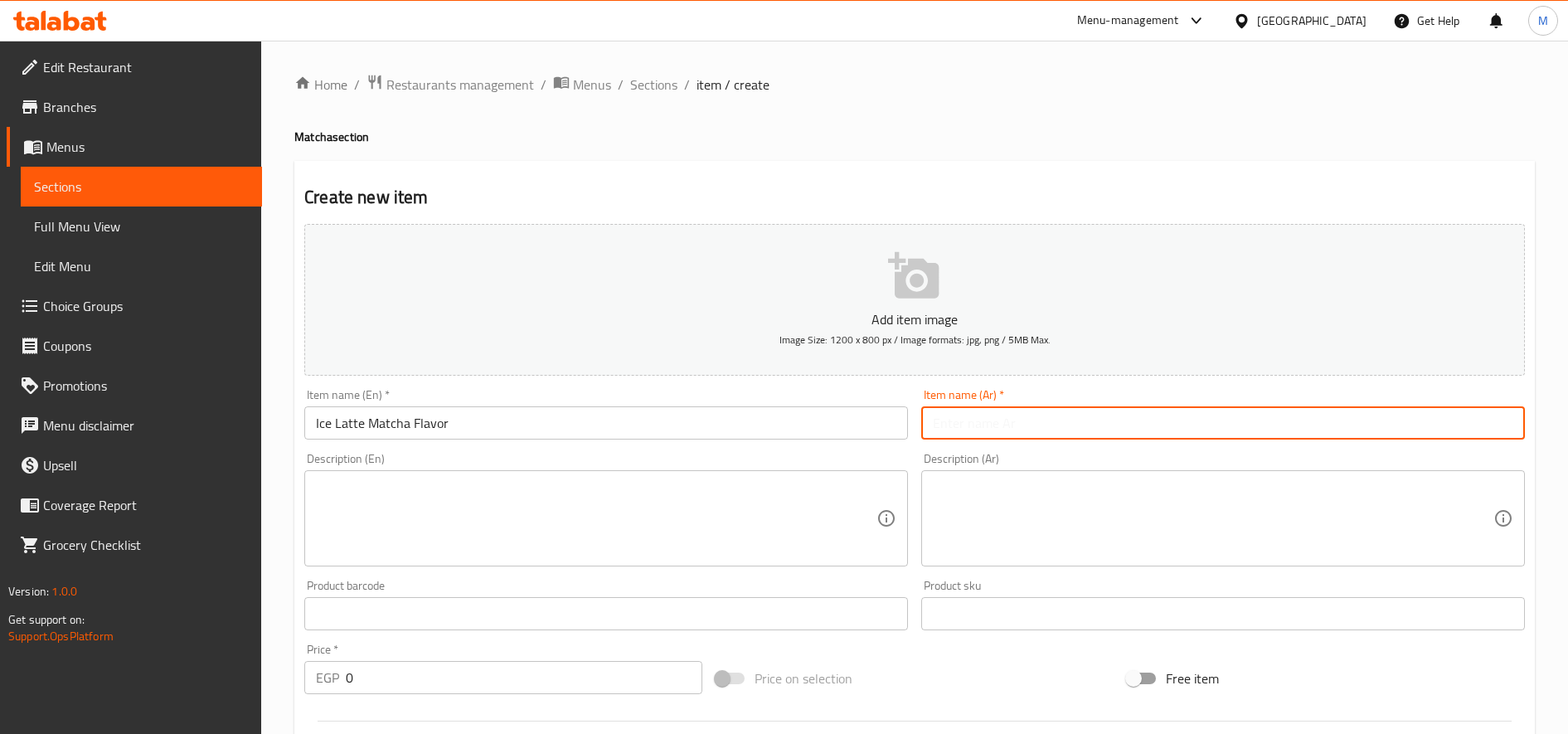
click at [1010, 424] on input "text" at bounding box center [1223, 423] width 604 height 34
click at [356, 429] on input "Ice Latte Matcha Flavor" at bounding box center [606, 423] width 604 height 34
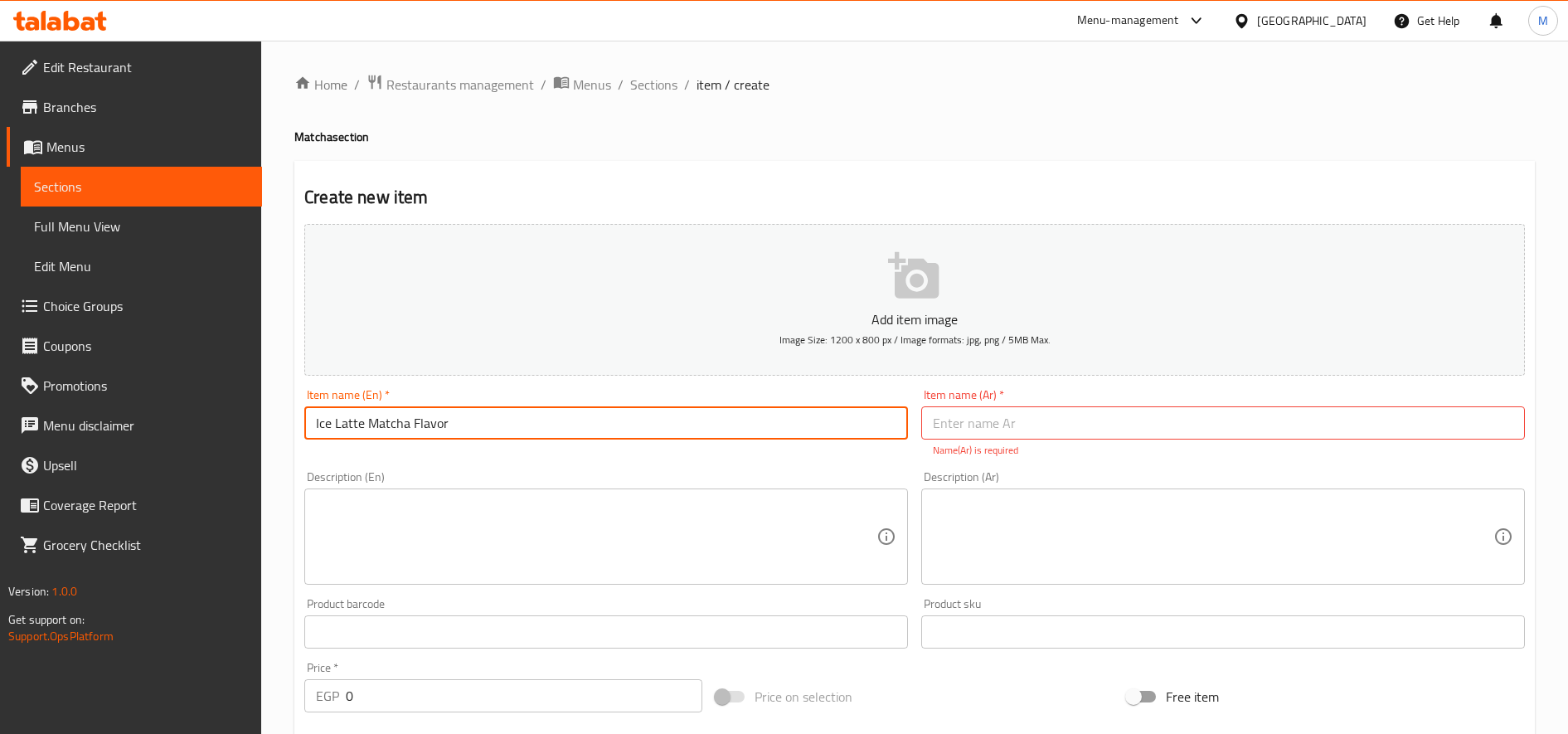
click at [356, 429] on input "Ice Latte Matcha Flavor" at bounding box center [606, 423] width 604 height 34
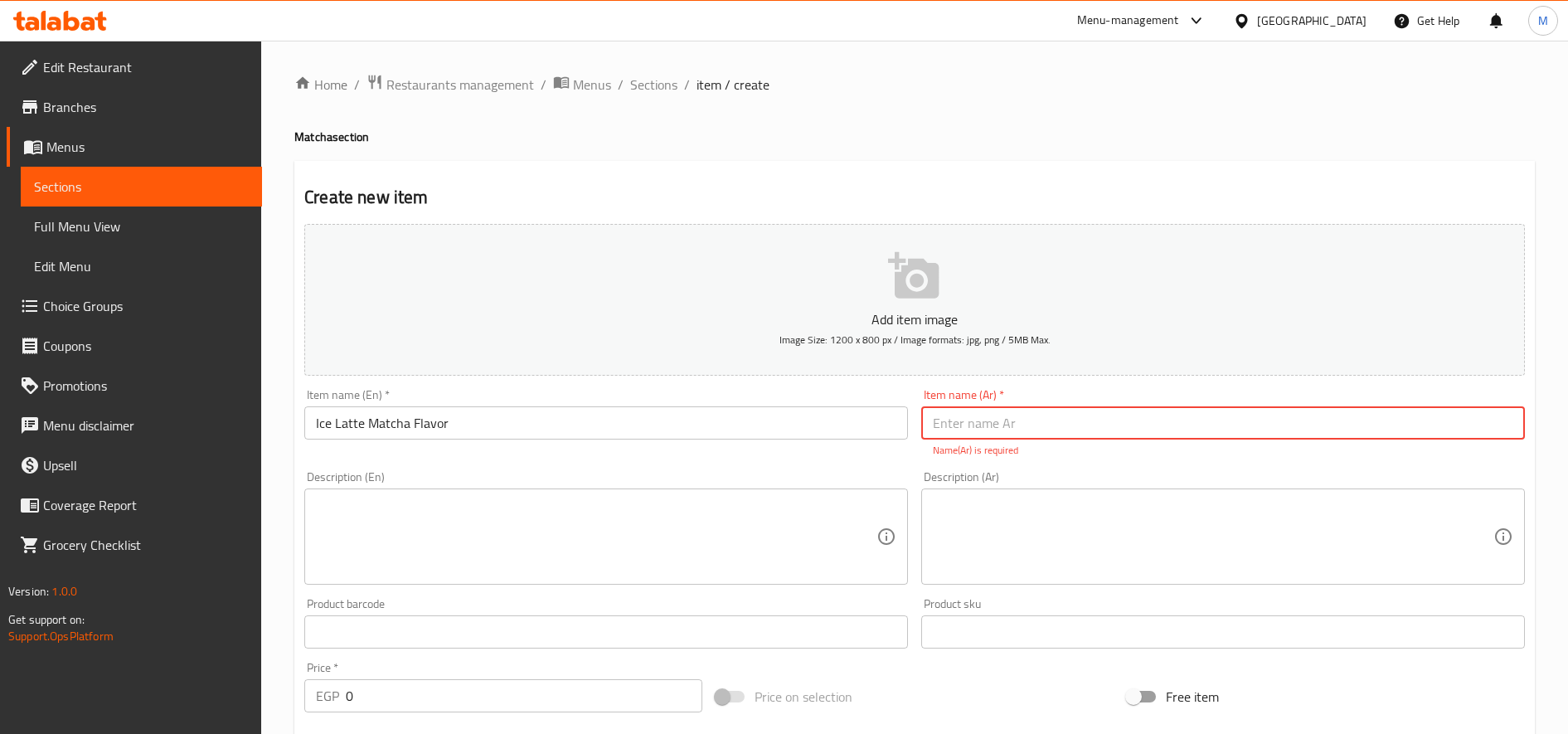
click at [1212, 429] on input "text" at bounding box center [1223, 423] width 604 height 34
paste input "لاتيه ماتشا مثلج - نكهات"
type input "لاتيه ماتشا مثلج - نكهات"
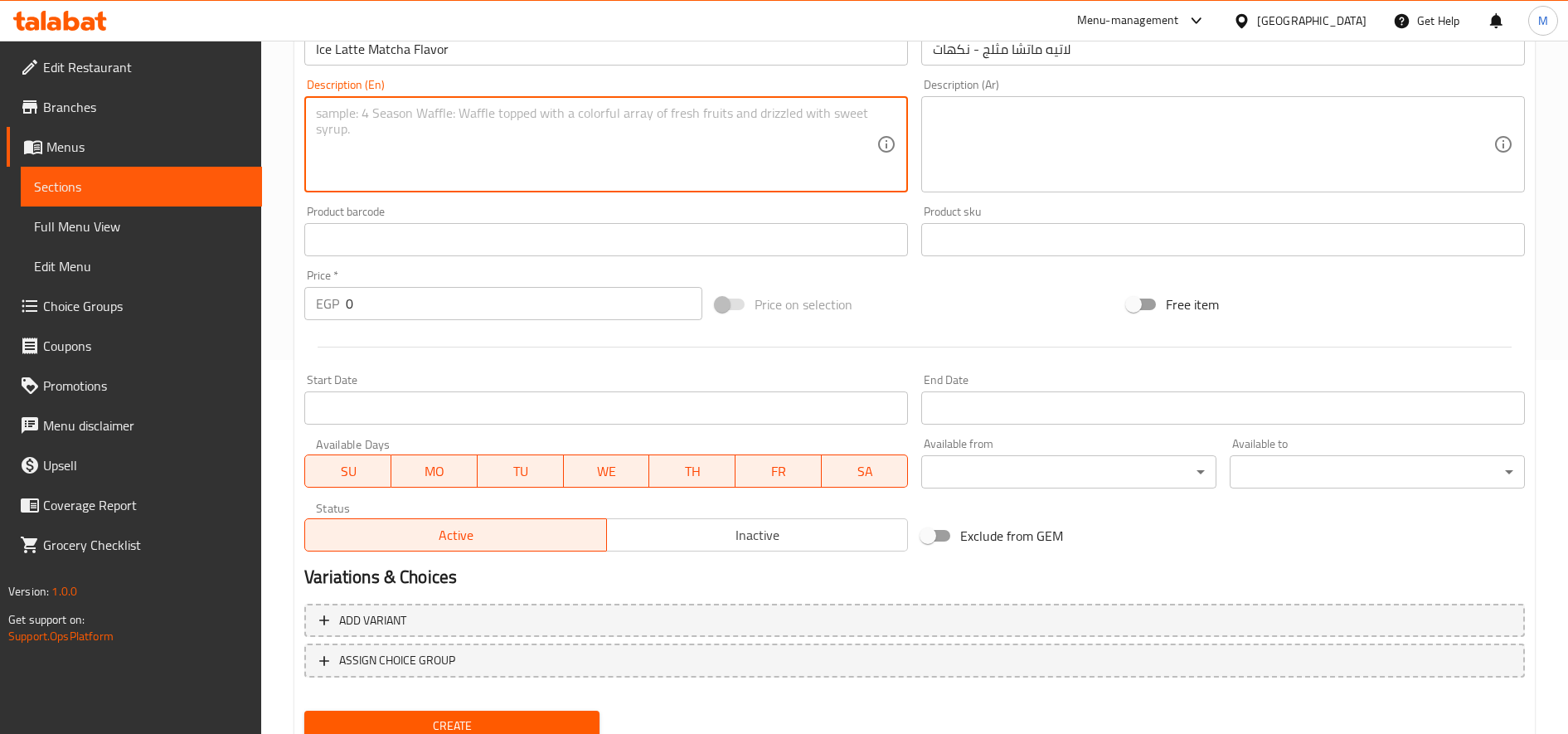
scroll to position [414, 0]
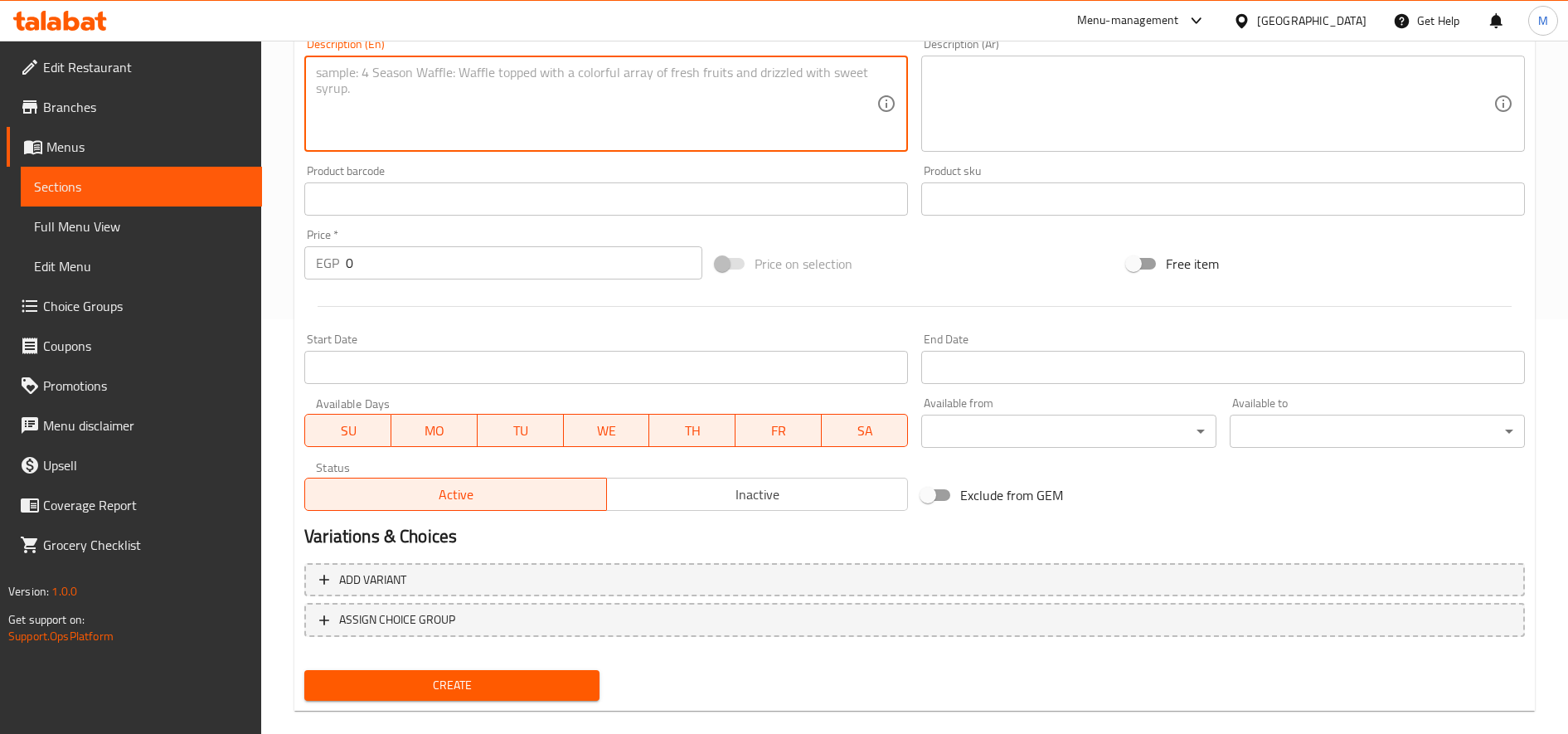
click at [496, 687] on span "Create" at bounding box center [452, 686] width 269 height 21
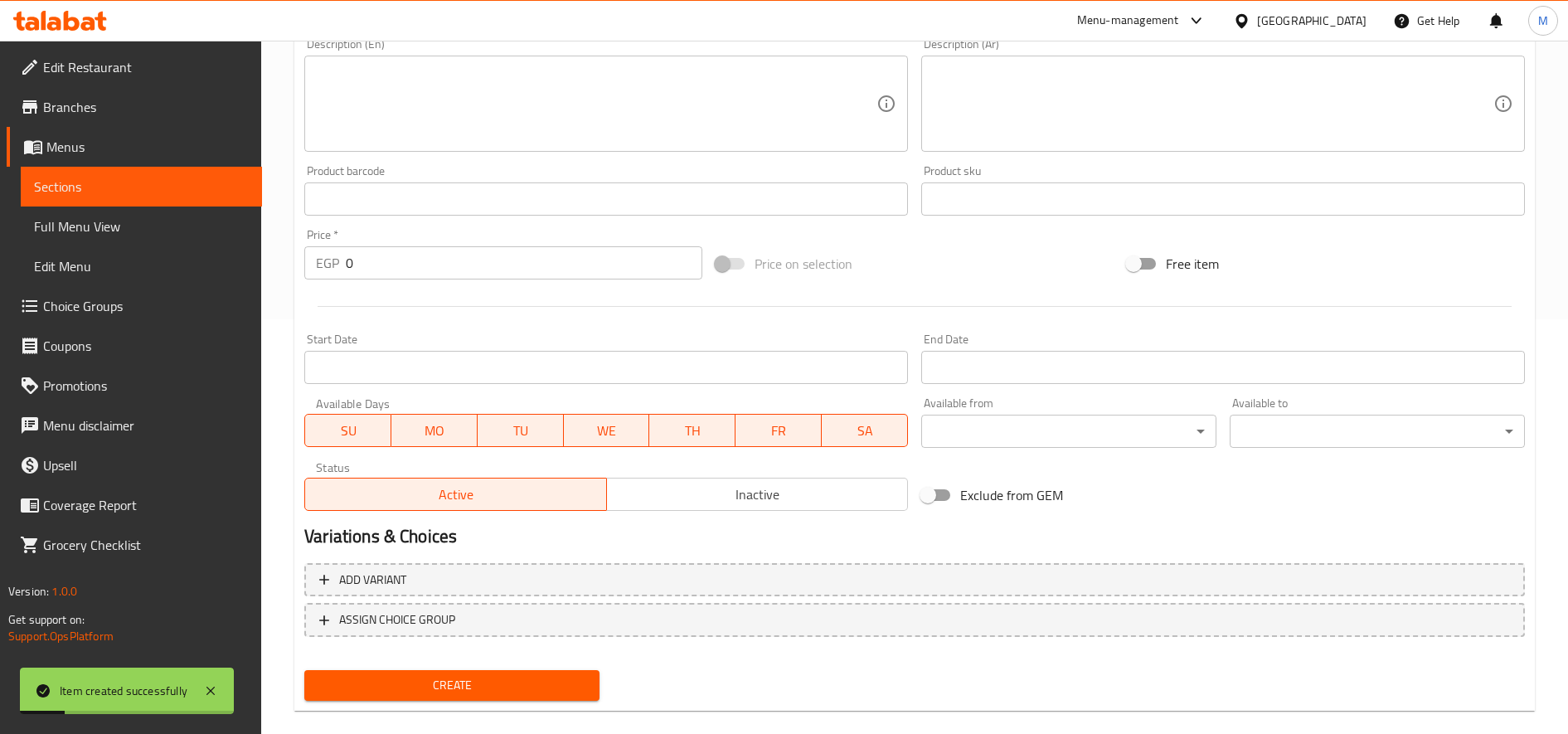
click at [88, 304] on span "Choice Groups" at bounding box center [146, 306] width 206 height 20
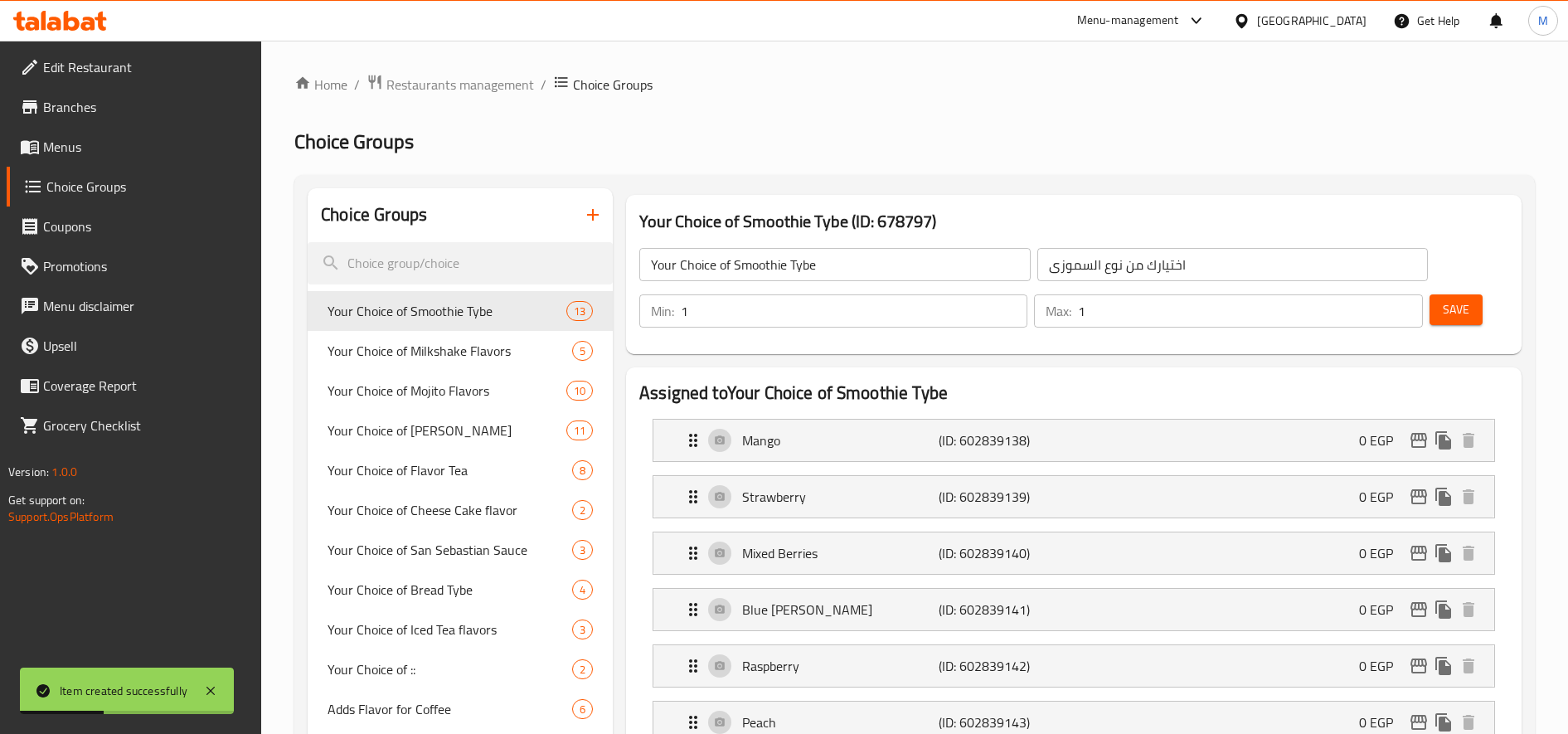
click at [595, 222] on icon "button" at bounding box center [593, 215] width 20 height 20
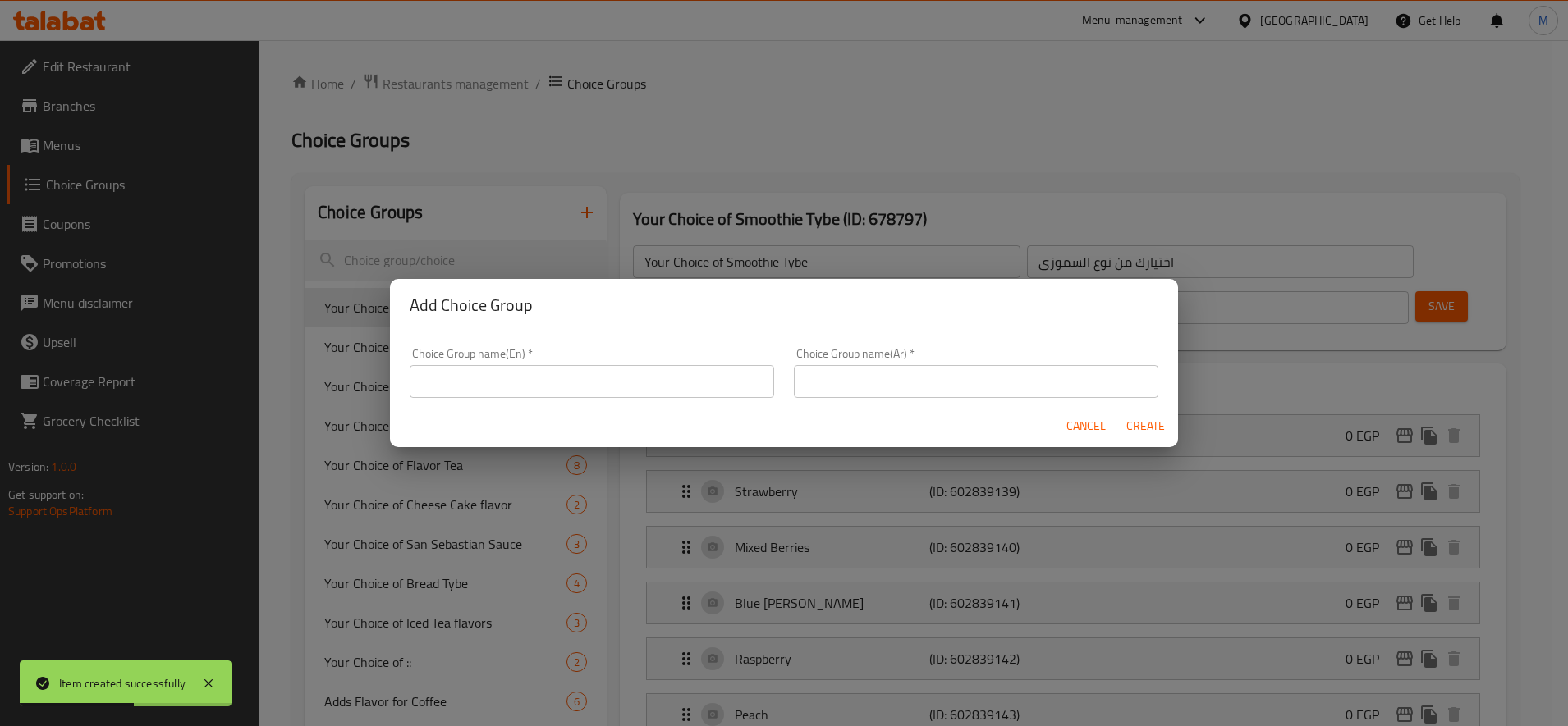
click at [534, 391] on input "text" at bounding box center [592, 382] width 364 height 33
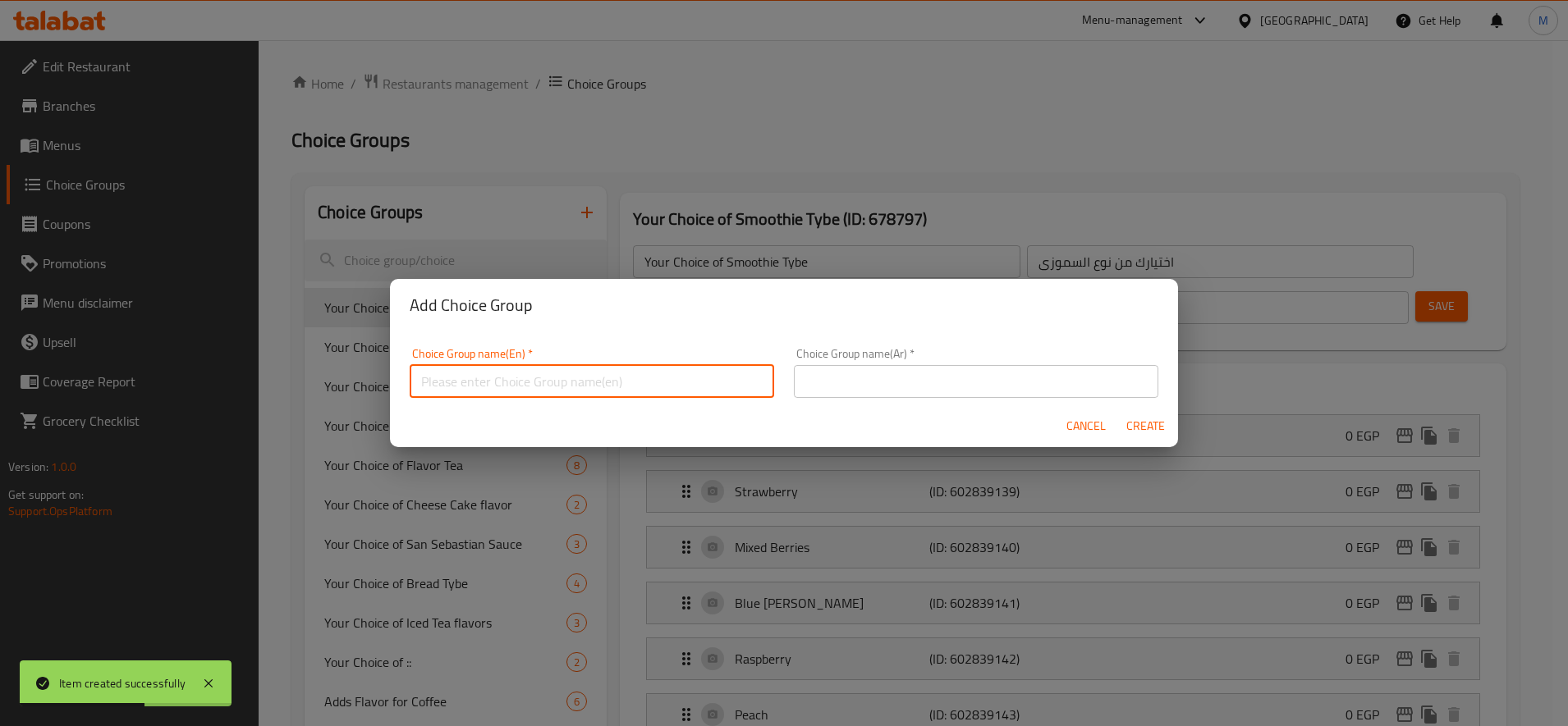
paste input "لاتيه ماتشا مثلج - نكهات"
type input "لاتيه ماتشا مثلج - نكهات"
click at [819, 386] on input "text" at bounding box center [976, 382] width 364 height 33
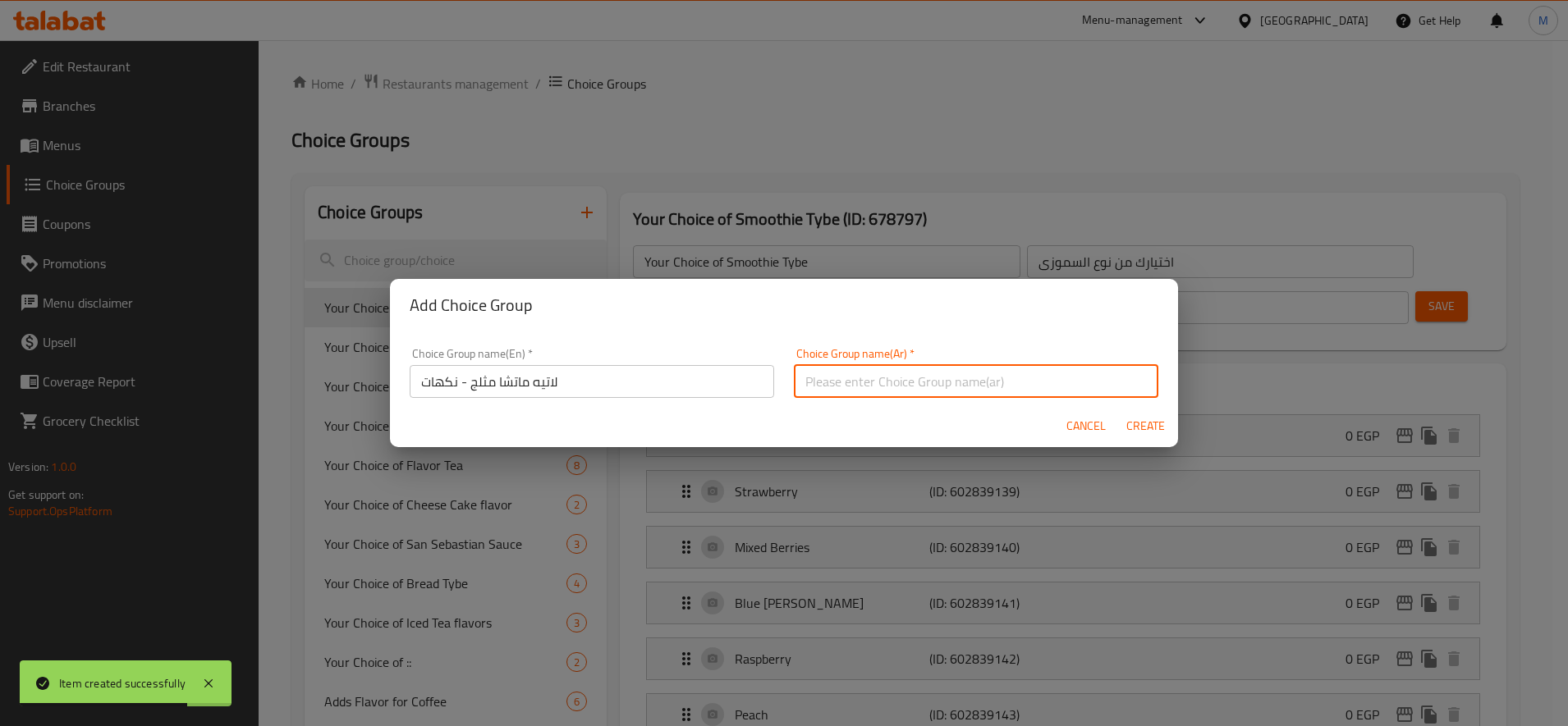
paste input "لاتيه ماتشا مثلج - نكهات"
type input "لاتيه ماتشا مثلج - نكهات"
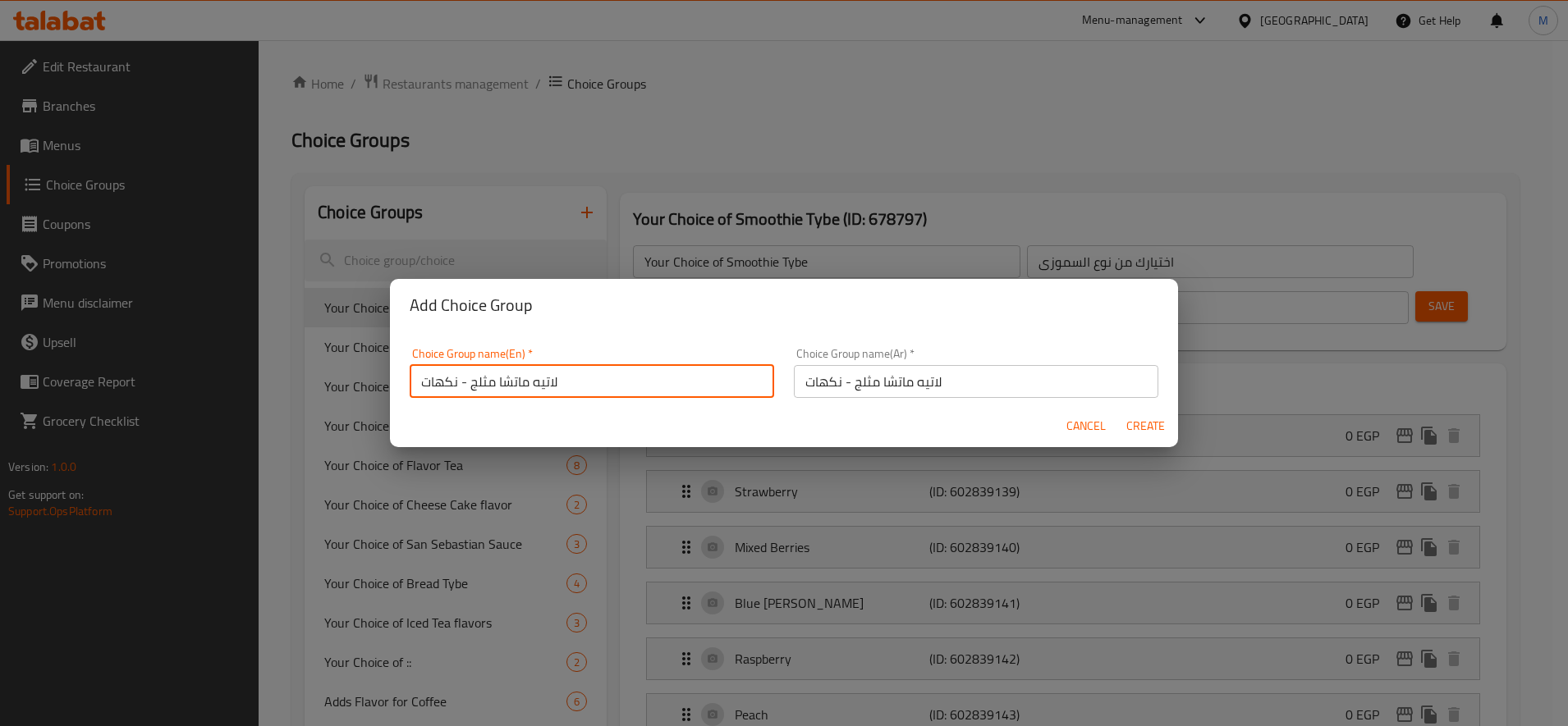
click at [559, 389] on input "لاتيه ماتشا مثلج - نكهات" at bounding box center [592, 382] width 364 height 33
paste input "Ice Latte Matcha Flavor"
type input "Ice Latte Matcha Flavor"
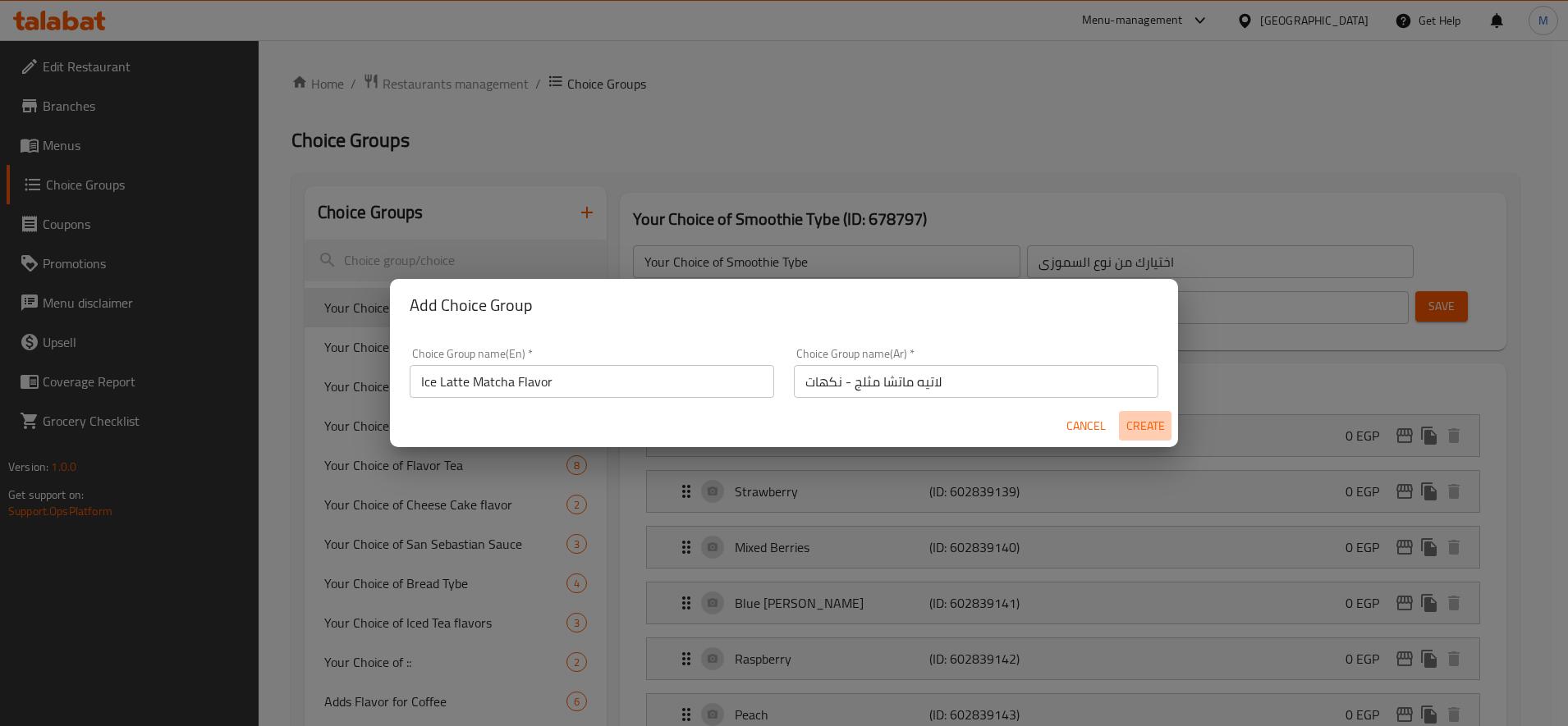
click at [1149, 429] on span "Create" at bounding box center [1145, 426] width 39 height 21
type input "Ice Latte Matcha Flavor"
type input "لاتيه ماتشا مثلج - نكهات"
type input "0"
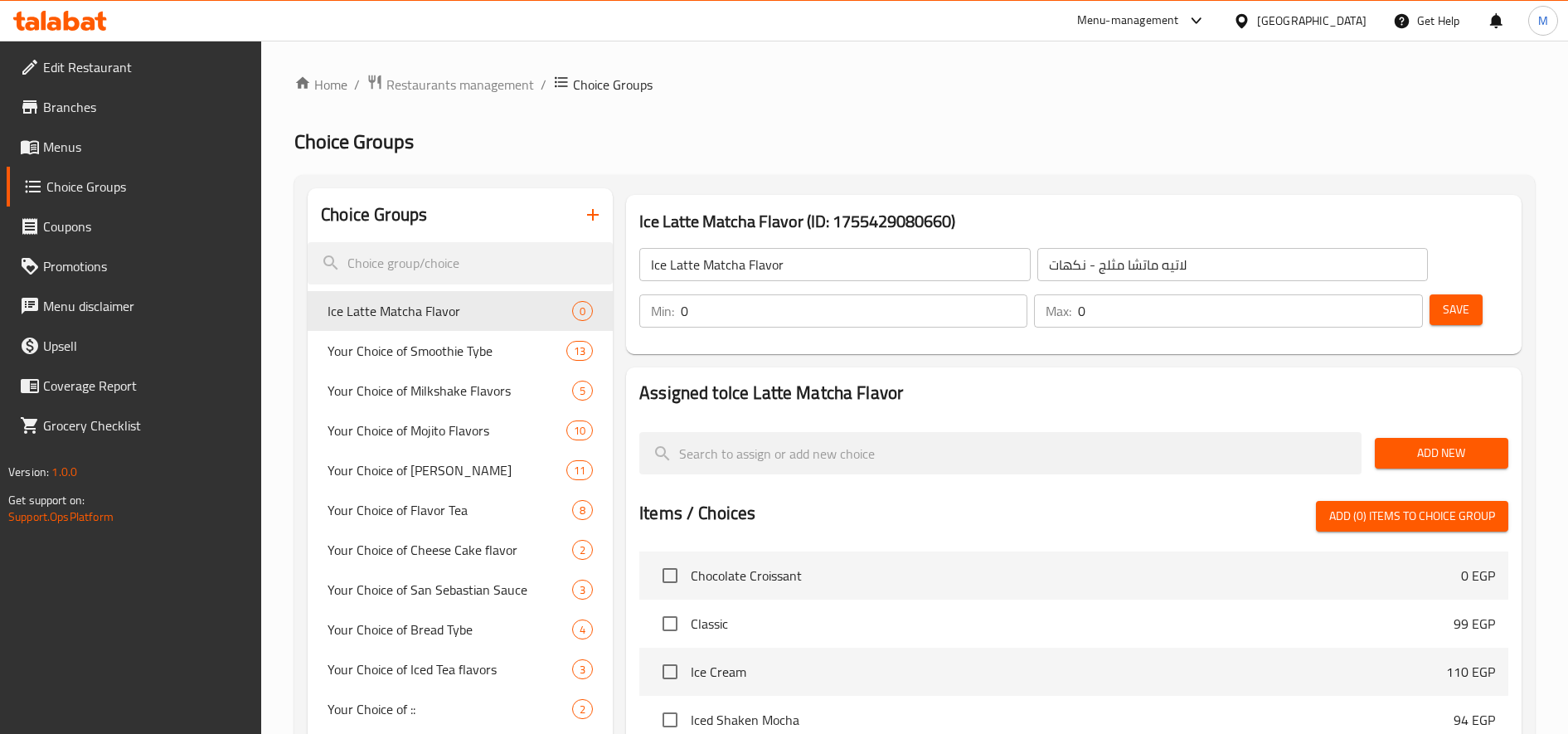
click at [1477, 454] on span "Add New" at bounding box center [1441, 453] width 107 height 21
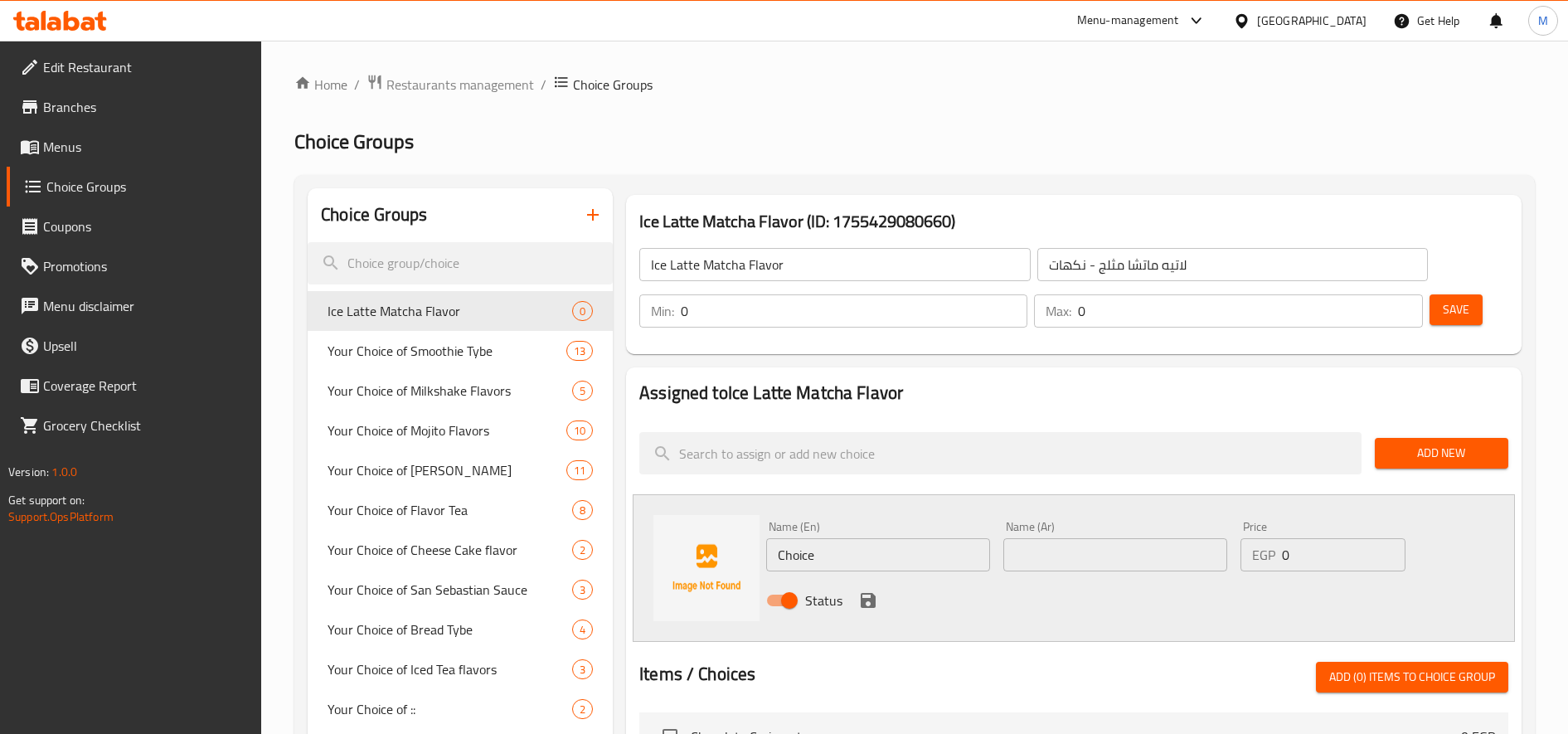
click at [850, 549] on input "Choice" at bounding box center [878, 555] width 223 height 34
paste input "Blueberry"
type input "Blueberry"
click at [1167, 553] on input "text" at bounding box center [1115, 555] width 223 height 34
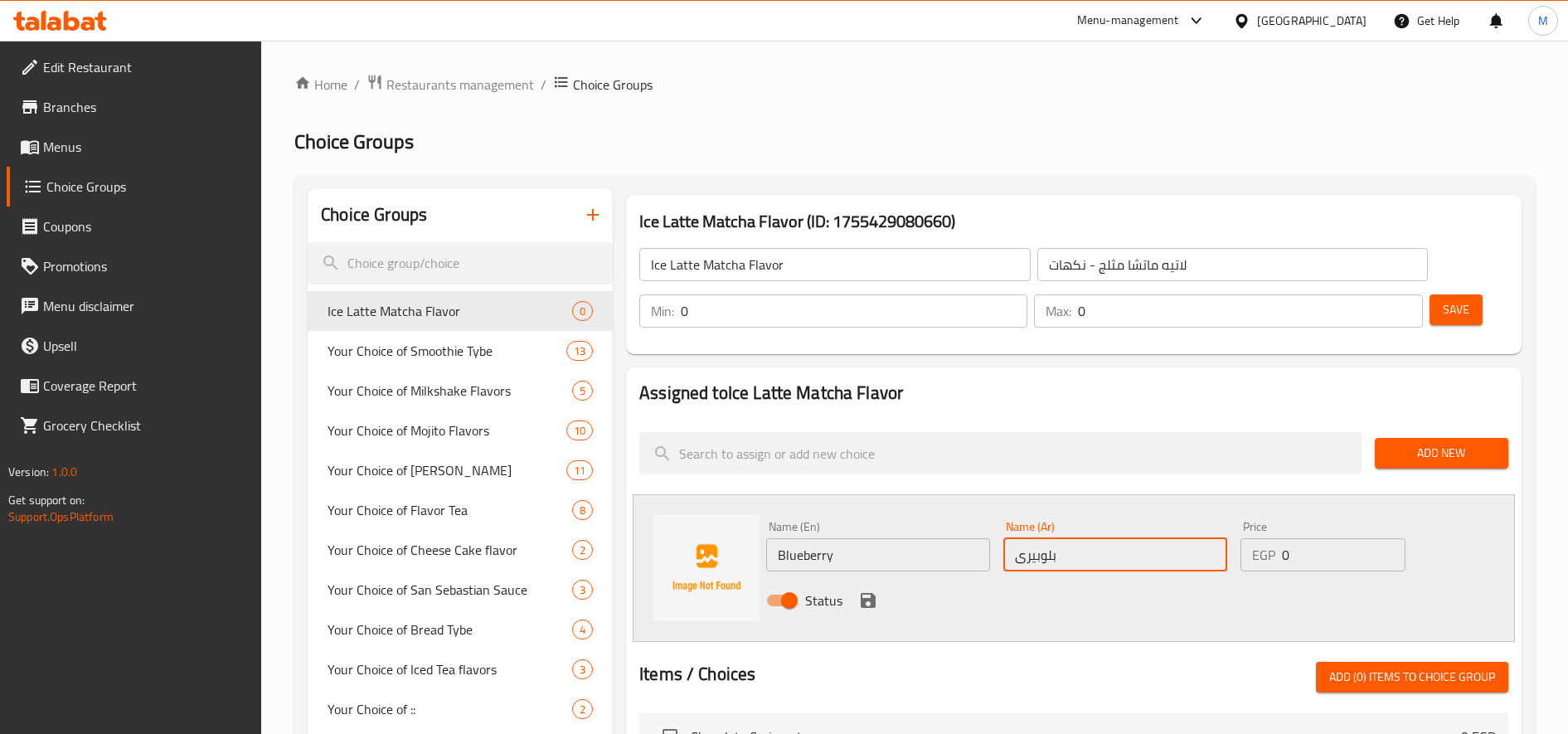
type input "بلوبيرى"
drag, startPoint x: 866, startPoint y: 597, endPoint x: 961, endPoint y: 598, distance: 95.0
click at [866, 598] on icon "save" at bounding box center [868, 600] width 15 height 15
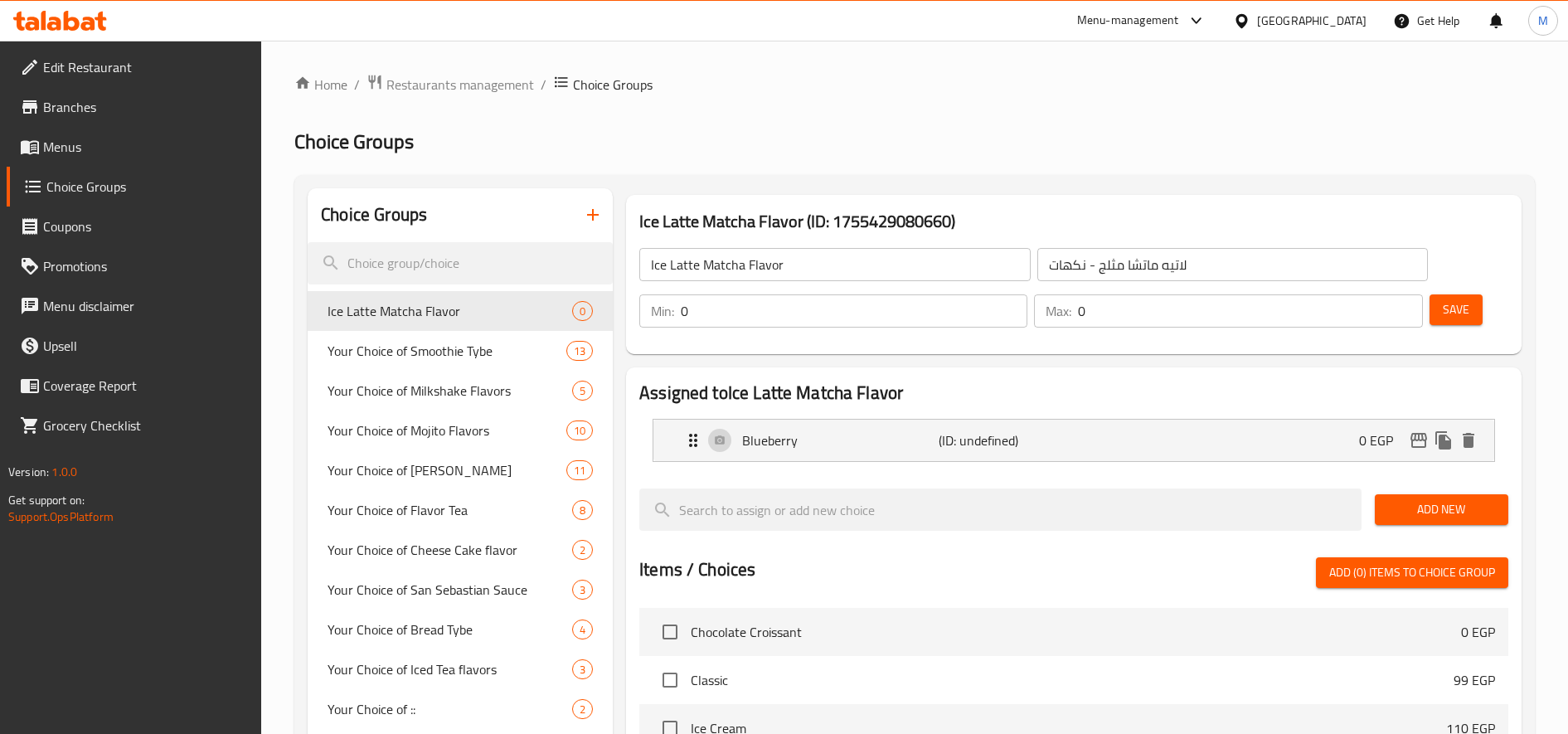
click at [1422, 512] on span "Add New" at bounding box center [1441, 509] width 107 height 21
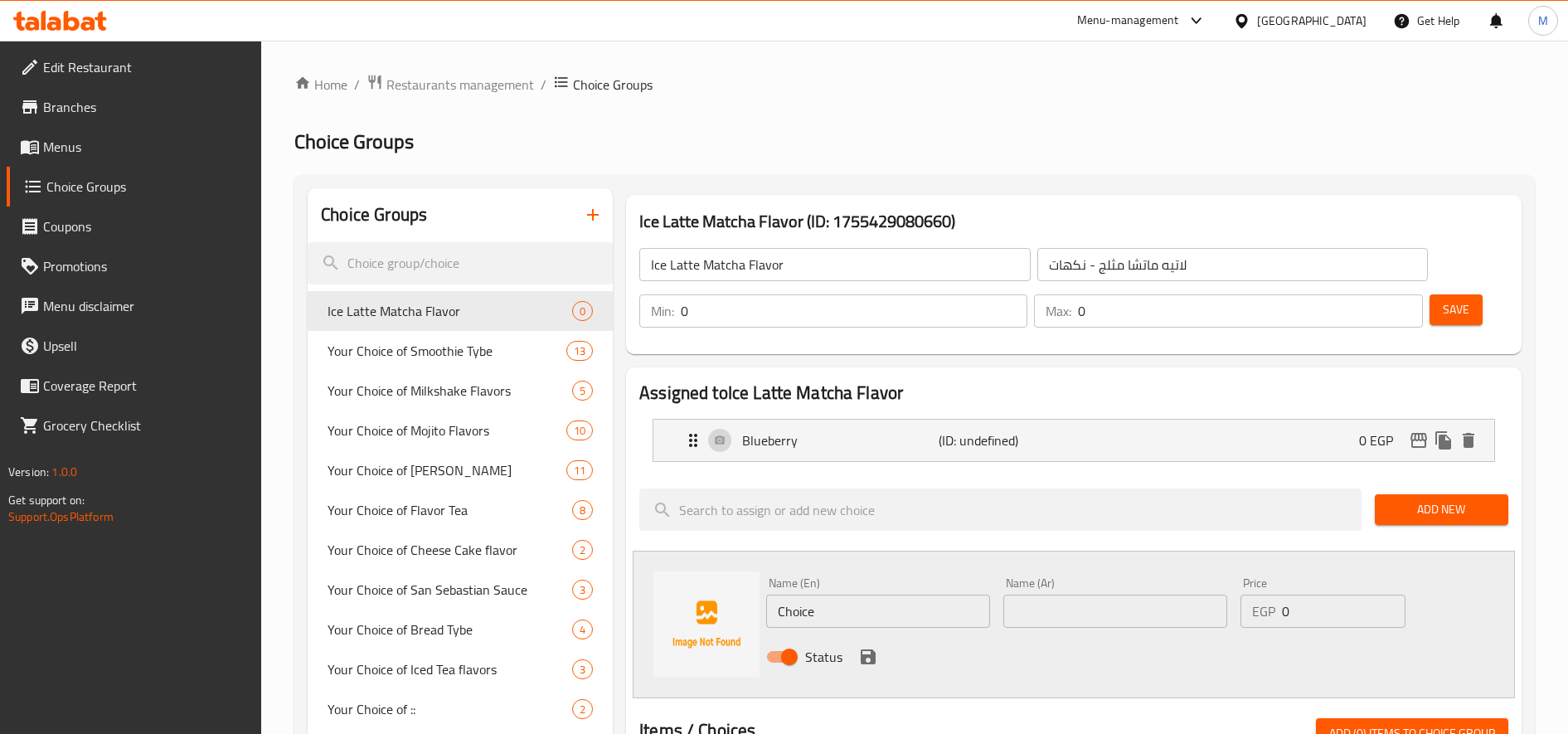
click at [815, 607] on input "Choice" at bounding box center [878, 611] width 223 height 34
paste input "Strawberry"
type input "Strawberry"
click at [1153, 607] on input "text" at bounding box center [1115, 611] width 223 height 34
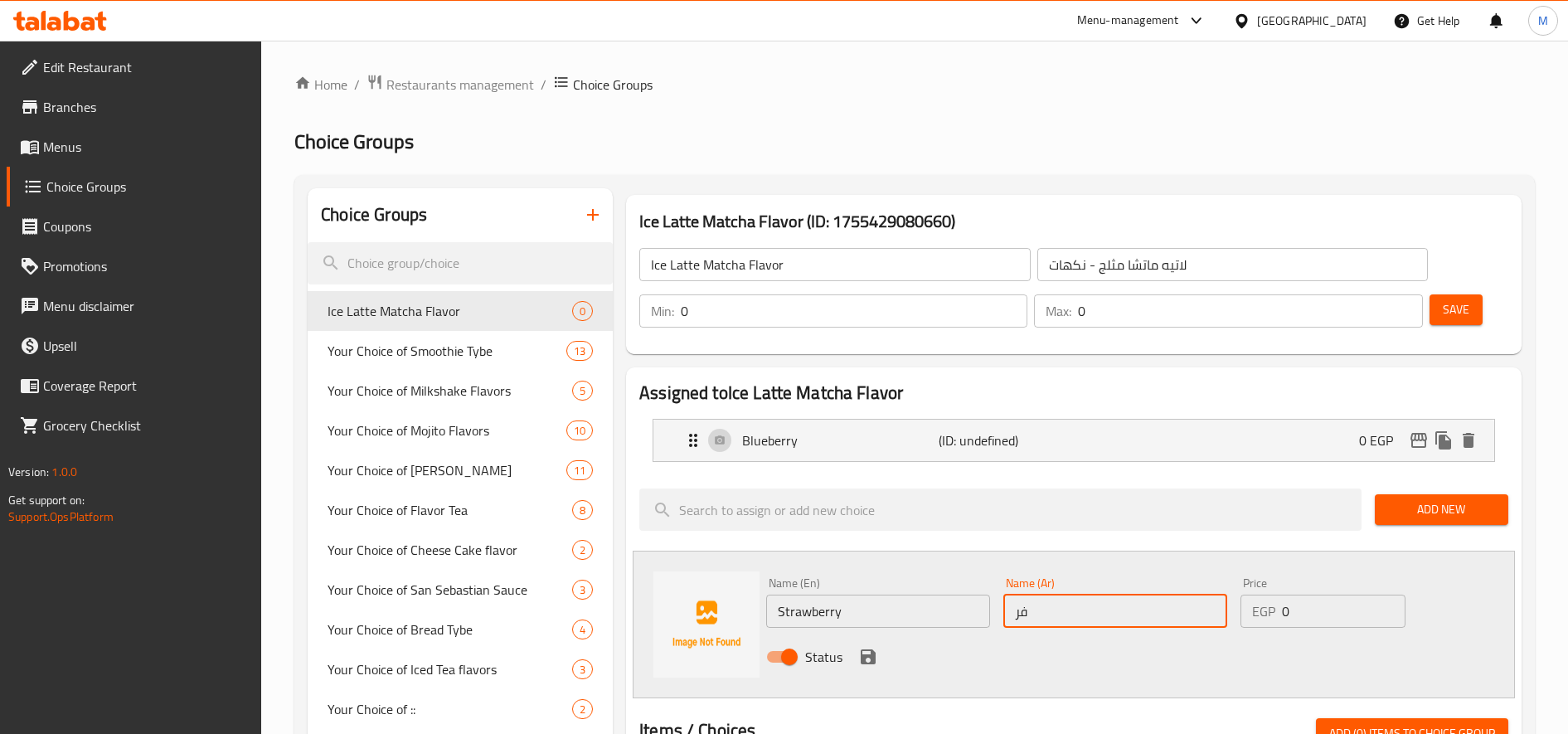
type input "فراولة"
click at [859, 663] on icon "save" at bounding box center [868, 657] width 20 height 20
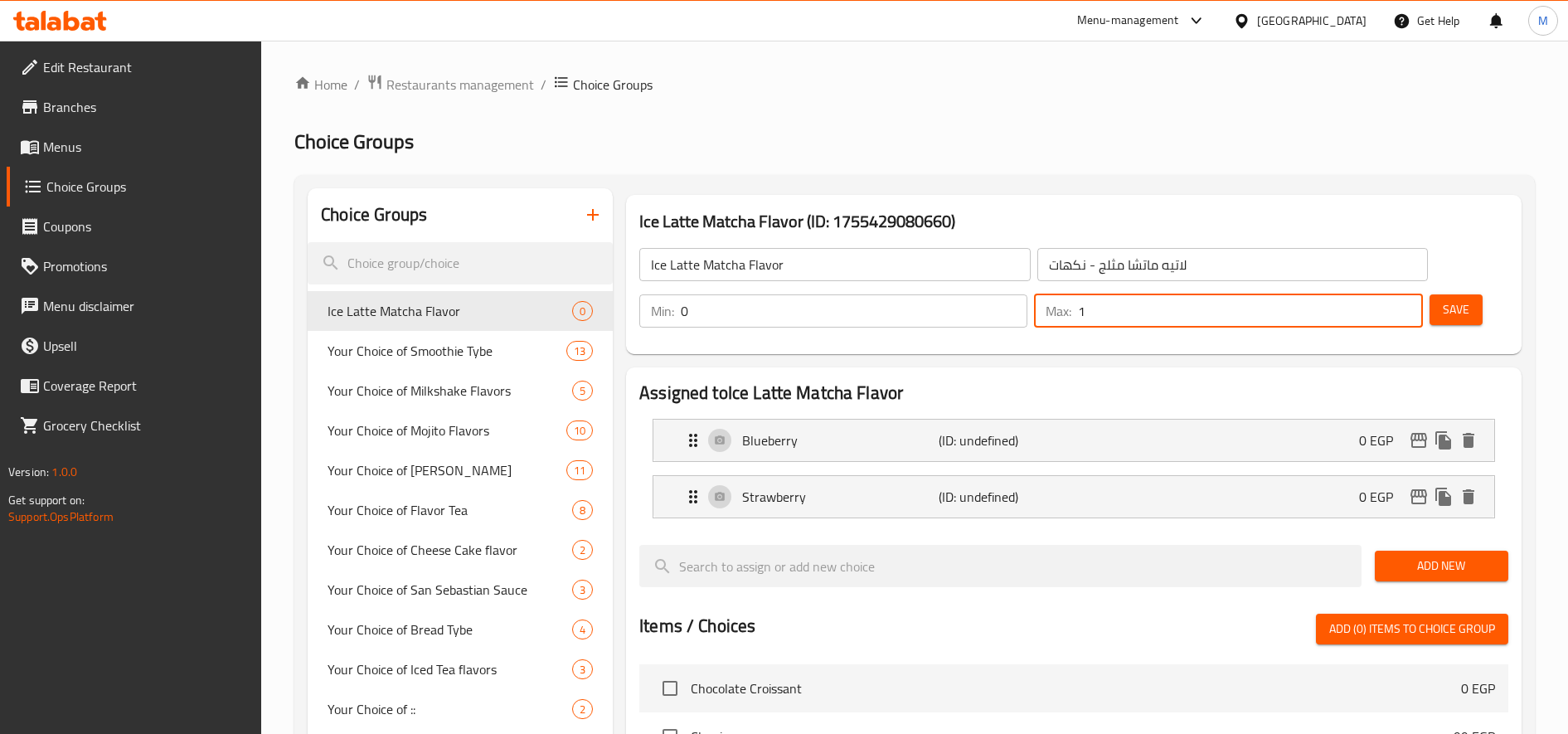
type input "1"
click at [1401, 305] on input "1" at bounding box center [1250, 312] width 344 height 34
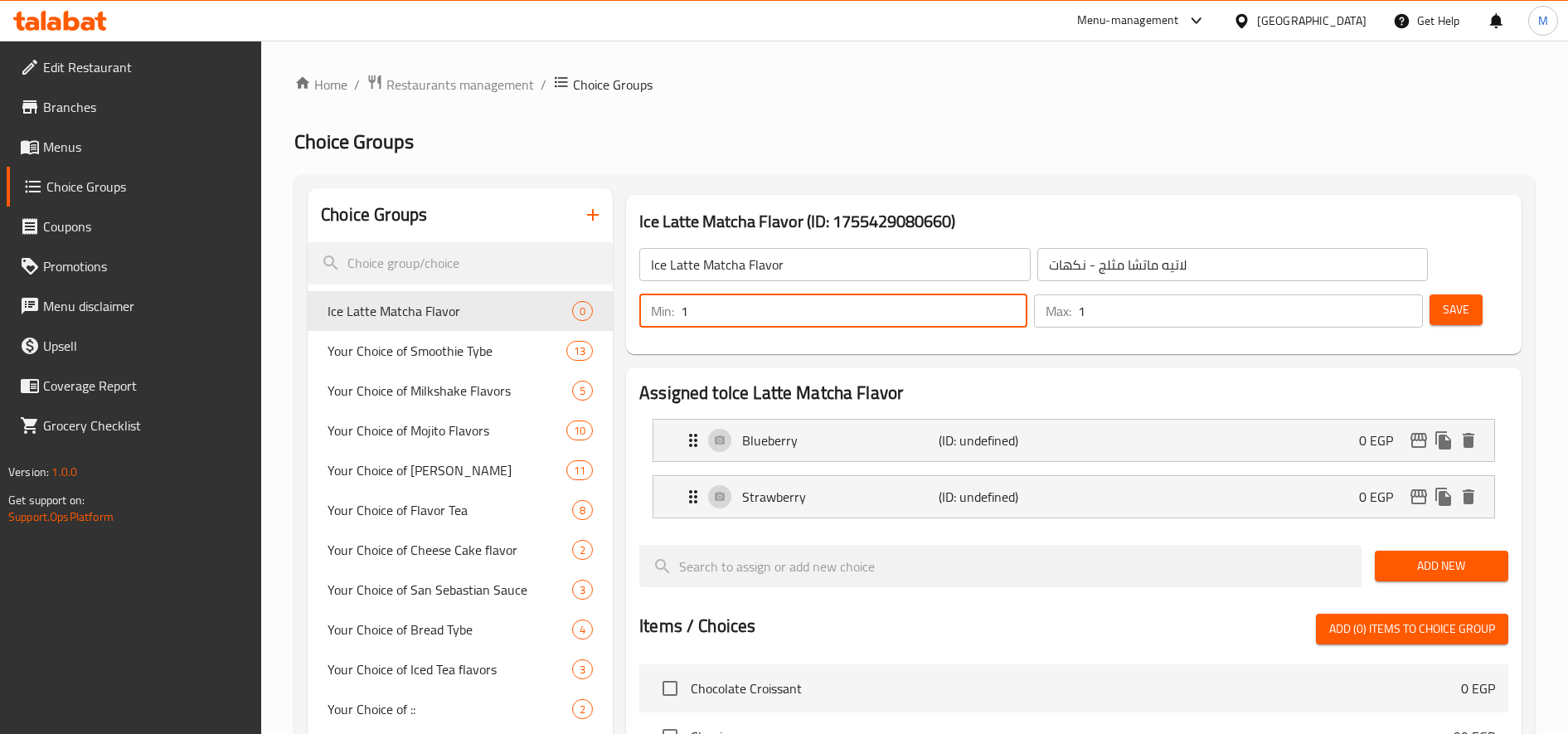
type input "1"
click at [1009, 307] on input "1" at bounding box center [854, 312] width 347 height 34
click at [1437, 571] on span "Add New" at bounding box center [1441, 566] width 107 height 21
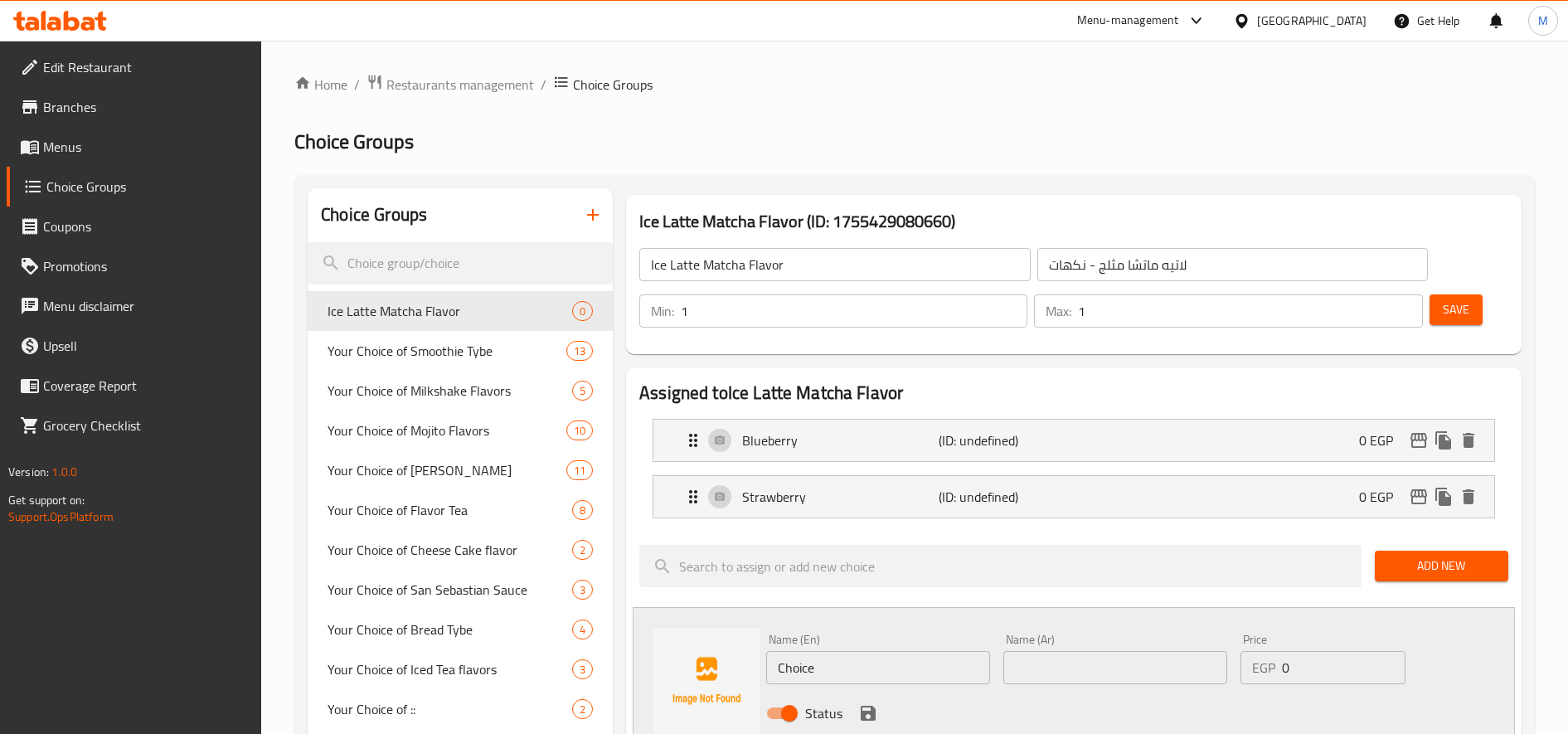
click at [805, 671] on input "Choice" at bounding box center [878, 668] width 223 height 34
click at [806, 670] on input "Choice" at bounding box center [878, 668] width 223 height 34
paste input "Mango"
type input "Mango"
click at [1125, 677] on input "text" at bounding box center [1115, 668] width 223 height 34
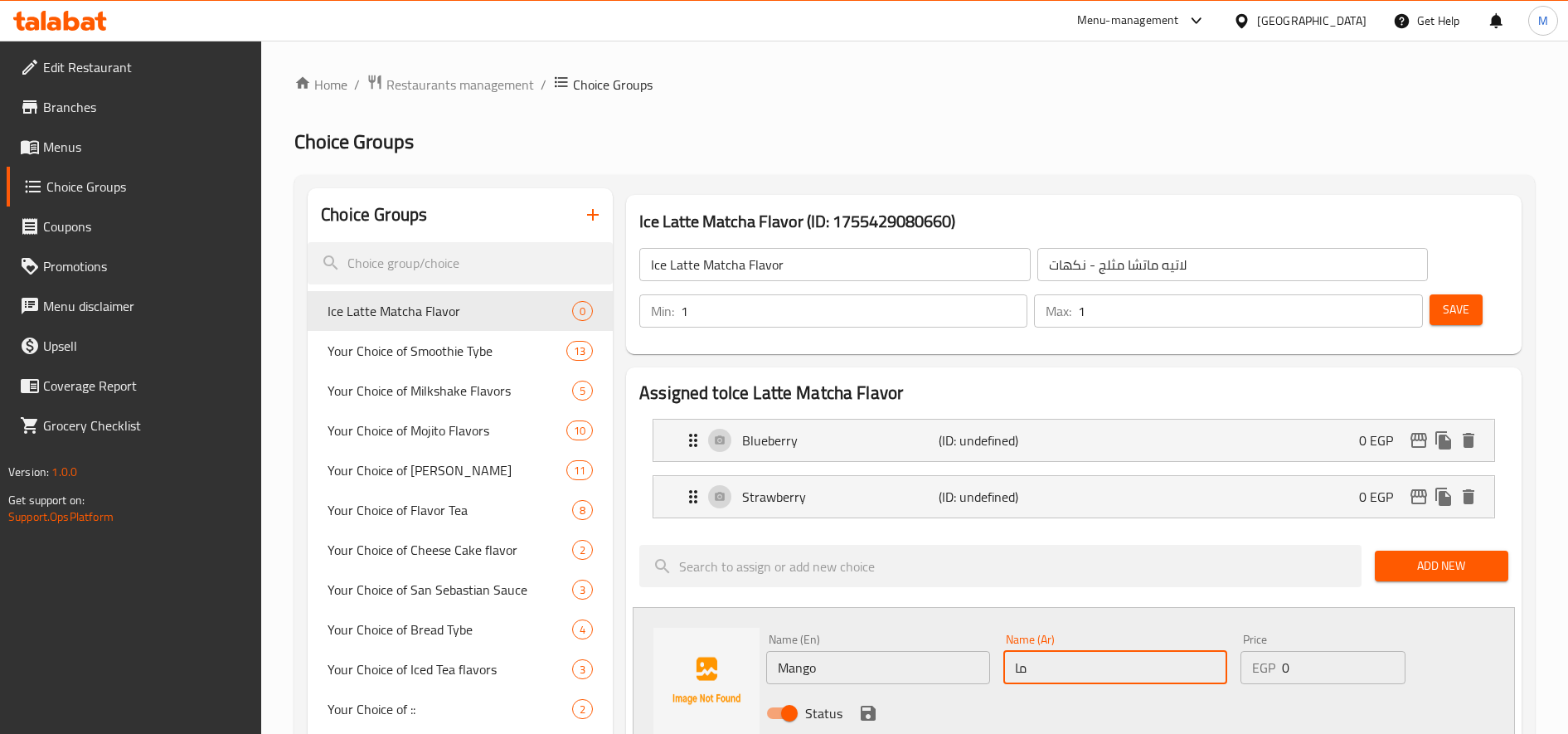
type input "مانجو"
click at [870, 707] on icon "save" at bounding box center [868, 713] width 15 height 15
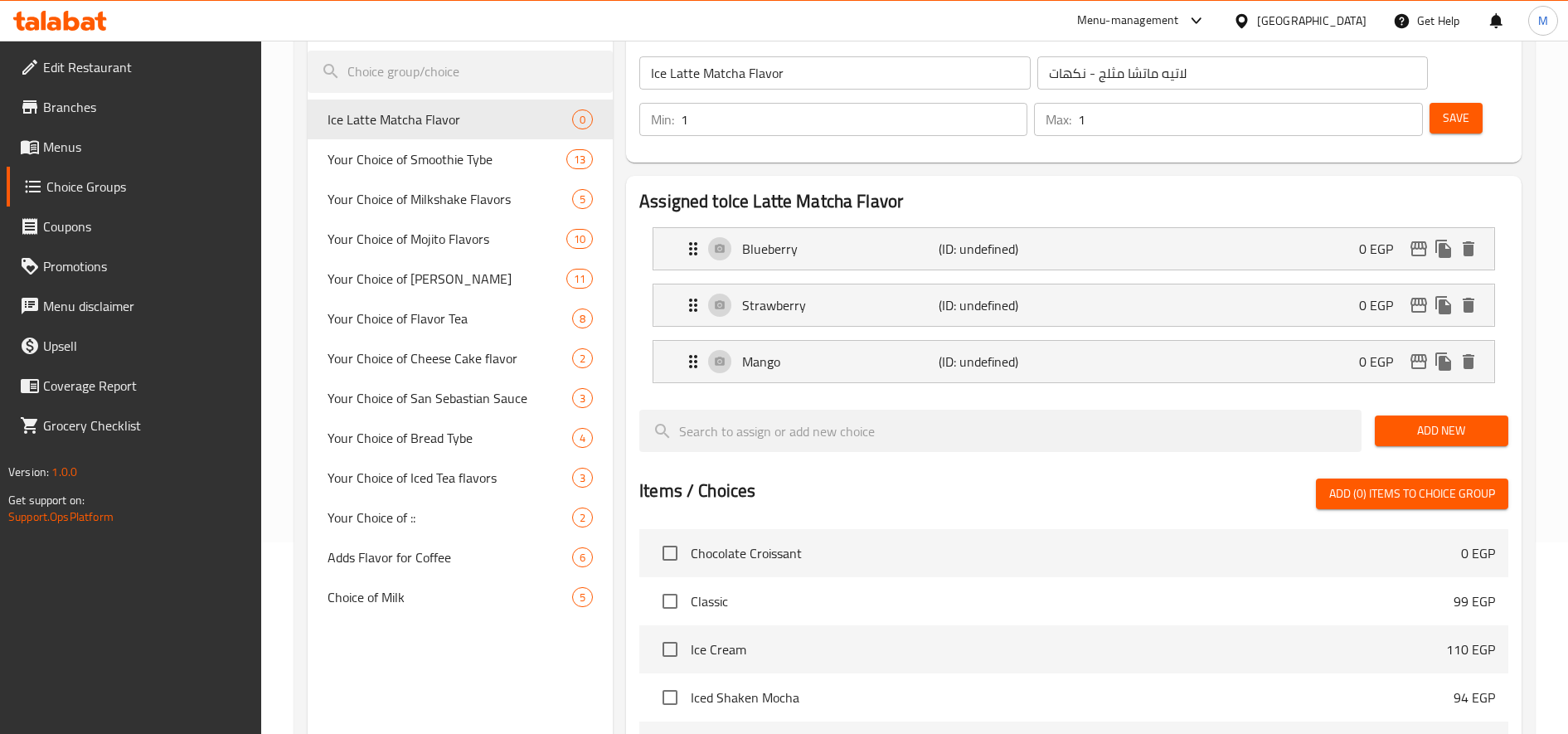
scroll to position [276, 0]
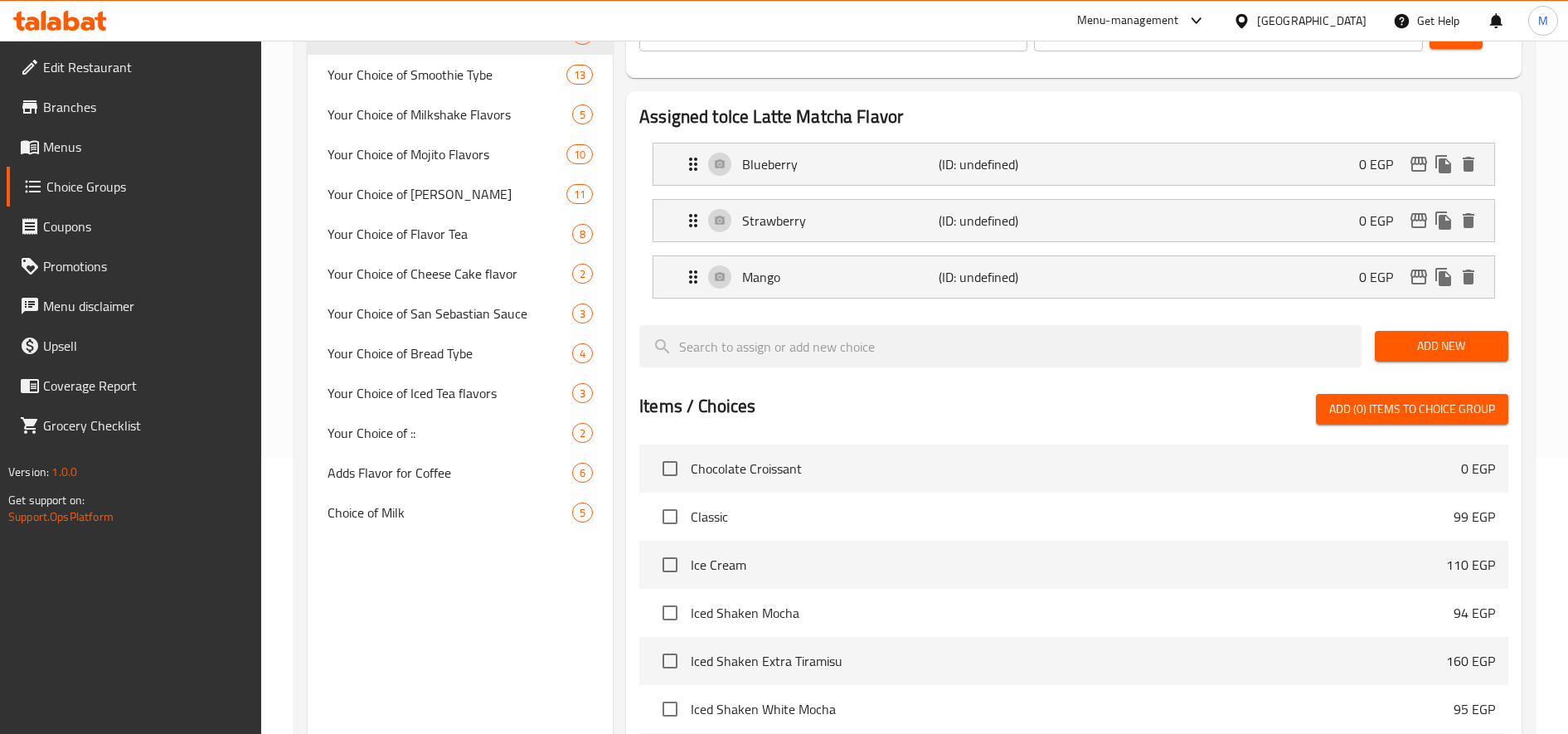
click at [1405, 342] on span "Add New" at bounding box center [1441, 346] width 107 height 21
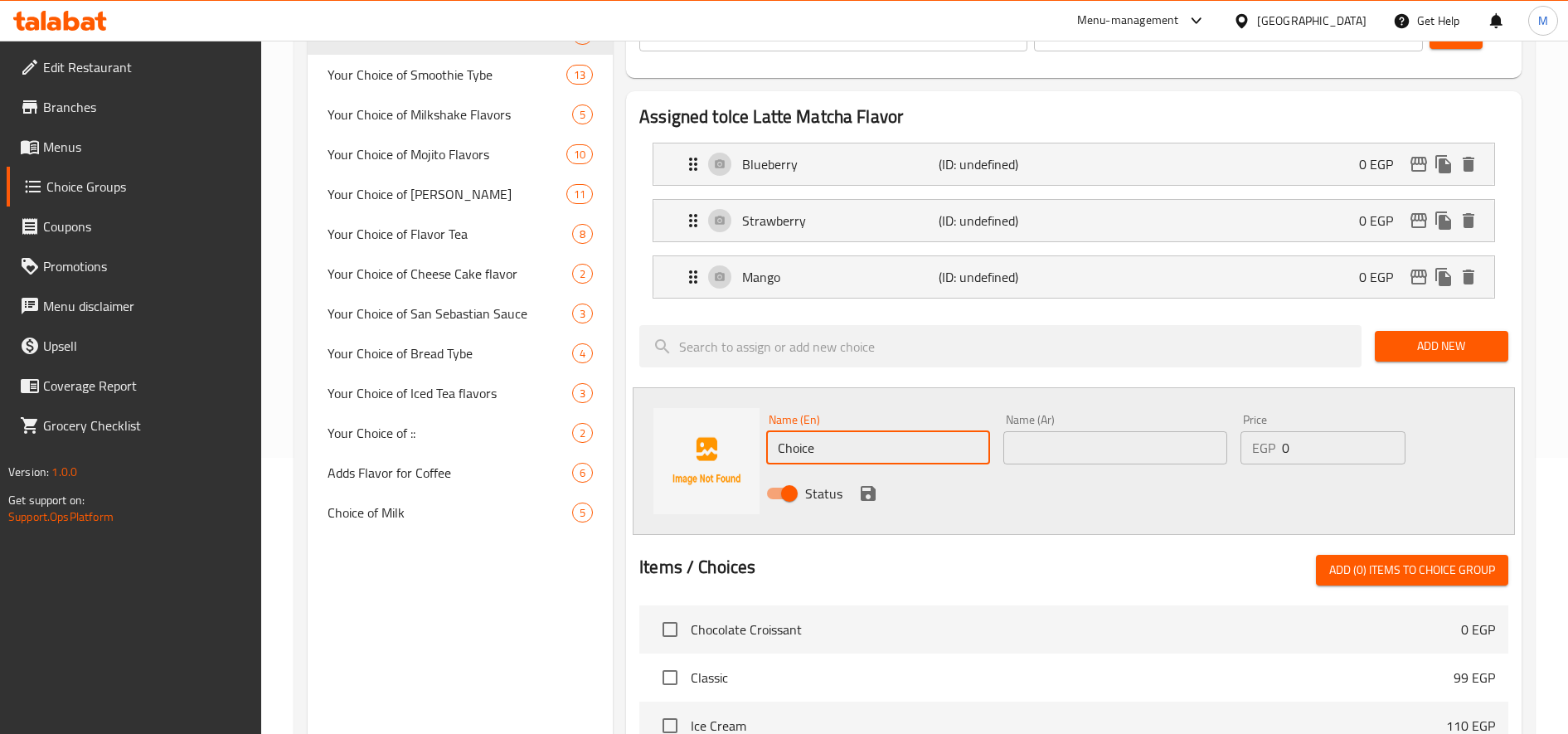
click at [909, 464] on input "Choice" at bounding box center [878, 448] width 223 height 34
click at [908, 465] on div "Name (En) Choice Name (En)" at bounding box center [878, 439] width 237 height 64
paste input "Passion Fruit"
type input "Passion Fruit"
click at [1075, 437] on input "text" at bounding box center [1115, 448] width 223 height 34
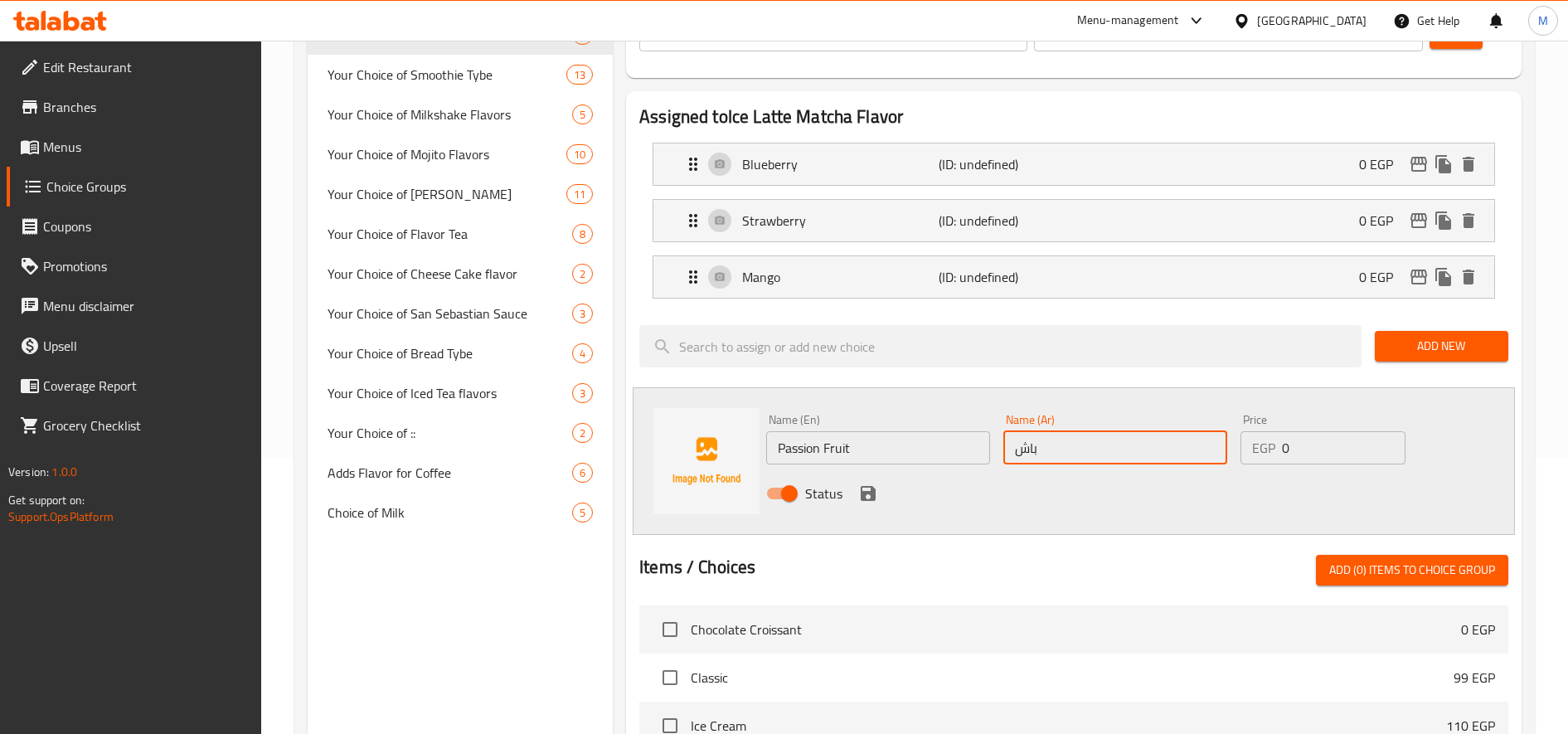
type input "باشون فروت"
click at [870, 501] on icon "save" at bounding box center [868, 494] width 15 height 15
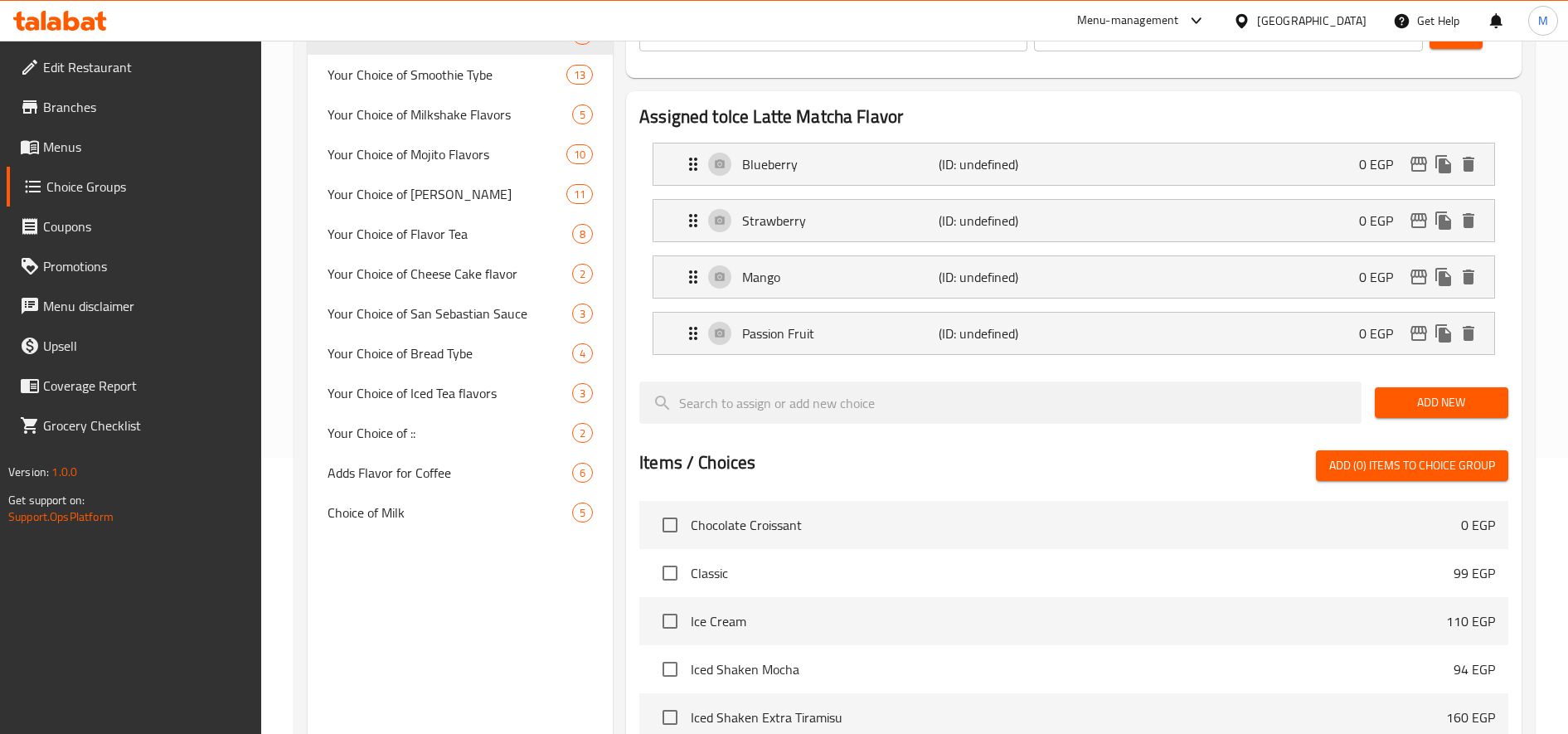
click at [1434, 399] on span "Add New" at bounding box center [1441, 403] width 107 height 21
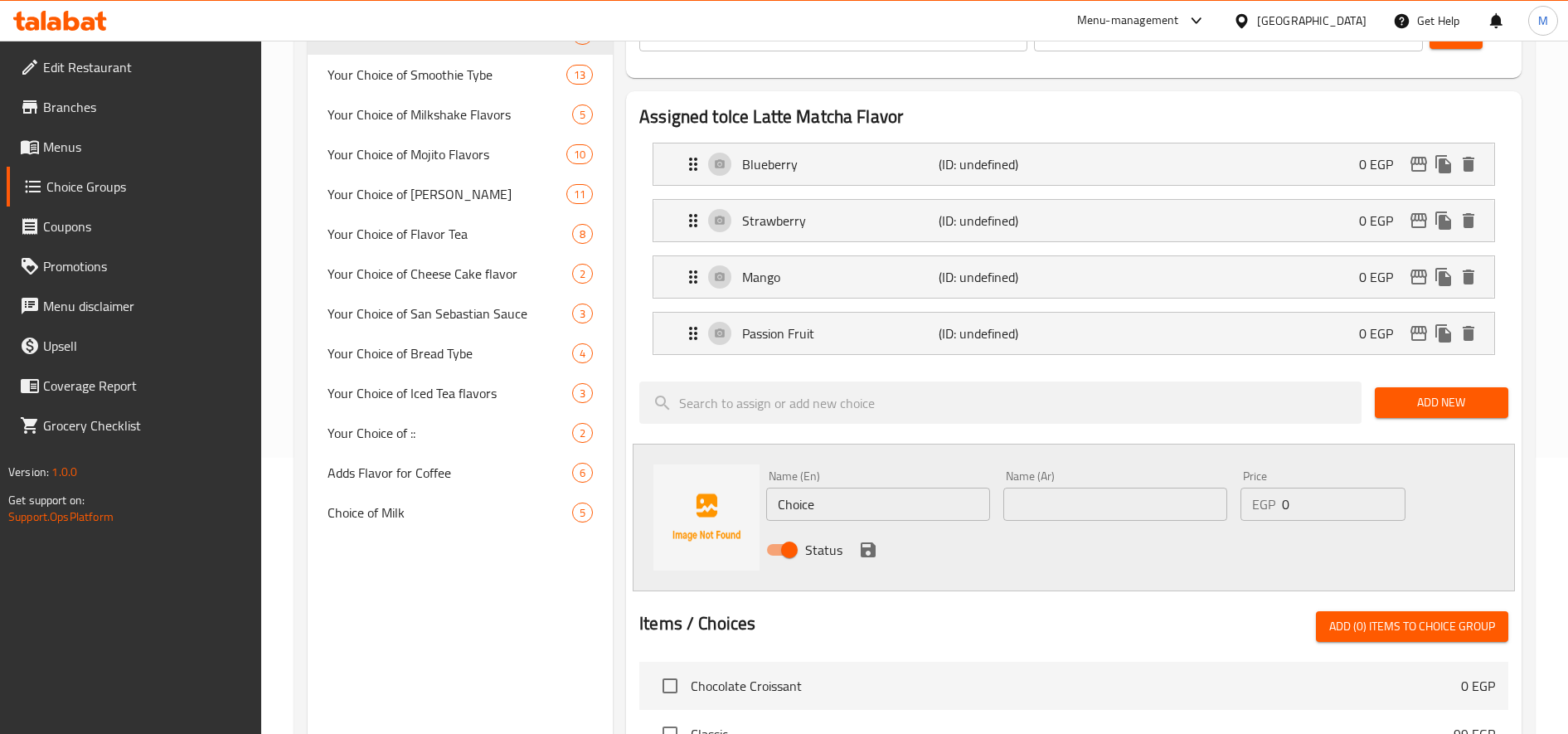
click at [861, 496] on input "Choice" at bounding box center [878, 505] width 223 height 34
paste input "oconut"
type input "Coconut"
click at [1113, 495] on input "text" at bounding box center [1115, 505] width 223 height 34
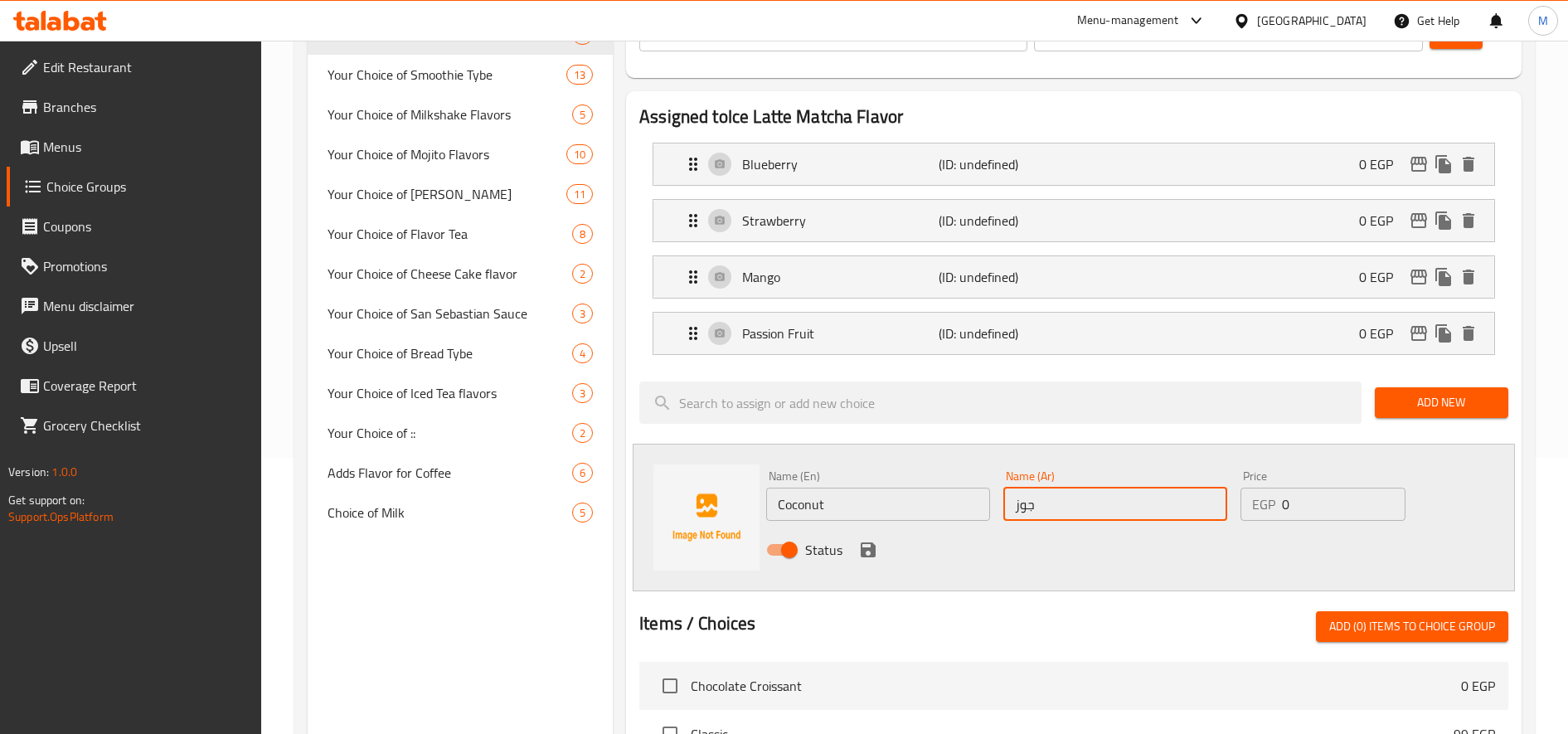
type input "جوز [GEOGRAPHIC_DATA]"
click at [868, 550] on icon "save" at bounding box center [868, 550] width 15 height 15
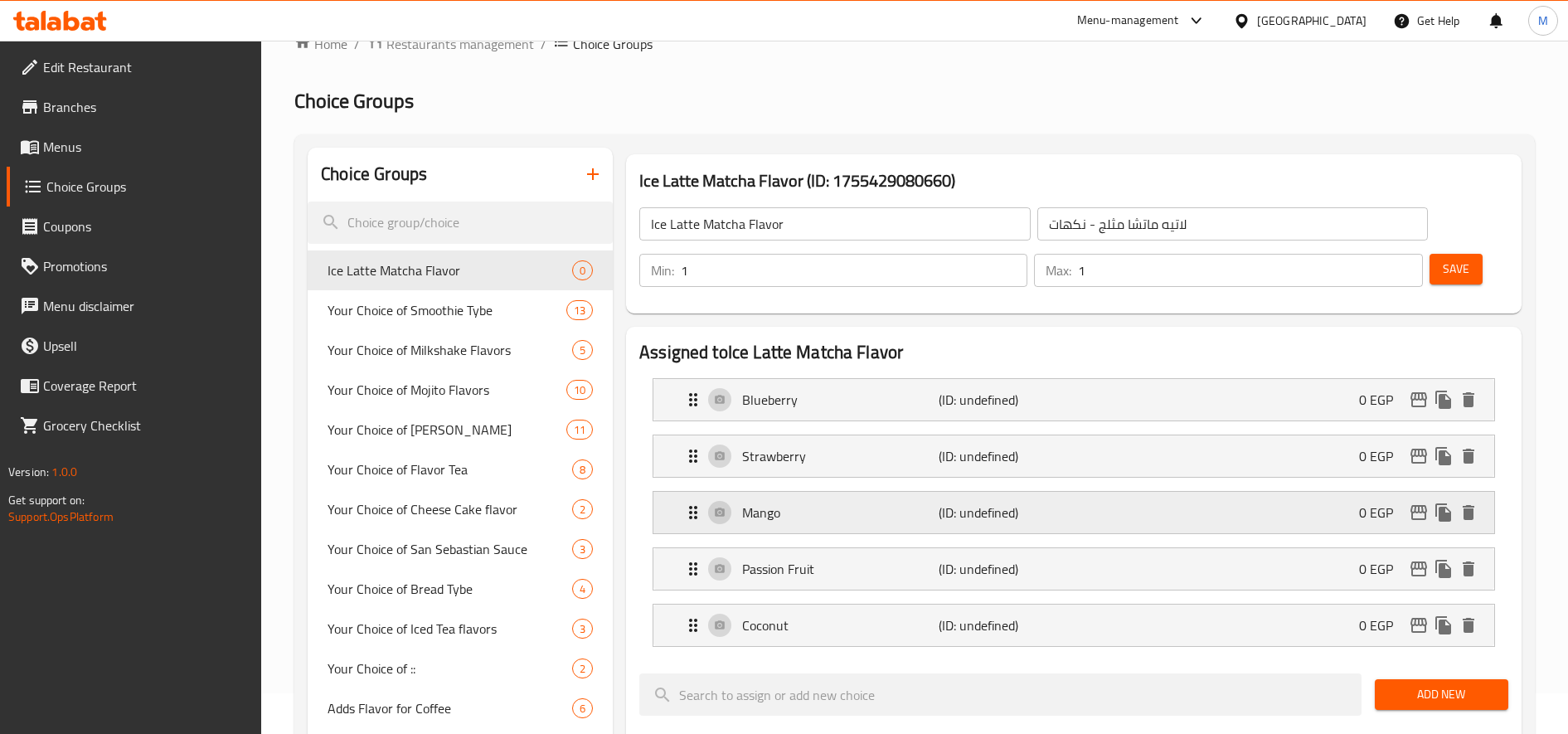
scroll to position [0, 0]
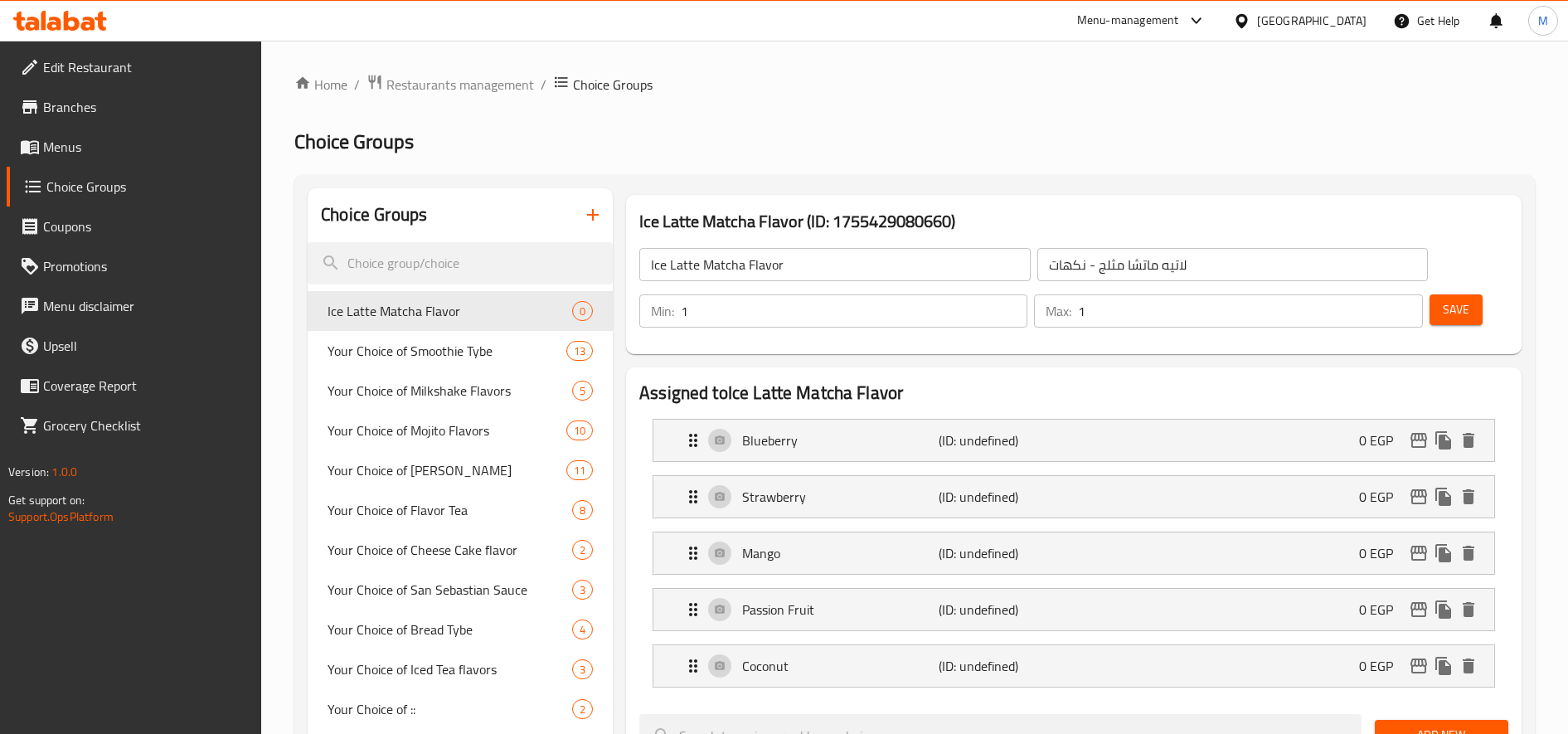
click at [1454, 306] on span "Save" at bounding box center [1455, 310] width 27 height 21
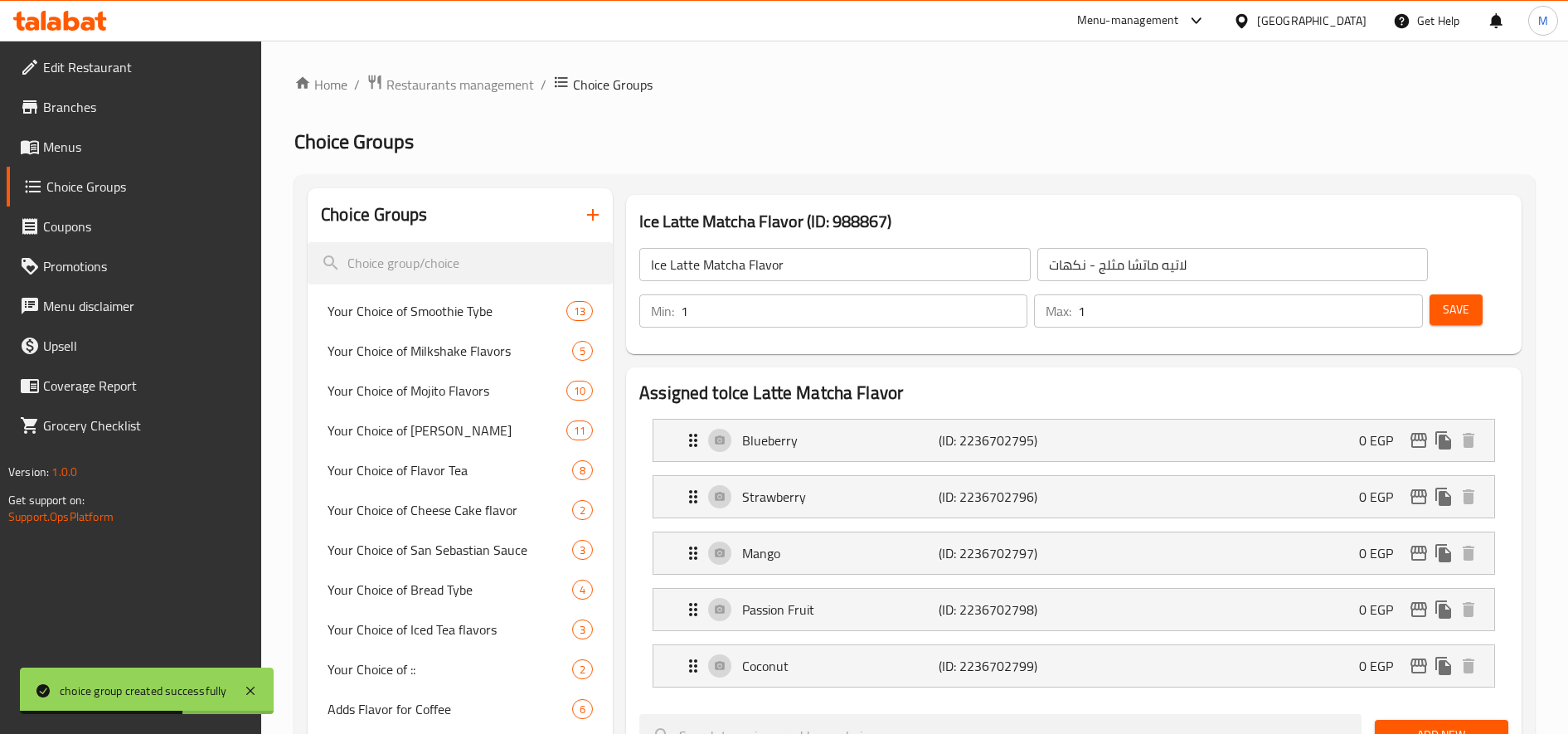
click at [74, 149] on span "Menus" at bounding box center [146, 146] width 206 height 20
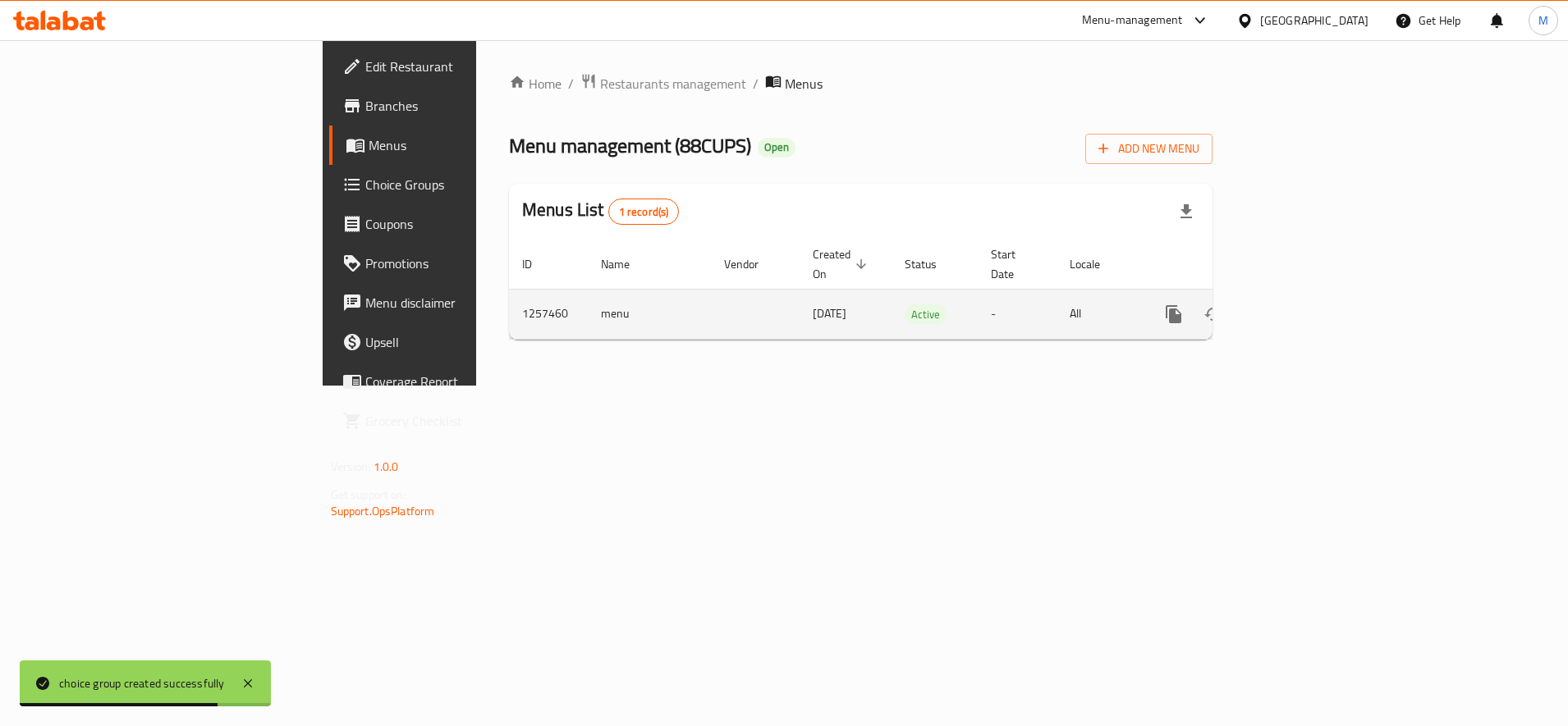
click at [1312, 305] on link "enhanced table" at bounding box center [1292, 314] width 39 height 39
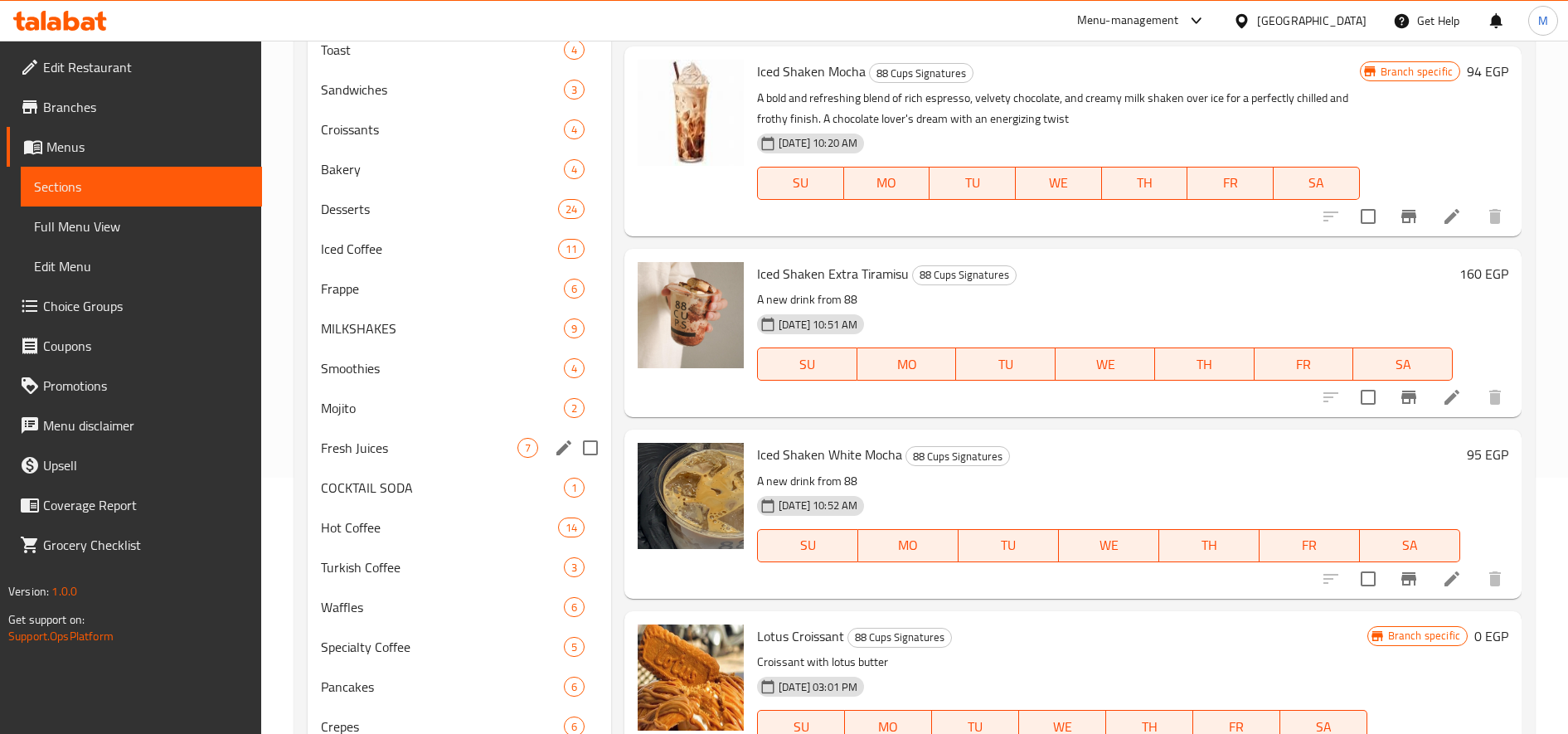
scroll to position [521, 0]
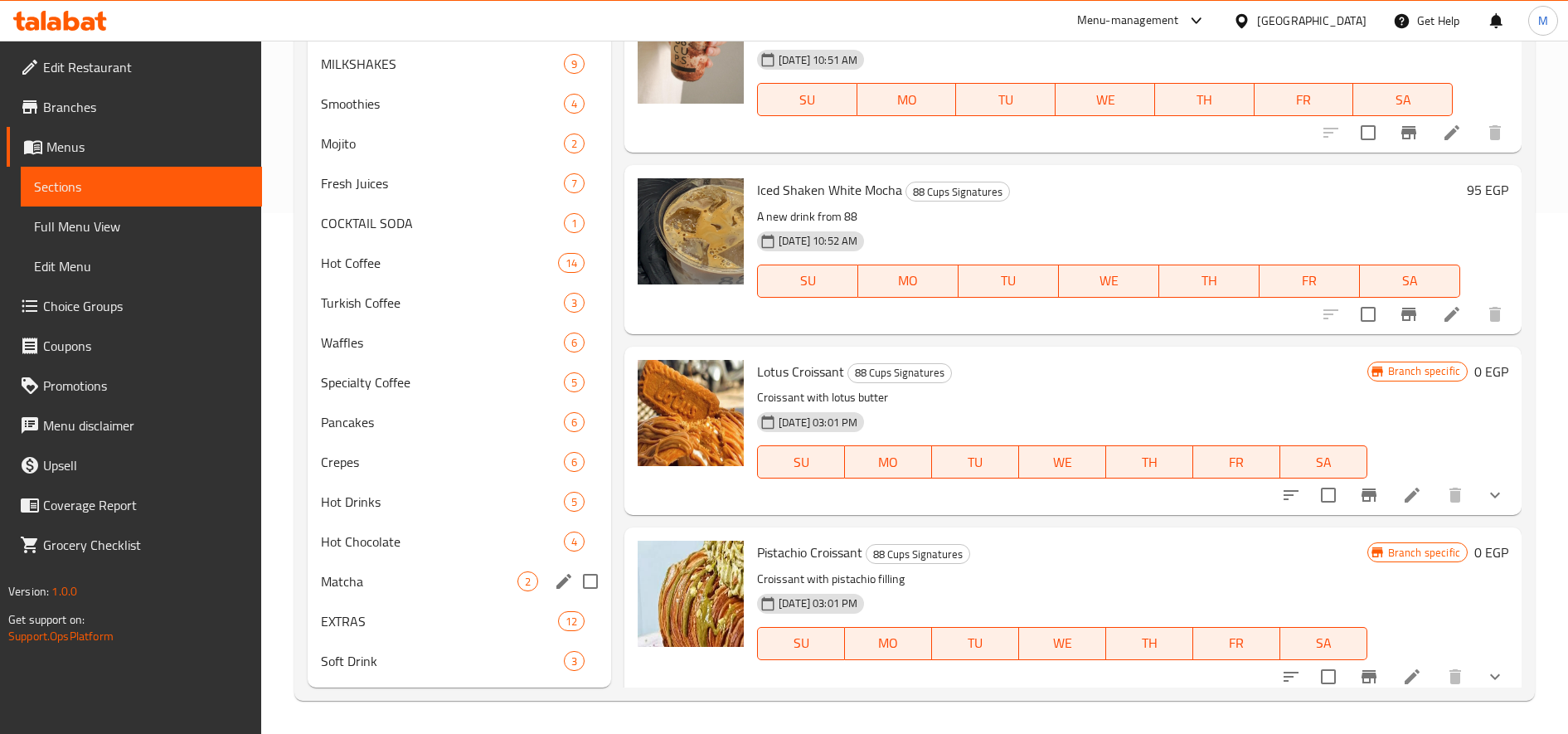
click at [387, 591] on div "Matcha 2" at bounding box center [459, 582] width 304 height 40
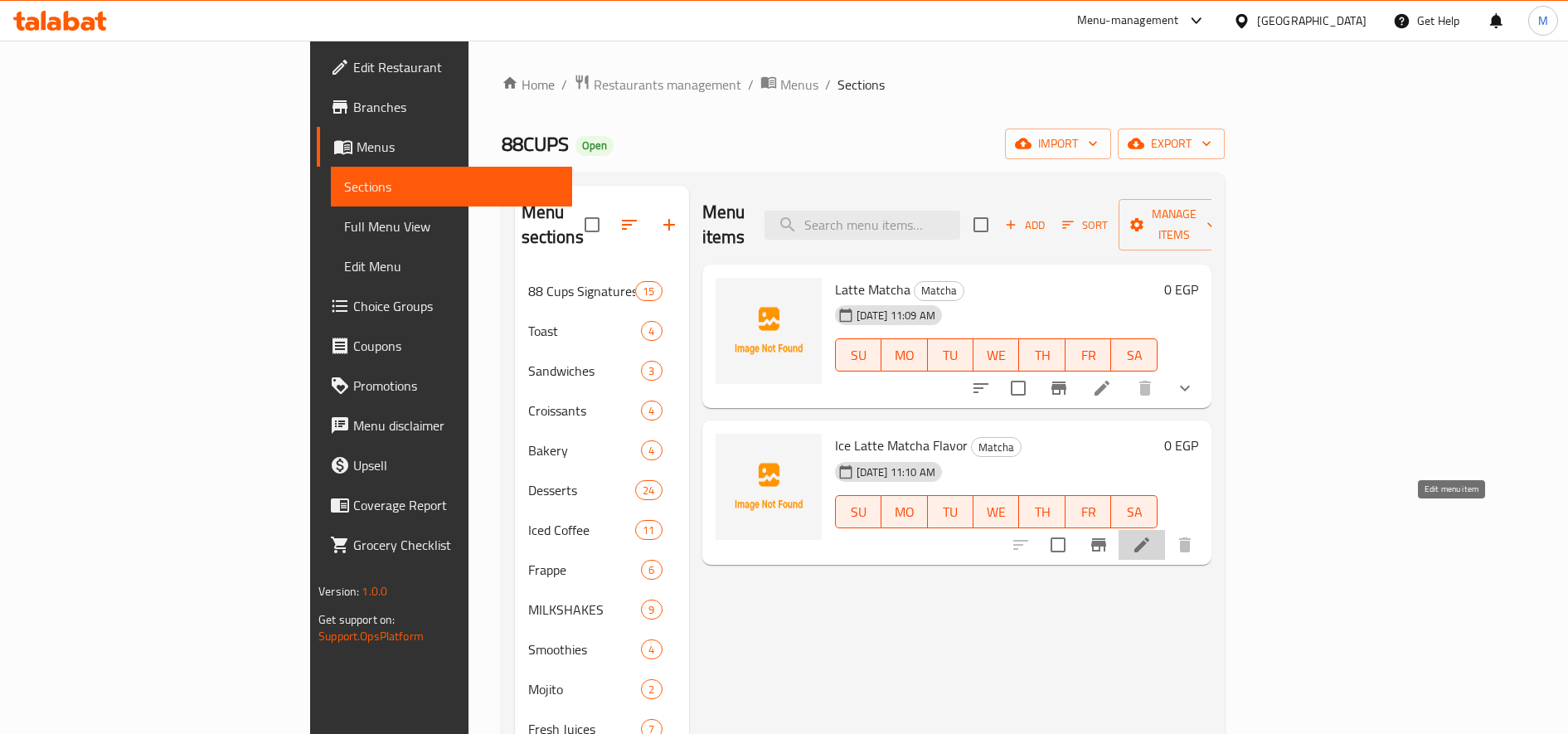
click at [1152, 535] on icon at bounding box center [1142, 545] width 20 height 20
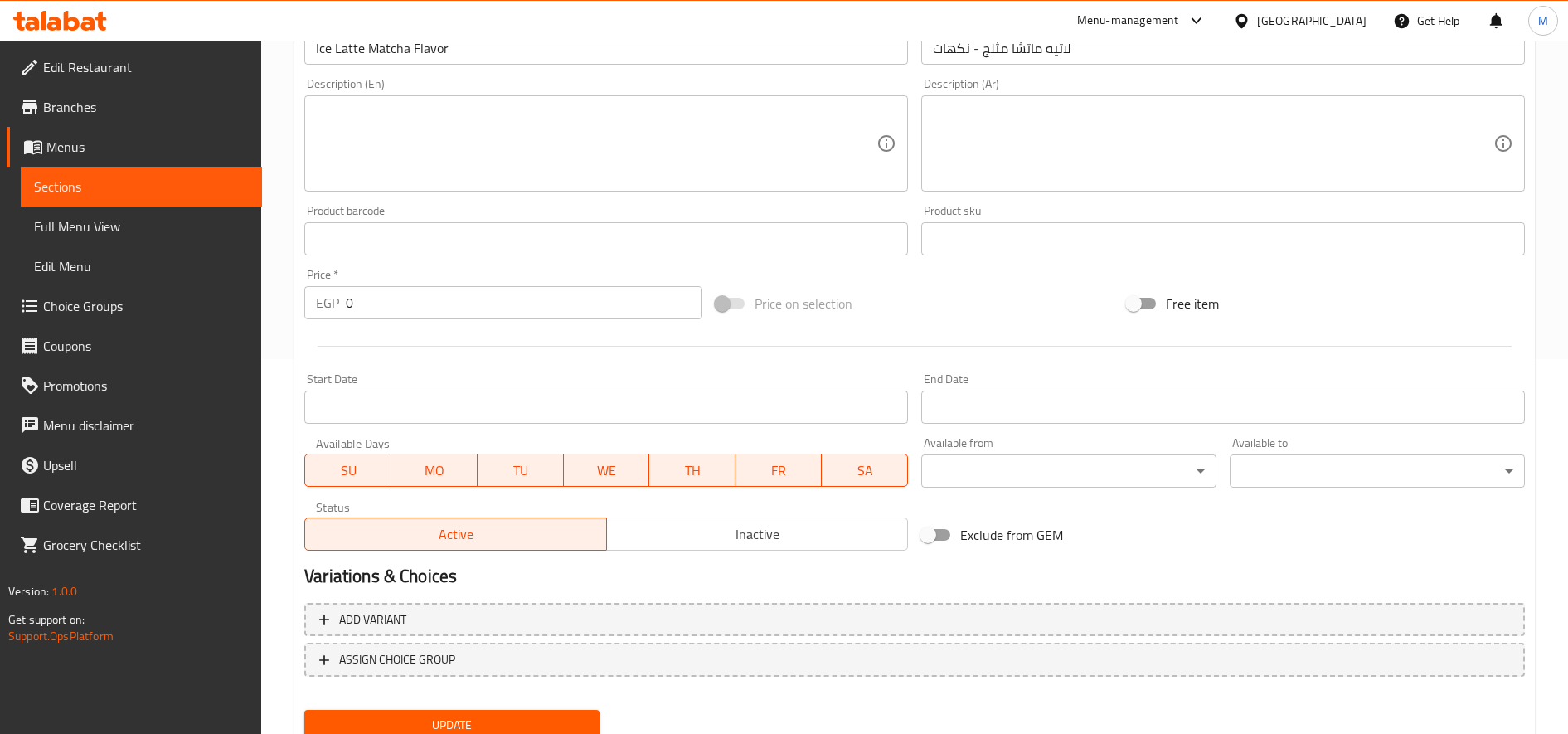
scroll to position [438, 0]
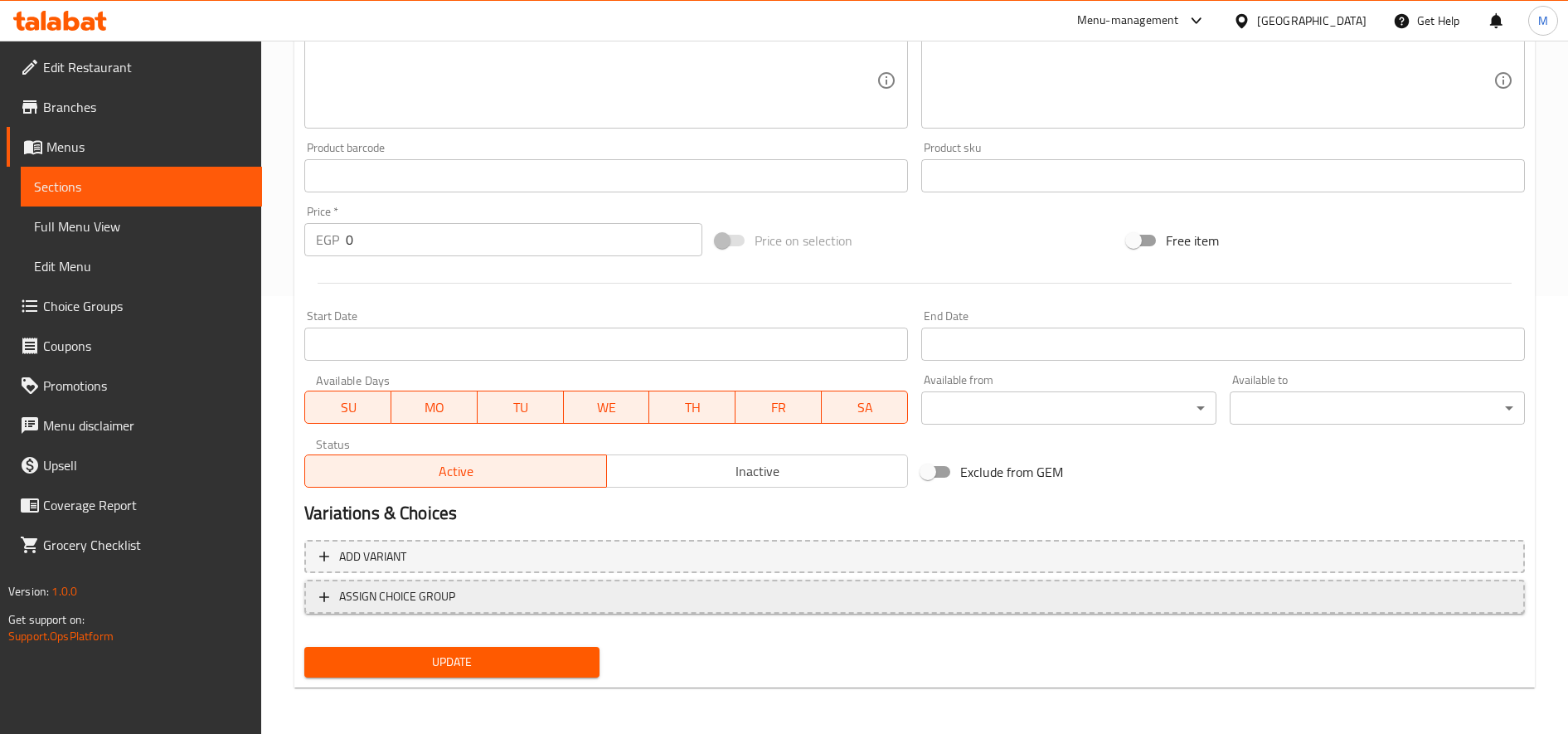
click at [471, 591] on span "ASSIGN CHOICE GROUP" at bounding box center [915, 596] width 1190 height 21
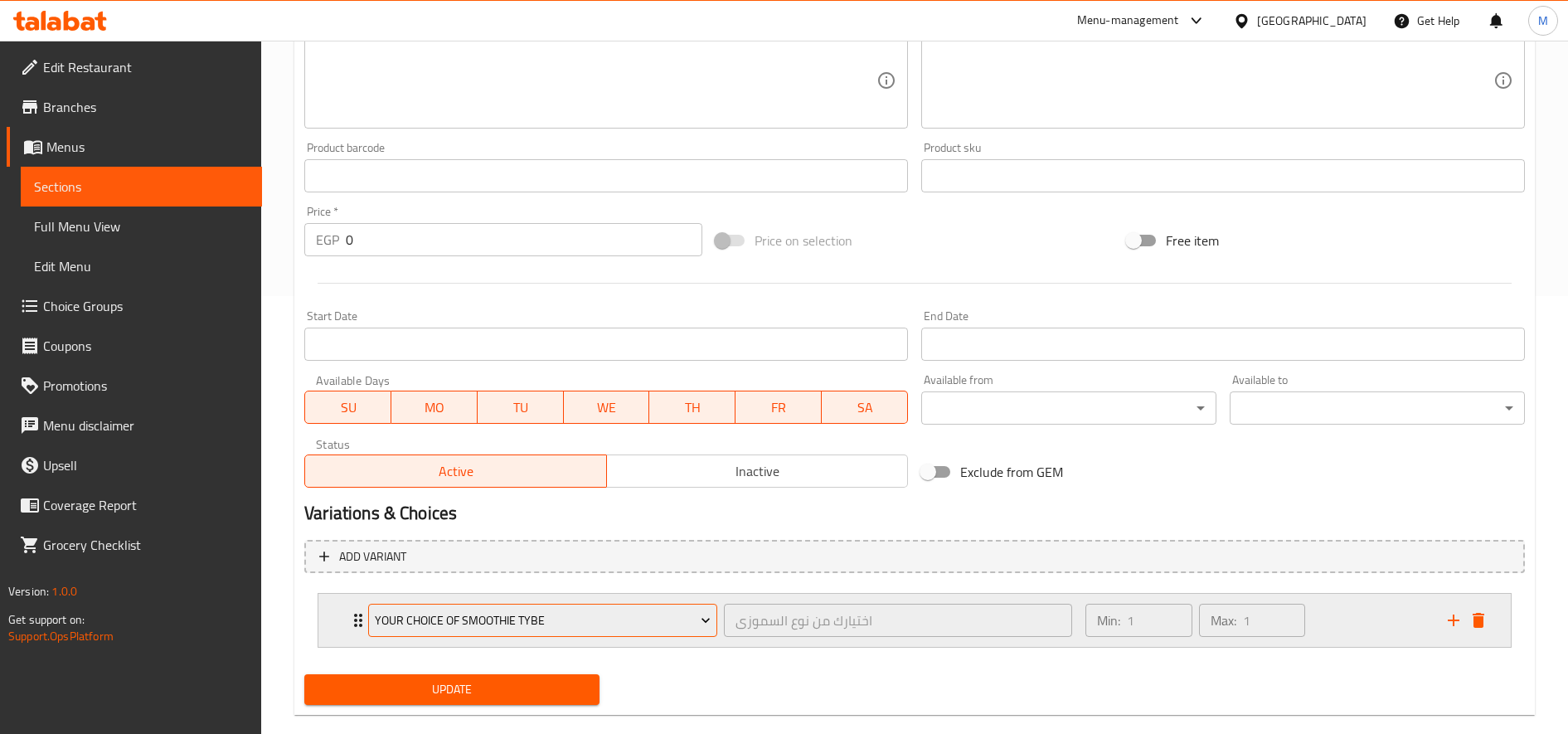
click at [496, 625] on span "Your Choice of Smoothie Tybe" at bounding box center [543, 620] width 337 height 21
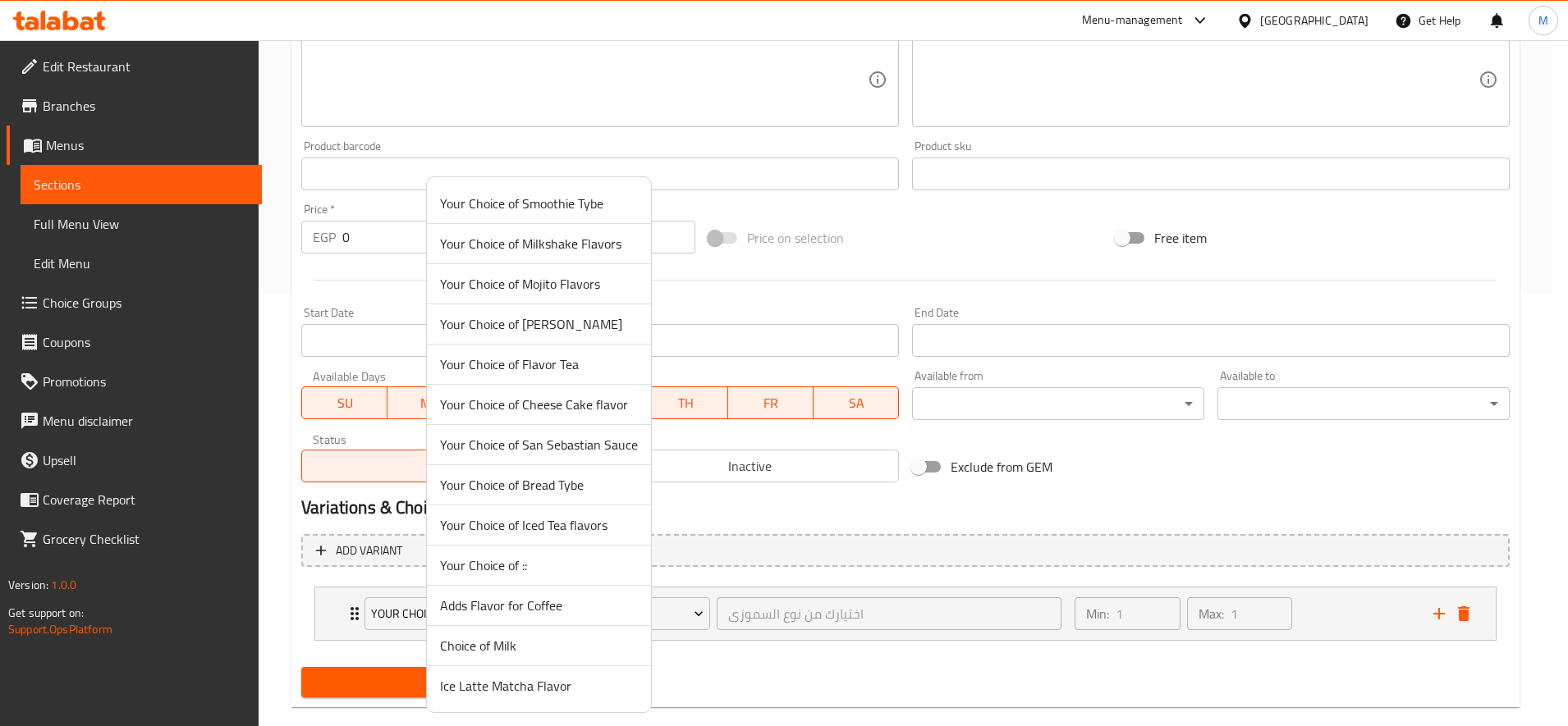
click at [517, 700] on li "Ice Latte Matcha Flavor" at bounding box center [538, 686] width 224 height 39
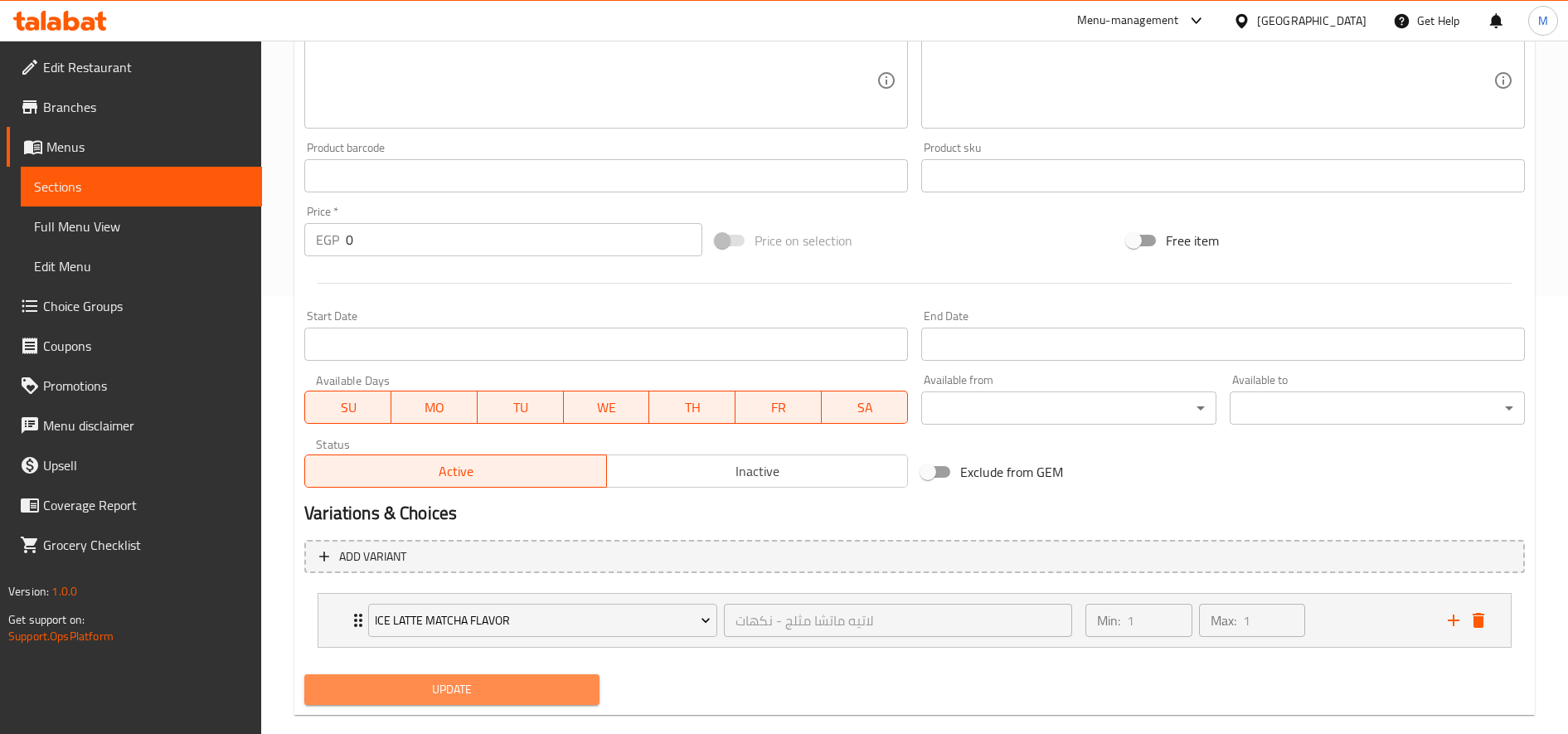
click at [538, 693] on span "Update" at bounding box center [452, 689] width 269 height 21
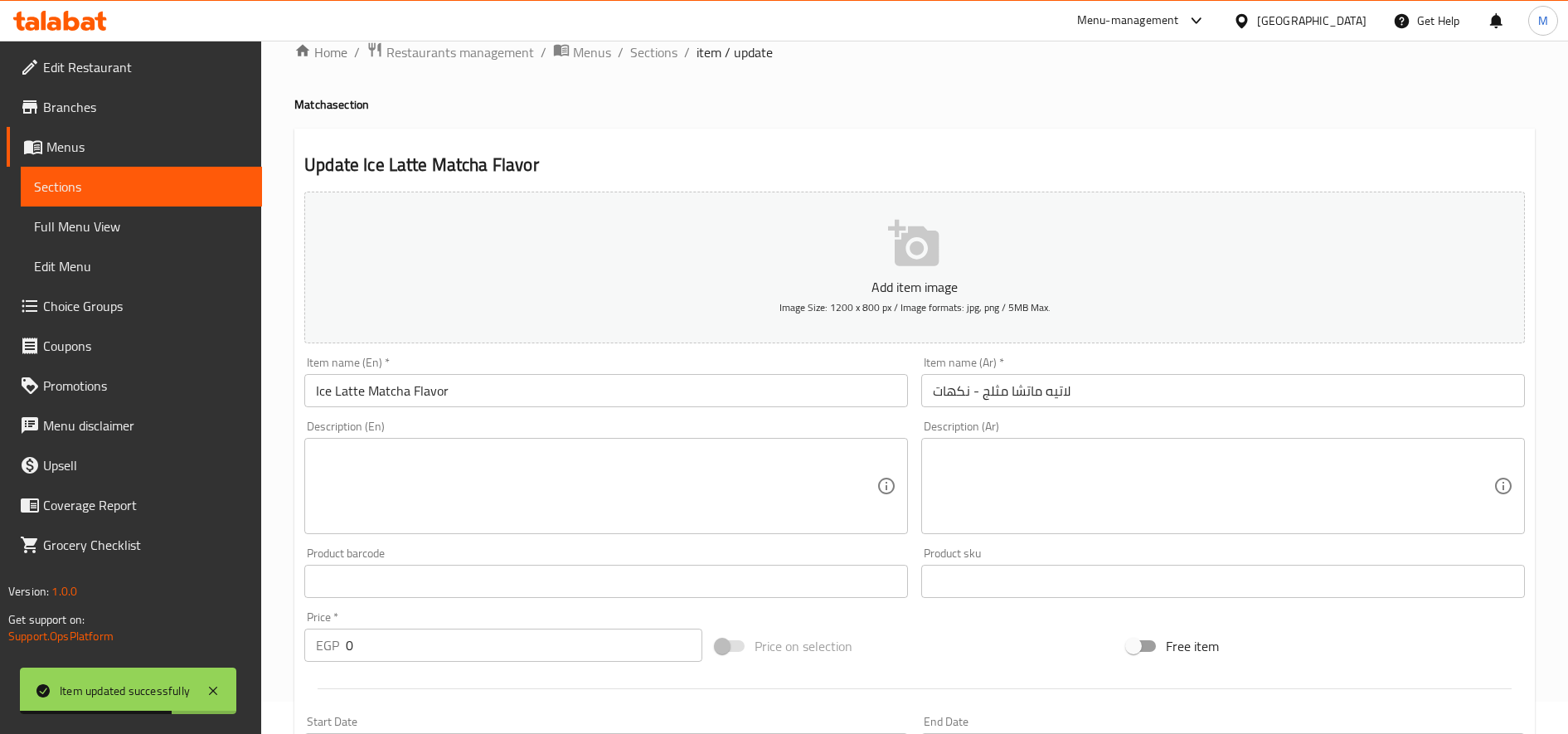
scroll to position [0, 0]
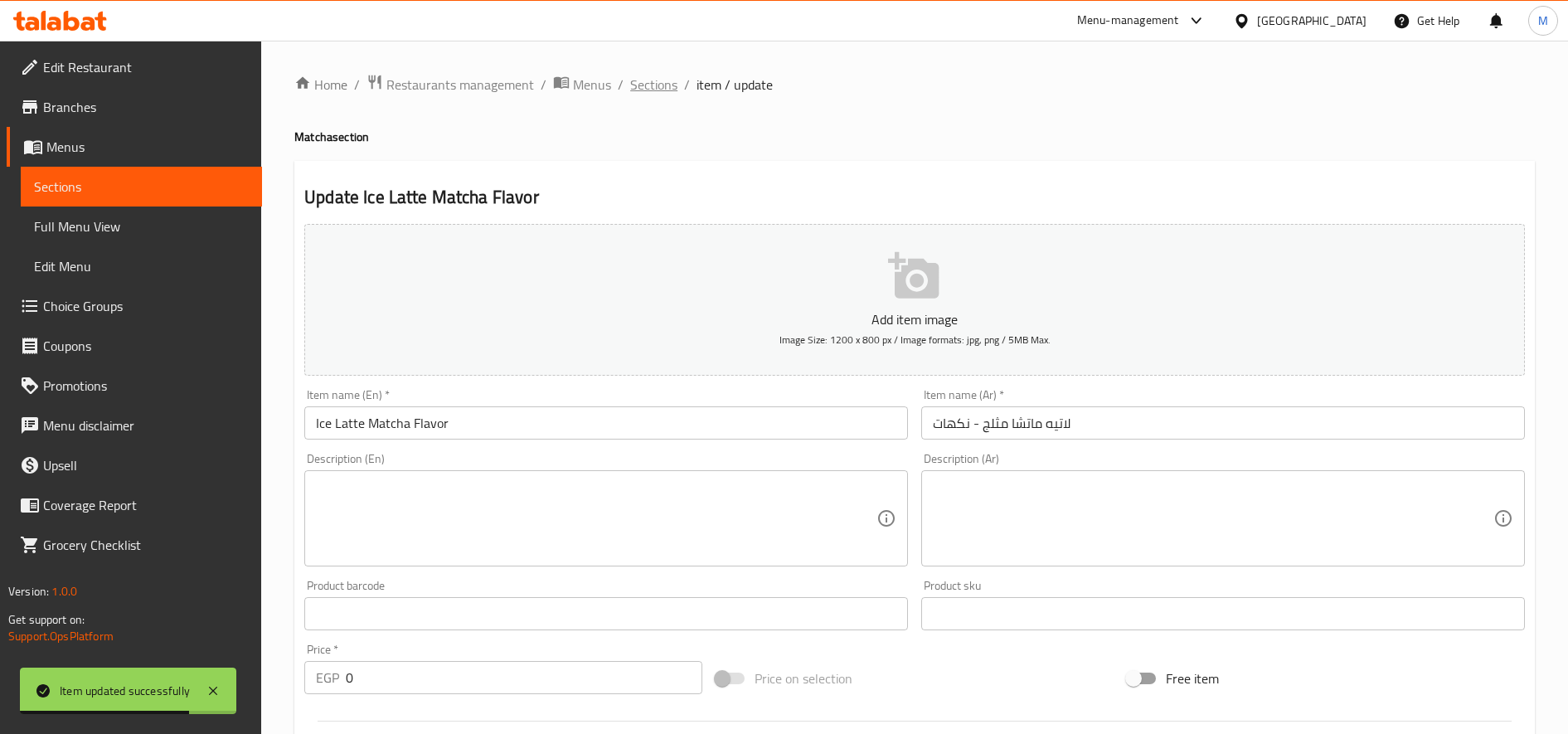
click at [642, 83] on span "Sections" at bounding box center [653, 84] width 47 height 20
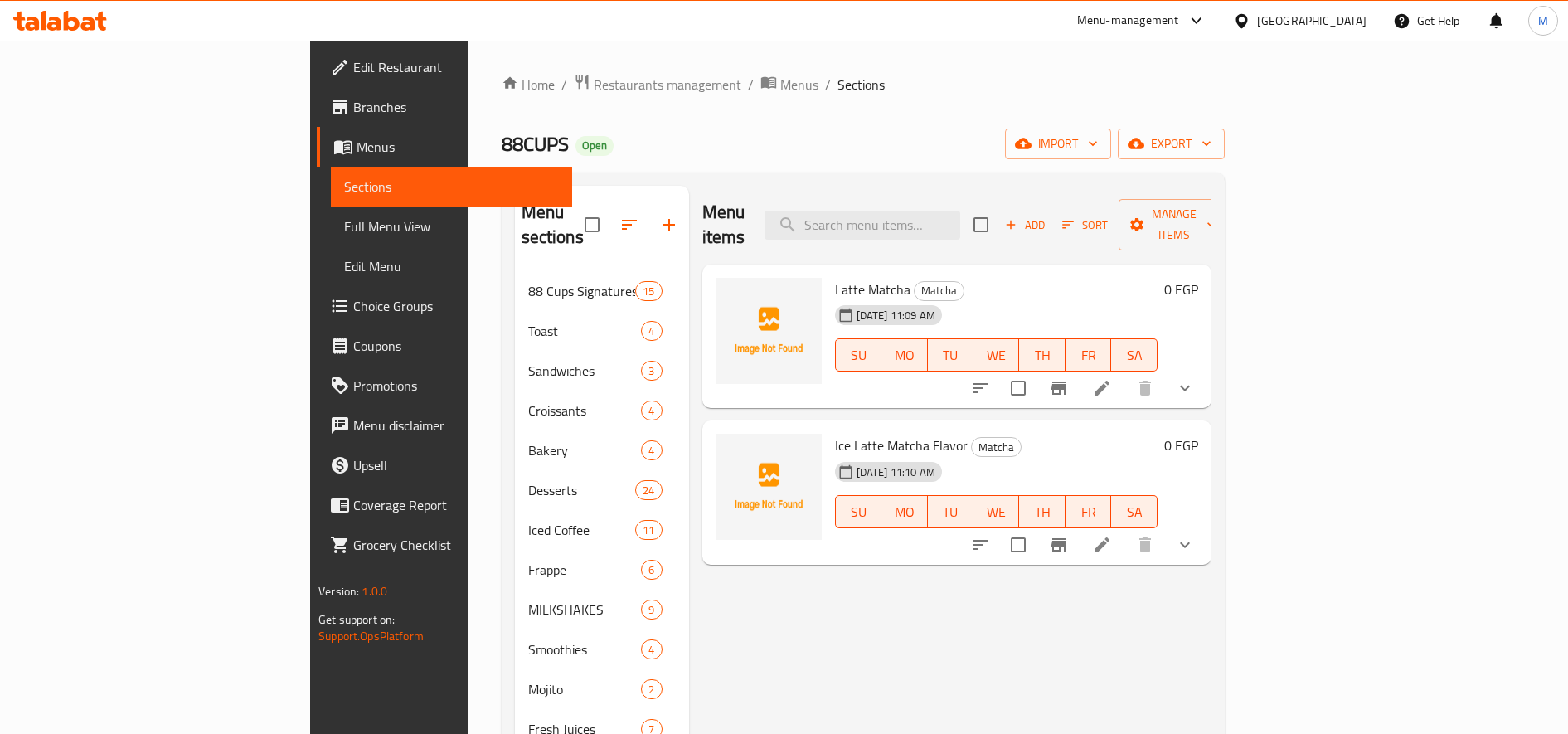
click at [1198, 434] on div "0 EGP" at bounding box center [1177, 445] width 41 height 23
click at [1198, 434] on h6 "0 EGP" at bounding box center [1181, 445] width 34 height 23
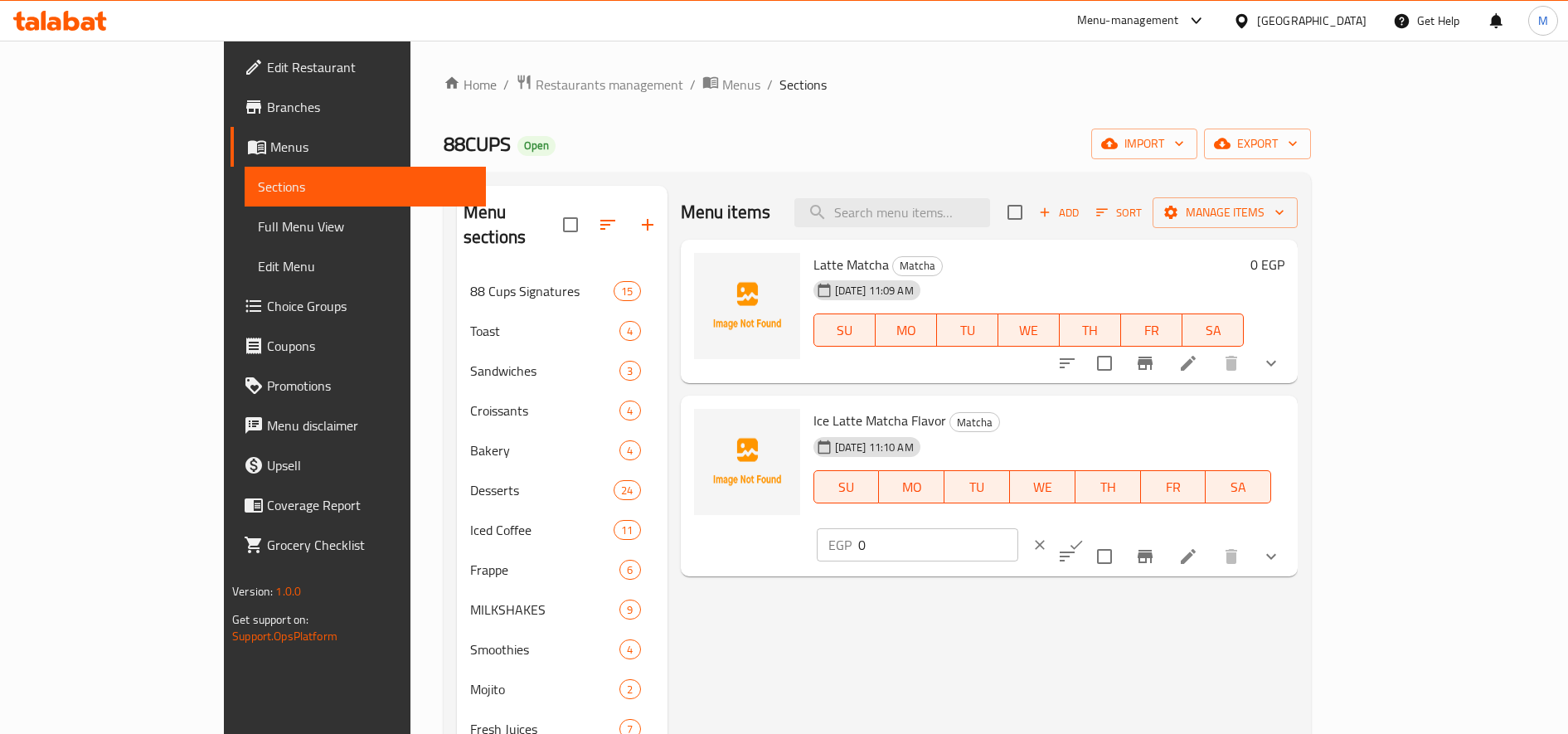
click at [1018, 528] on input "0" at bounding box center [938, 545] width 160 height 34
type input "135"
click at [1094, 527] on button "ok" at bounding box center [1076, 545] width 37 height 37
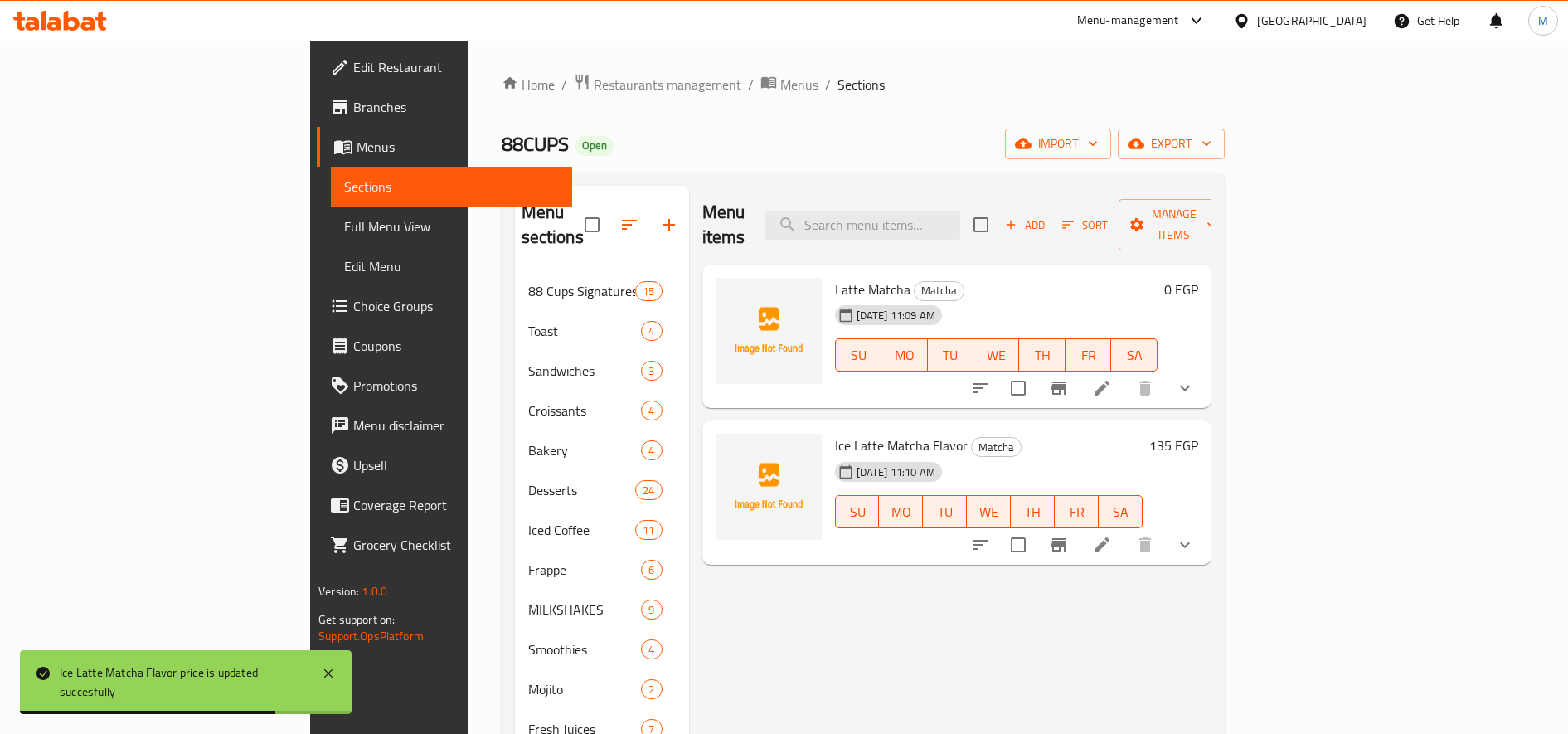
click at [835, 277] on span "Latte Matcha" at bounding box center [873, 289] width 75 height 25
copy h6 "Latte Matcha"
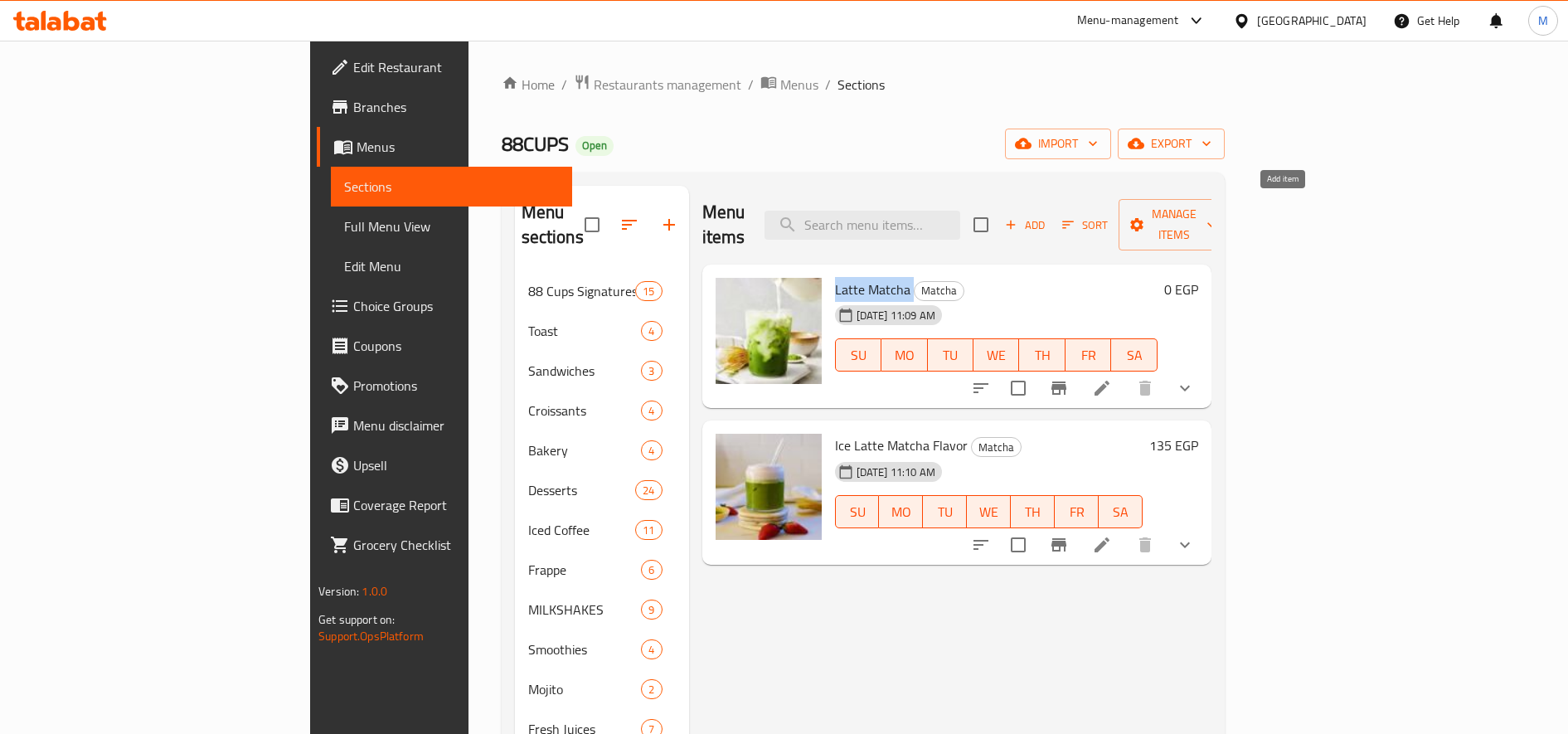
click at [1018, 218] on icon "button" at bounding box center [1010, 225] width 15 height 15
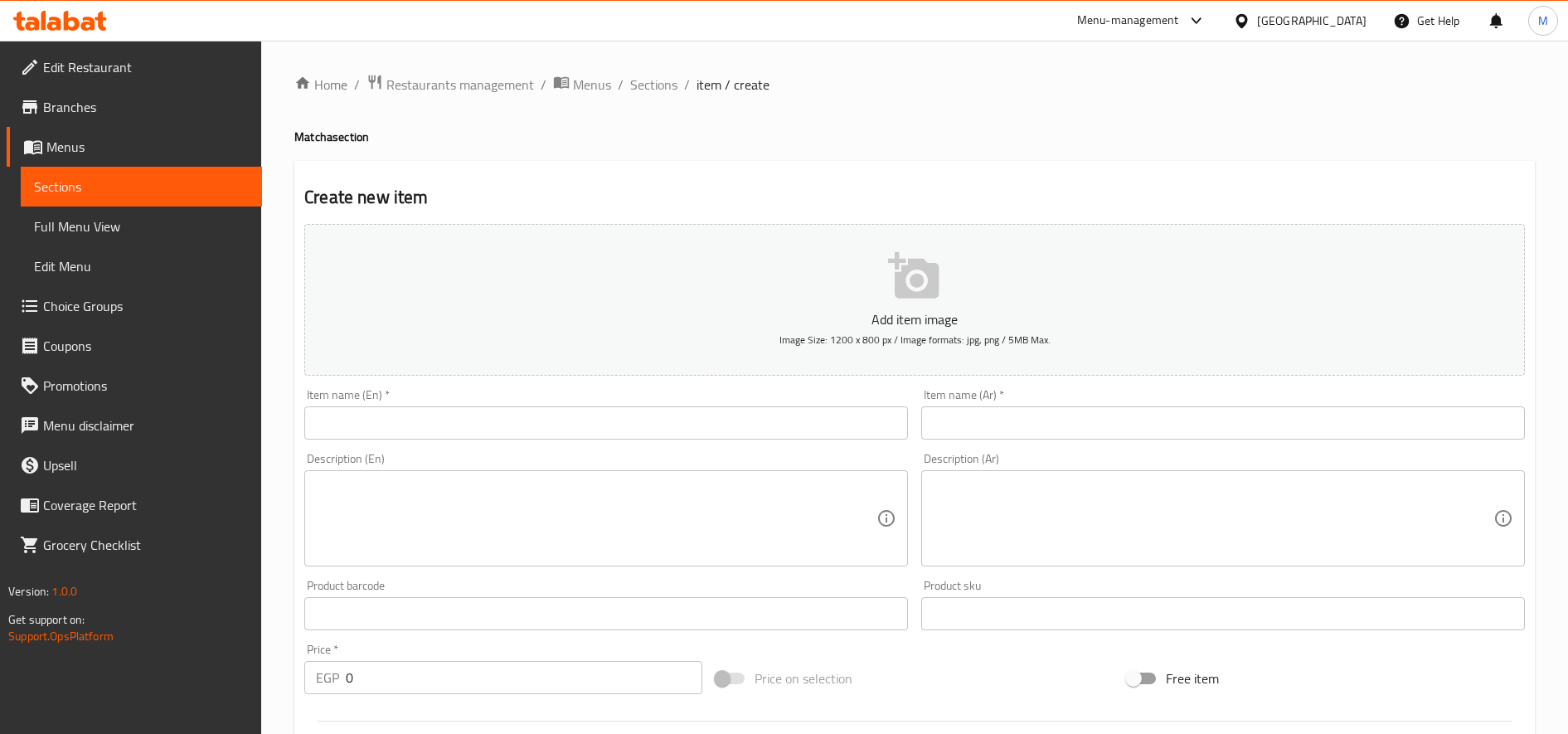
click at [705, 430] on input "text" at bounding box center [606, 423] width 604 height 34
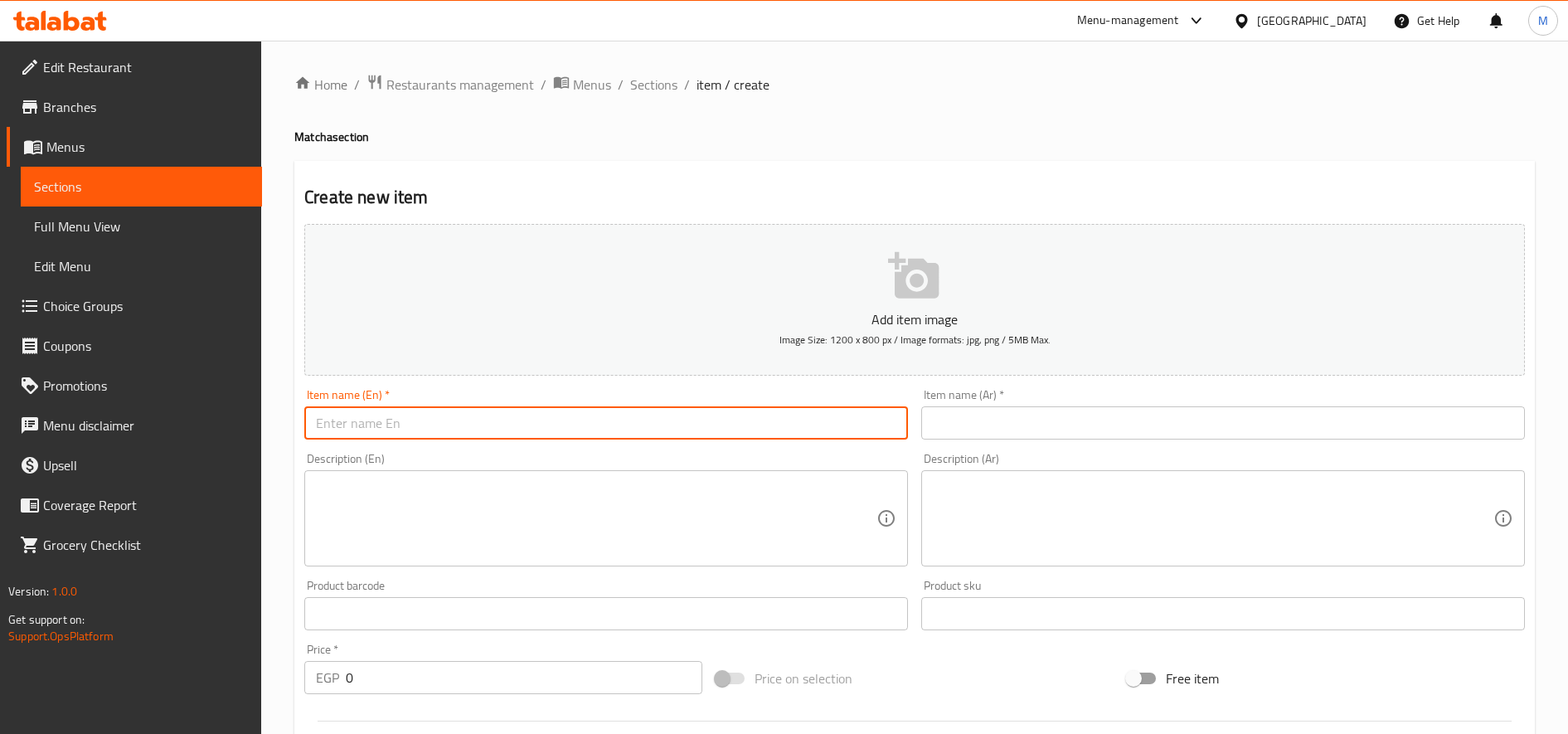
paste input "Ice Latte Matcha Flavor Blende"
type input "Ice Latte Matcha Flavor Blende"
click at [1142, 410] on input "text" at bounding box center [1223, 423] width 604 height 34
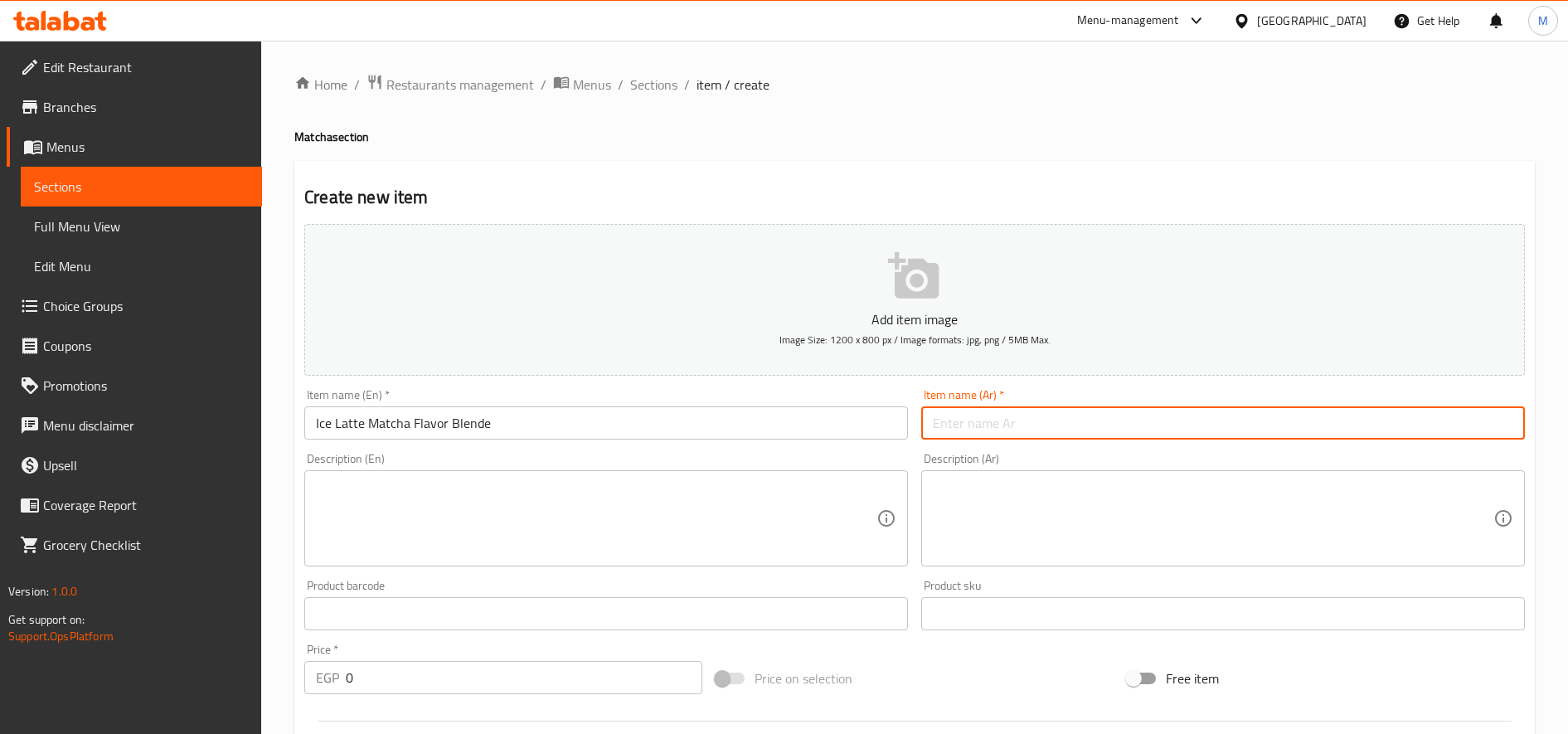
paste input "لاتيه ماتشا مثلج - نكهات - مزيج"
click at [942, 424] on input "لاتيه ماتشا مثلج - نكهات - مزيج" at bounding box center [1223, 423] width 604 height 34
click at [976, 424] on input "لاتيه ماتشا مثلج - نكهات" at bounding box center [1223, 423] width 604 height 34
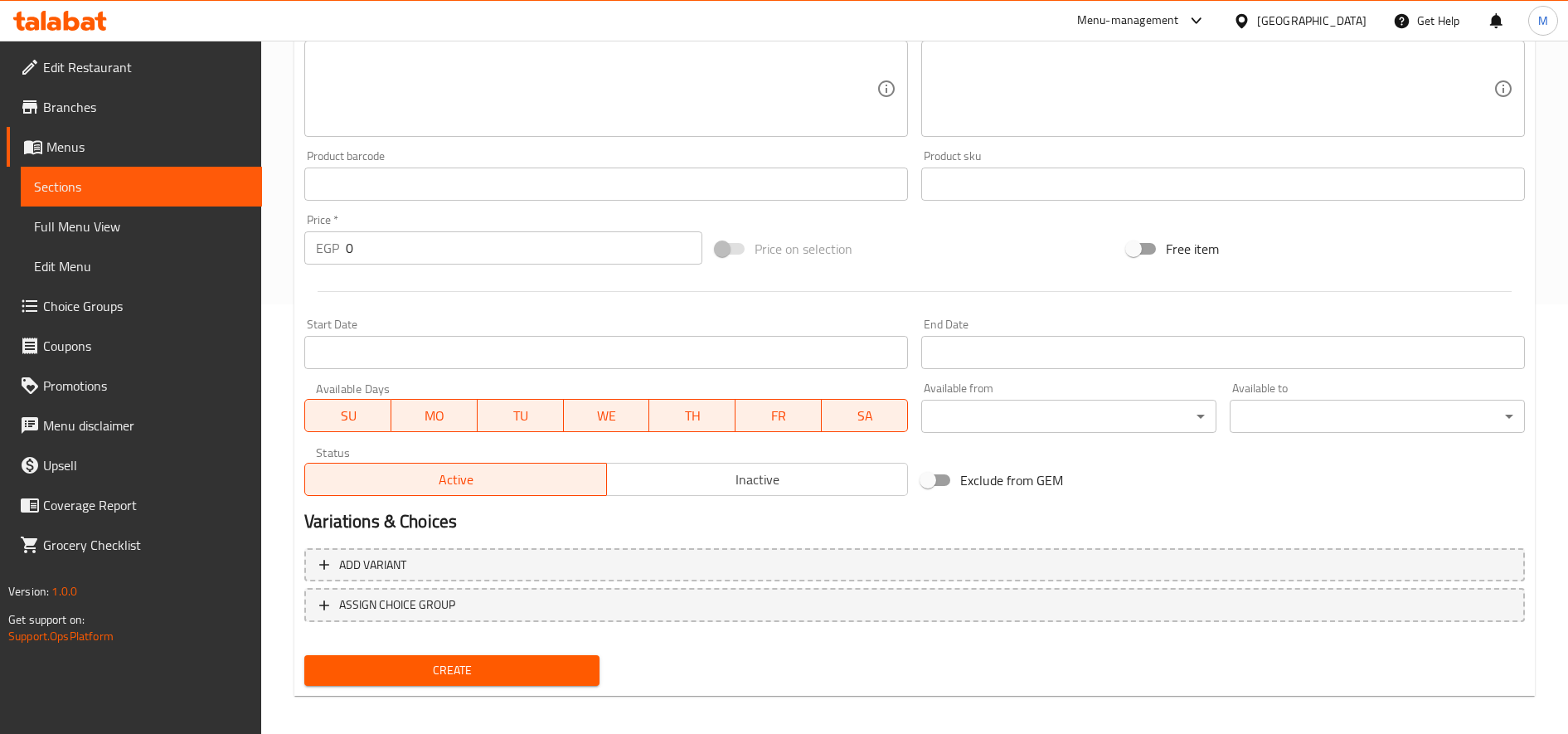
scroll to position [438, 0]
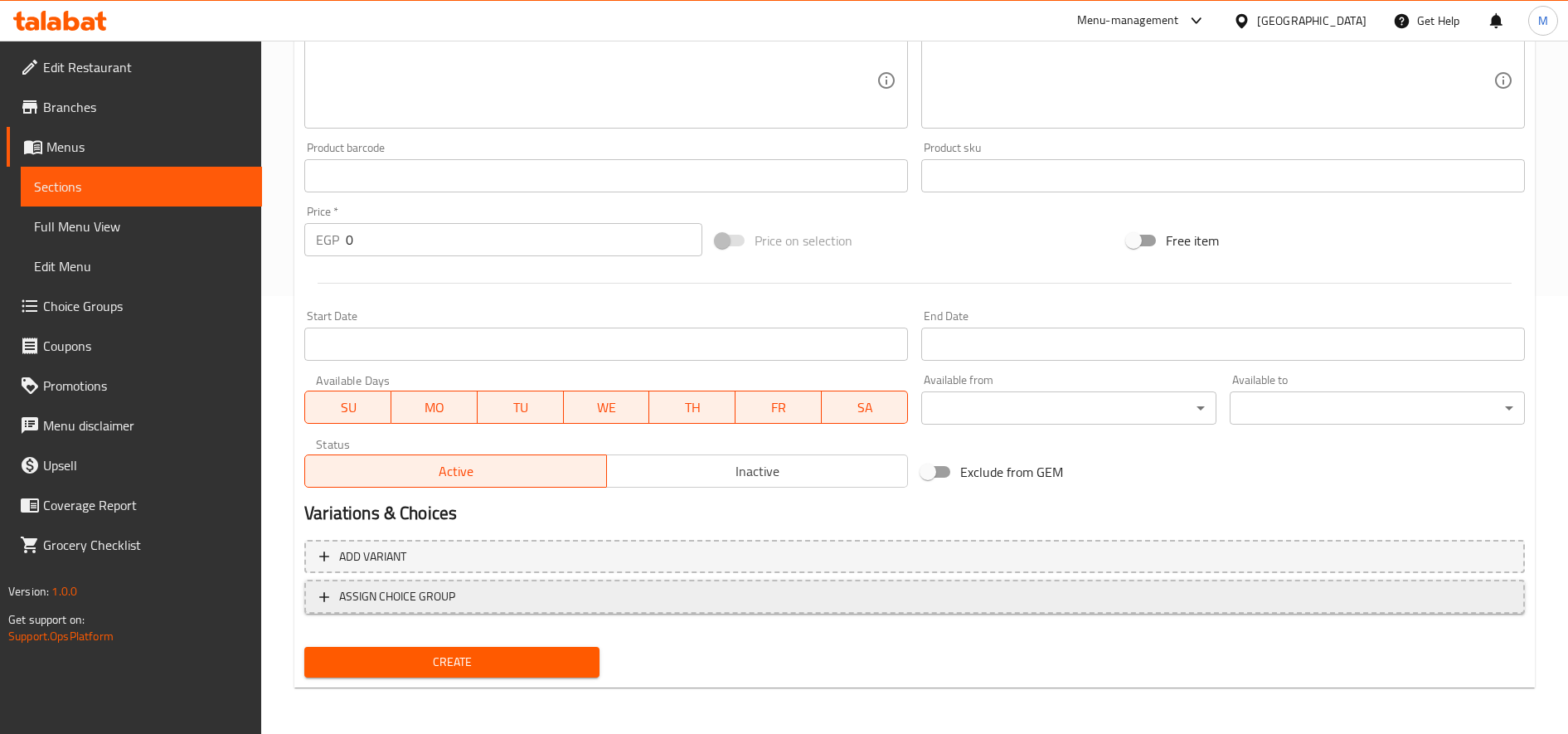
type input "لاتيه ماتشا مثلج بليند - نكهات"
click at [414, 597] on span "ASSIGN CHOICE GROUP" at bounding box center [396, 596] width 116 height 21
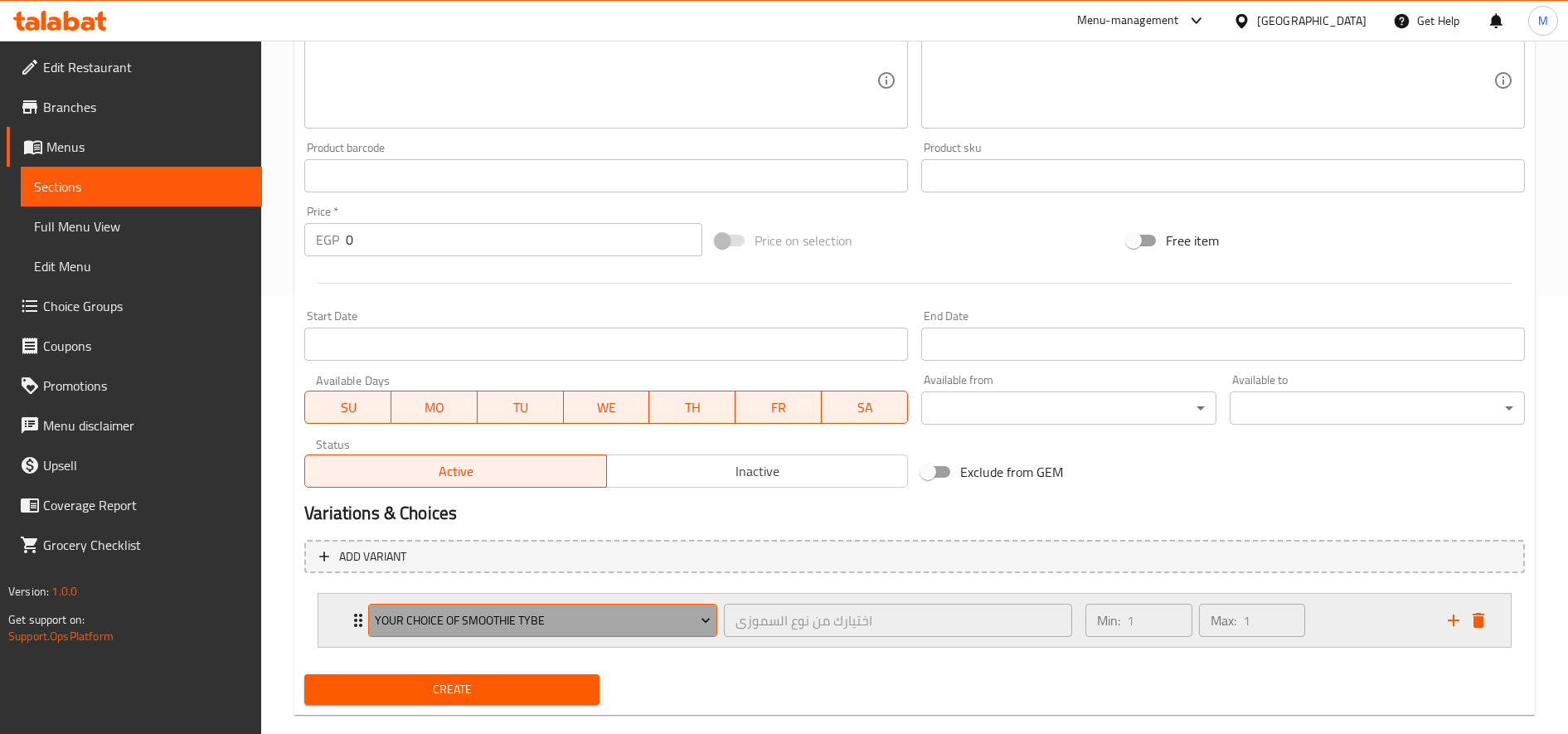
click at [461, 627] on span "Your Choice of Smoothie Tybe" at bounding box center [543, 620] width 337 height 21
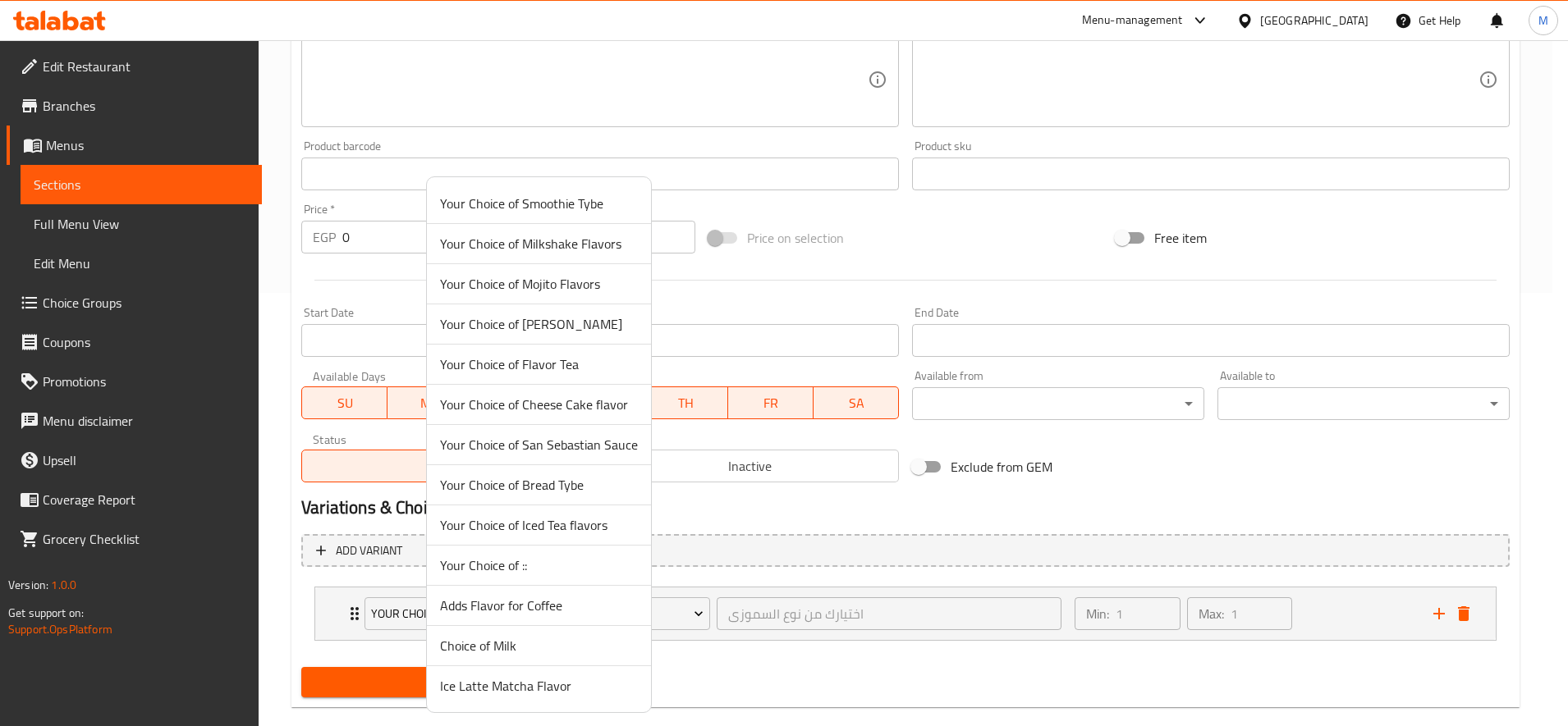
click at [503, 684] on span "Ice Latte Matcha Flavor" at bounding box center [539, 686] width 198 height 20
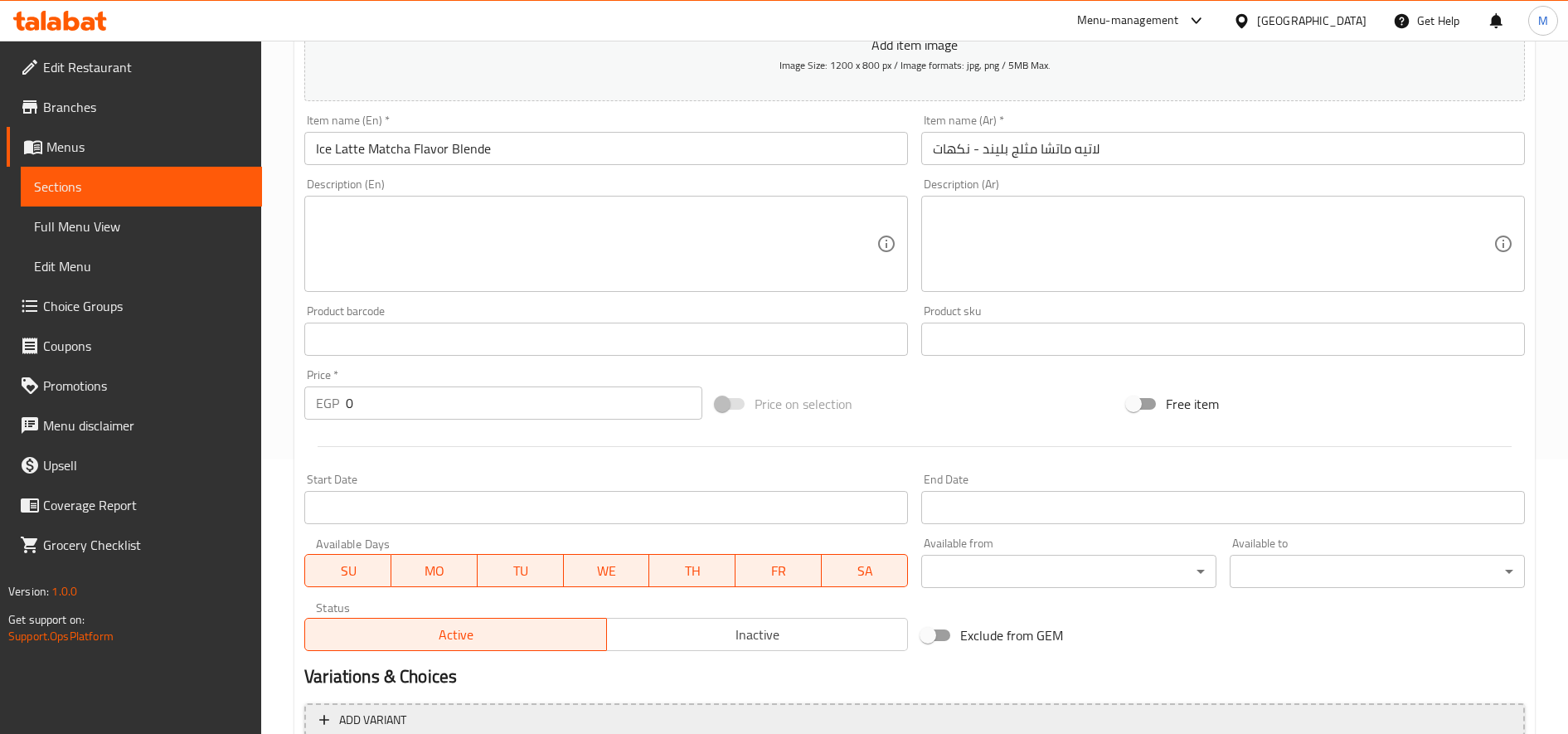
scroll to position [23, 0]
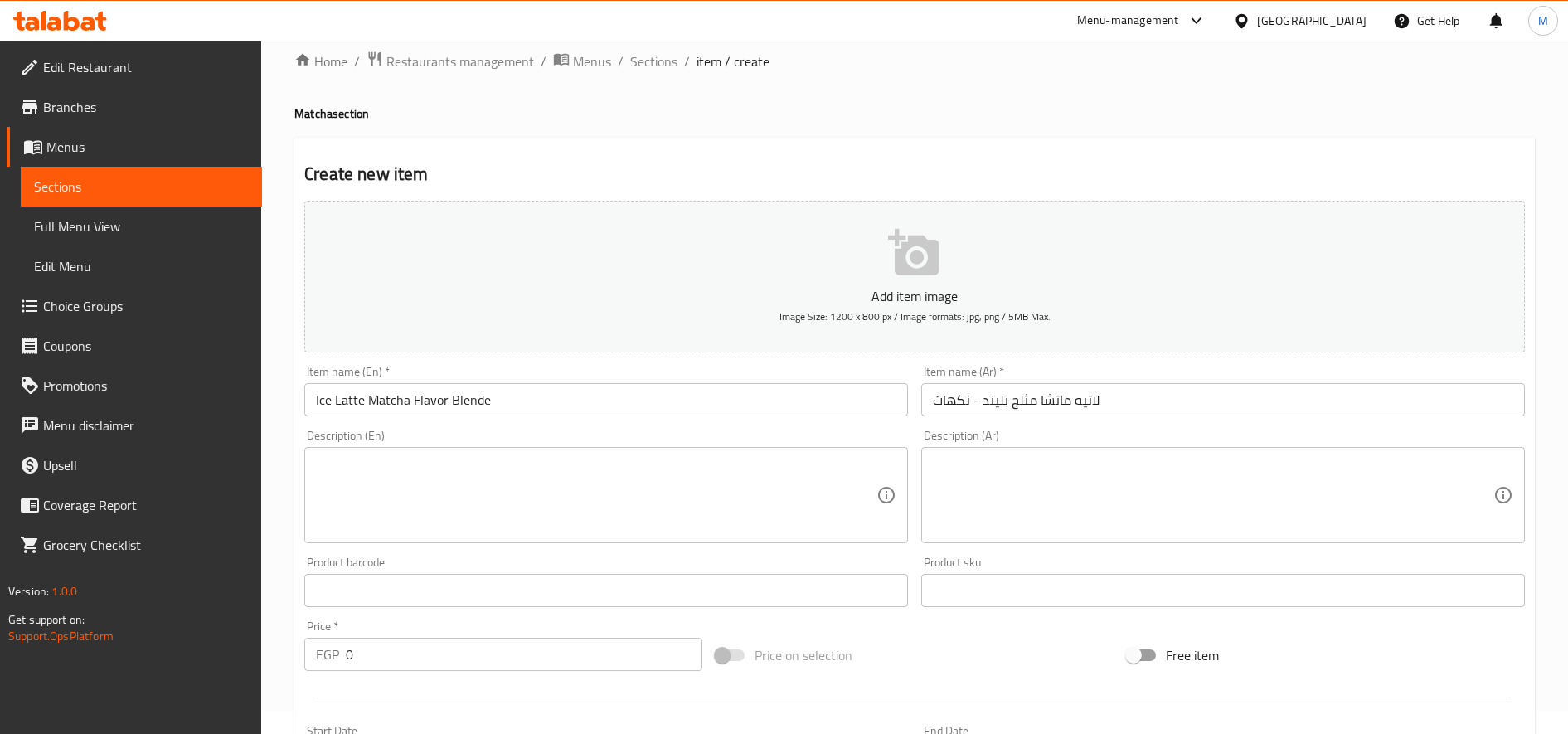
click at [461, 645] on input "0" at bounding box center [524, 655] width 357 height 34
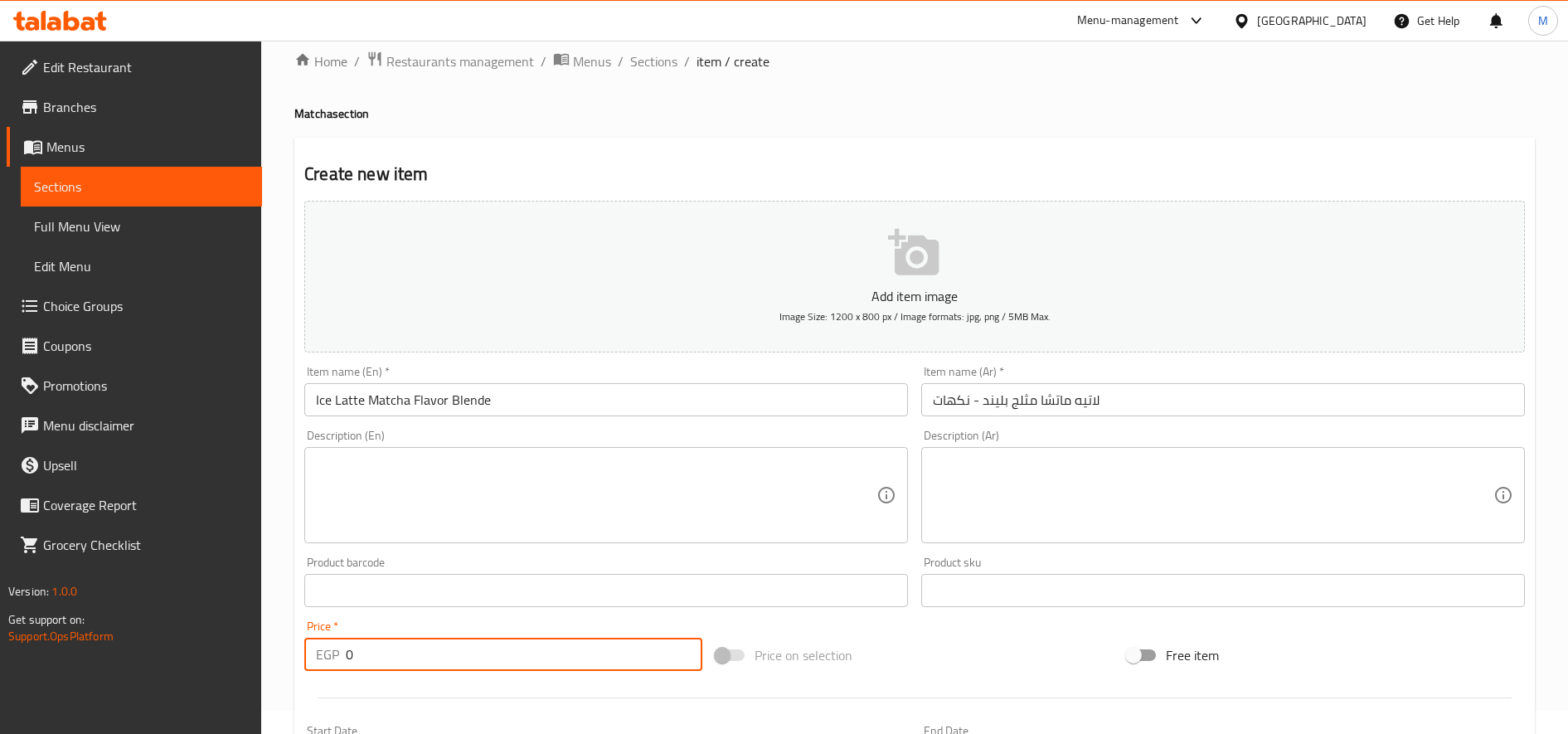
click at [461, 645] on input "0" at bounding box center [524, 655] width 357 height 34
type input "135"
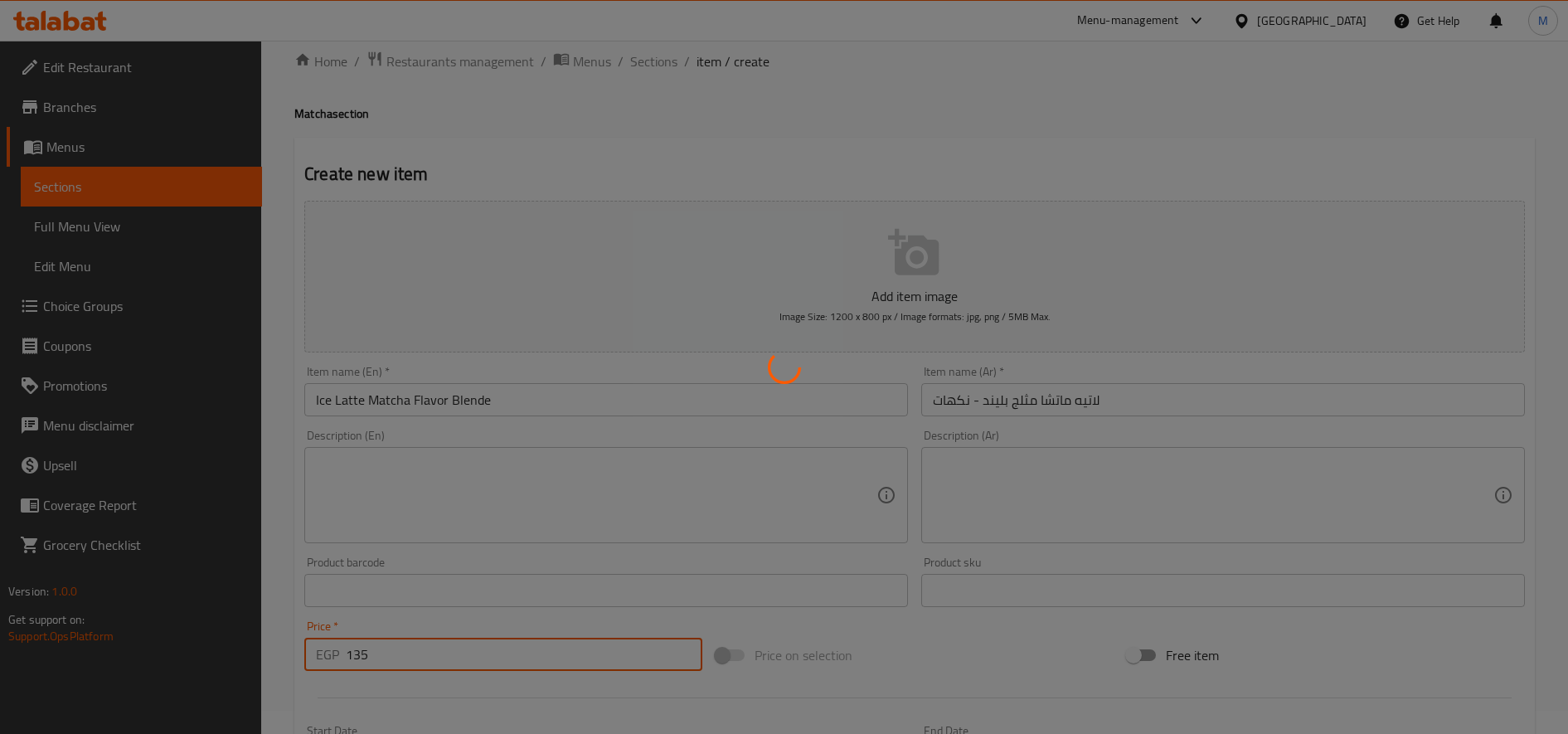
type input "0"
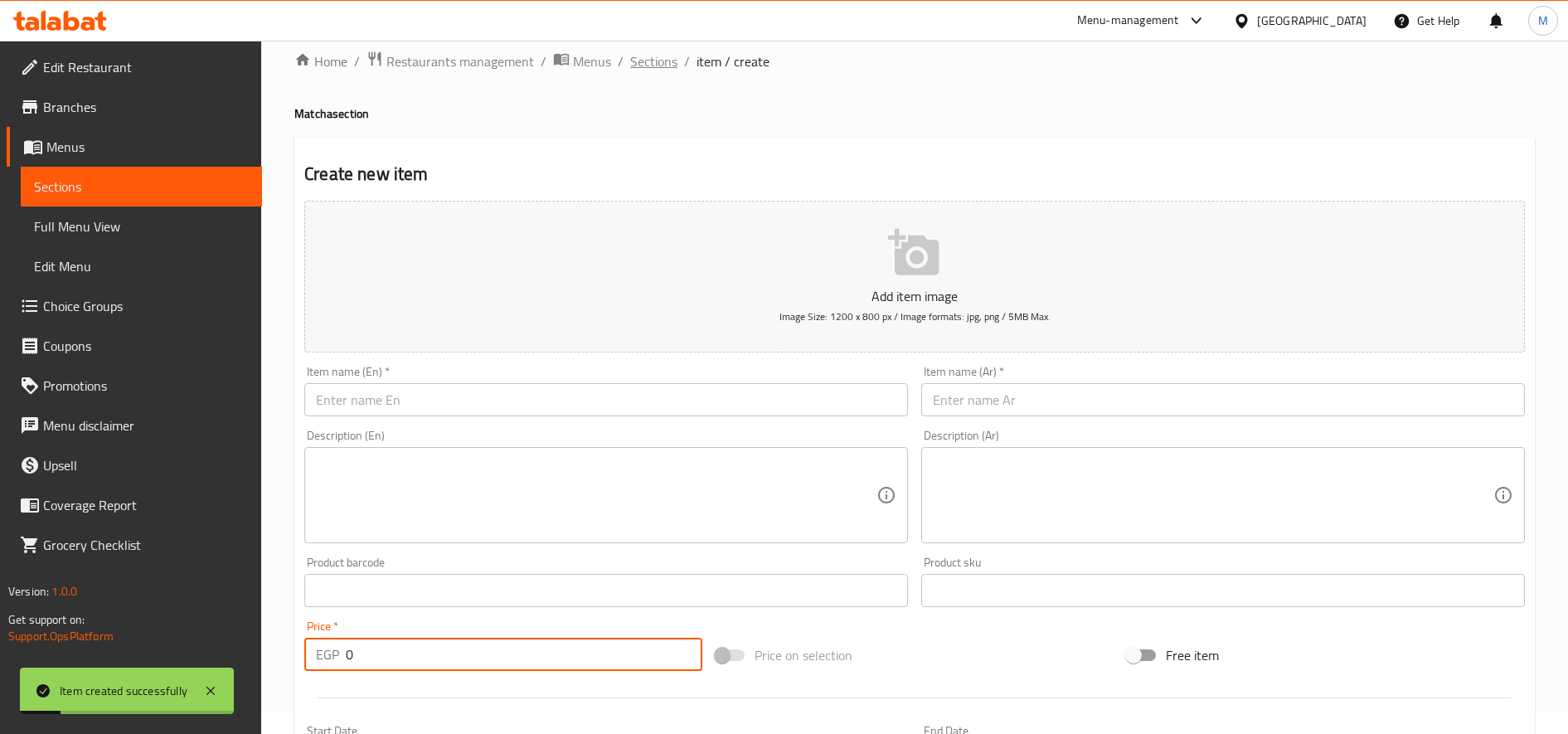
click at [666, 66] on span "Sections" at bounding box center [653, 61] width 47 height 20
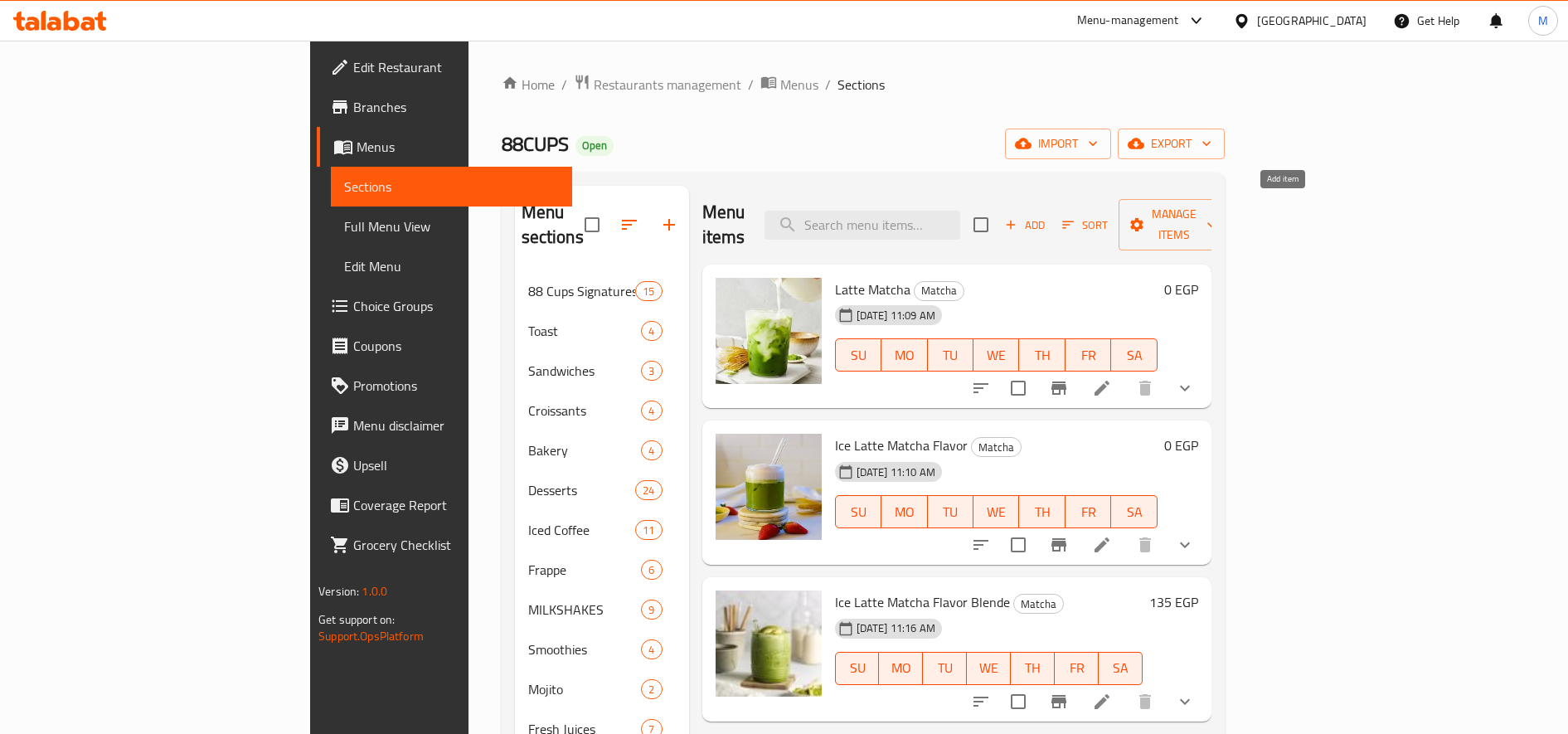
click at [1047, 219] on span "Add" at bounding box center [1024, 225] width 44 height 19
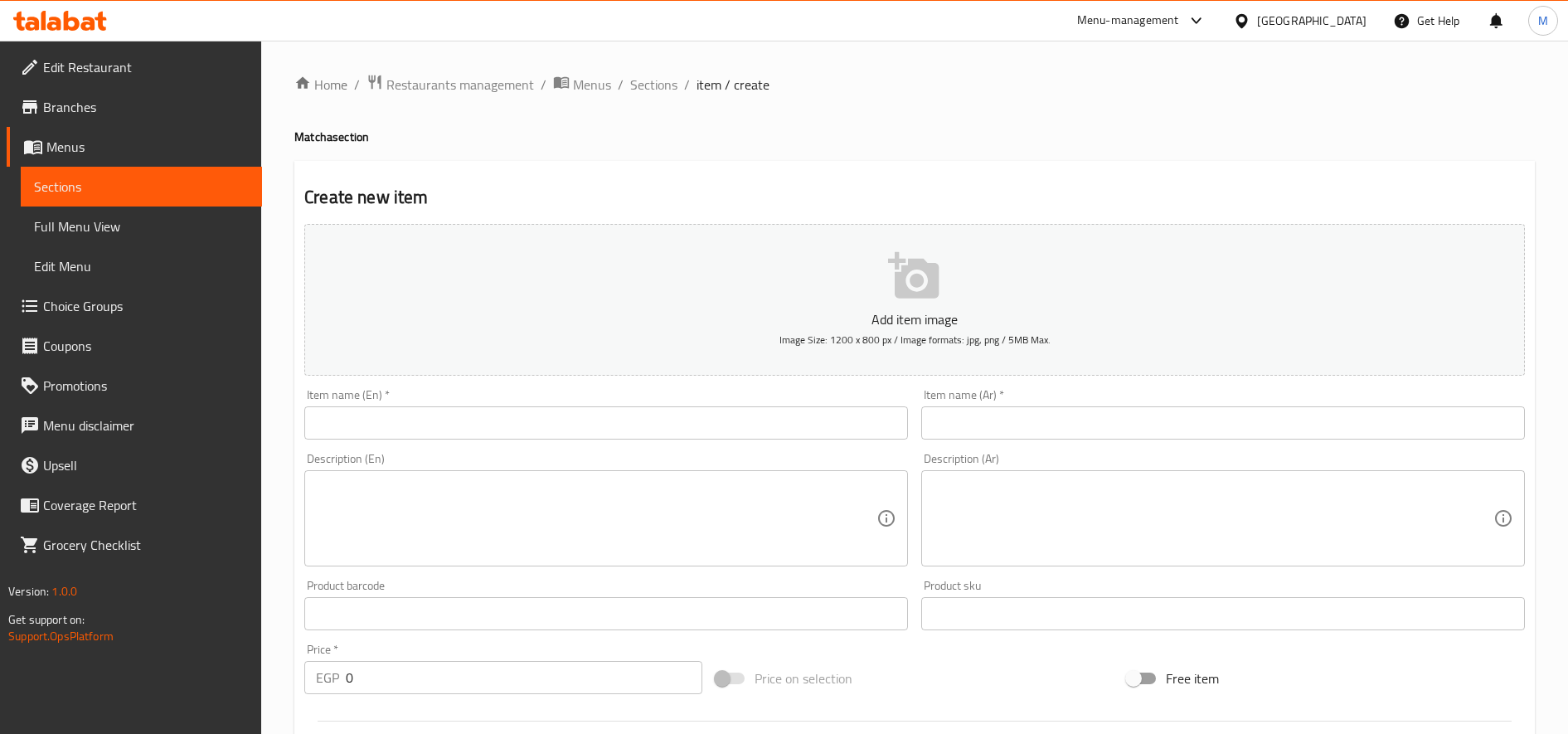
click at [686, 429] on input "text" at bounding box center [606, 423] width 604 height 34
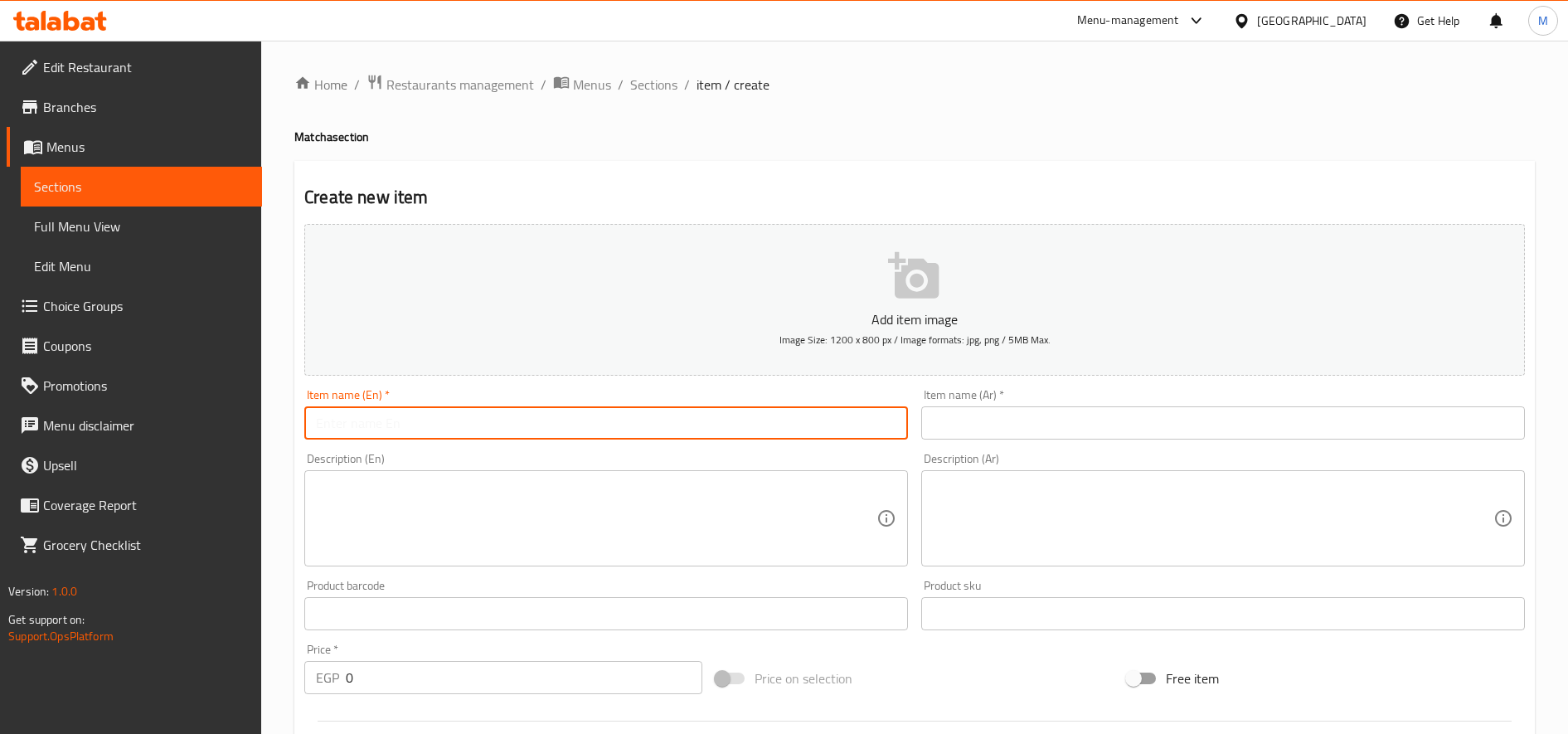
paste input "لاتيه ماتشا مثلج - نكهات - مزيج"
type input "لاتيه ماتشا مثلج - نكهات - مزيج"
paste input "Matcha spanish Latte"
click at [475, 419] on input "Matcha Spanish Latte" at bounding box center [606, 423] width 604 height 34
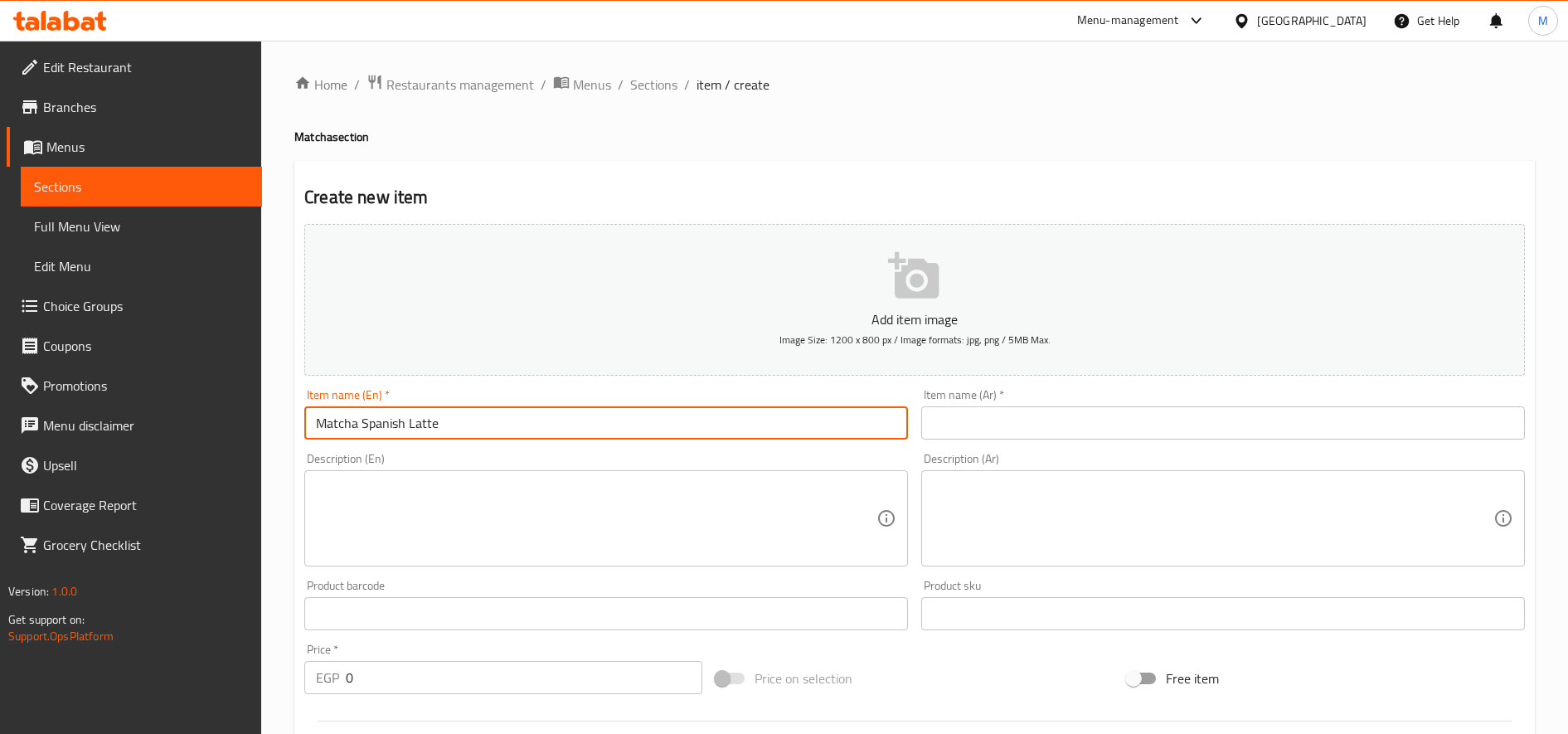
click at [475, 419] on input "Matcha Spanish Latte" at bounding box center [606, 423] width 604 height 34
click at [427, 433] on input "Matcha Spanish Latte" at bounding box center [606, 423] width 604 height 34
click at [477, 423] on input "Matcha Spanish Latte" at bounding box center [606, 423] width 604 height 34
type input "Matcha Spanish Latte"
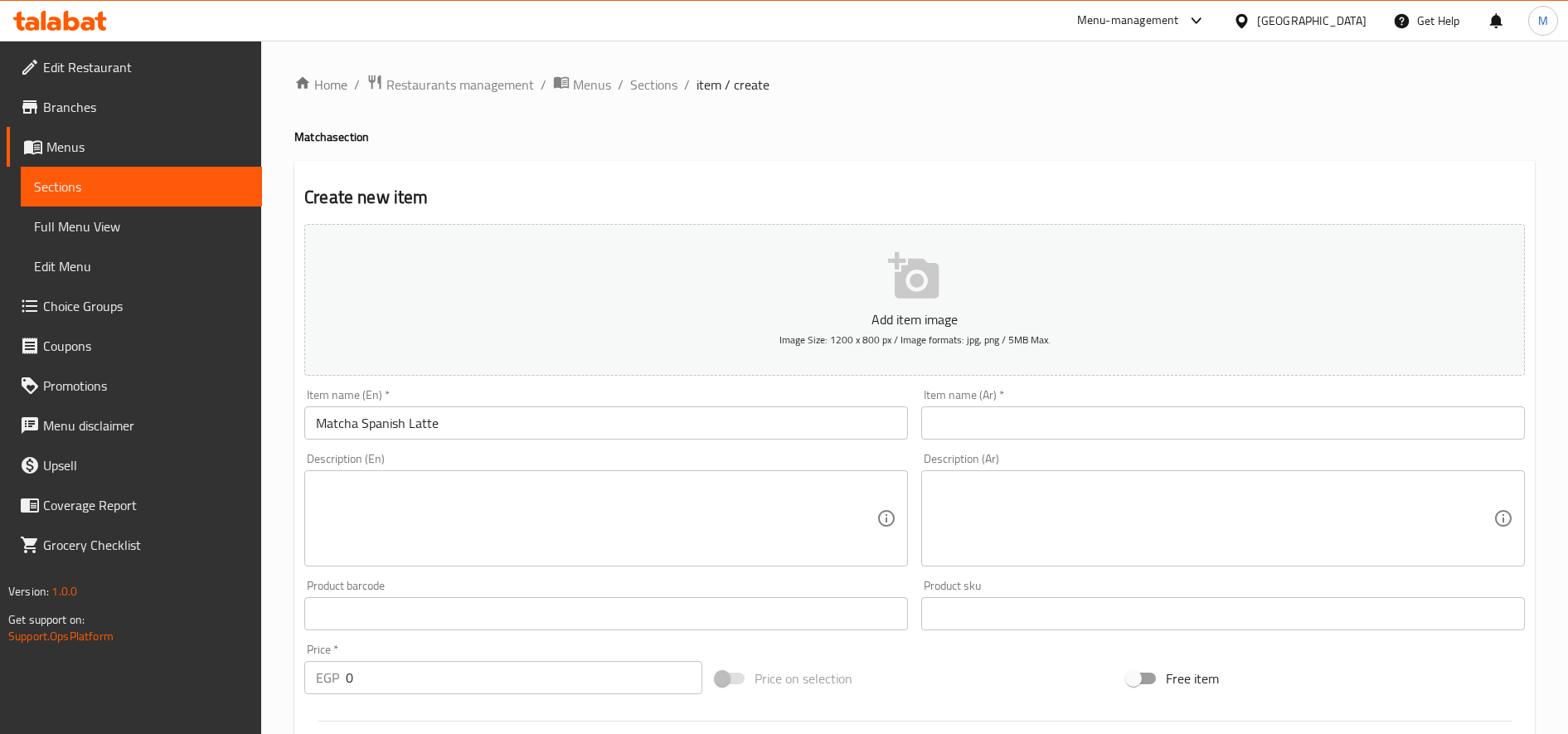
click at [458, 399] on div "Item name (En)   * Matcha Spanish Latte Item name (En) *" at bounding box center [606, 413] width 604 height 50
click at [449, 423] on input "Matcha Spanish Latte" at bounding box center [606, 423] width 604 height 34
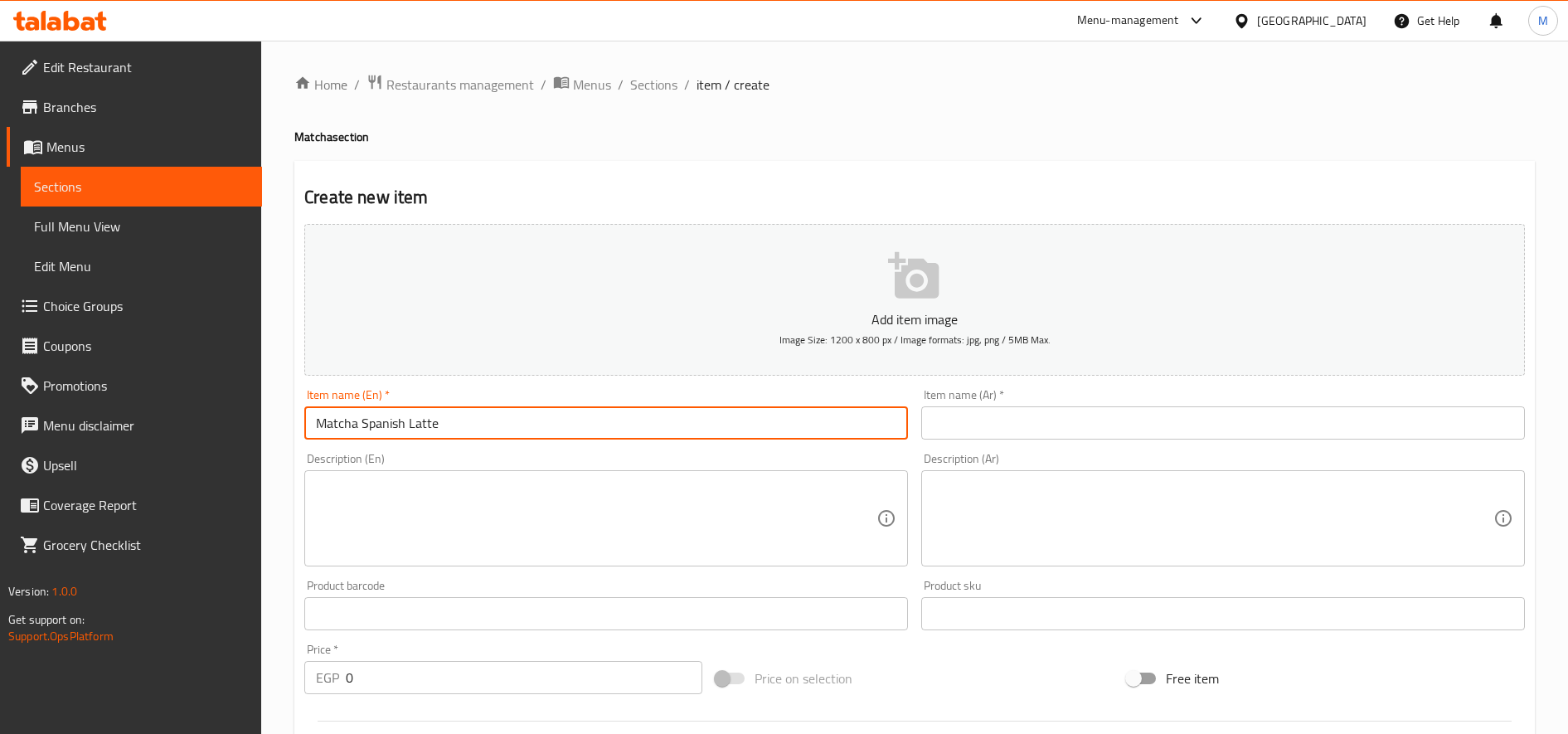
click at [449, 423] on input "Matcha Spanish Latte" at bounding box center [606, 423] width 604 height 34
click at [1083, 429] on input "text" at bounding box center [1223, 423] width 604 height 34
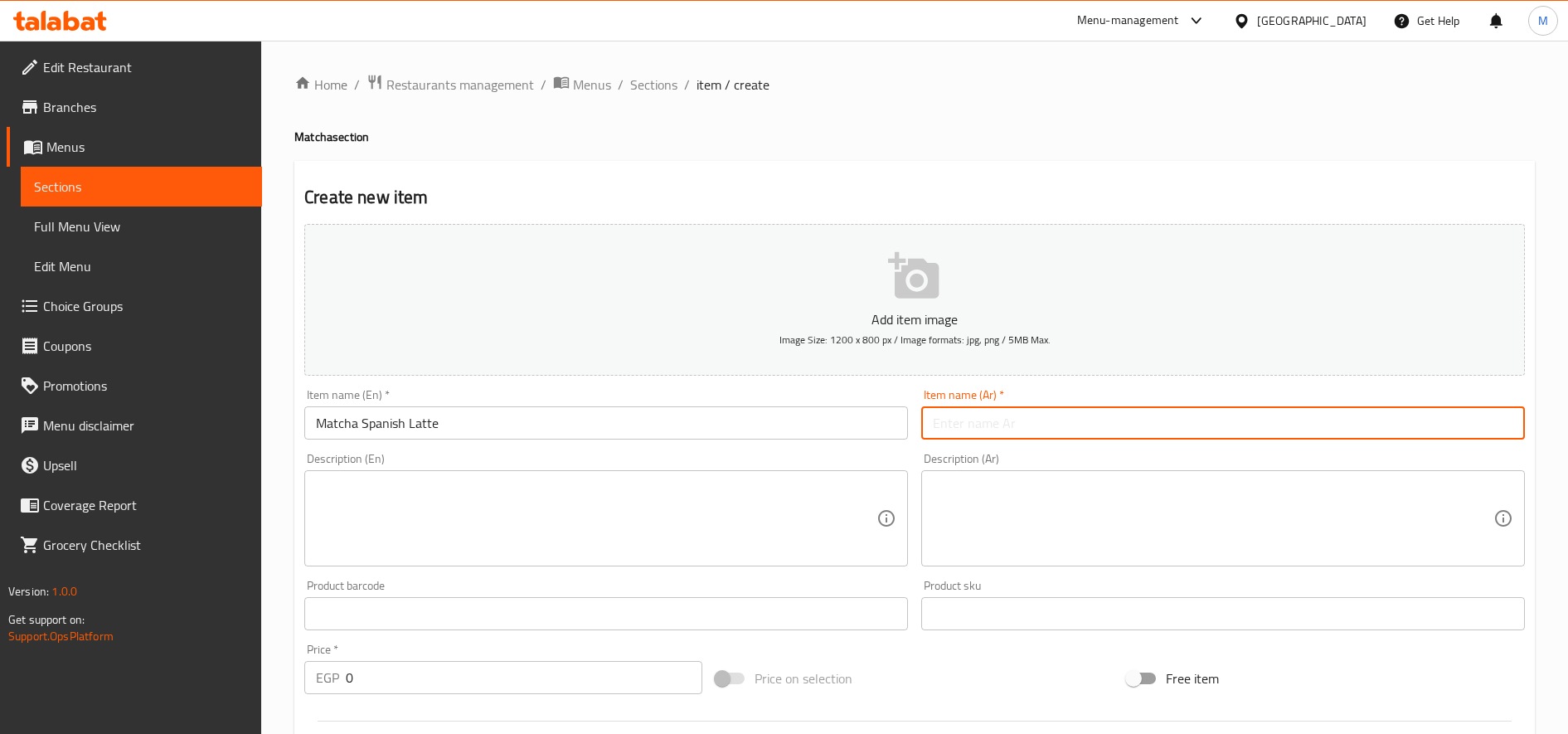
paste input "لاتيه [PERSON_NAME]"
type input "لاتيه [PERSON_NAME]"
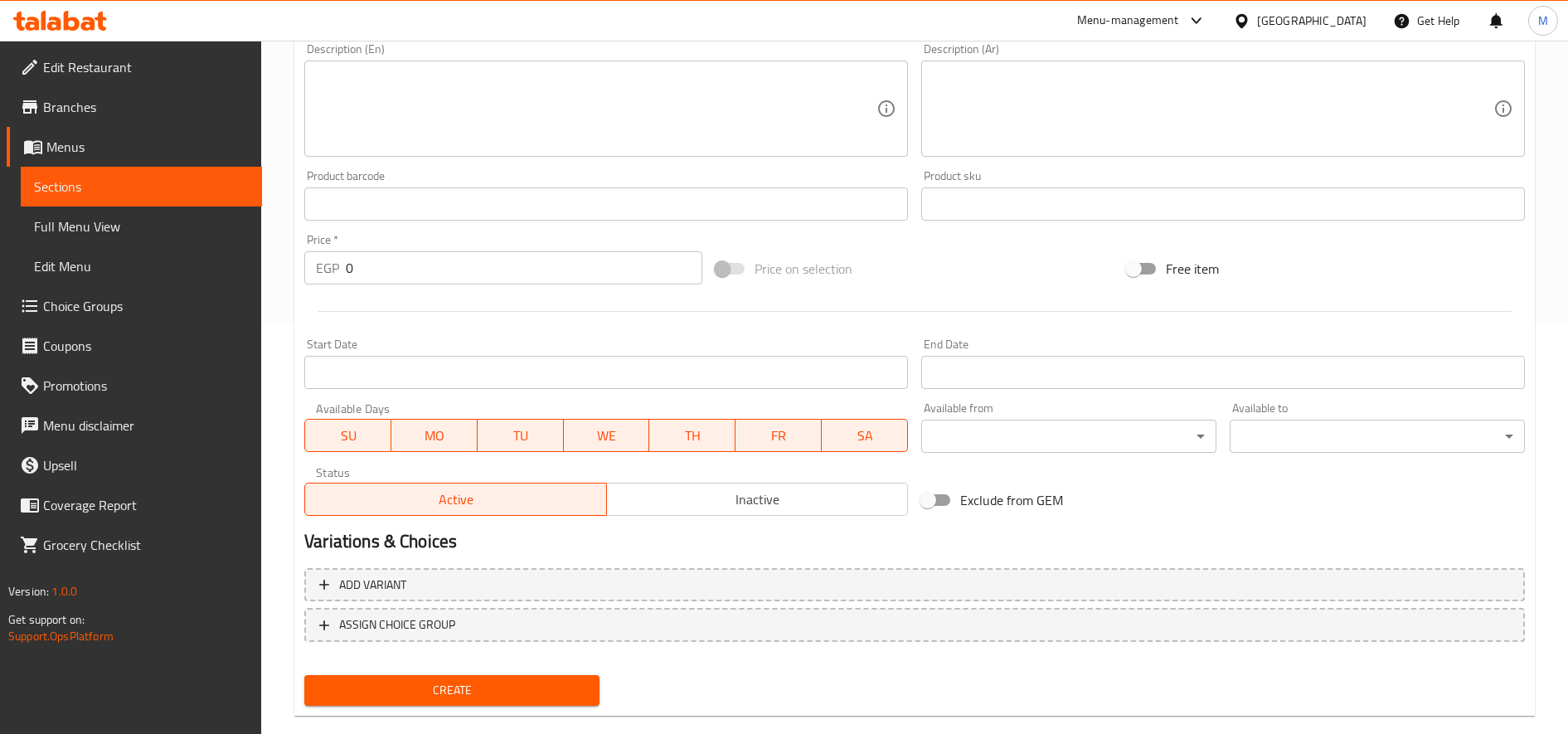
scroll to position [414, 0]
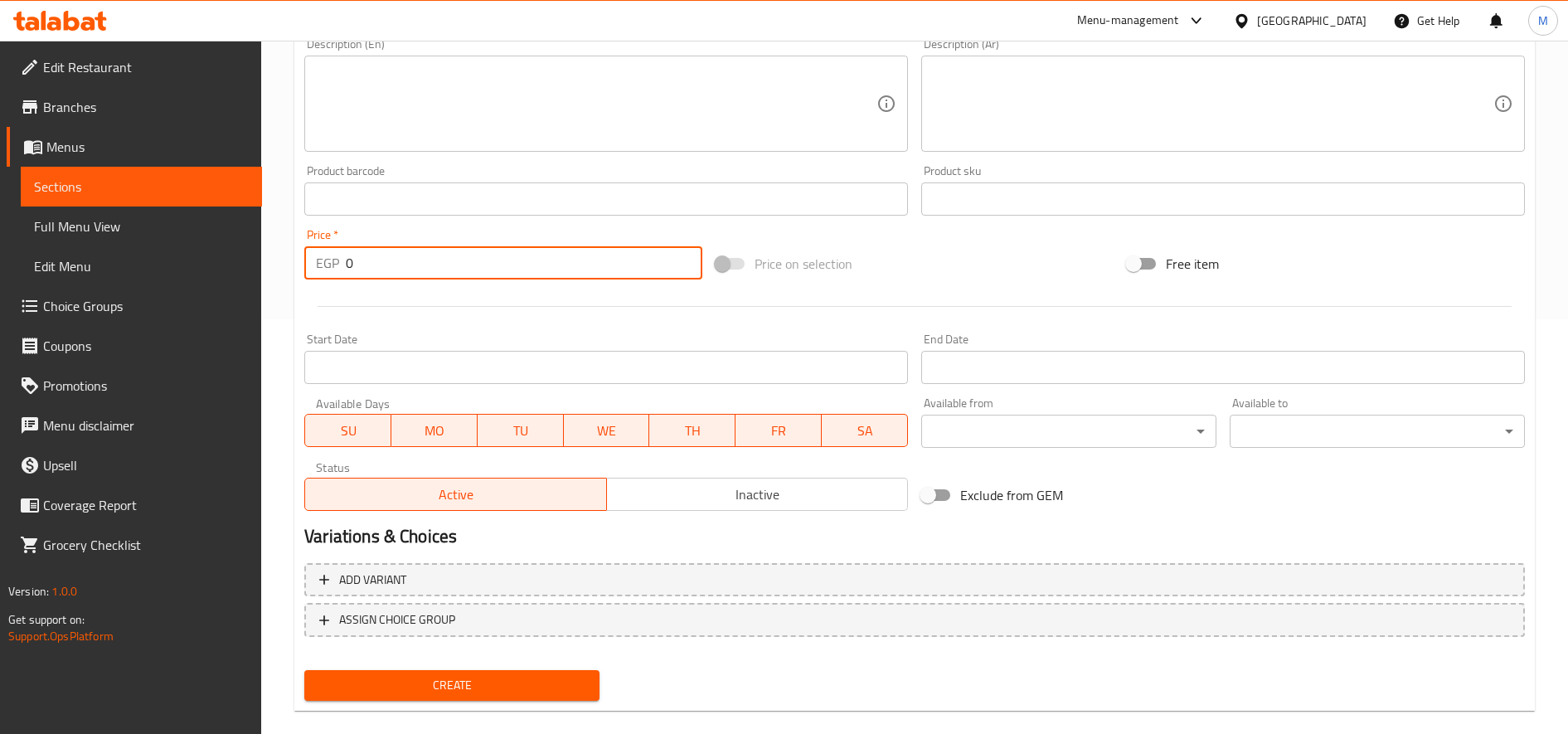
click at [401, 263] on input "0" at bounding box center [524, 263] width 357 height 34
type input "120"
click at [305, 671] on button "Create" at bounding box center [452, 686] width 296 height 31
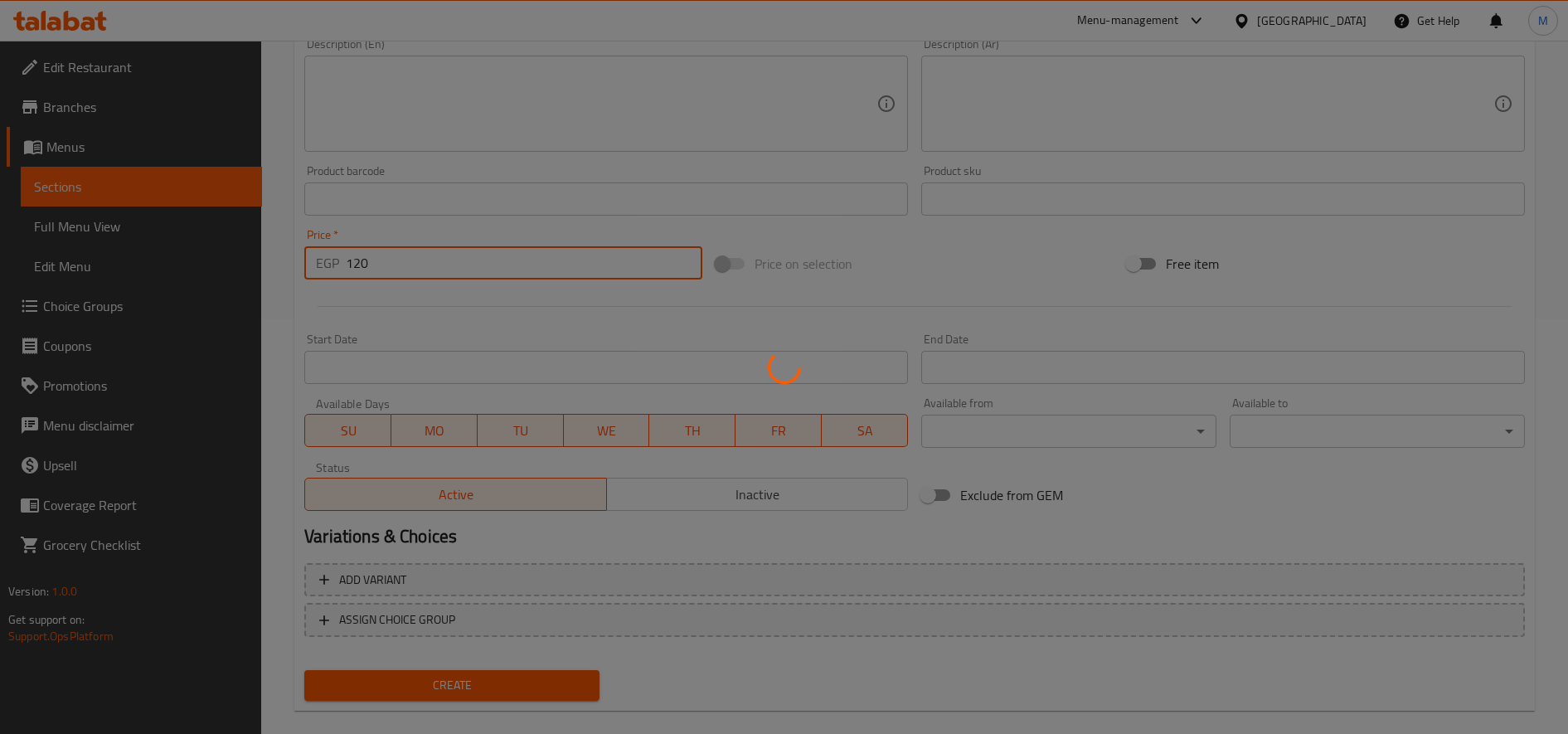
type input "0"
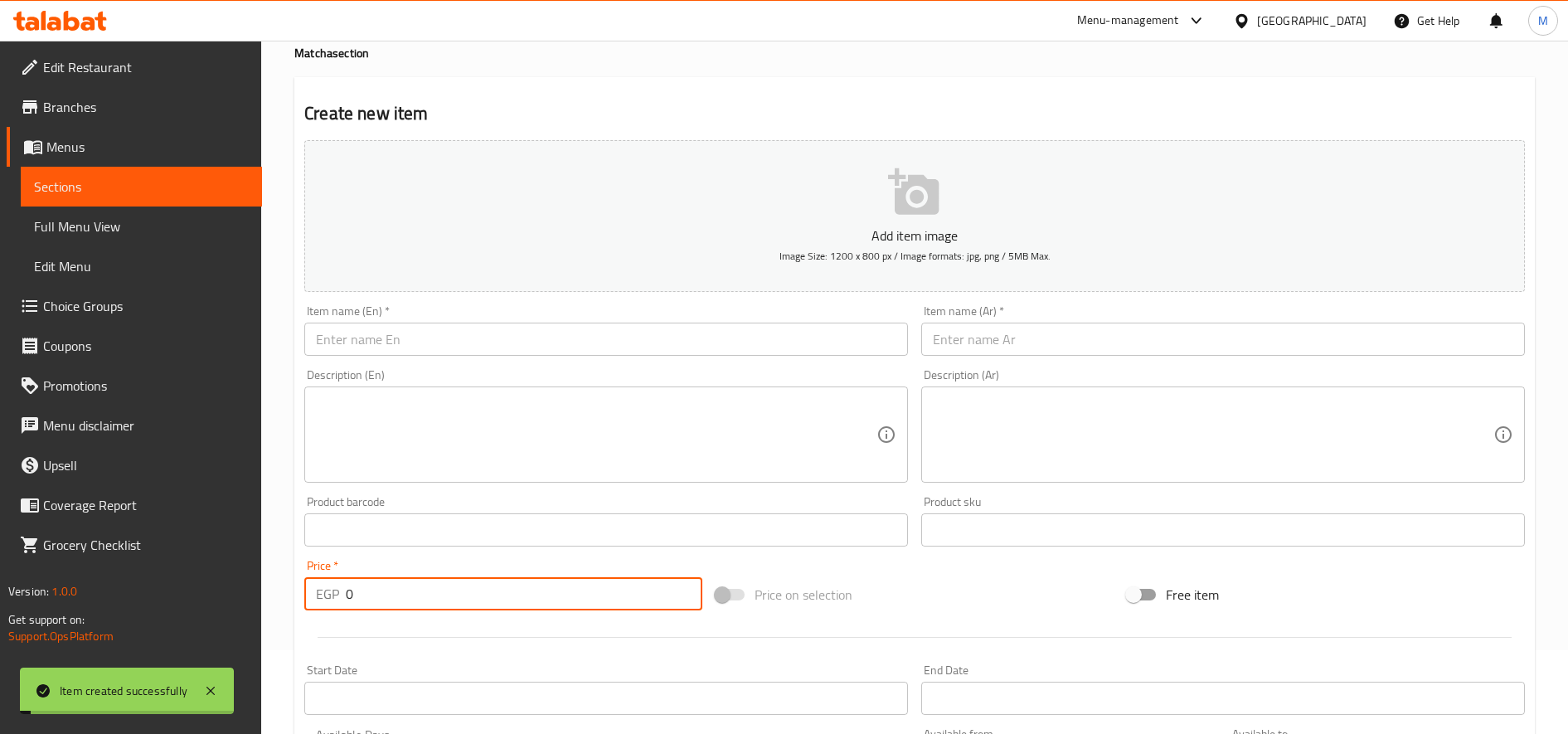
scroll to position [0, 0]
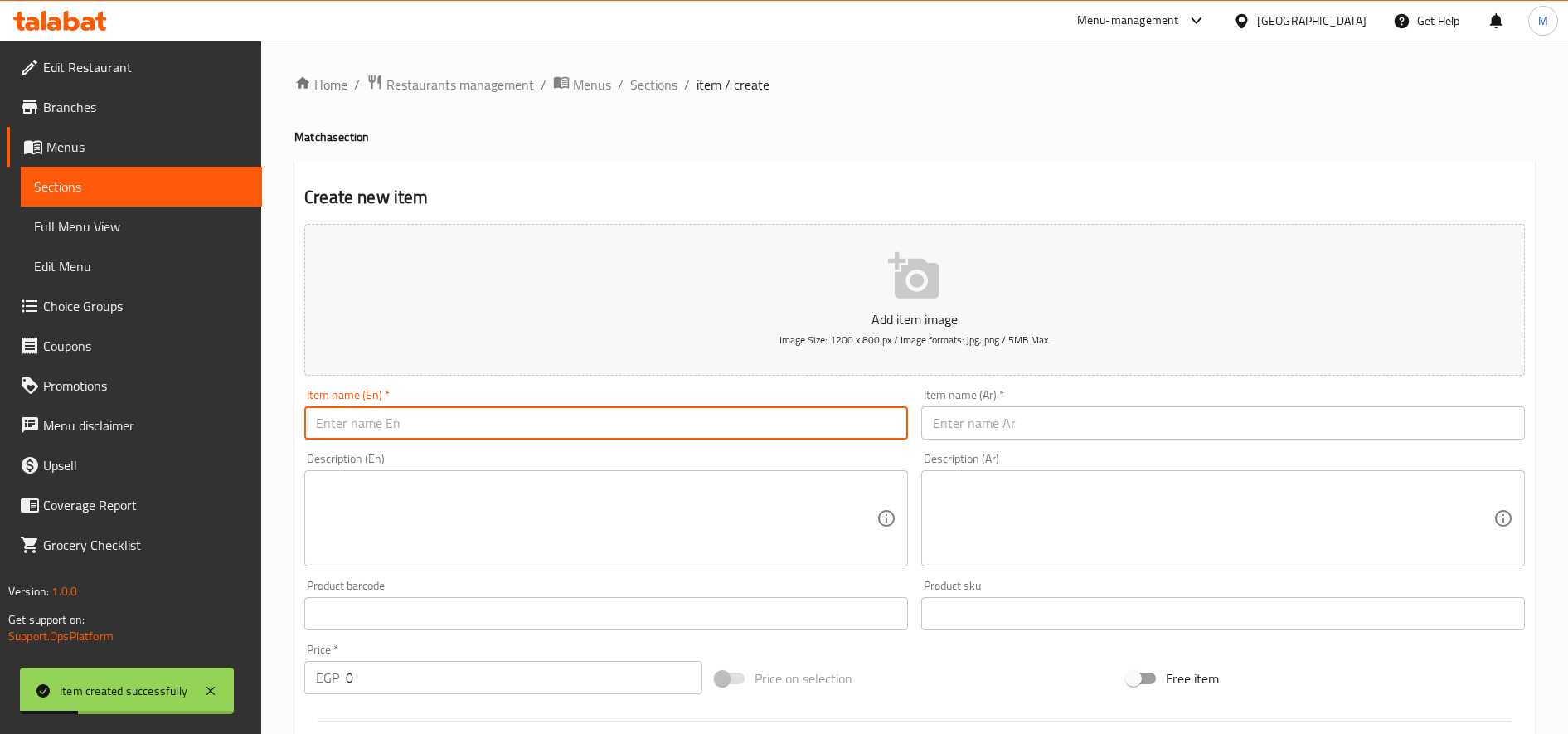
click at [578, 424] on input "text" at bounding box center [606, 423] width 604 height 34
paste input "Matcha Ice spanish Latte"
click at [558, 437] on input "Matcha Ice Spanish Latte" at bounding box center [606, 423] width 604 height 34
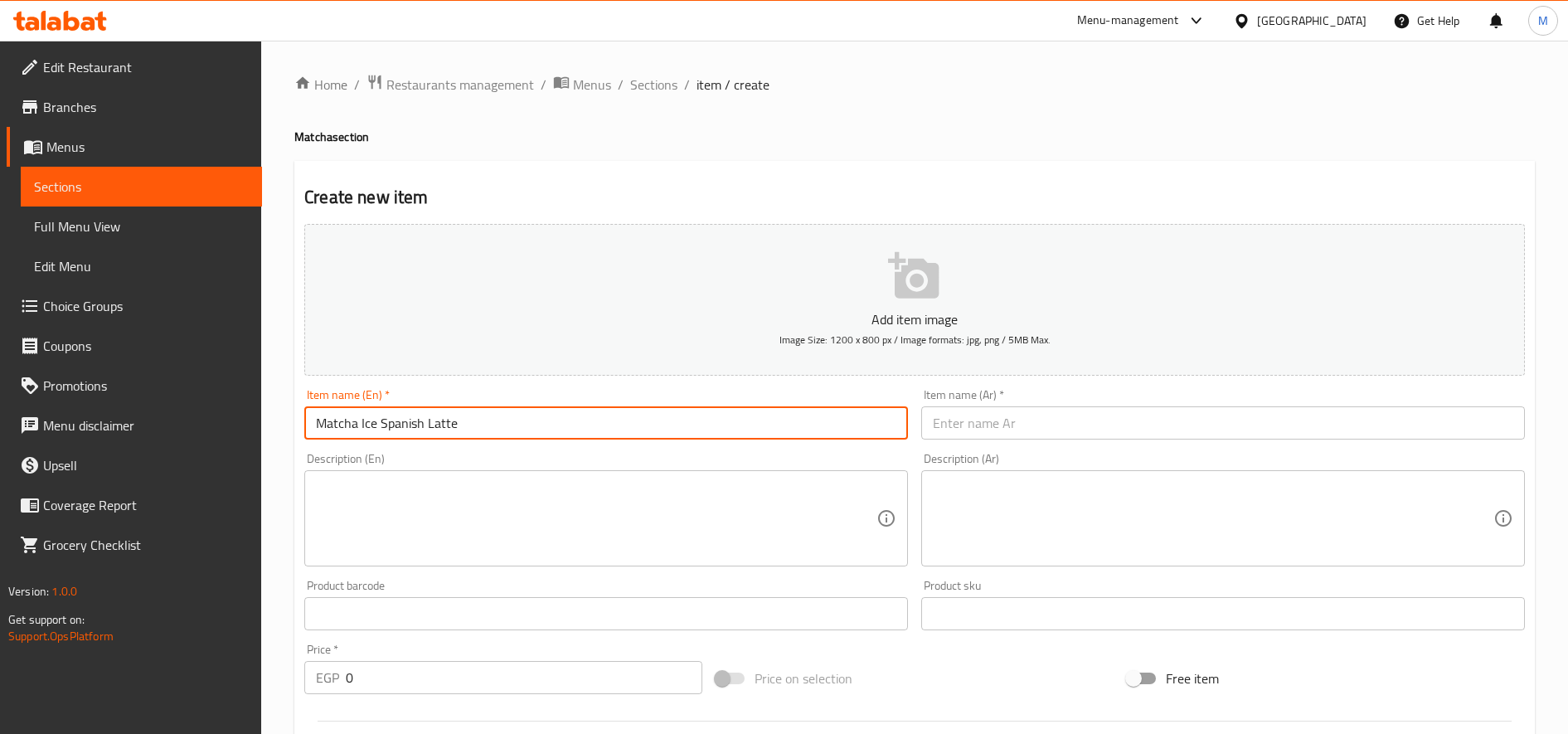
click at [558, 437] on input "Matcha Ice Spanish Latte" at bounding box center [606, 423] width 604 height 34
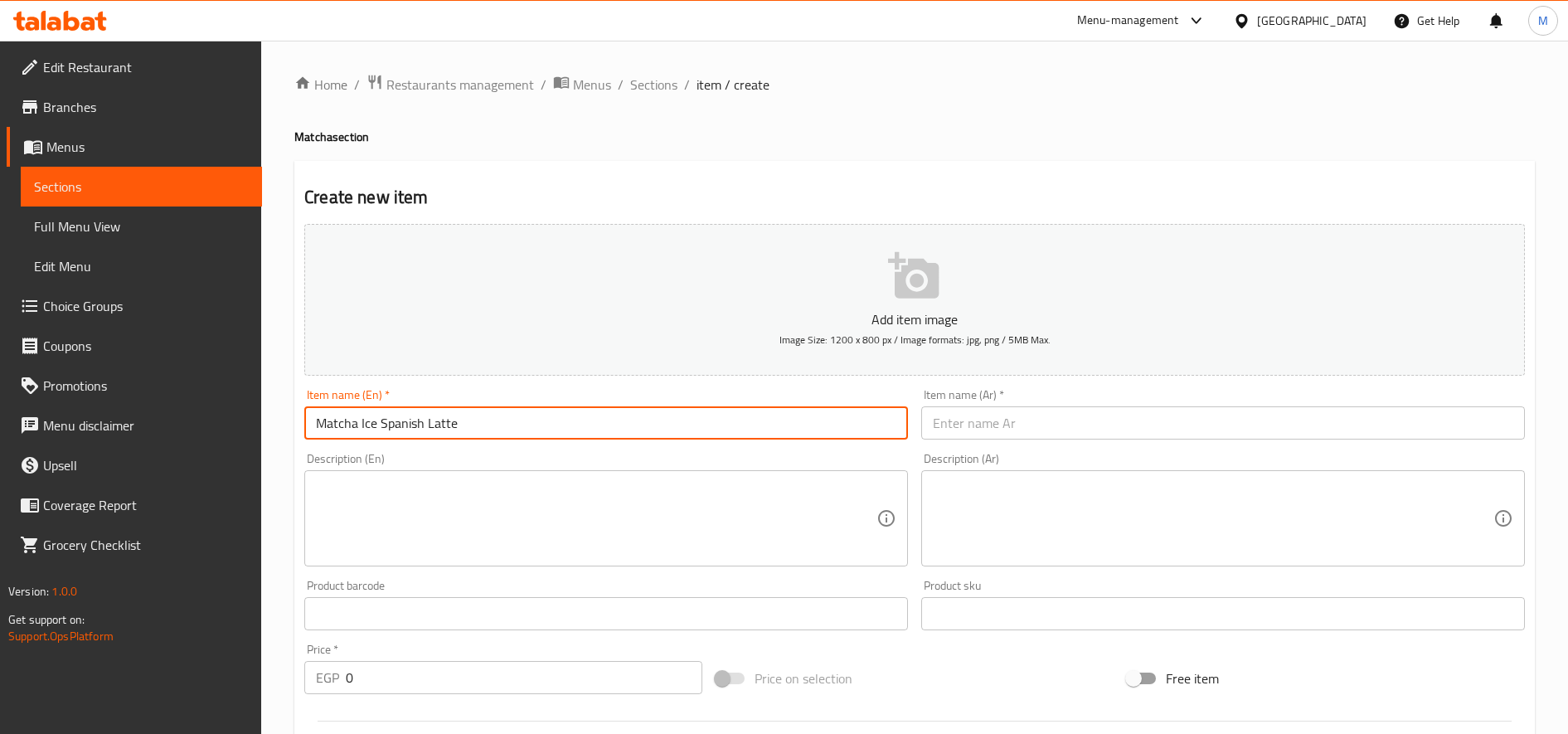
click at [558, 437] on input "Matcha Ice Spanish Latte" at bounding box center [606, 423] width 604 height 34
type input "Matcha Ice Spanish Latte"
click at [1031, 434] on input "text" at bounding box center [1223, 423] width 604 height 34
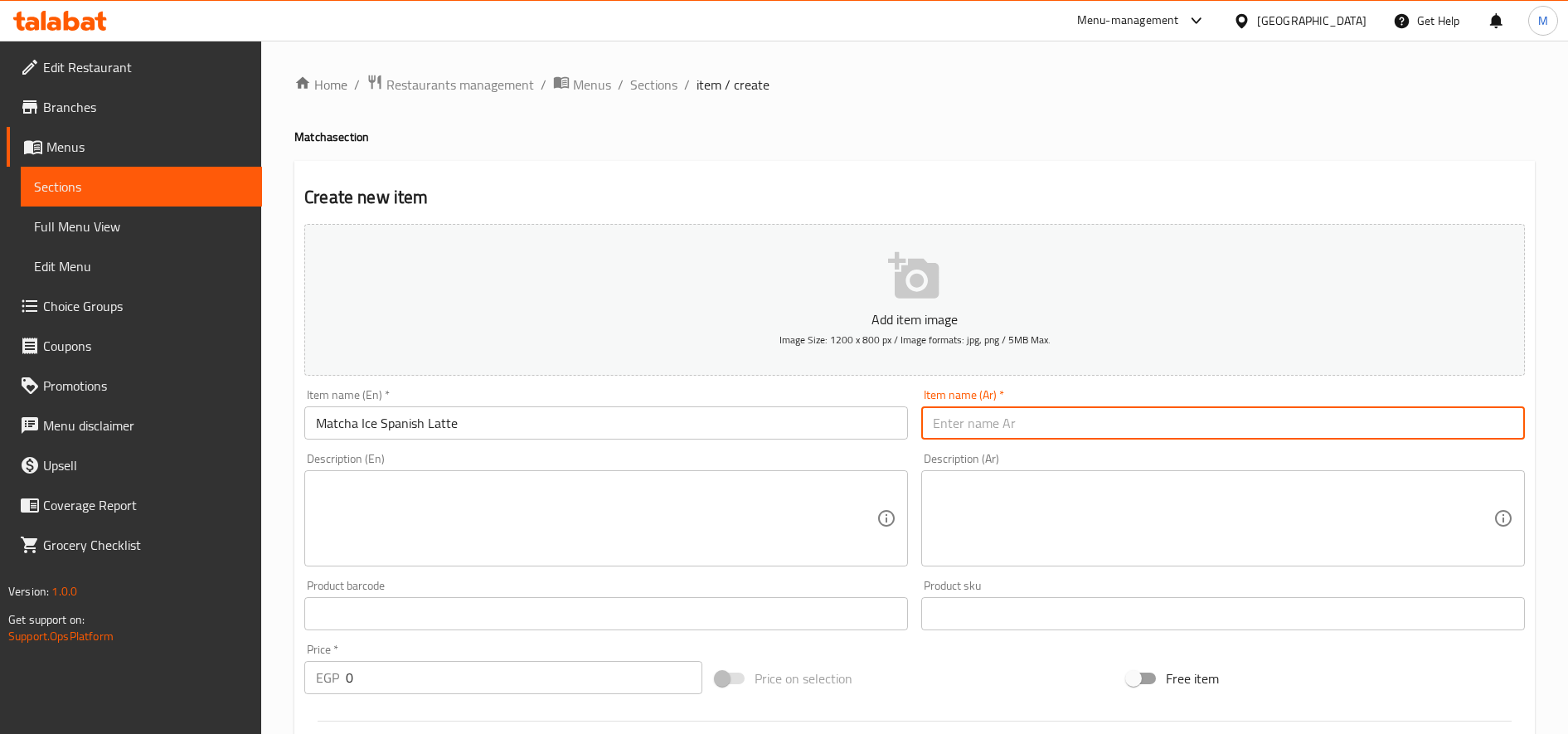
paste input "لاتيه إسباني مثلج بماتشا"
click at [959, 425] on input "لاتيه إسباني مثلج بماتشا" at bounding box center [1223, 423] width 604 height 34
paste input "بماتشا"
click at [1068, 431] on input "بماتشا لاتيه إسباني مثلج" at bounding box center [1223, 423] width 604 height 34
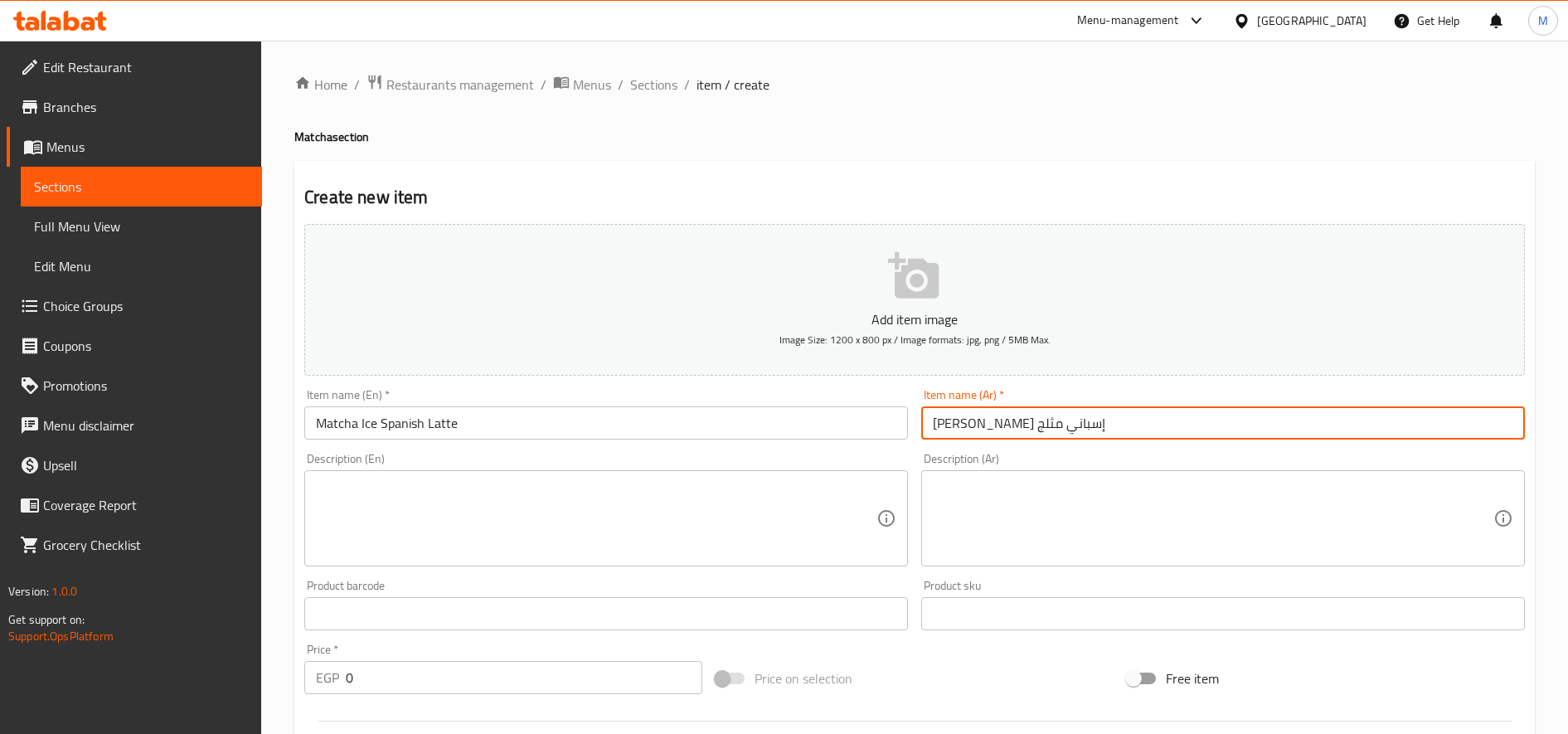
type input "[PERSON_NAME] إسباني مثلج"
click at [345, 675] on div "EGP 0 Price *" at bounding box center [503, 678] width 398 height 34
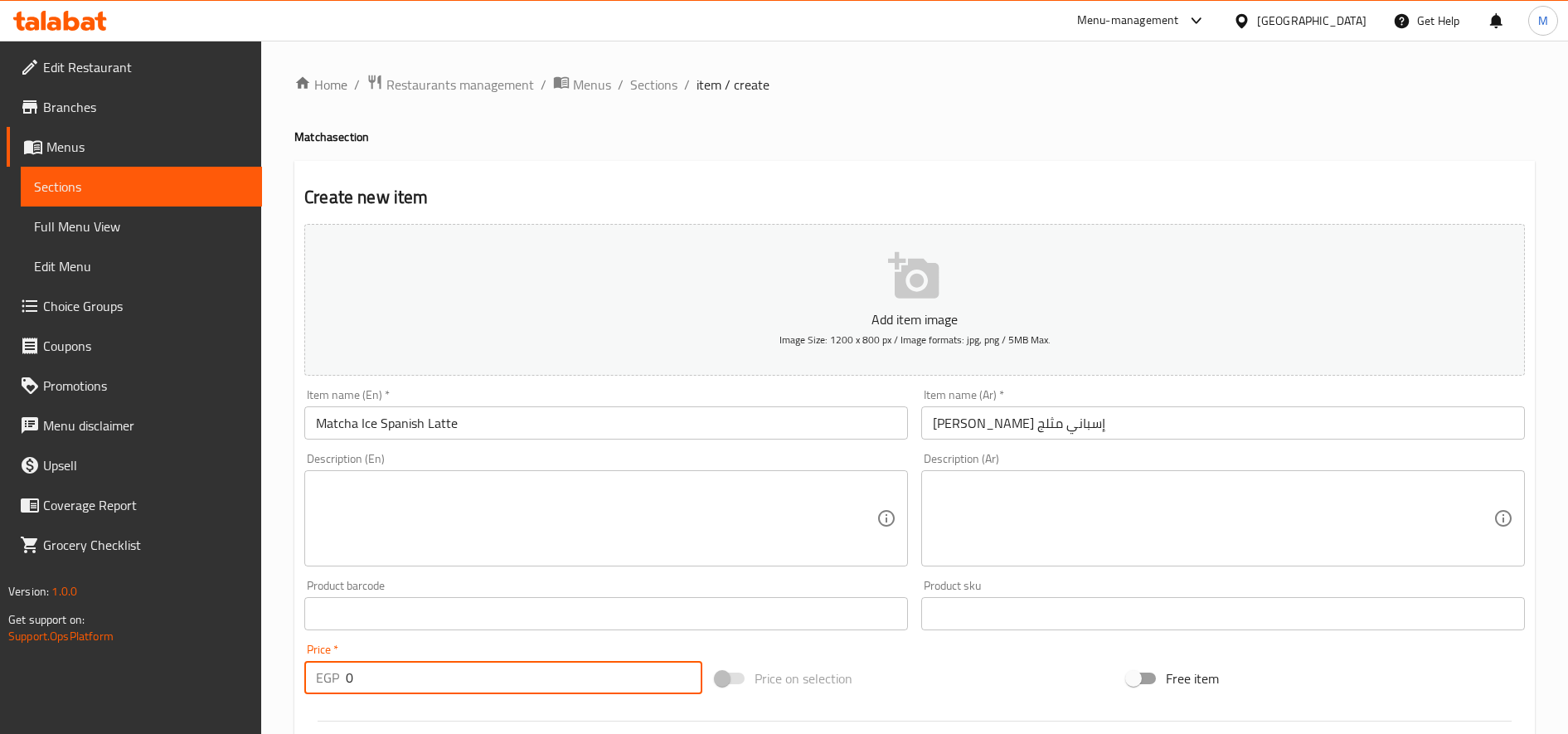
click at [350, 680] on input "0" at bounding box center [524, 678] width 357 height 34
type input "120"
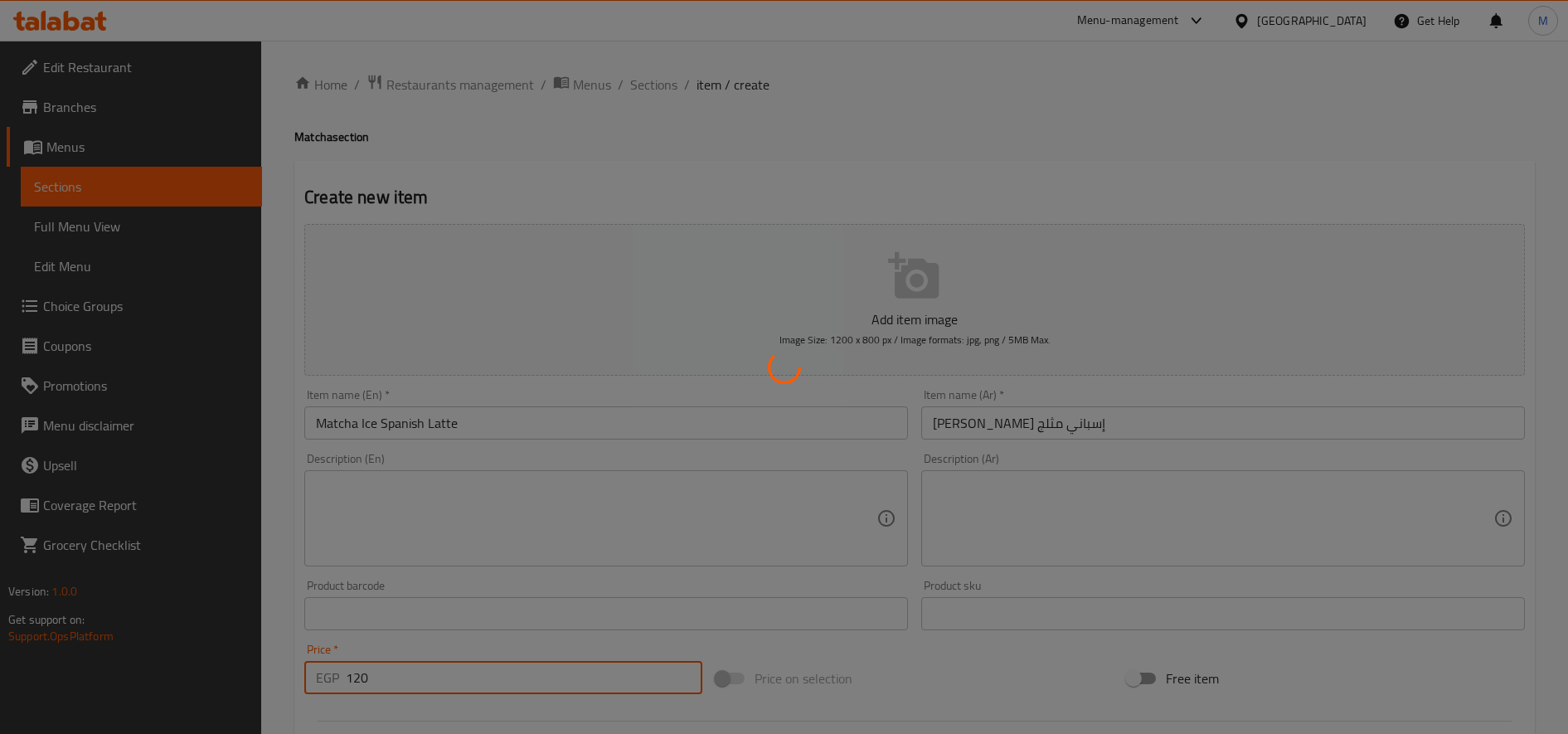
type input "0"
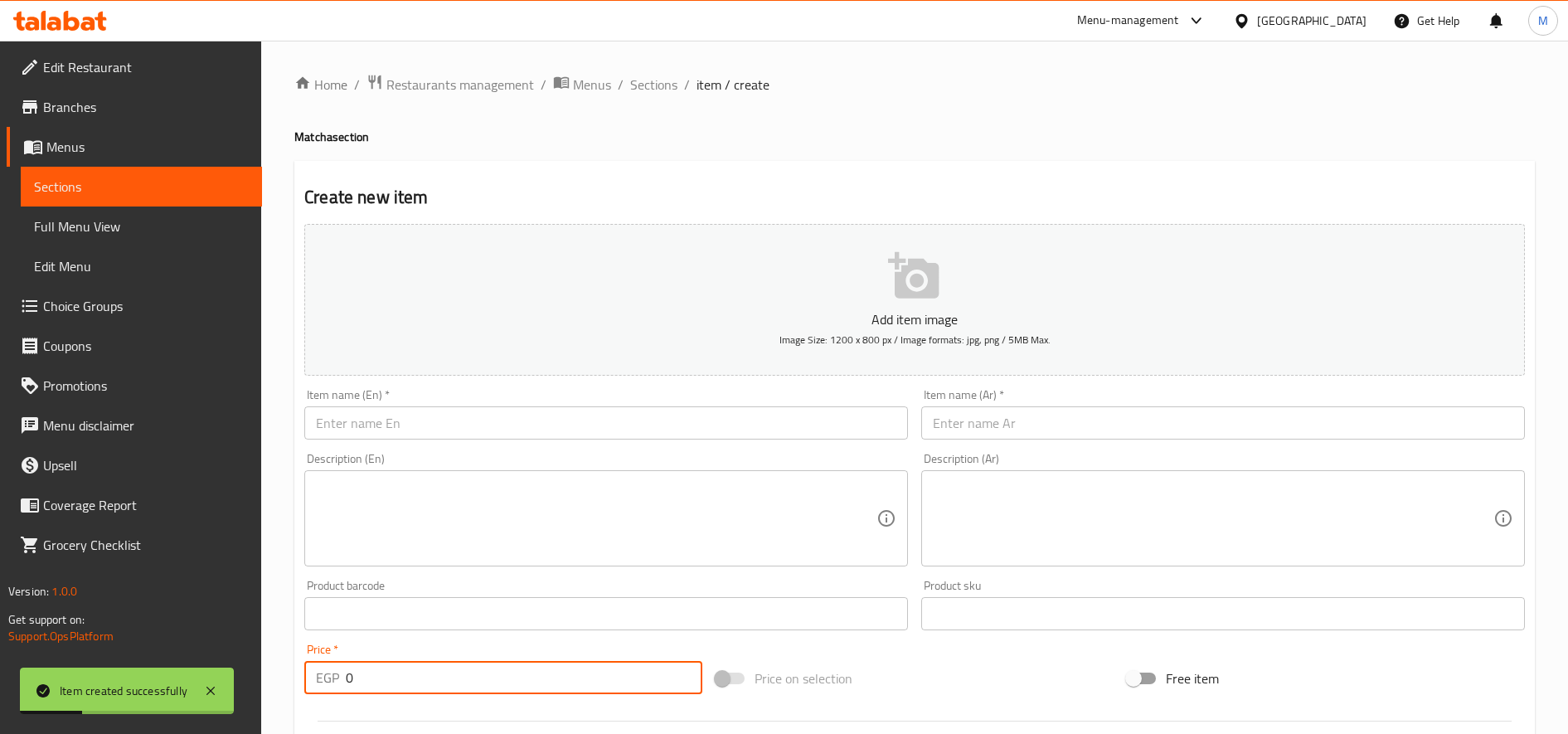
click at [530, 424] on input "text" at bounding box center [606, 423] width 604 height 34
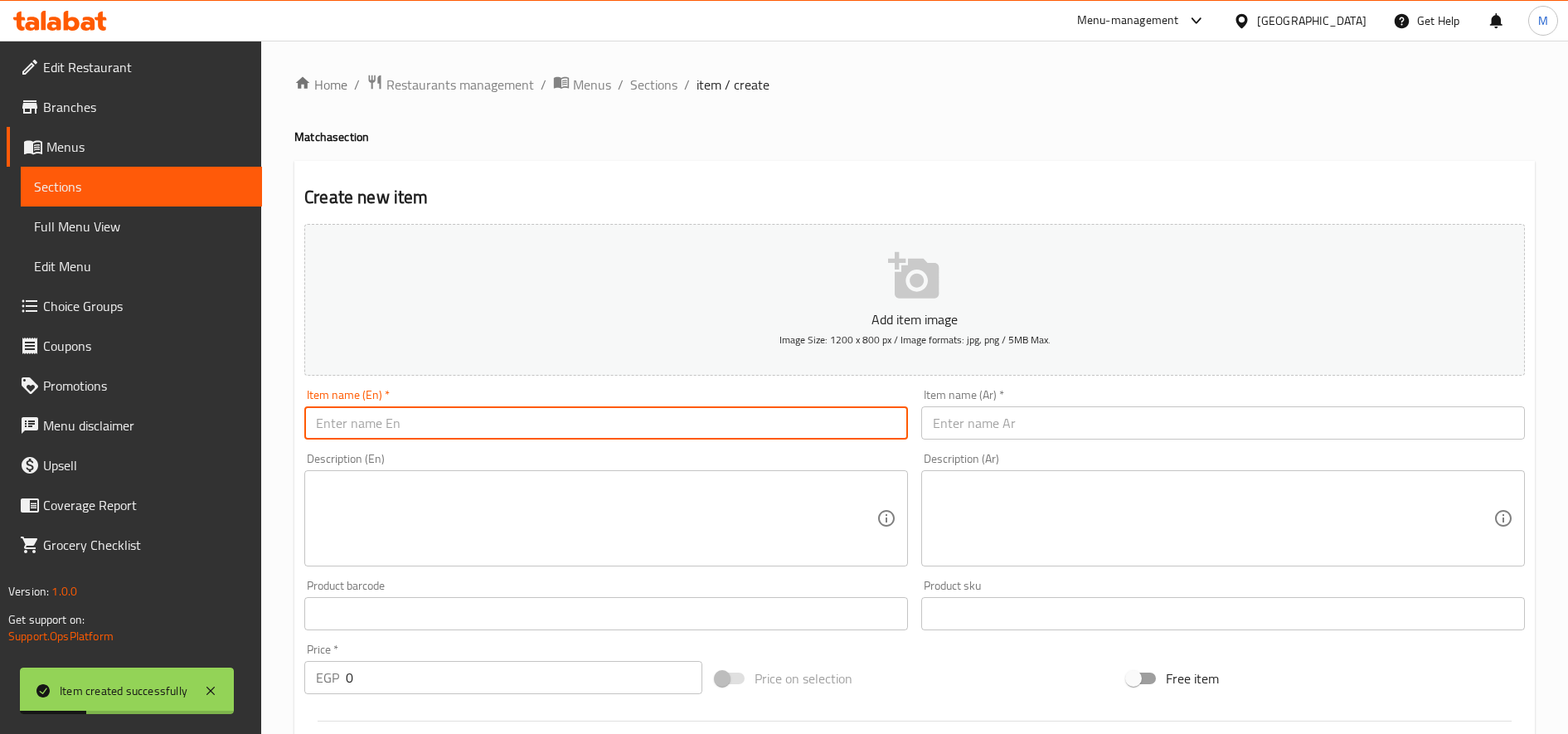
paste input "Matcha Ice Latte pistachio"
click at [378, 432] on input "Matcha Ice Latte pistachio" at bounding box center [606, 423] width 604 height 34
type input "Matcha Ice Latte pistachio"
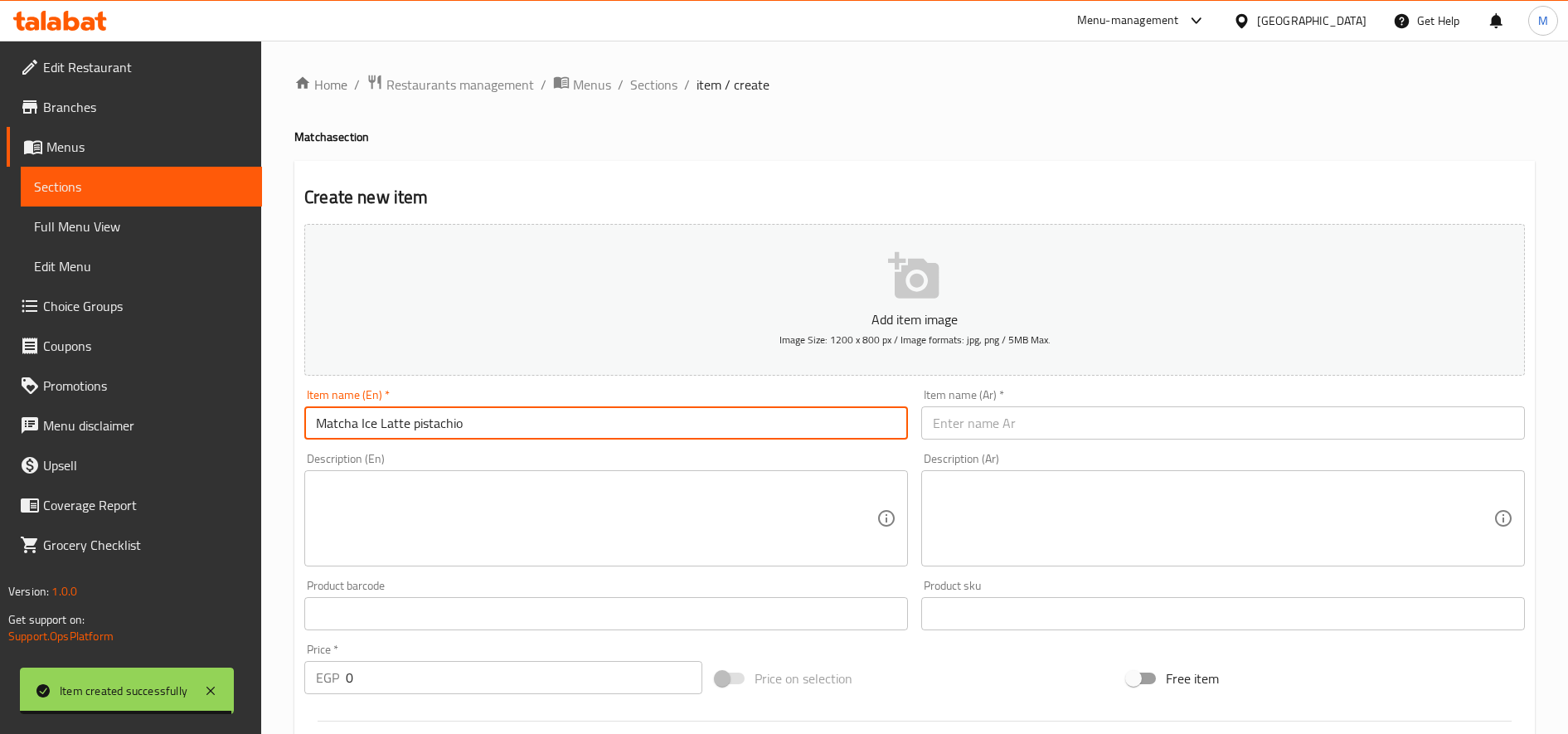
click at [1173, 426] on input "text" at bounding box center [1223, 423] width 604 height 34
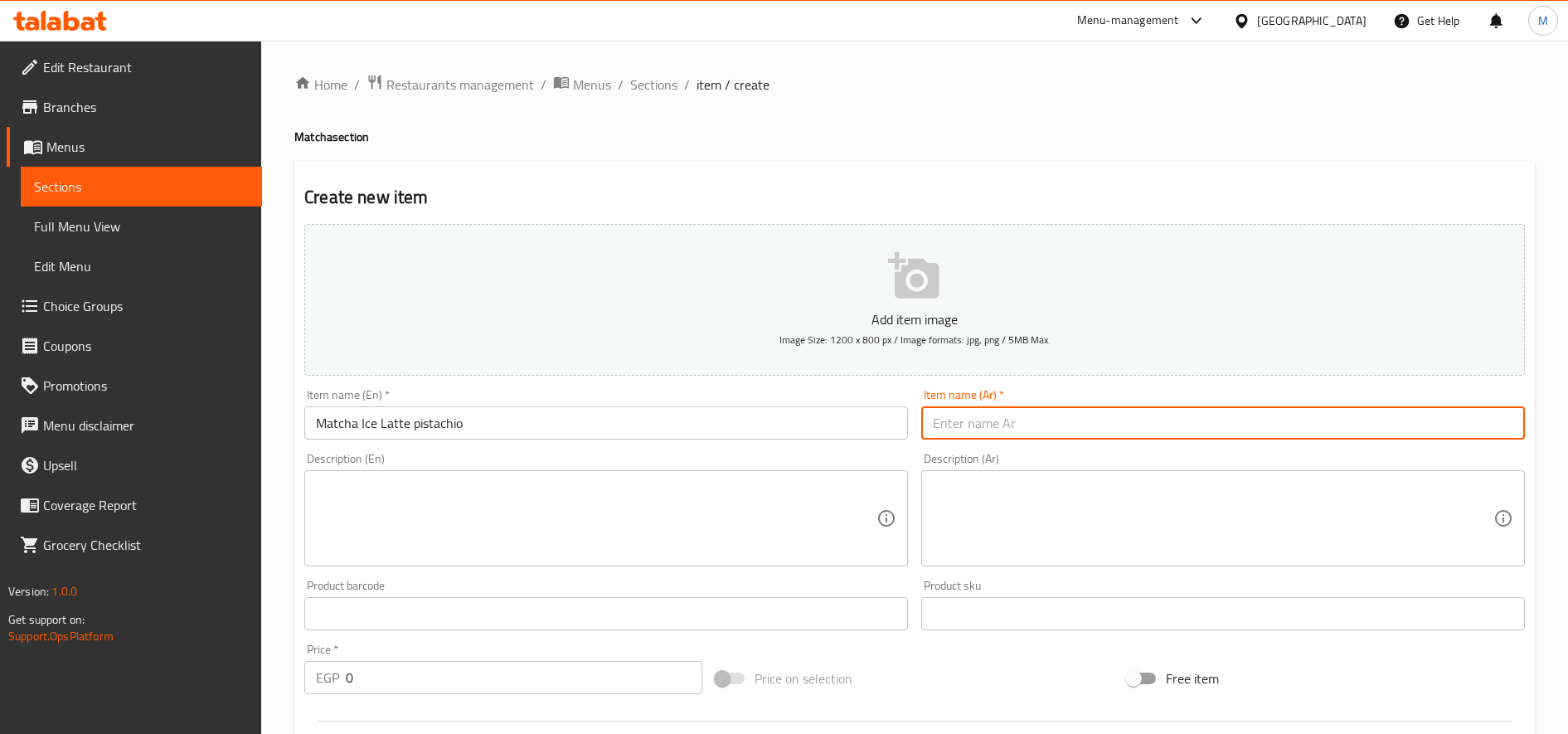
paste input "لاتيه ماتشا مثلج بالفستق"
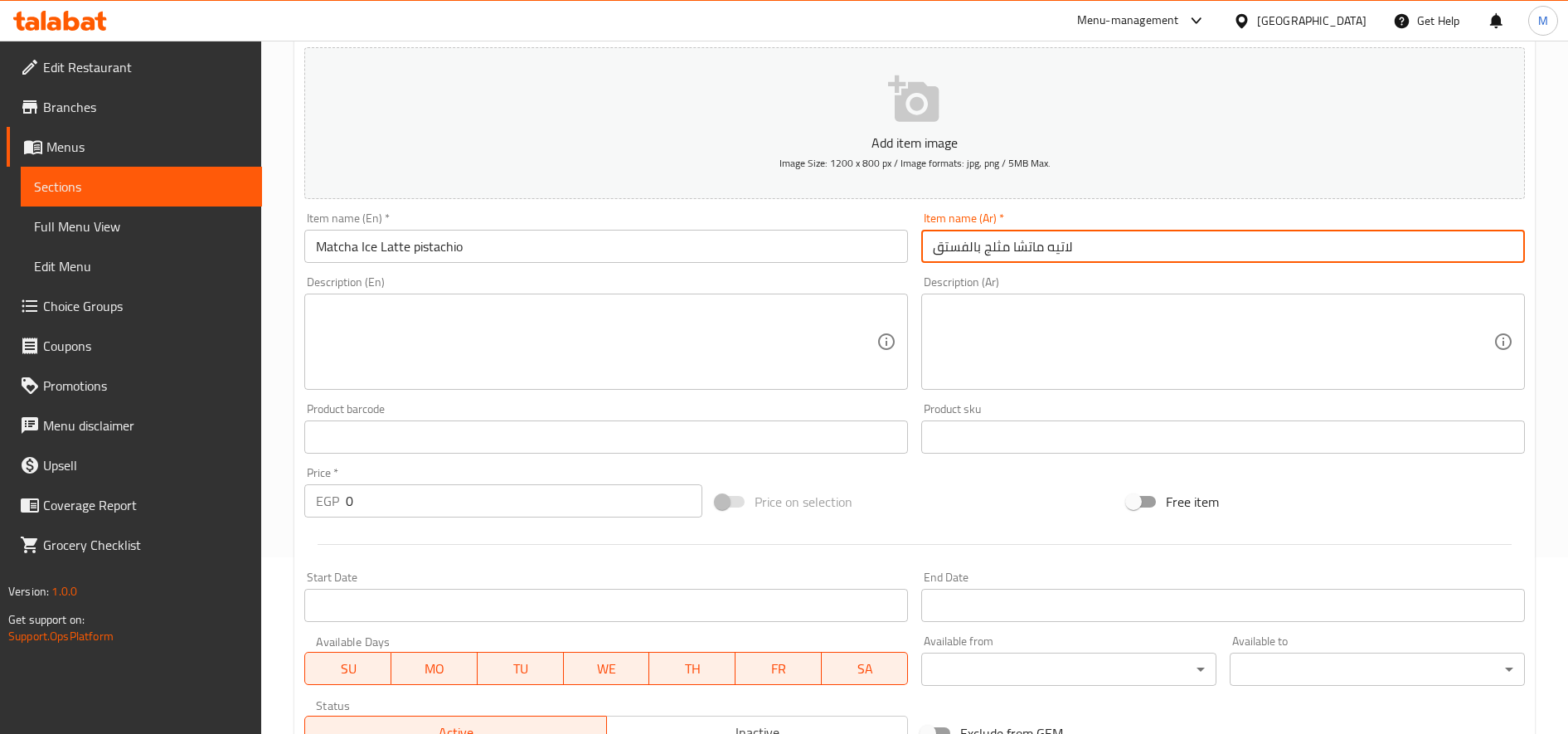
scroll to position [276, 0]
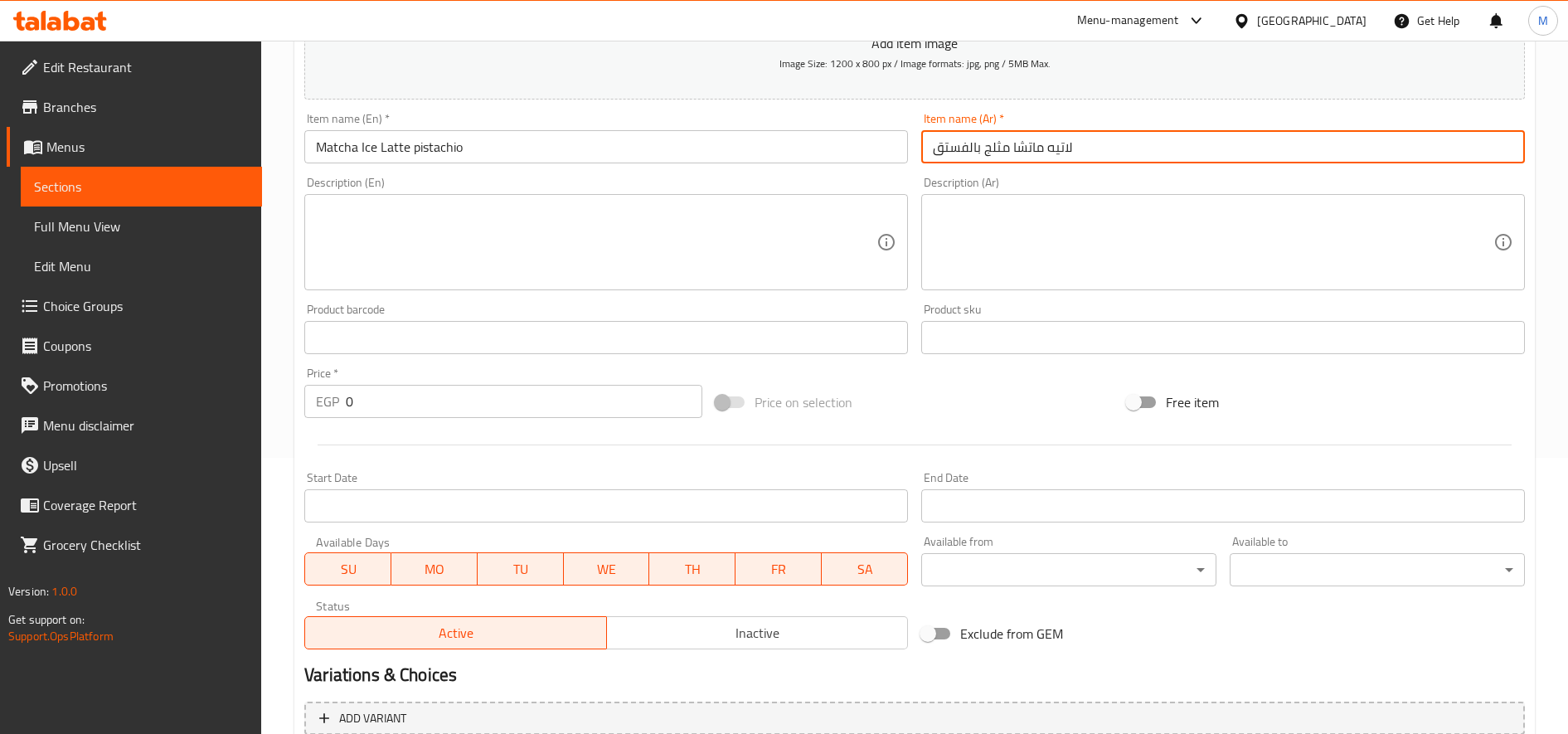
type input "لاتيه ماتشا مثلج بالفستق"
click at [432, 409] on input "0" at bounding box center [524, 402] width 357 height 34
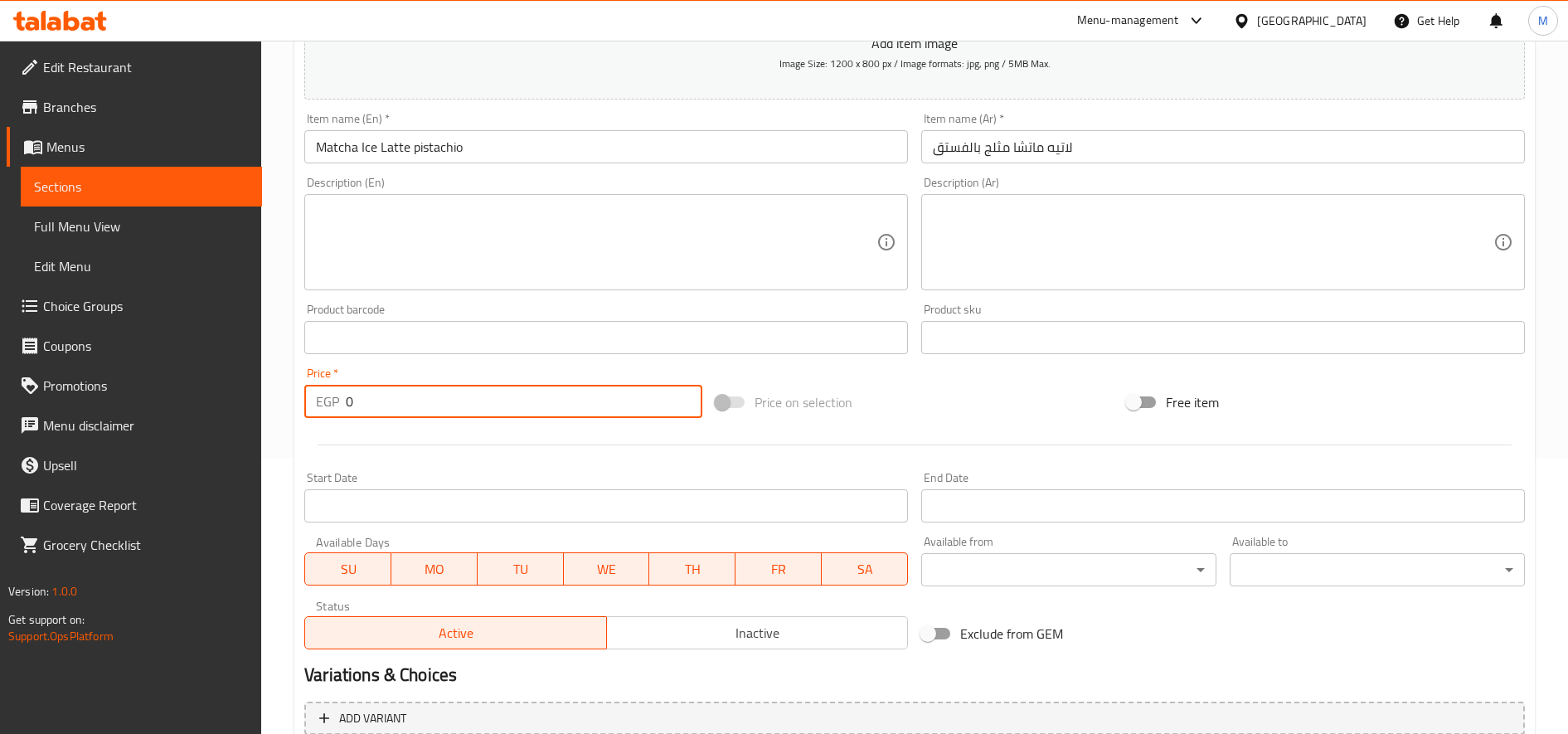
click at [432, 409] on input "0" at bounding box center [524, 402] width 357 height 34
type input "145"
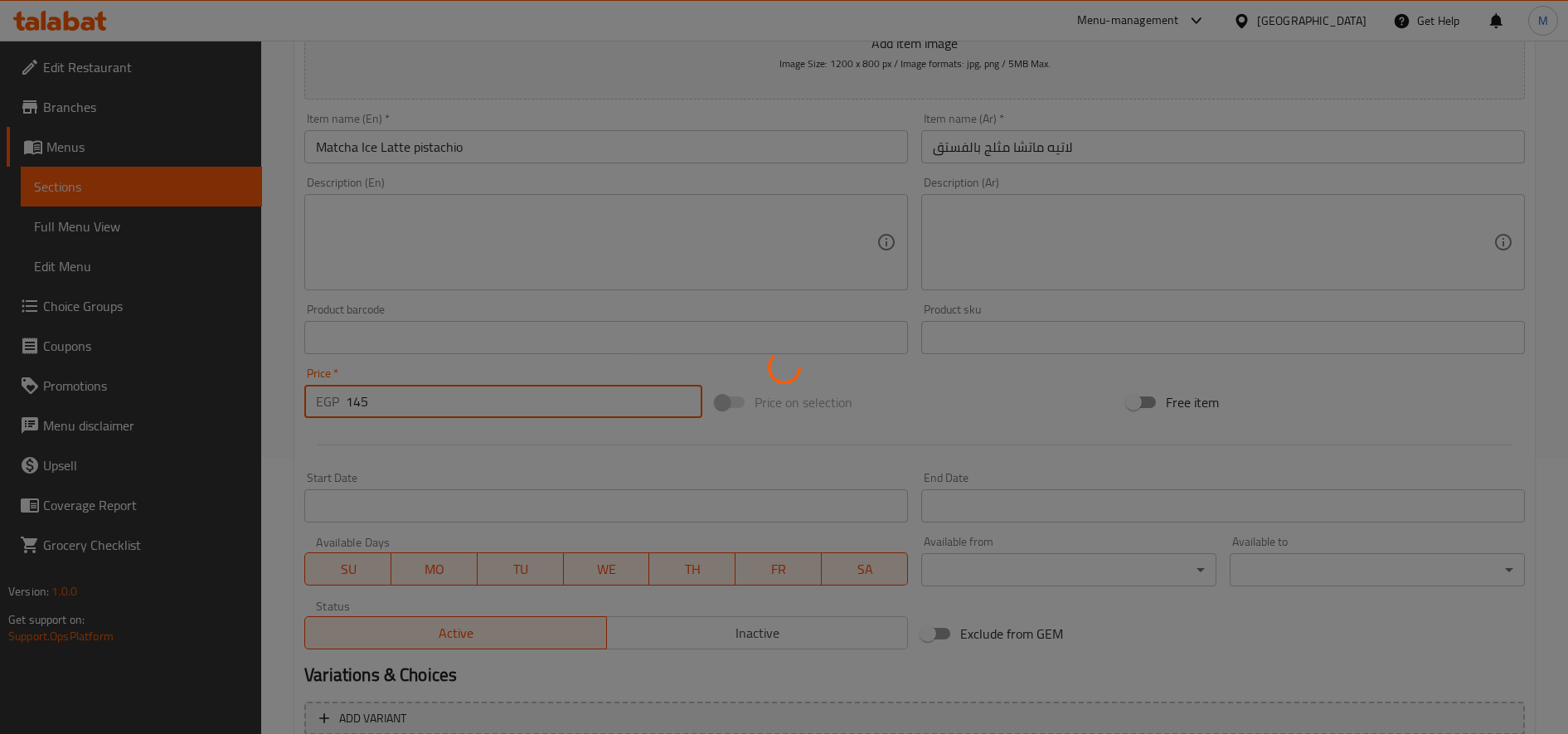
type input "0"
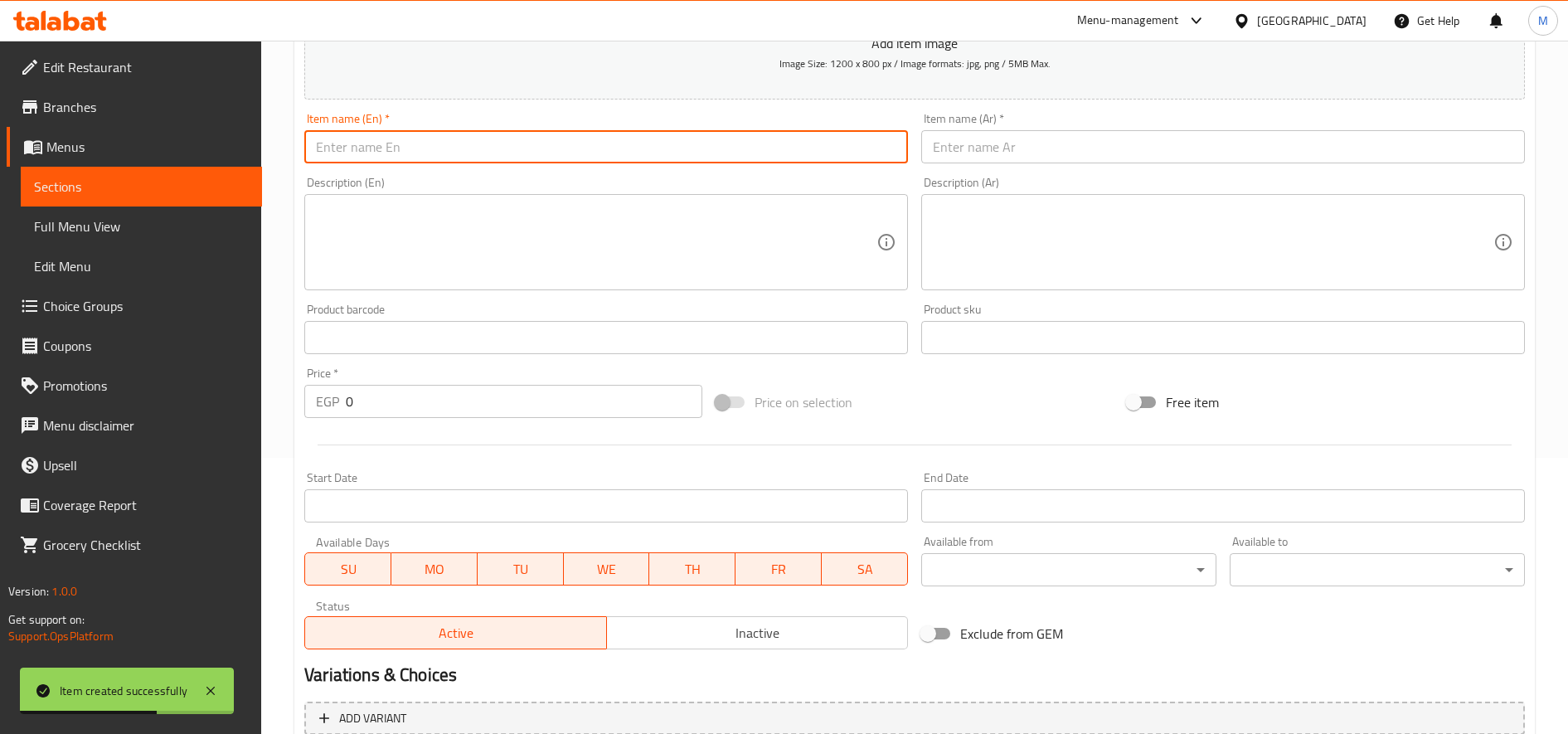
click at [444, 146] on input "text" at bounding box center [606, 147] width 604 height 34
paste input "Matcha Latte pistachio"
type input "Matcha Latte pistachio"
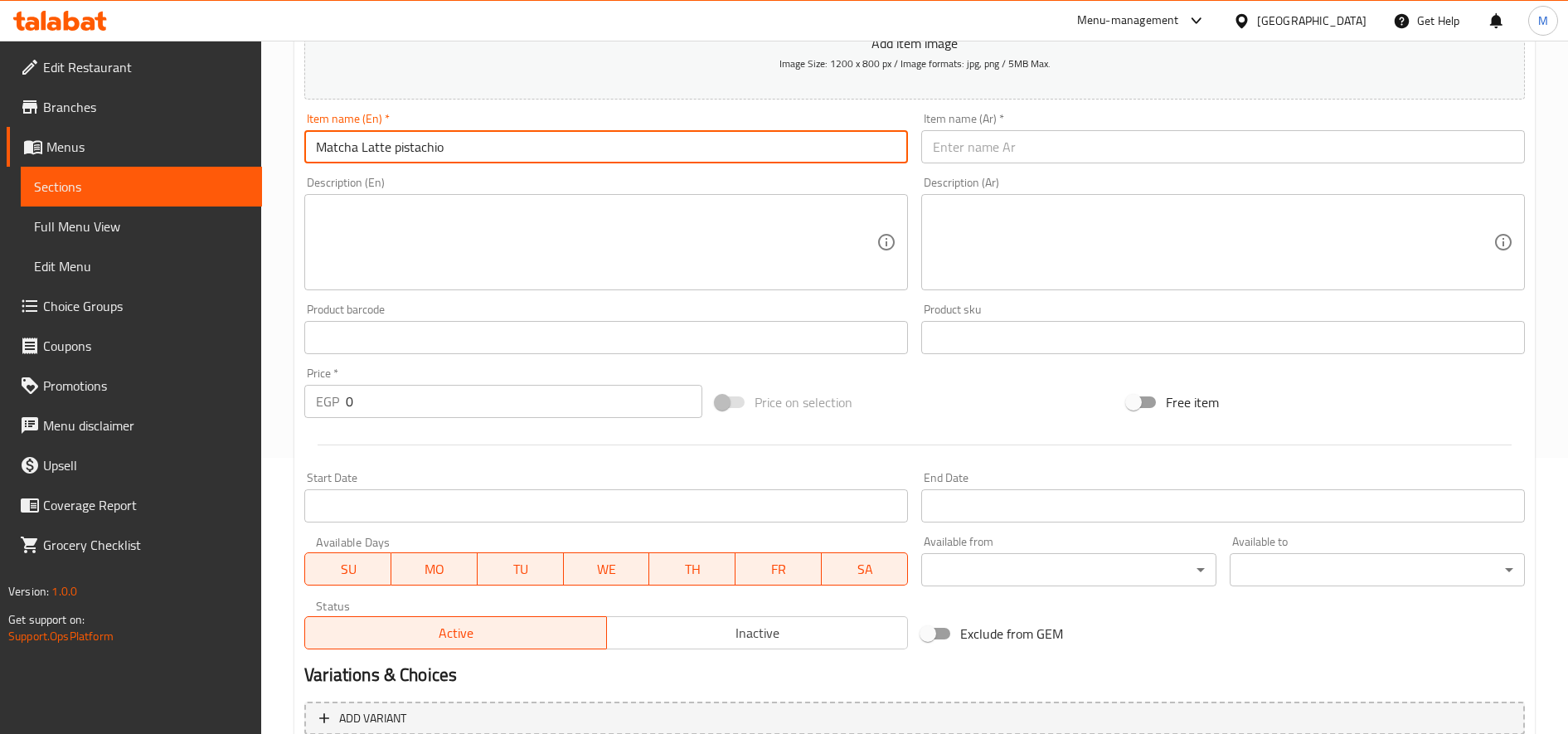
click at [1037, 143] on input "text" at bounding box center [1223, 147] width 604 height 34
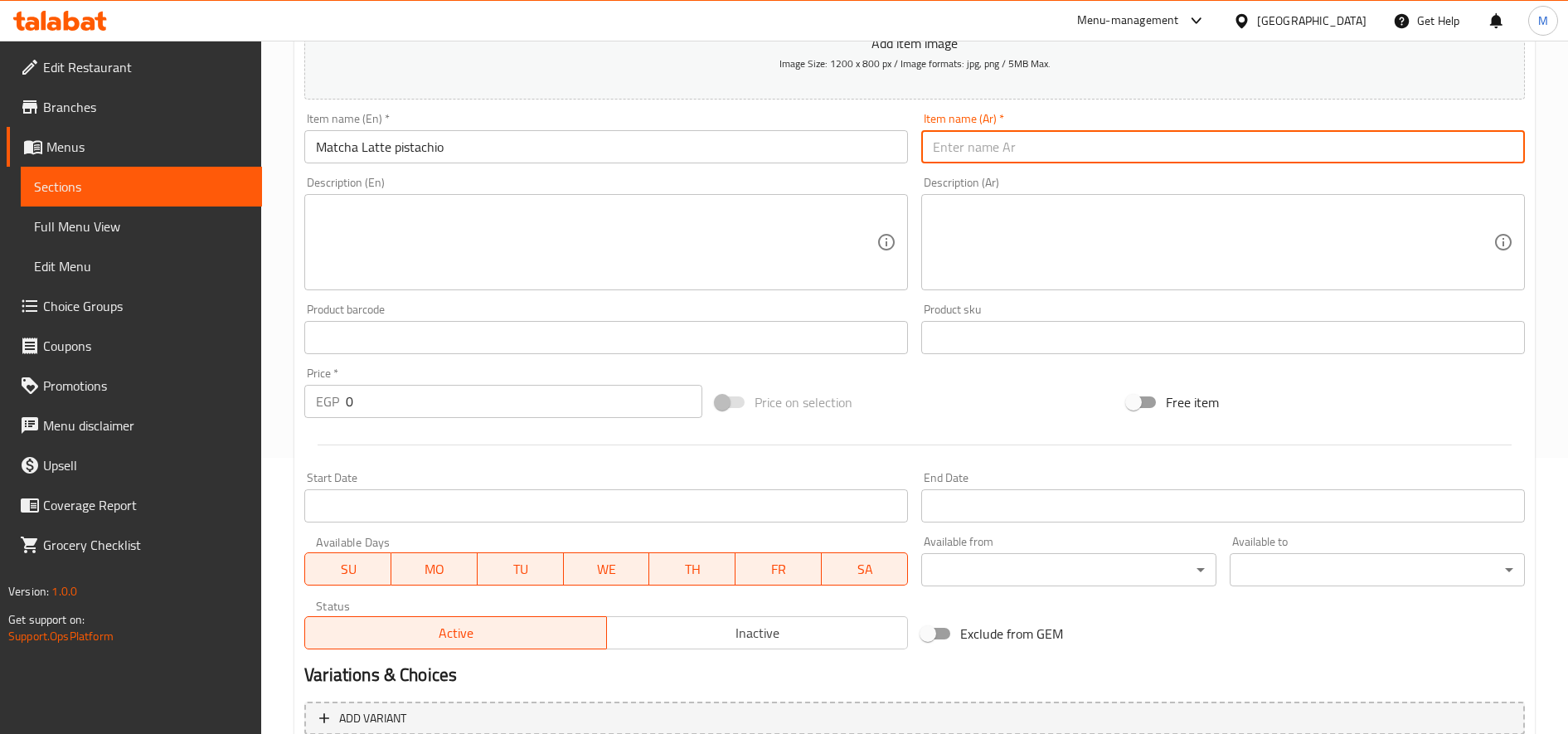
paste input "[PERSON_NAME] بالفستق"
type input "[PERSON_NAME] بالفستق"
click at [421, 405] on input "0" at bounding box center [524, 402] width 357 height 34
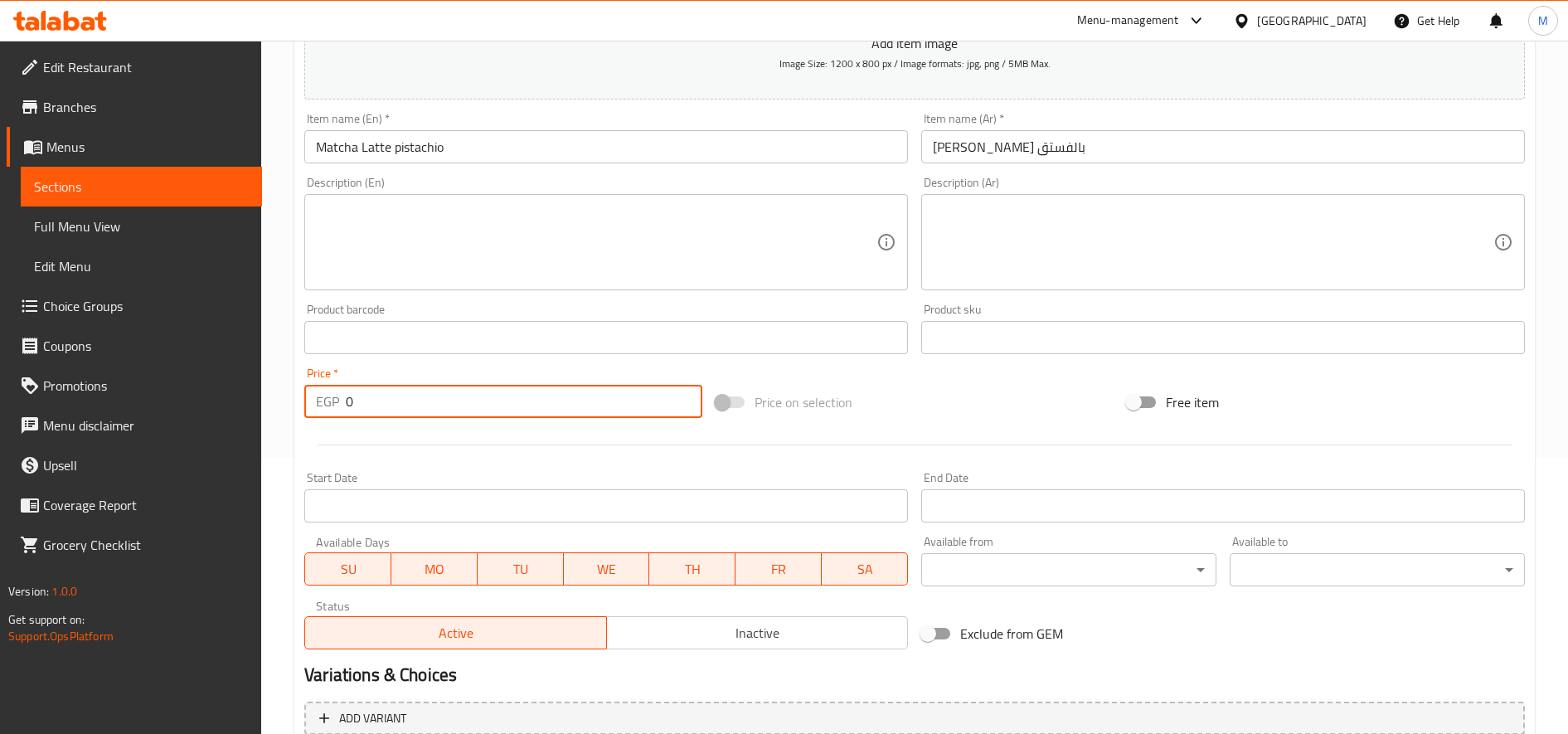
click at [421, 405] on input "0" at bounding box center [524, 402] width 357 height 34
type input "135"
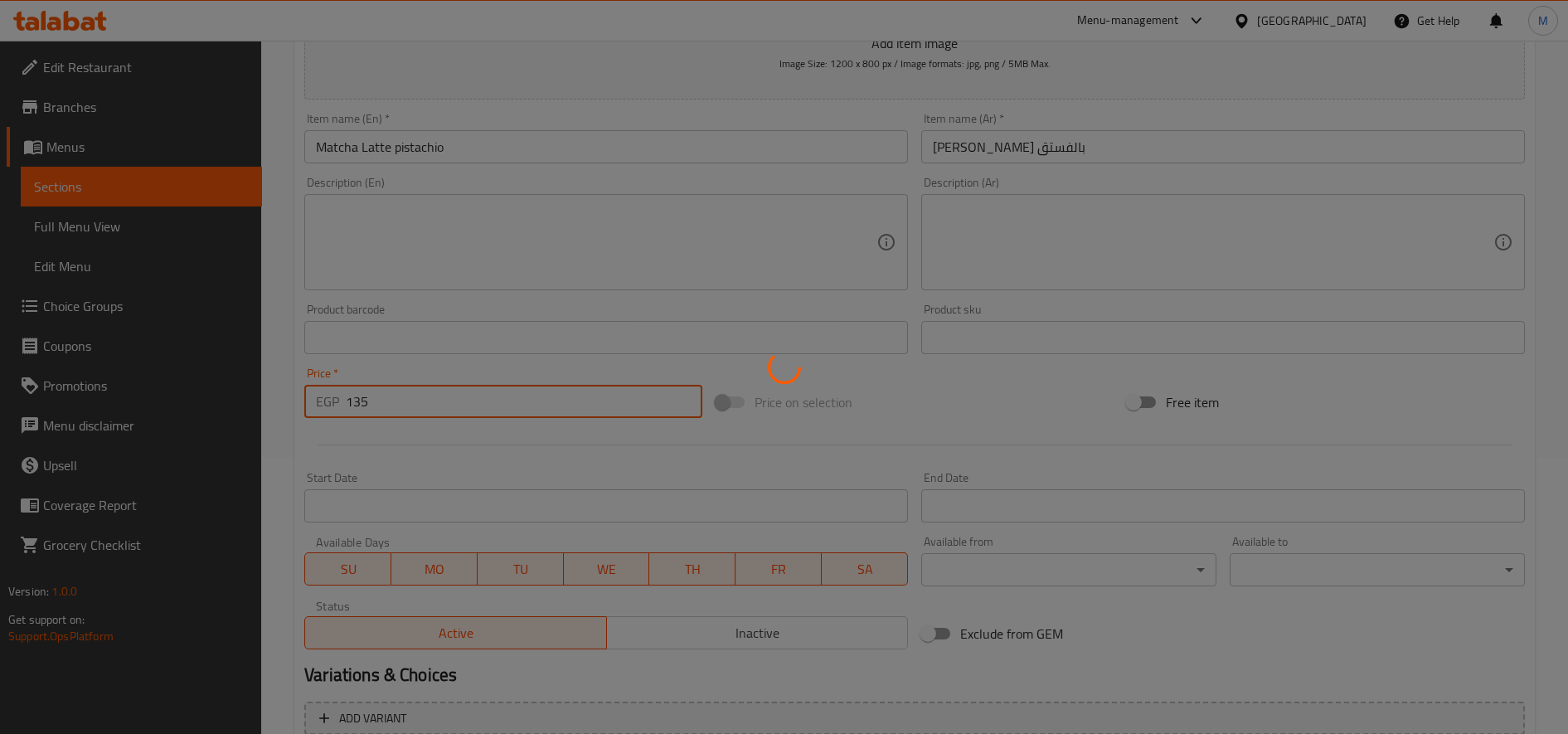
type input "0"
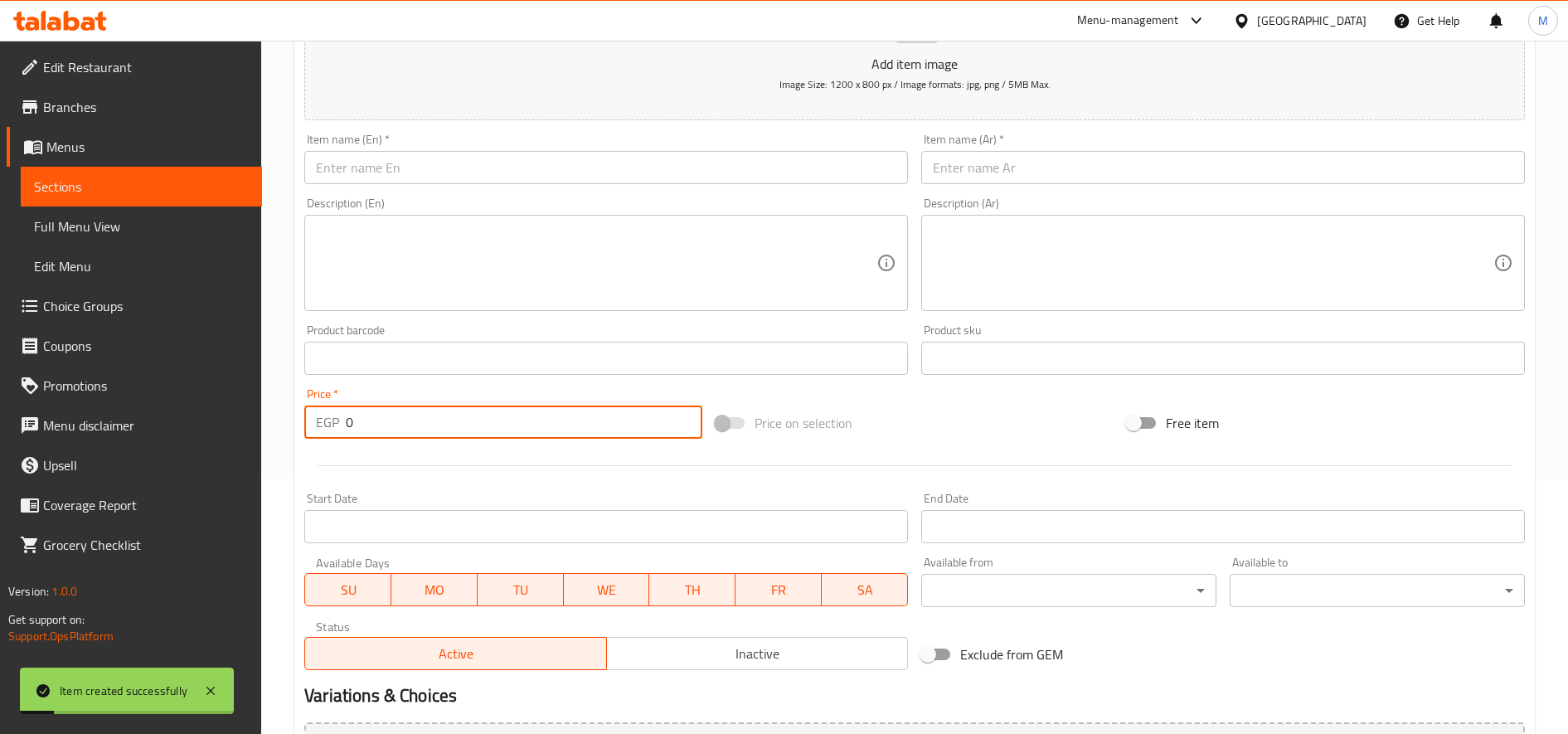
scroll to position [0, 0]
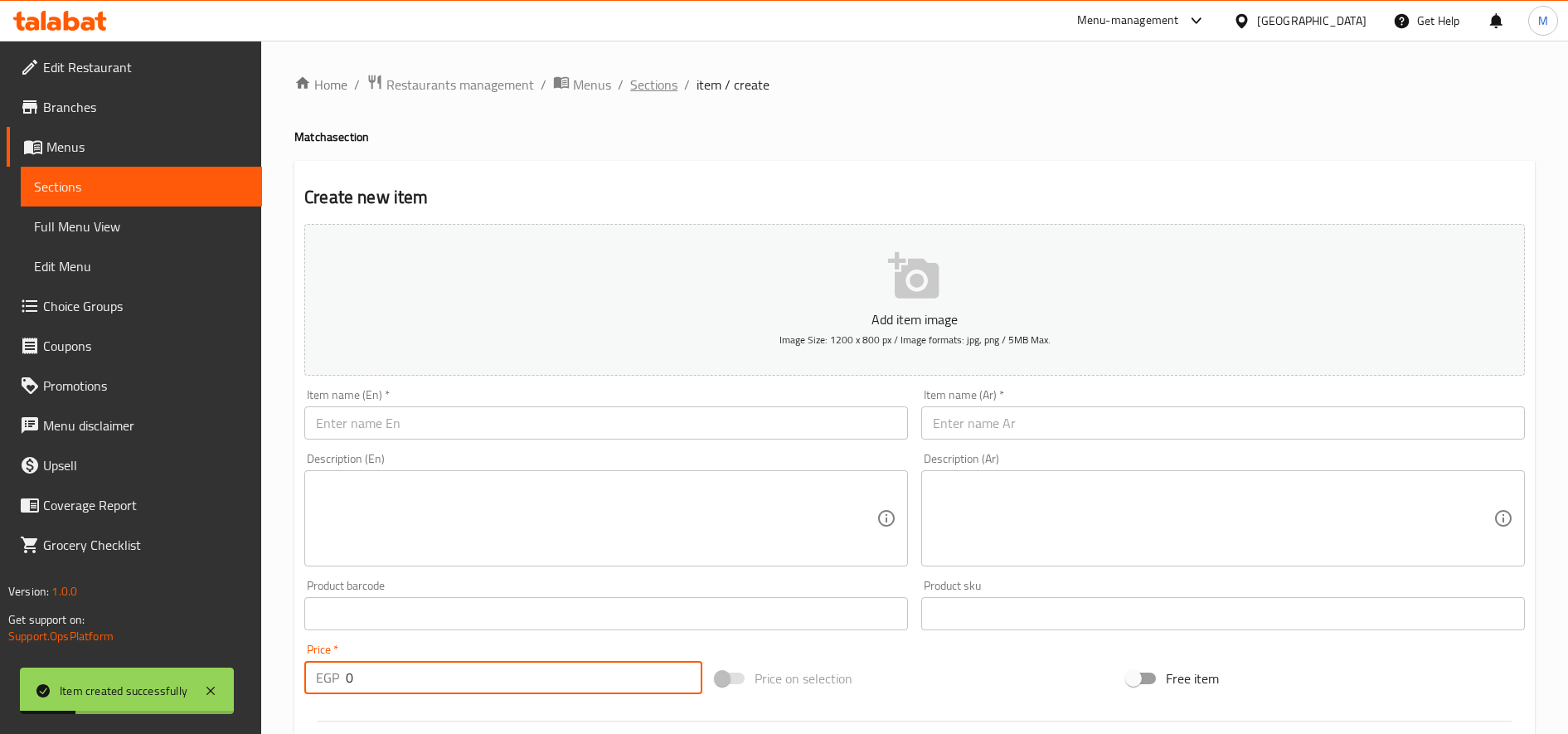
click at [648, 92] on span "Sections" at bounding box center [653, 84] width 47 height 20
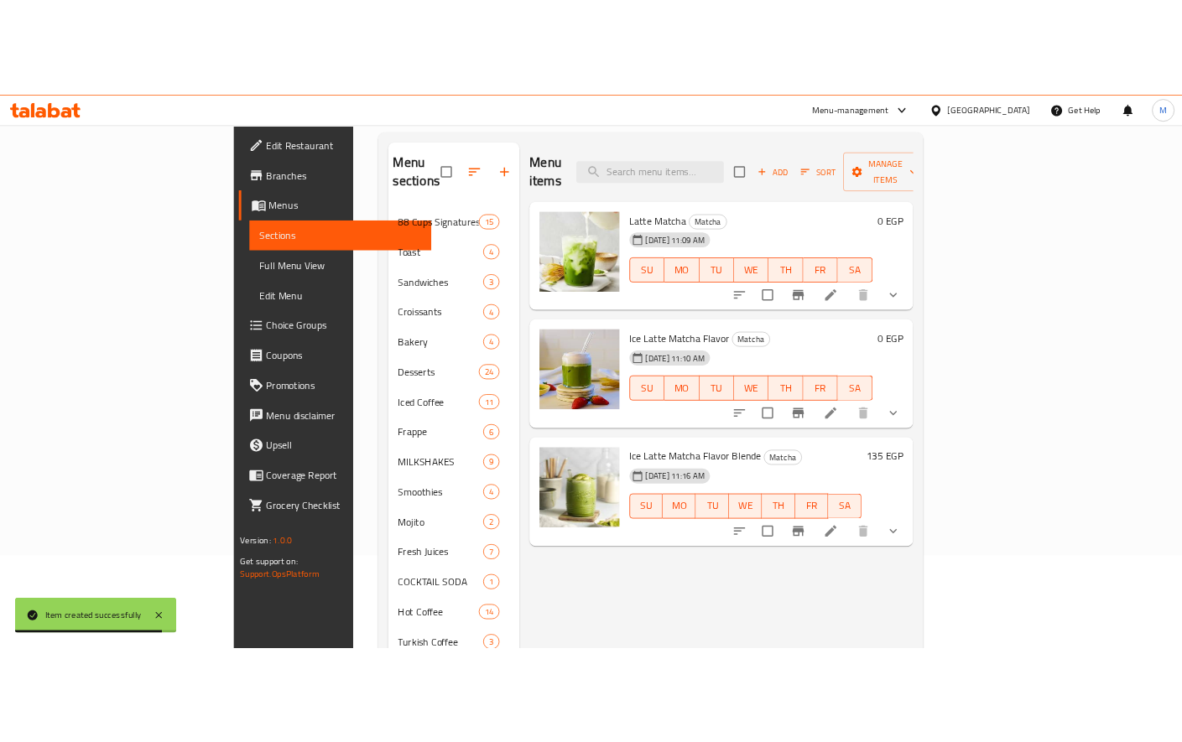
scroll to position [419, 0]
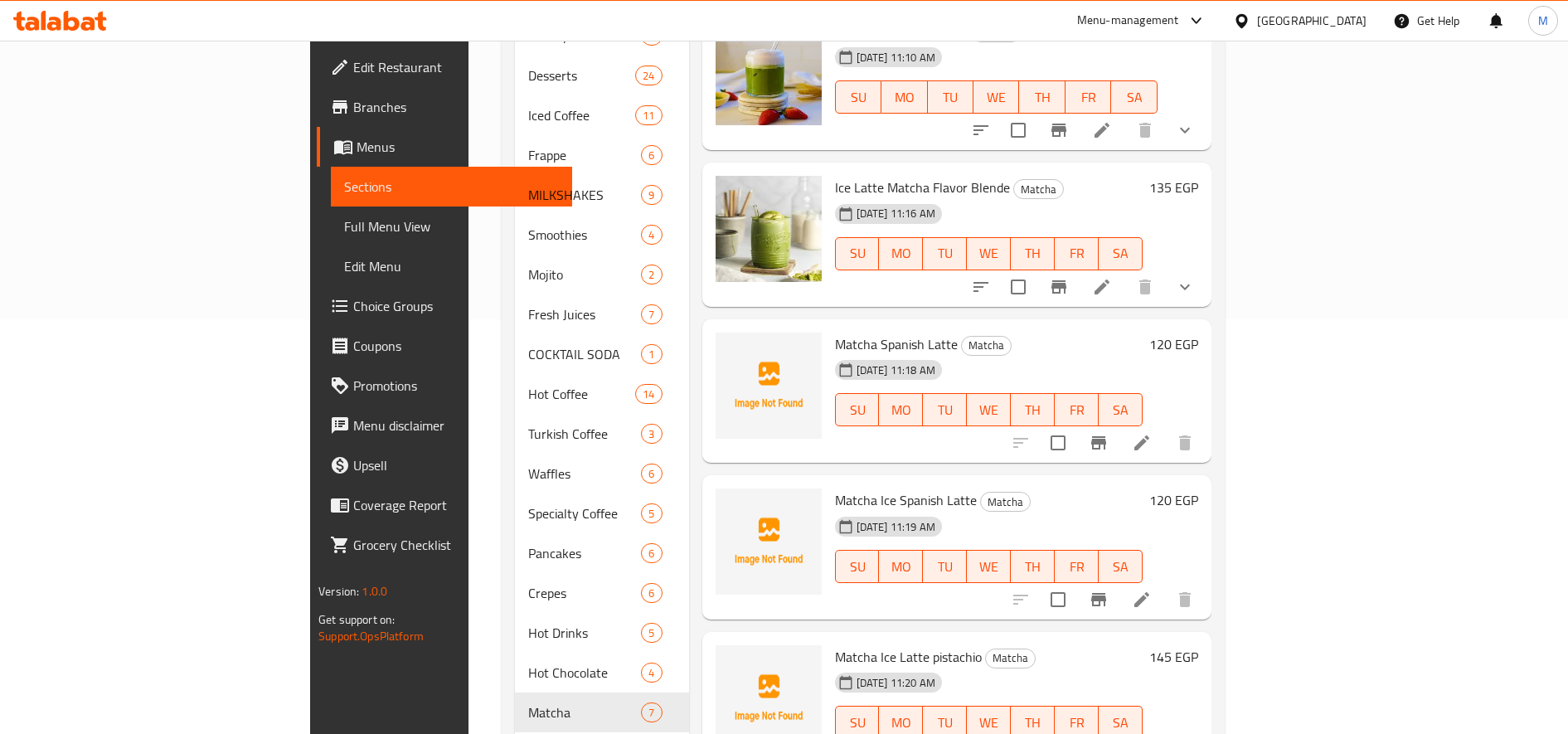
click at [835, 332] on span "Matcha Spanish Latte" at bounding box center [897, 344] width 123 height 25
copy h6 "Matcha Spanish Latte"
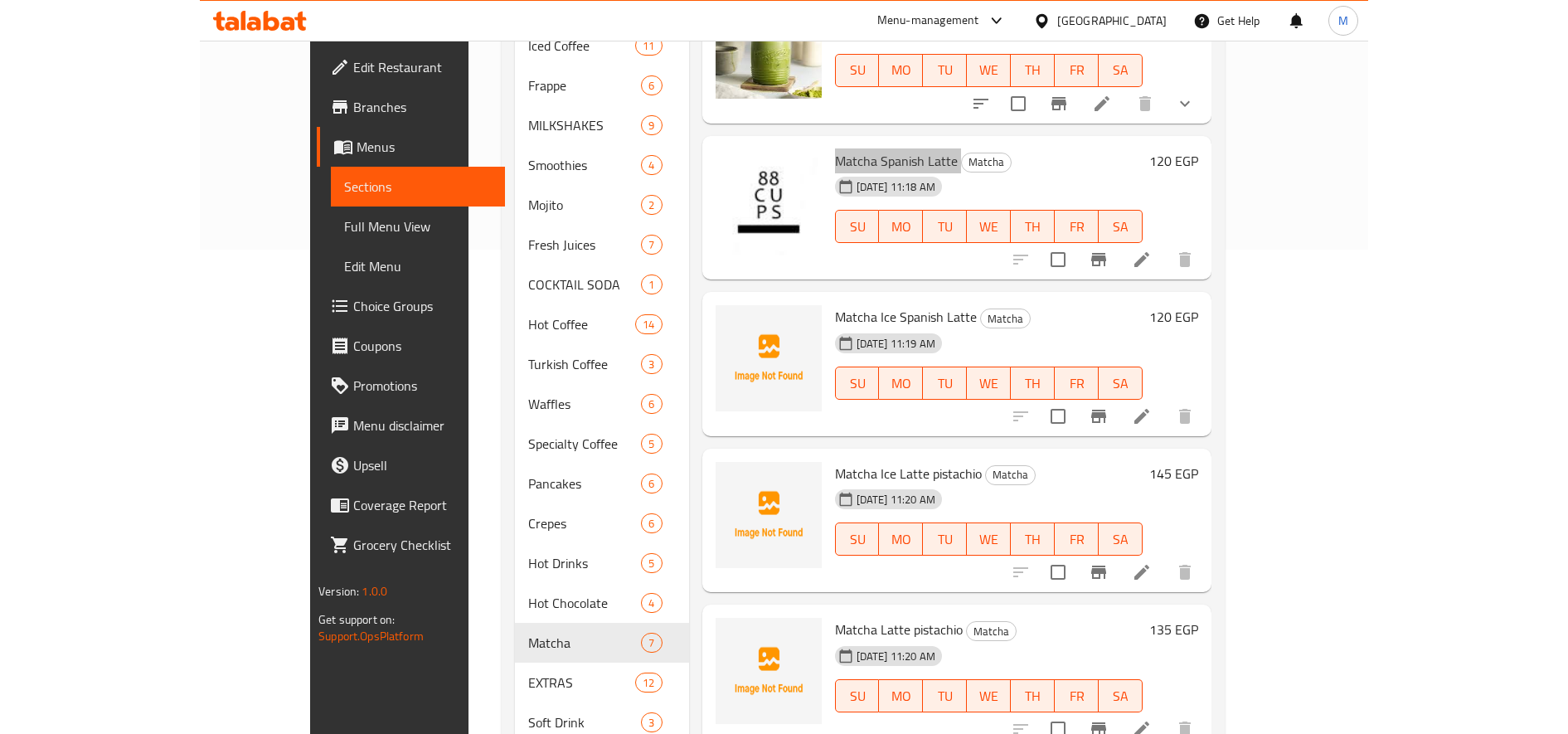
scroll to position [521, 0]
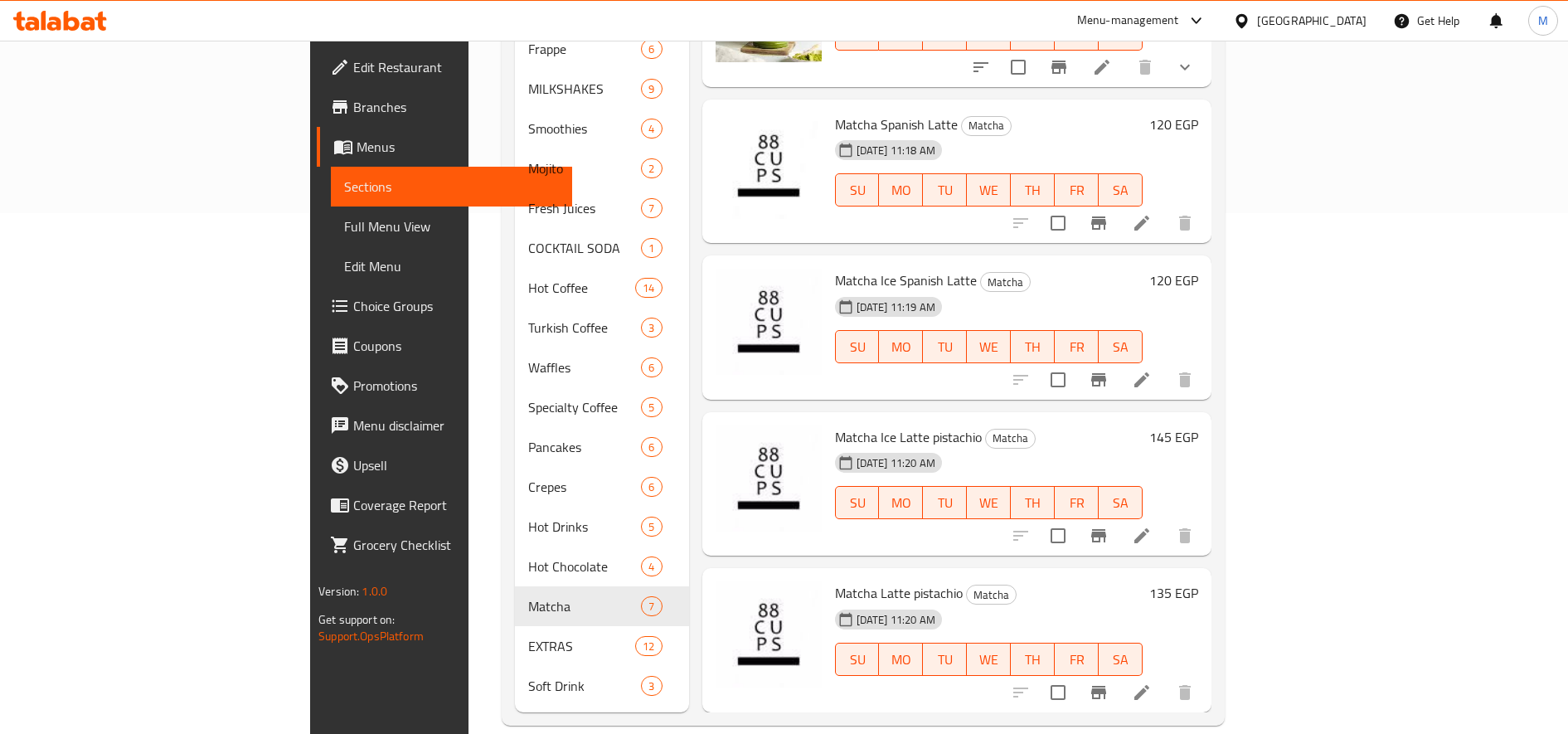
click at [1041, 134] on div "[DATE] 11:18 AM SU MO TU WE TH FR SA" at bounding box center [989, 178] width 321 height 90
click at [835, 112] on span "Matcha Spanish Latte" at bounding box center [897, 124] width 123 height 25
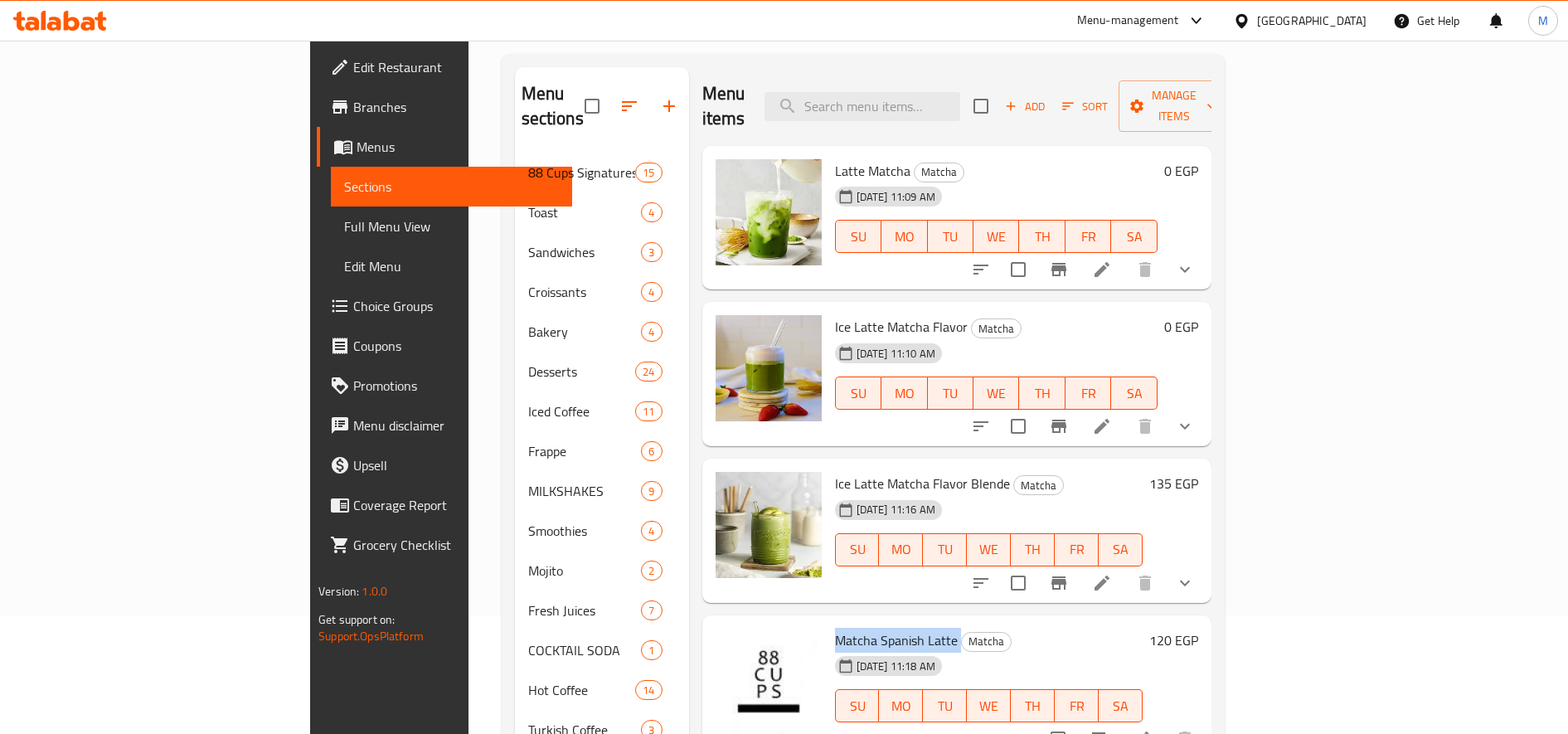
scroll to position [0, 0]
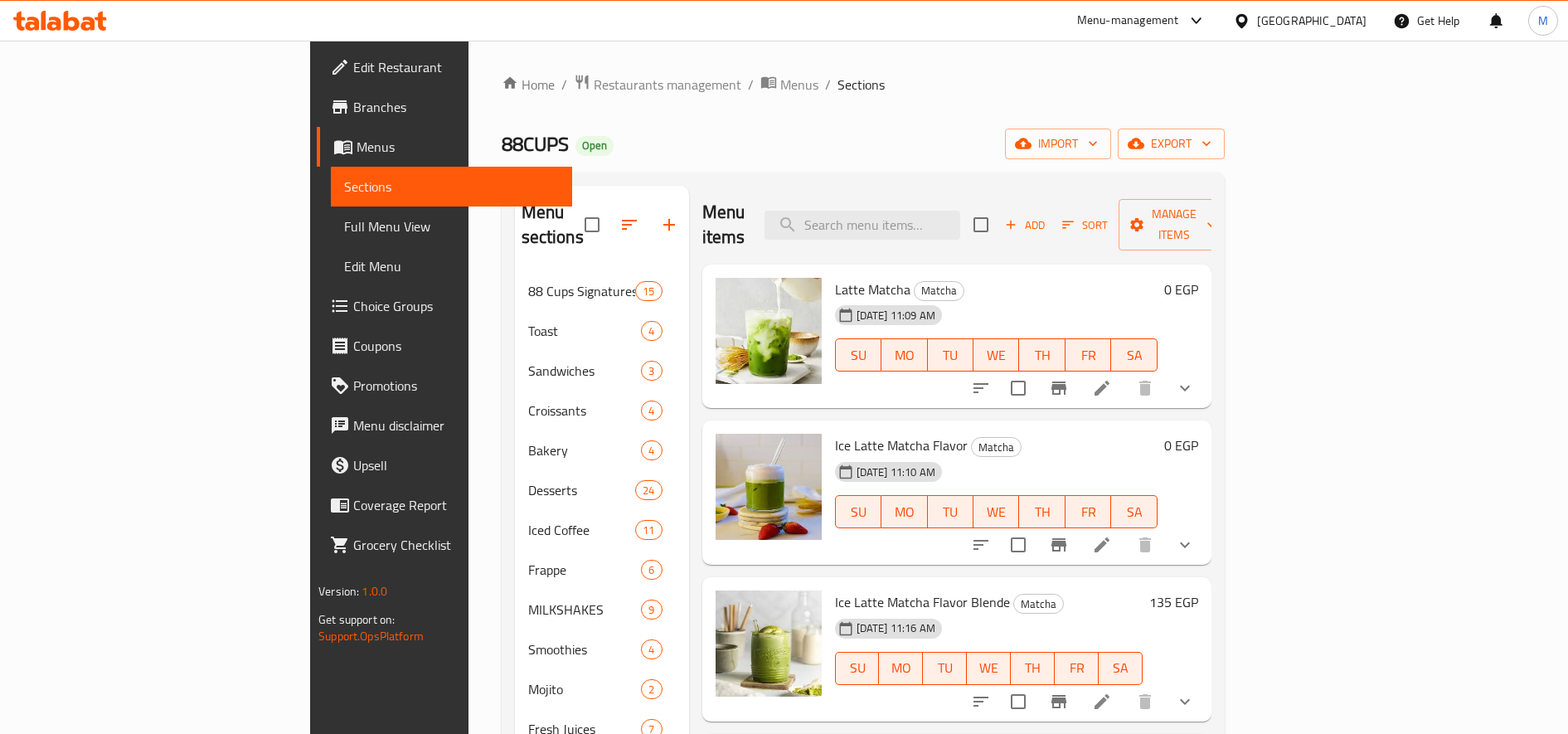
click at [835, 277] on span "Latte Matcha" at bounding box center [873, 289] width 75 height 25
copy h6 "Latte Matcha"
click at [835, 277] on span "Latte Matcha" at bounding box center [873, 289] width 75 height 25
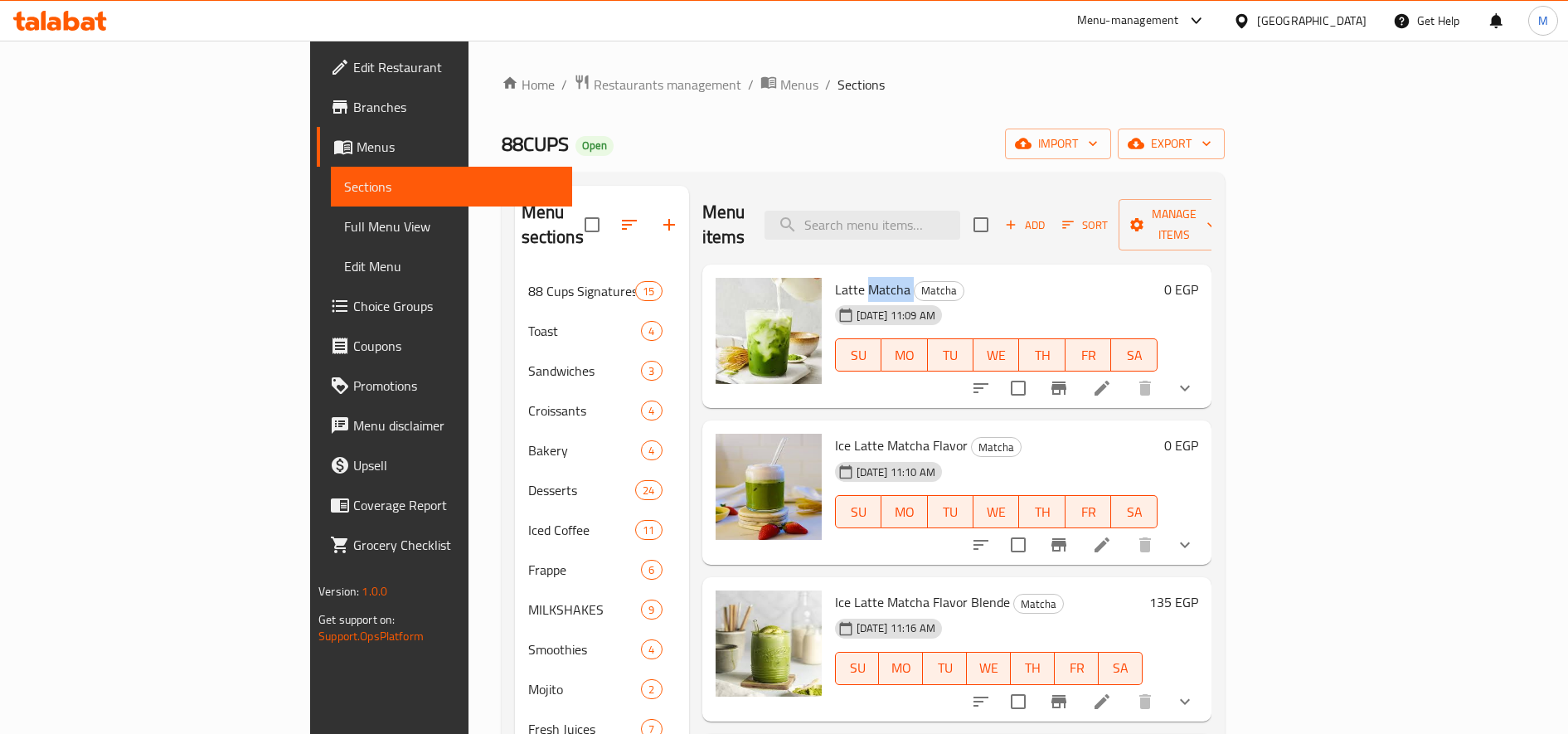
click at [835, 277] on span "Latte Matcha" at bounding box center [873, 289] width 75 height 25
click at [1125, 374] on li at bounding box center [1101, 388] width 46 height 30
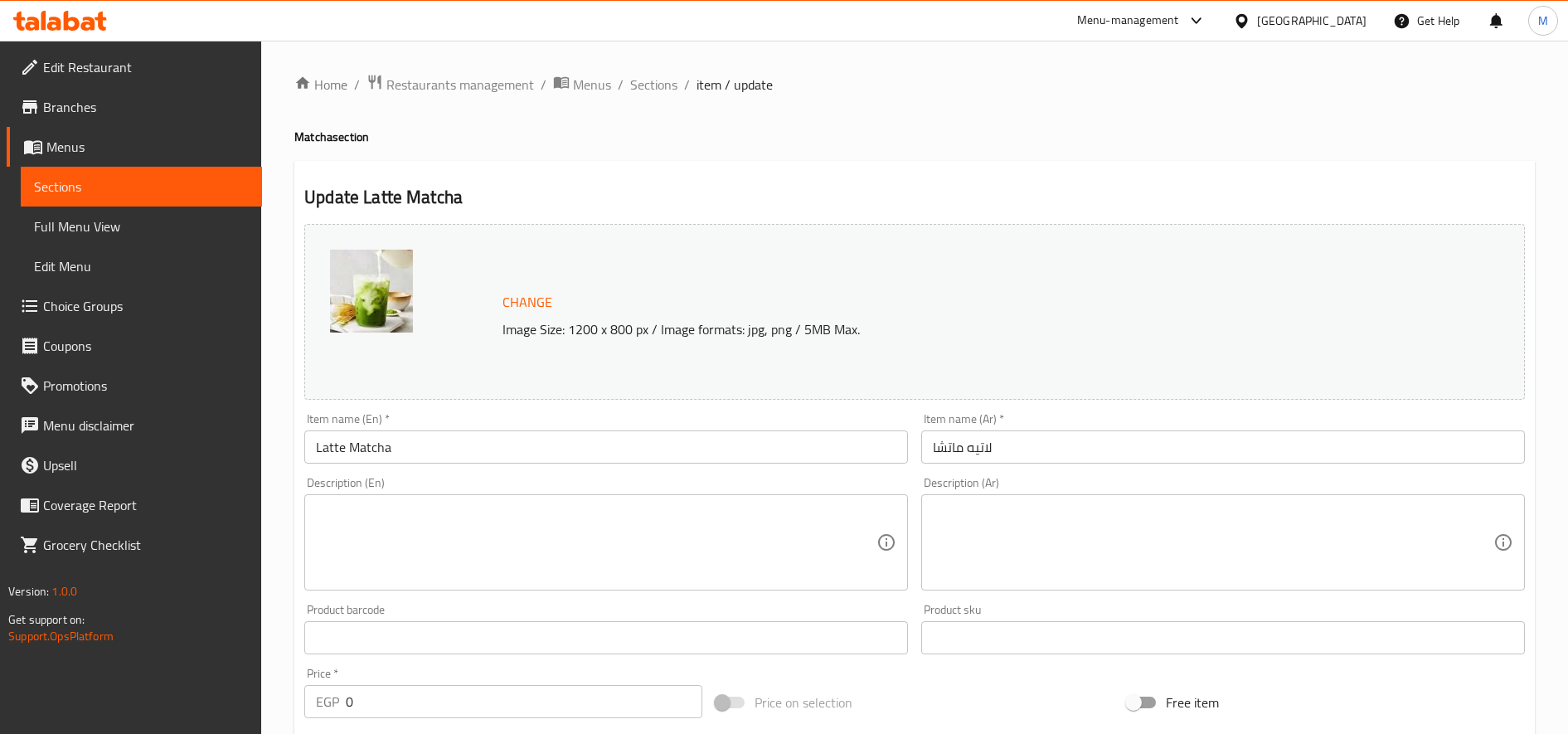
click at [686, 543] on textarea at bounding box center [596, 543] width 561 height 79
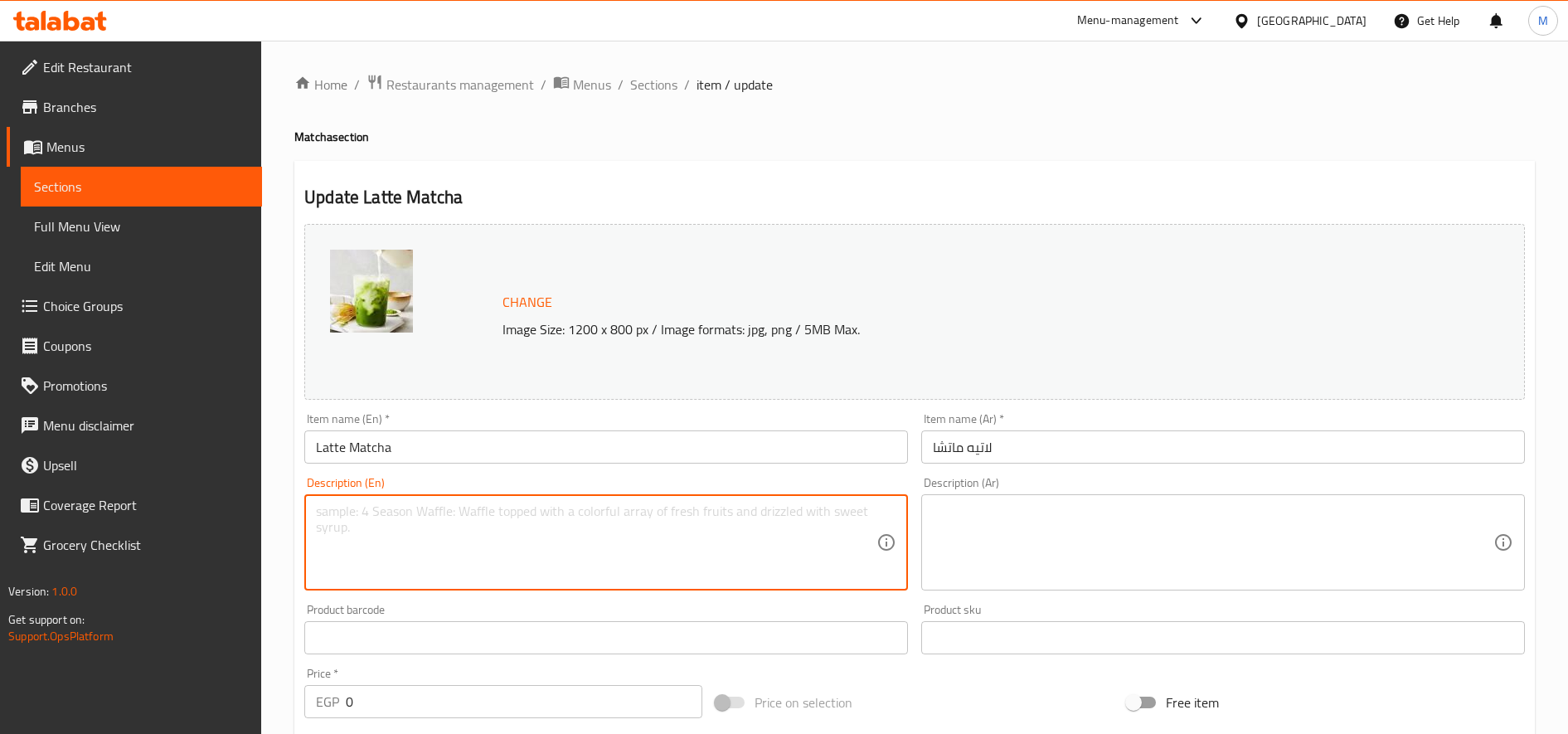
paste textarea "A matcha latte is a creamy beverage made from finely ground matcha green tea po…"
type textarea "A matcha latte is a creamy beverage made from finely ground matcha green tea po…"
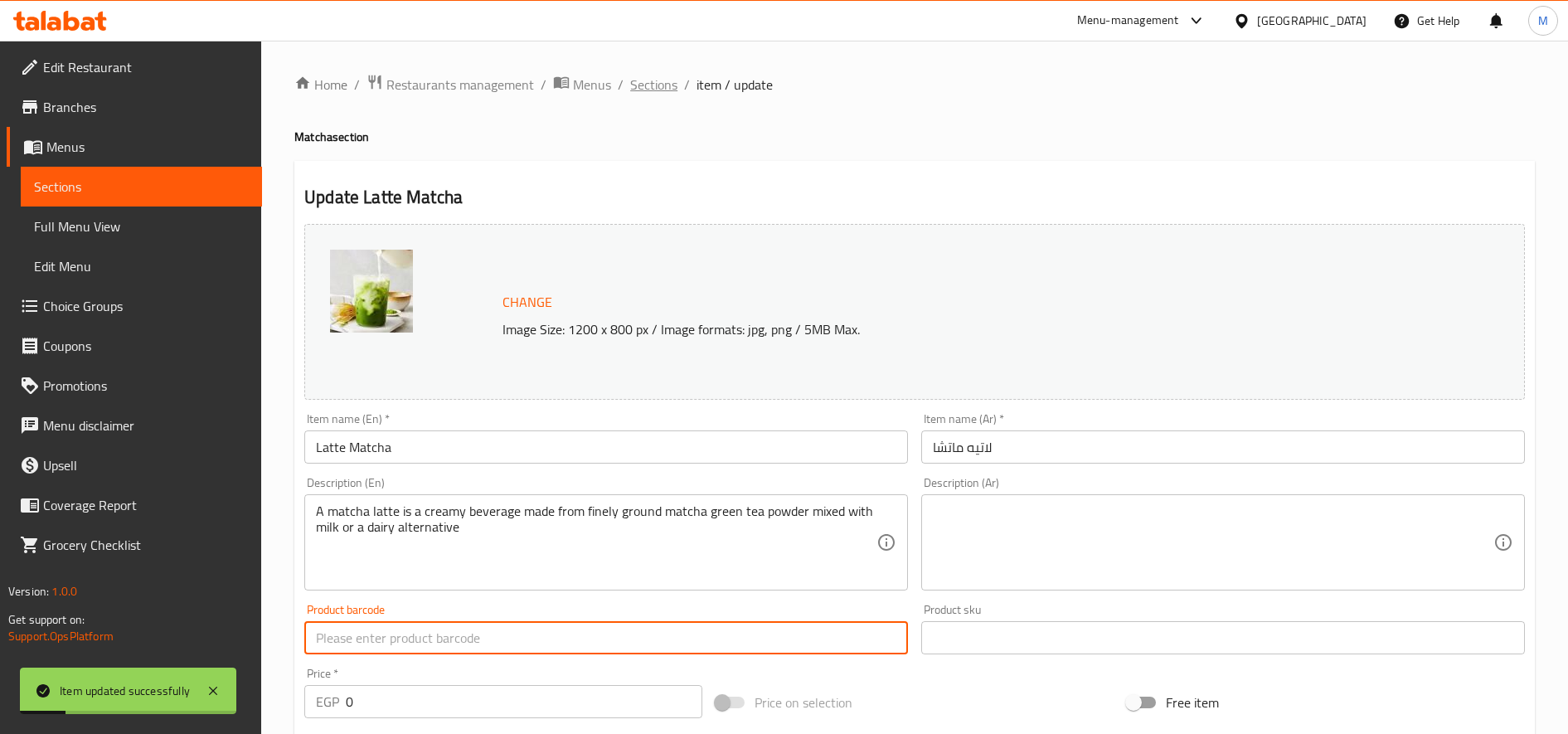
click at [630, 92] on span "Sections" at bounding box center [653, 84] width 47 height 20
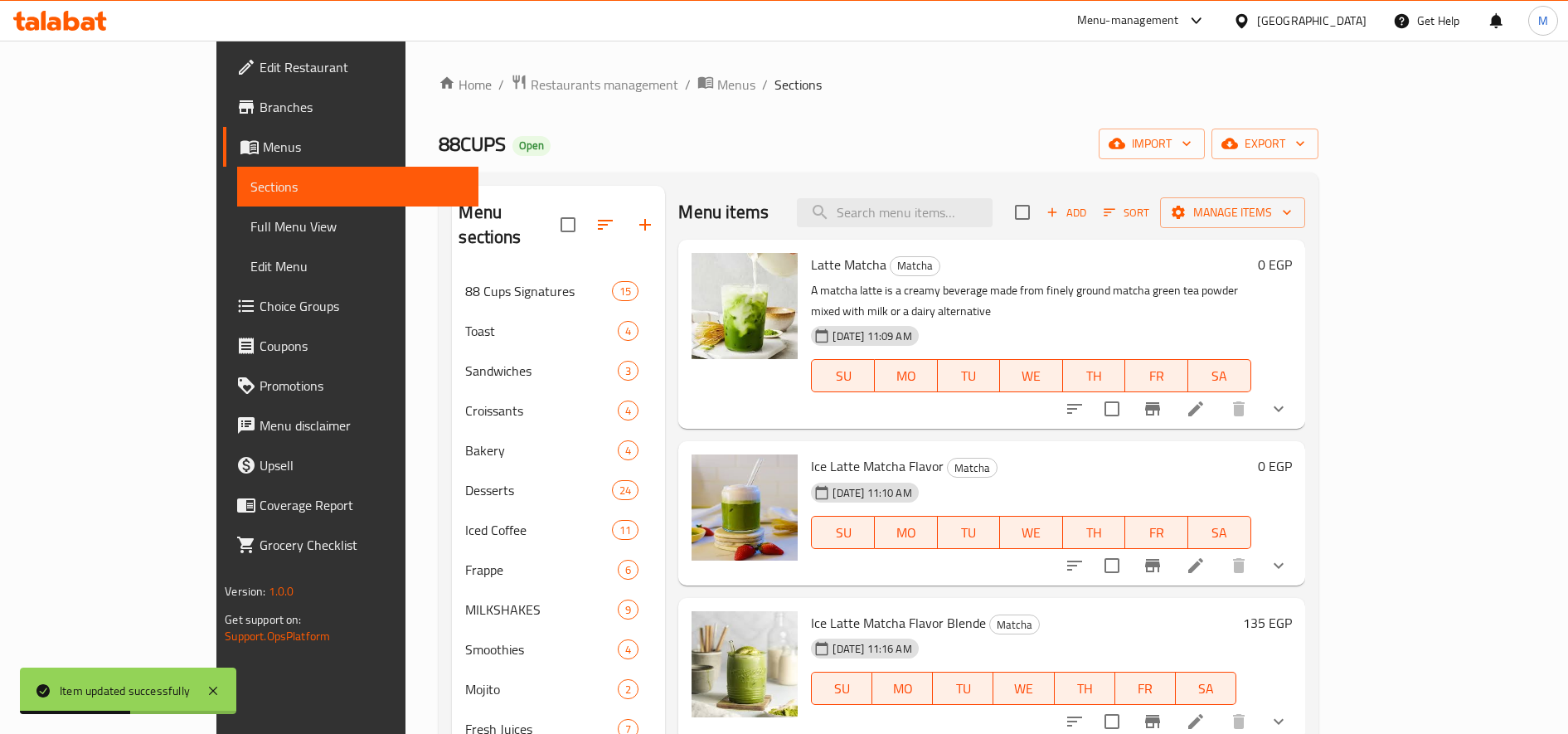
click at [811, 454] on span "Ice Latte Matcha Flavor" at bounding box center [877, 466] width 132 height 25
click at [934, 281] on p "A matcha latte is a creamy beverage made from finely ground matcha green tea po…" at bounding box center [1030, 301] width 440 height 42
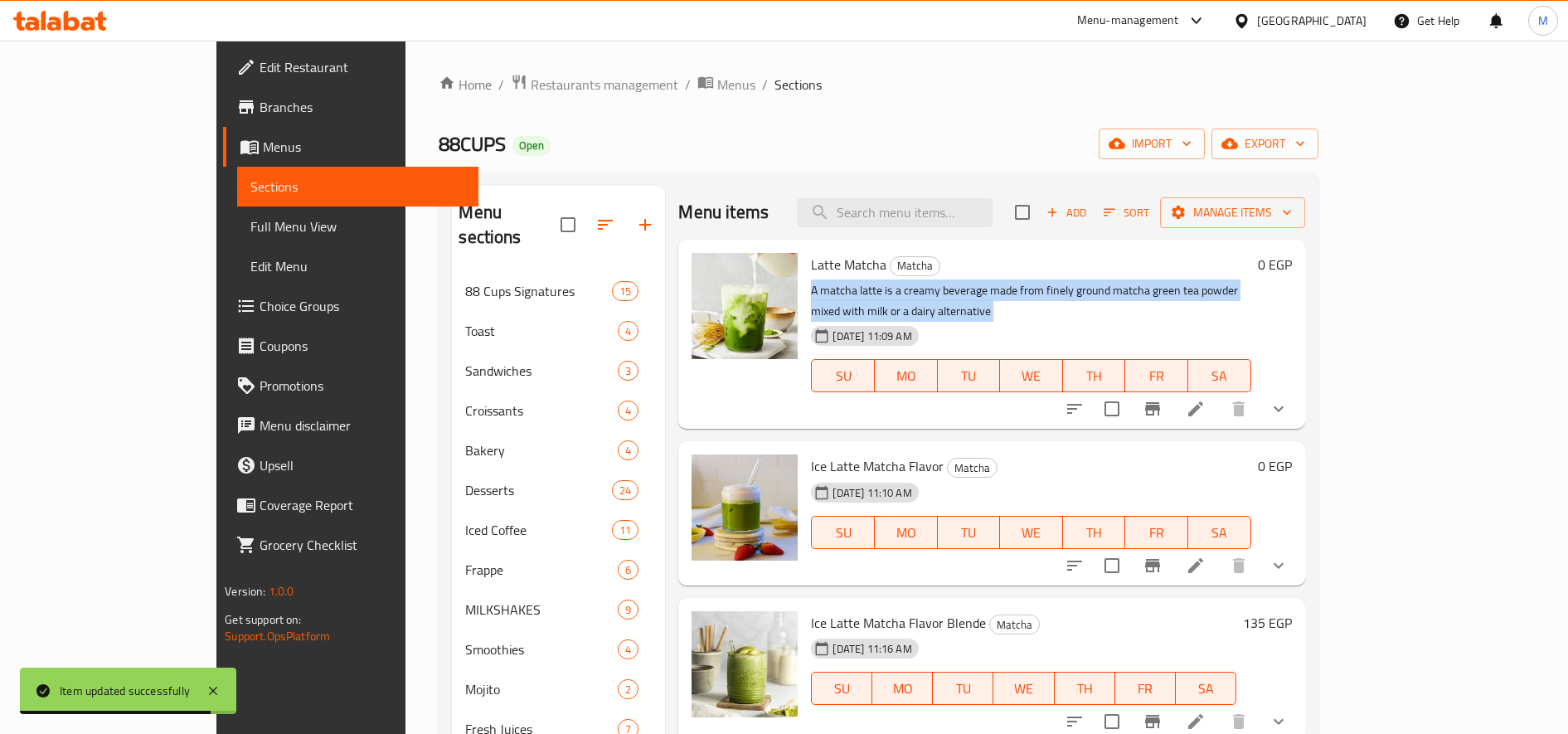
click at [934, 281] on p "A matcha latte is a creamy beverage made from finely ground matcha green tea po…" at bounding box center [1030, 301] width 440 height 42
click at [1206, 556] on icon at bounding box center [1195, 566] width 20 height 20
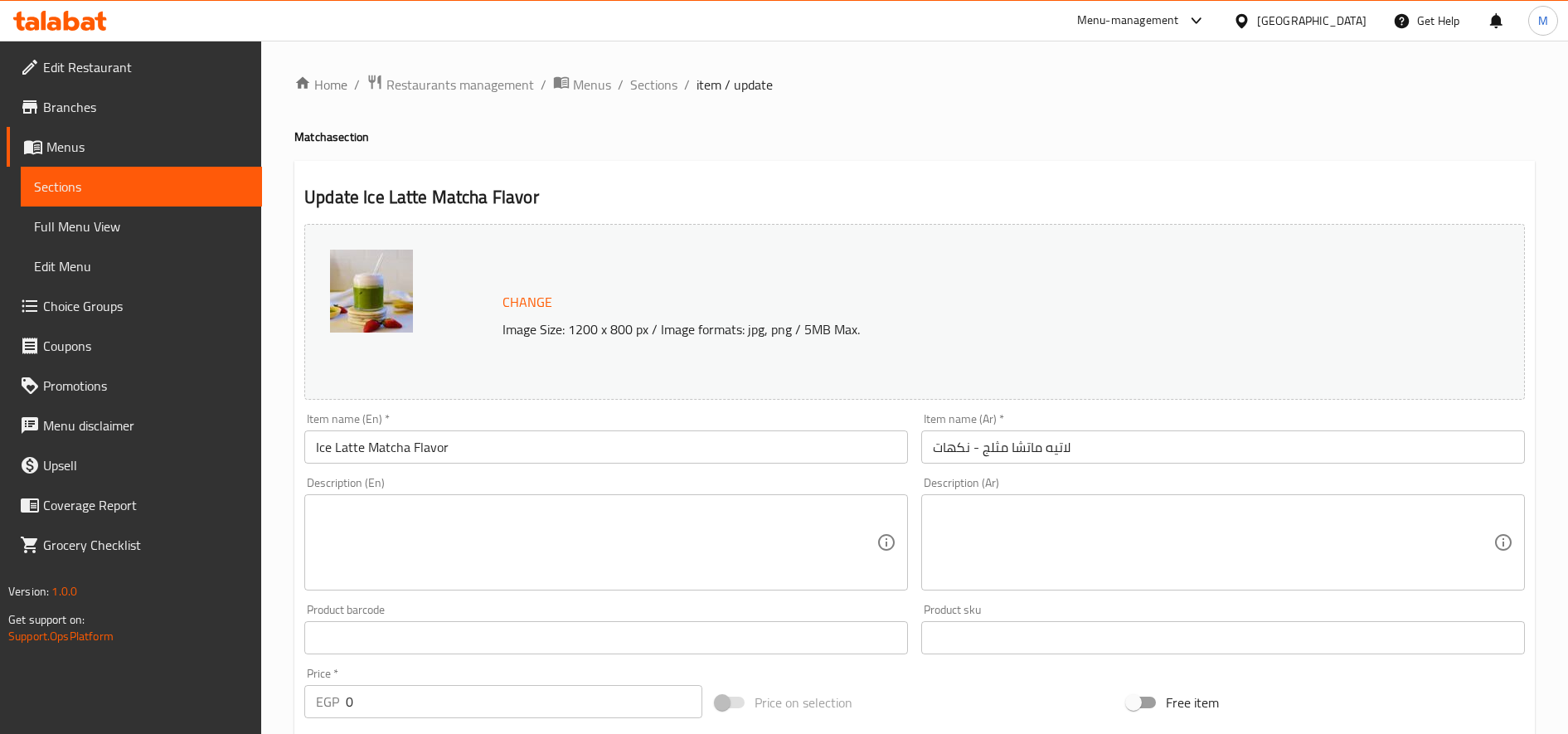
click at [588, 566] on textarea at bounding box center [596, 543] width 561 height 79
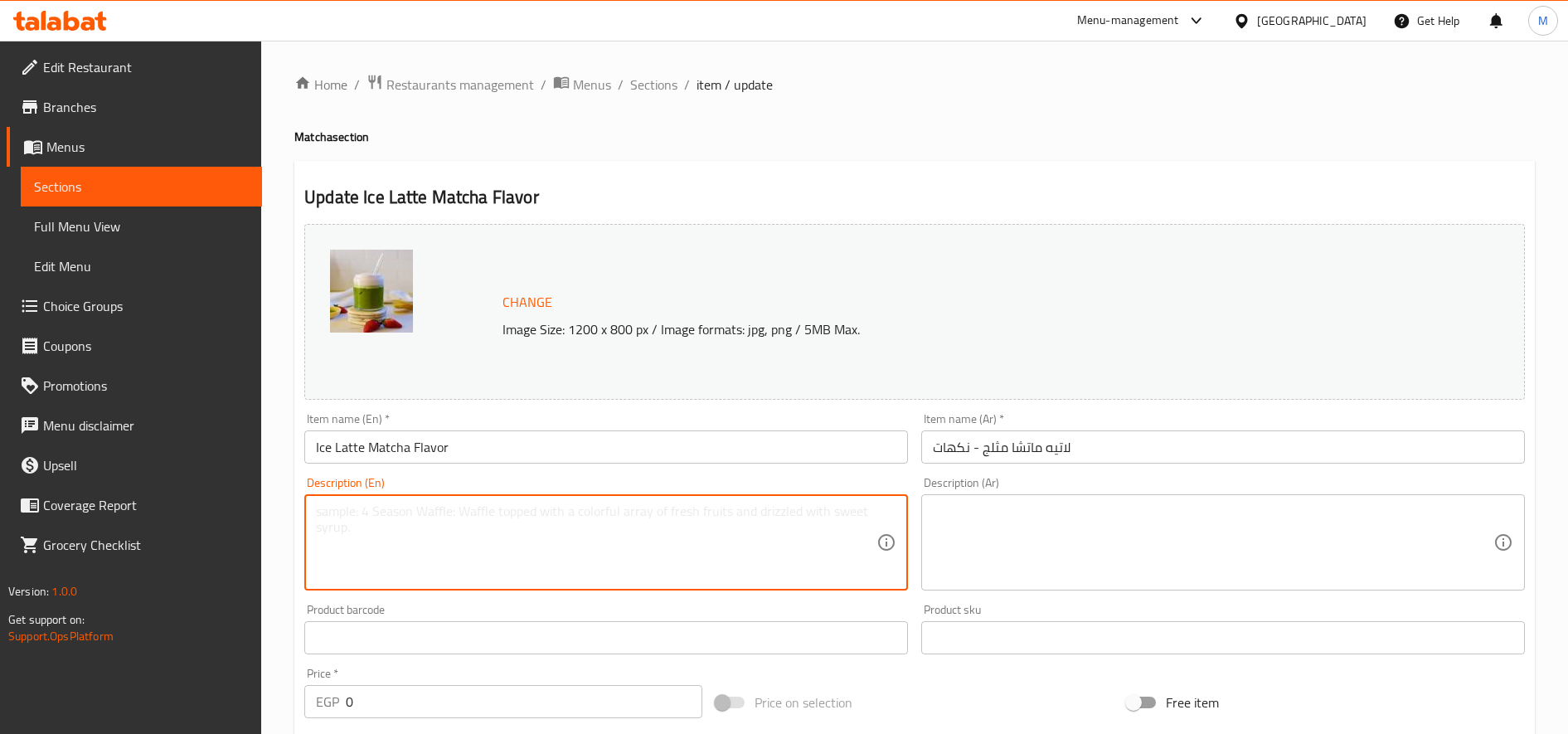
paste textarea "A matcha latte is a creamy beverage made from finely ground matcha green tea po…"
type textarea "A matcha latte is a creamy beverage made from finely ground matcha green tea po…"
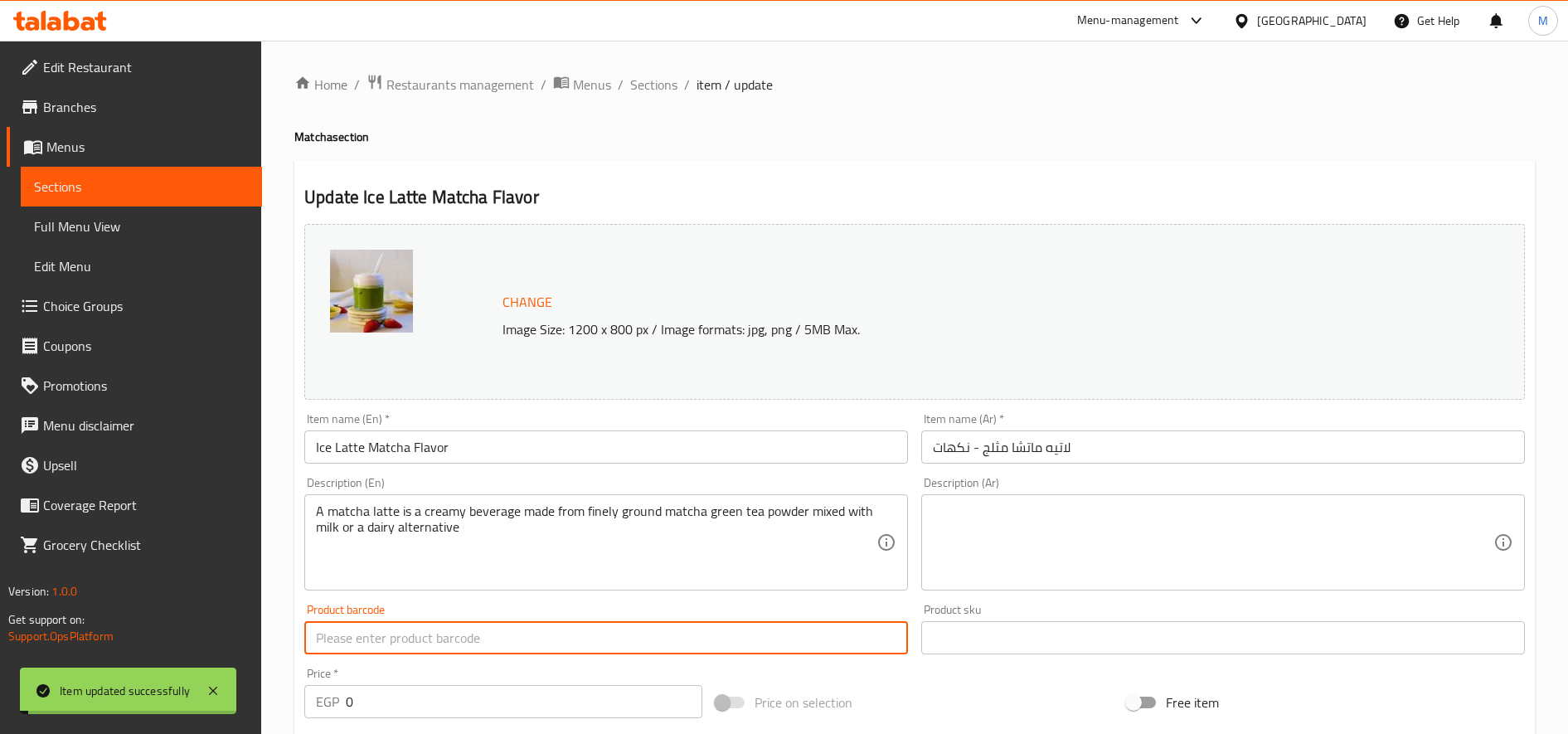
click at [631, 70] on div "Home / Restaurants management / Menus / Sections / item / update Matcha section…" at bounding box center [915, 632] width 1307 height 1183
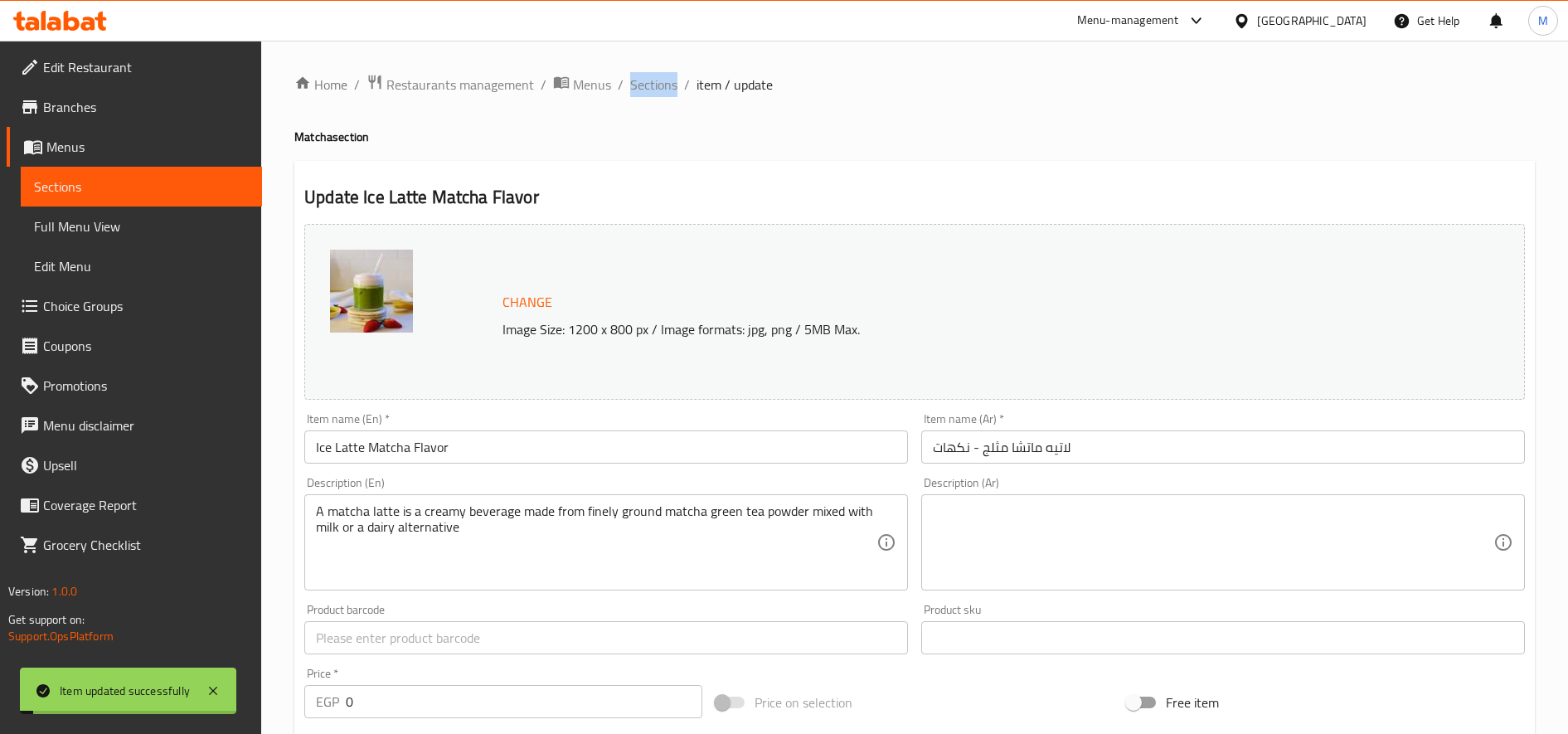
click at [631, 70] on div "Home / Restaurants management / Menus / Sections / item / update Matcha section…" at bounding box center [915, 632] width 1307 height 1183
drag, startPoint x: 631, startPoint y: 71, endPoint x: 635, endPoint y: 80, distance: 9.8
click at [635, 80] on span "Sections" at bounding box center [653, 84] width 47 height 20
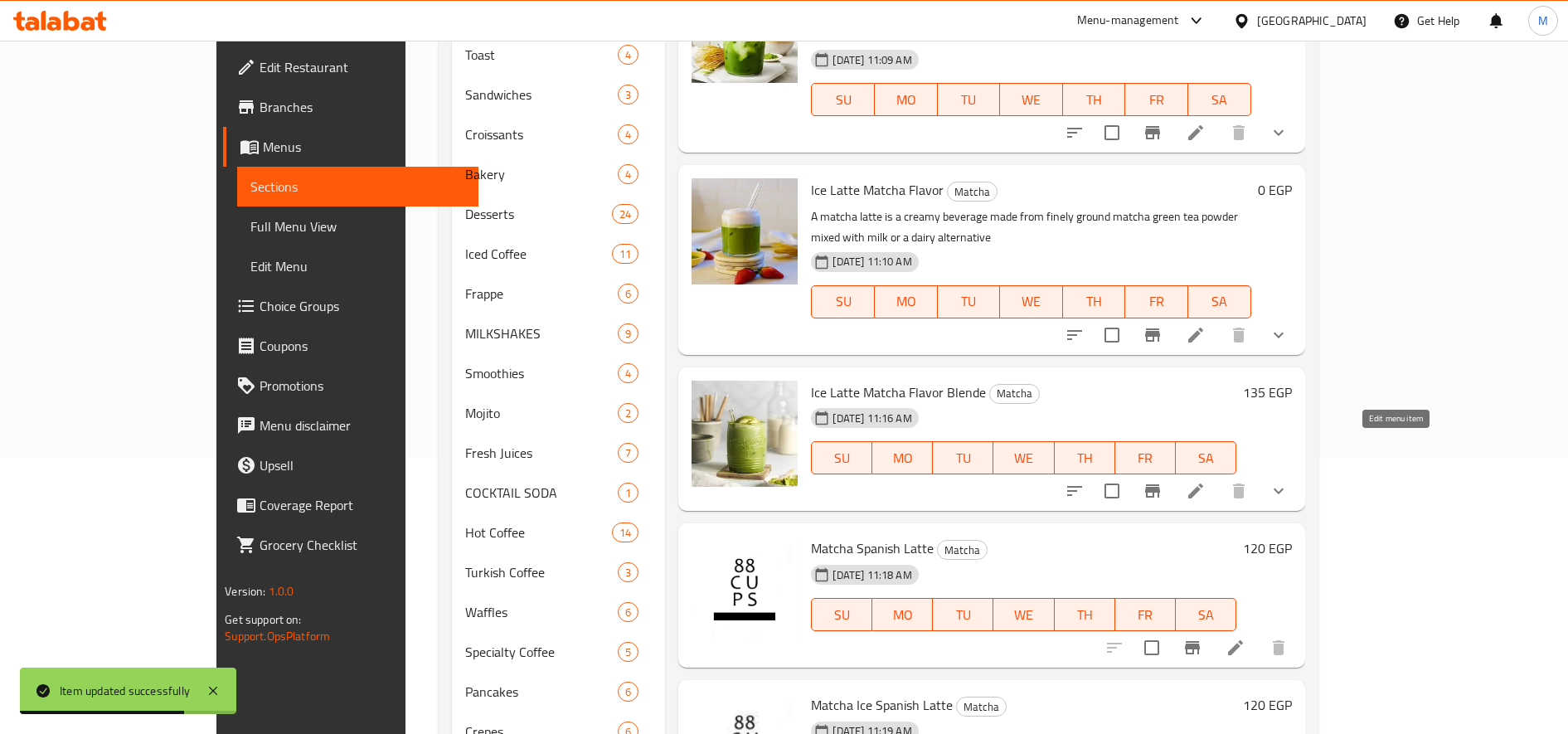
click at [1206, 481] on icon at bounding box center [1195, 491] width 20 height 20
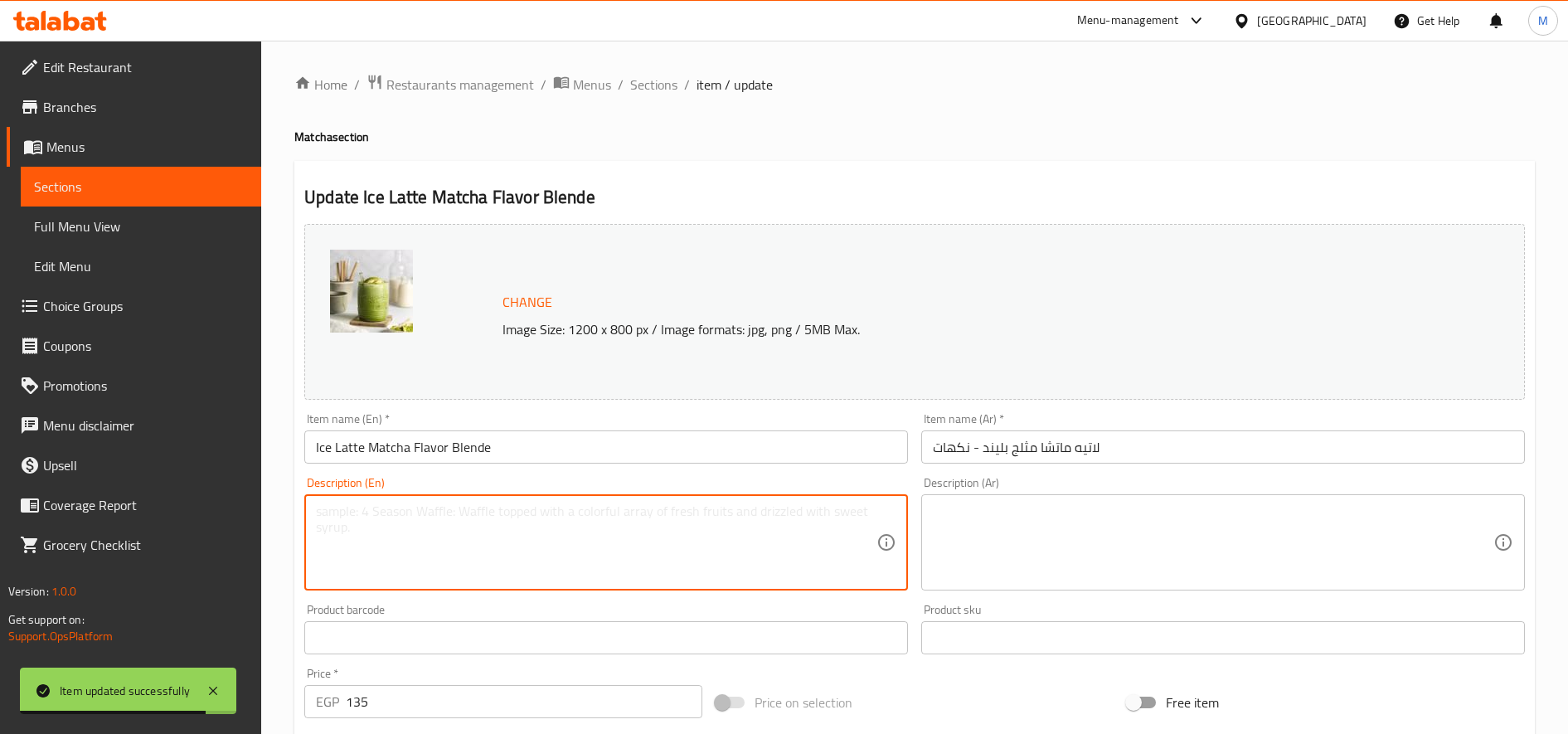
click at [548, 547] on textarea at bounding box center [596, 543] width 561 height 79
paste textarea "A matcha latte is a creamy beverage made from finely ground matcha green tea po…"
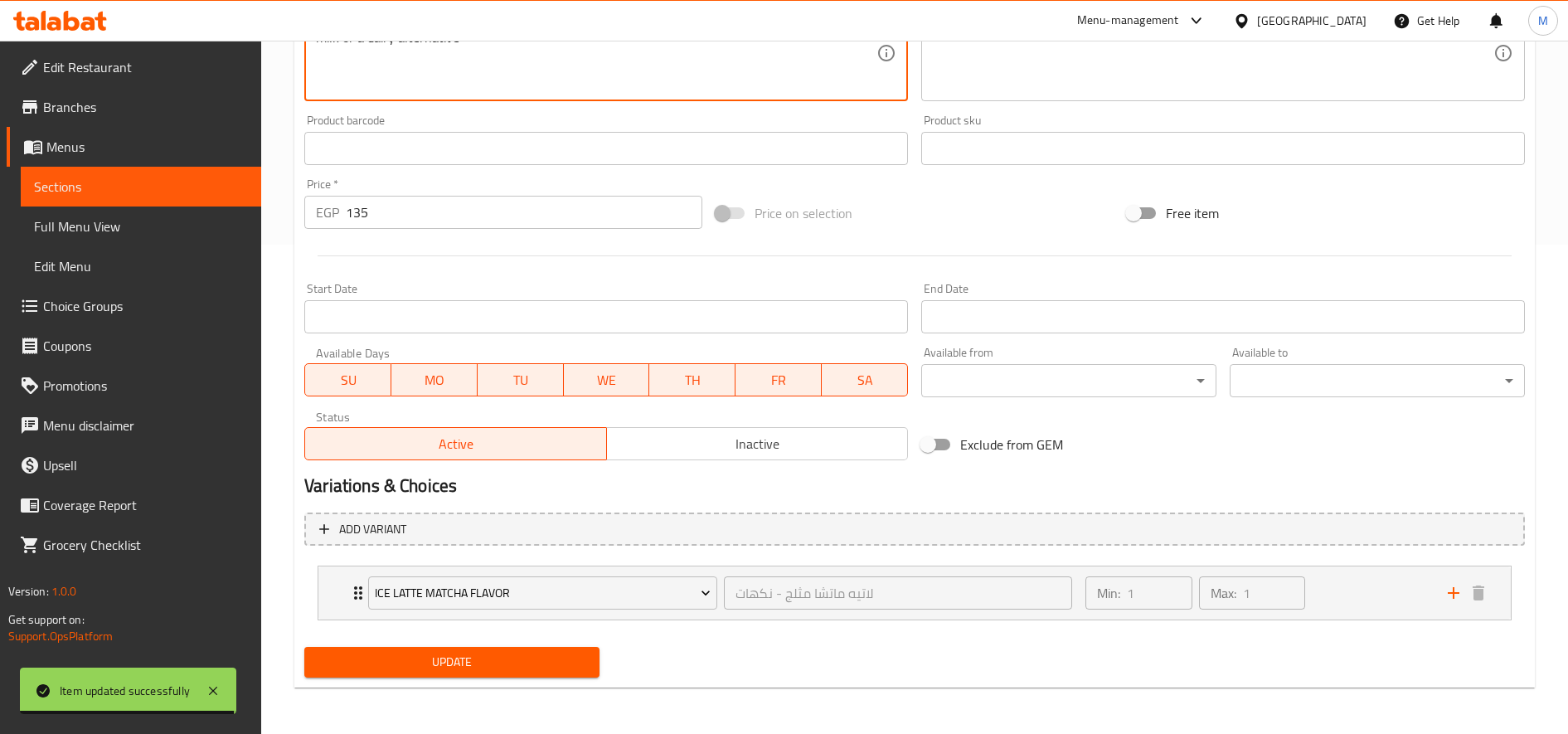
type textarea "A matcha latte is a creamy beverage made from finely ground matcha green tea po…"
click at [480, 658] on span "Update" at bounding box center [452, 662] width 269 height 21
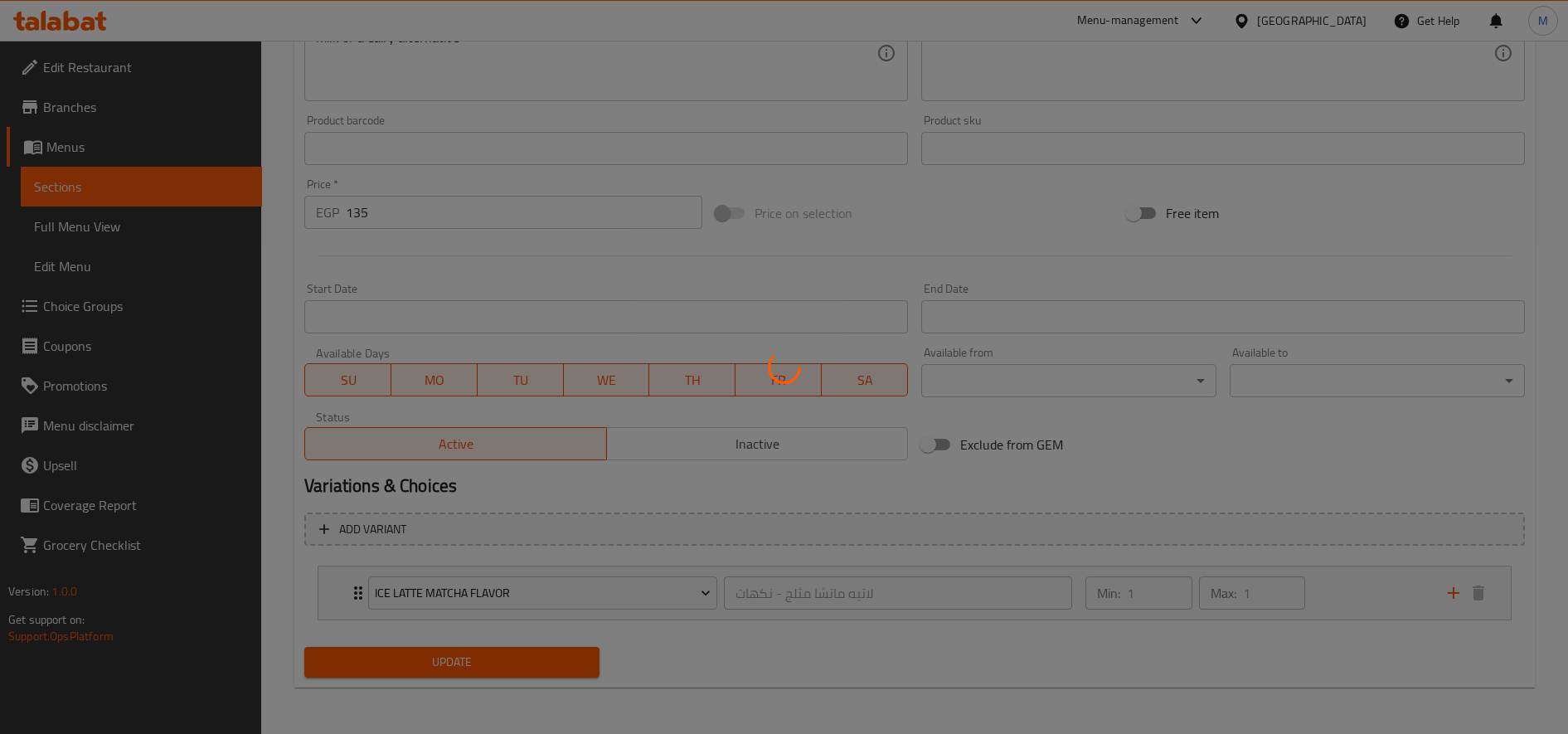
scroll to position [0, 0]
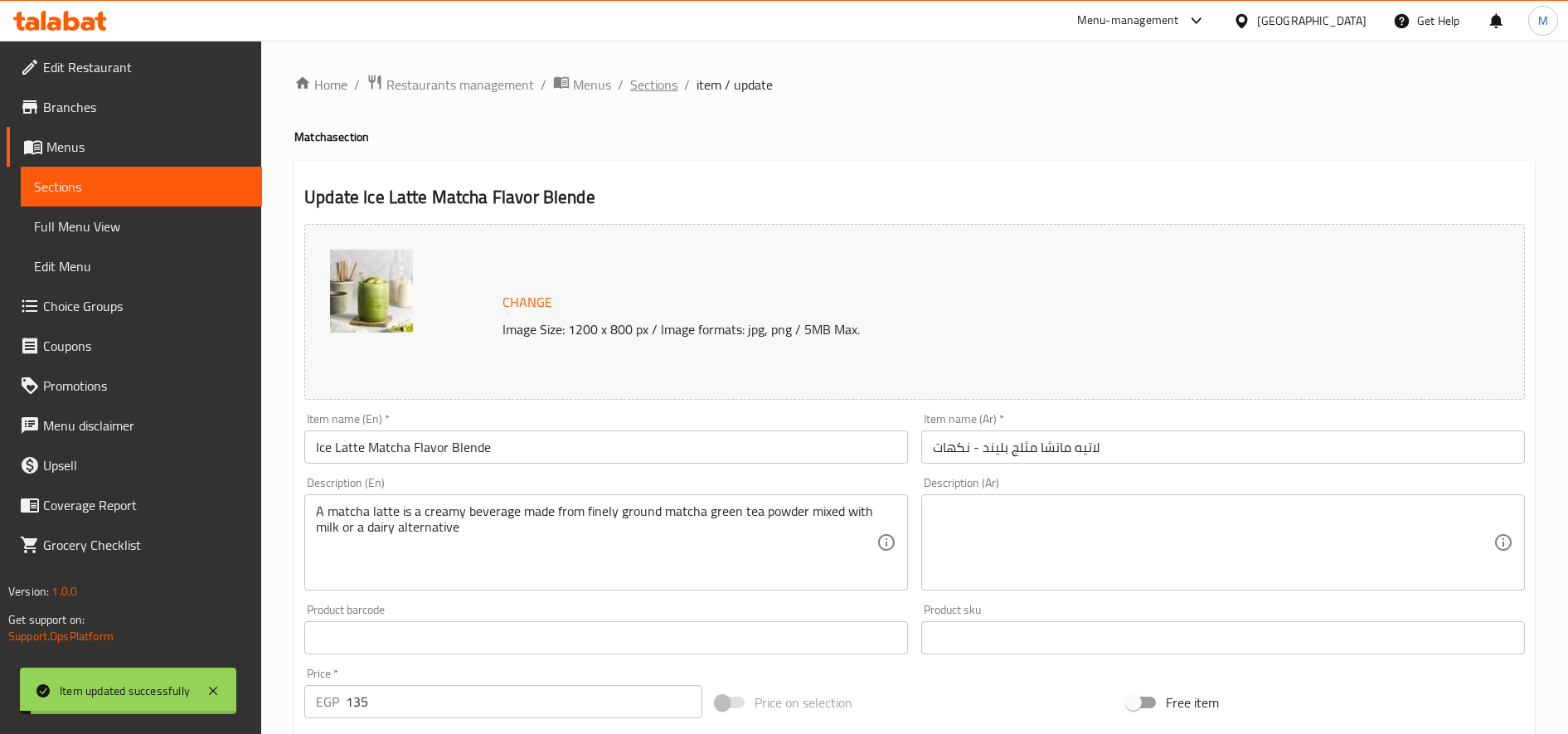
click at [640, 90] on span "Sections" at bounding box center [653, 84] width 47 height 20
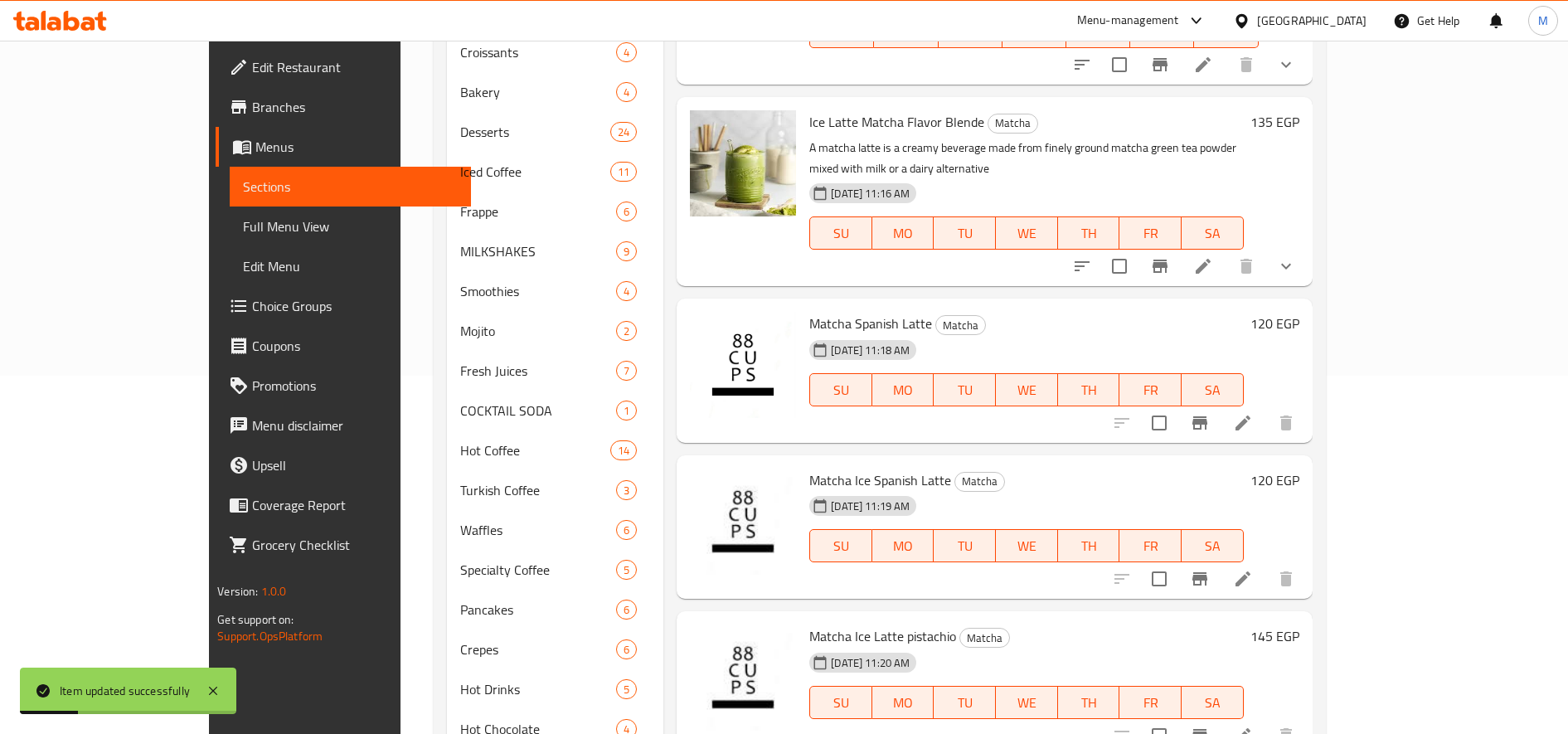
scroll to position [414, 0]
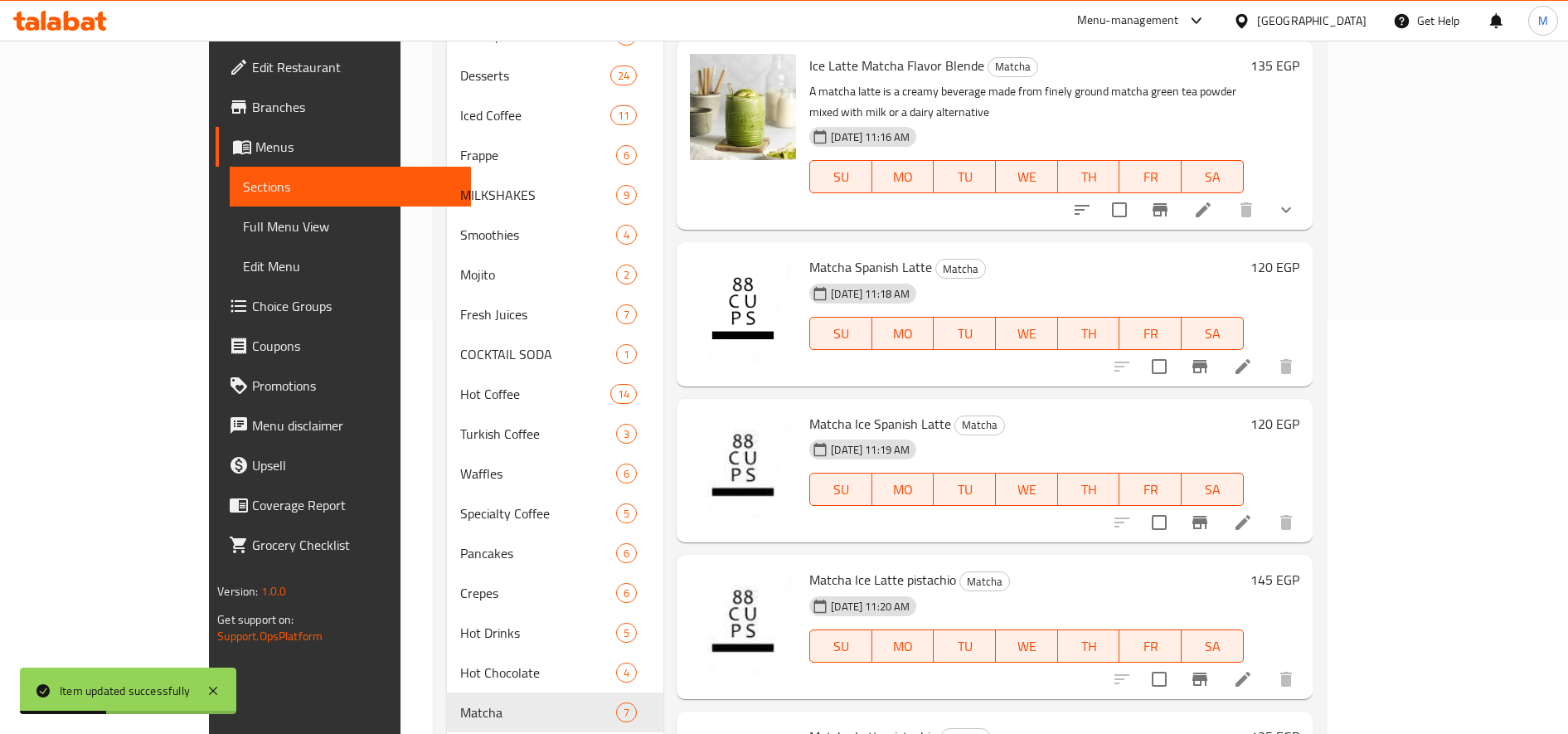
click at [810, 254] on span "Matcha Spanish Latte" at bounding box center [871, 266] width 123 height 25
click at [1253, 357] on icon at bounding box center [1243, 367] width 20 height 20
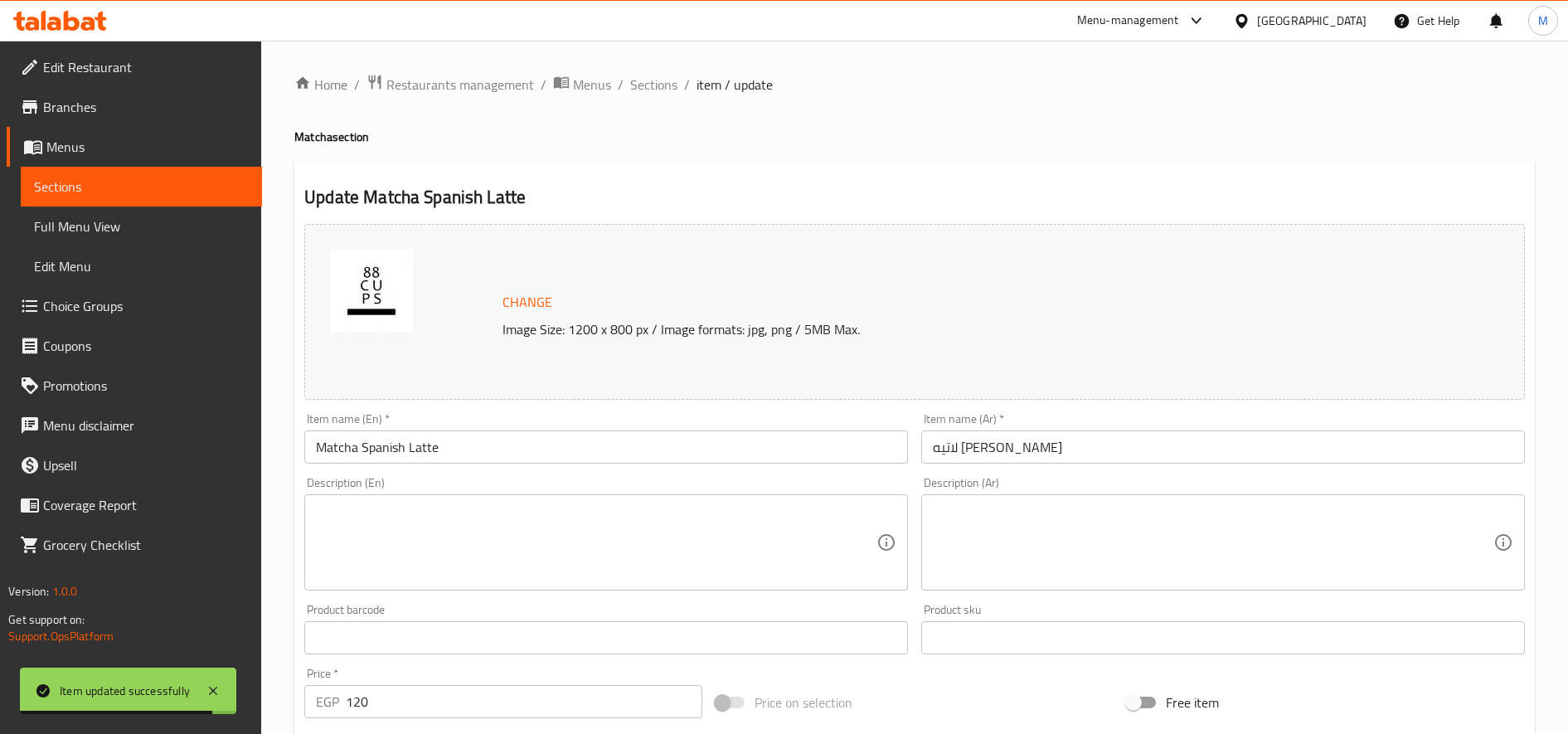
click at [609, 546] on textarea at bounding box center [596, 543] width 561 height 79
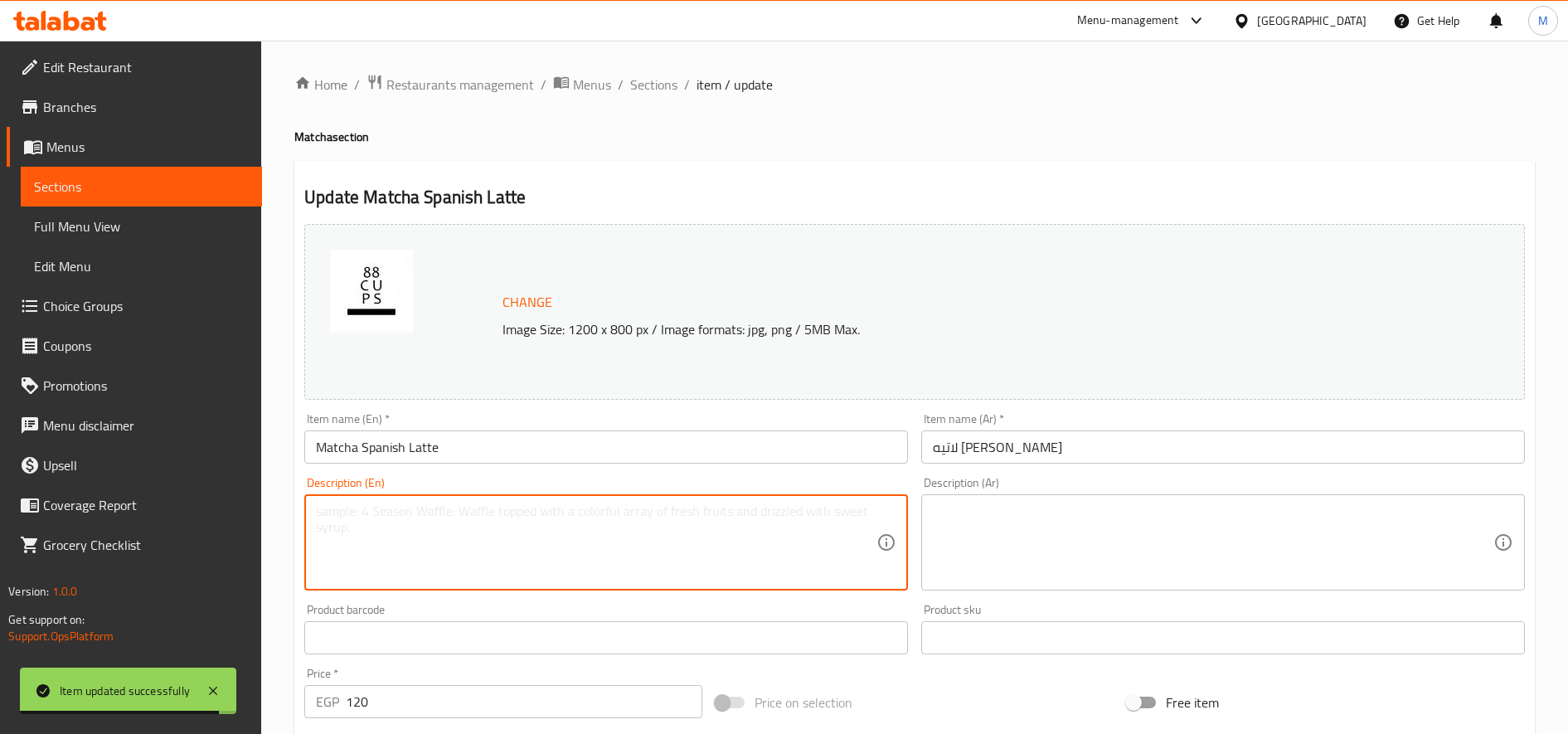
paste textarea "A Matcha Spanish Latte is a delightful fusion of traditional matcha green tea a…"
type textarea "A Matcha Spanish Latte is a delightful fusion of traditional matcha green tea a…"
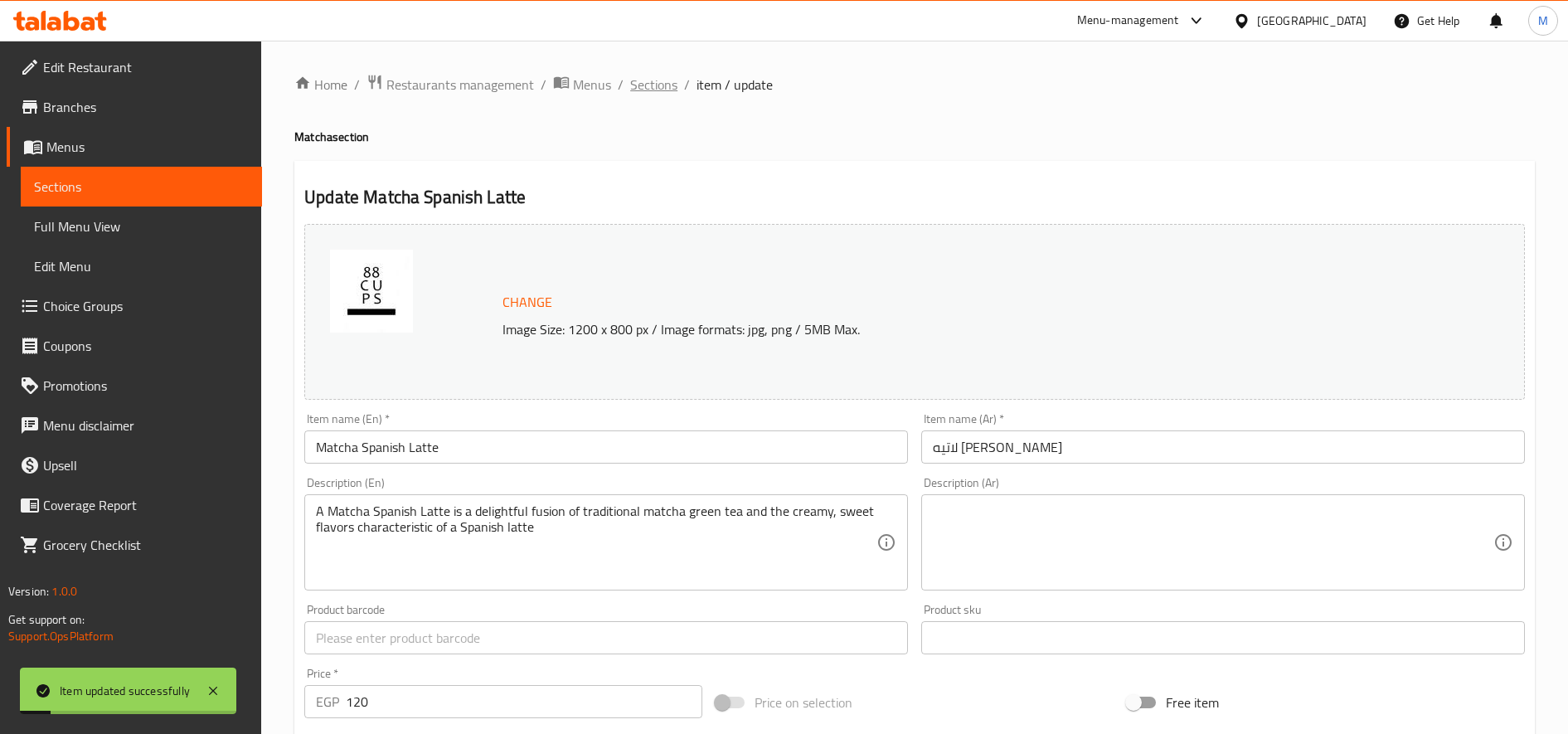
click at [635, 83] on span "Sections" at bounding box center [653, 84] width 47 height 20
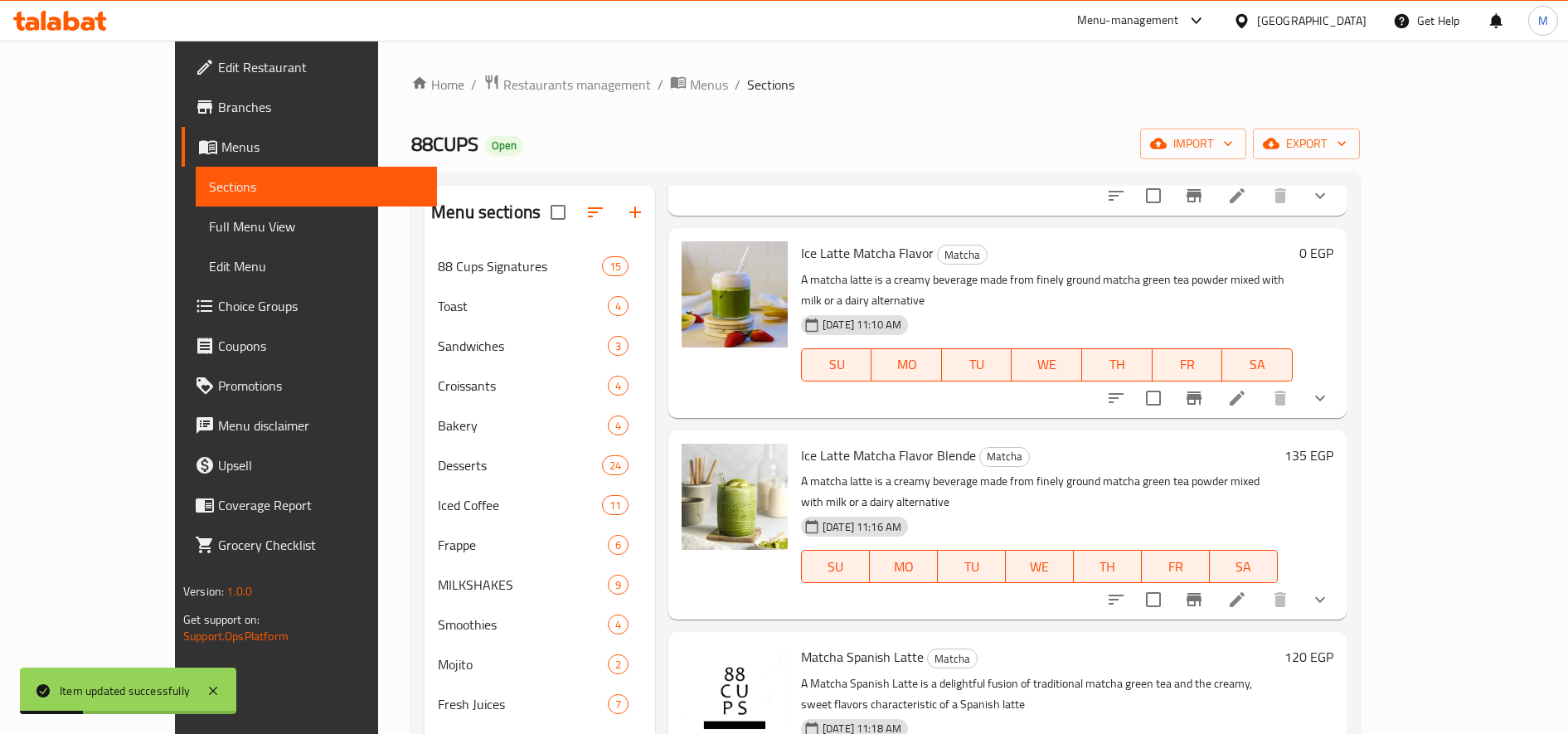
scroll to position [414, 0]
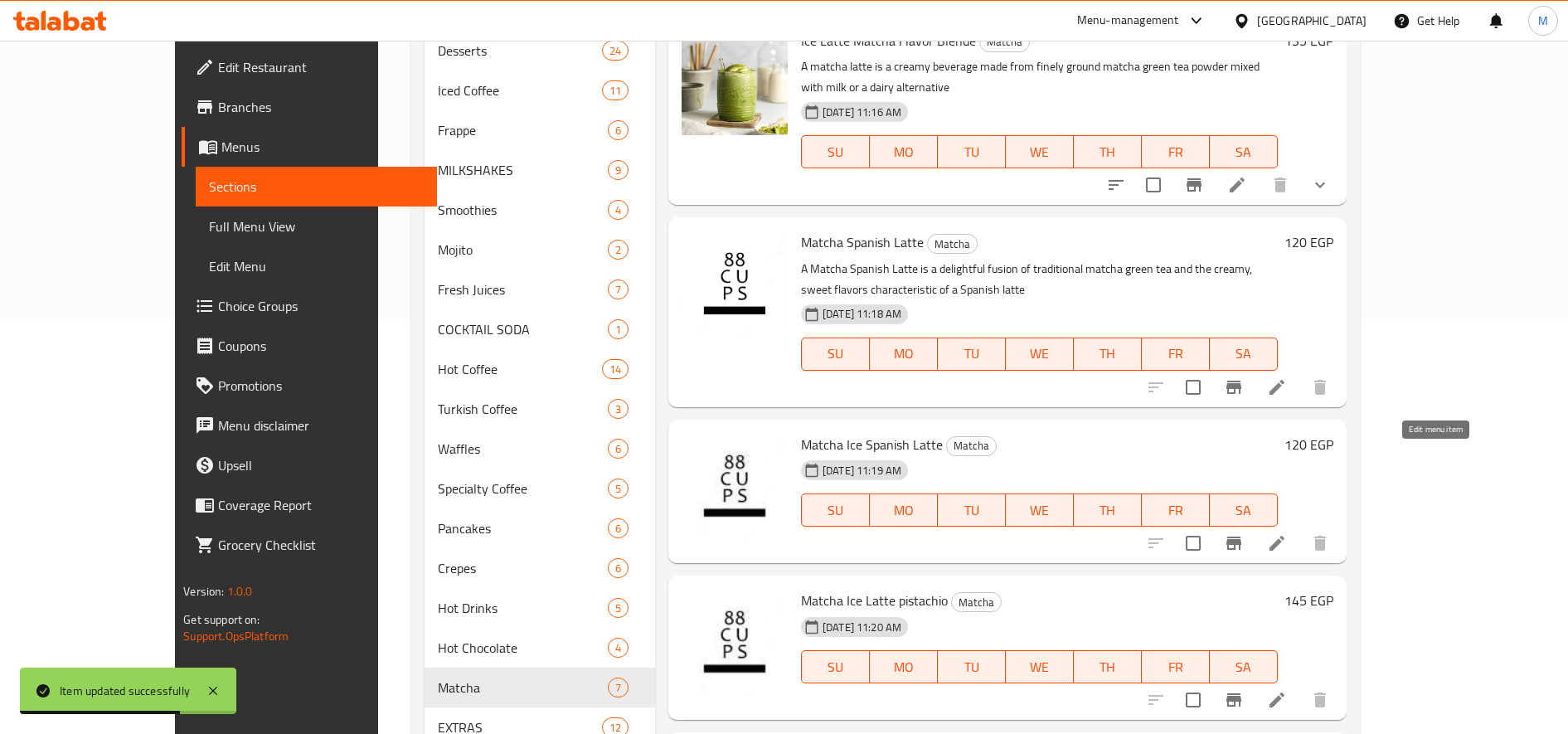
click at [1287, 533] on icon at bounding box center [1277, 543] width 20 height 20
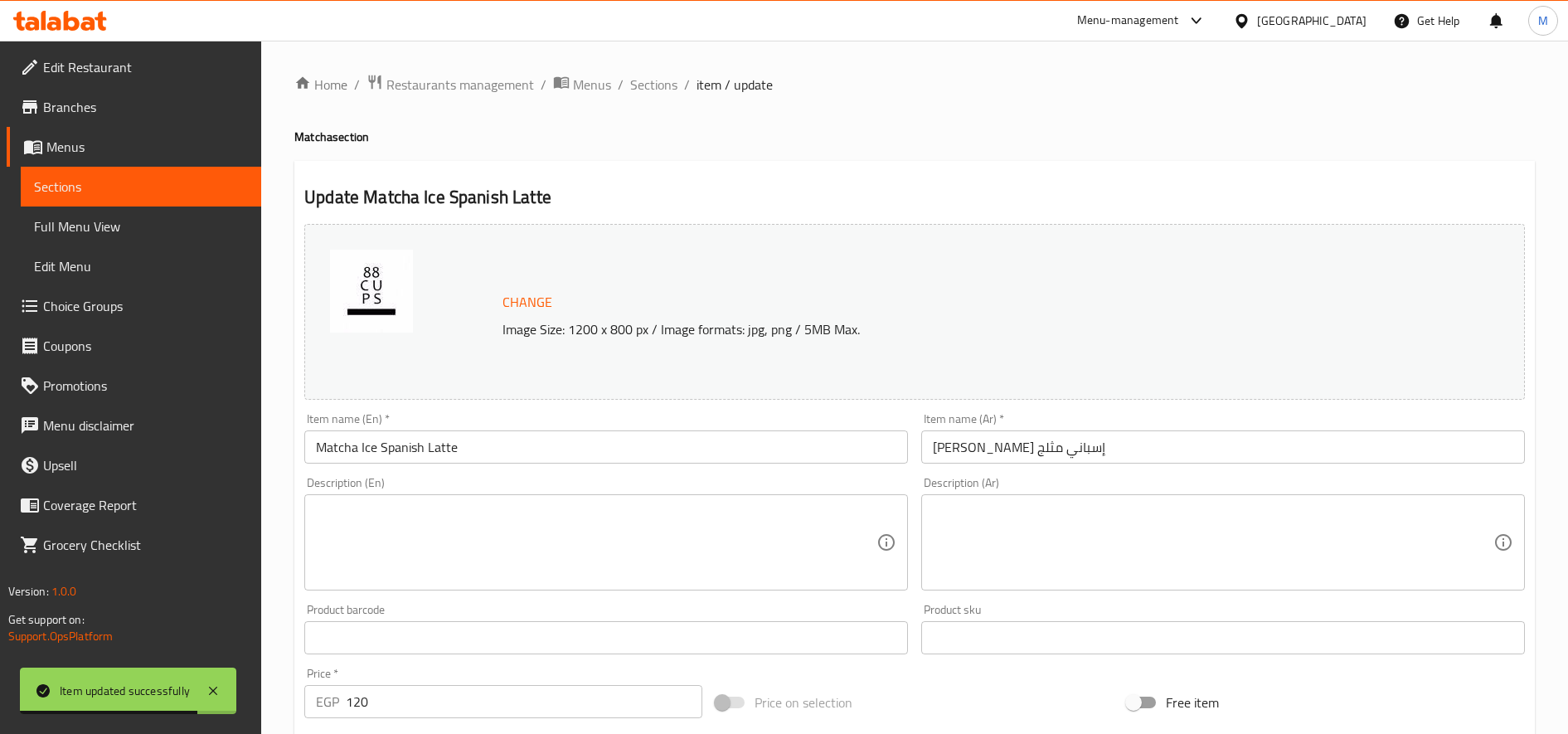
click at [720, 517] on textarea at bounding box center [596, 543] width 561 height 79
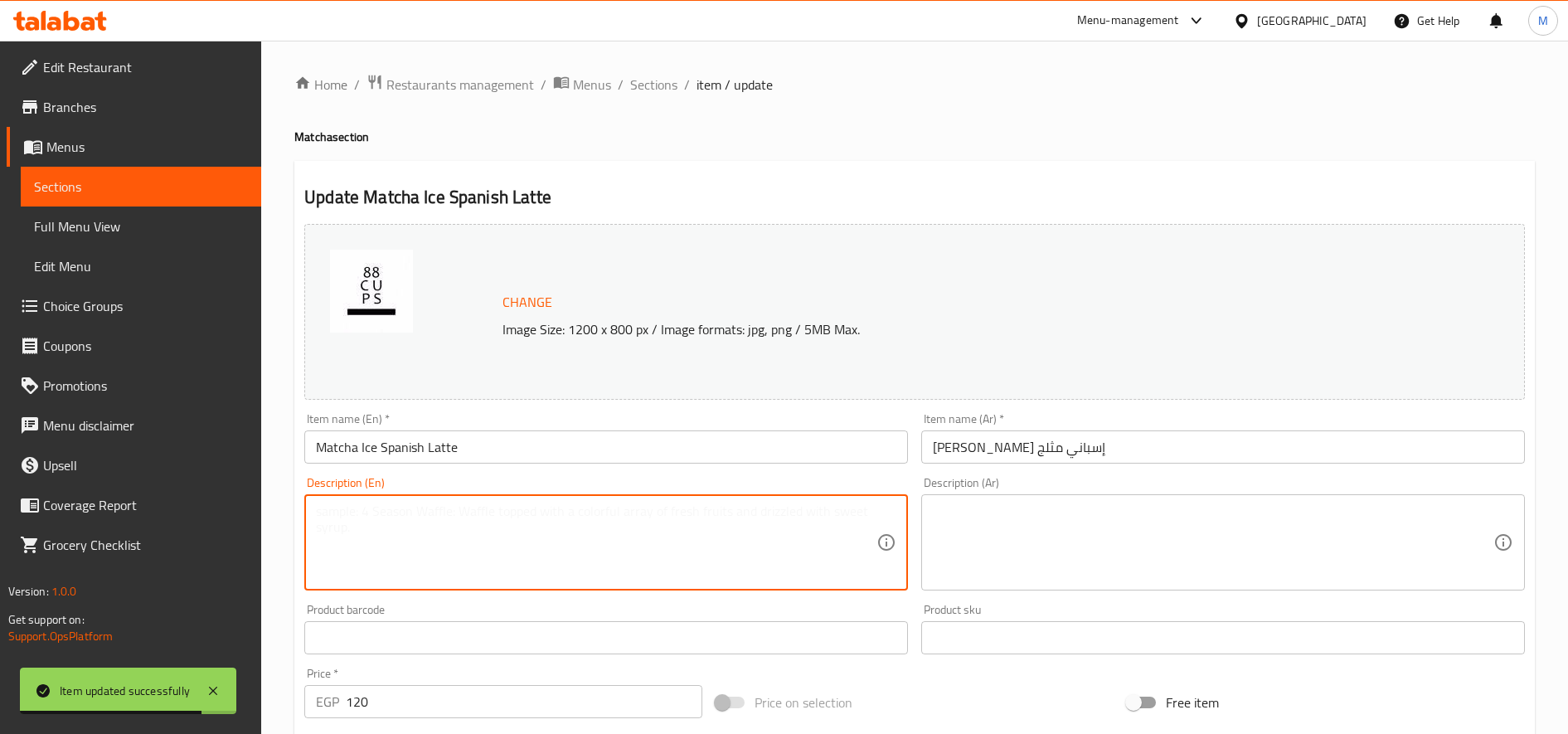
paste textarea "A Matcha Spanish Latte is a delightful fusion of traditional matcha green tea a…"
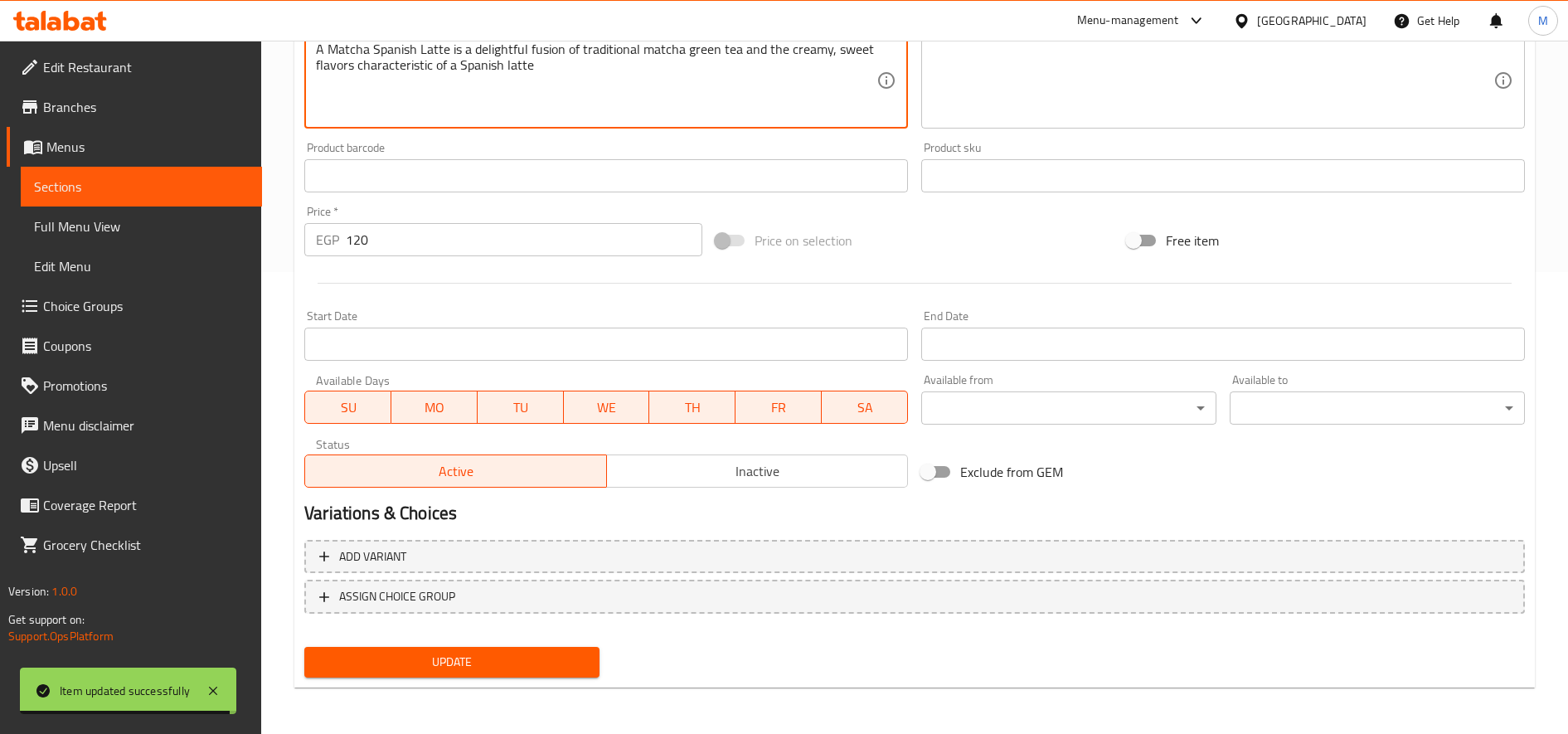
type textarea "A Matcha Spanish Latte is a delightful fusion of traditional matcha green tea a…"
click at [506, 670] on span "Update" at bounding box center [452, 662] width 269 height 21
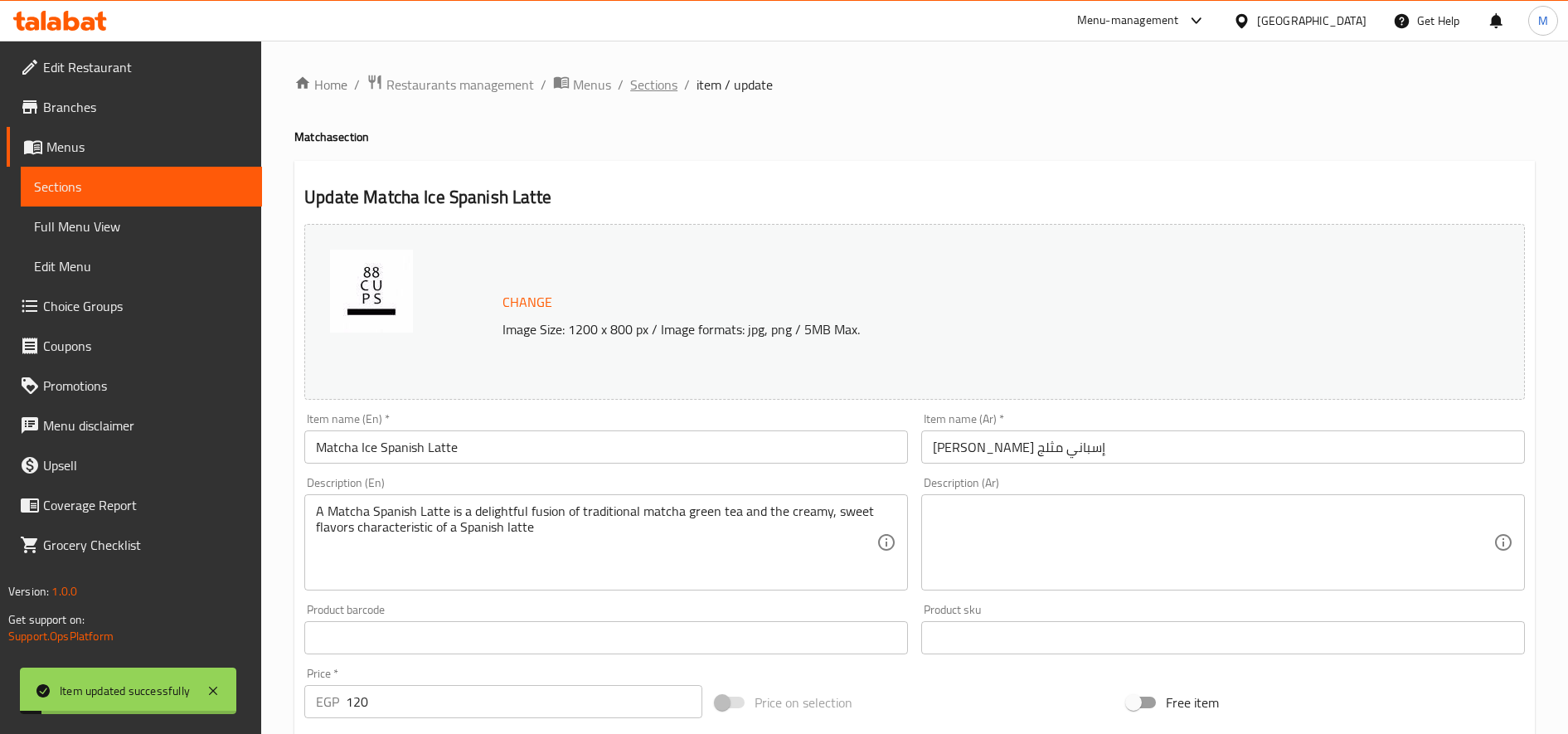
click at [650, 83] on span "Sections" at bounding box center [653, 84] width 47 height 20
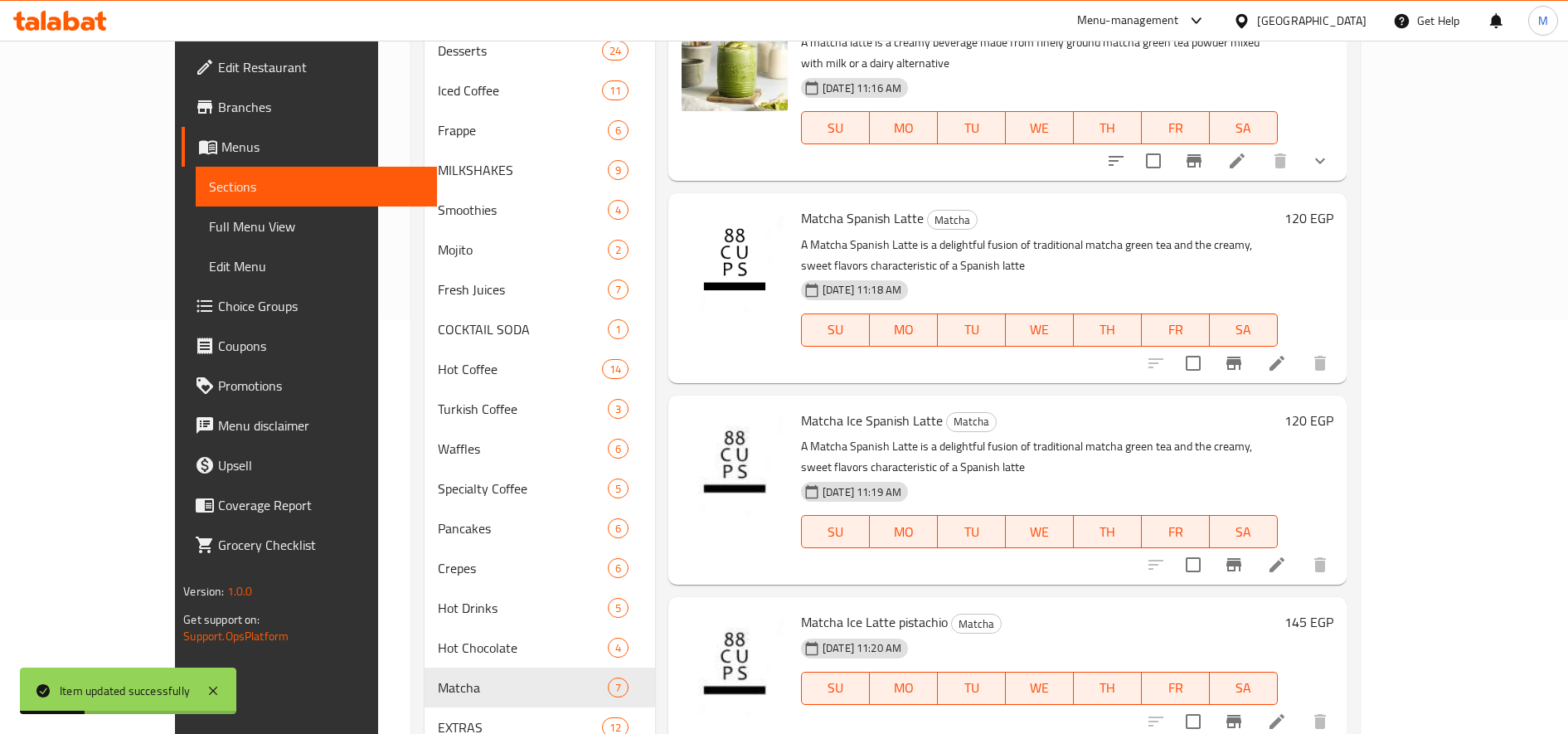
scroll to position [521, 0]
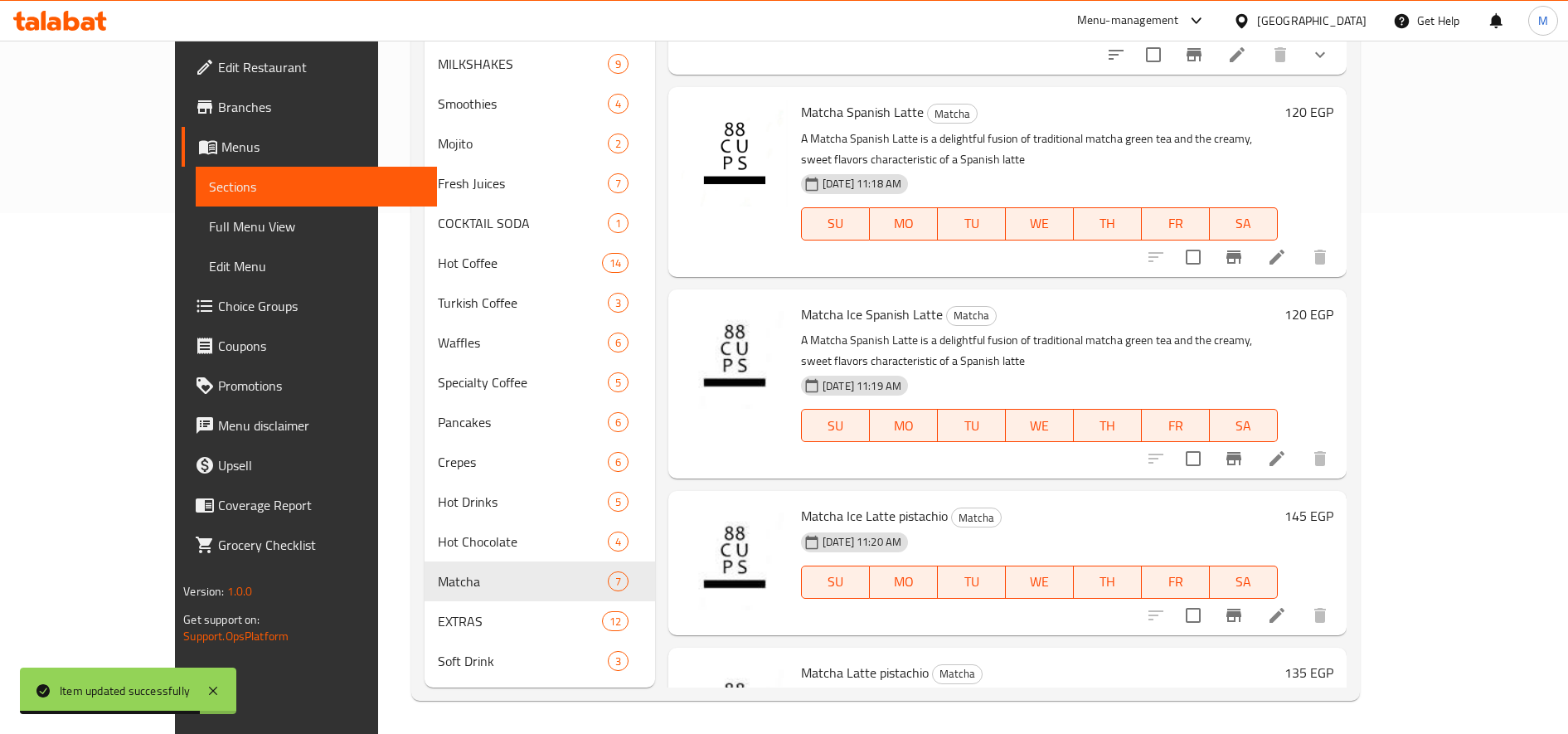
click at [830, 526] on div "[DATE] 11:20 AM" at bounding box center [856, 543] width 123 height 34
click at [833, 504] on span "Matcha Ice Latte pistachio" at bounding box center [874, 515] width 146 height 25
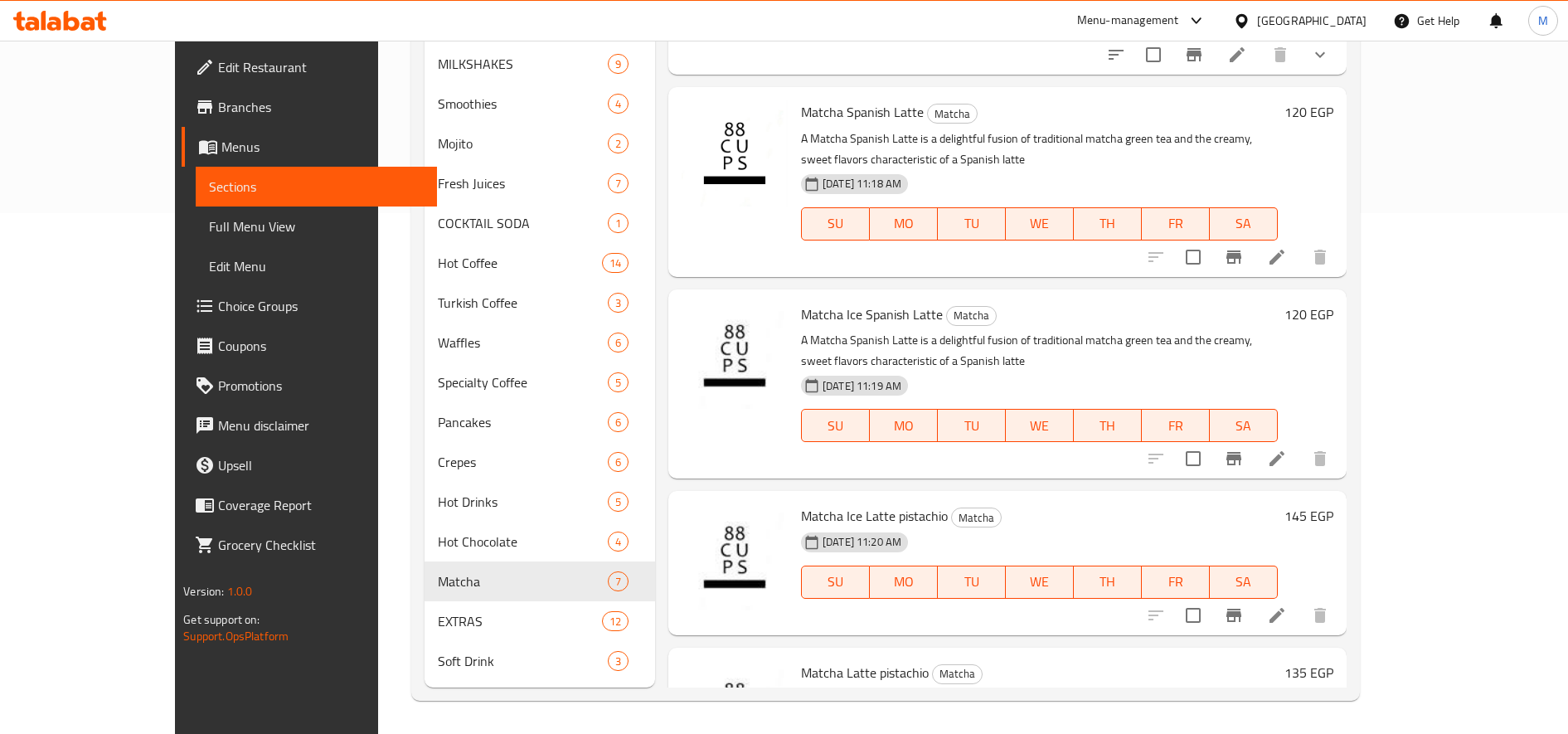
click at [826, 661] on span "Matcha Latte pistachio" at bounding box center [864, 673] width 128 height 25
click at [1300, 600] on li at bounding box center [1276, 615] width 46 height 30
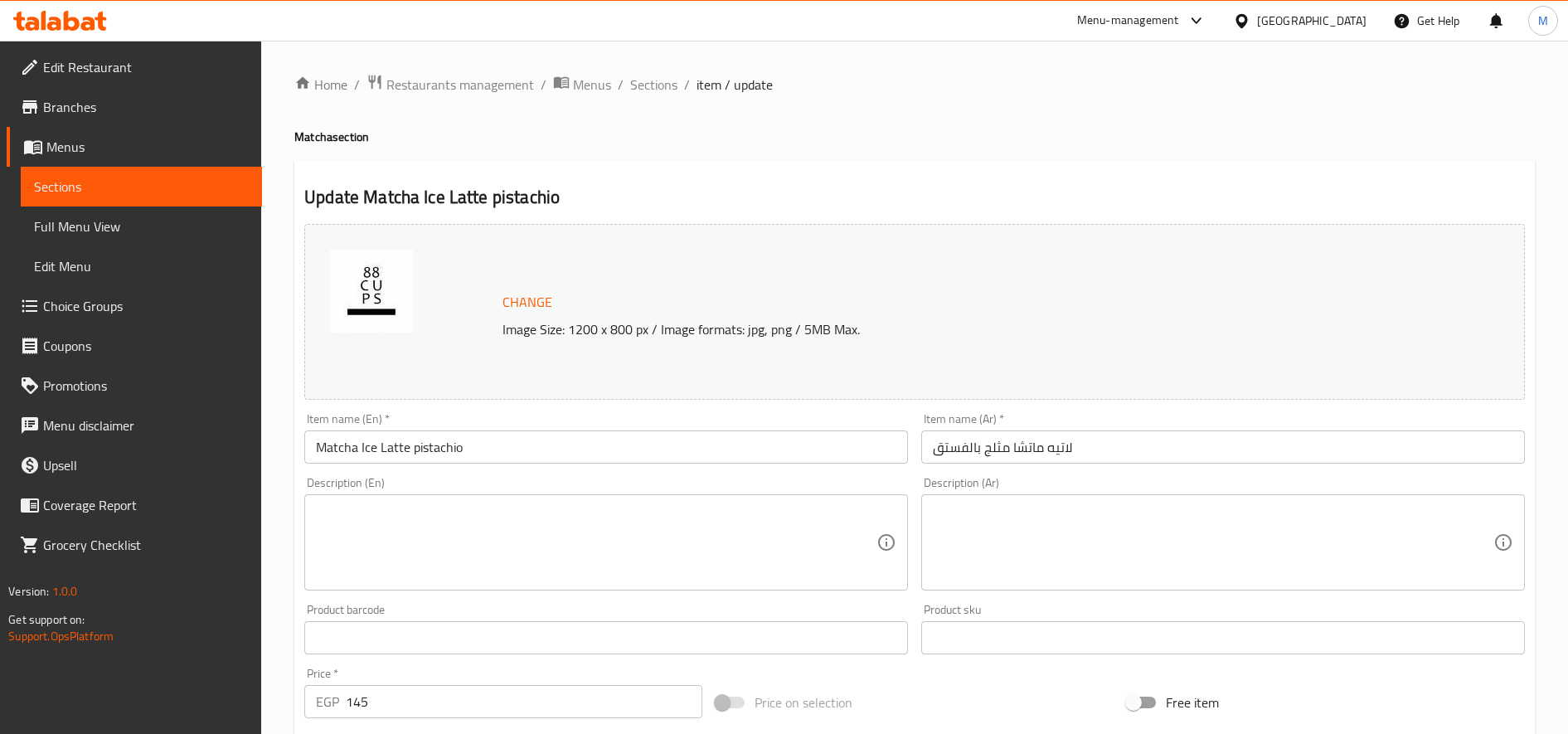
click at [652, 512] on textarea at bounding box center [596, 543] width 561 height 79
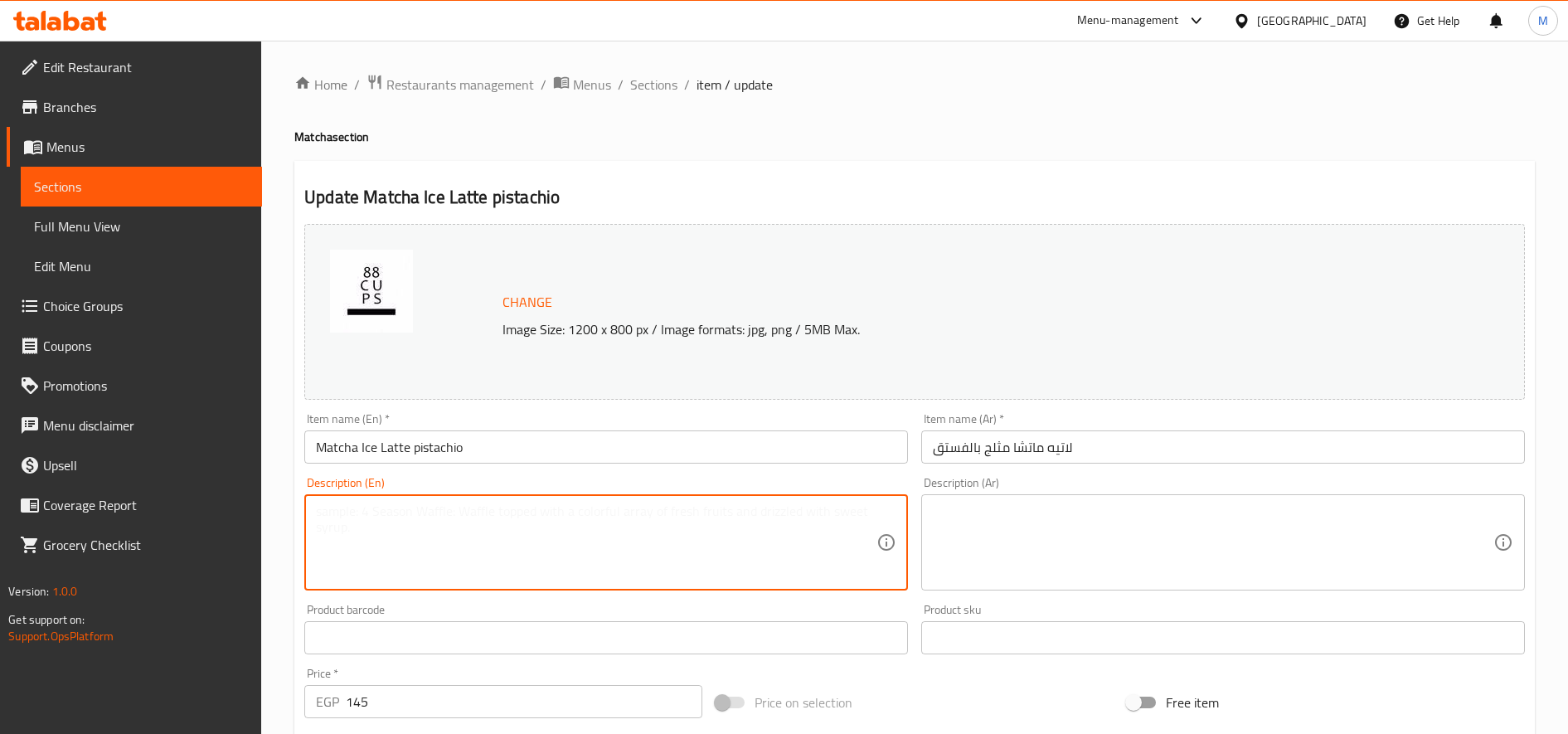
paste textarea "A Matcha Pistachio Latte is a delicious and nutty twist on the classic matcha l…"
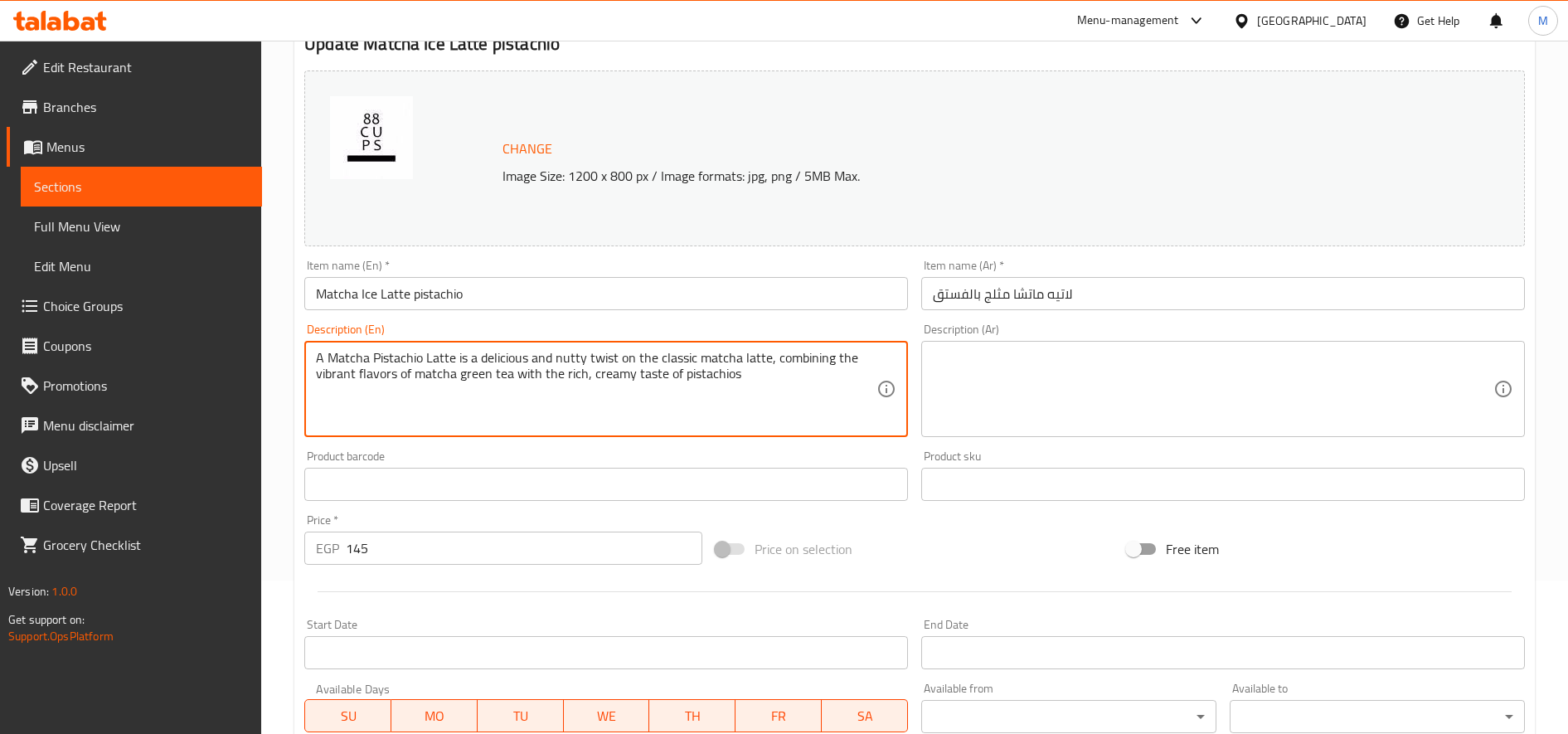
scroll to position [276, 0]
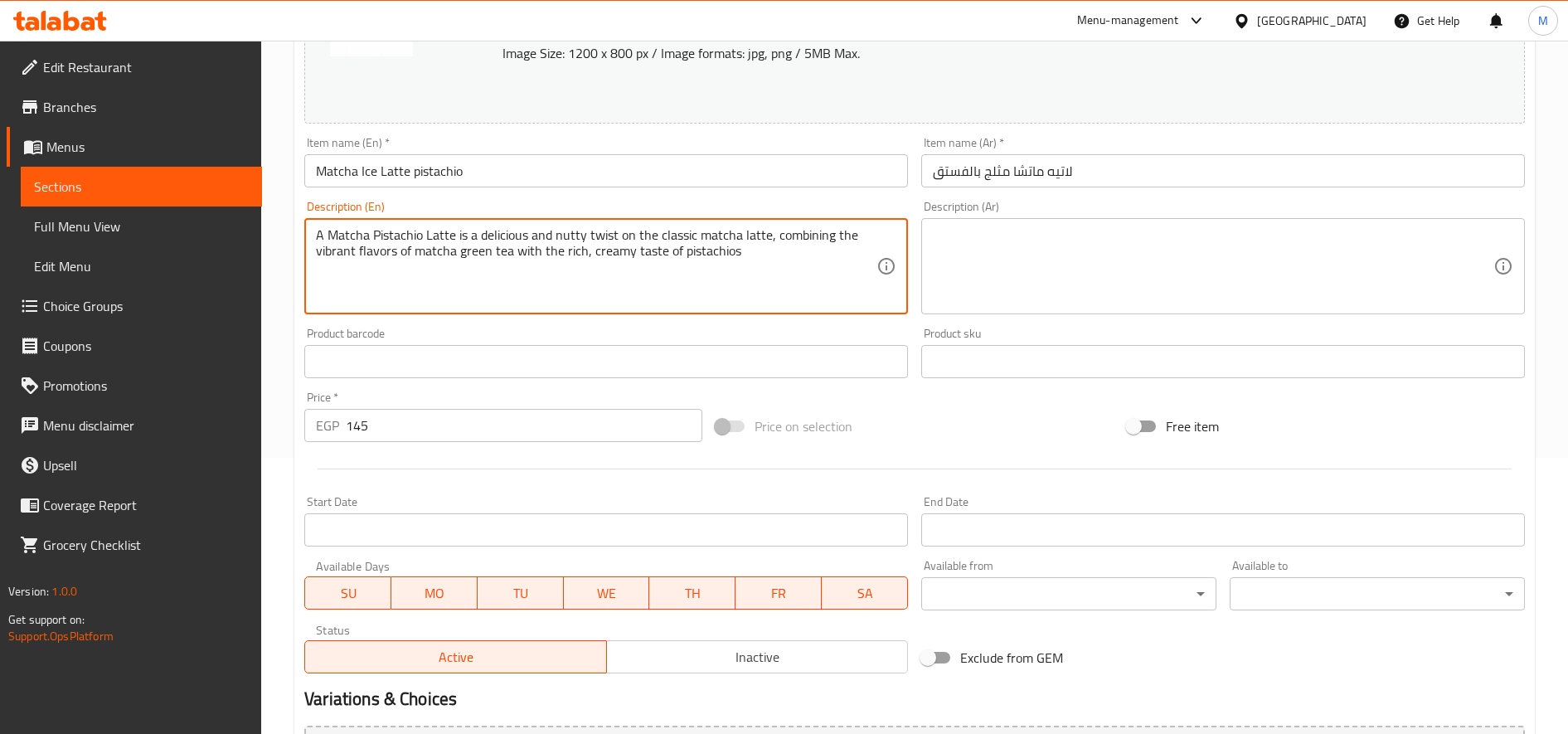
type textarea "A Matcha Pistachio Latte is a delicious and nutty twist on the classic matcha l…"
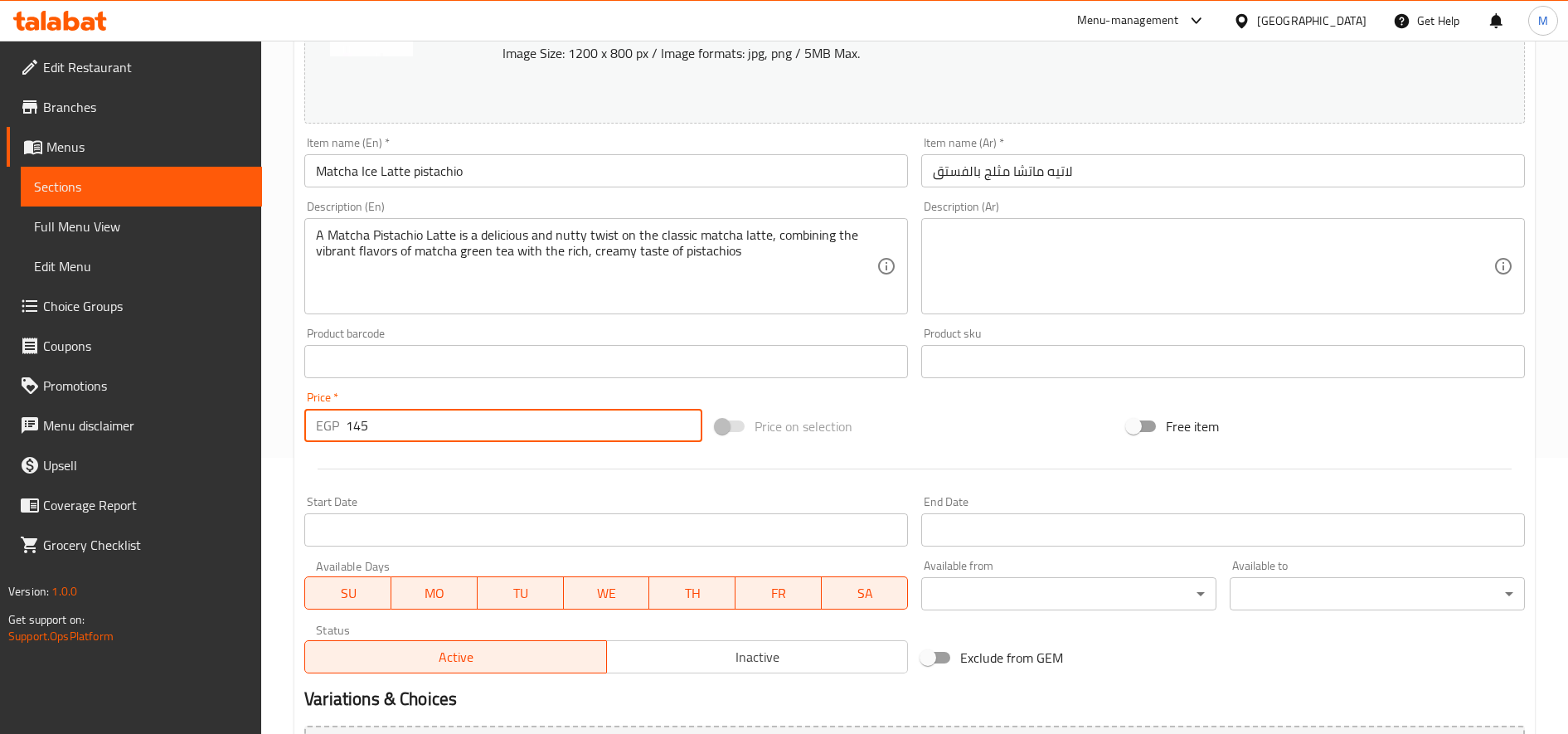
click at [518, 434] on input "145" at bounding box center [524, 426] width 357 height 34
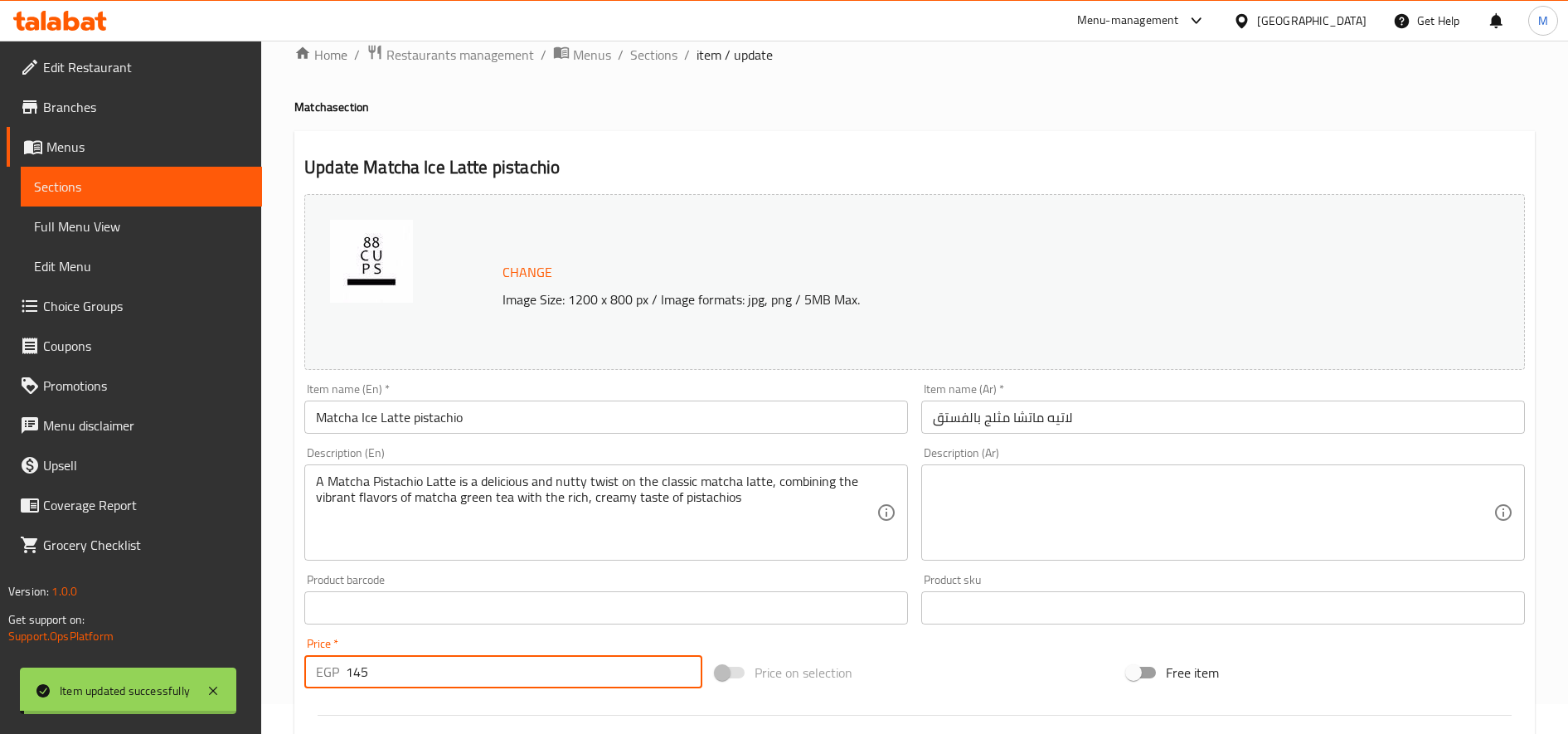
scroll to position [0, 0]
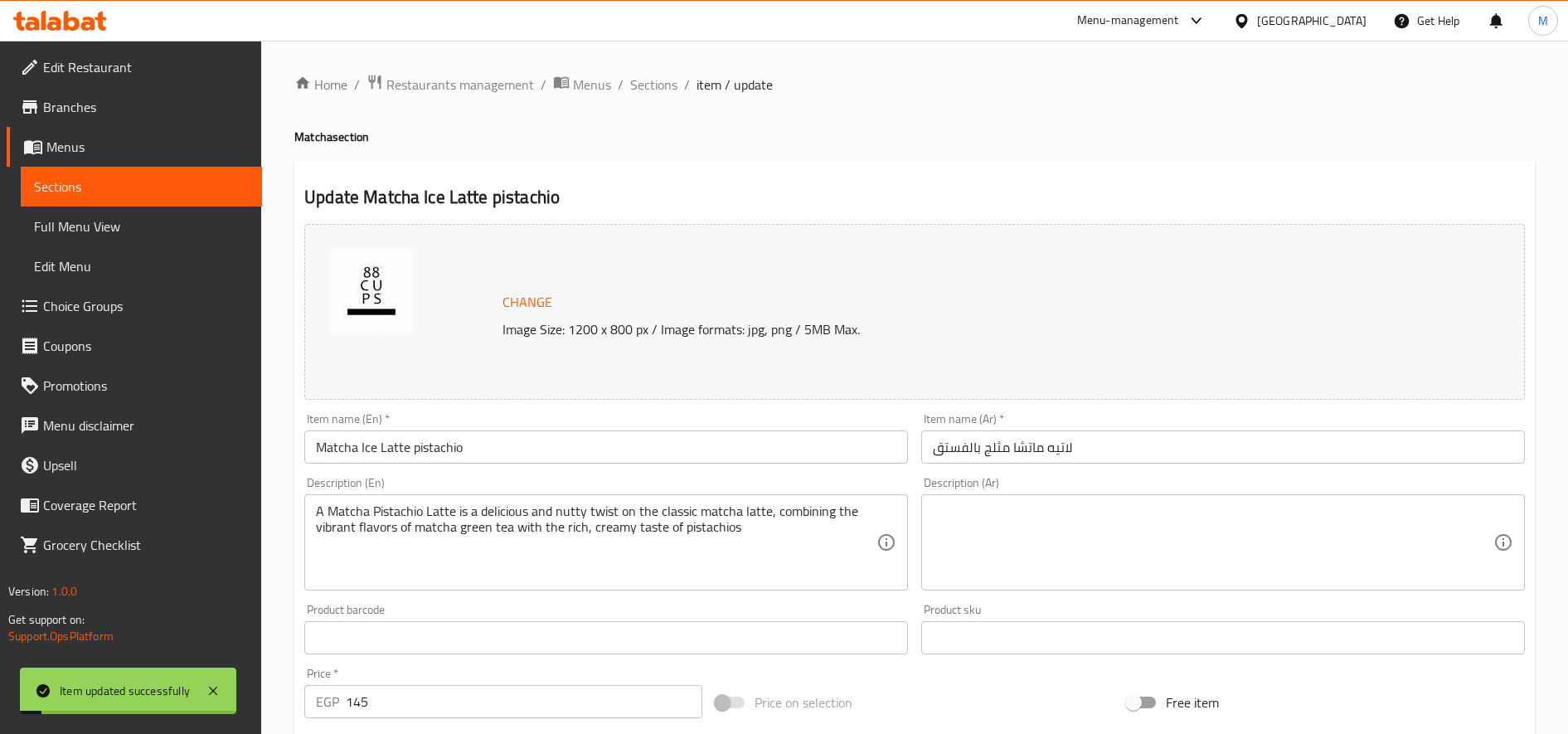
click at [654, 106] on div "Home / Restaurants management / Menus / Sections / item / update Matcha section…" at bounding box center [915, 618] width 1241 height 1089
click at [653, 91] on span "Sections" at bounding box center [653, 84] width 47 height 20
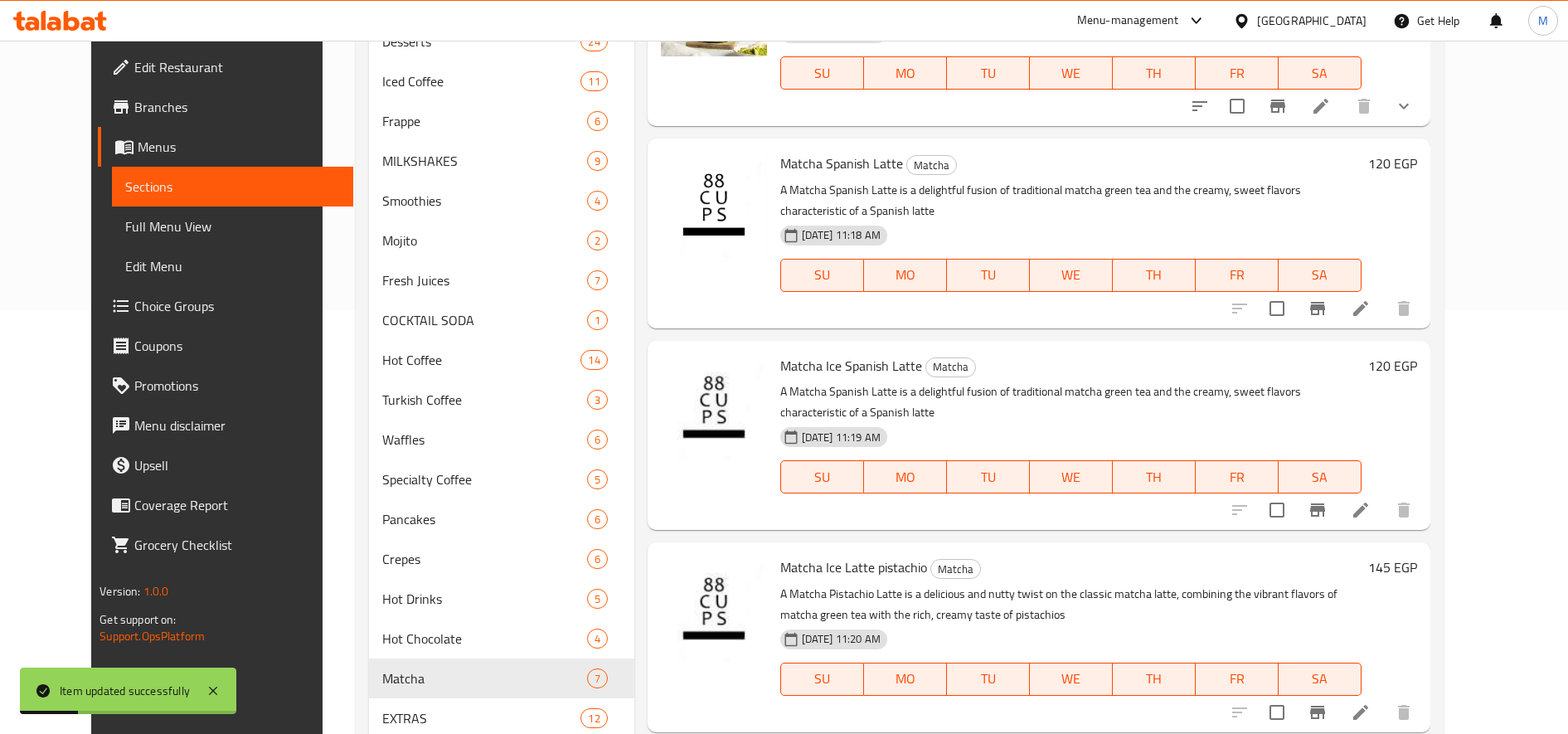
scroll to position [521, 0]
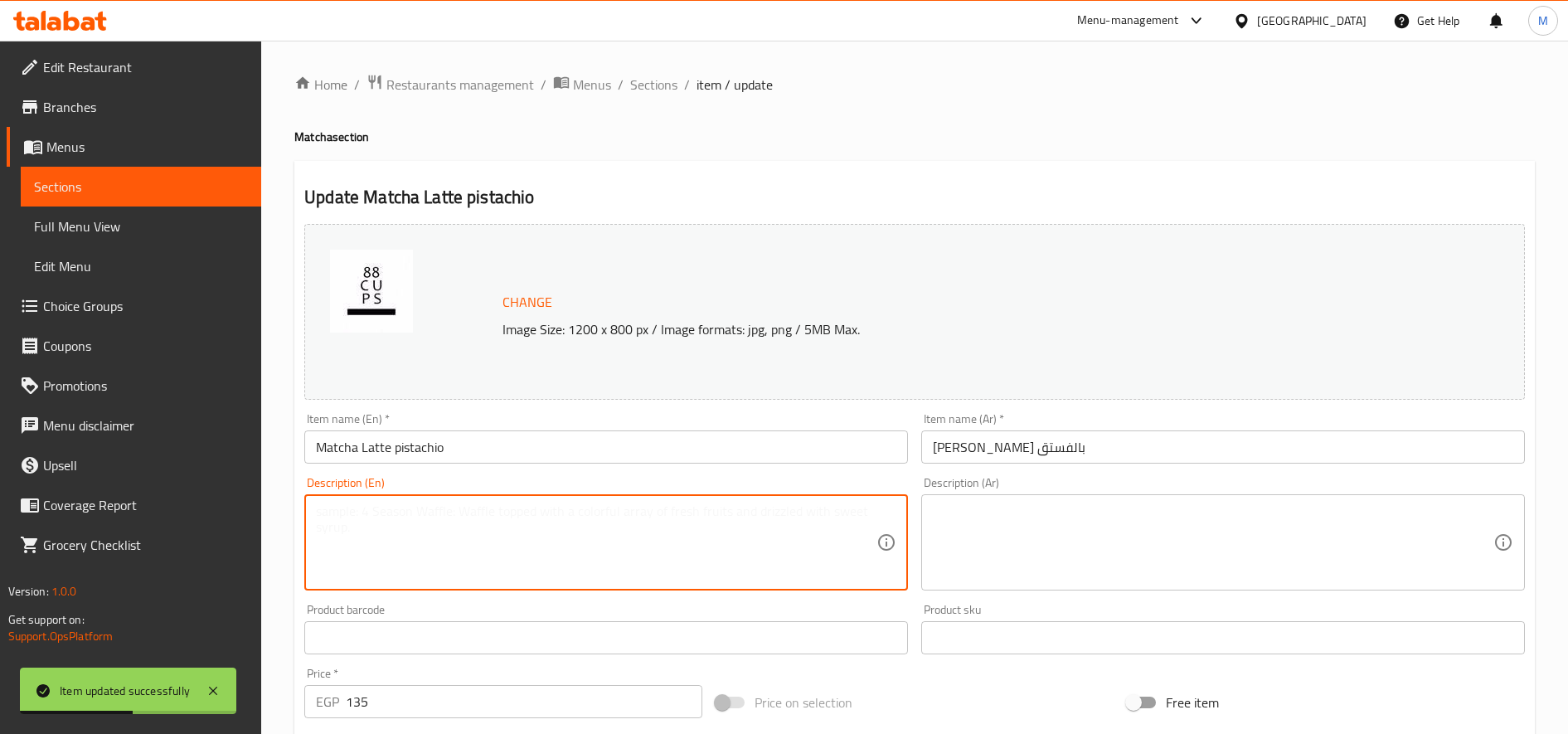
click at [501, 554] on textarea at bounding box center [596, 543] width 561 height 79
paste textarea "A Matcha Pistachio Latte is a delicious and nutty twist on the classic matcha l…"
type textarea "A Matcha Pistachio Latte is a delicious and nutty twist on the classic matcha l…"
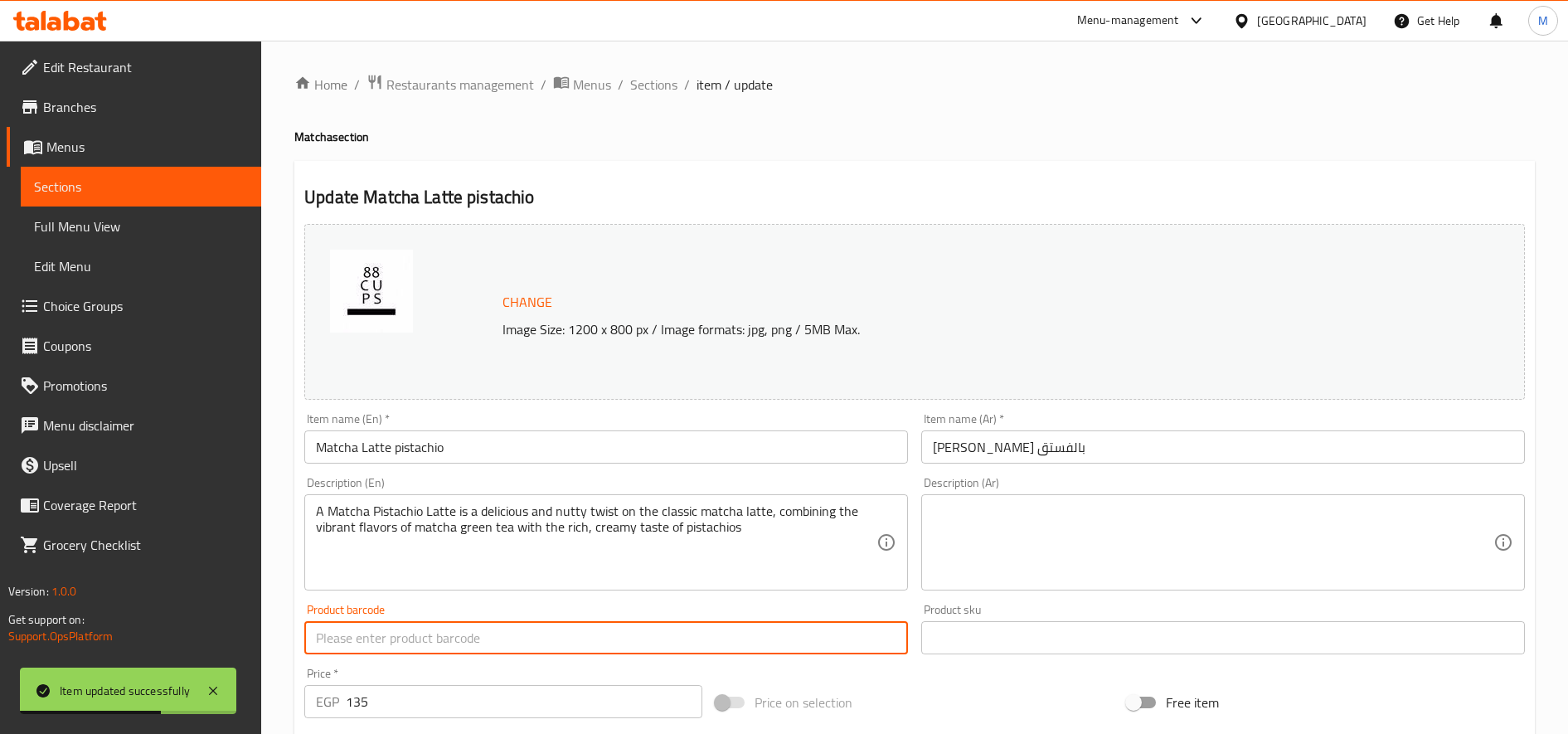
click at [497, 642] on input "text" at bounding box center [606, 638] width 604 height 34
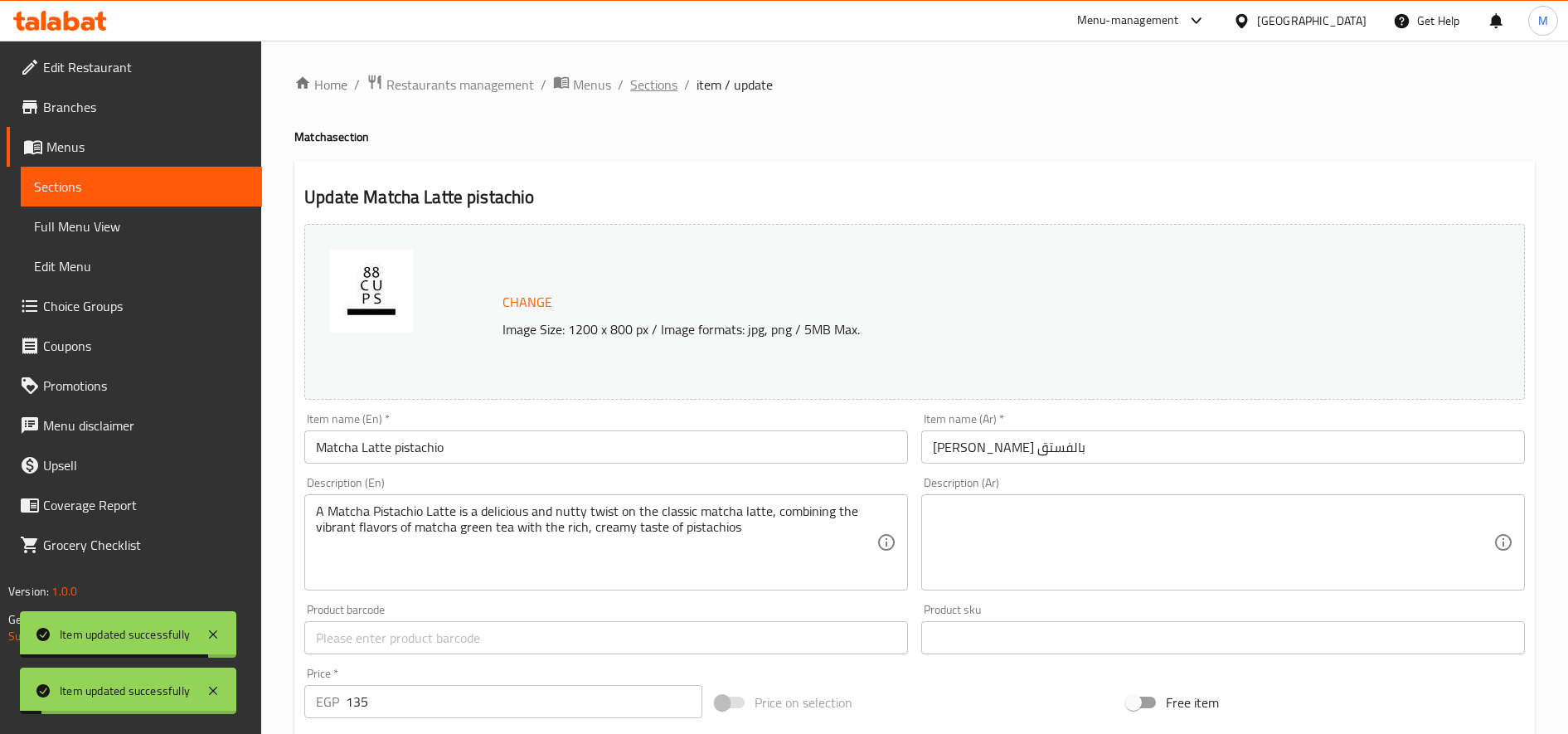
click at [649, 88] on span "Sections" at bounding box center [653, 84] width 47 height 20
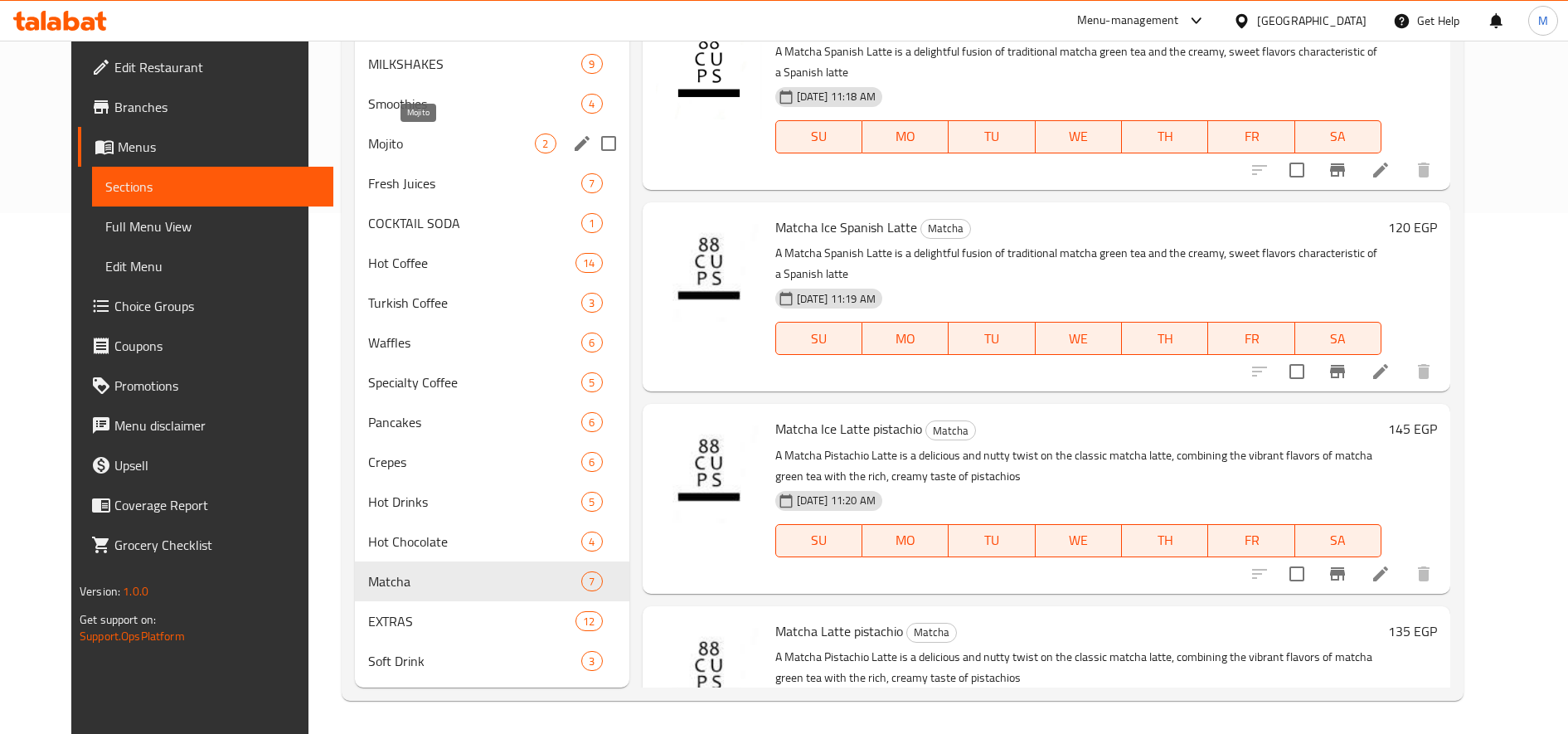
scroll to position [383, 0]
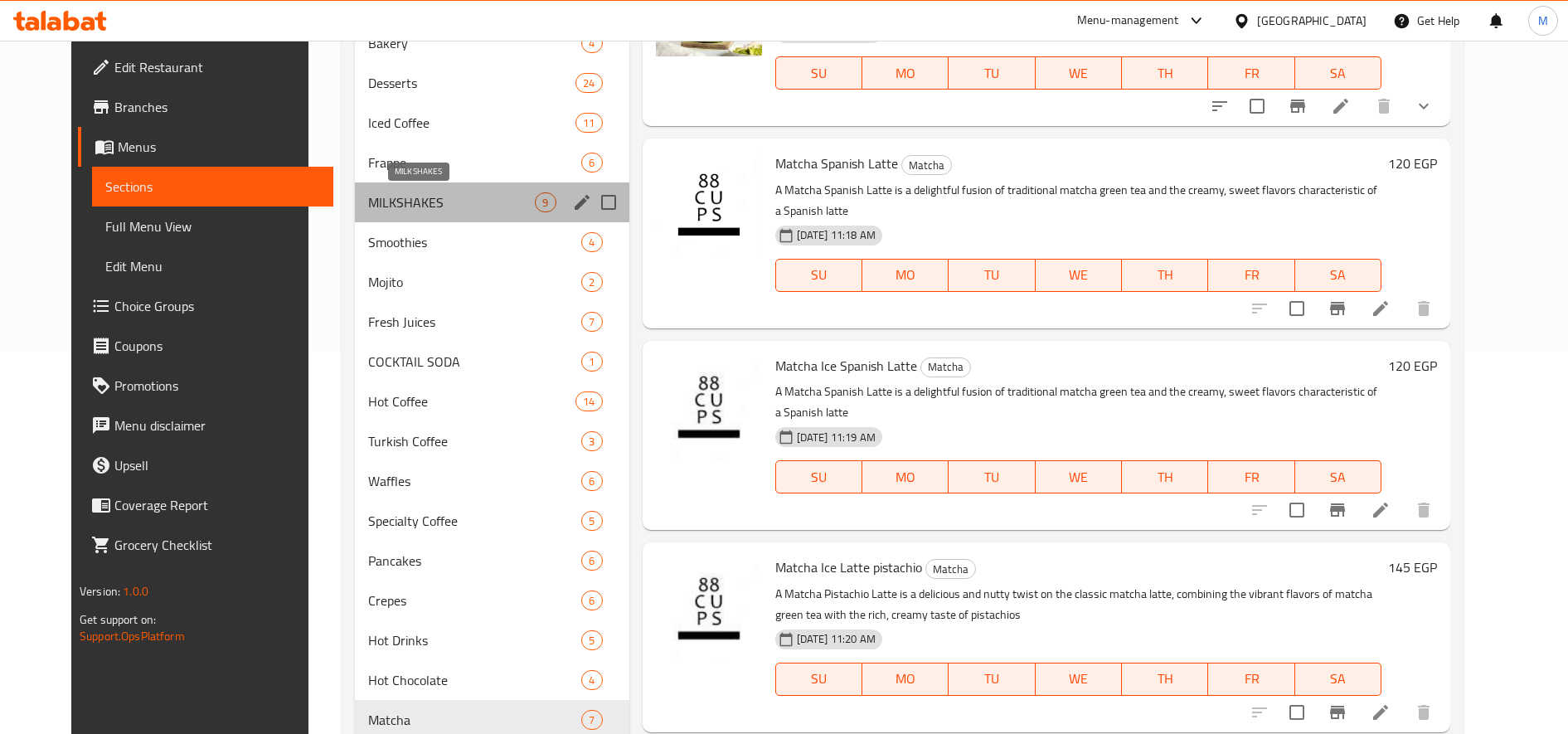
click at [388, 197] on span "MILKSHAKES" at bounding box center [451, 203] width 167 height 20
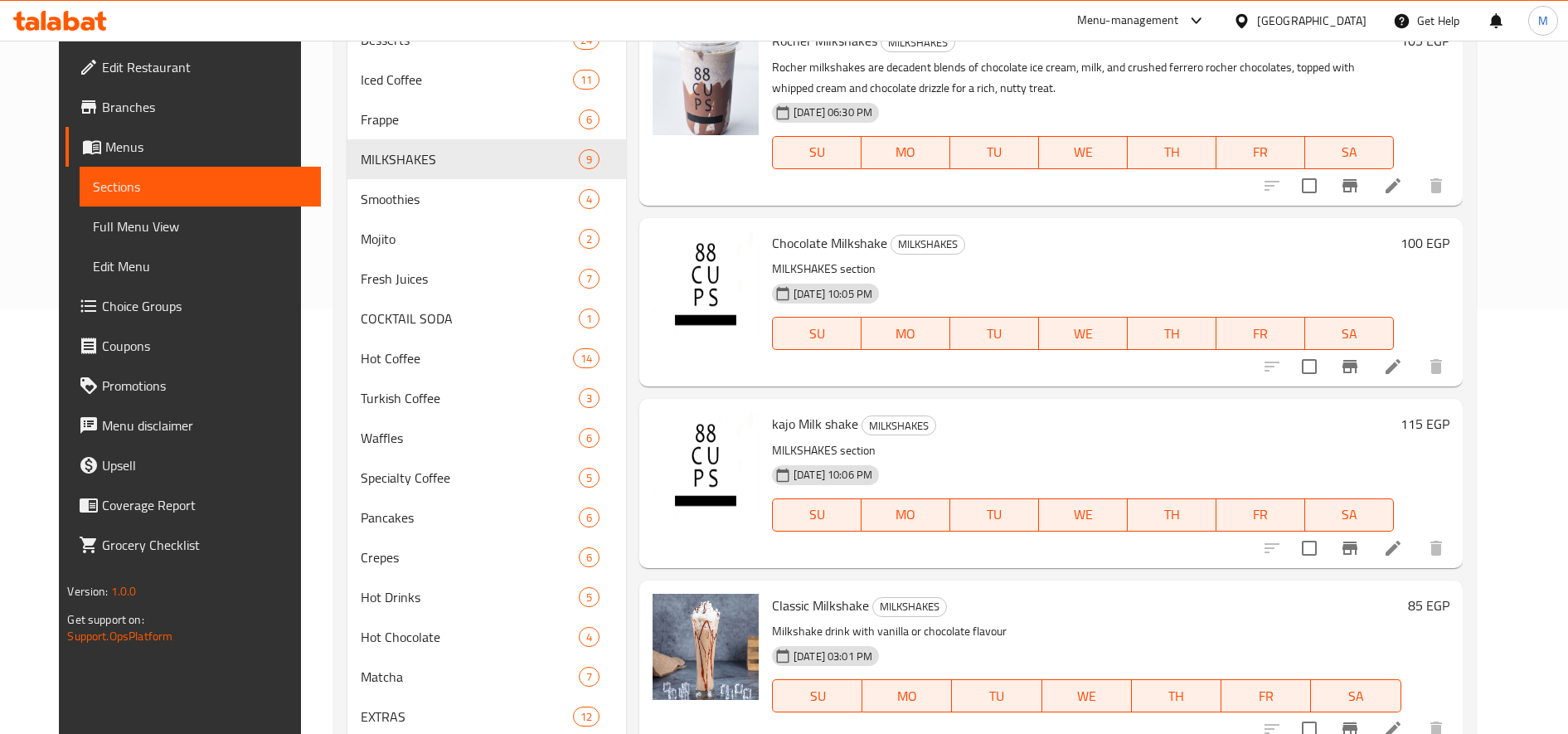
scroll to position [521, 0]
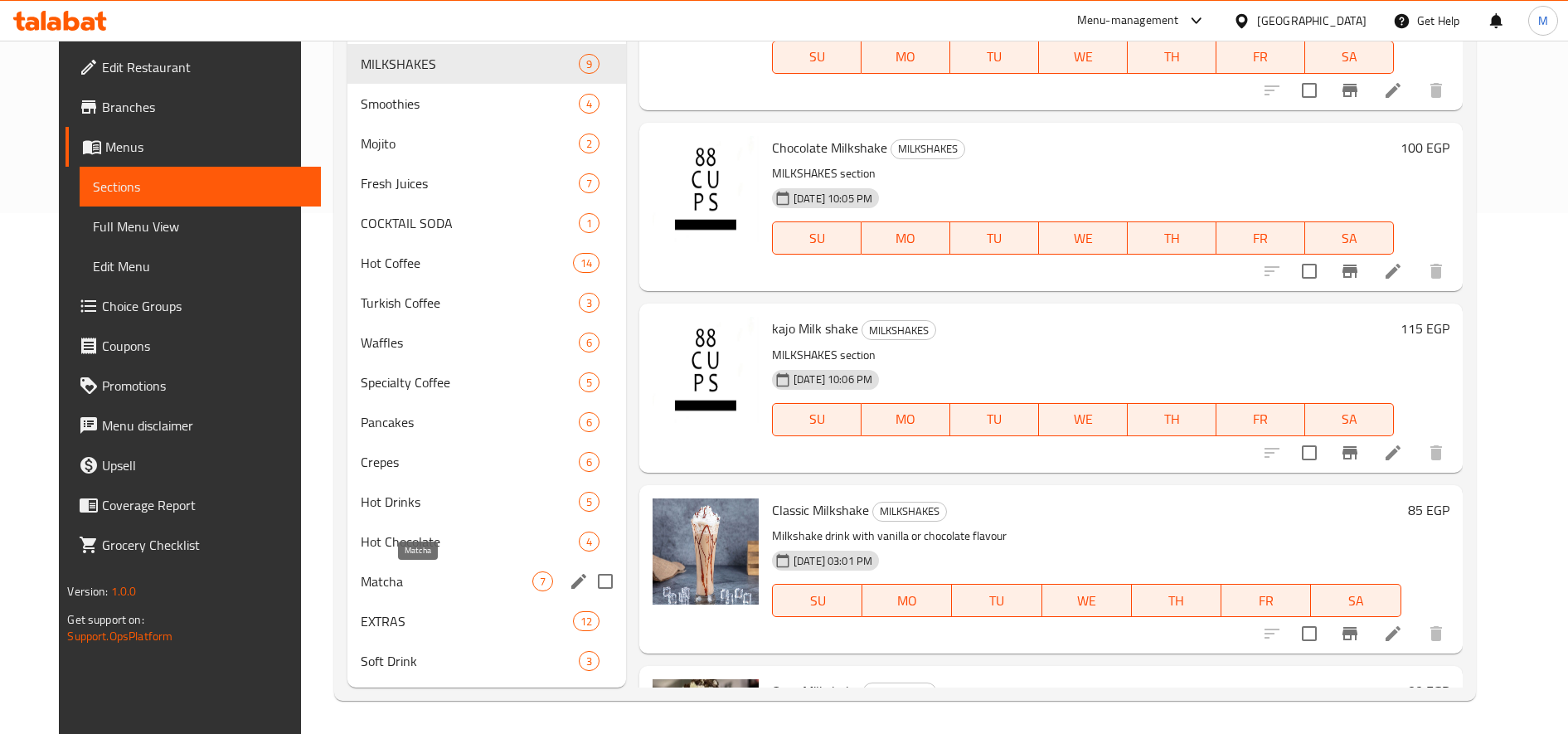
click at [429, 587] on span "Matcha" at bounding box center [447, 582] width 172 height 20
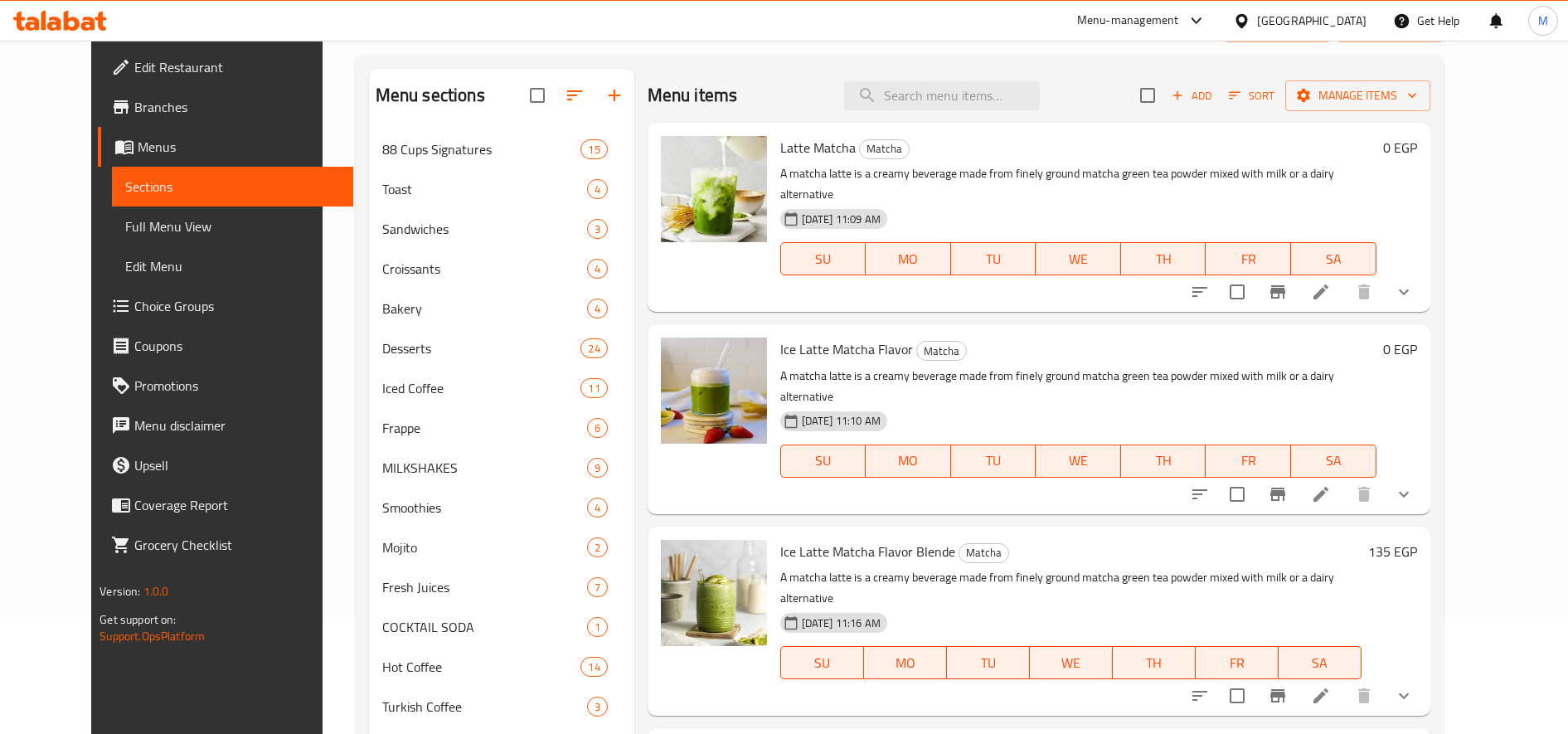
scroll to position [276, 0]
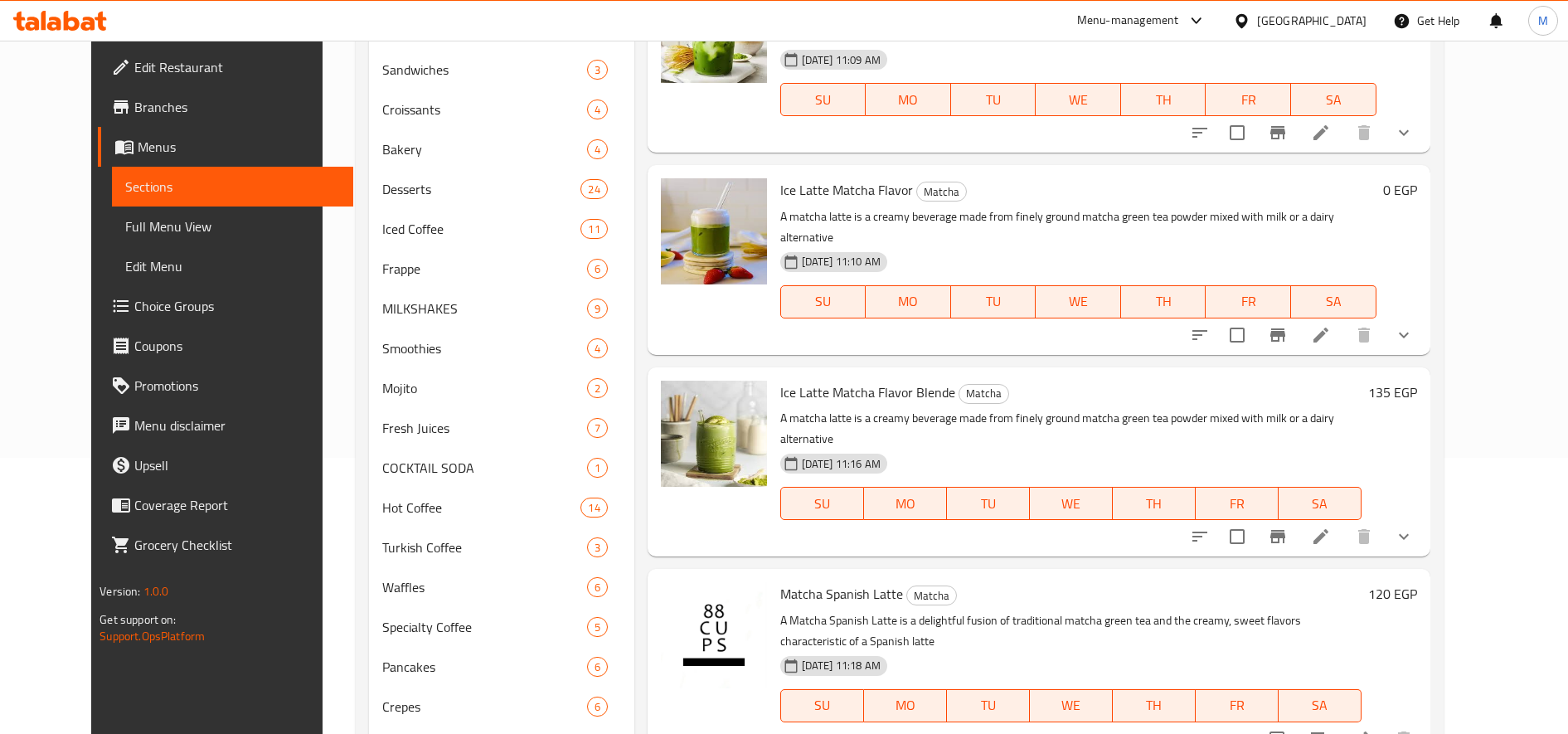
click at [1345, 321] on li at bounding box center [1321, 335] width 46 height 30
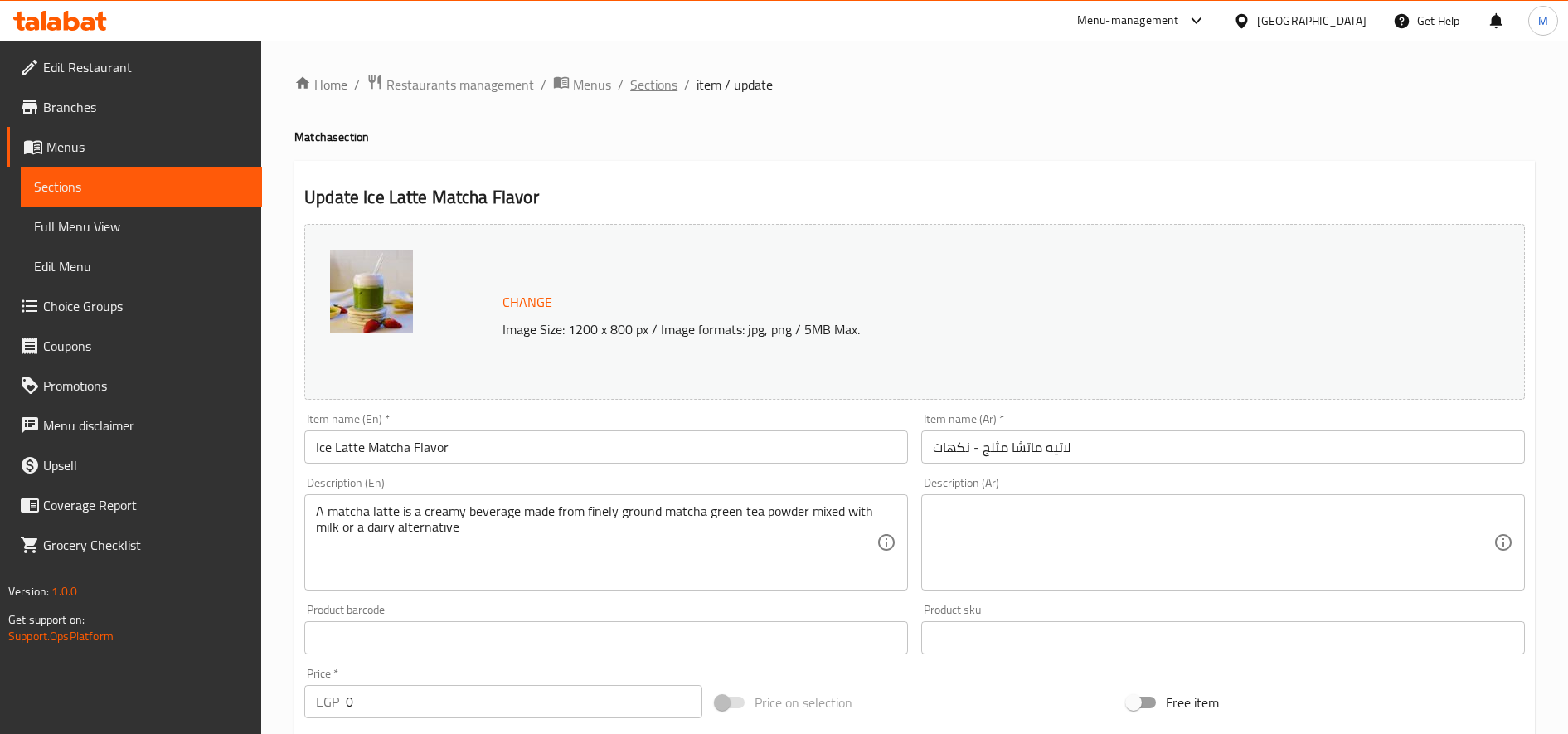
click at [645, 83] on span "Sections" at bounding box center [653, 84] width 47 height 20
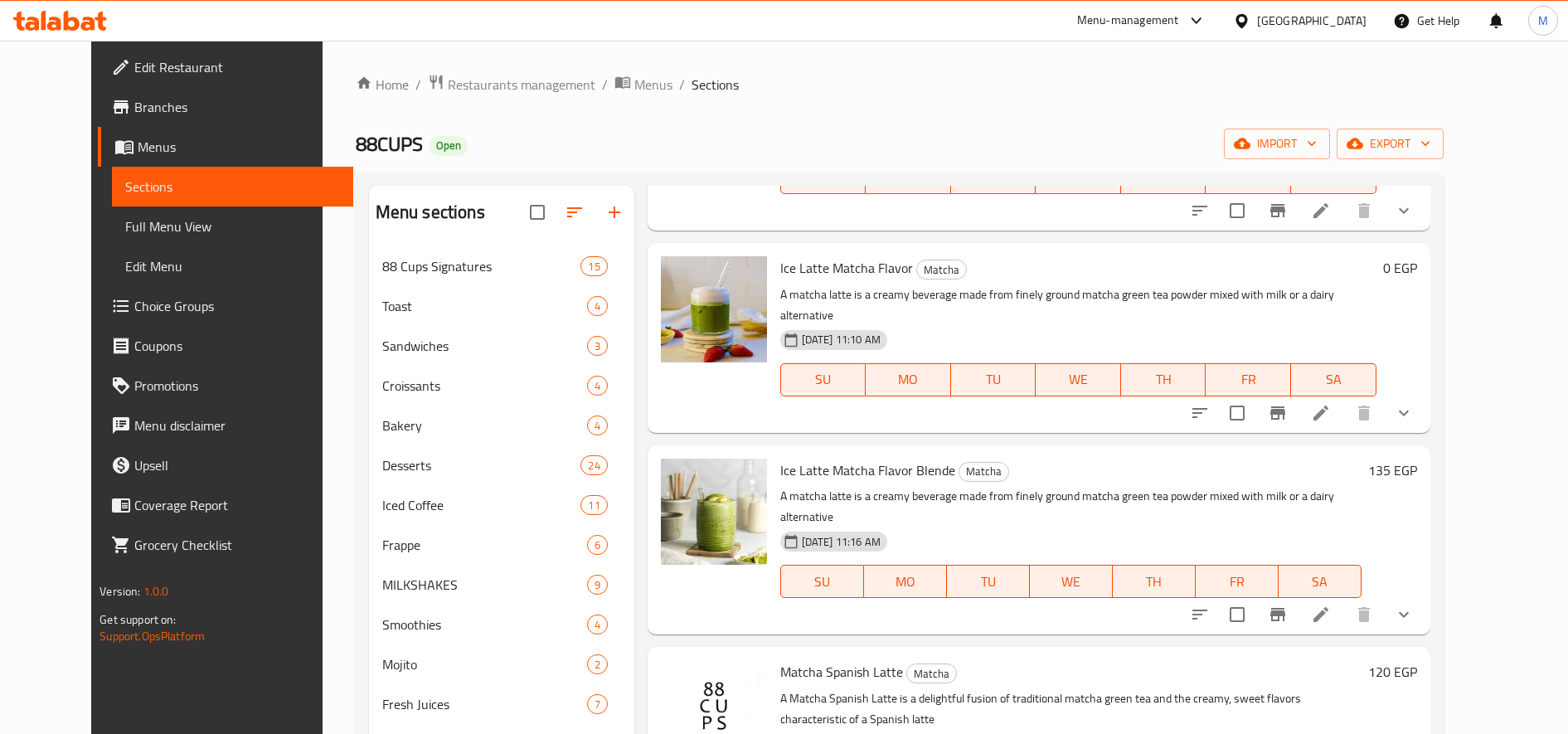
scroll to position [138, 0]
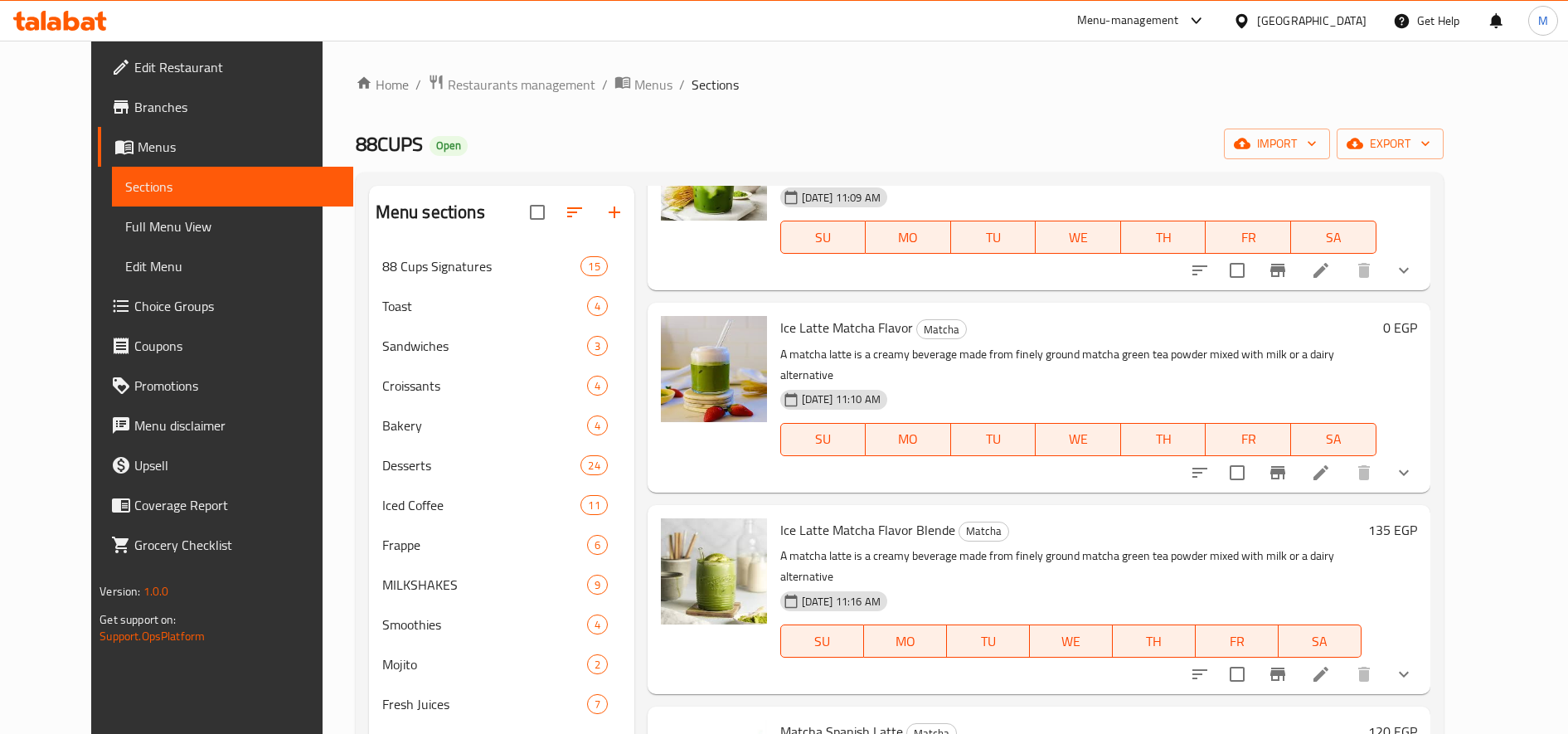
click at [1417, 317] on h6 "0 EGP" at bounding box center [1400, 327] width 34 height 23
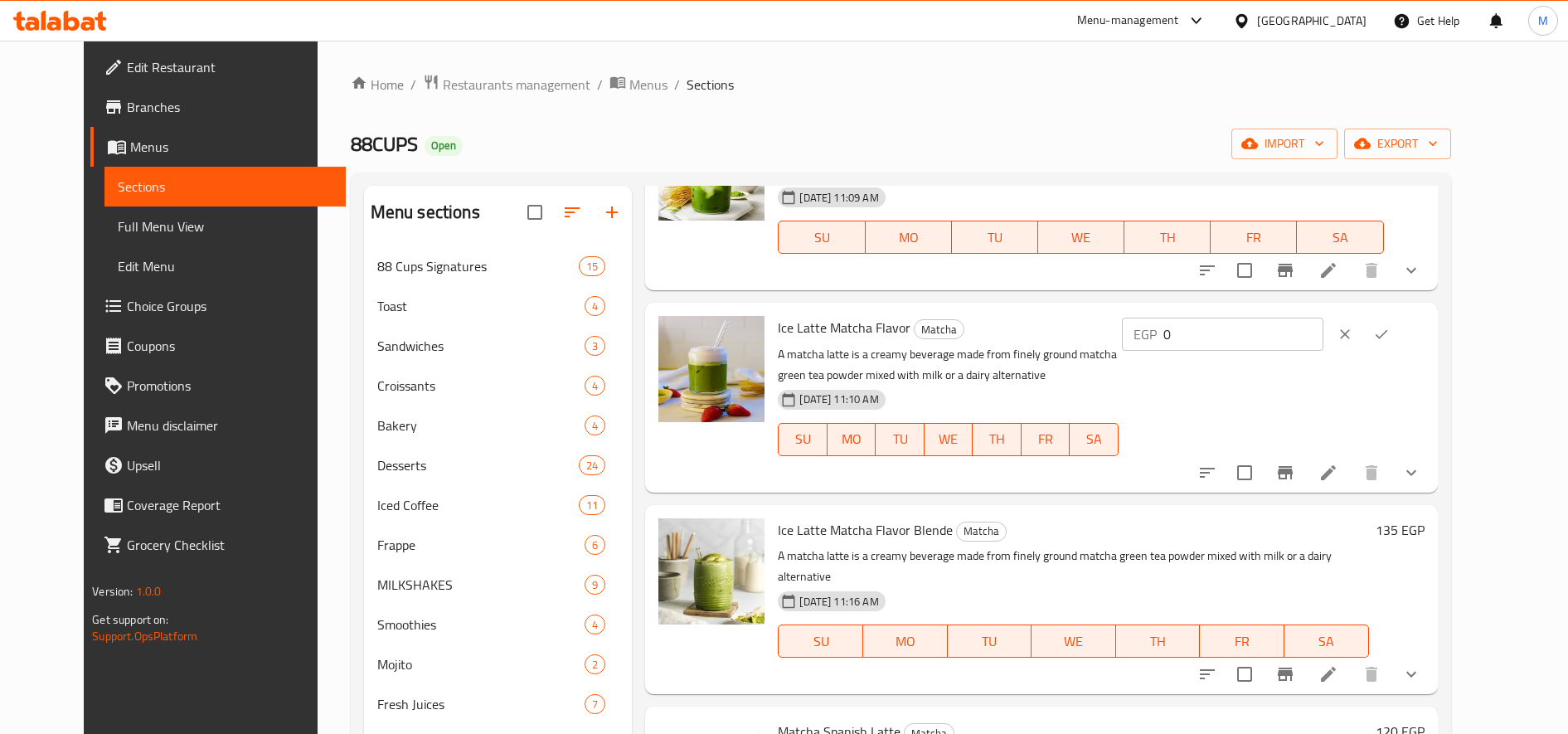
click at [1270, 321] on input "0" at bounding box center [1244, 334] width 160 height 34
type input "135"
click at [1390, 326] on icon "ok" at bounding box center [1381, 334] width 17 height 17
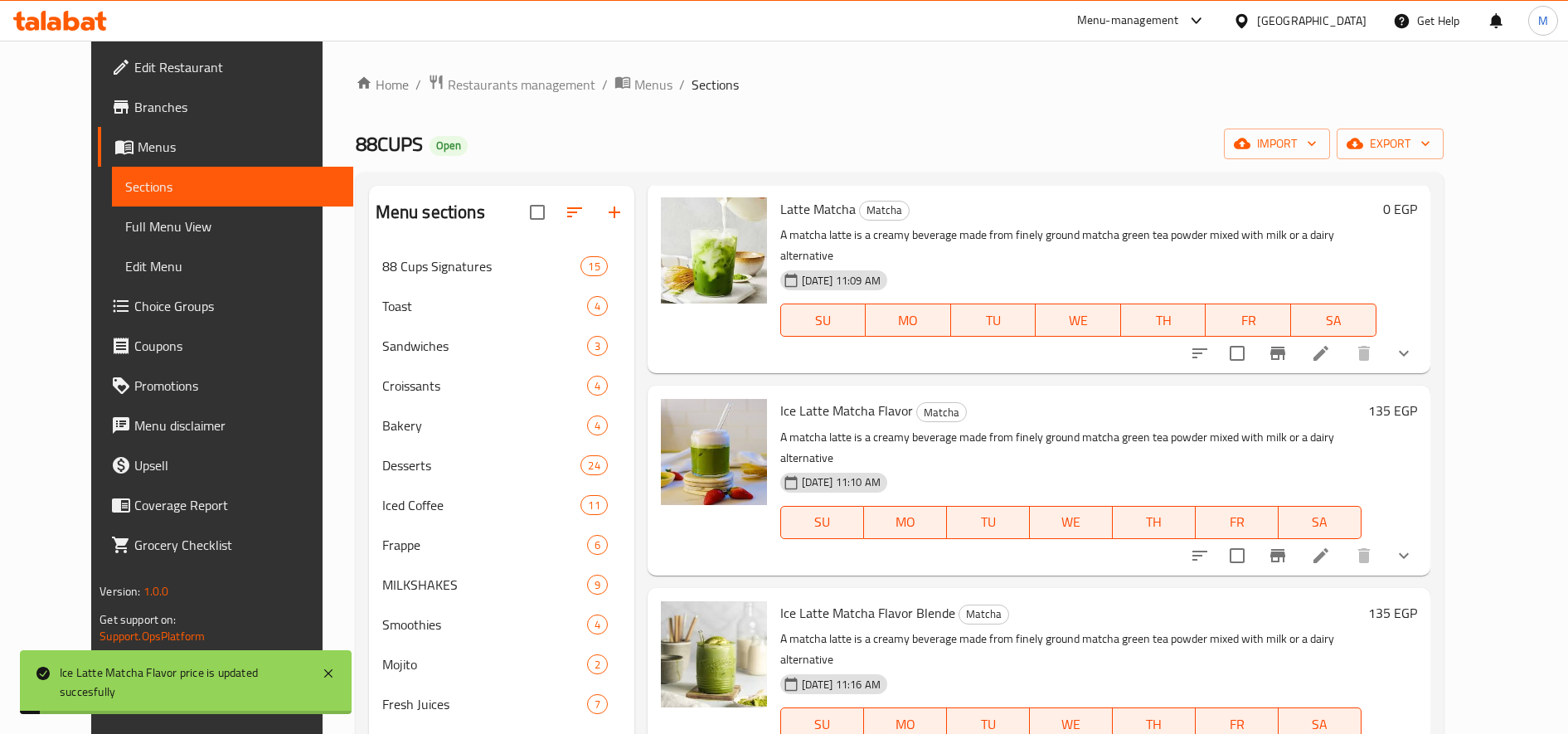
scroll to position [0, 0]
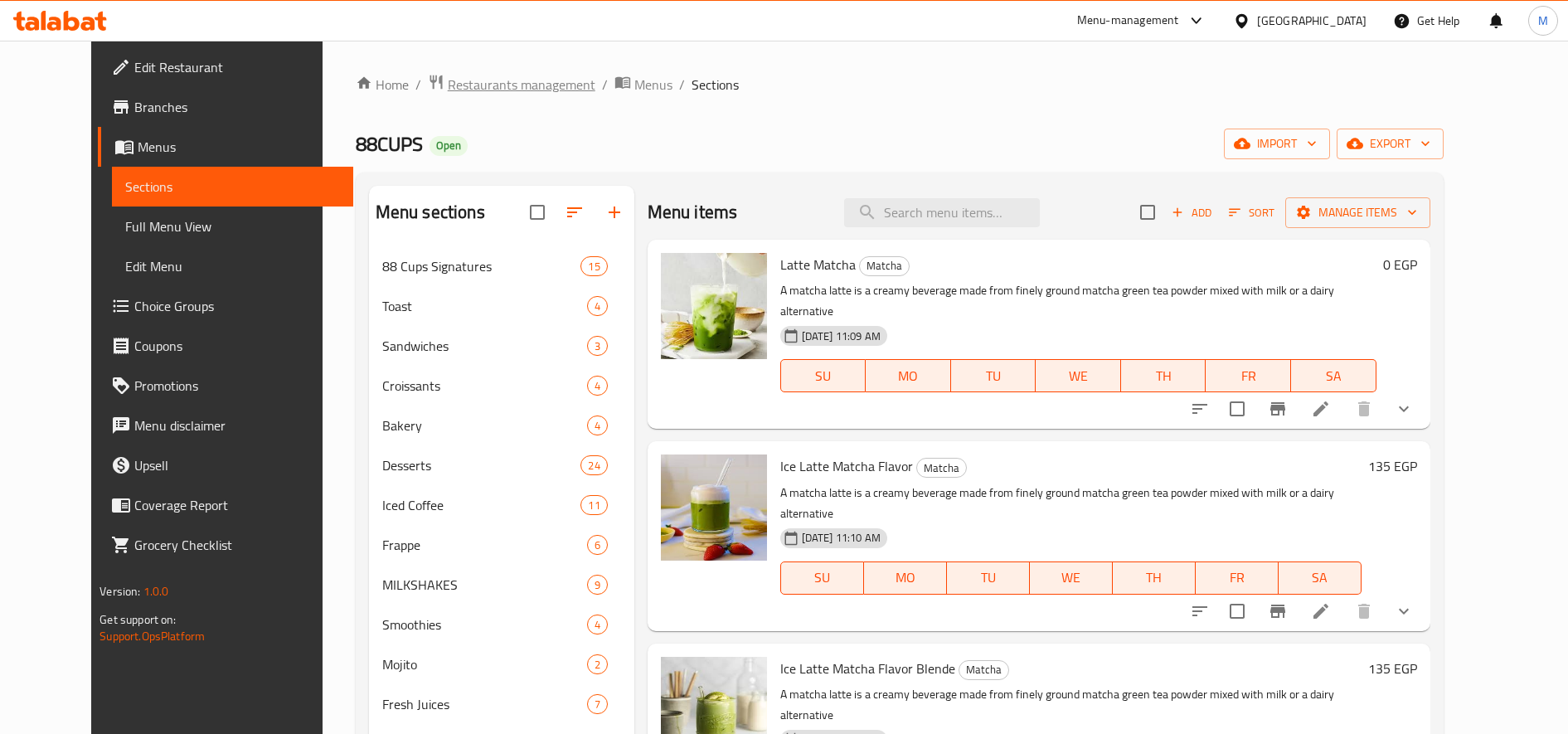
drag, startPoint x: 469, startPoint y: 71, endPoint x: 471, endPoint y: 80, distance: 9.2
click at [470, 70] on div "Home / Restaurants management / Menus / Sections 88CUPS Open import export Menu…" at bounding box center [900, 648] width 1155 height 1215
click at [471, 95] on span "Restaurants management" at bounding box center [521, 84] width 147 height 20
